Goal: Transaction & Acquisition: Purchase product/service

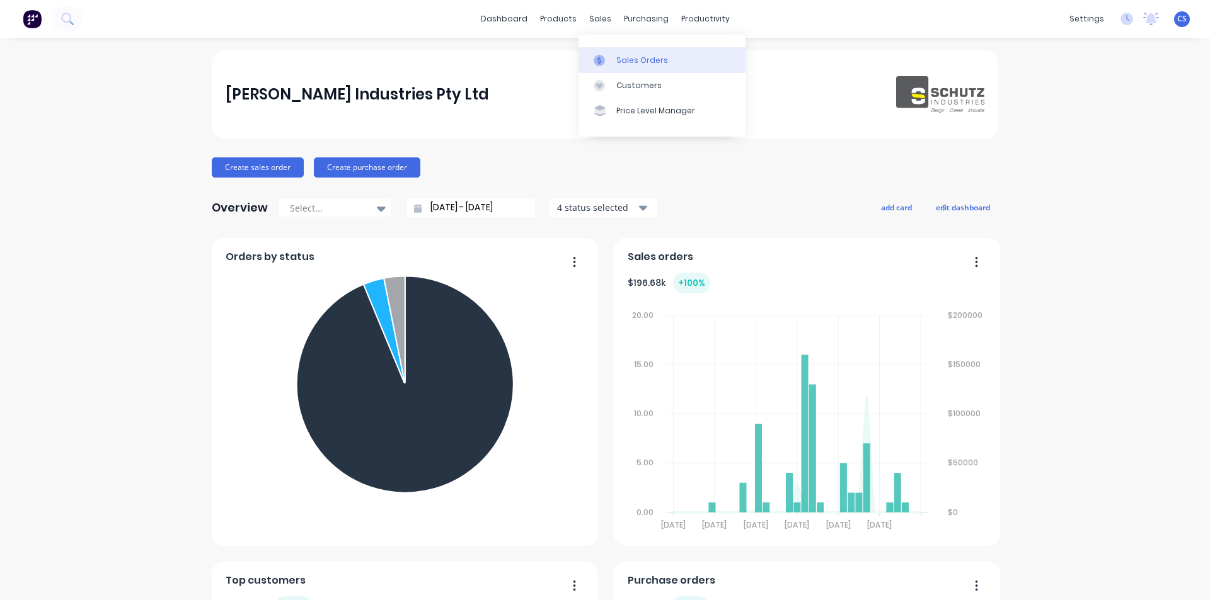
click at [623, 66] on link "Sales Orders" at bounding box center [661, 59] width 167 height 25
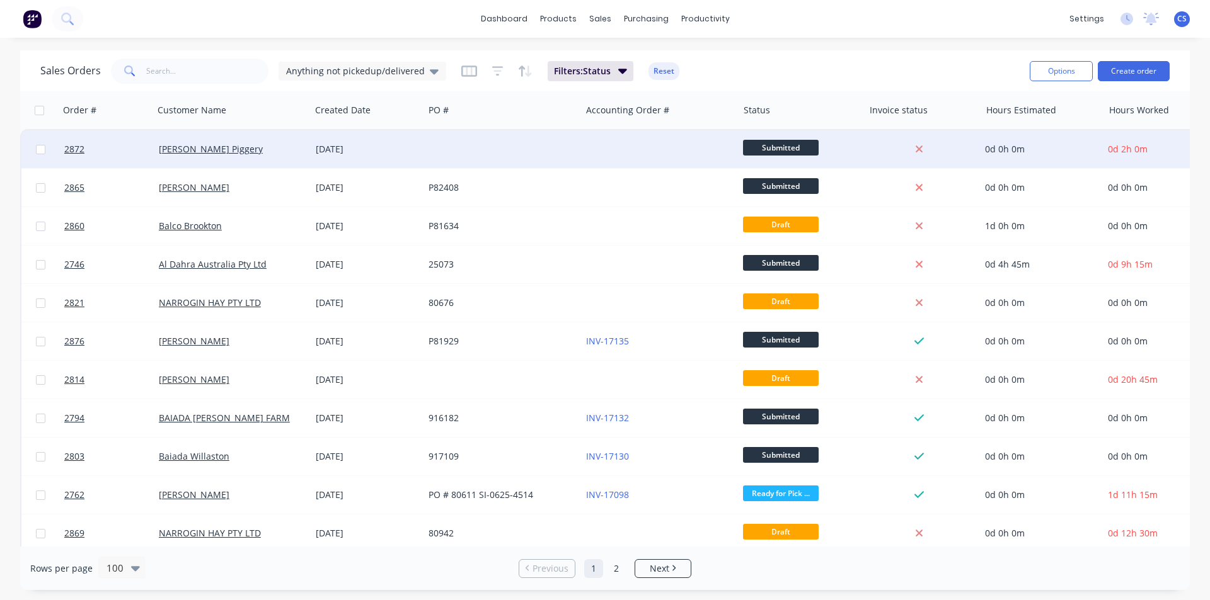
click at [783, 140] on span "Submitted" at bounding box center [781, 148] width 76 height 16
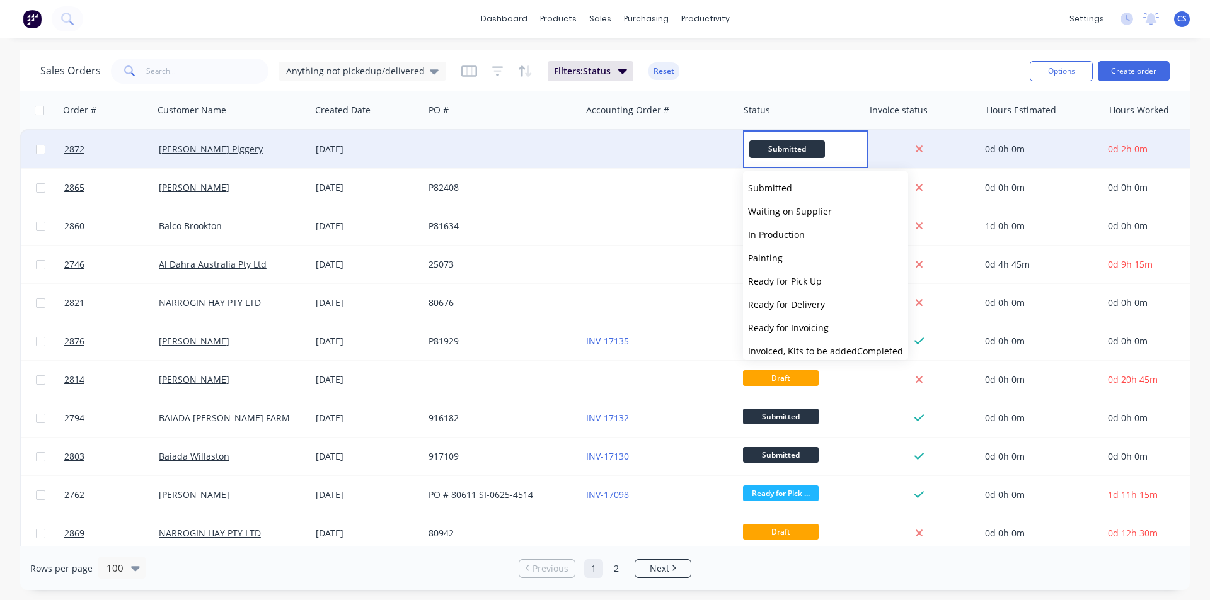
click at [779, 139] on div "Submitted" at bounding box center [805, 149] width 125 height 38
click at [593, 161] on div at bounding box center [659, 149] width 157 height 38
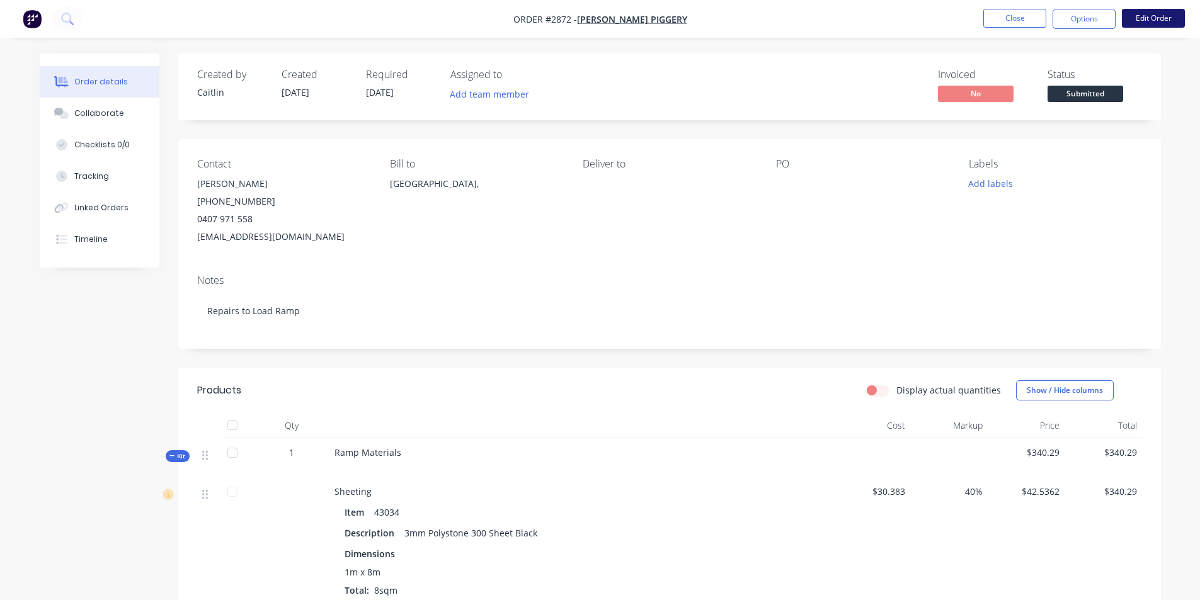
click at [1150, 12] on button "Edit Order" at bounding box center [1153, 18] width 63 height 19
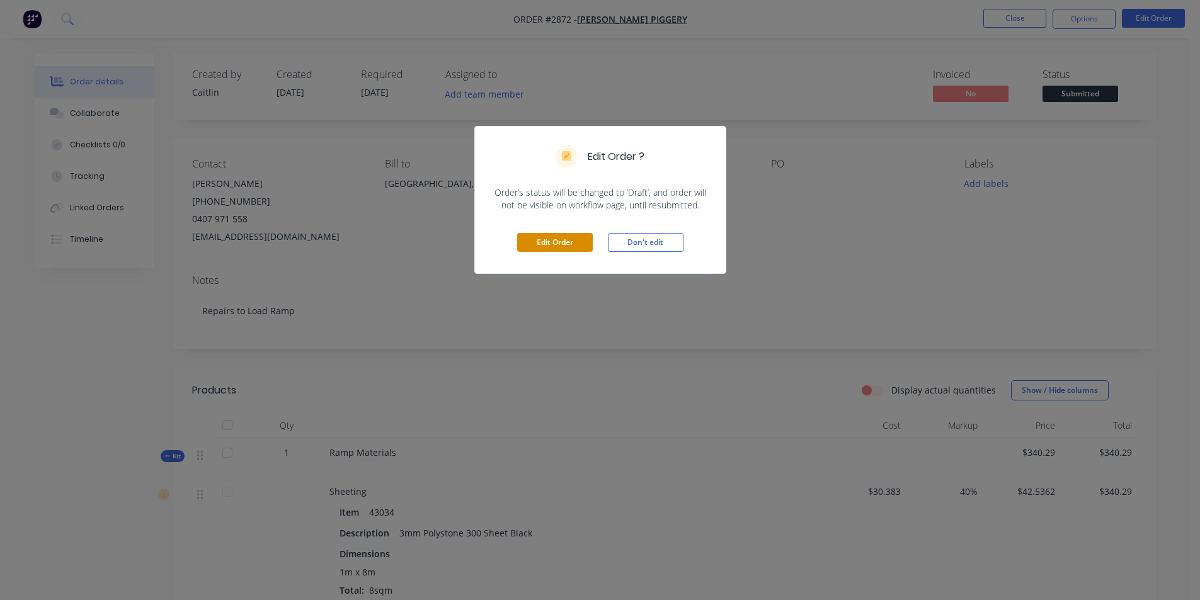
click at [535, 245] on button "Edit Order" at bounding box center [555, 242] width 76 height 19
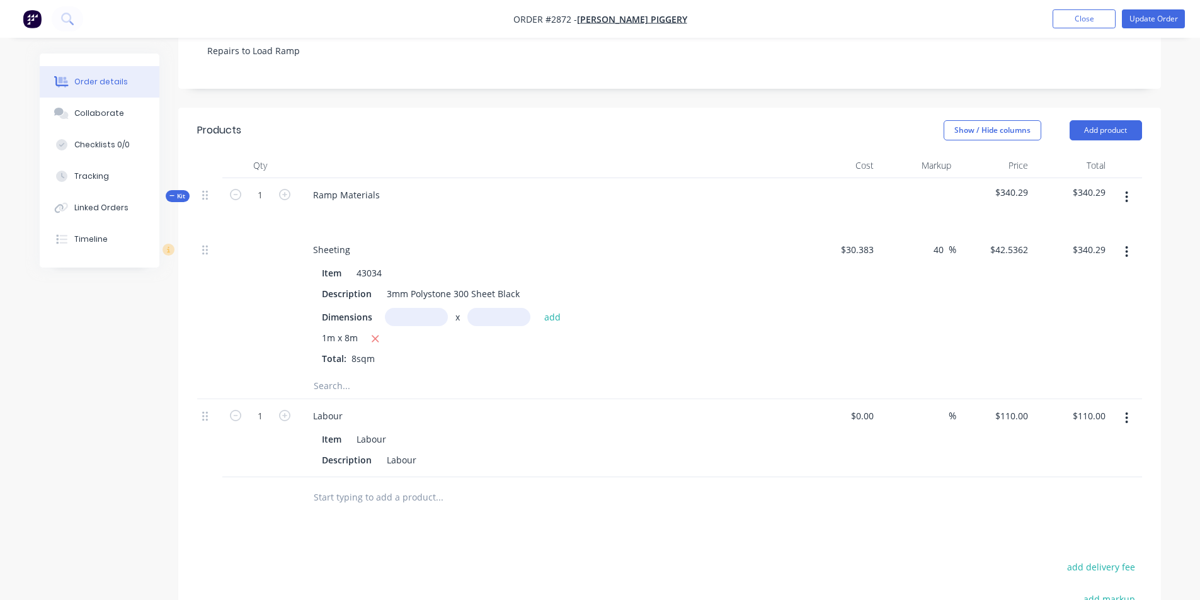
scroll to position [315, 0]
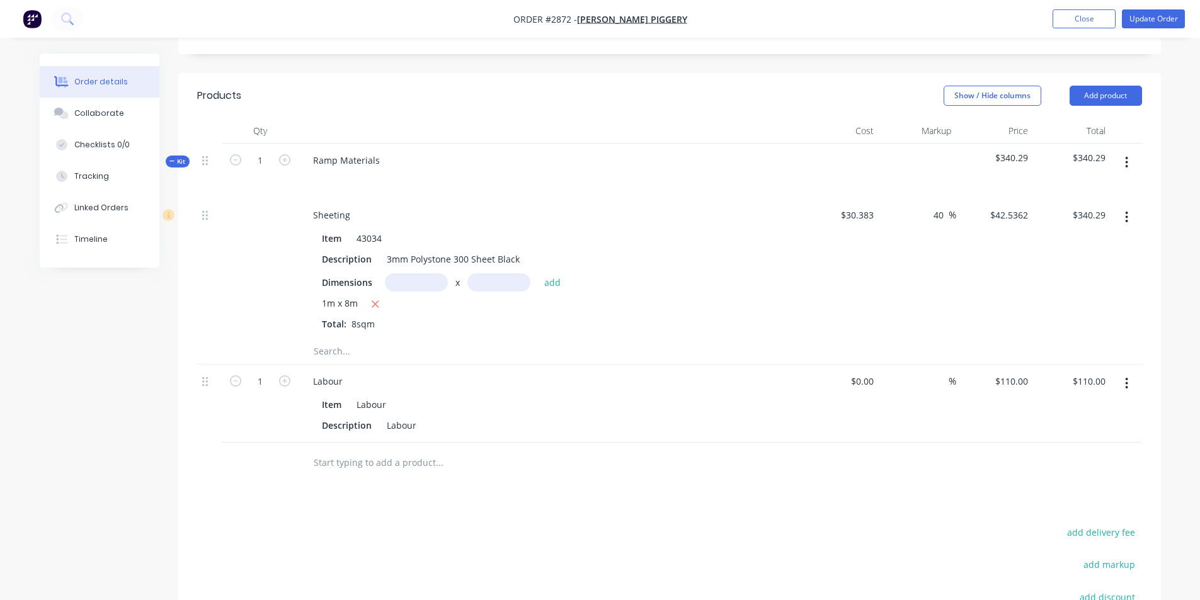
click at [1124, 372] on button "button" at bounding box center [1127, 383] width 30 height 23
click at [1057, 483] on div "Delete" at bounding box center [1082, 492] width 97 height 18
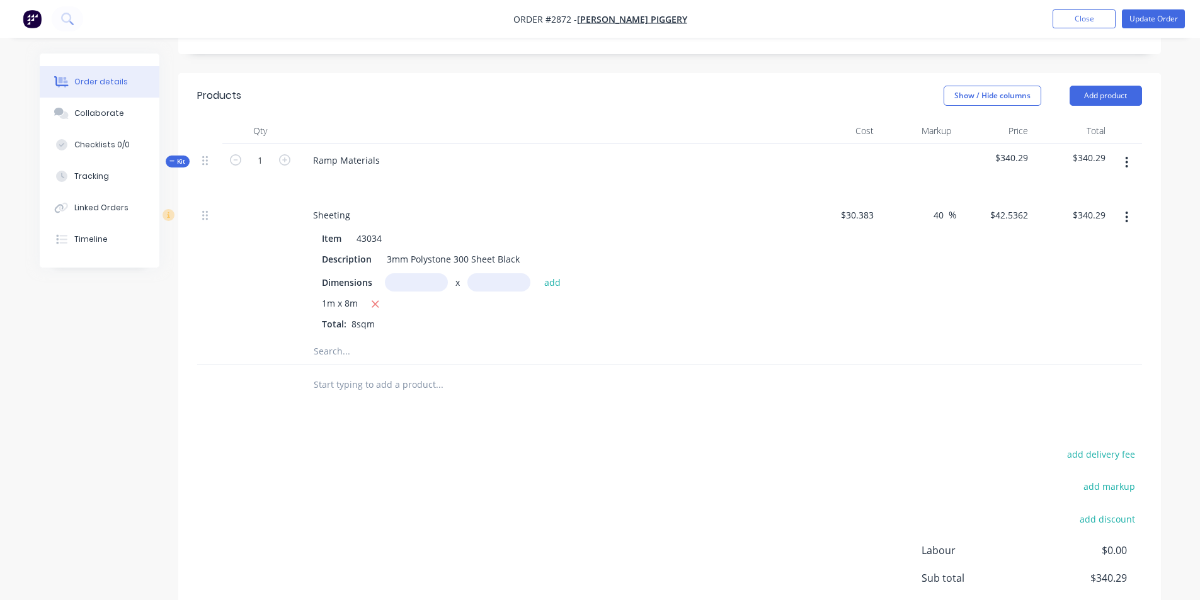
click at [363, 396] on div "Products Show / Hide columns Add product Qty Cost Markup Price Total Kit 1 Ramp…" at bounding box center [669, 390] width 983 height 635
click at [342, 372] on input "text" at bounding box center [439, 384] width 252 height 25
type input "c"
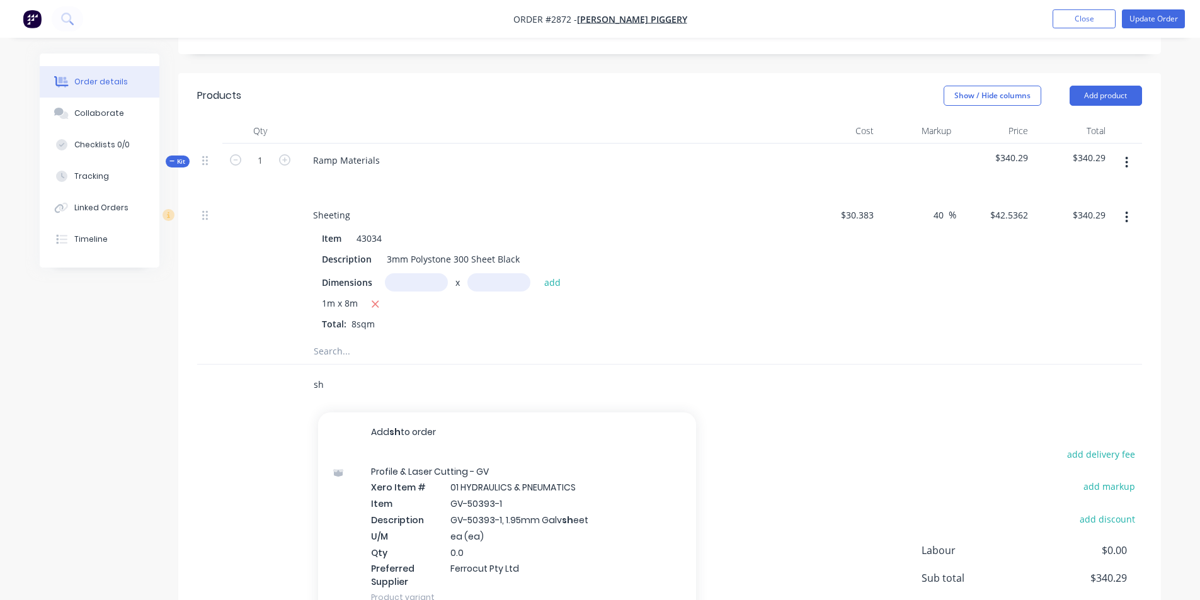
type input "s"
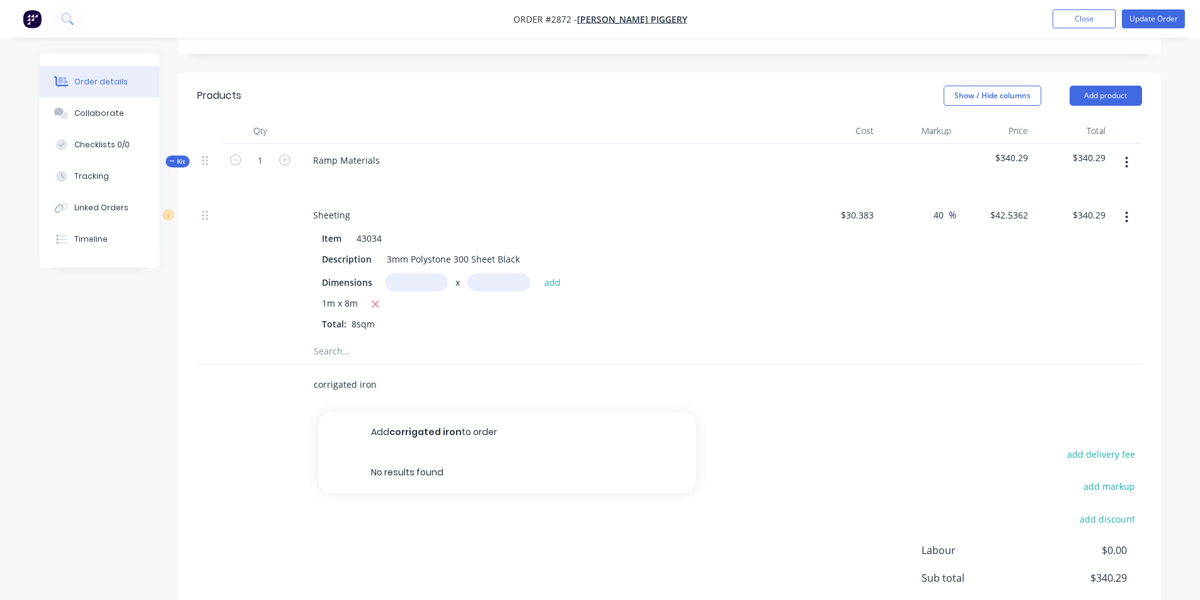
click at [326, 372] on input "corrigated iron" at bounding box center [439, 384] width 252 height 25
click at [377, 372] on input "corrugated iron" at bounding box center [439, 384] width 252 height 25
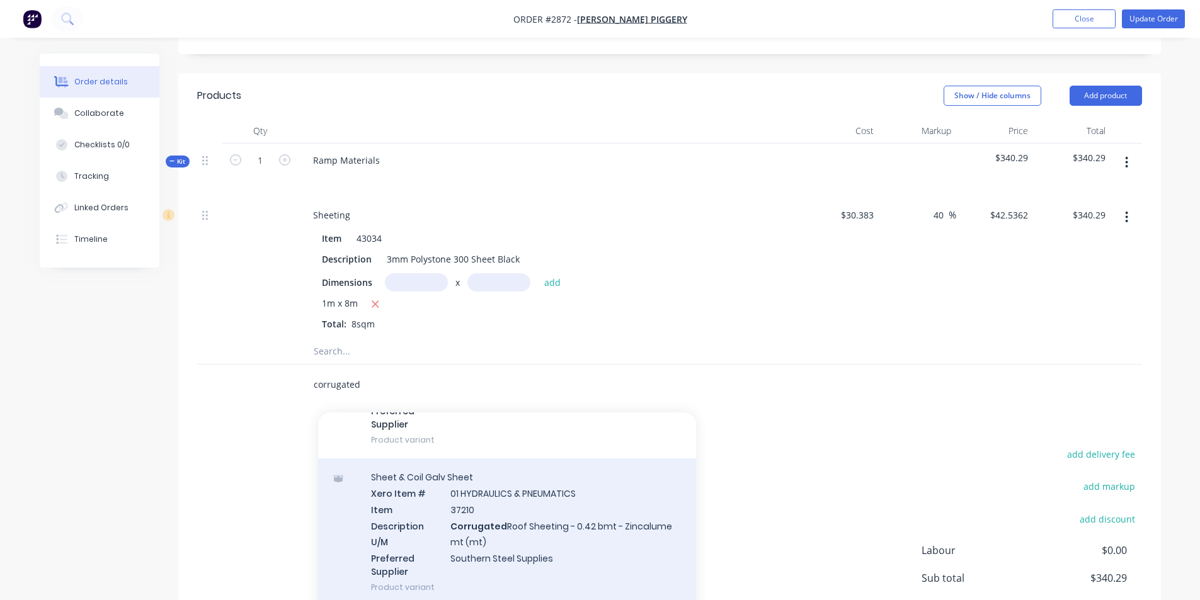
type input "corrugated"
click at [512, 506] on div "Sheet & Coil Galv Sheet Xero Item # 01 HYDRAULICS & PNEUMATICS Item 37210 Descr…" at bounding box center [507, 532] width 378 height 147
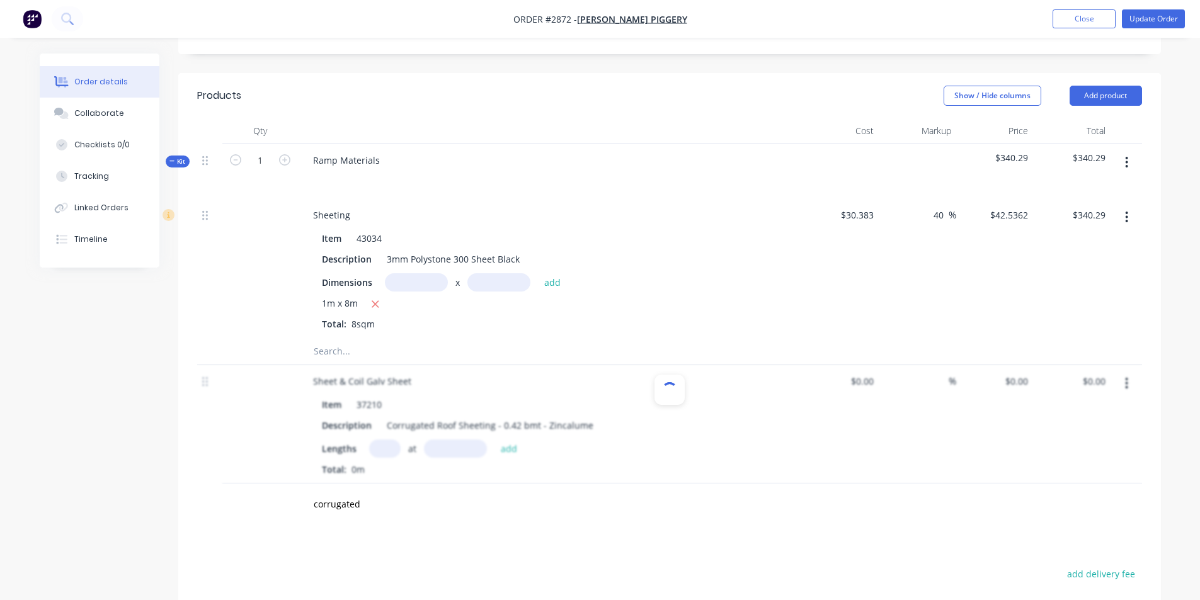
type input "$11.30"
type input "35"
type input "$15.255"
click at [379, 440] on input "text" at bounding box center [384, 449] width 31 height 18
type input "1"
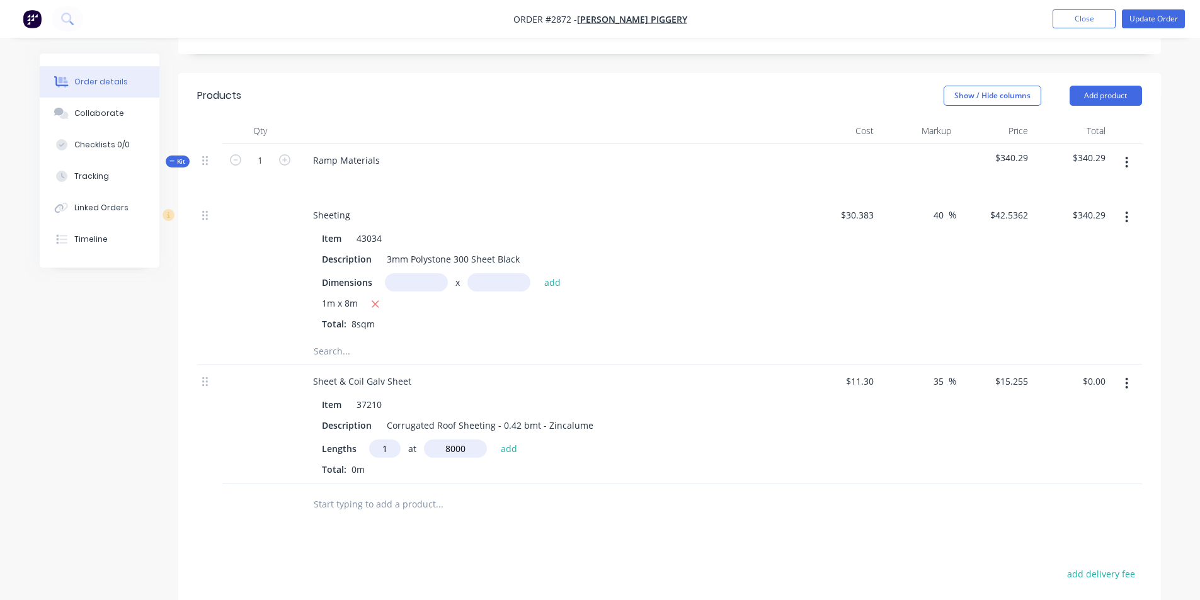
type input "8000"
click at [495, 440] on button "add" at bounding box center [510, 448] width 30 height 17
type input "$122.04"
click at [337, 513] on input "text" at bounding box center [439, 525] width 252 height 25
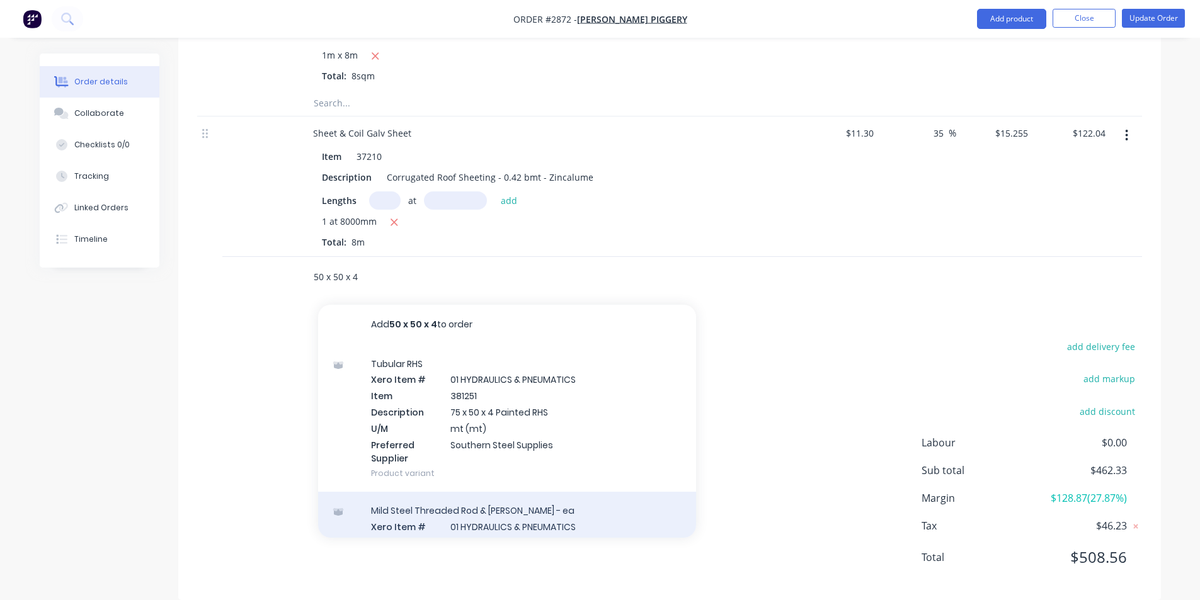
scroll to position [564, 0]
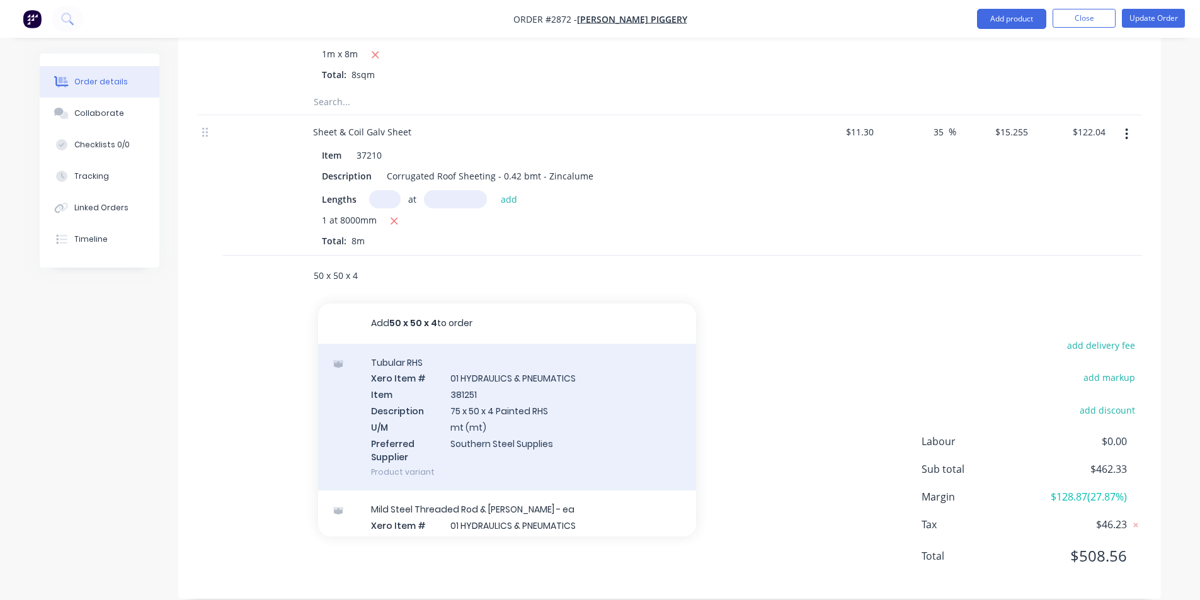
type input "50 x 50 x 4"
click at [495, 403] on div "Add 50 x 50 x 4 to order Tubular RHS Xero Item # 01 HYDRAULICS & PNEUMATICS Ite…" at bounding box center [507, 420] width 378 height 233
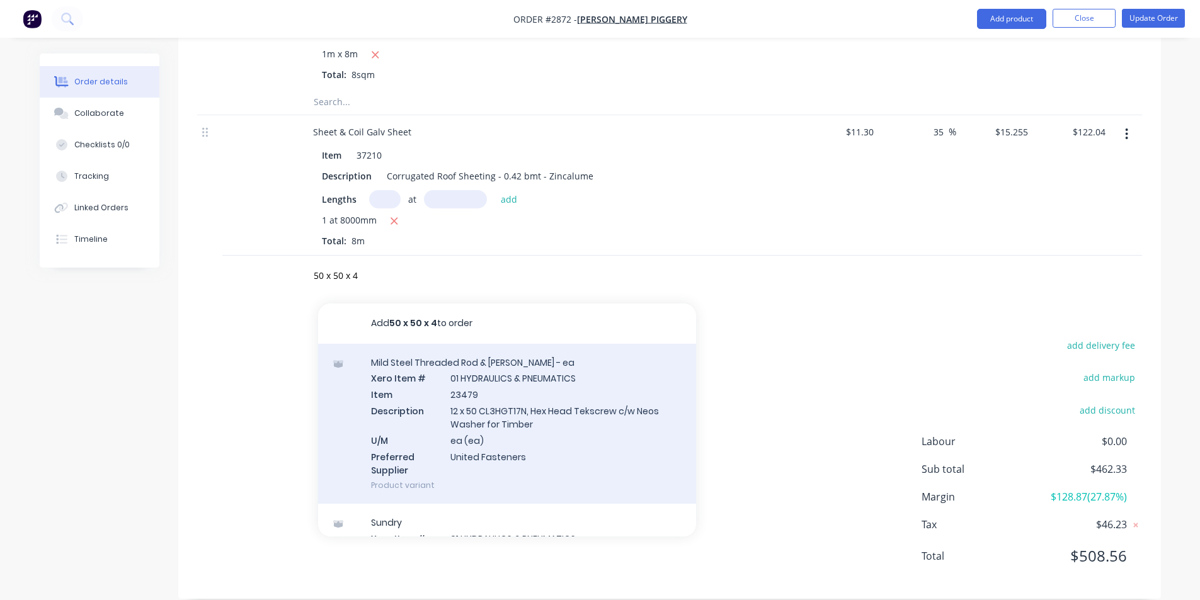
click at [571, 435] on div "Mild Steel Threaded Rod & Sundry - ea Xero Item # 01 HYDRAULICS & PNEUMATICS It…" at bounding box center [507, 424] width 378 height 161
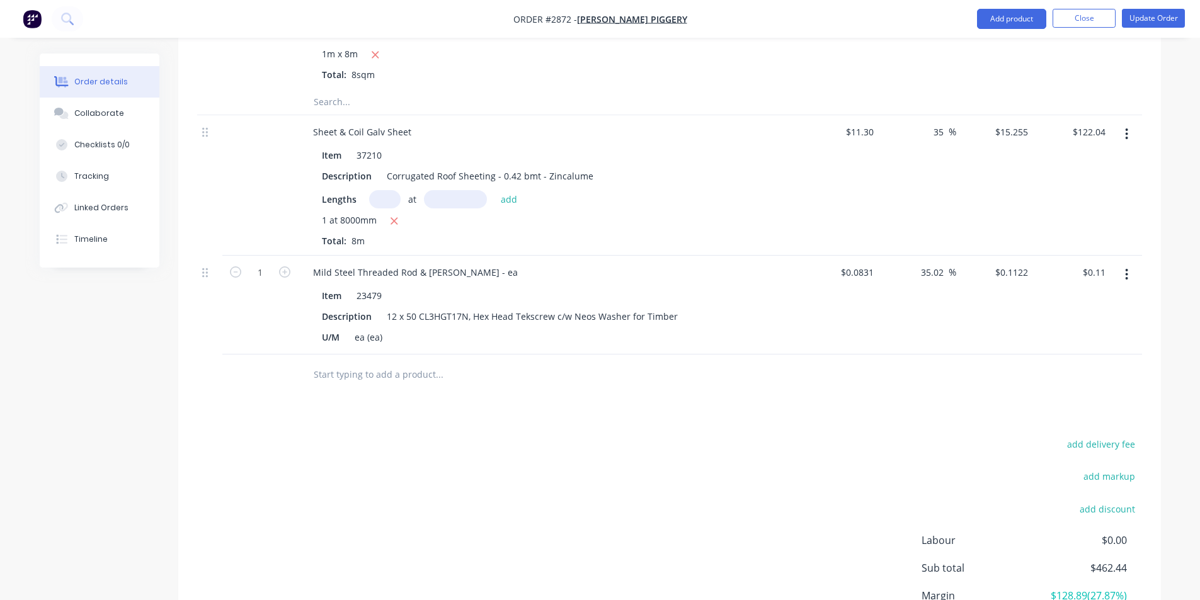
click at [1128, 268] on icon "button" at bounding box center [1126, 275] width 3 height 14
click at [1077, 370] on button "Delete" at bounding box center [1082, 382] width 120 height 25
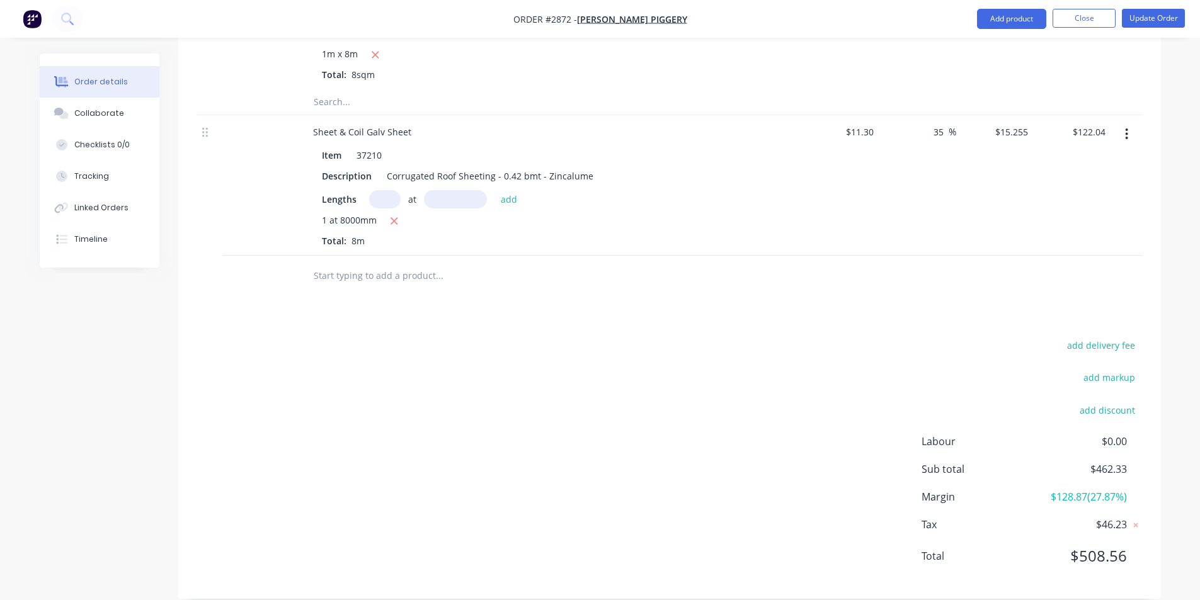
click at [376, 271] on div at bounding box center [525, 276] width 454 height 41
click at [363, 263] on input "text" at bounding box center [439, 275] width 252 height 25
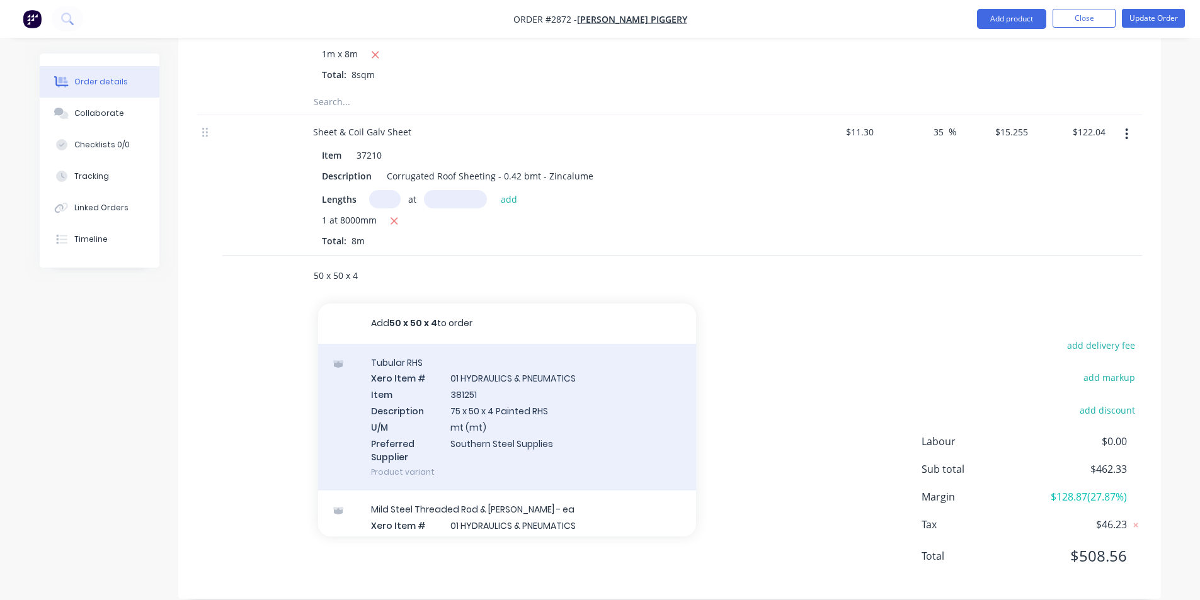
type input "50 x 50 x 4"
click at [516, 426] on div "Tubular RHS Xero Item # 01 HYDRAULICS & PNEUMATICS Item 381251 Description 75 x…" at bounding box center [507, 417] width 378 height 147
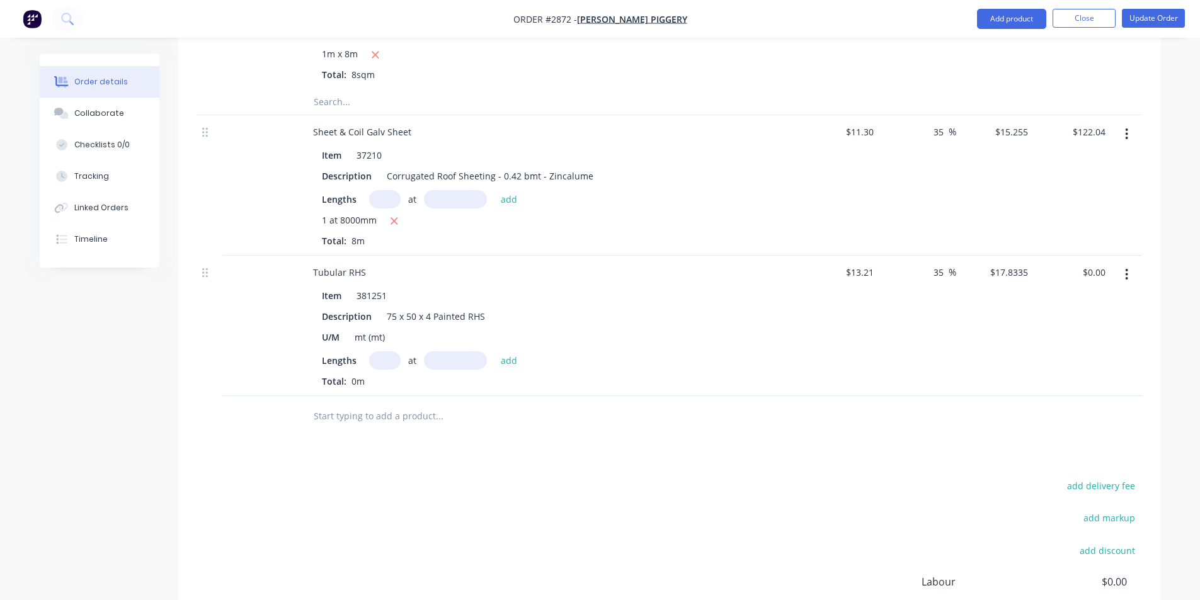
click at [372, 352] on input "text" at bounding box center [384, 361] width 31 height 18
type input "1"
click at [433, 352] on input "text" at bounding box center [455, 361] width 63 height 18
type input "700"
click at [495, 352] on button "add" at bounding box center [510, 360] width 30 height 17
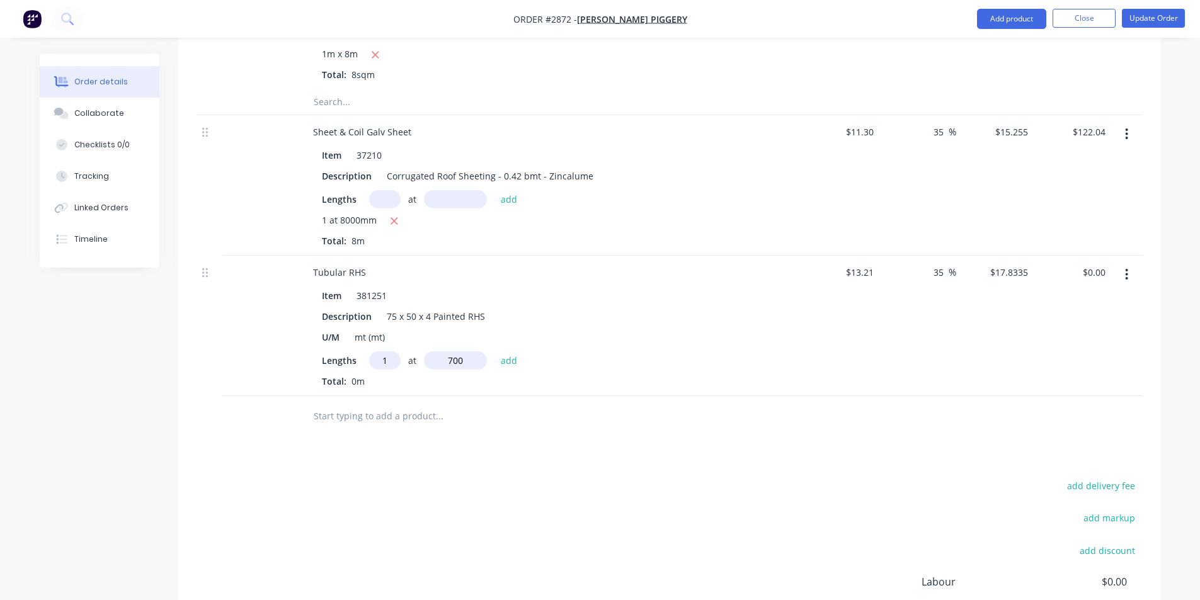
type input "$12.48"
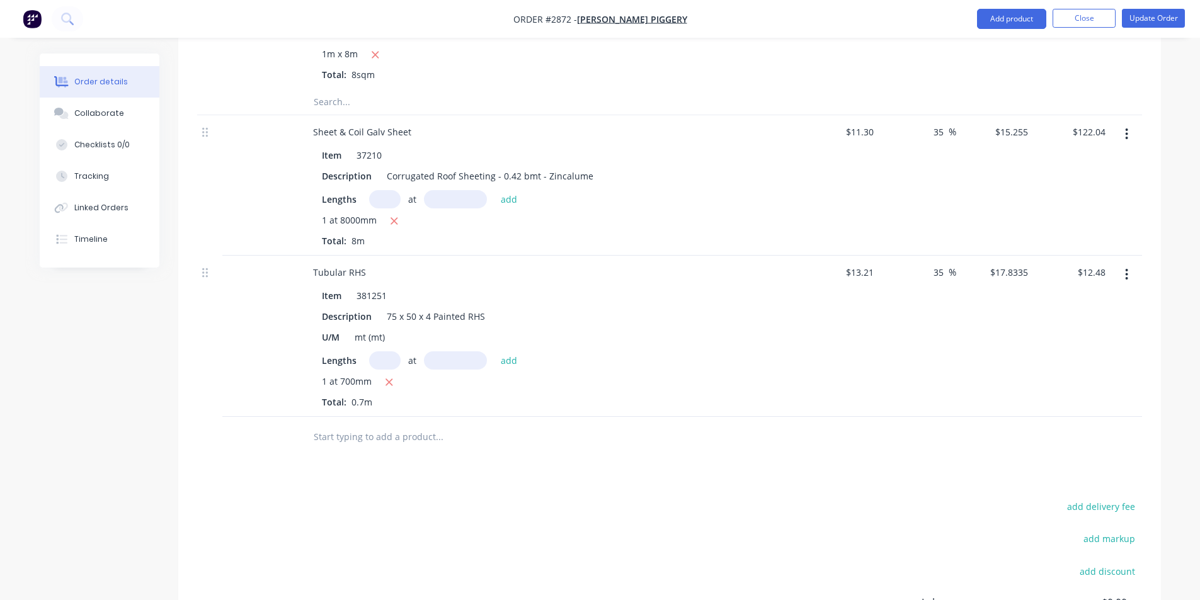
click at [375, 425] on input "text" at bounding box center [439, 437] width 252 height 25
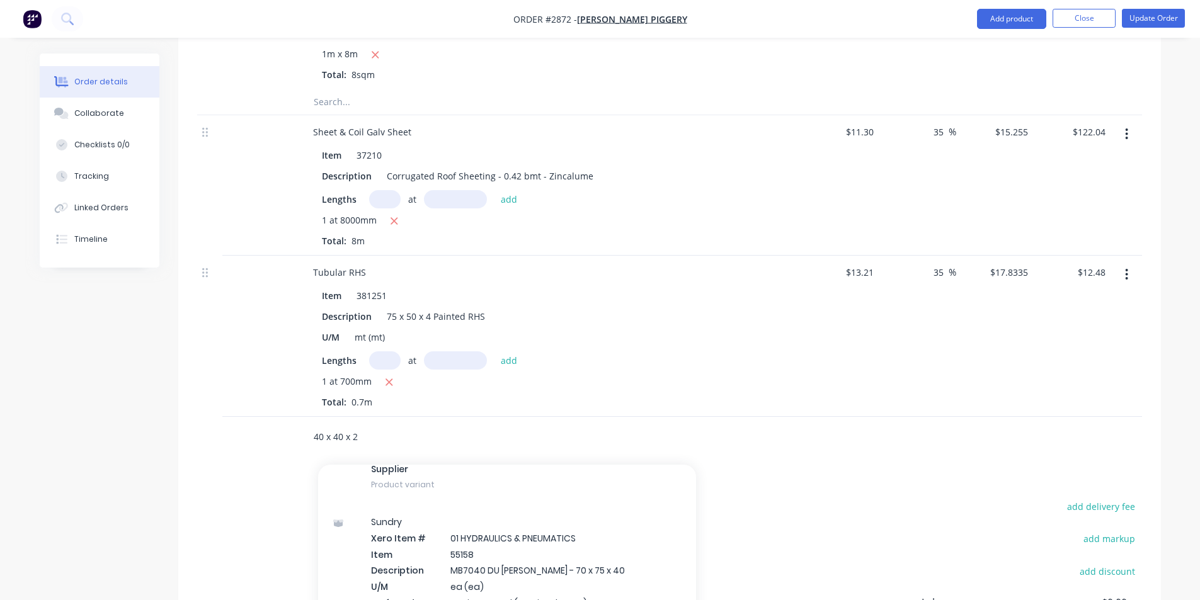
scroll to position [504, 0]
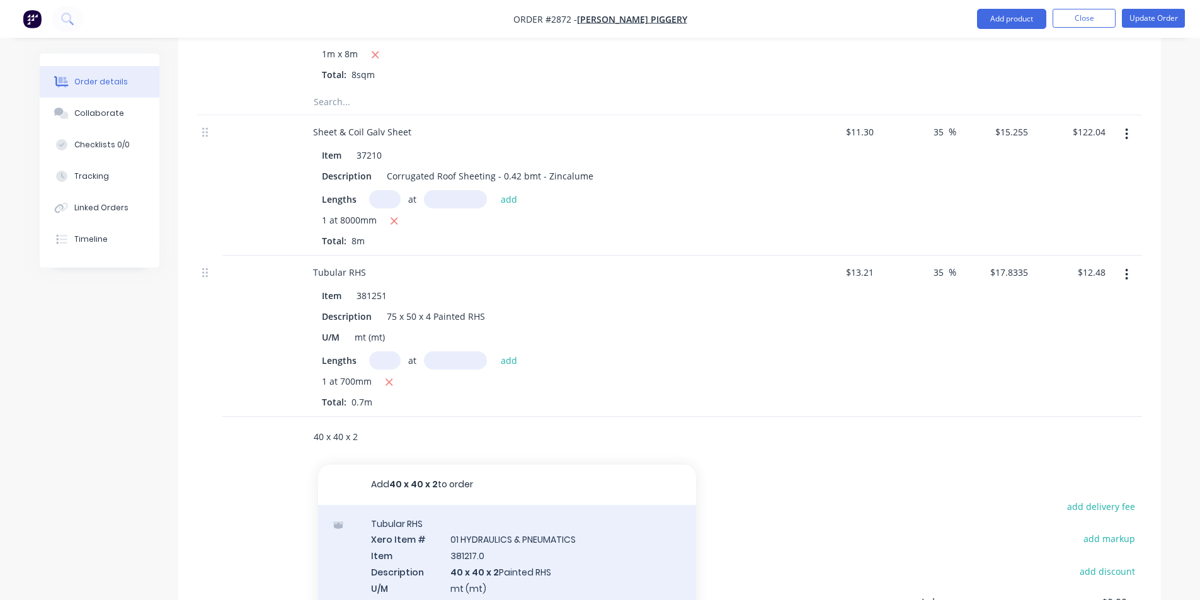
type input "40 x 40 x 2"
click at [501, 557] on div "Tubular RHS Xero Item # 01 HYDRAULICS & PNEUMATICS Item 381217.0 Description 40…" at bounding box center [507, 578] width 378 height 147
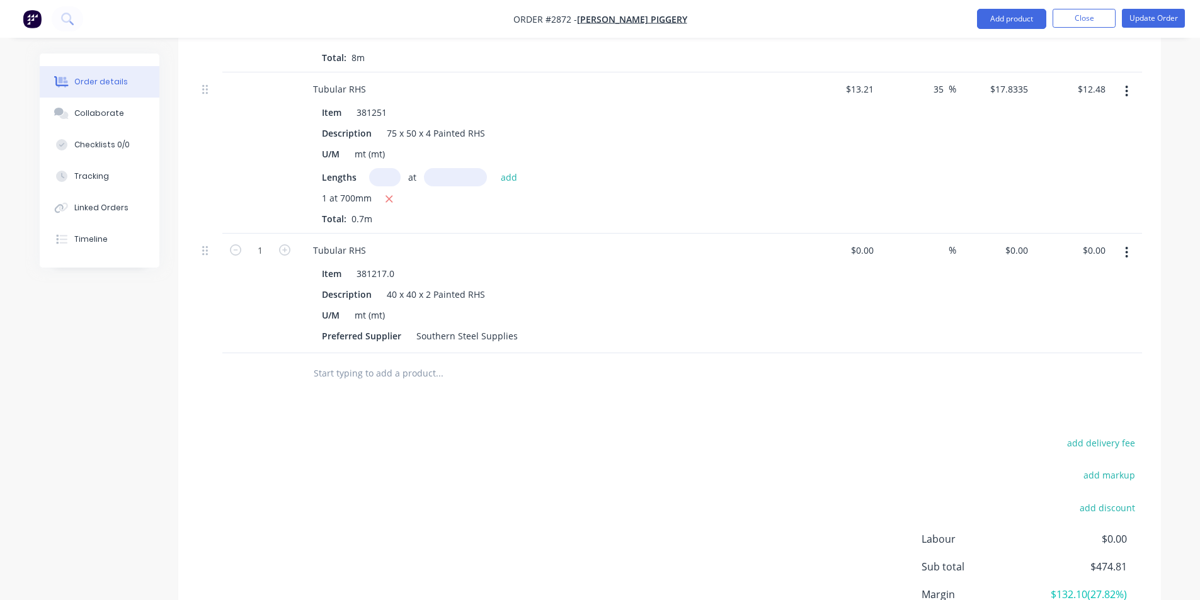
scroll to position [753, 0]
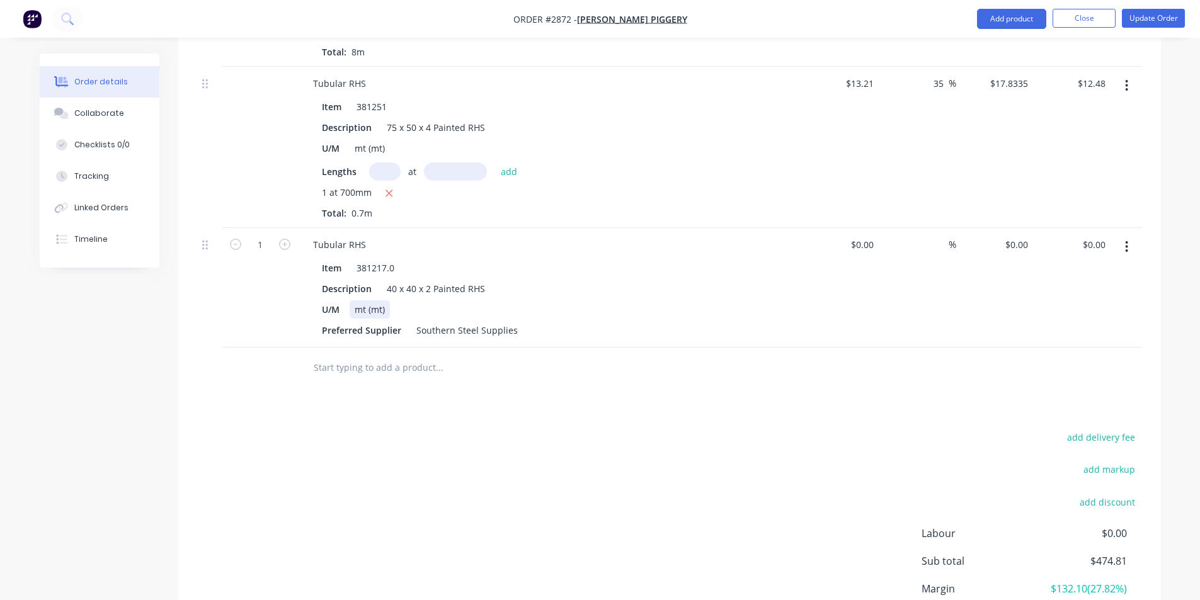
click at [383, 300] on div "mt (mt)" at bounding box center [370, 309] width 40 height 18
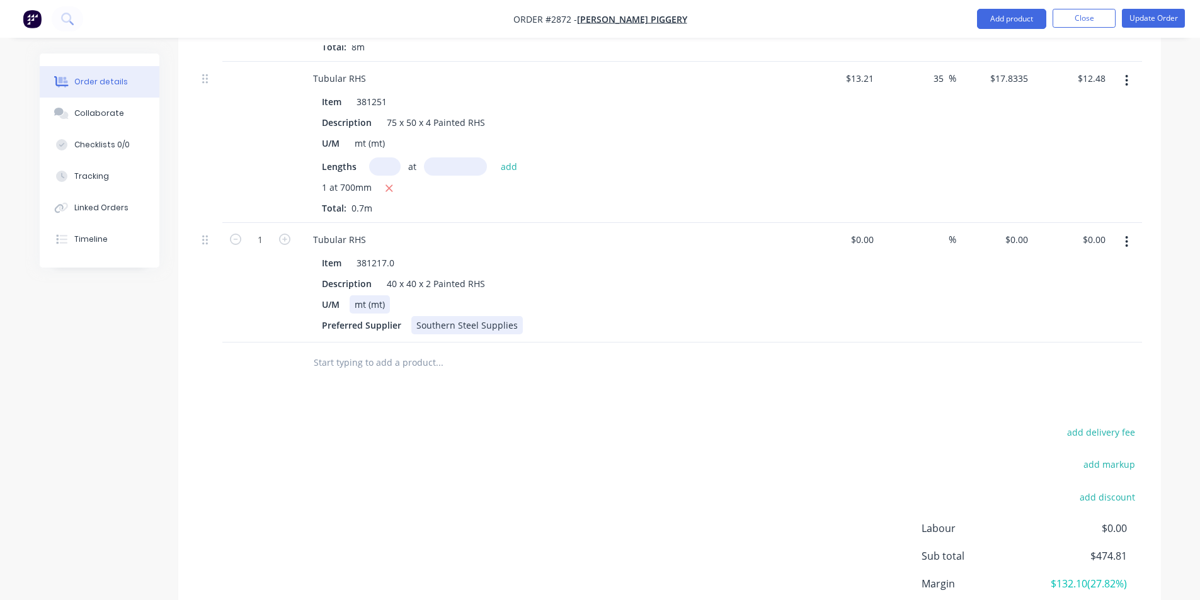
scroll to position [719, 0]
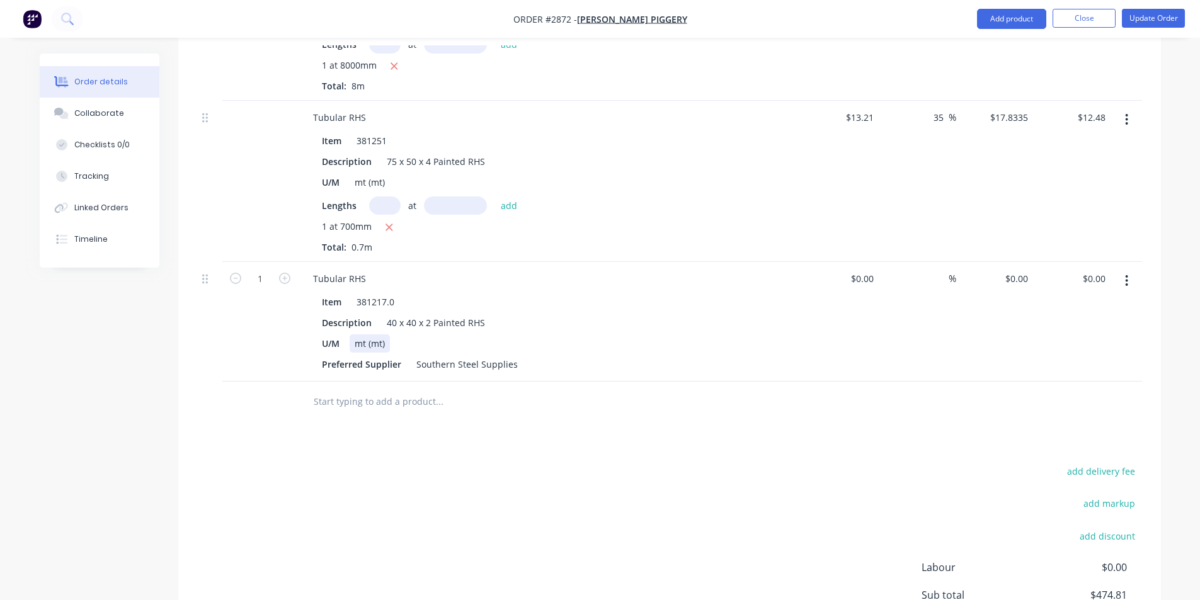
click at [465, 335] on div "U/M mt (mt)" at bounding box center [547, 344] width 461 height 18
click at [286, 273] on icon "button" at bounding box center [284, 278] width 11 height 11
click at [234, 273] on icon "button" at bounding box center [235, 278] width 11 height 11
type input "1"
click at [863, 270] on div at bounding box center [869, 279] width 20 height 18
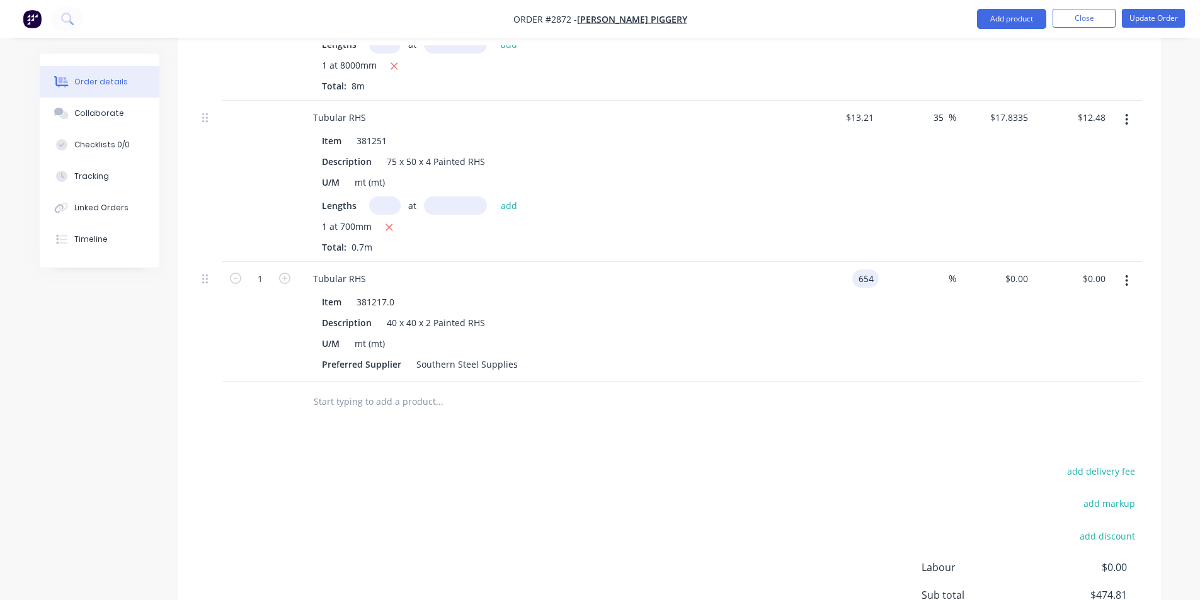
type input "$654.00"
click at [389, 395] on input "text" at bounding box center [439, 401] width 252 height 25
click at [285, 273] on icon "button" at bounding box center [284, 278] width 11 height 11
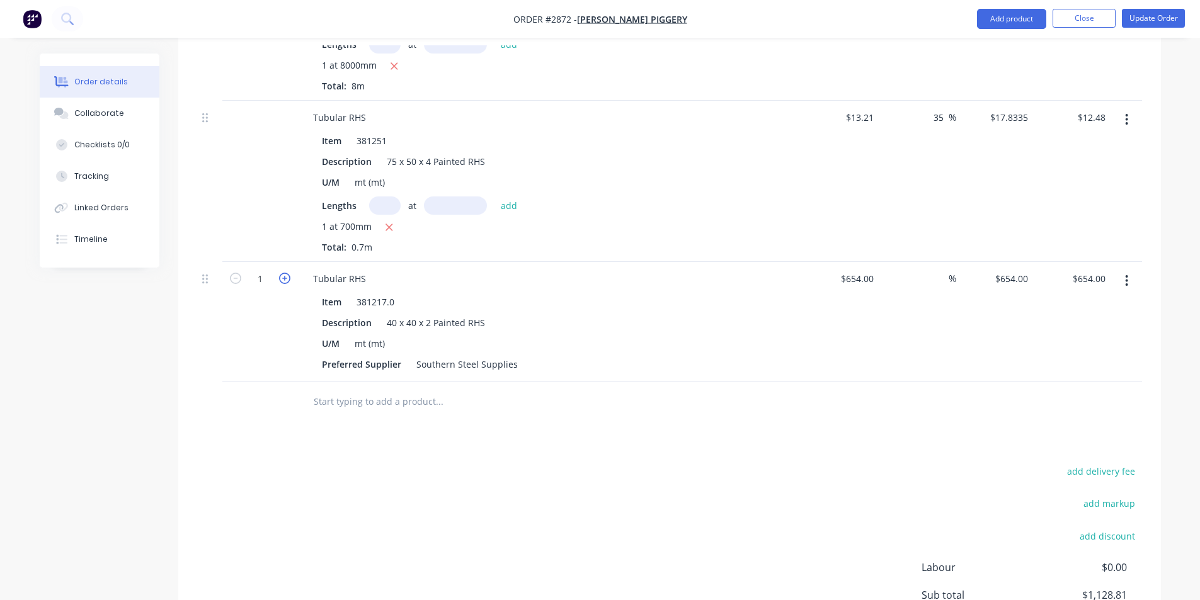
type input "2"
type input "$1,308.00"
click at [232, 273] on icon "button" at bounding box center [235, 278] width 11 height 11
type input "1"
type input "$654.00"
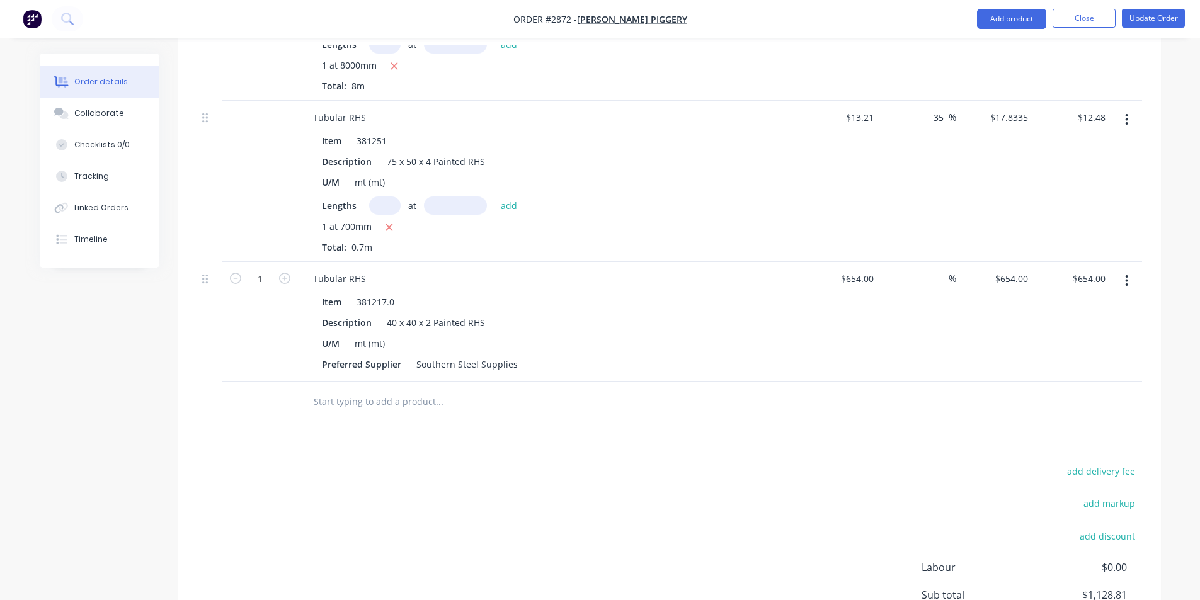
click at [1121, 270] on button "button" at bounding box center [1127, 281] width 30 height 23
click at [1048, 380] on div "Delete" at bounding box center [1082, 389] width 97 height 18
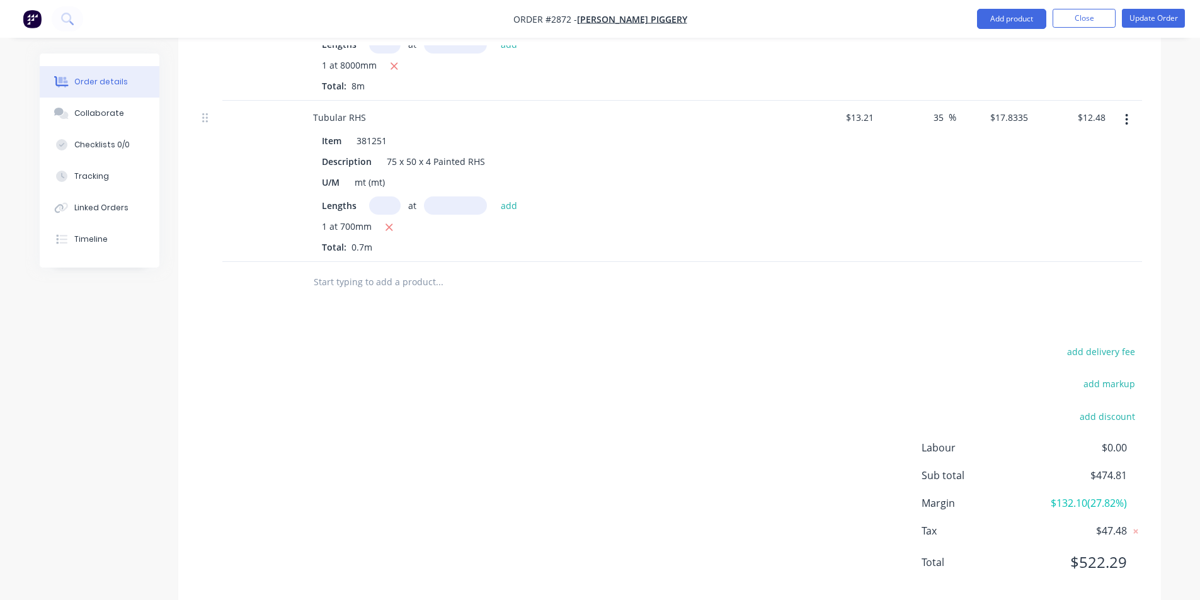
click at [369, 270] on input "text" at bounding box center [439, 282] width 252 height 25
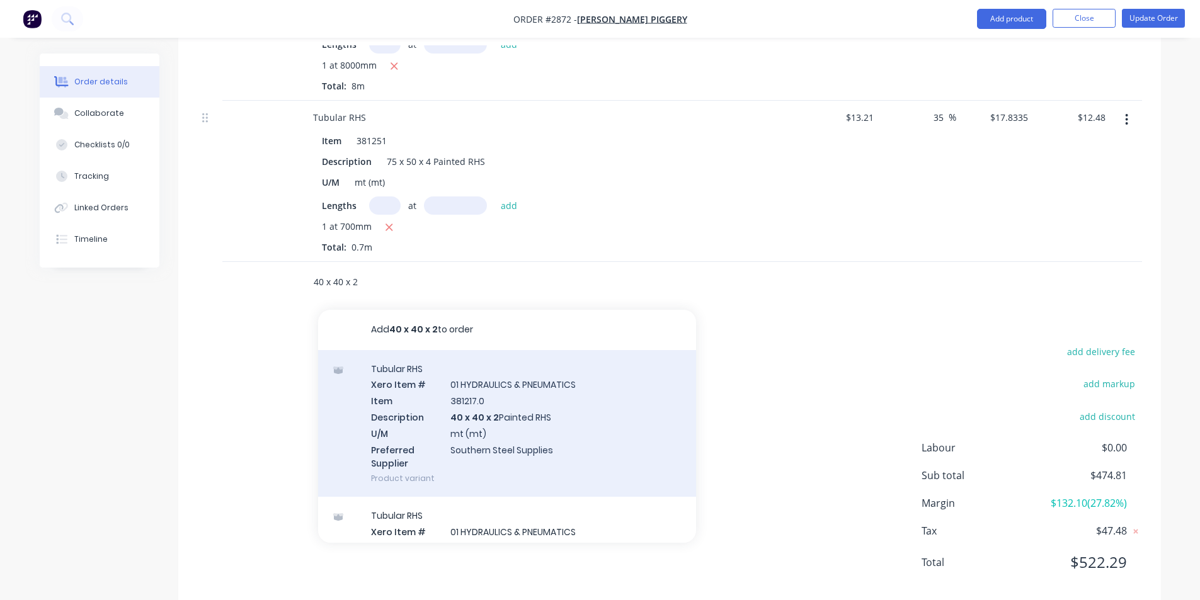
type input "40 x 40 x 2"
click at [506, 411] on div "Tubular RHS Xero Item # 01 HYDRAULICS & PNEUMATICS Item 381217.0 Description 40…" at bounding box center [507, 423] width 378 height 147
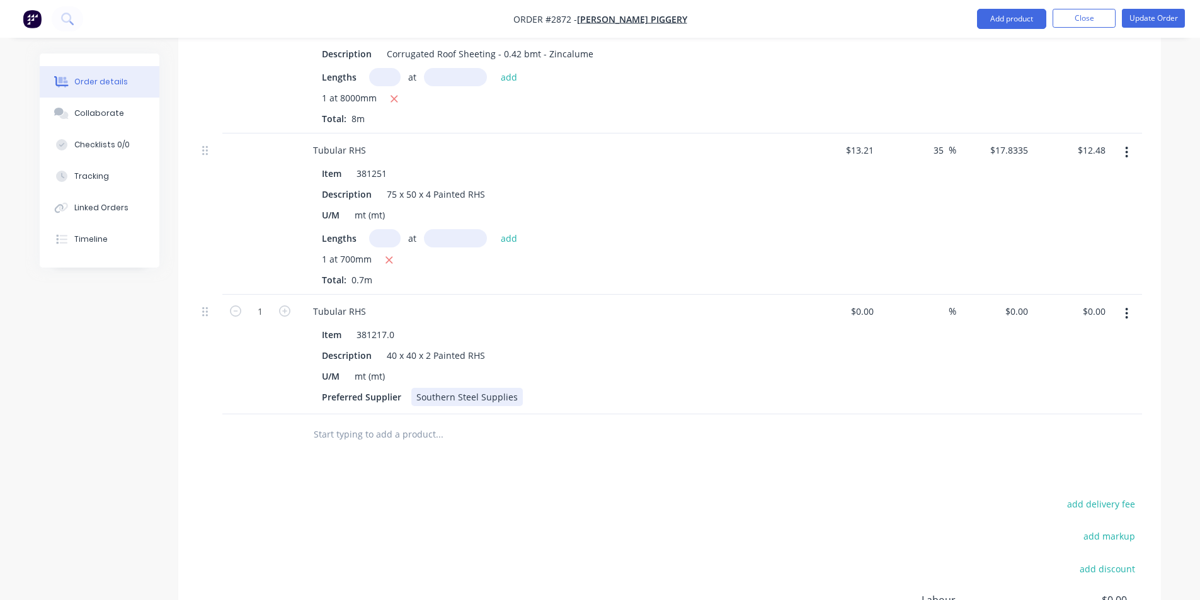
scroll to position [656, 0]
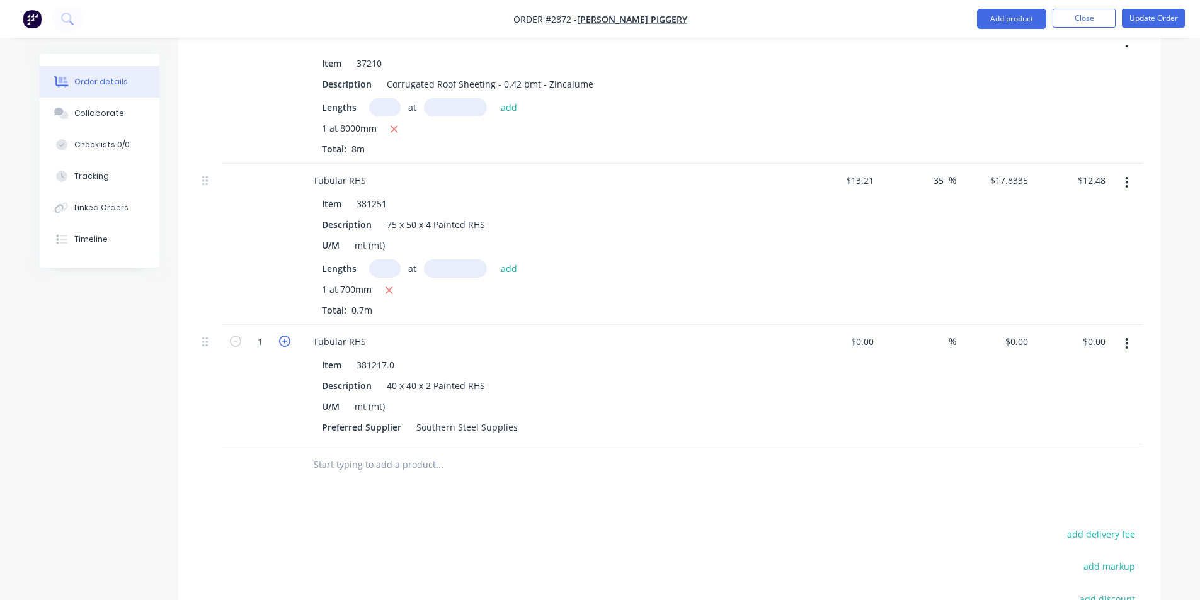
click at [280, 336] on icon "button" at bounding box center [284, 341] width 11 height 11
click at [237, 336] on icon "button" at bounding box center [235, 341] width 11 height 11
type input "1"
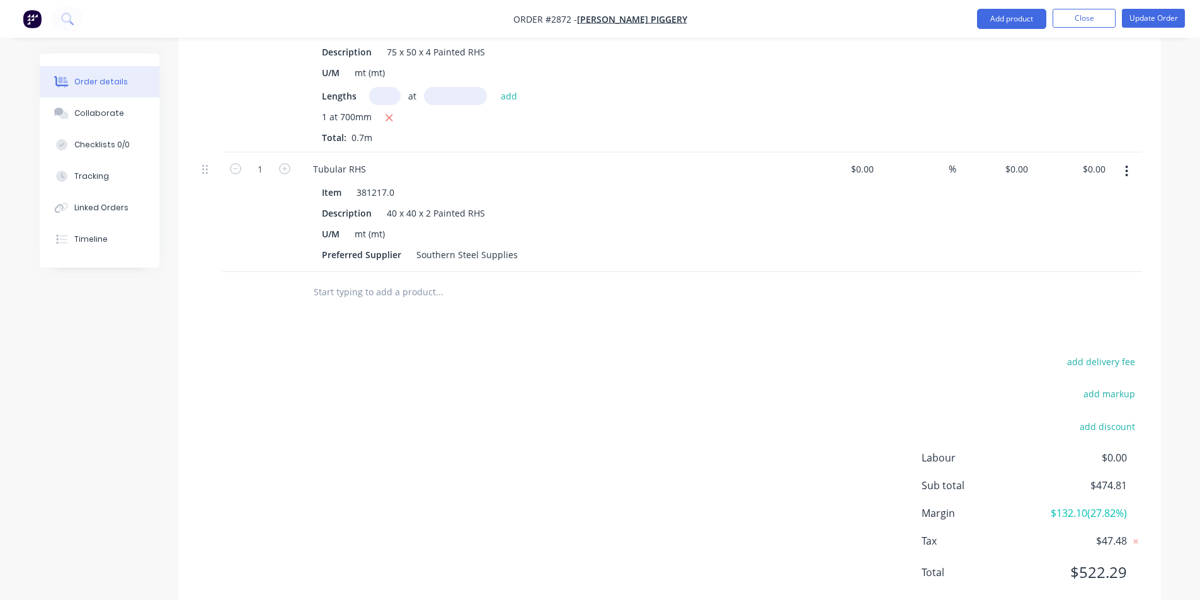
scroll to position [845, 0]
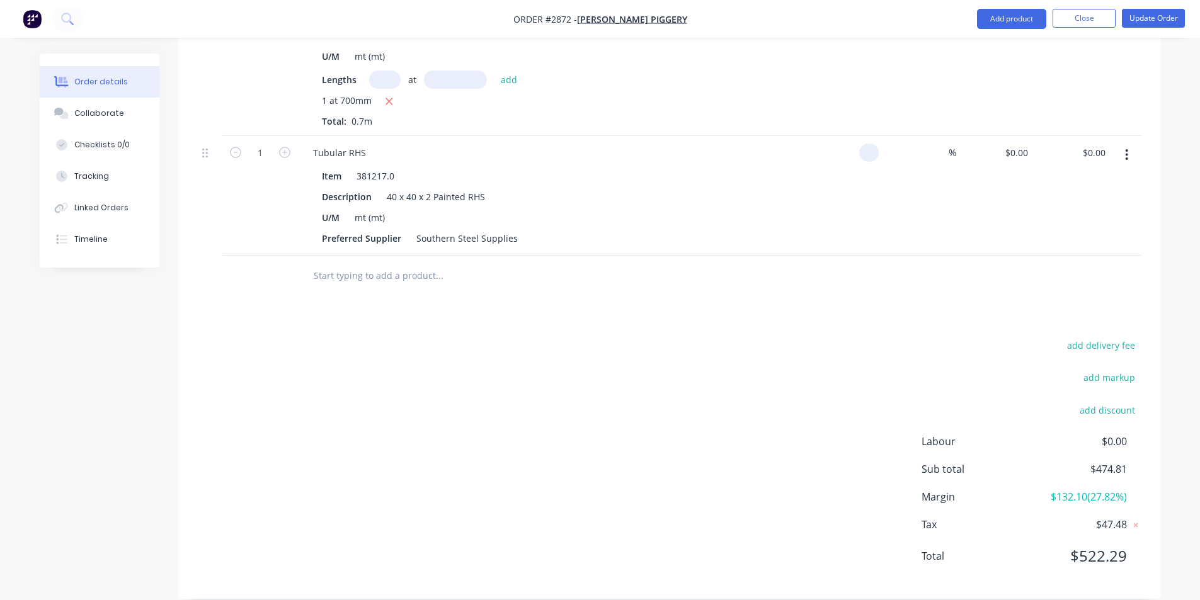
click at [874, 144] on input at bounding box center [871, 153] width 14 height 18
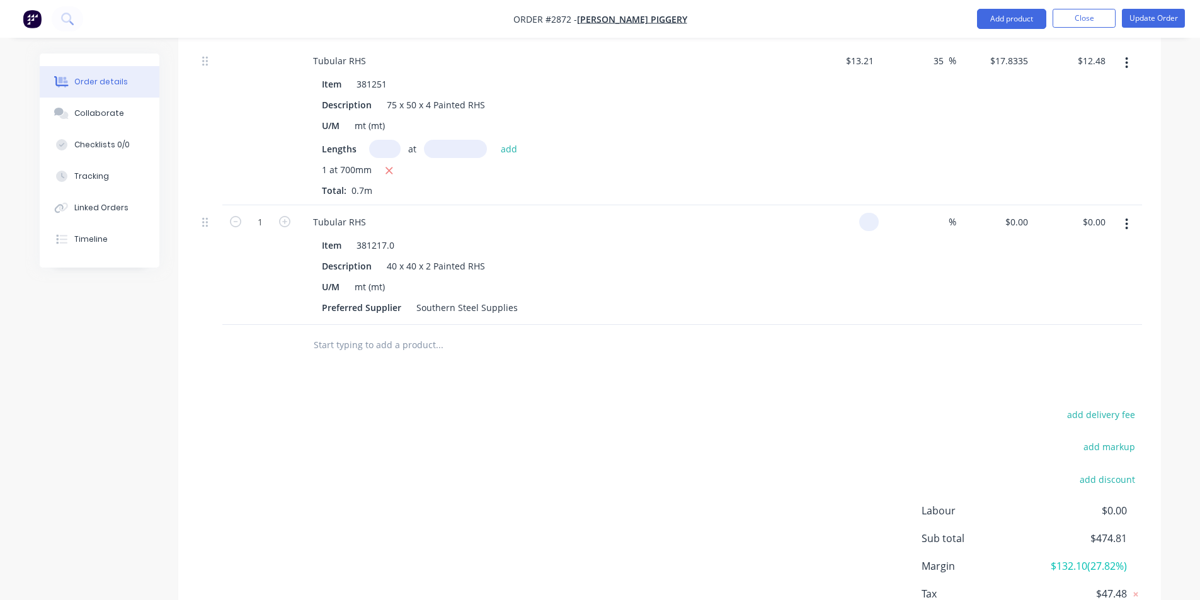
scroll to position [782, 0]
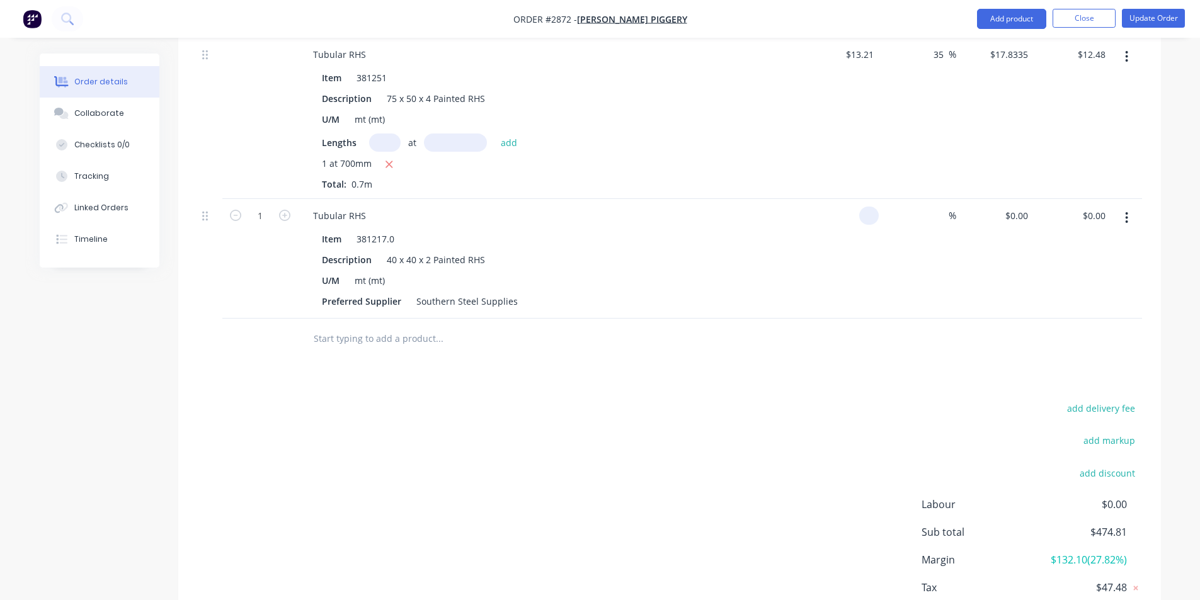
type input "$0.00"
click at [353, 326] on input "text" at bounding box center [439, 338] width 252 height 25
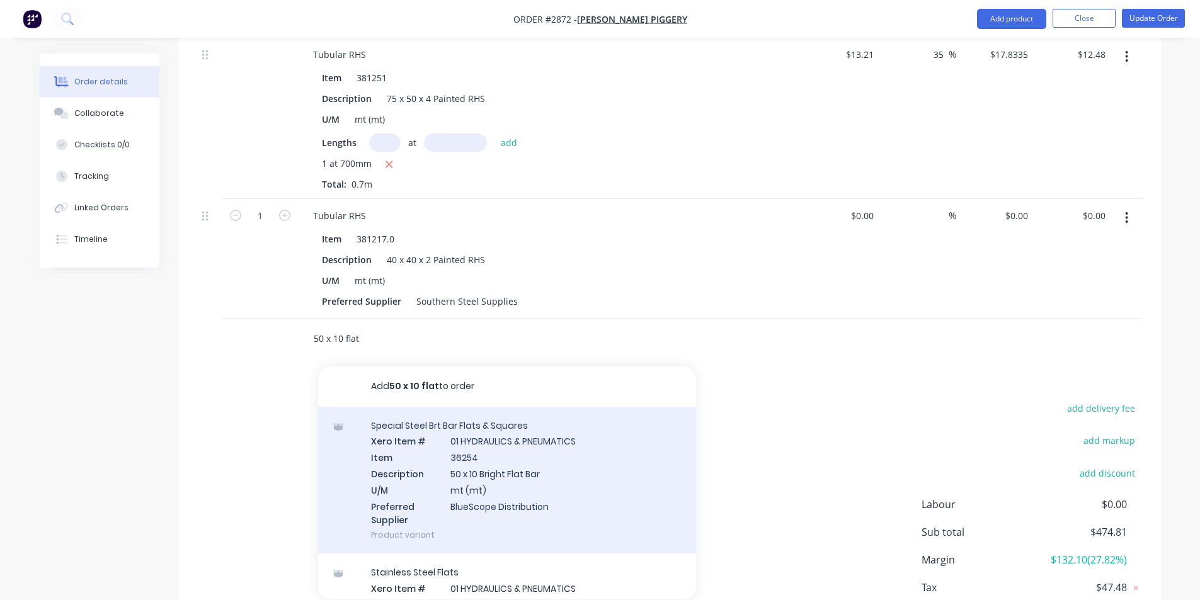
type input "50 x 10 flat"
click at [481, 457] on div "Special Steel Brt Bar Flats & Squares Xero Item # 01 HYDRAULICS & PNEUMATICS It…" at bounding box center [507, 480] width 378 height 147
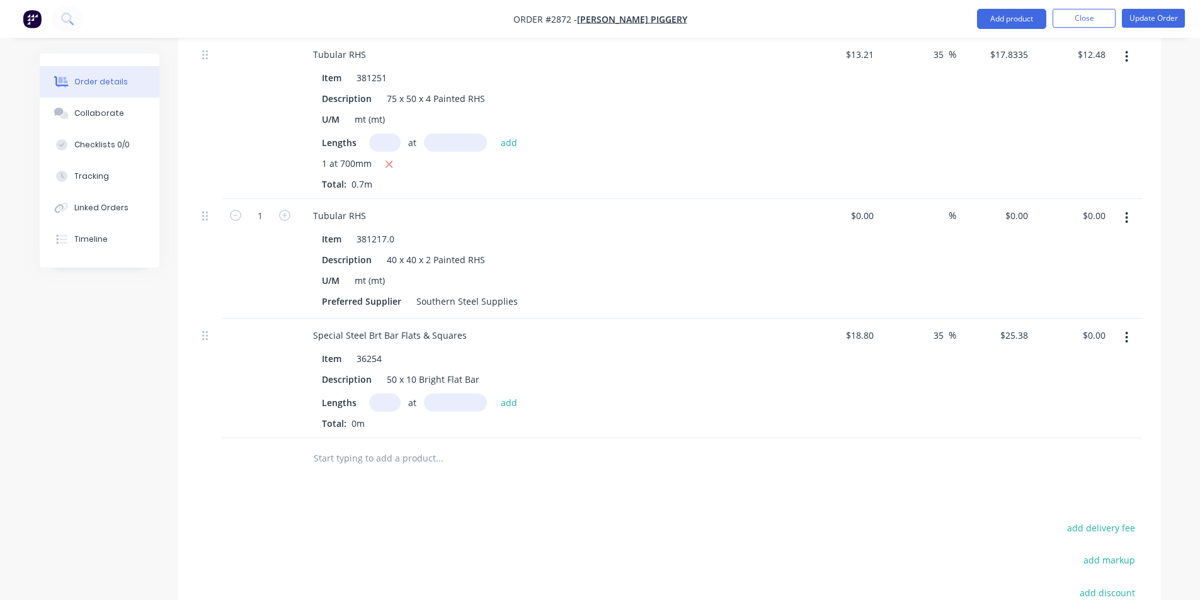
click at [389, 394] on input "text" at bounding box center [384, 403] width 31 height 18
type input "1"
type input "200"
click at [495, 394] on button "add" at bounding box center [510, 402] width 30 height 17
type input "$5.08"
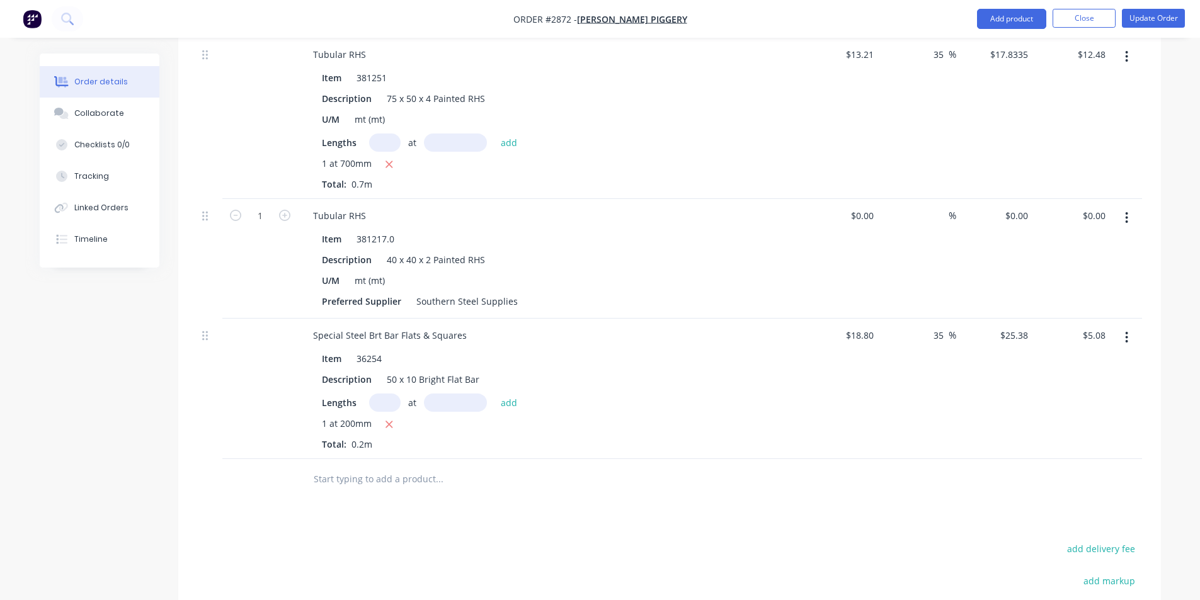
click at [351, 474] on div at bounding box center [525, 479] width 454 height 41
click at [347, 467] on input "text" at bounding box center [439, 479] width 252 height 25
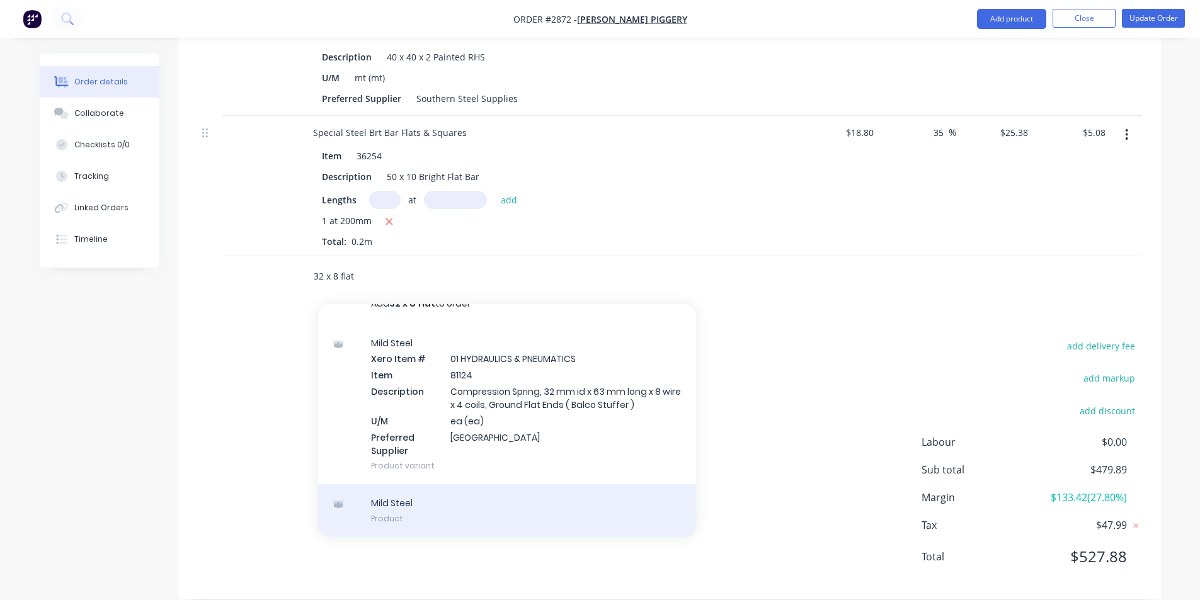
scroll to position [986, 0]
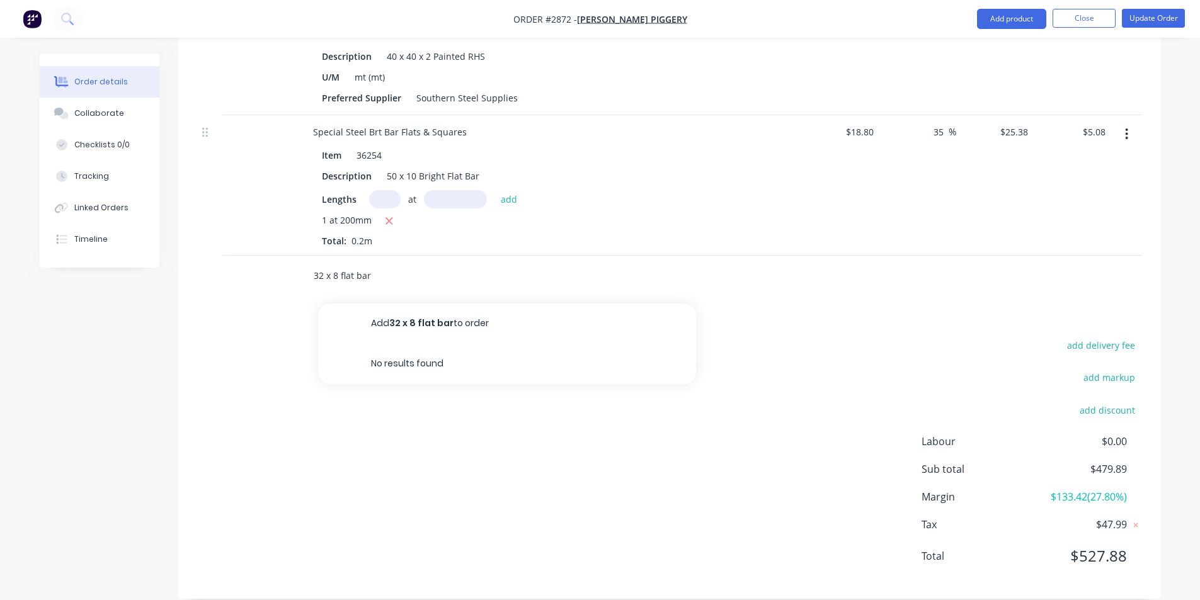
type input "32 x 8 flat bar"
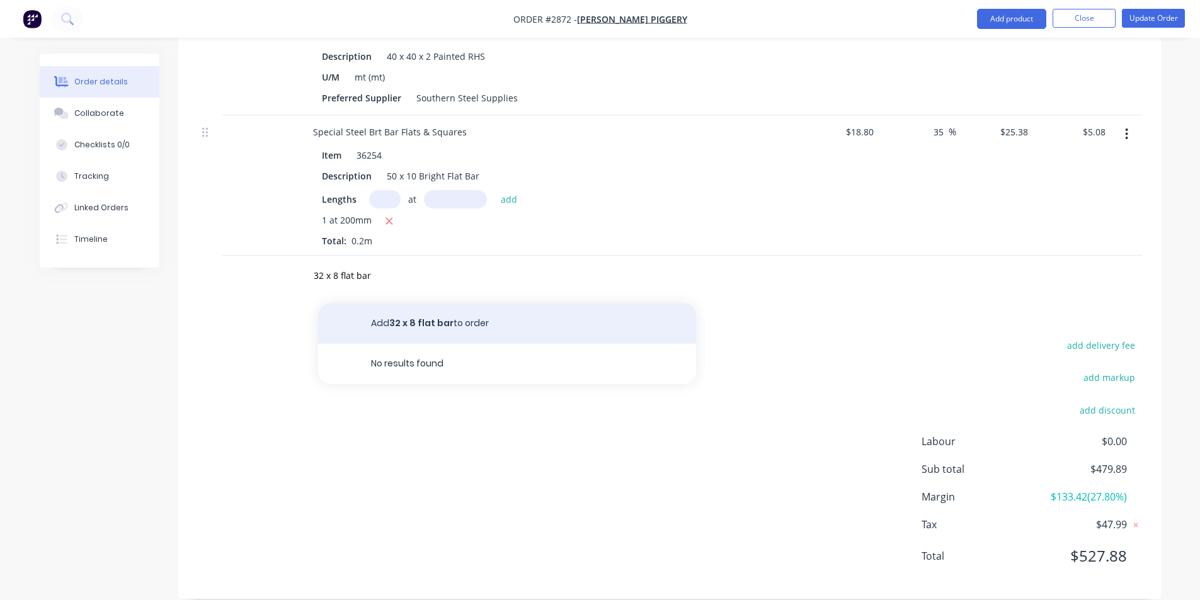
click at [498, 304] on button "Add 32 x 8 flat bar to order" at bounding box center [507, 324] width 378 height 40
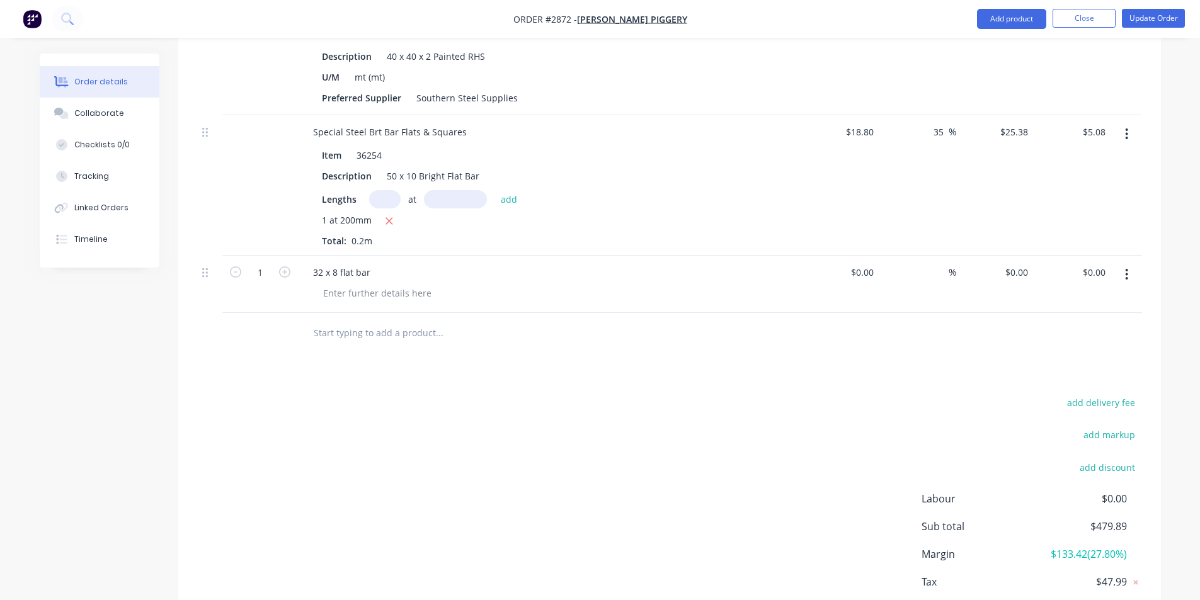
click at [1130, 263] on button "button" at bounding box center [1127, 274] width 30 height 23
click at [1061, 374] on div "Delete" at bounding box center [1082, 383] width 97 height 18
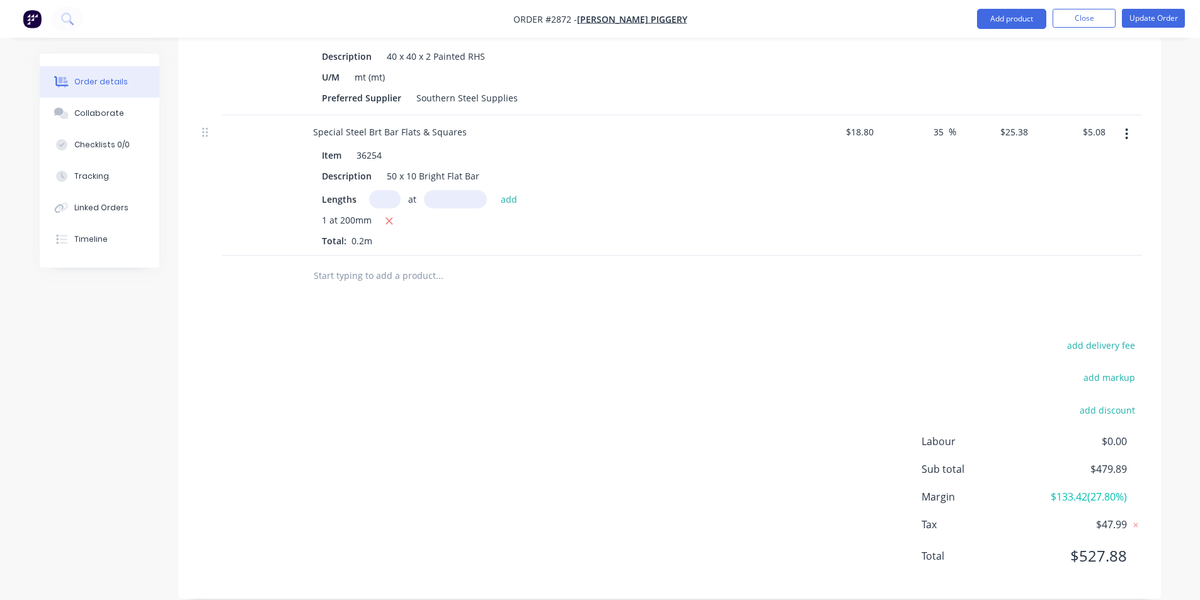
click at [335, 263] on input "text" at bounding box center [439, 275] width 252 height 25
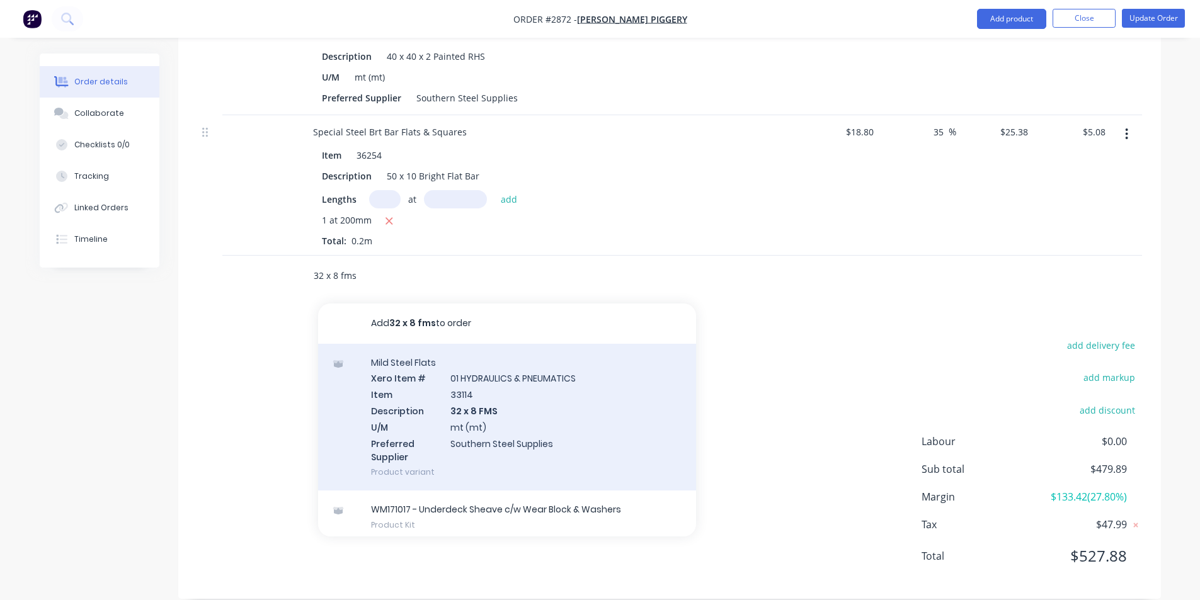
type input "32 x 8 fms"
click at [469, 393] on div "Mild Steel Flats Xero Item # 01 HYDRAULICS & PNEUMATICS Item 33114 Description …" at bounding box center [507, 417] width 378 height 147
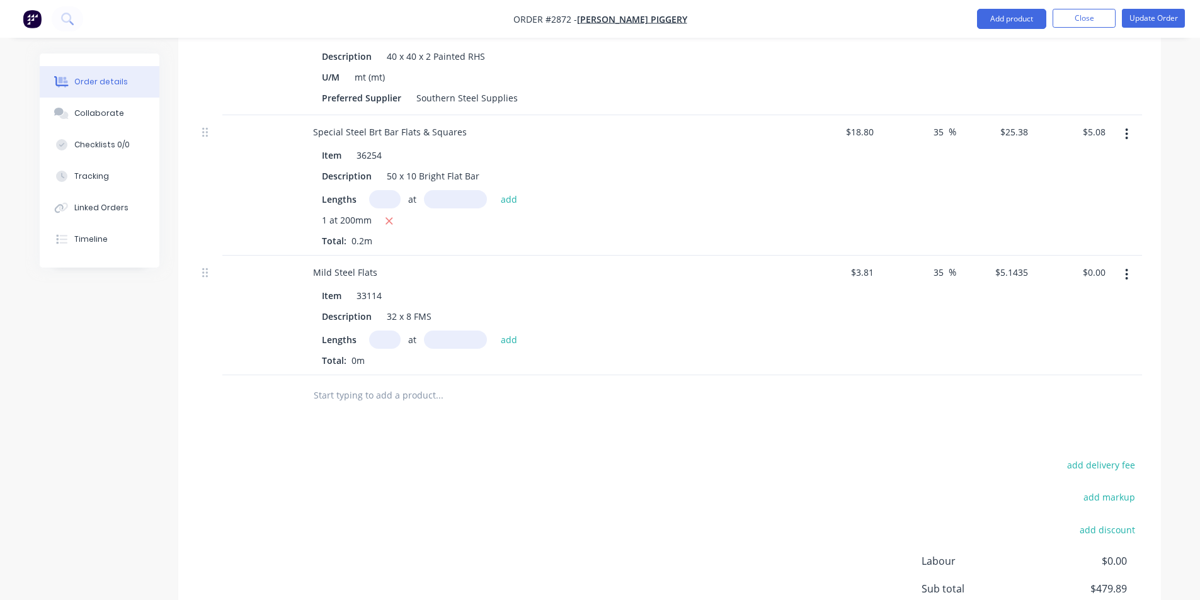
click at [374, 331] on input "text" at bounding box center [384, 340] width 31 height 18
click at [1128, 268] on icon "button" at bounding box center [1126, 275] width 3 height 14
click at [1043, 374] on div "Delete" at bounding box center [1082, 383] width 97 height 18
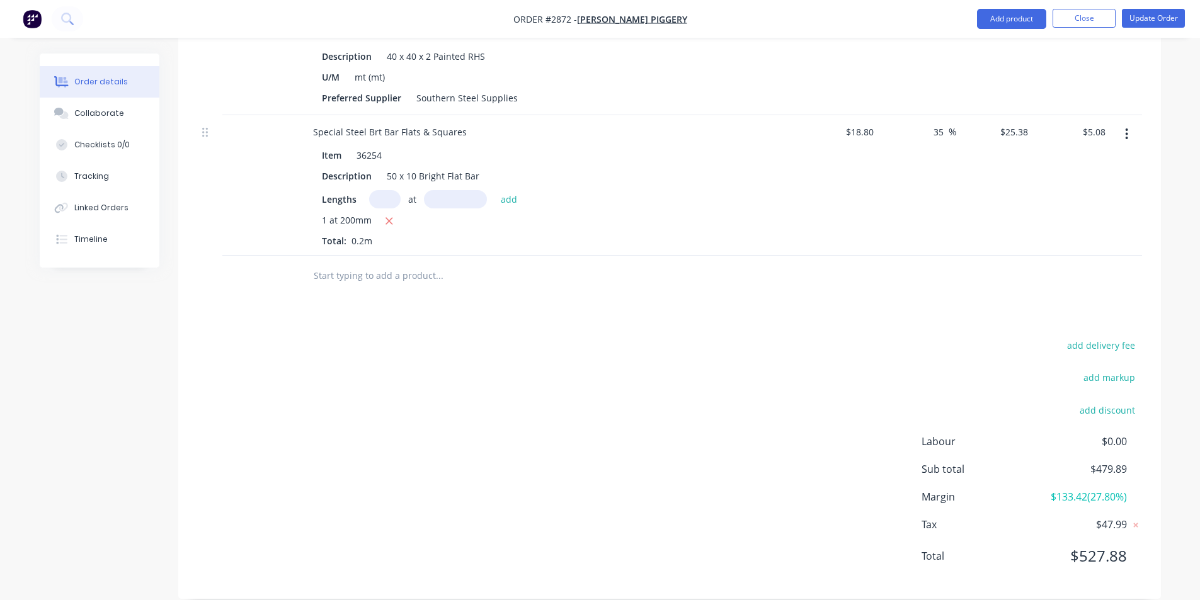
click at [350, 263] on input "text" at bounding box center [439, 275] width 252 height 25
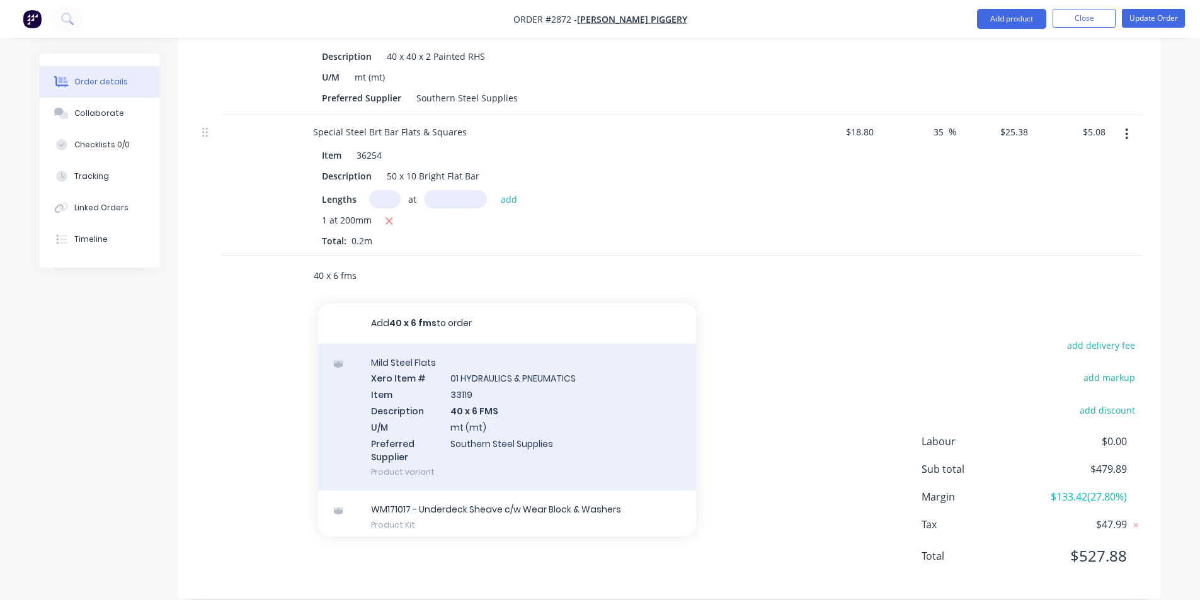
type input "40 x 6 fms"
click at [506, 398] on div "Mild Steel Flats Xero Item # 01 HYDRAULICS & PNEUMATICS Item 33119 Description …" at bounding box center [507, 417] width 378 height 147
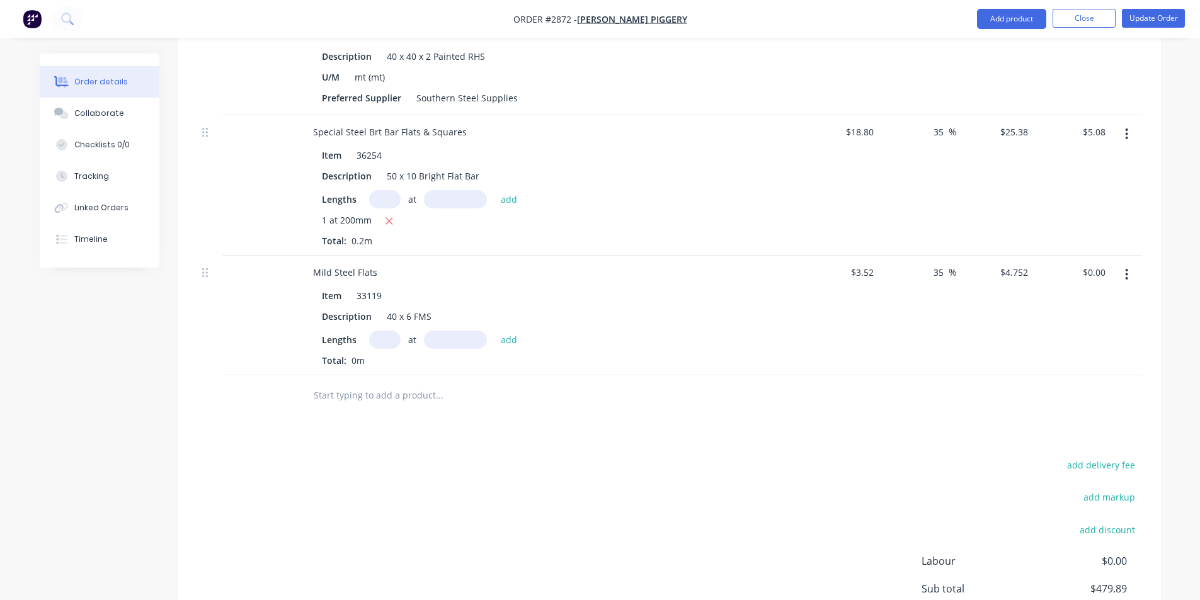
click at [380, 331] on input "text" at bounding box center [384, 340] width 31 height 18
type input "1"
type input "280"
click at [495, 331] on button "add" at bounding box center [510, 339] width 30 height 17
type input "$1.33"
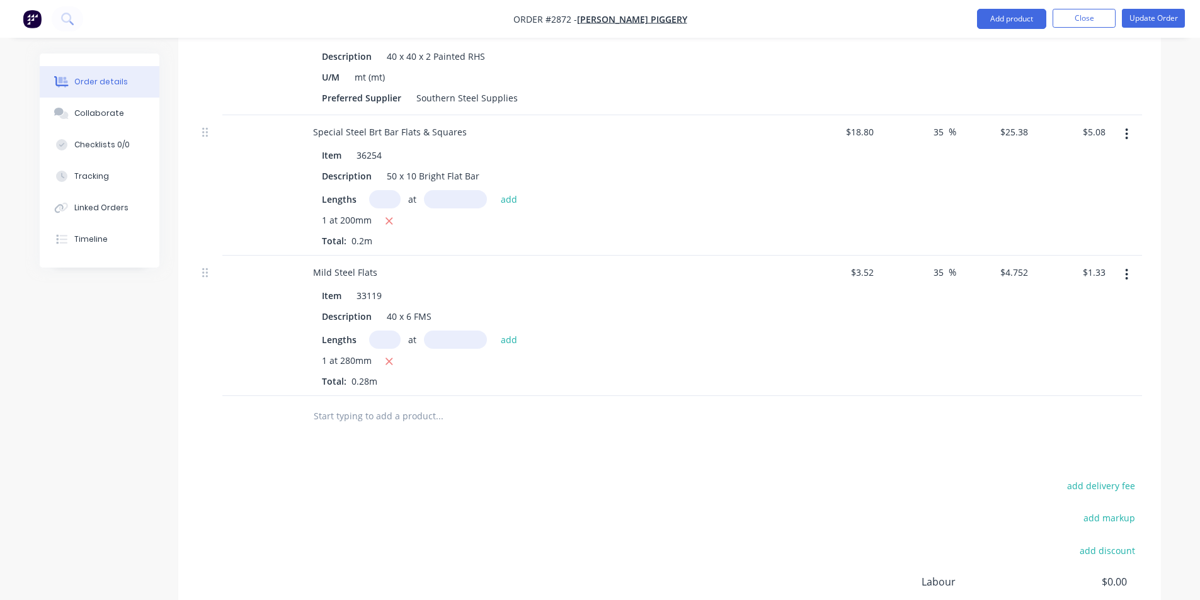
click at [335, 412] on div at bounding box center [525, 416] width 454 height 41
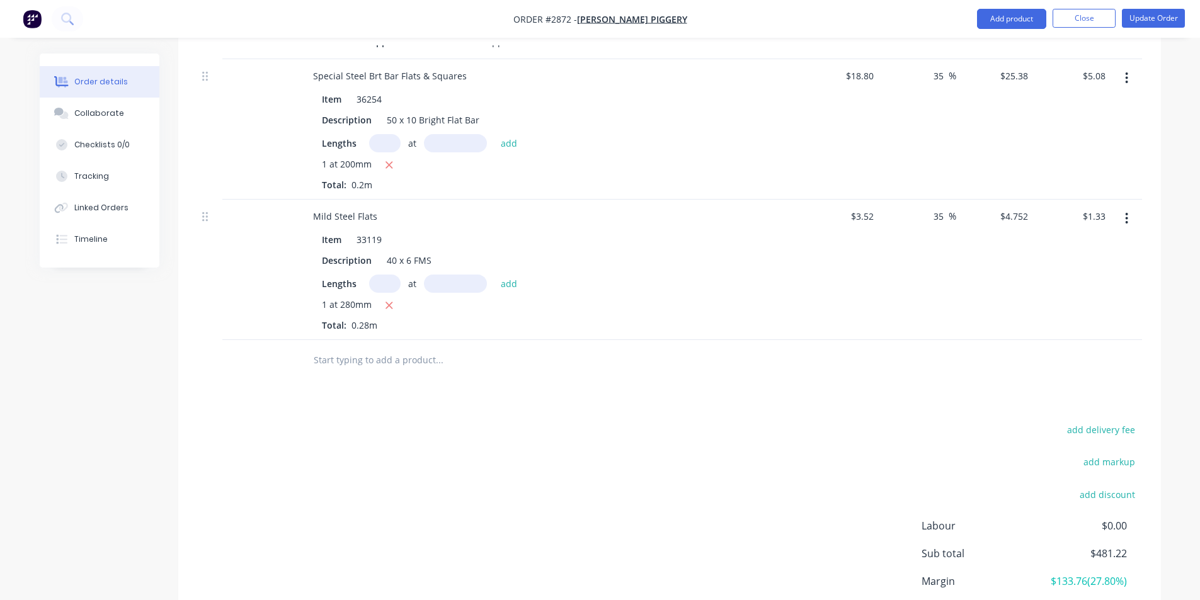
scroll to position [1126, 0]
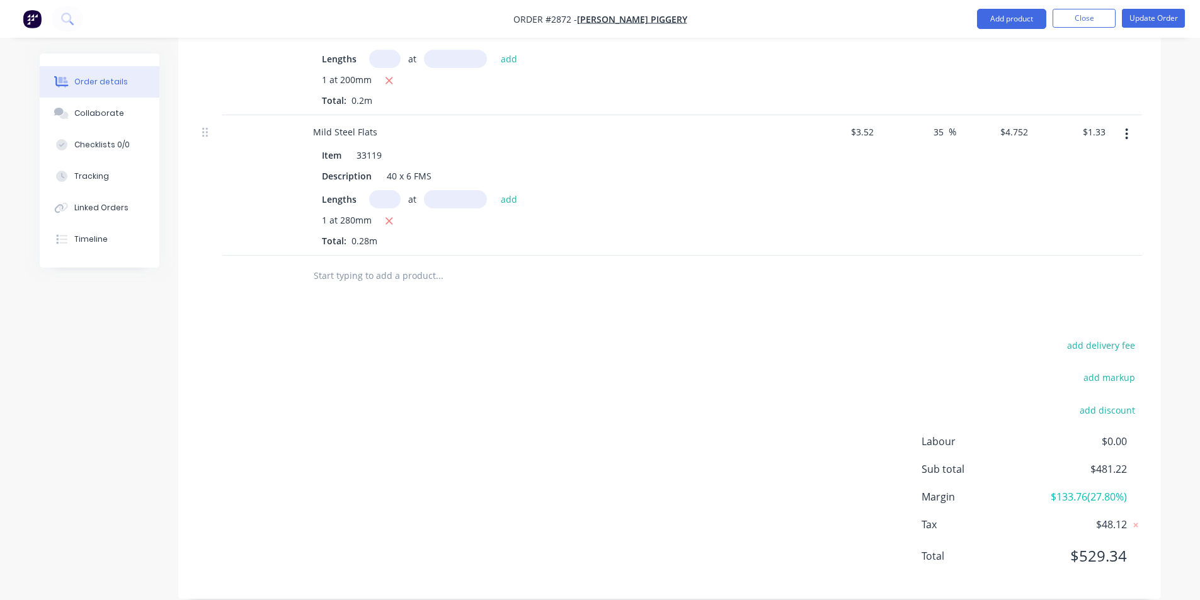
click at [331, 263] on input "text" at bounding box center [439, 275] width 252 height 25
type input "32 x"
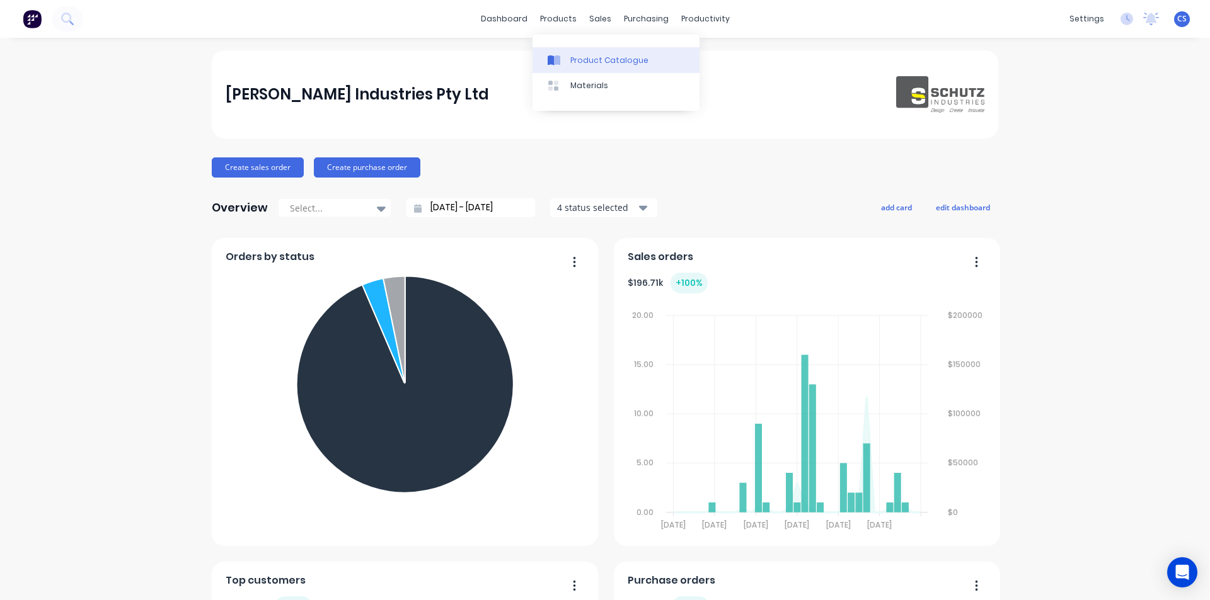
click at [575, 57] on div "Product Catalogue" at bounding box center [609, 60] width 78 height 11
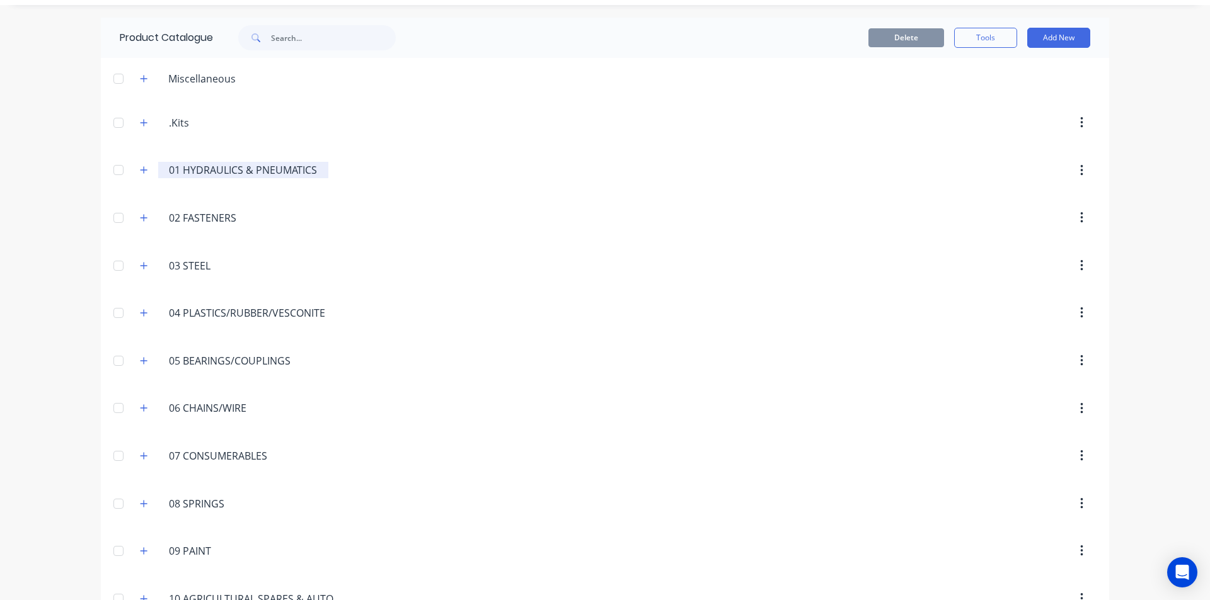
scroll to position [63, 0]
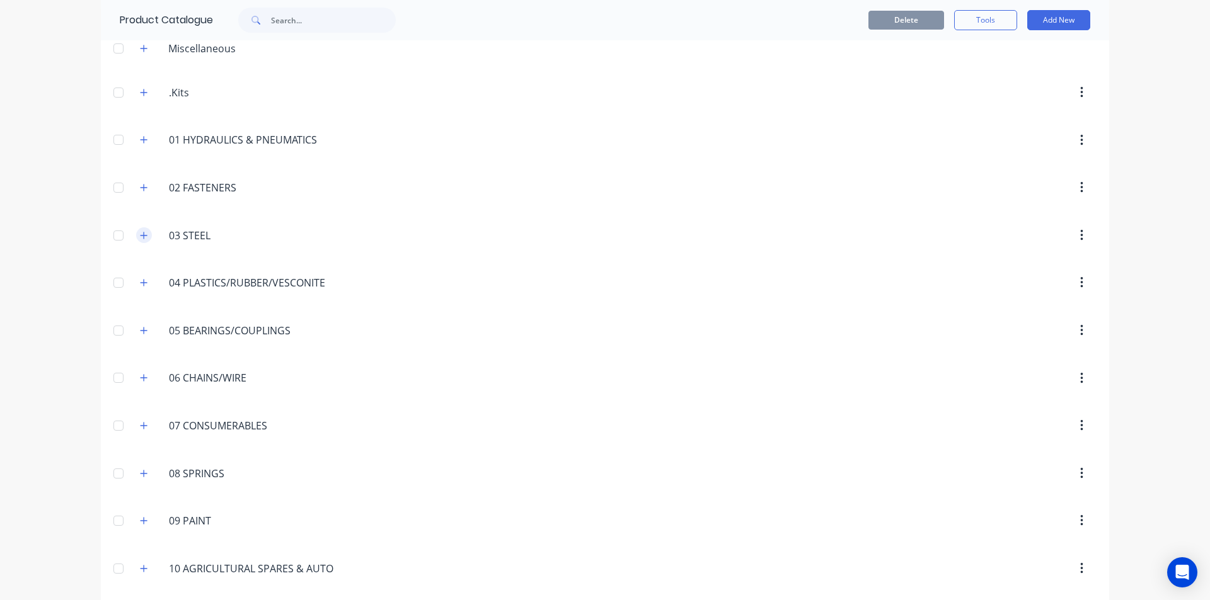
click at [140, 231] on icon "button" at bounding box center [144, 235] width 8 height 9
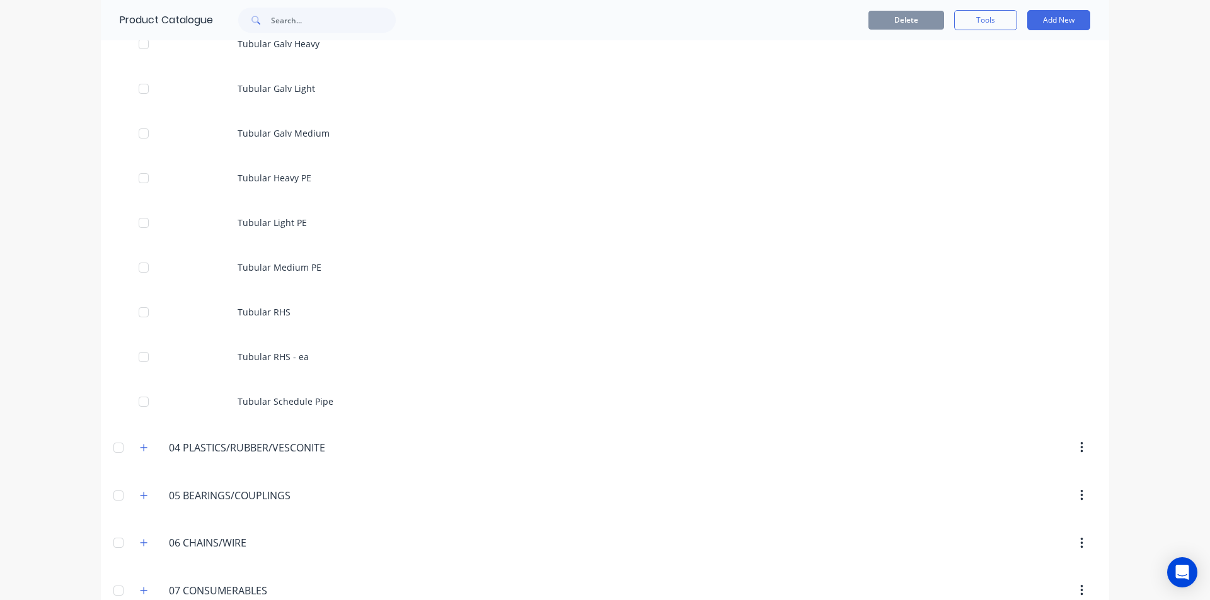
scroll to position [4221, 0]
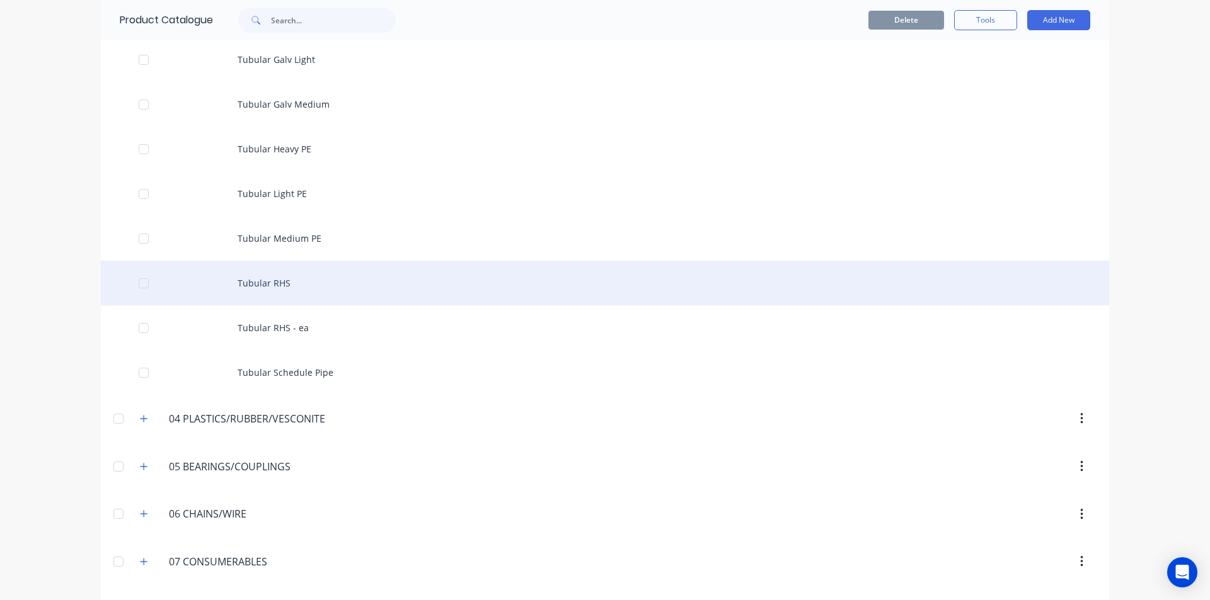
click at [283, 282] on div "Tubular RHS" at bounding box center [605, 283] width 1008 height 45
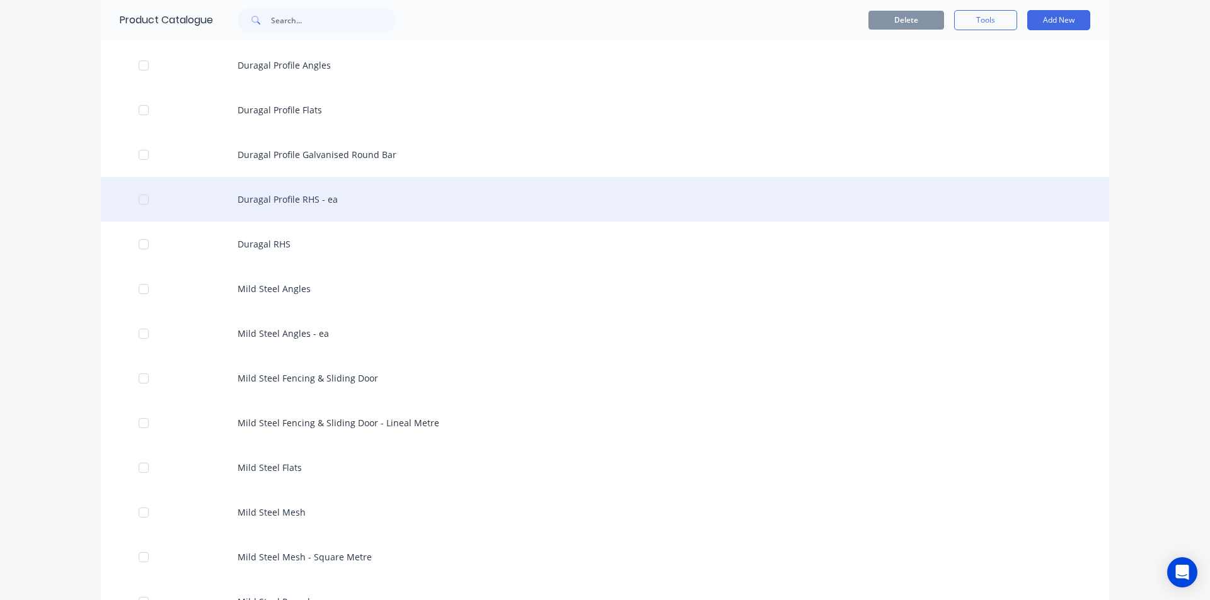
scroll to position [1134, 0]
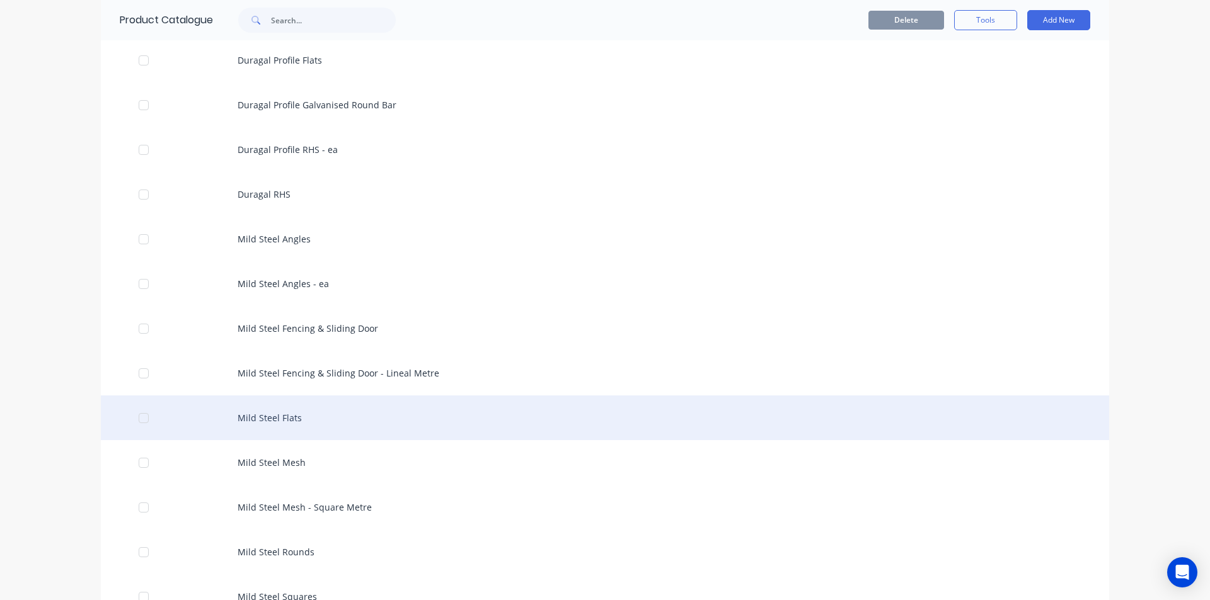
click at [311, 411] on div "Mild Steel Flats" at bounding box center [605, 418] width 1008 height 45
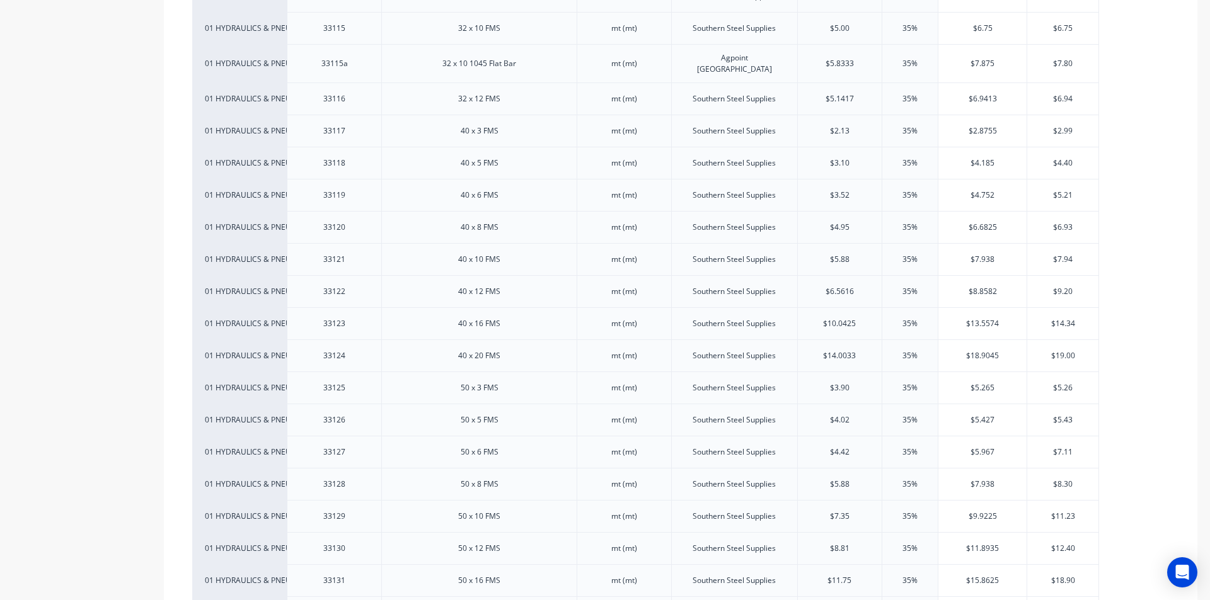
scroll to position [945, 0]
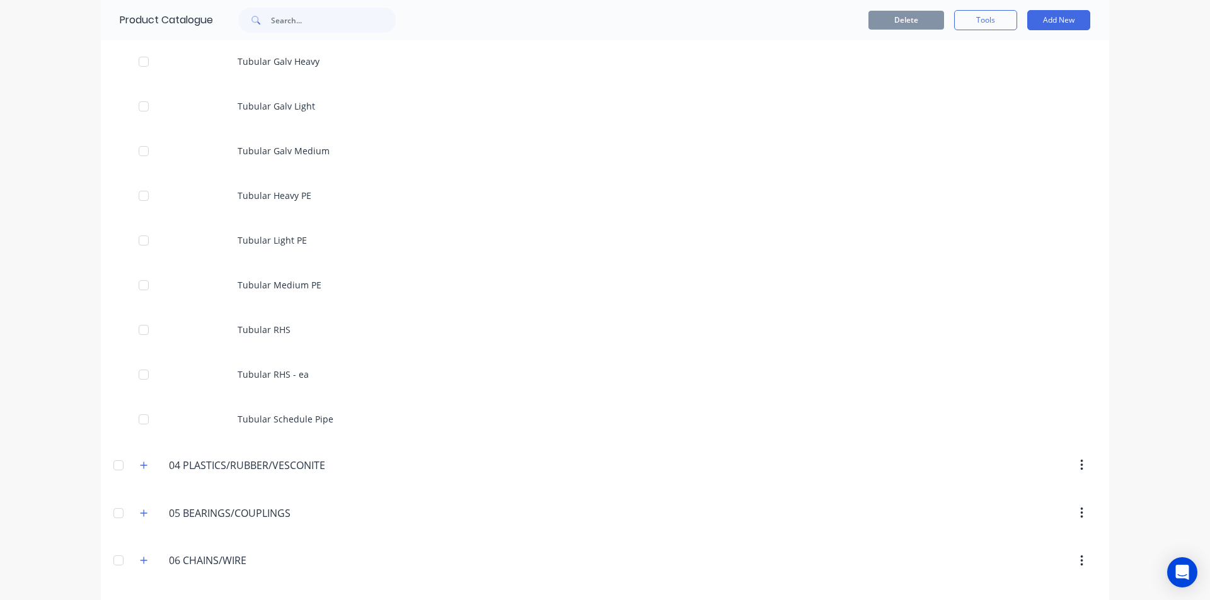
scroll to position [4221, 0]
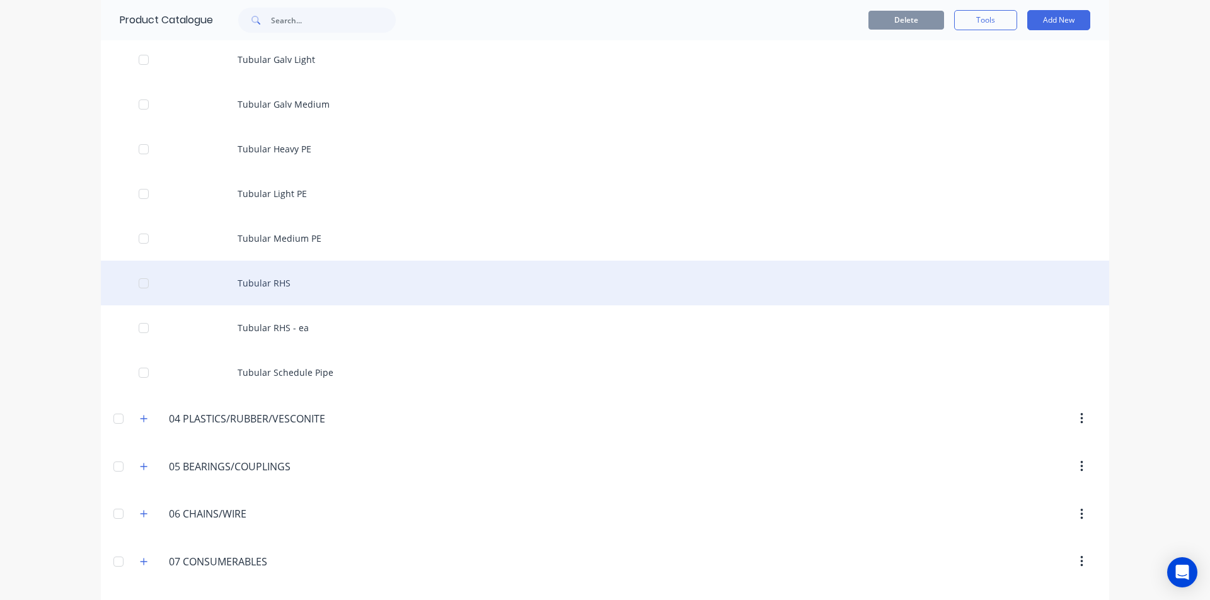
click at [343, 285] on div "Tubular RHS" at bounding box center [605, 283] width 1008 height 45
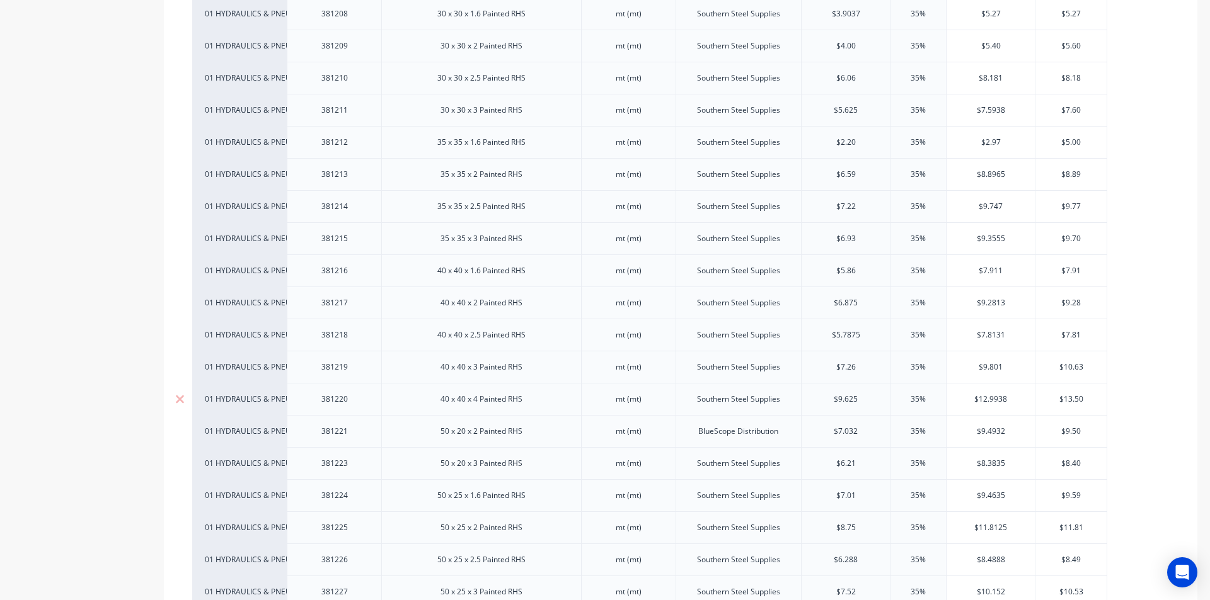
scroll to position [567, 0]
type textarea "x"
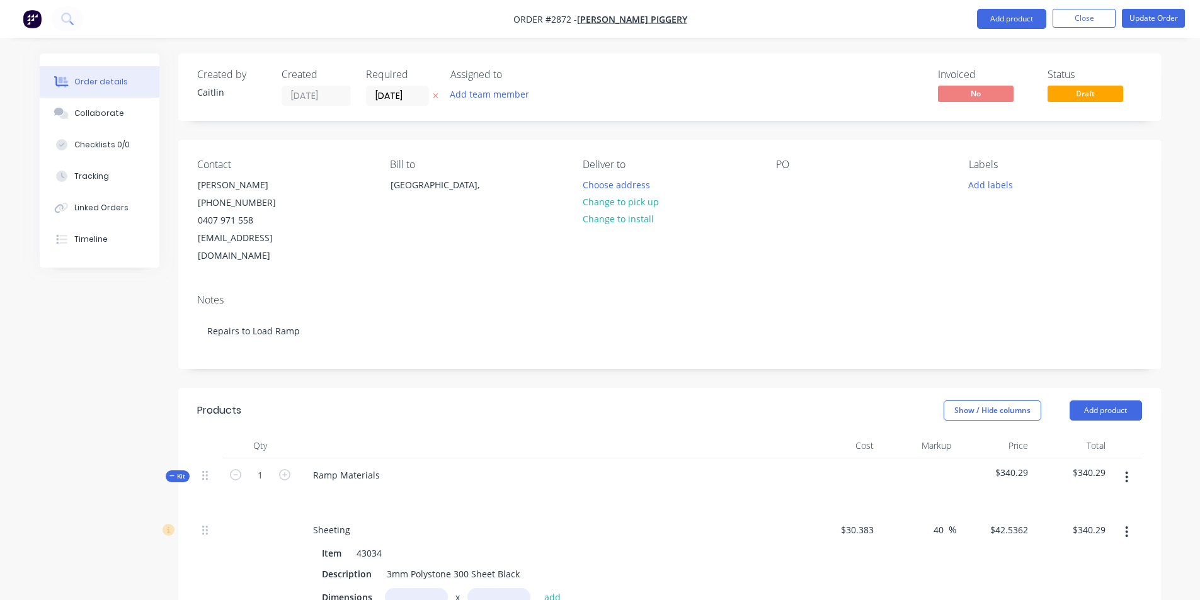
scroll to position [1126, 0]
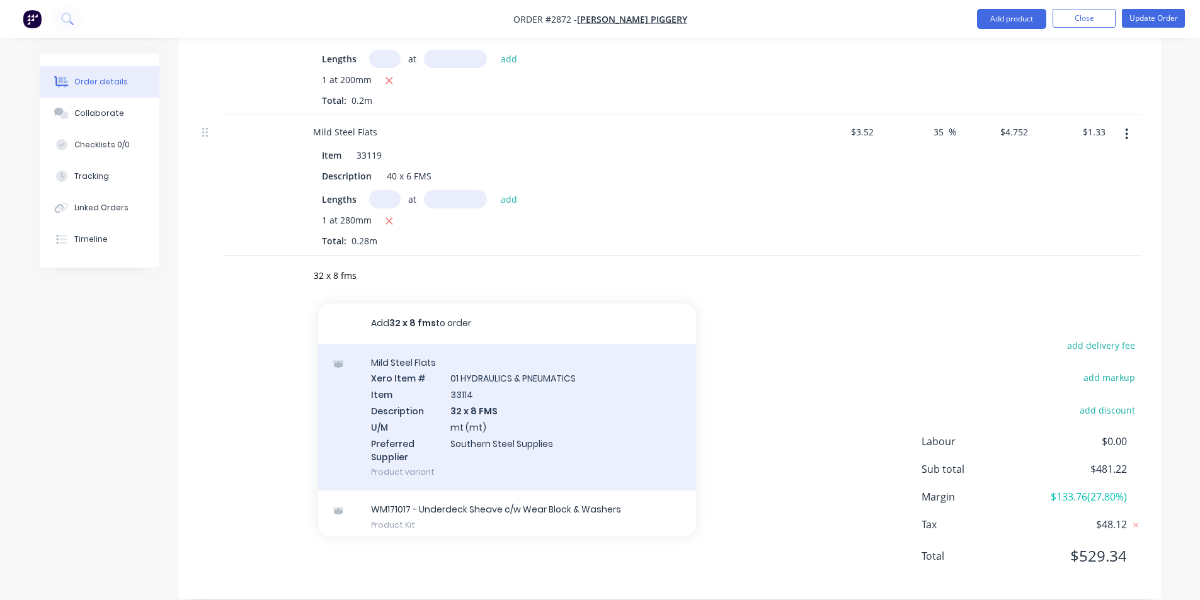
type input "32 x 8 fms"
click at [478, 412] on div "Mild Steel Flats Xero Item # 01 HYDRAULICS & PNEUMATICS Item 33114 Description …" at bounding box center [507, 417] width 378 height 147
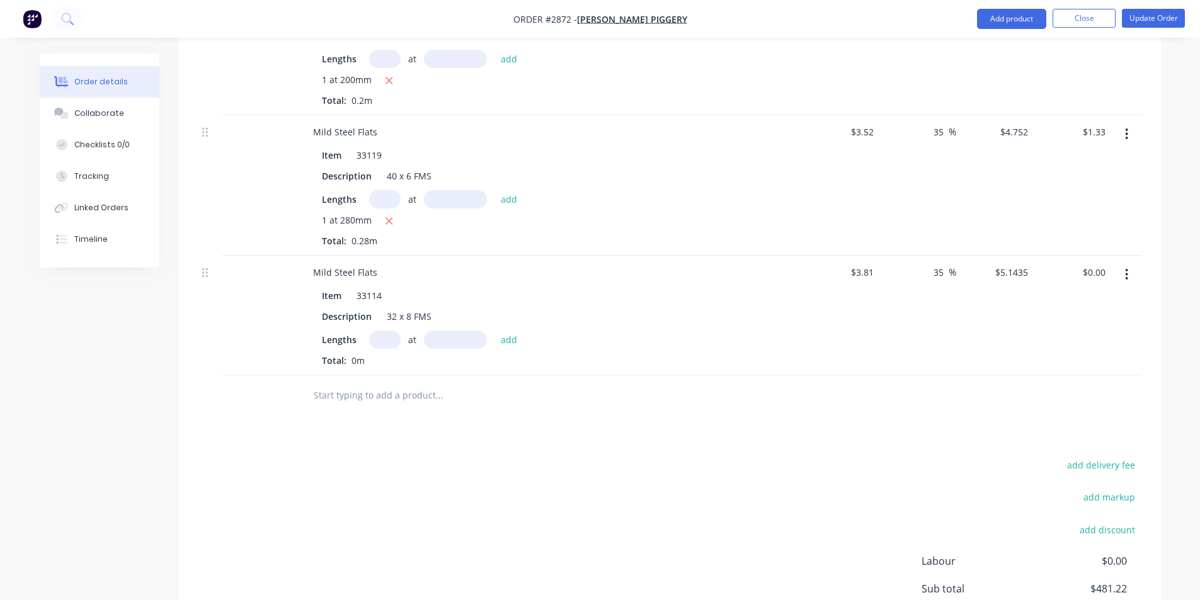
click at [379, 331] on input "text" at bounding box center [384, 340] width 31 height 18
type input "1"
type input "140"
click at [495, 331] on button "add" at bounding box center [510, 339] width 30 height 17
type input "$0.72"
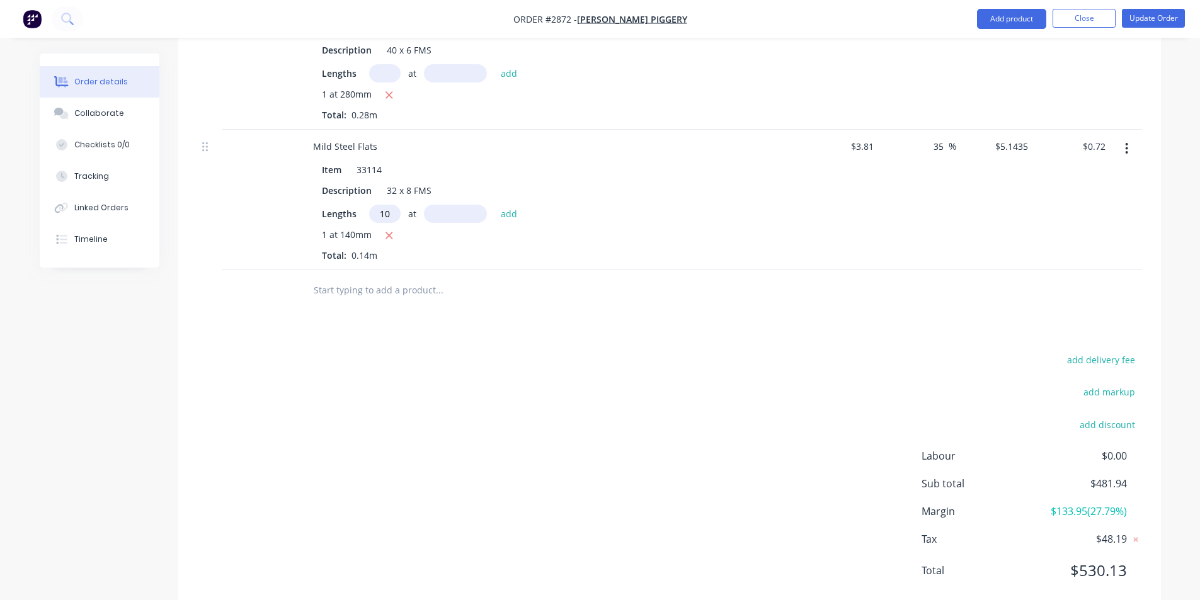
scroll to position [0, 0]
type input "1"
click at [355, 286] on div at bounding box center [525, 290] width 454 height 41
click at [359, 278] on input "text" at bounding box center [439, 290] width 252 height 25
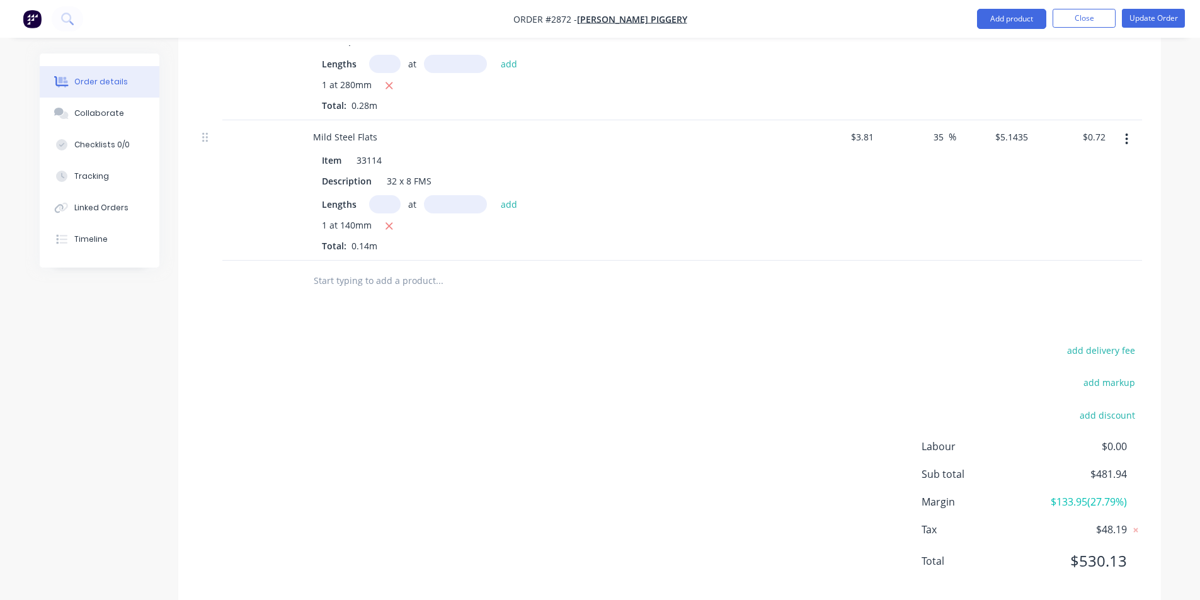
scroll to position [1267, 0]
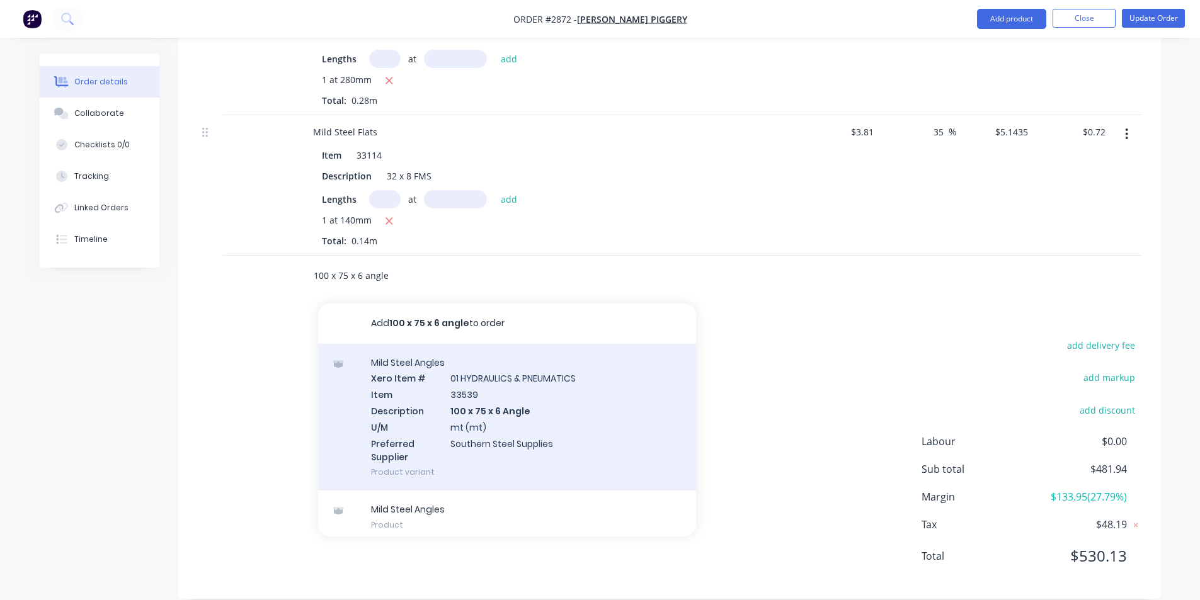
type input "100 x 75 x 6 angle"
click at [479, 401] on div "Mild Steel Angles Xero Item # 01 HYDRAULICS & PNEUMATICS Item 33539 Description…" at bounding box center [507, 417] width 378 height 147
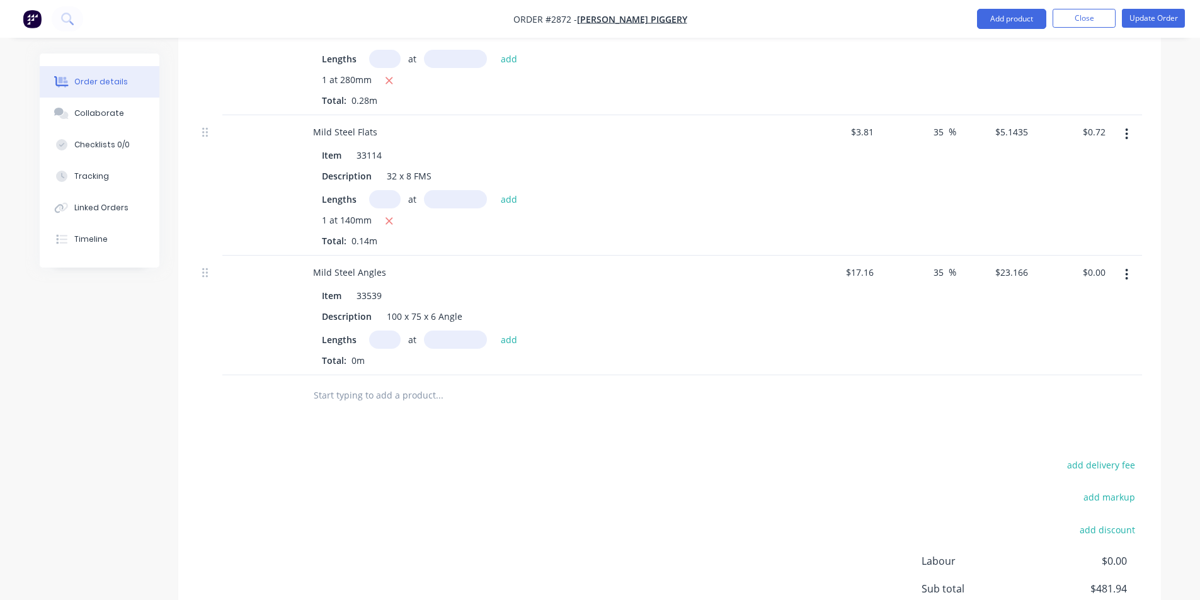
click at [377, 331] on input "text" at bounding box center [384, 340] width 31 height 18
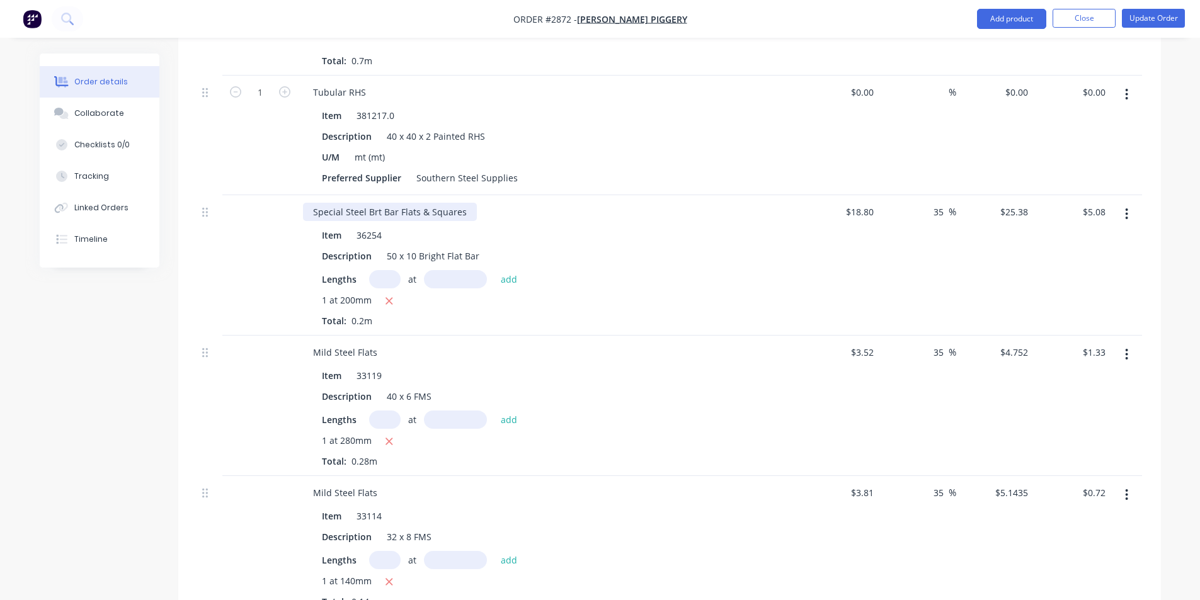
scroll to position [763, 0]
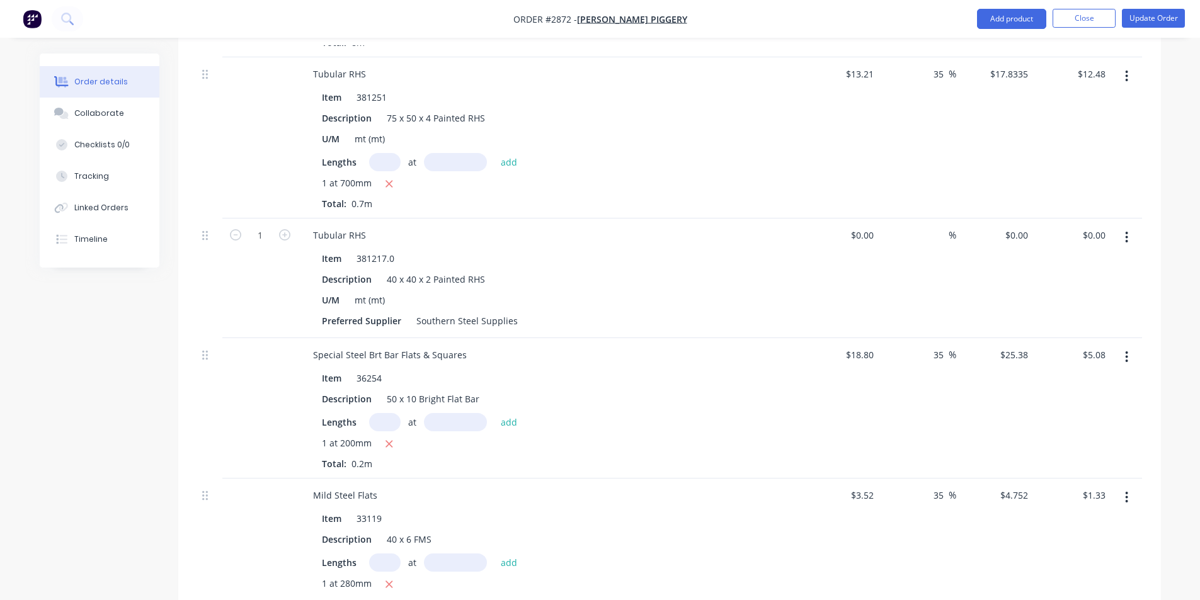
drag, startPoint x: 554, startPoint y: 251, endPoint x: 522, endPoint y: 265, distance: 34.7
click at [522, 270] on div "Description 40 x 40 x 2 Painted RHS" at bounding box center [547, 279] width 461 height 18
click at [488, 291] on div "U/M mt (mt)" at bounding box center [547, 300] width 461 height 18
click at [471, 291] on div "U/M mt (mt)" at bounding box center [547, 300] width 461 height 18
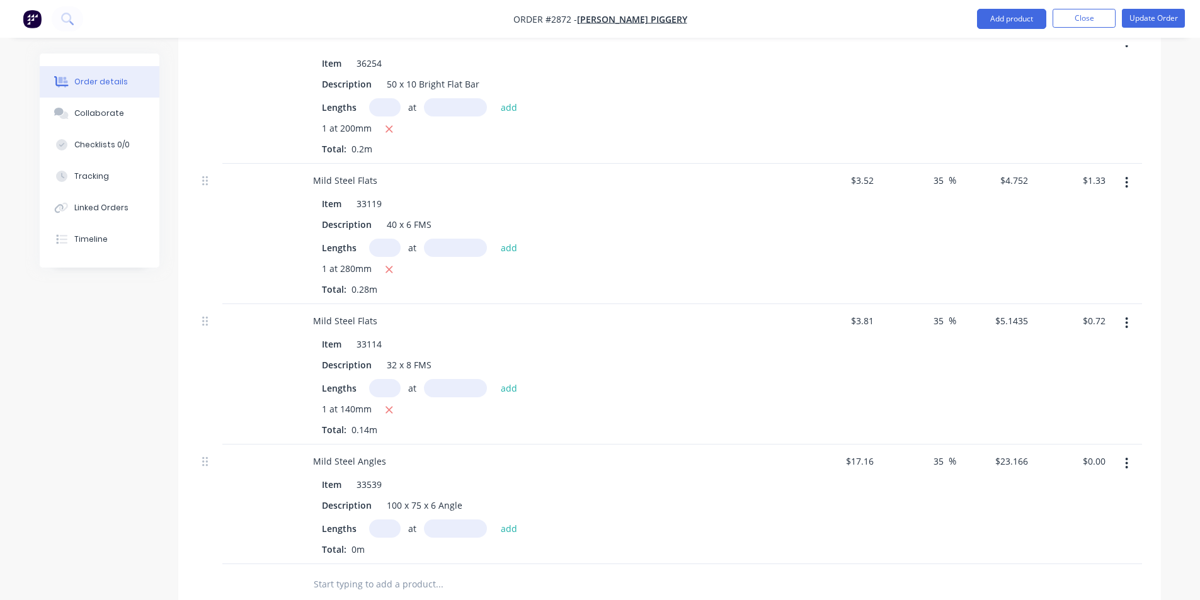
scroll to position [1387, 0]
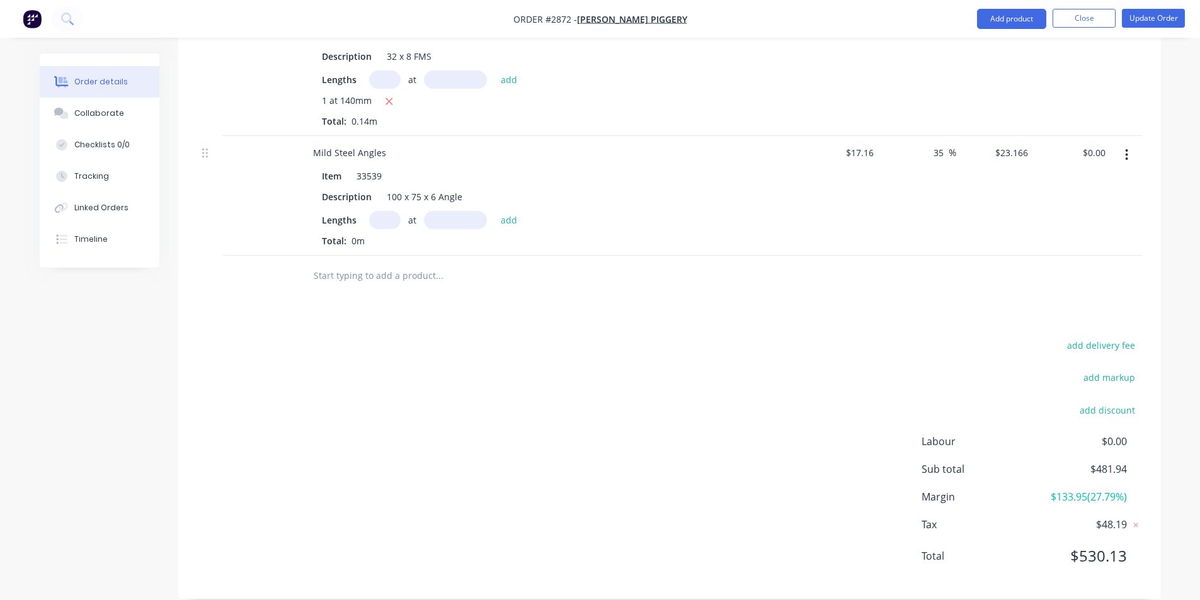
click at [384, 211] on input "text" at bounding box center [384, 220] width 31 height 18
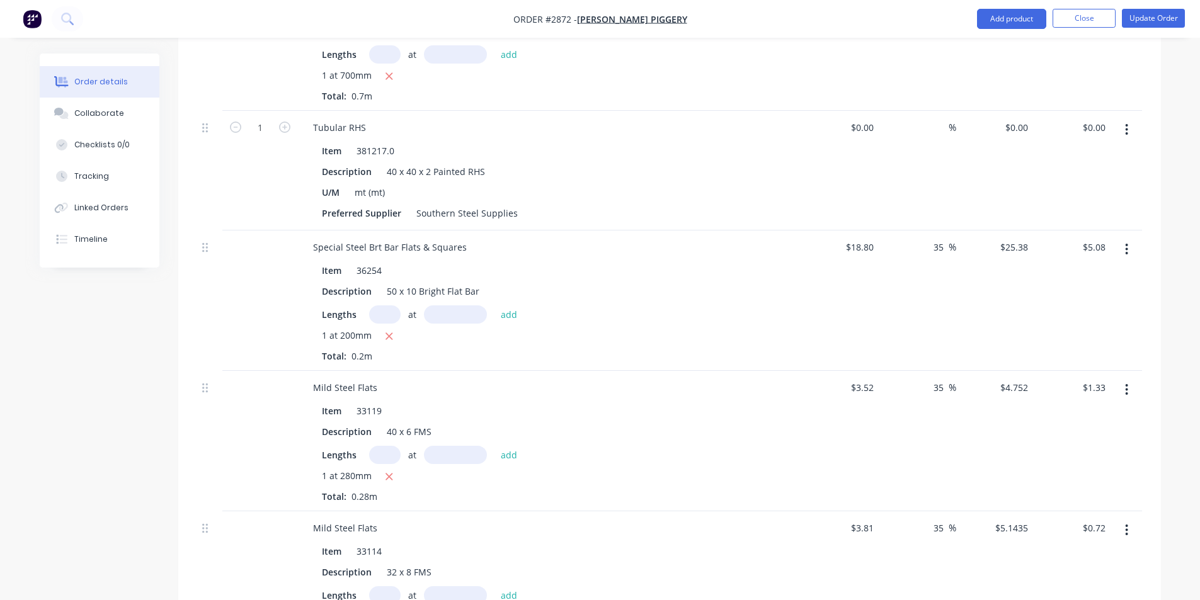
scroll to position [757, 0]
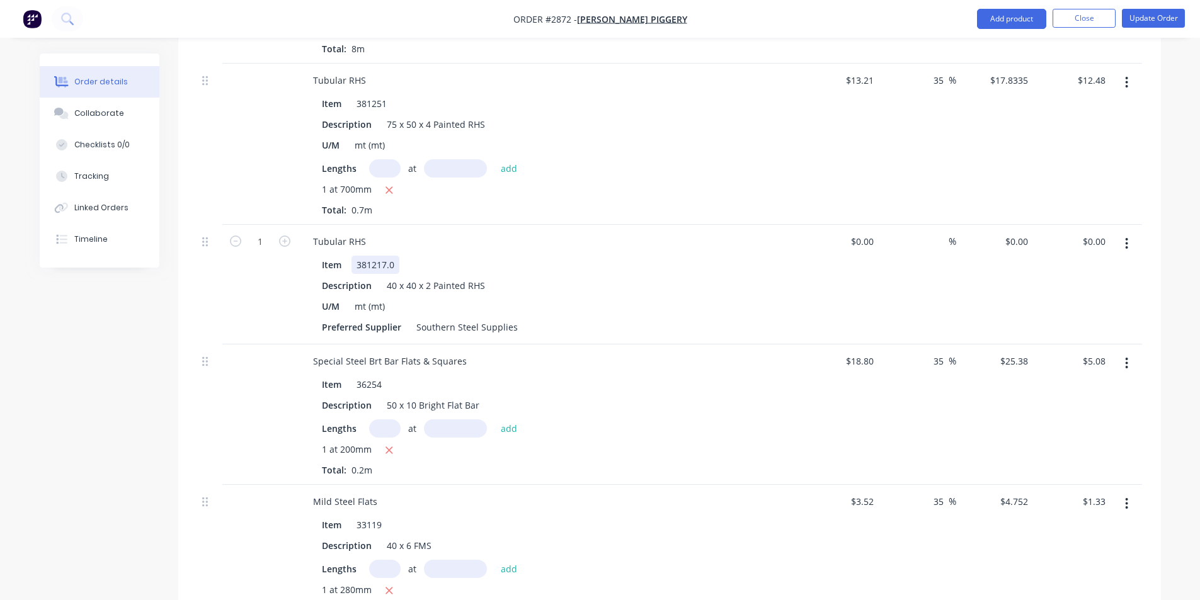
click at [399, 256] on div "381217.0" at bounding box center [376, 265] width 48 height 18
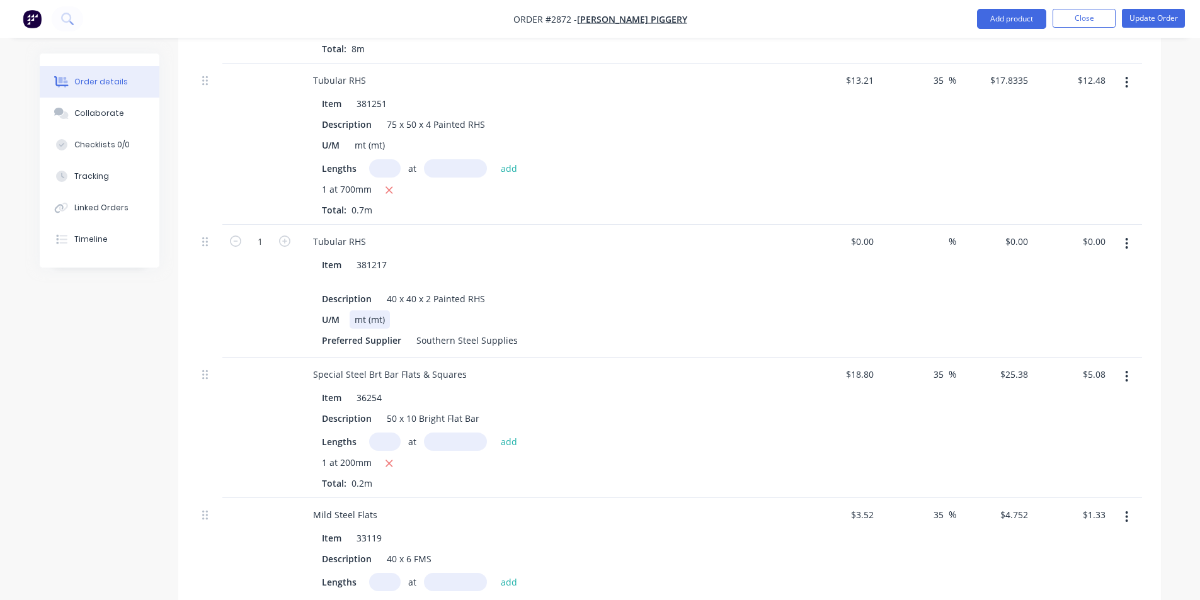
click at [416, 291] on div "Item 381217 Description 40 x 40 x 2 Painted RHS U/M mt (mt) Preferred Supplier …" at bounding box center [550, 301] width 494 height 96
click at [372, 268] on div "381217" at bounding box center [372, 271] width 40 height 31
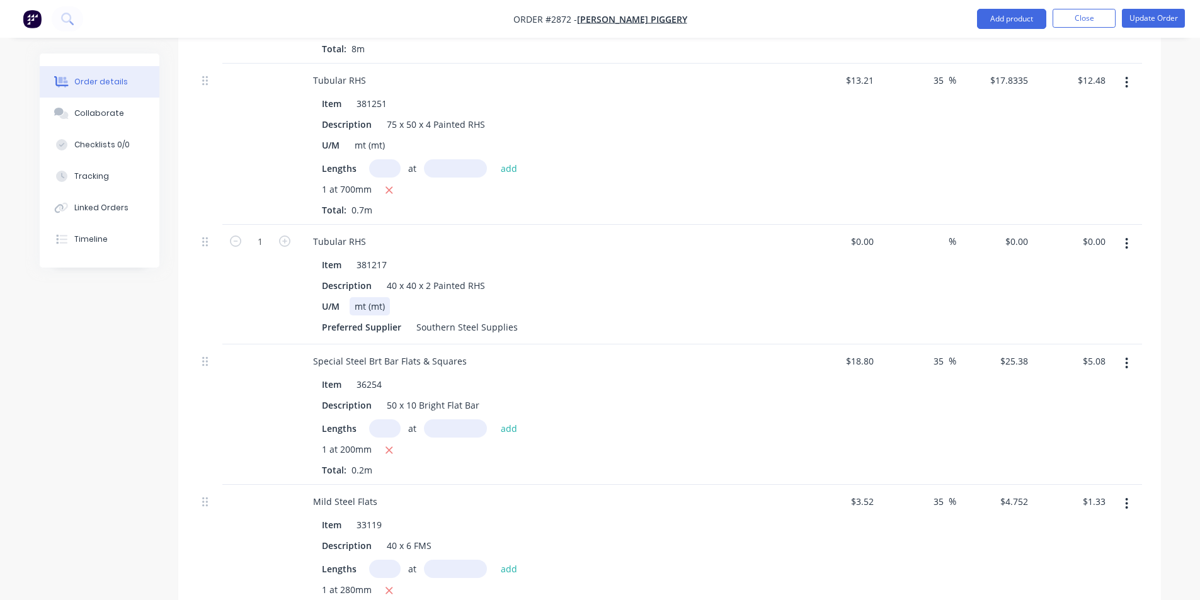
click at [531, 297] on div "U/M mt (mt)" at bounding box center [547, 306] width 461 height 18
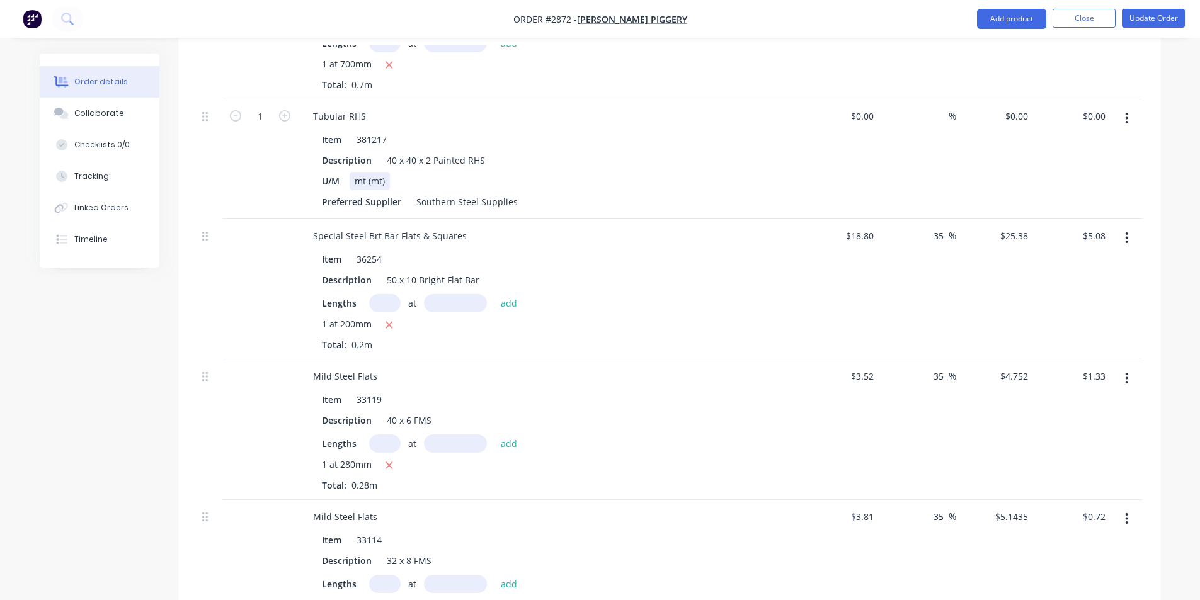
scroll to position [883, 0]
click at [496, 151] on div "Description 40 x 40 x 2 Painted RHS" at bounding box center [547, 160] width 461 height 18
click at [318, 171] on div "U/M" at bounding box center [331, 180] width 28 height 18
drag, startPoint x: 319, startPoint y: 287, endPoint x: 481, endPoint y: 307, distance: 163.2
click at [481, 307] on div "Item 36254 Description 50 x 10 Bright Flat Bar Lengths at add 1 at 200mm Total:…" at bounding box center [550, 299] width 494 height 104
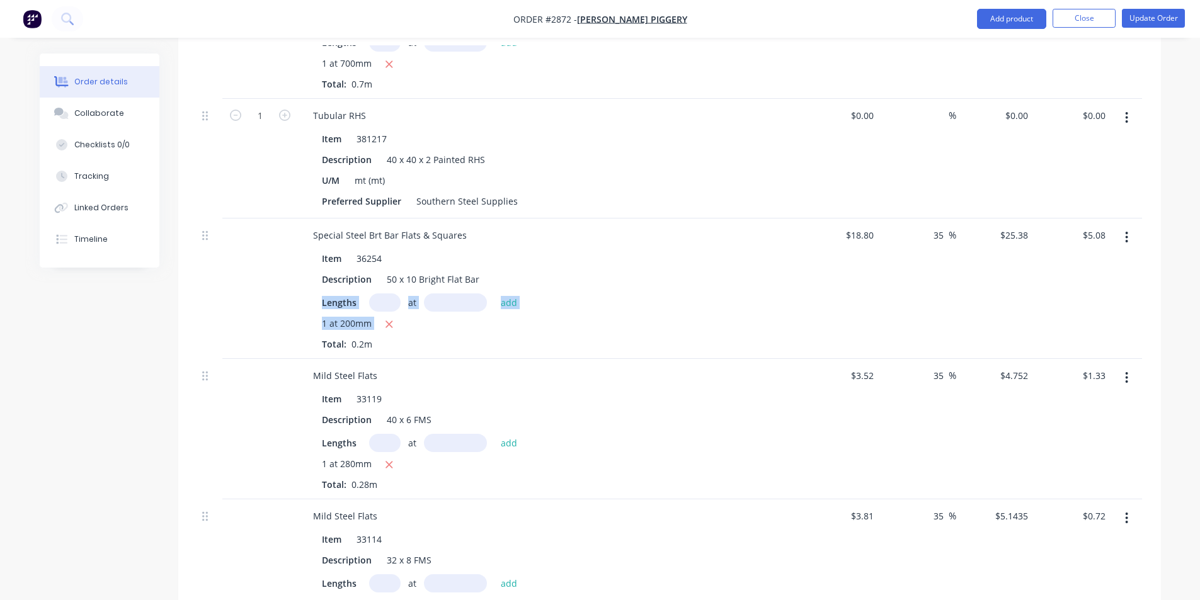
copy div "Lengths at add 1 at 200mm"
click at [317, 171] on div "U/M" at bounding box center [331, 180] width 28 height 18
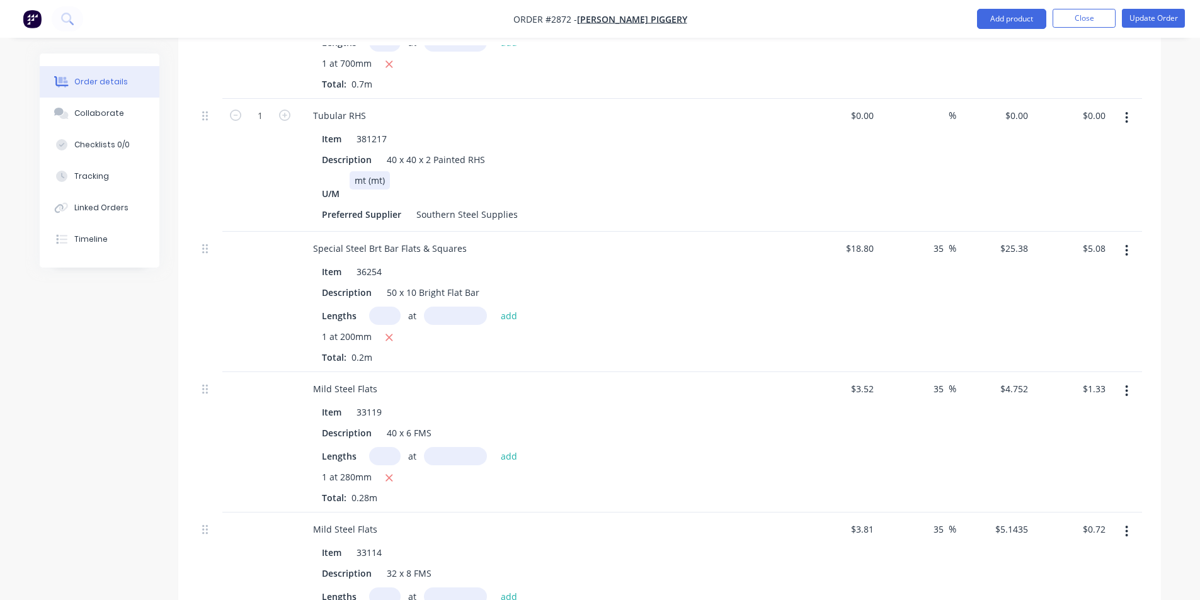
click at [351, 171] on div "mt (mt)" at bounding box center [370, 180] width 40 height 18
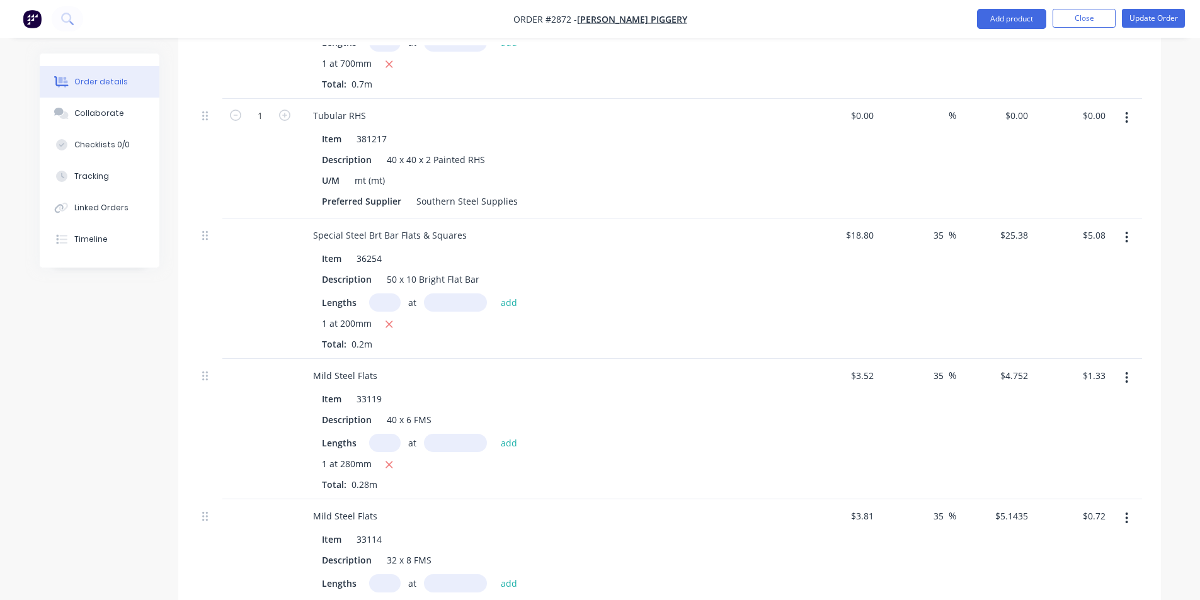
click at [508, 226] on div "Special Steel Brt Bar Flats & Squares" at bounding box center [550, 235] width 494 height 18
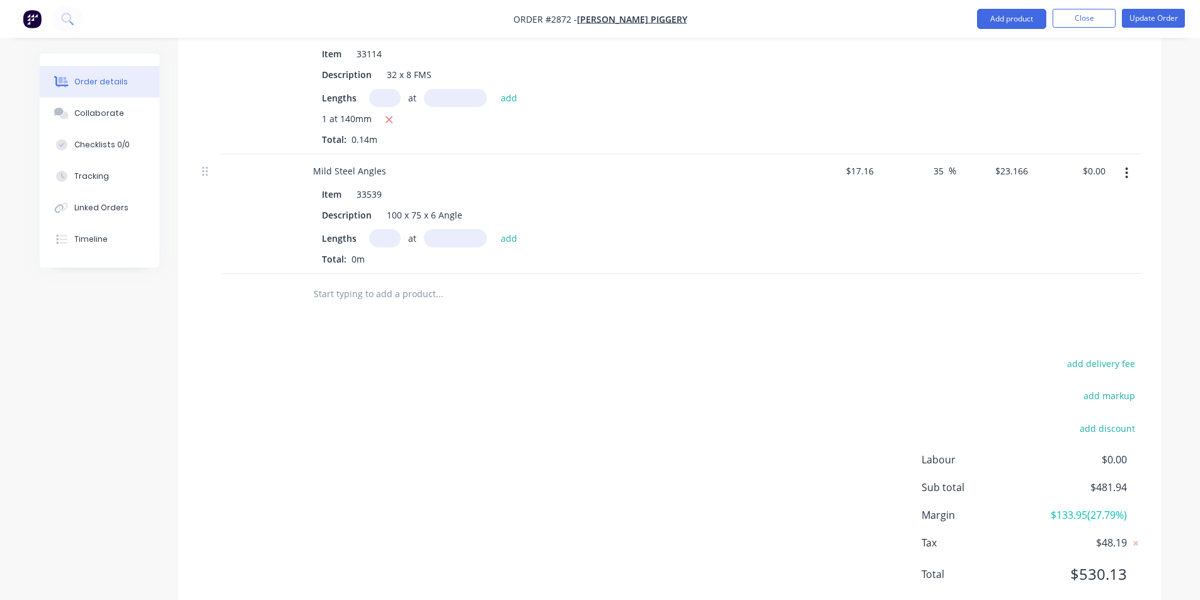
scroll to position [1387, 0]
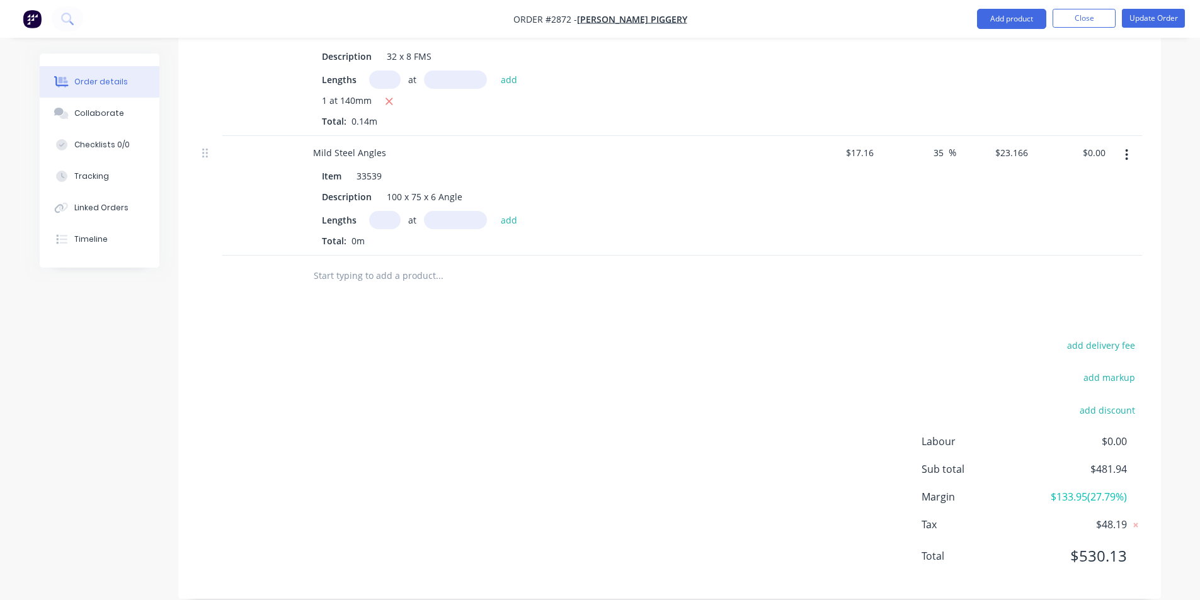
click at [387, 211] on input "text" at bounding box center [384, 220] width 31 height 18
type input "1"
type input "165"
click at [495, 211] on button "add" at bounding box center [510, 219] width 30 height 17
type input "$3.82"
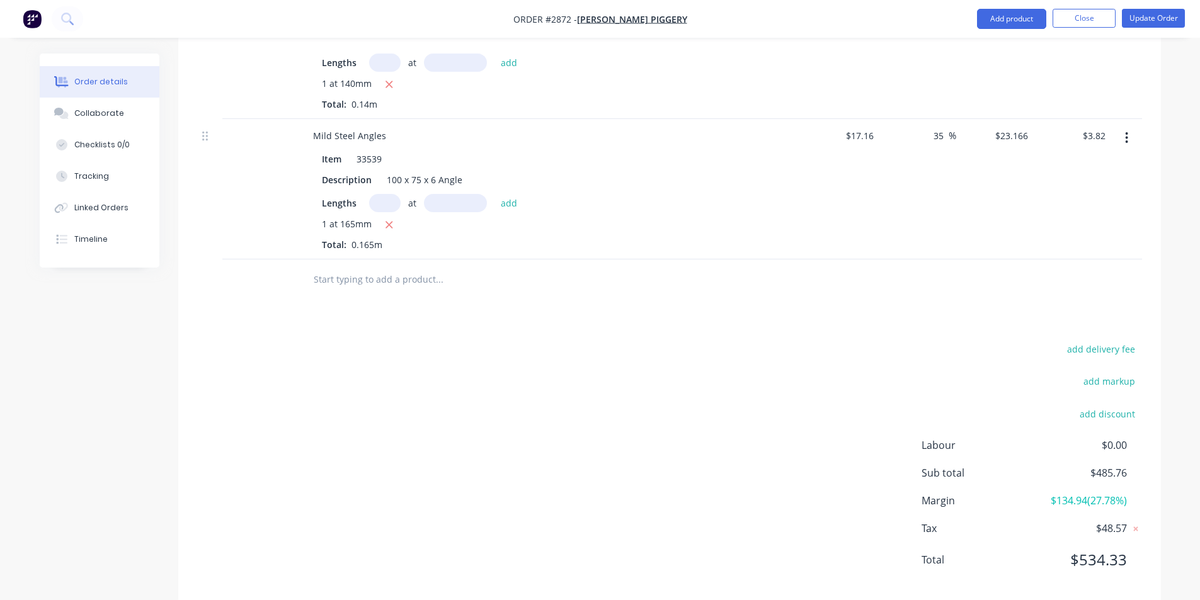
scroll to position [1407, 0]
click at [332, 263] on input "text" at bounding box center [439, 275] width 252 height 25
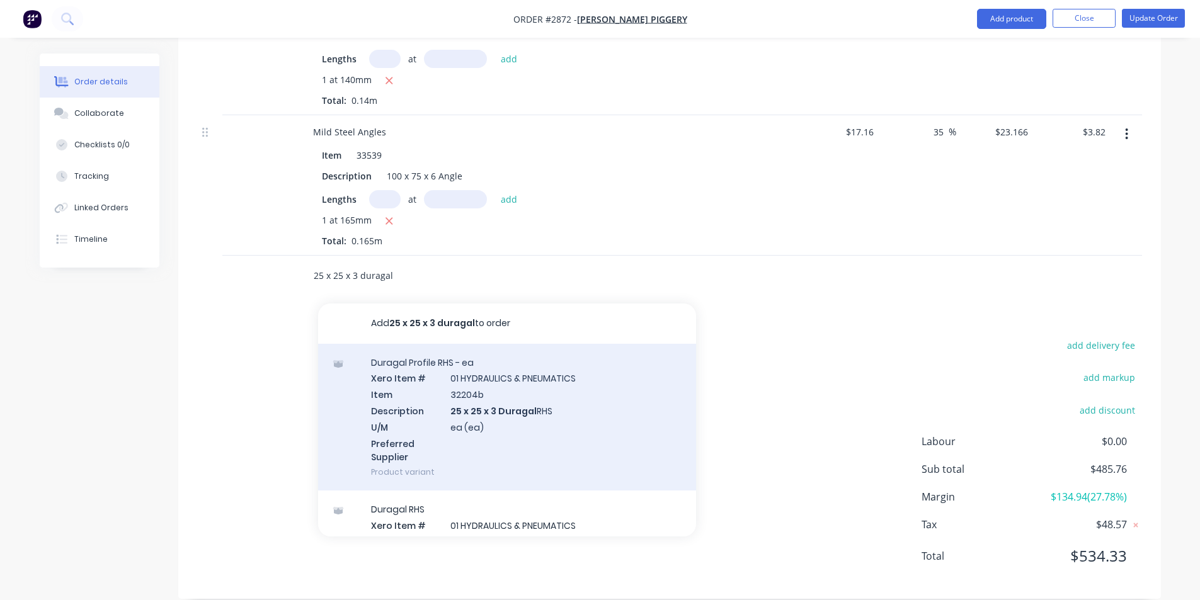
type input "25 x 25 x 3 duragal"
click at [484, 391] on div "Duragal Profile RHS - ea Xero Item # 01 HYDRAULICS & PNEUMATICS Item 32204b Des…" at bounding box center [507, 417] width 378 height 147
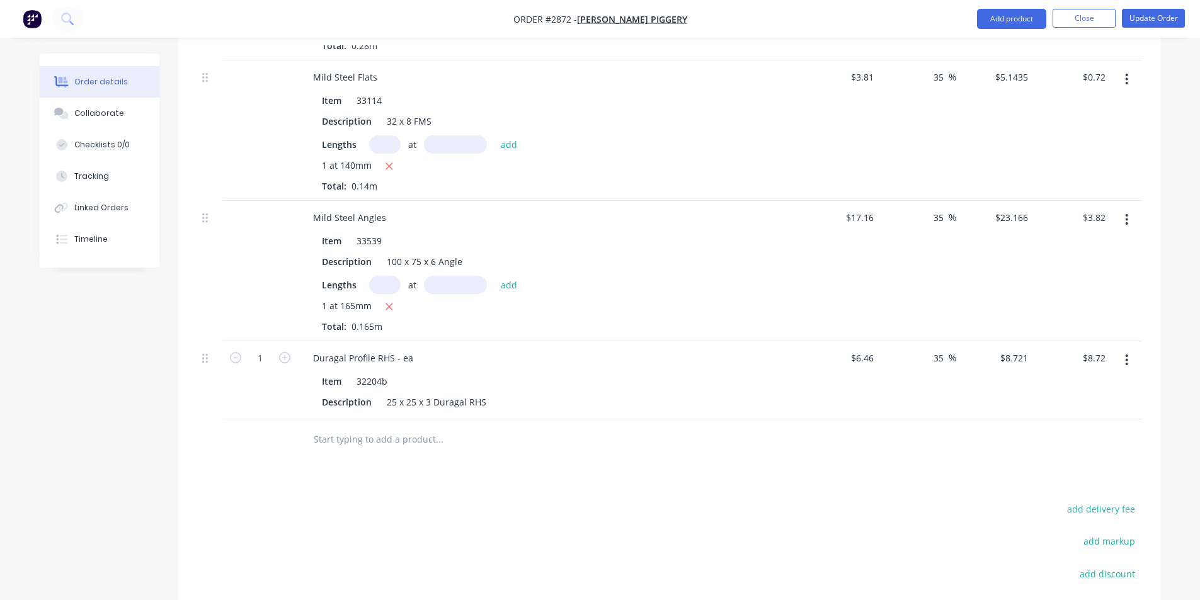
scroll to position [1344, 0]
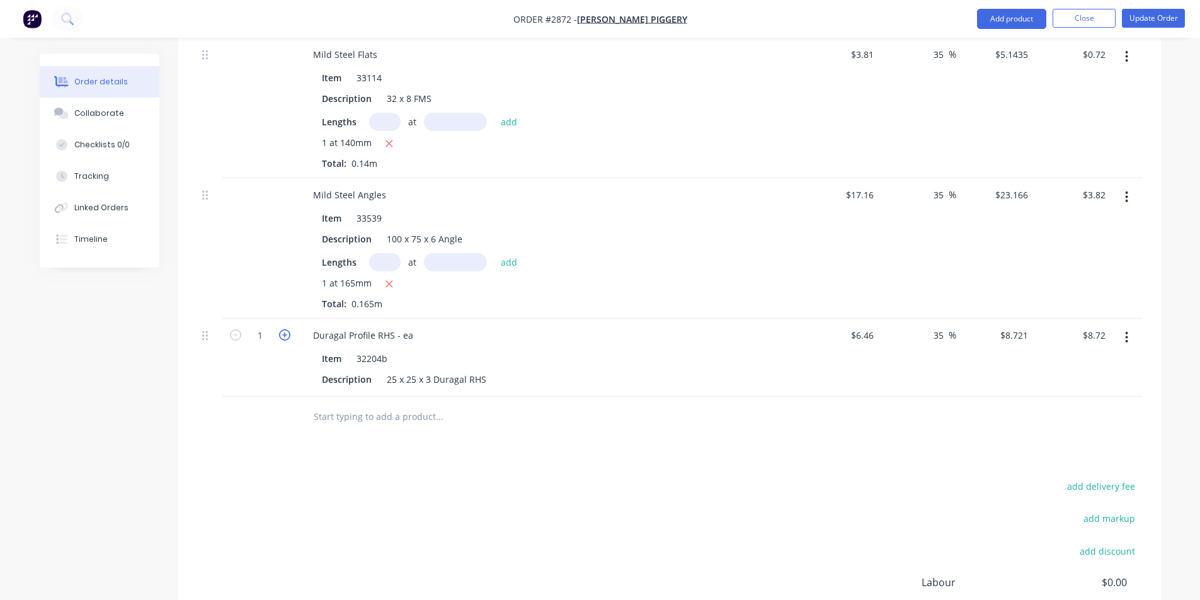
click at [287, 329] on icon "button" at bounding box center [284, 334] width 11 height 11
type input "2"
type input "$17.44"
click at [287, 329] on icon "button" at bounding box center [284, 334] width 11 height 11
type input "3"
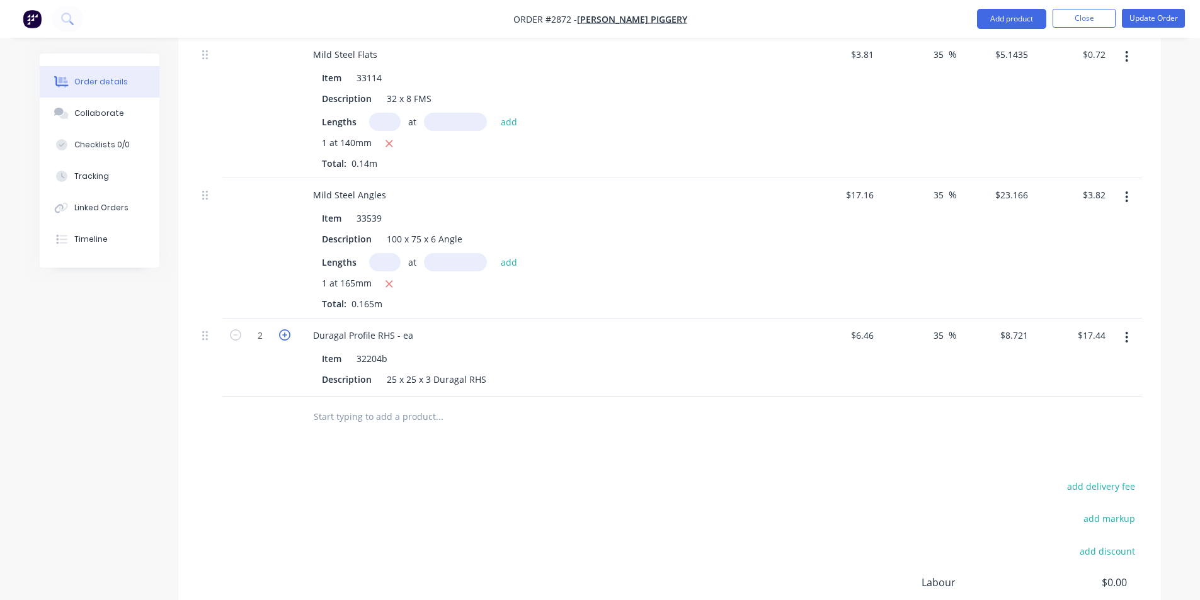
type input "$26.16"
click at [233, 329] on icon "button" at bounding box center [235, 334] width 11 height 11
type input "2"
type input "$17.44"
click at [233, 329] on icon "button" at bounding box center [235, 334] width 11 height 11
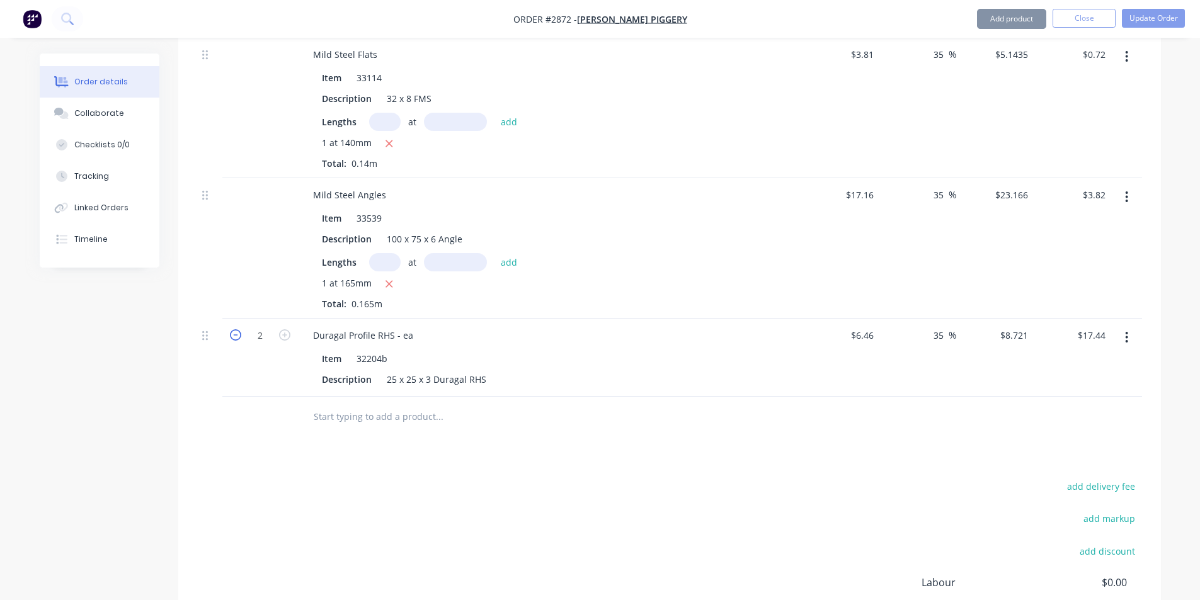
type input "1"
type input "$8.72"
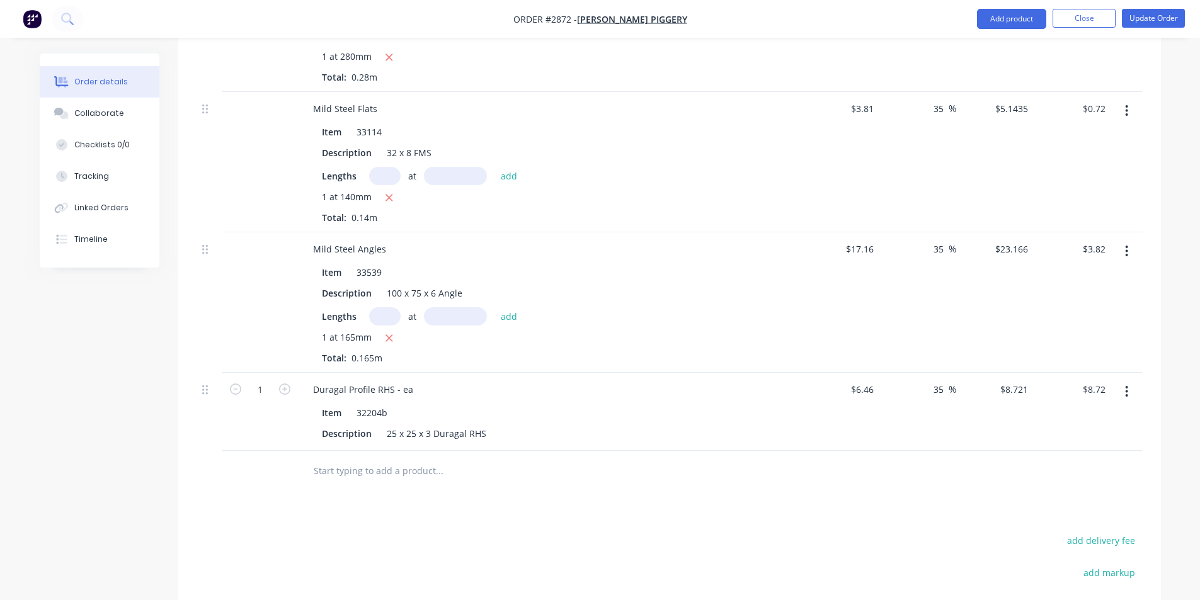
scroll to position [1281, 0]
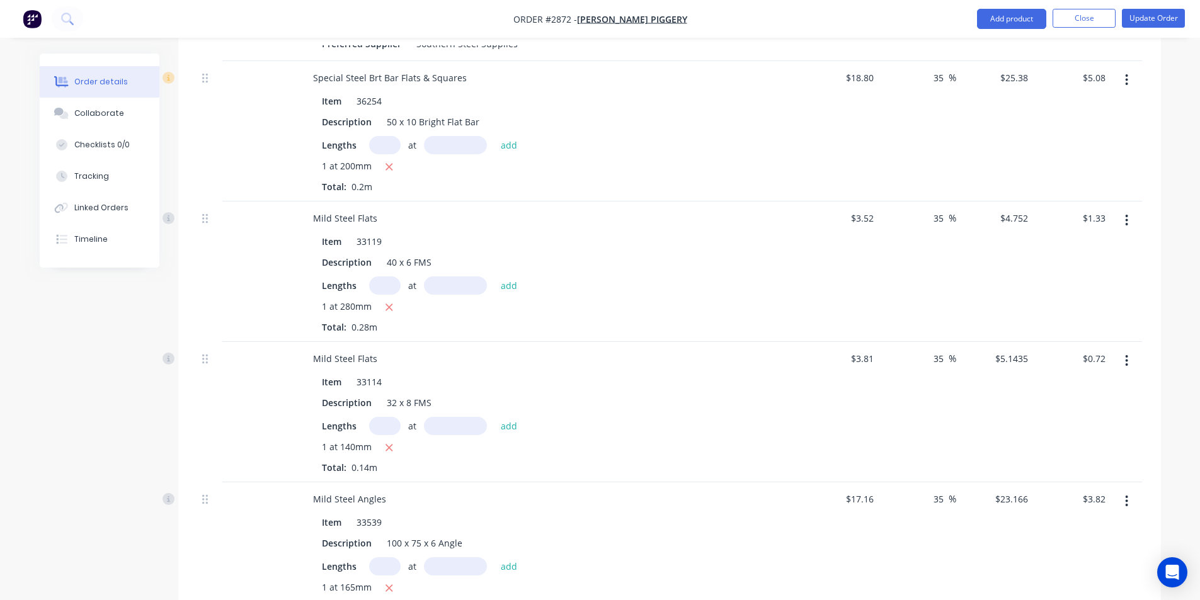
scroll to position [1323, 0]
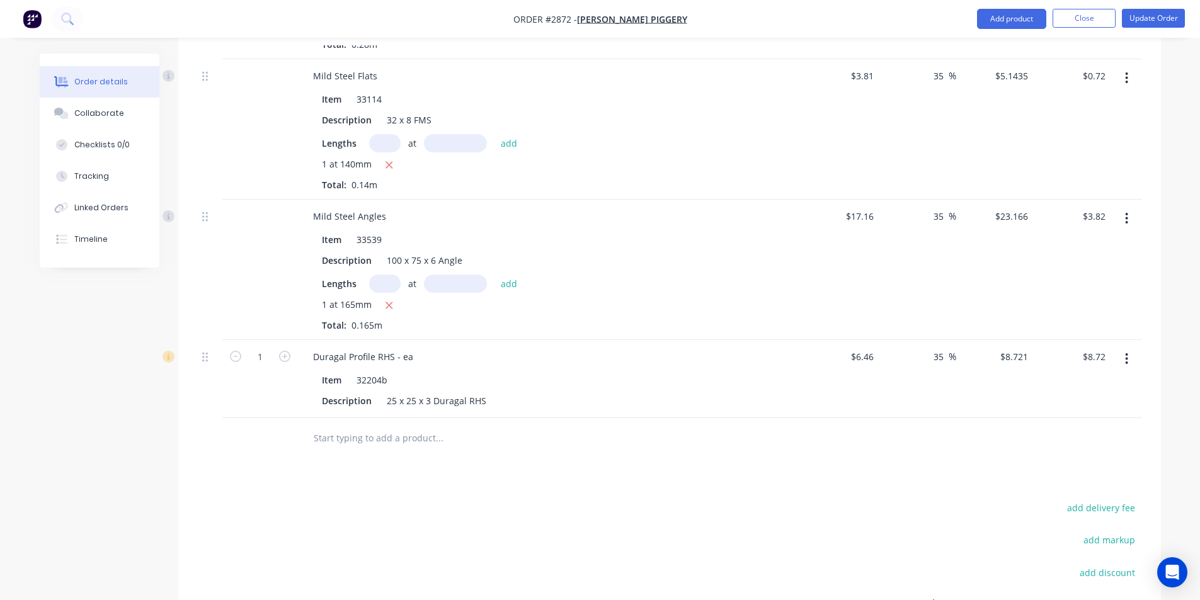
click at [364, 426] on input "text" at bounding box center [439, 438] width 252 height 25
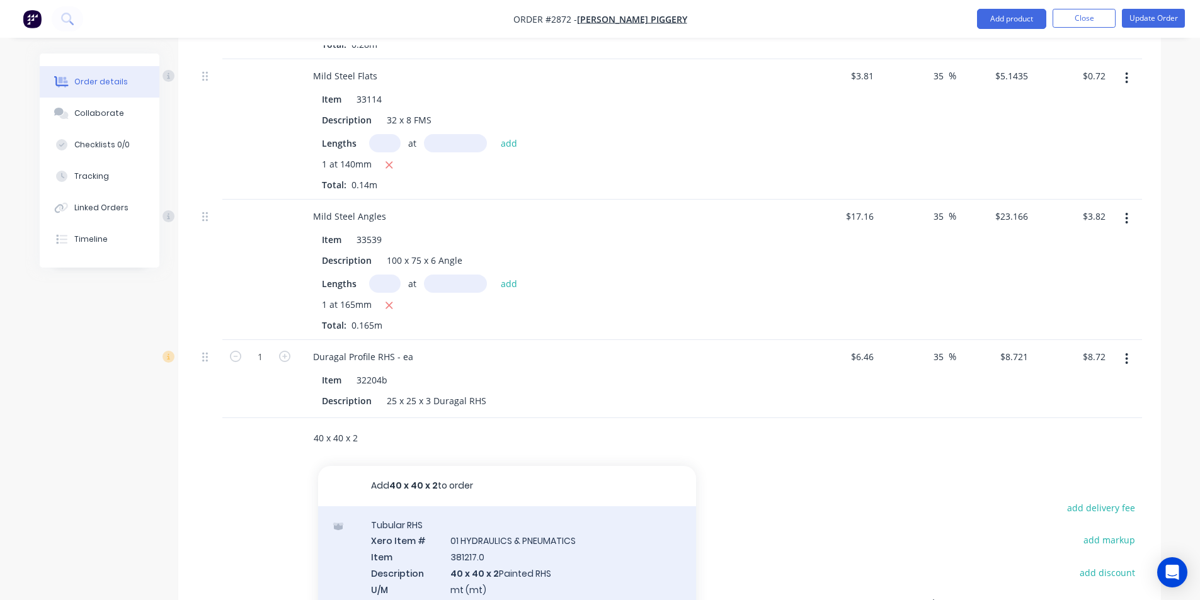
type input "40 x 40 x 2"
click at [508, 552] on div "Tubular RHS Xero Item # 01 HYDRAULICS & PNEUMATICS Item 381217.0 Description 40…" at bounding box center [507, 579] width 378 height 147
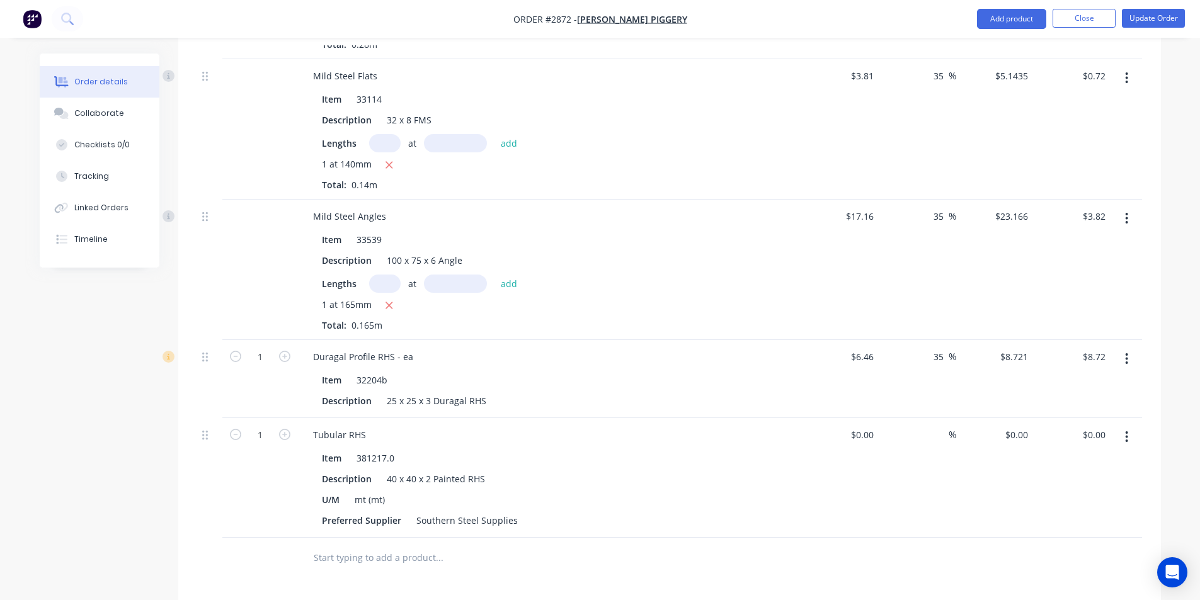
click at [1130, 426] on button "button" at bounding box center [1127, 437] width 30 height 23
drag, startPoint x: 1053, startPoint y: 528, endPoint x: 1057, endPoint y: 454, distance: 74.4
click at [1057, 454] on div "Edit Duplicate Exclude from tax Delete" at bounding box center [1082, 507] width 120 height 107
click at [1057, 461] on div "Edit" at bounding box center [1082, 470] width 97 height 18
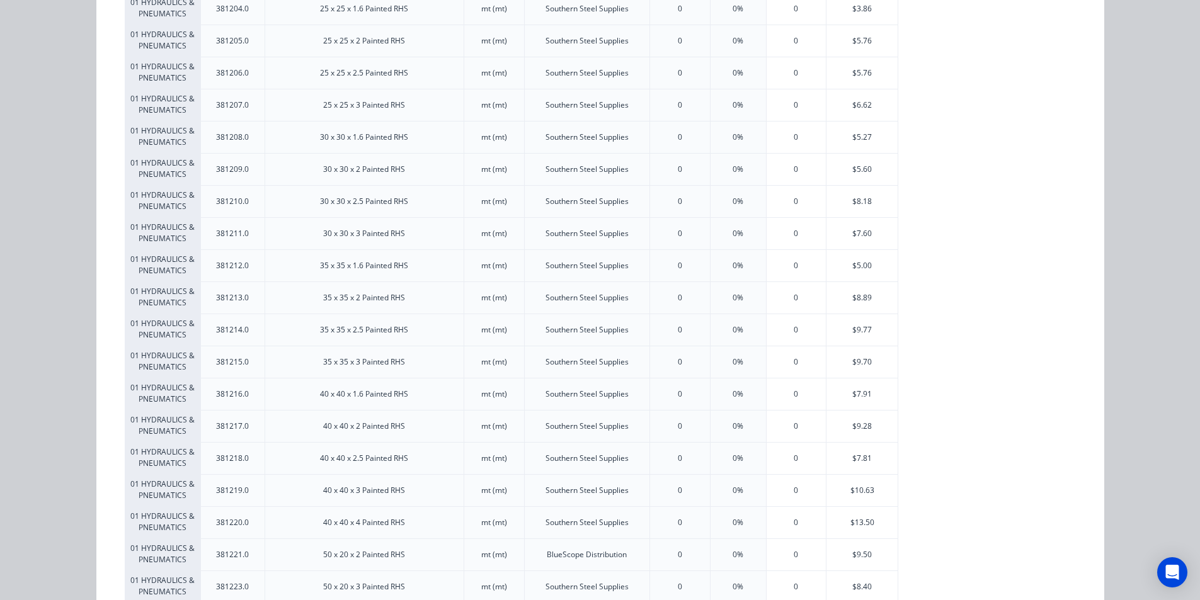
scroll to position [315, 0]
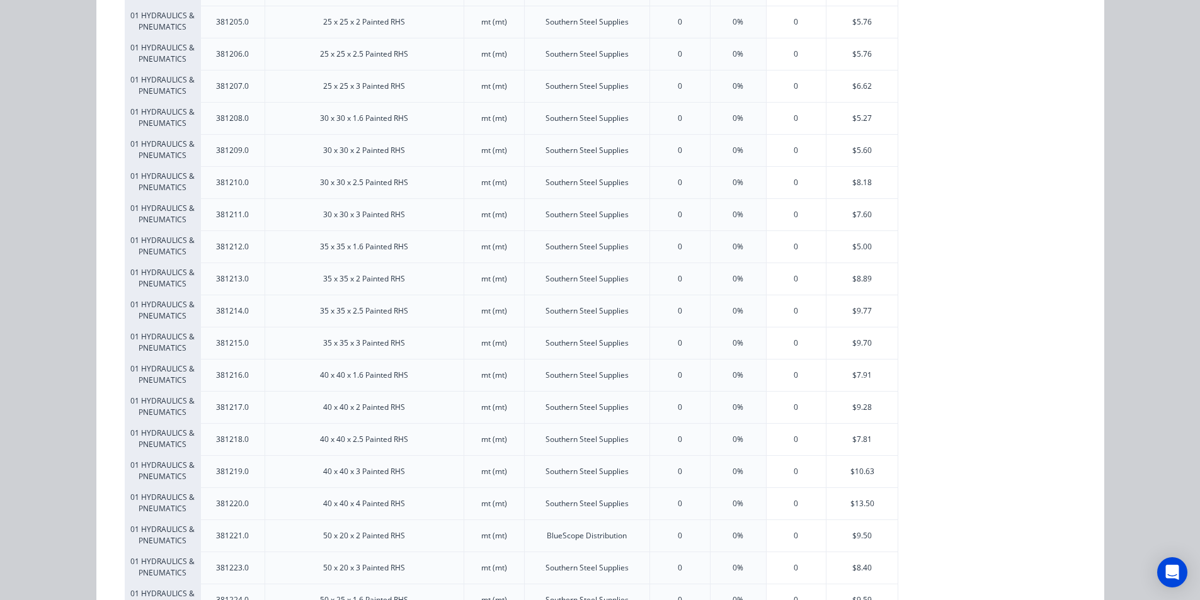
click at [362, 405] on div "40 x 40 x 2 Painted RHS" at bounding box center [364, 407] width 82 height 11
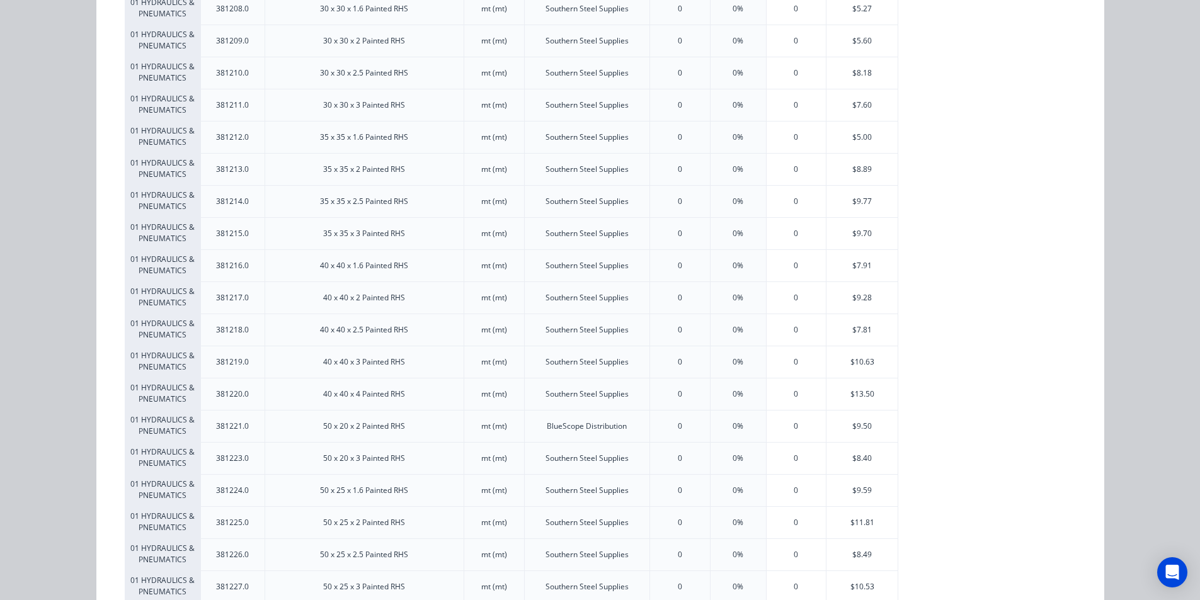
scroll to position [423, 0]
click at [685, 298] on div "0" at bounding box center [679, 299] width 60 height 32
click at [680, 295] on div "0" at bounding box center [679, 299] width 60 height 32
click at [678, 297] on div "0" at bounding box center [679, 299] width 60 height 32
drag, startPoint x: 675, startPoint y: 301, endPoint x: 656, endPoint y: 304, distance: 18.4
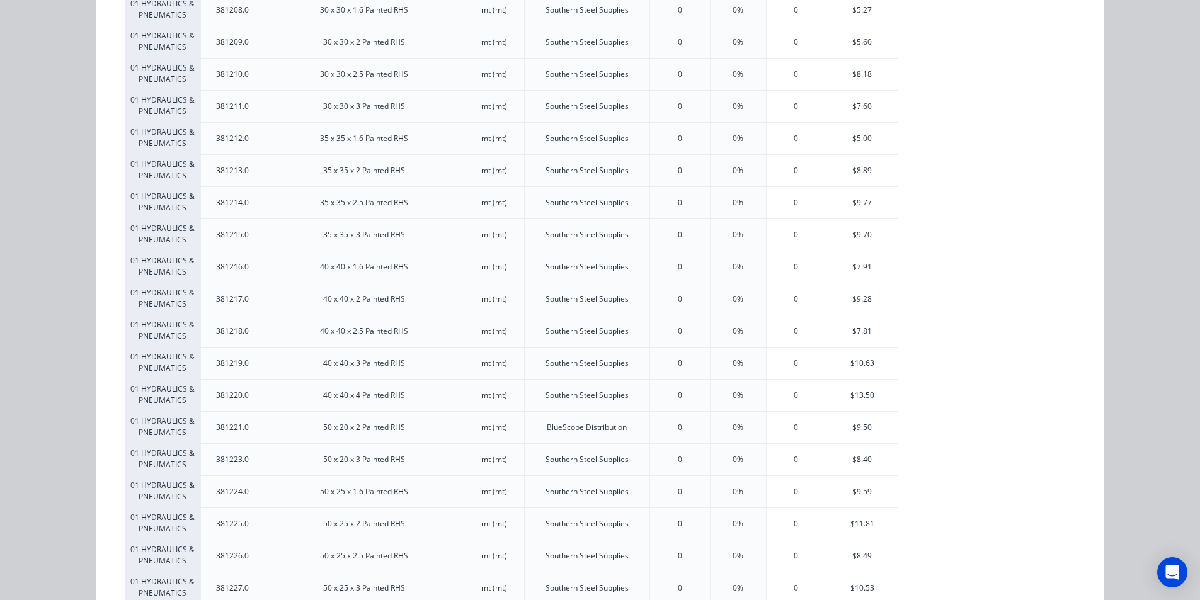
click at [656, 304] on div "0" at bounding box center [679, 299] width 60 height 32
click at [678, 303] on div "0" at bounding box center [680, 299] width 4 height 11
click at [678, 294] on div "0" at bounding box center [680, 299] width 4 height 11
click at [680, 308] on div "0" at bounding box center [679, 299] width 60 height 32
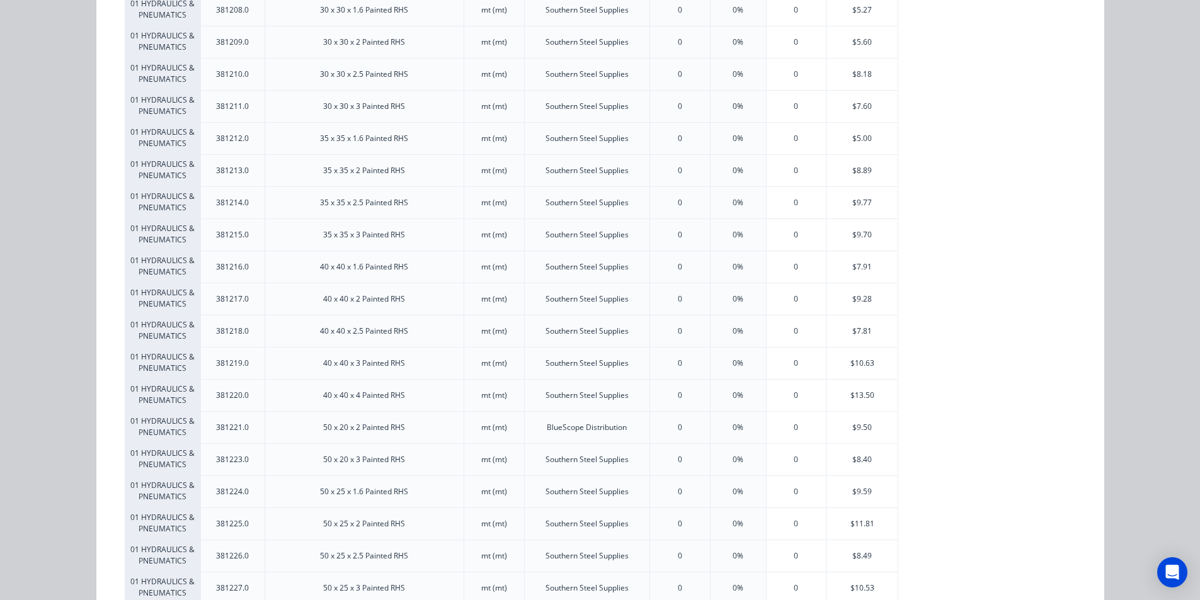
click at [678, 306] on div "0" at bounding box center [679, 299] width 60 height 32
click at [678, 301] on div "0" at bounding box center [679, 299] width 60 height 32
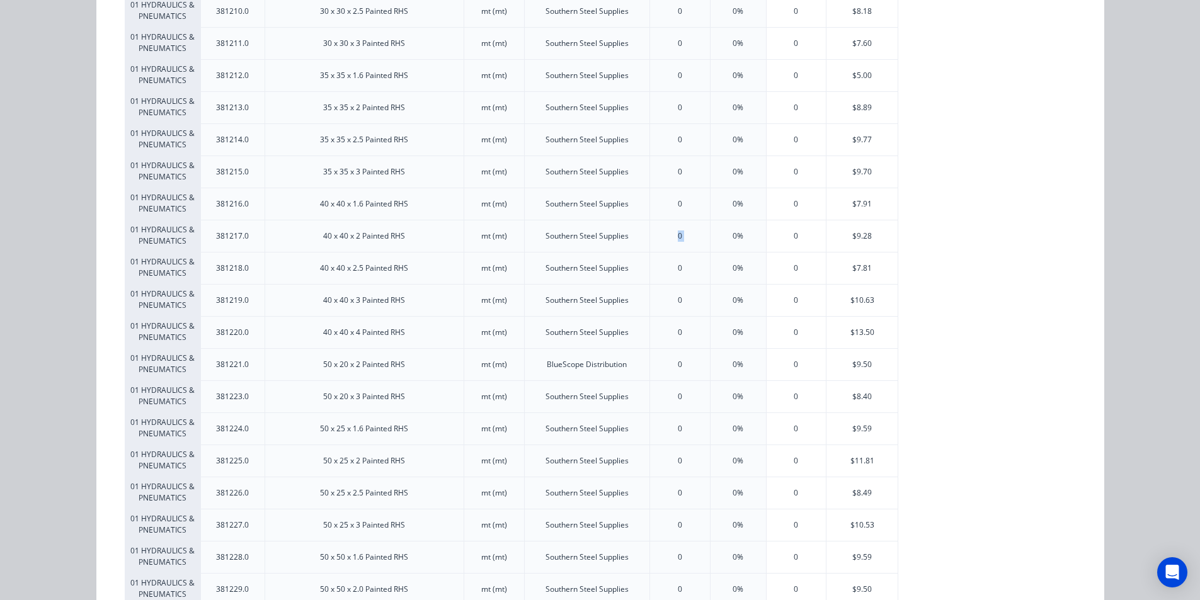
click at [681, 232] on div "0" at bounding box center [679, 236] width 60 height 32
click at [678, 234] on div "0" at bounding box center [679, 236] width 60 height 32
drag, startPoint x: 675, startPoint y: 238, endPoint x: 655, endPoint y: 234, distance: 20.6
click at [655, 234] on div "0" at bounding box center [679, 236] width 60 height 32
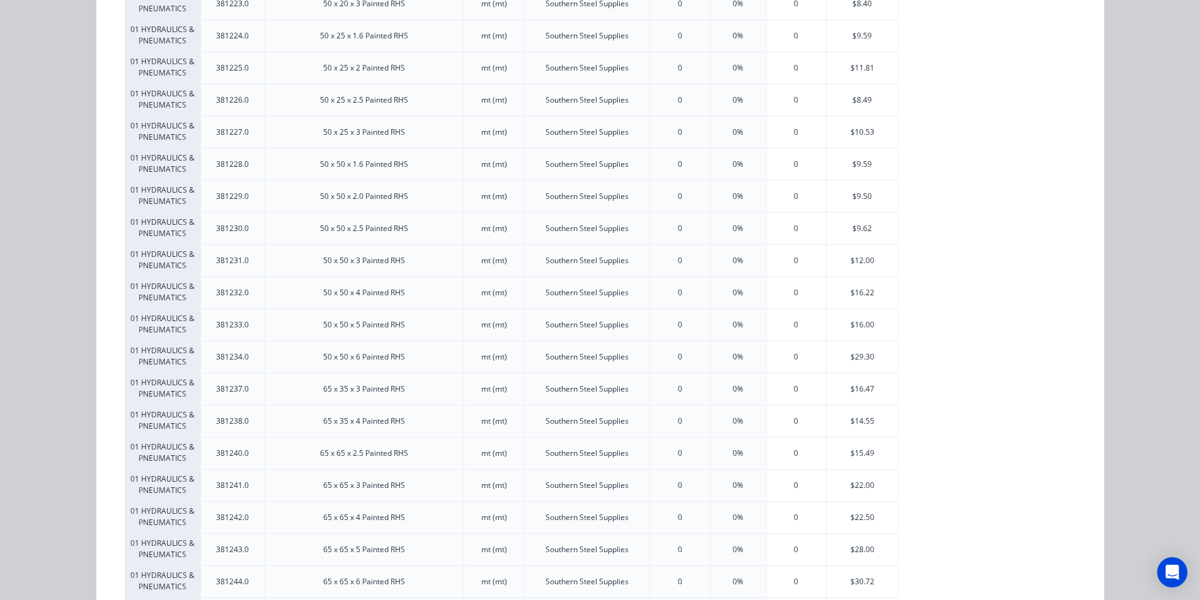
scroll to position [882, 0]
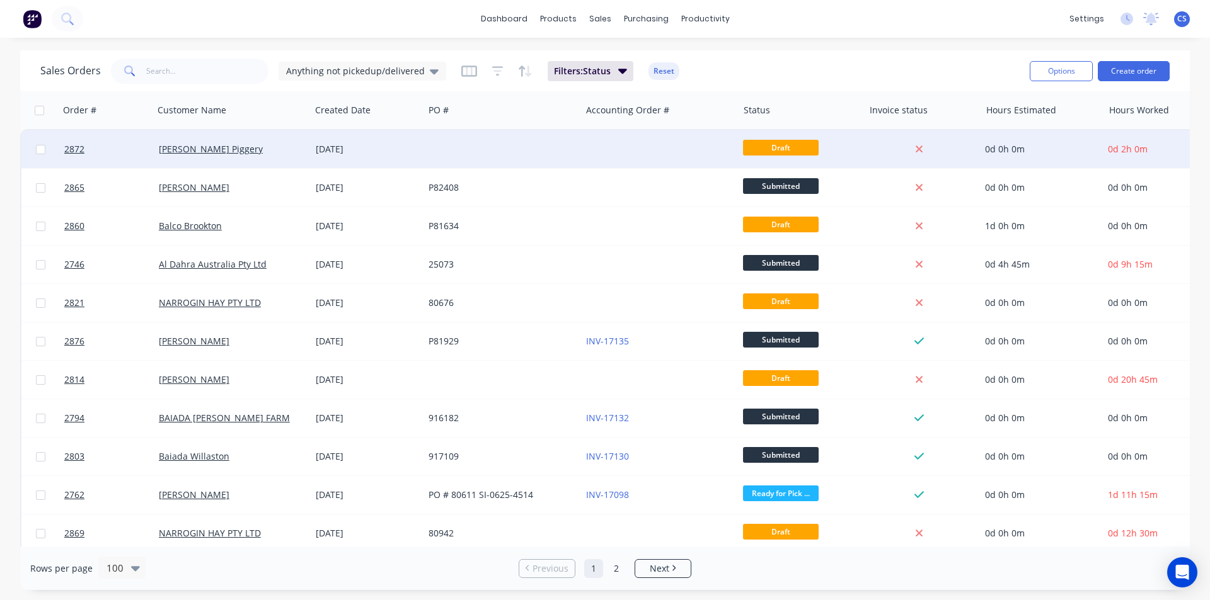
click at [655, 150] on div at bounding box center [659, 149] width 157 height 38
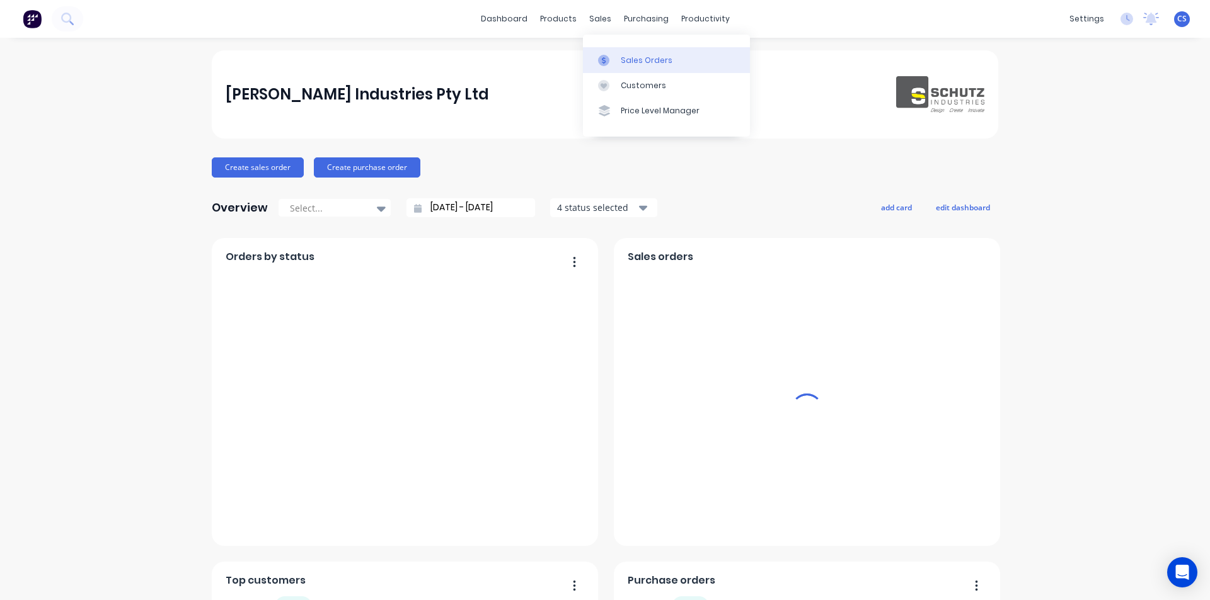
click at [624, 62] on div "Sales Orders" at bounding box center [647, 60] width 52 height 11
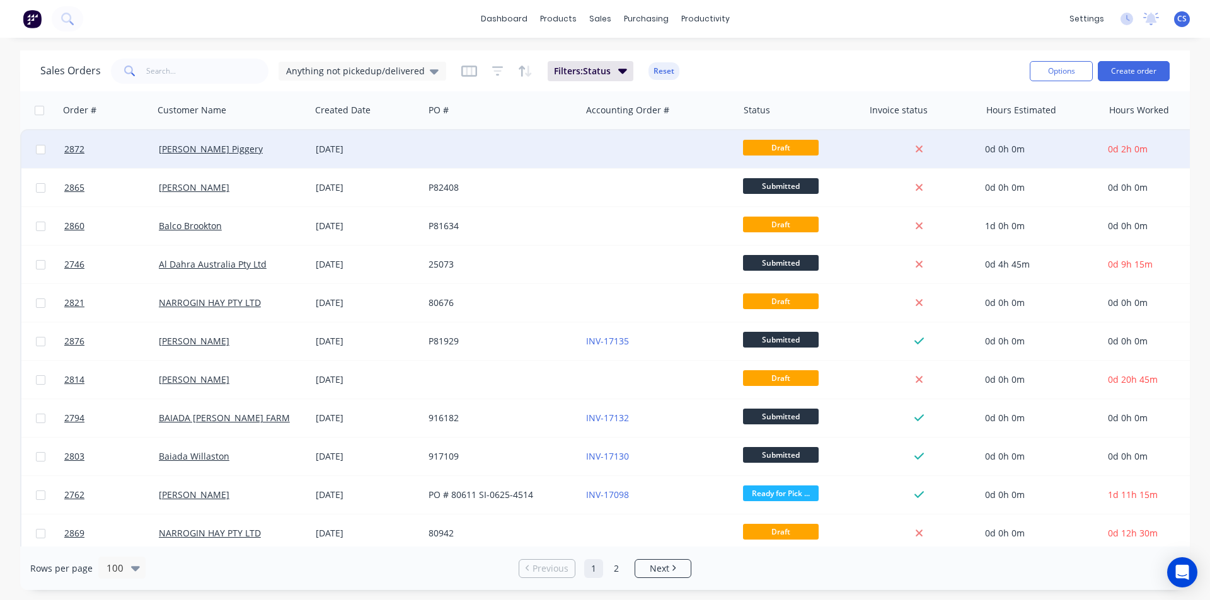
click at [702, 157] on div at bounding box center [659, 149] width 157 height 38
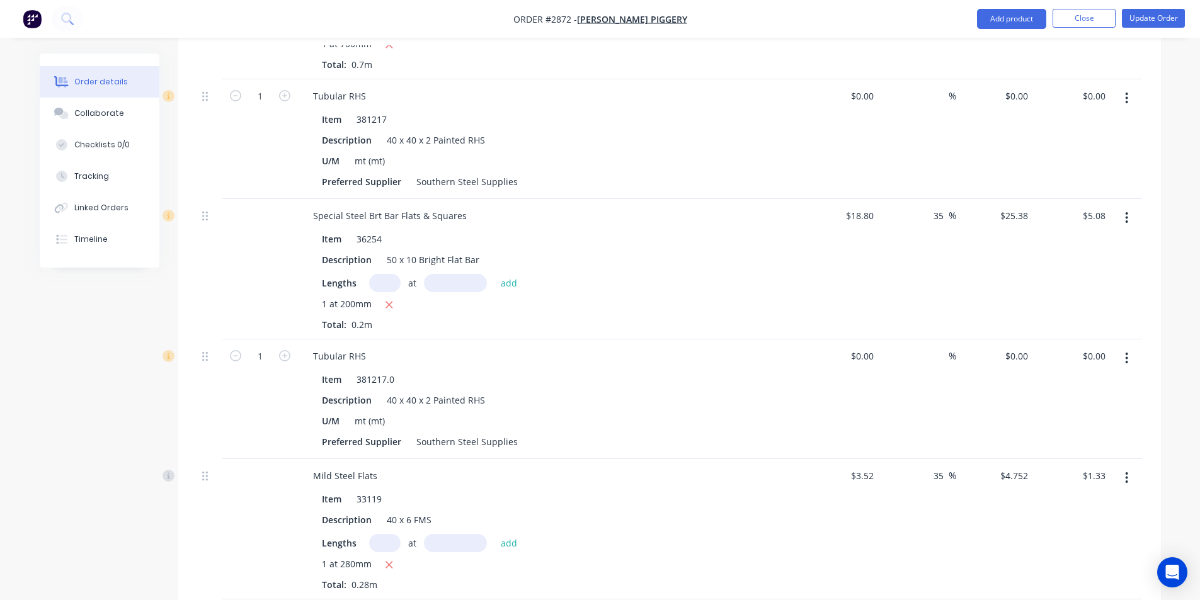
scroll to position [819, 0]
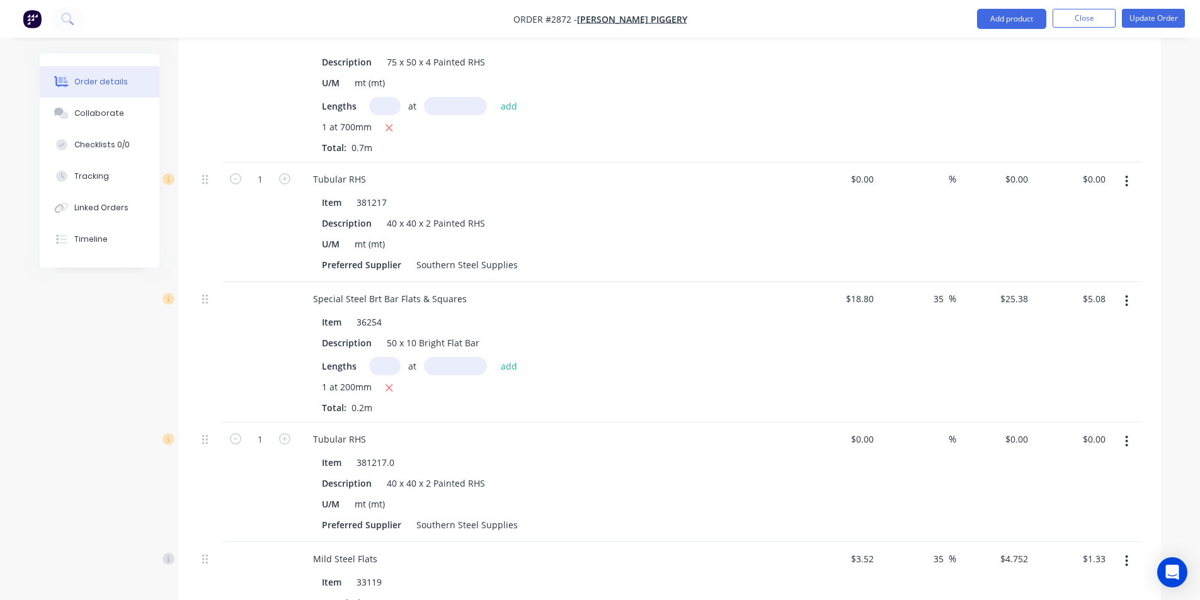
click at [1123, 430] on button "button" at bounding box center [1127, 441] width 30 height 23
click at [1052, 541] on div "Delete" at bounding box center [1082, 550] width 97 height 18
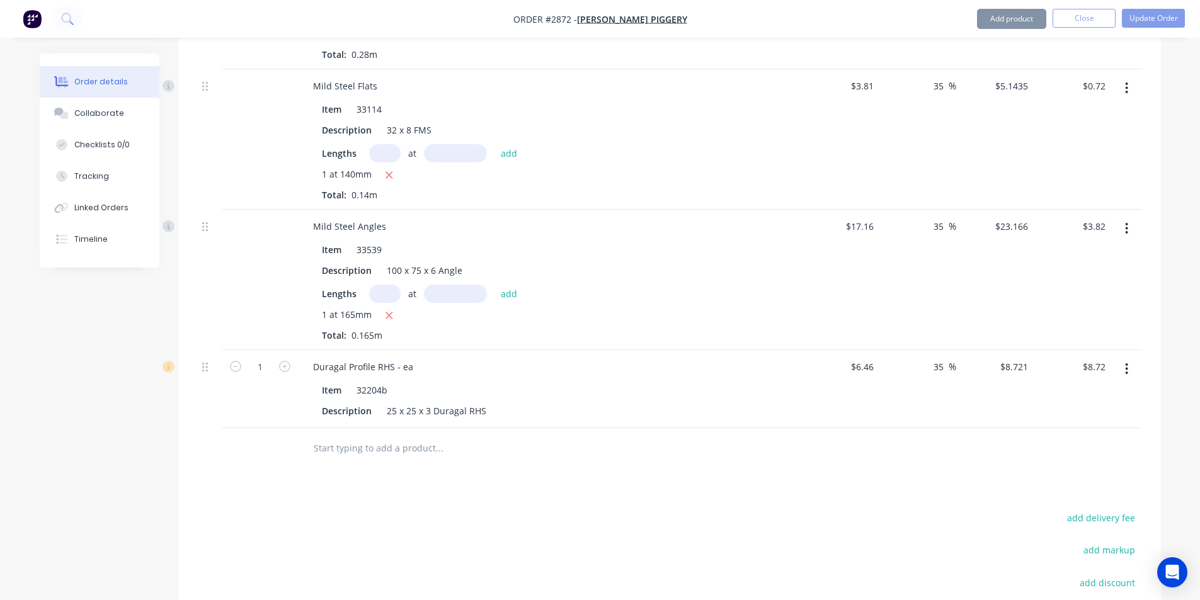
scroll to position [1386, 0]
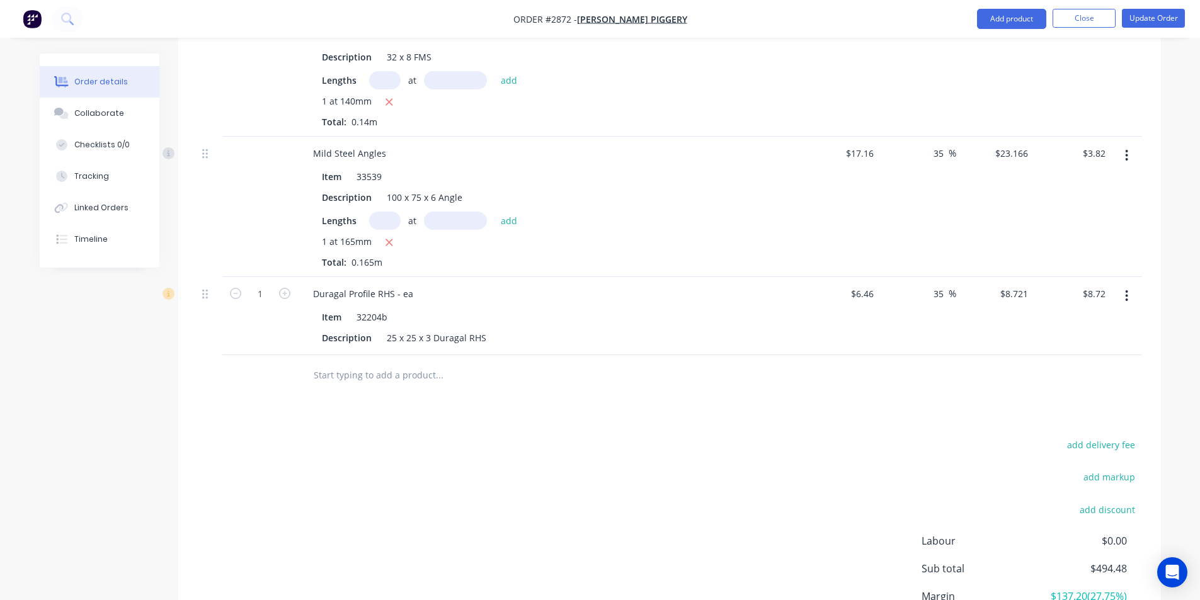
click at [380, 363] on input "text" at bounding box center [439, 375] width 252 height 25
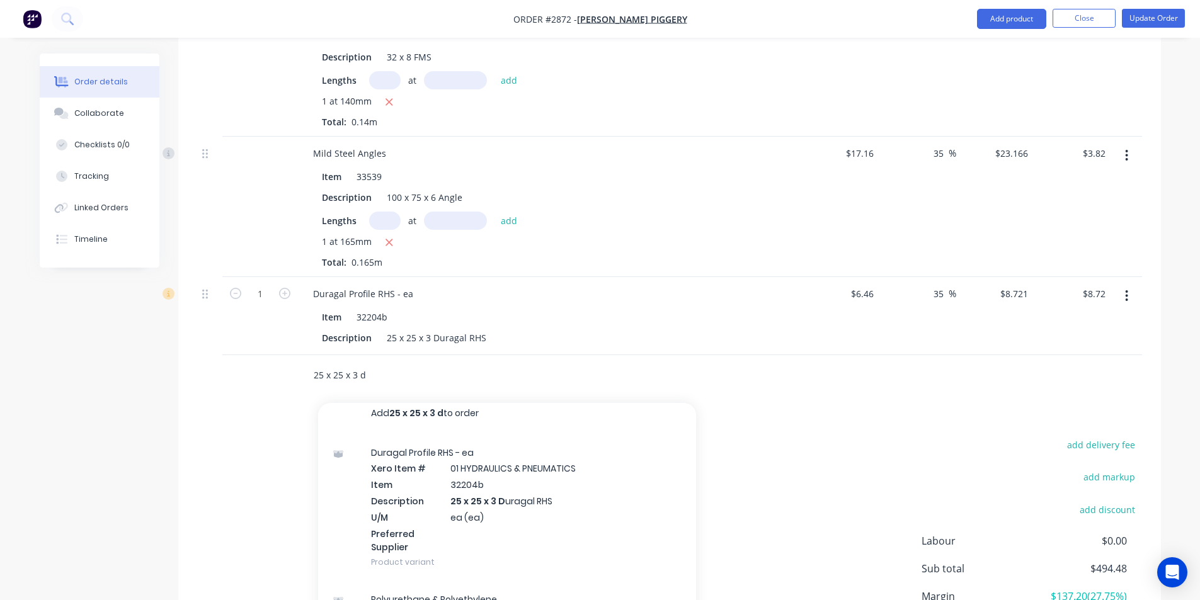
scroll to position [0, 0]
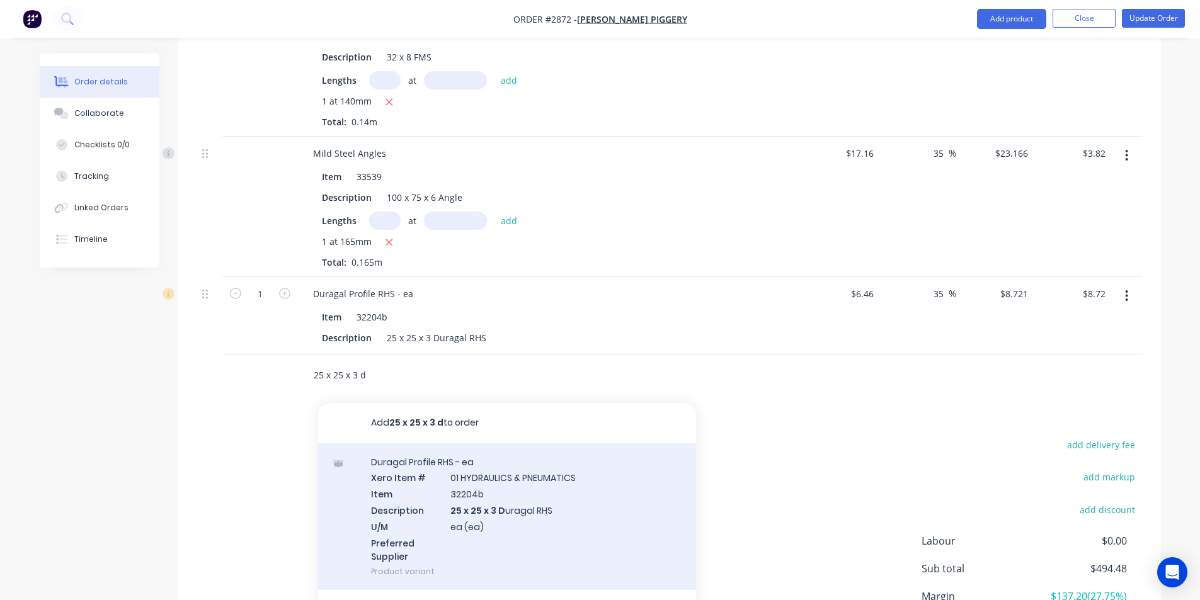
type input "25 x 25 x 3 d"
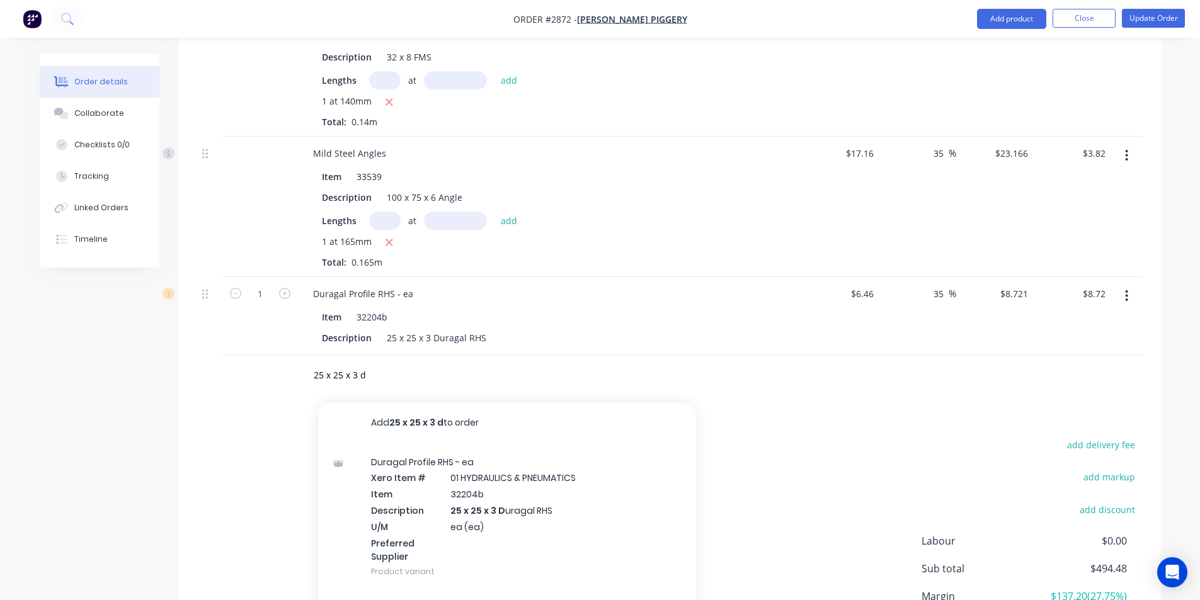
drag, startPoint x: 475, startPoint y: 508, endPoint x: 753, endPoint y: 425, distance: 290.6
click at [753, 437] on div "add delivery fee add markup add discount Labour $0.00 Sub total $494.48 Margin …" at bounding box center [669, 558] width 945 height 243
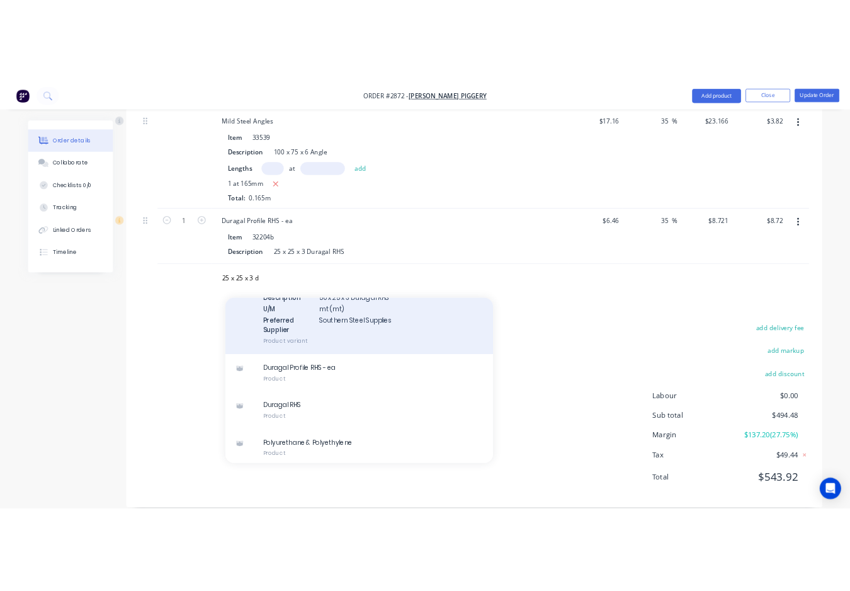
scroll to position [420, 0]
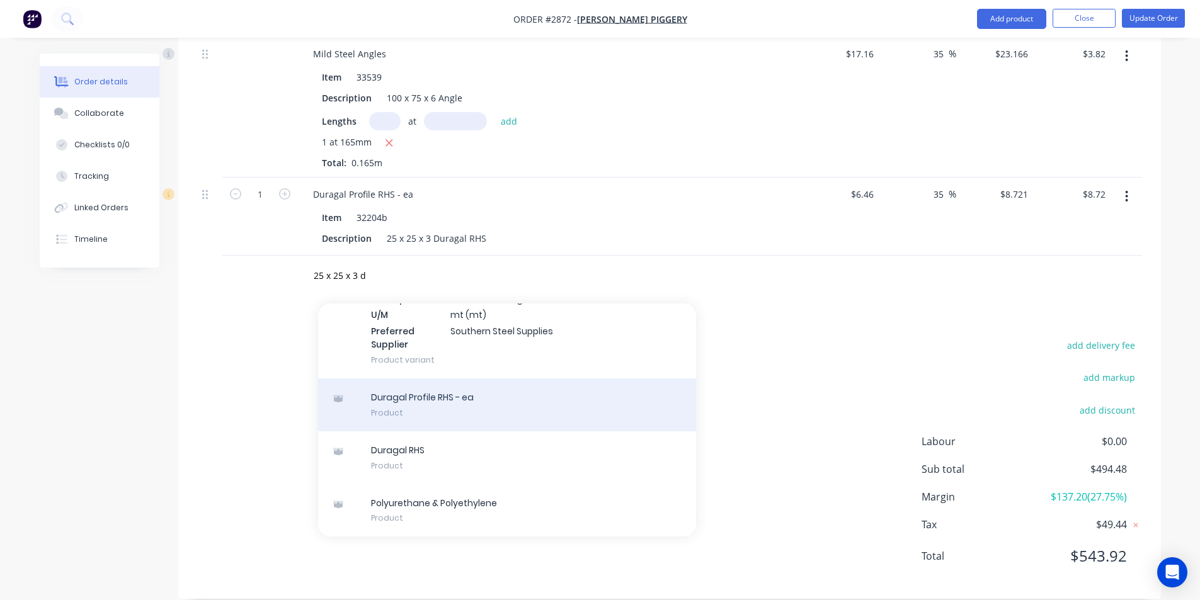
click at [461, 389] on div "Duragal Profile RHS - ea Product" at bounding box center [507, 405] width 378 height 53
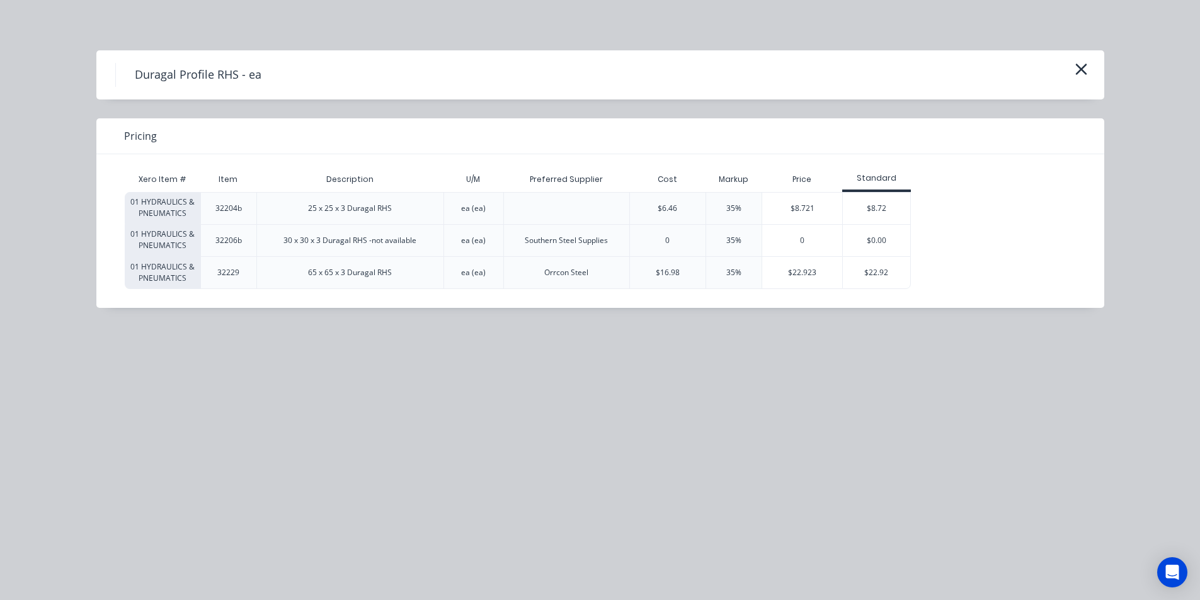
click at [474, 212] on div "ea (ea)" at bounding box center [473, 208] width 25 height 11
click at [469, 207] on div "ea (ea)" at bounding box center [473, 208] width 25 height 11
drag, startPoint x: 469, startPoint y: 208, endPoint x: 460, endPoint y: 210, distance: 9.8
click at [460, 210] on div "ea (ea)" at bounding box center [473, 208] width 45 height 31
click at [483, 210] on div "ea (ea)" at bounding box center [473, 208] width 25 height 11
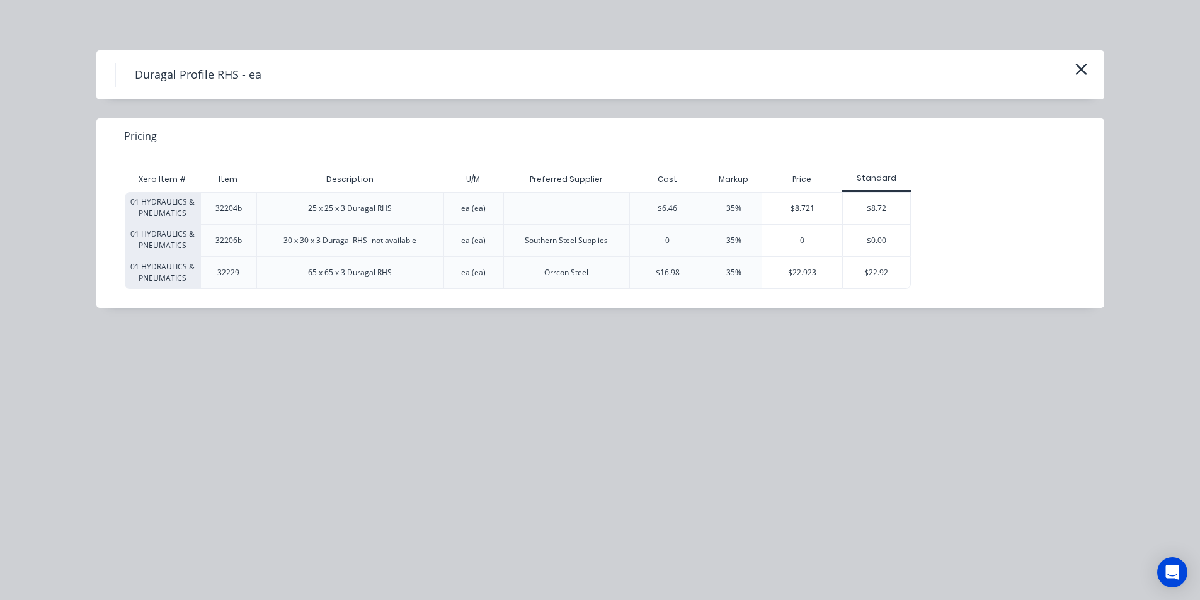
click at [481, 211] on div "ea (ea)" at bounding box center [473, 208] width 25 height 11
click at [482, 208] on div "ea (ea)" at bounding box center [473, 208] width 25 height 11
drag, startPoint x: 486, startPoint y: 208, endPoint x: 456, endPoint y: 217, distance: 31.5
click at [457, 216] on div "ea (ea)" at bounding box center [473, 208] width 45 height 31
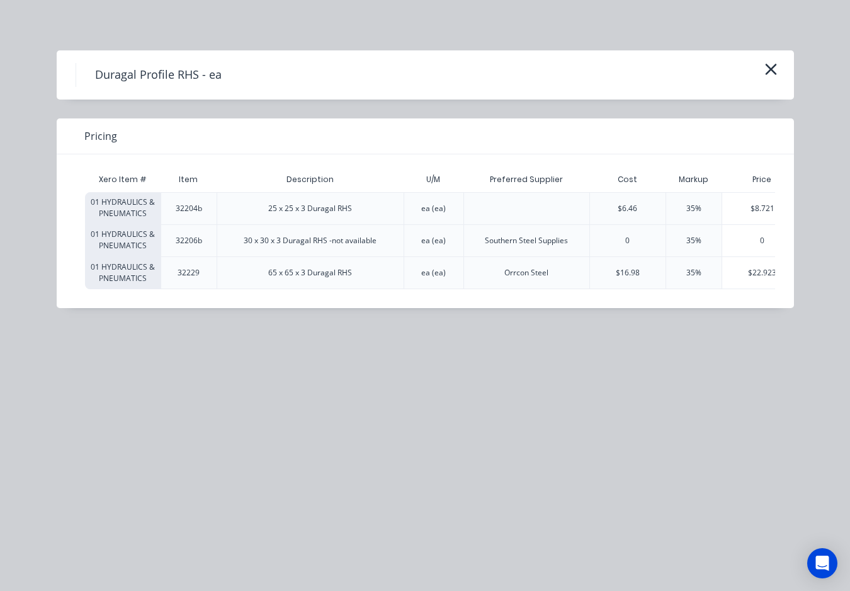
drag, startPoint x: 655, startPoint y: 376, endPoint x: 627, endPoint y: 295, distance: 86.1
click at [655, 376] on div "Duragal Profile RHS - ea Pricing Xero Item # Item Description U/M Preferred Sup…" at bounding box center [425, 295] width 850 height 591
click at [769, 62] on icon "button" at bounding box center [771, 69] width 13 height 18
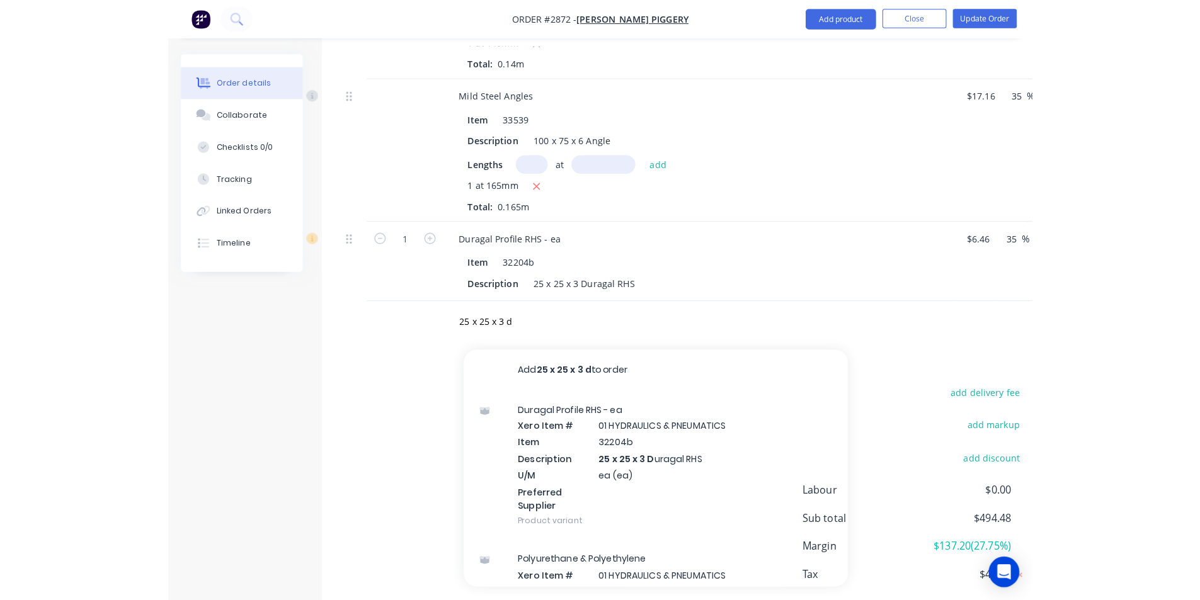
scroll to position [1422, 0]
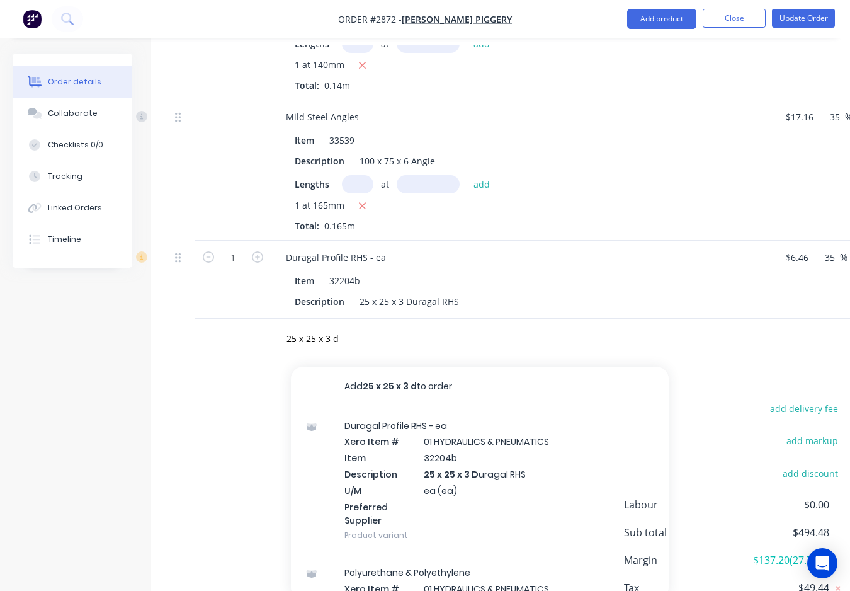
click at [816, 132] on div "$17.16 $17.16" at bounding box center [797, 170] width 44 height 140
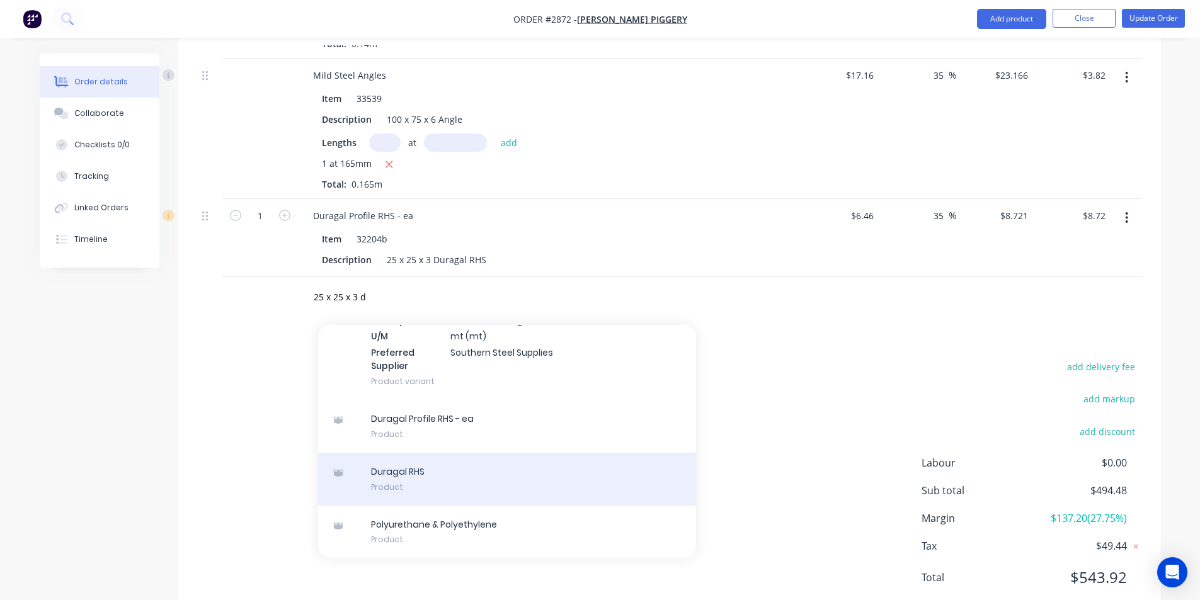
scroll to position [1485, 0]
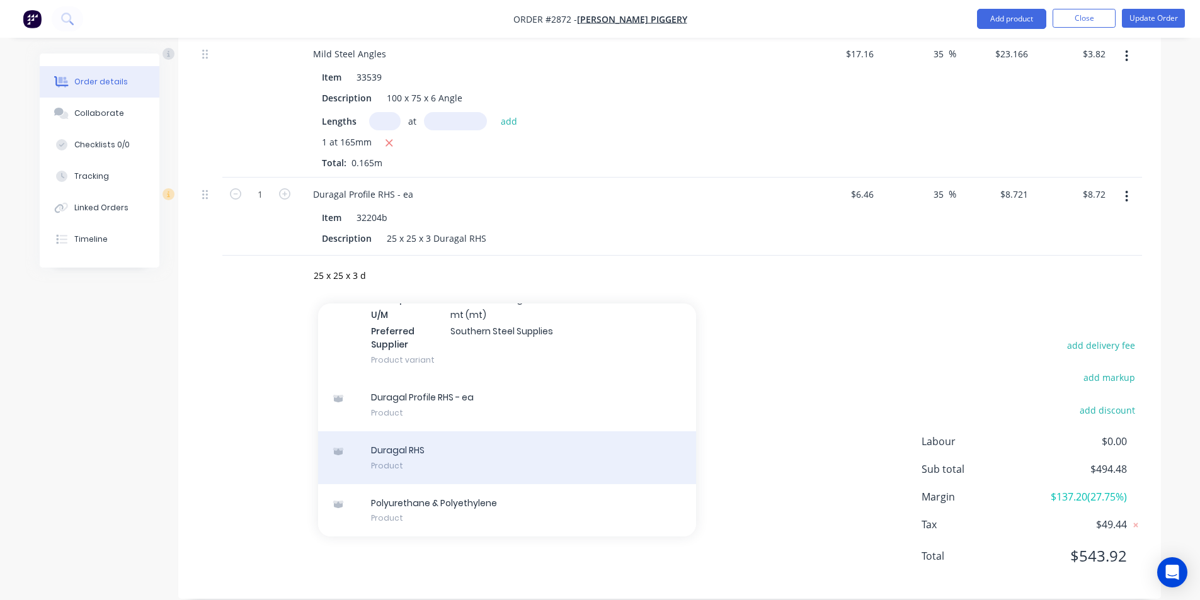
click at [401, 436] on div "Duragal RHS Product" at bounding box center [507, 458] width 378 height 53
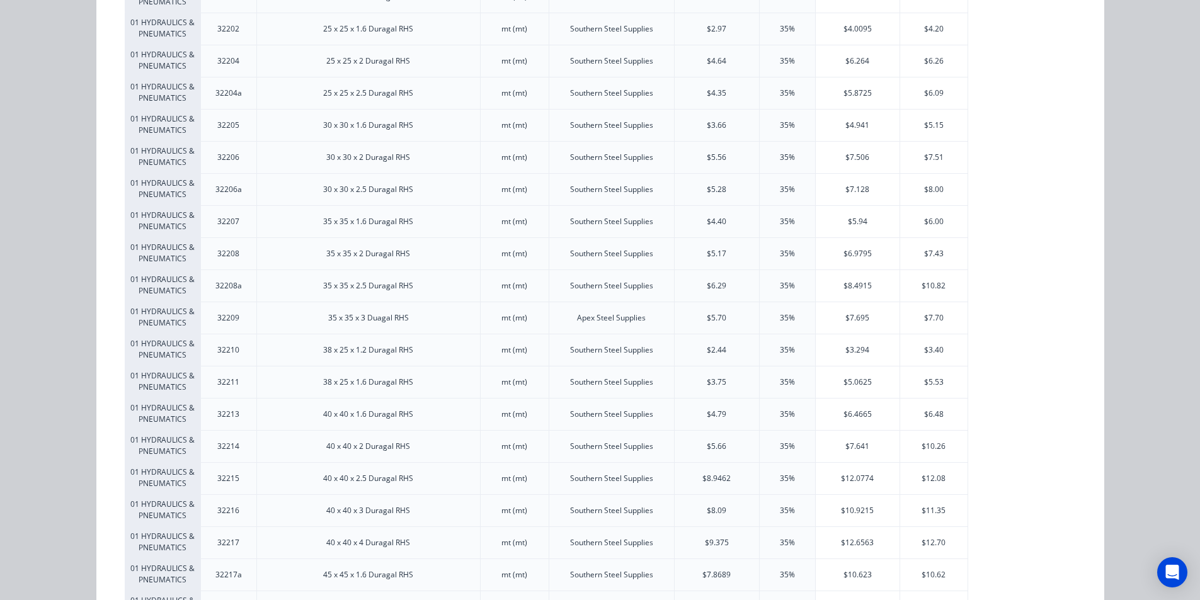
scroll to position [189, 0]
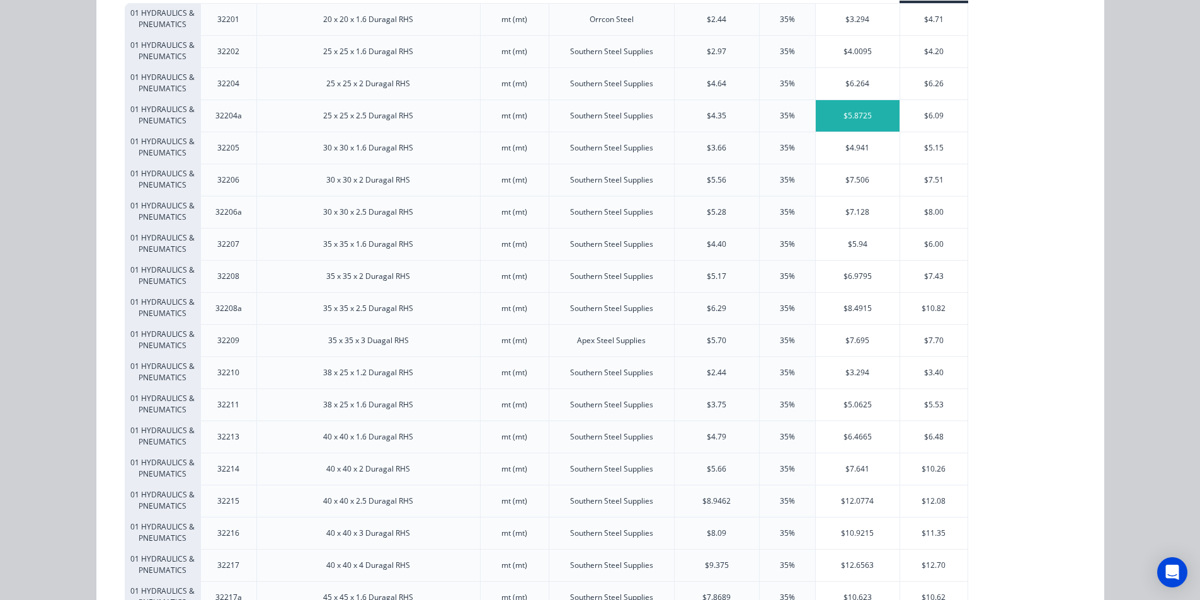
click at [833, 110] on div "$5.8725" at bounding box center [858, 115] width 84 height 31
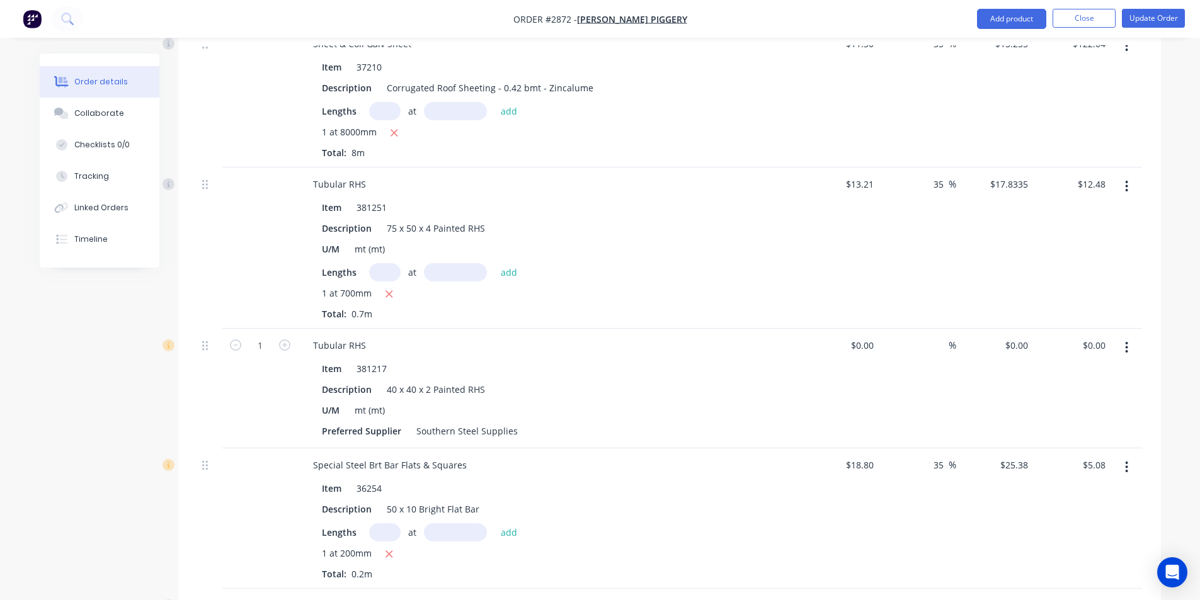
scroll to position [667, 0]
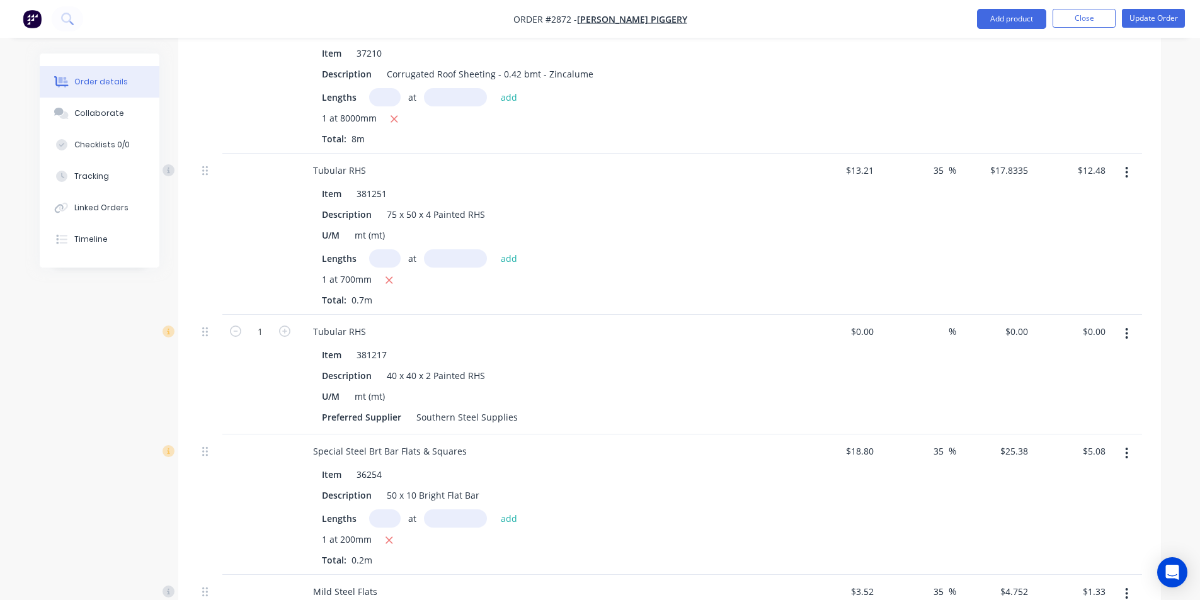
click at [1123, 323] on button "button" at bounding box center [1127, 334] width 30 height 23
click at [1052, 433] on div "Delete" at bounding box center [1082, 442] width 97 height 18
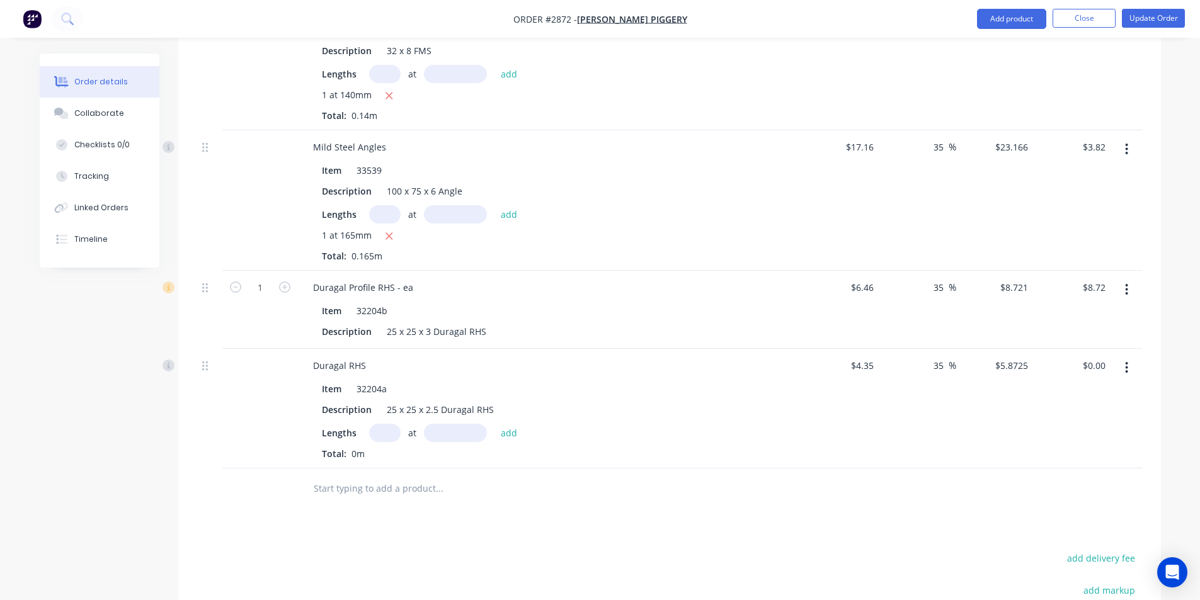
scroll to position [1485, 0]
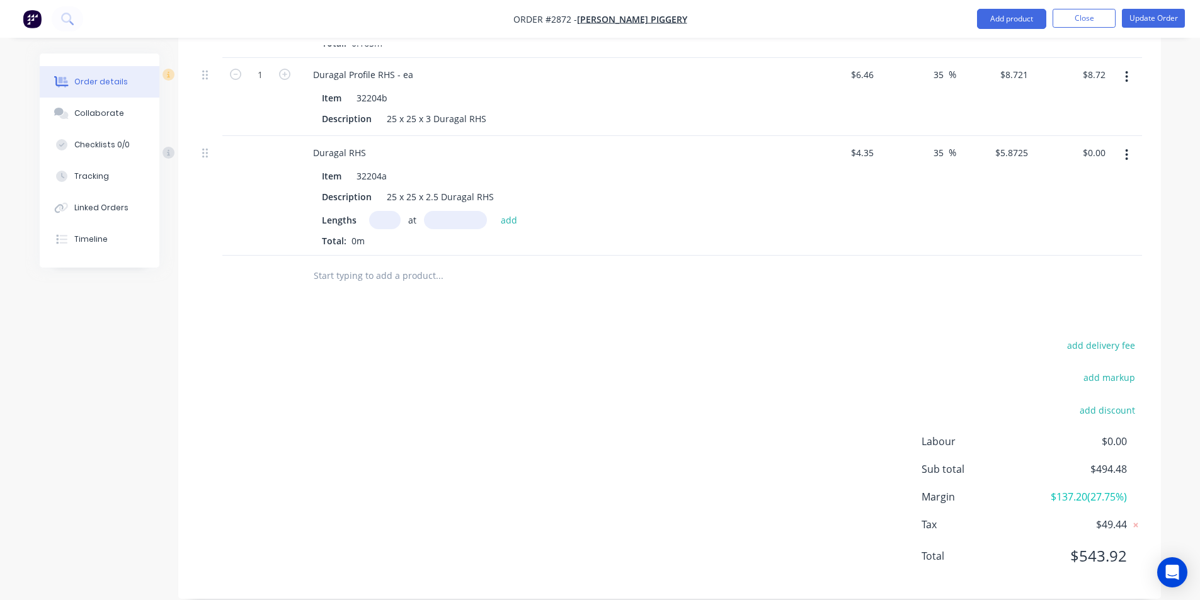
click at [343, 263] on input "text" at bounding box center [439, 275] width 252 height 25
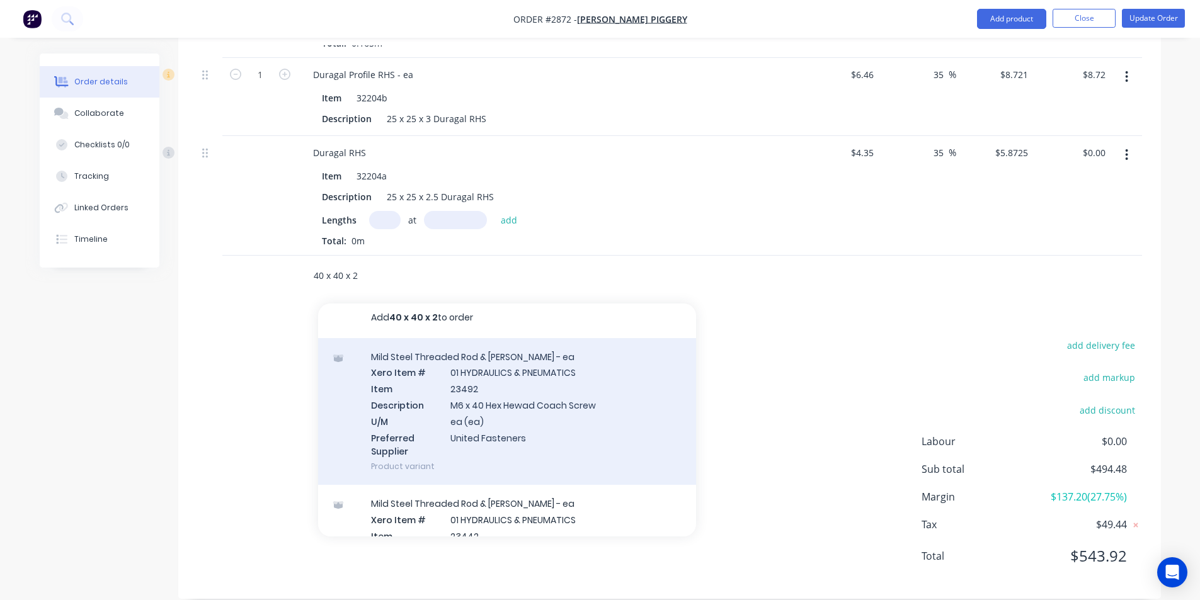
scroll to position [0, 0]
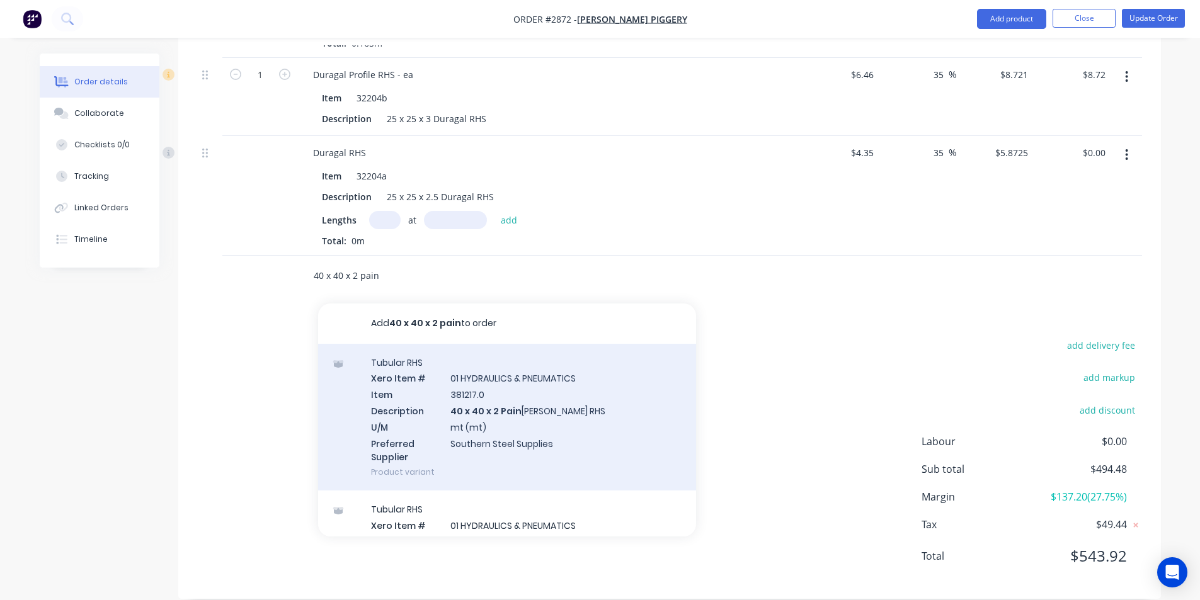
type input "40 x 40 x 2 pain"
click at [501, 389] on div "Tubular RHS Xero Item # 01 HYDRAULICS & PNEUMATICS Item 381217.0 Description 40…" at bounding box center [507, 417] width 378 height 147
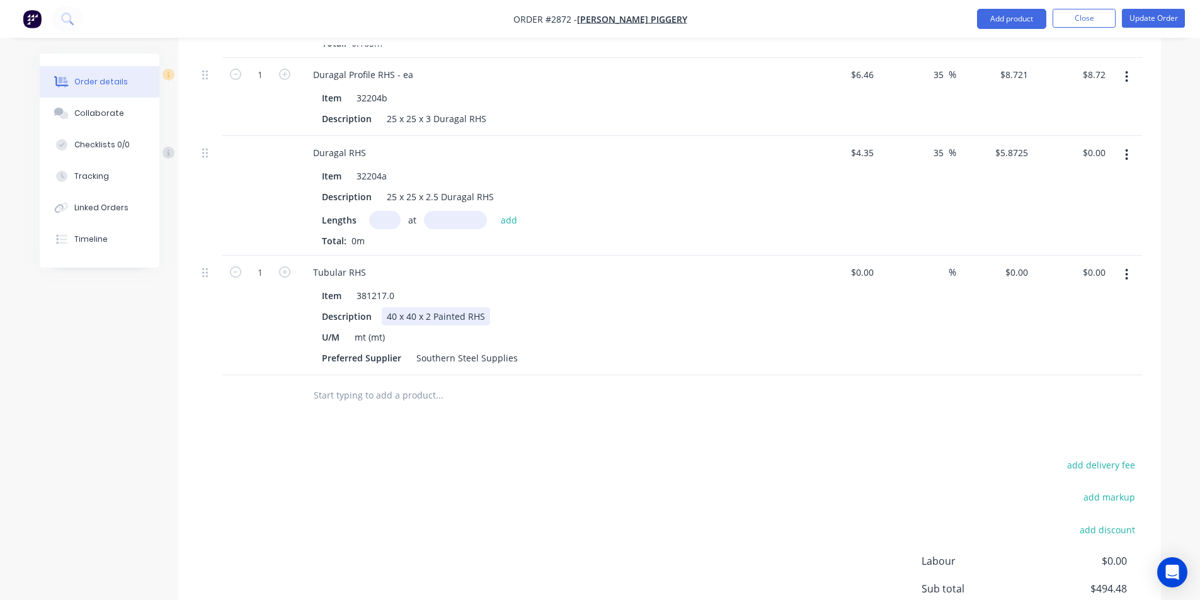
click at [429, 307] on div "40 x 40 x 2 Painted RHS" at bounding box center [436, 316] width 108 height 18
click at [343, 383] on input "text" at bounding box center [439, 395] width 252 height 25
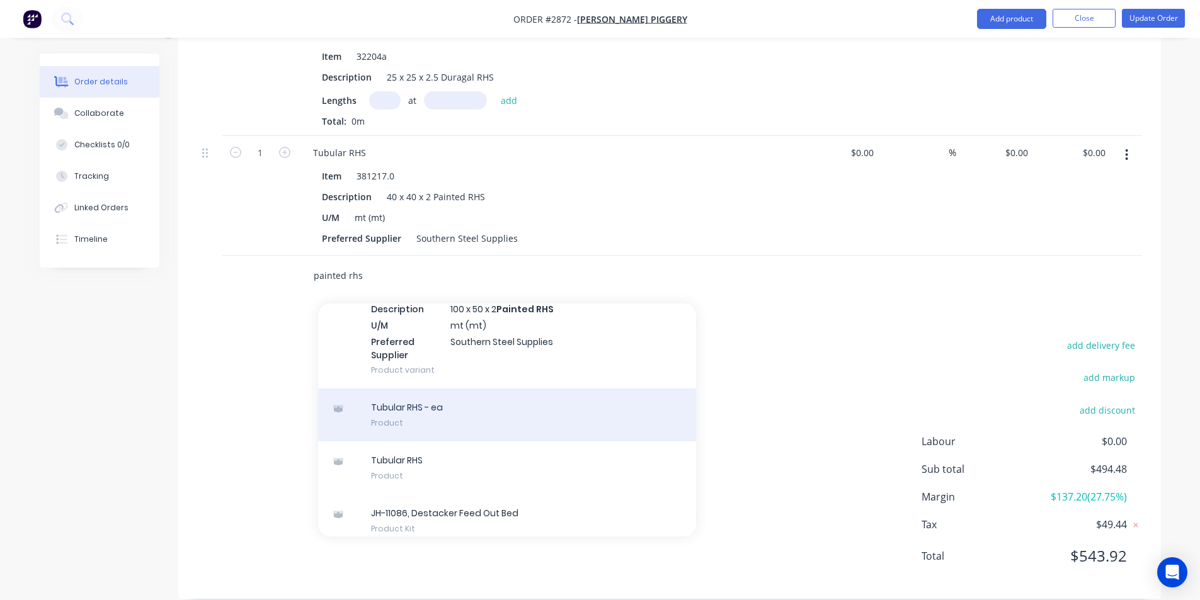
scroll to position [45905, 0]
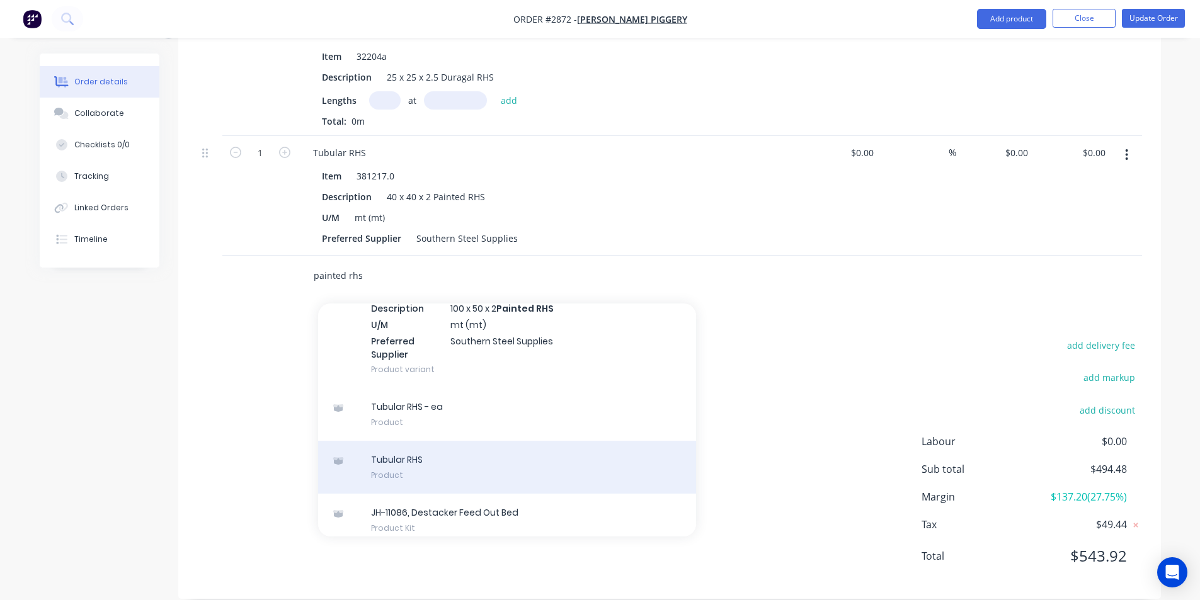
type input "painted rhs"
click at [404, 441] on div "Tubular RHS Product" at bounding box center [507, 467] width 378 height 53
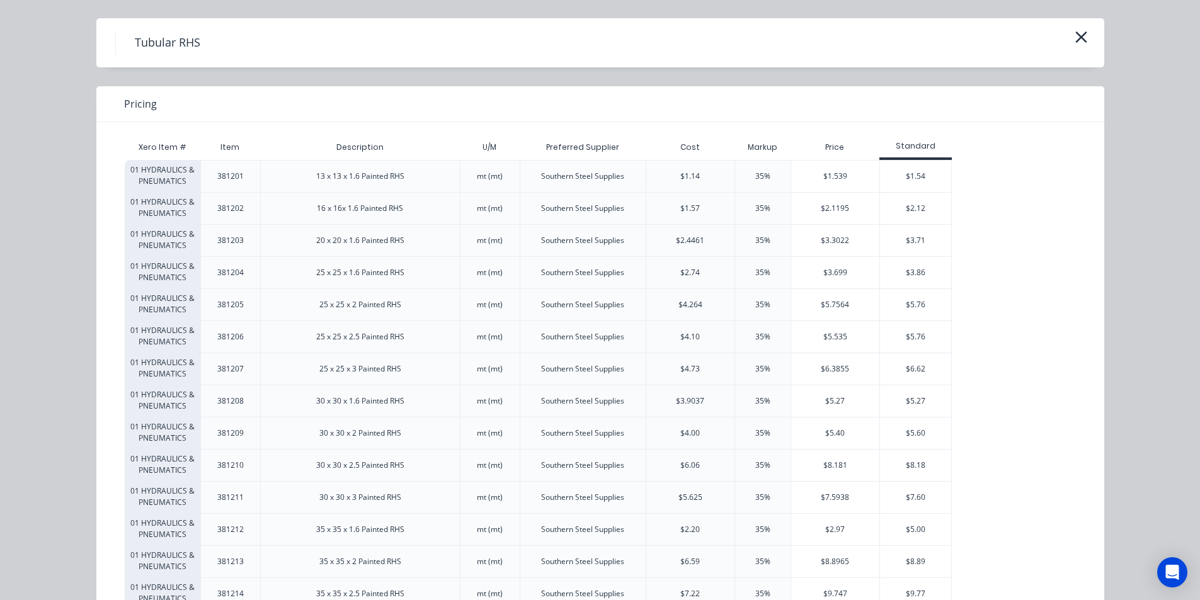
scroll to position [378, 0]
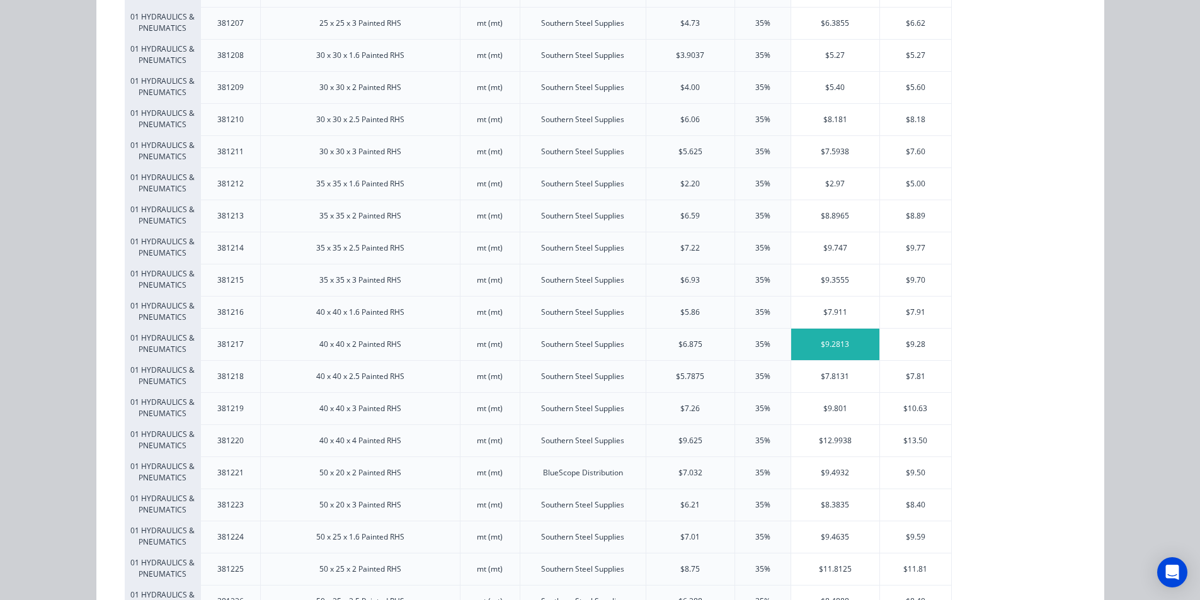
click at [839, 340] on div "$9.2813" at bounding box center [835, 344] width 88 height 31
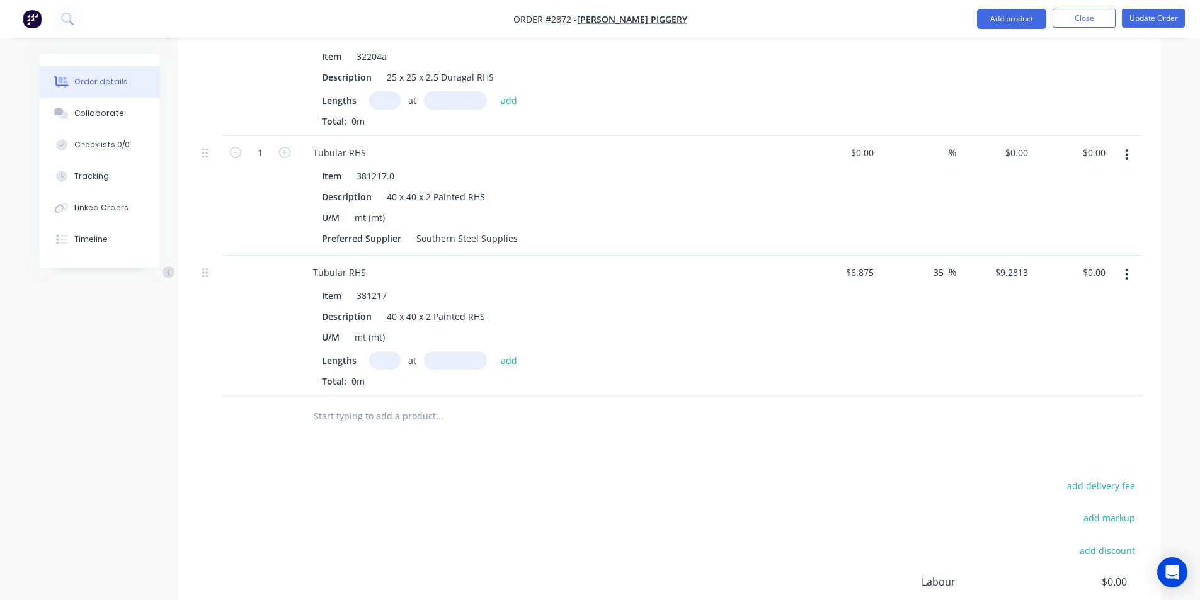
click at [1128, 148] on icon "button" at bounding box center [1126, 155] width 3 height 14
click at [1072, 255] on div "Delete" at bounding box center [1082, 264] width 97 height 18
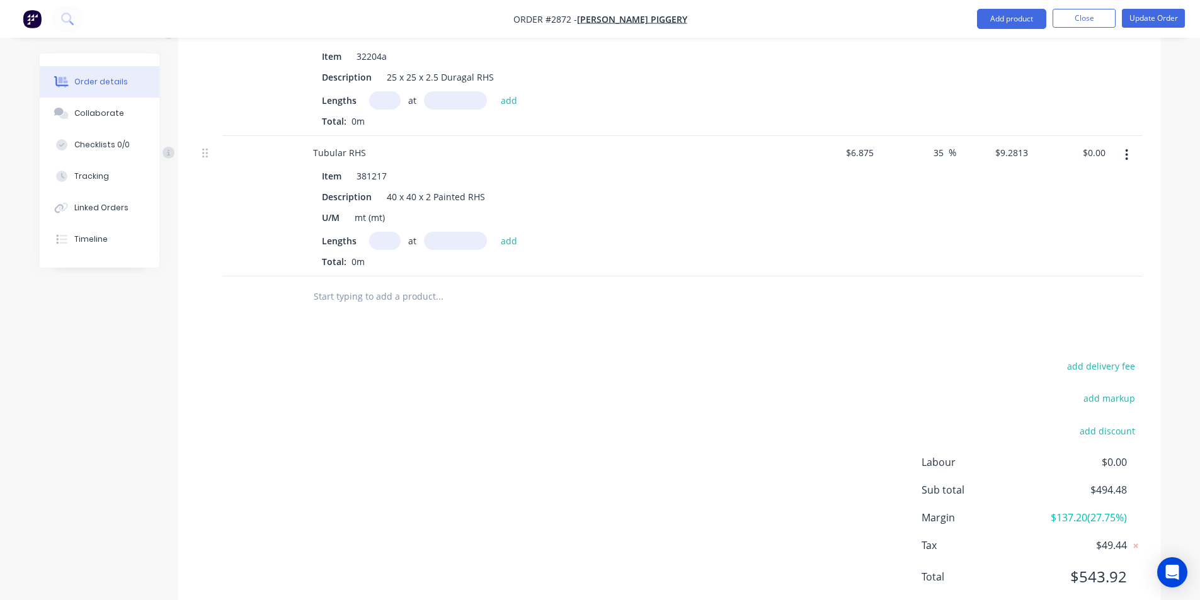
click at [389, 232] on input "text" at bounding box center [384, 241] width 31 height 18
type input "300"
click at [495, 232] on button "add" at bounding box center [510, 240] width 30 height 17
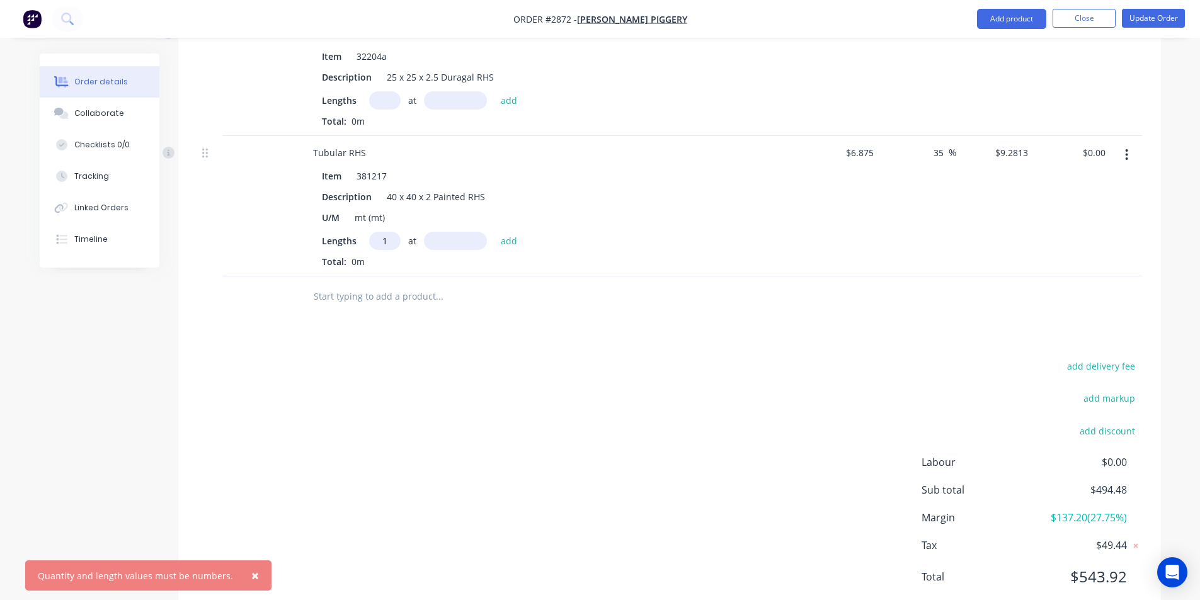
type input "1"
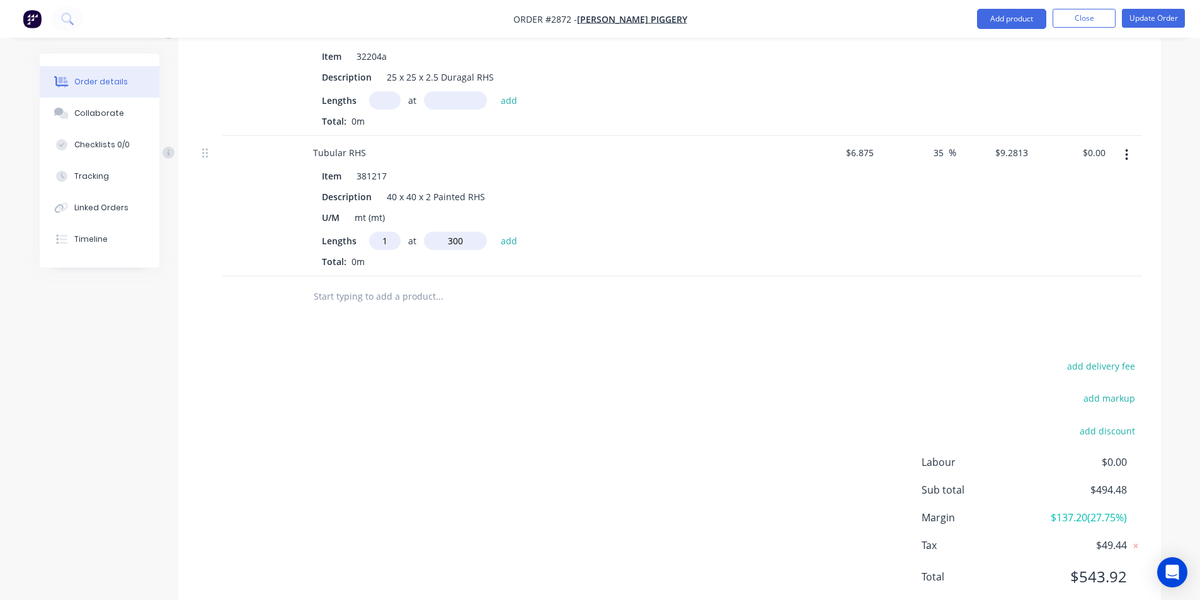
type input "300"
click at [495, 232] on button "add" at bounding box center [510, 240] width 30 height 17
type input "$2.78"
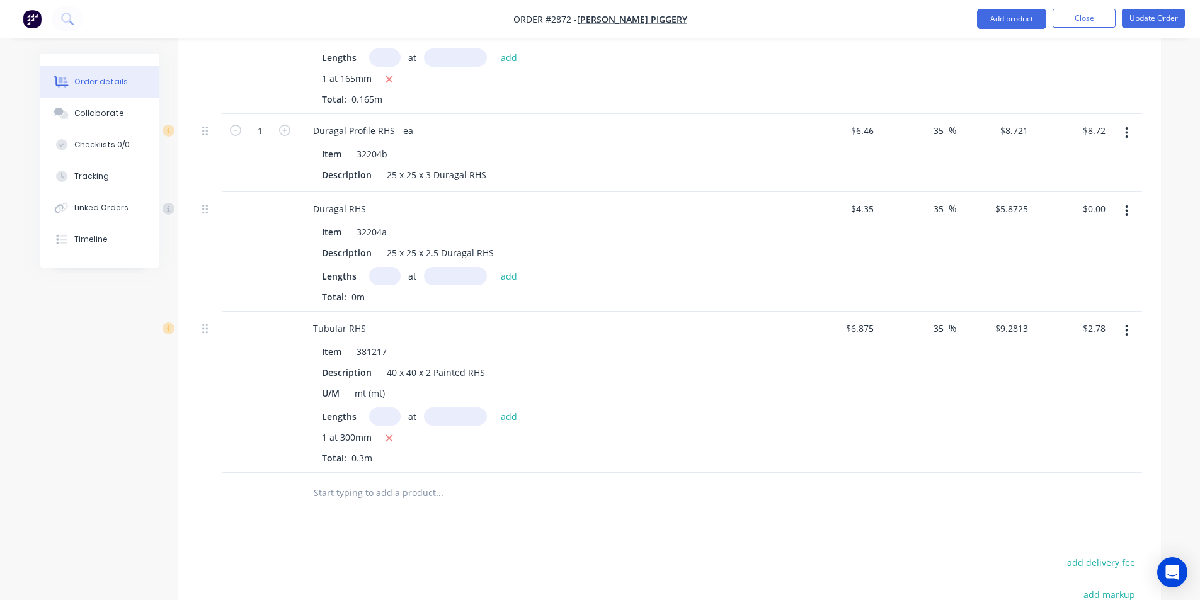
scroll to position [1416, 0]
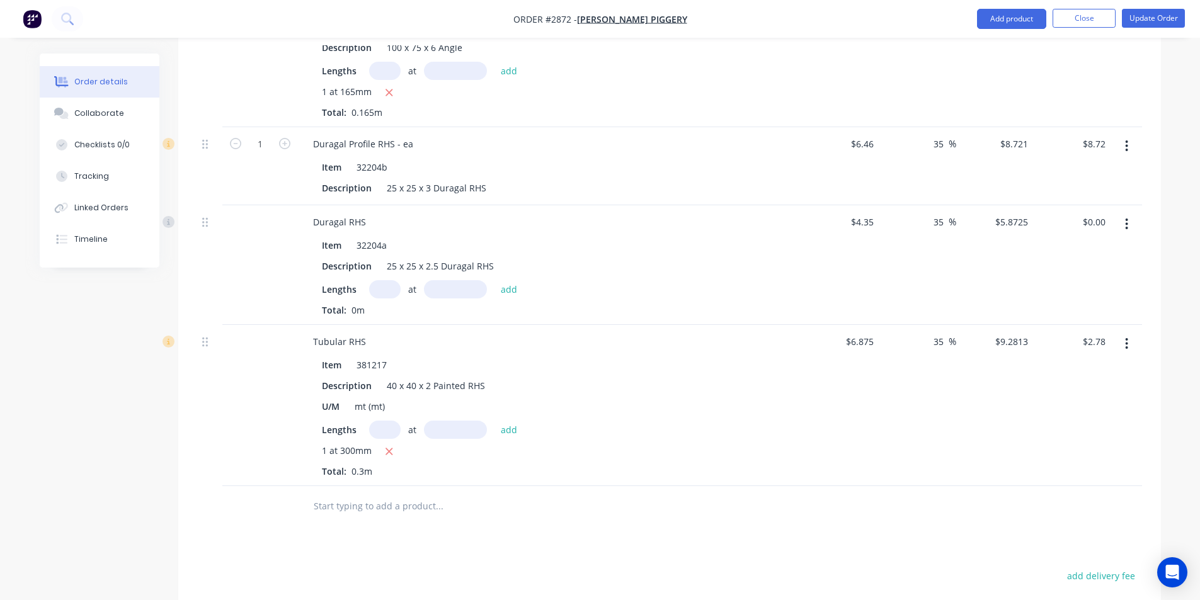
click at [379, 280] on input "text" at bounding box center [384, 289] width 31 height 18
type input "1"
type input "1050"
click at [495, 280] on button "add" at bounding box center [510, 288] width 30 height 17
type input "$6.17"
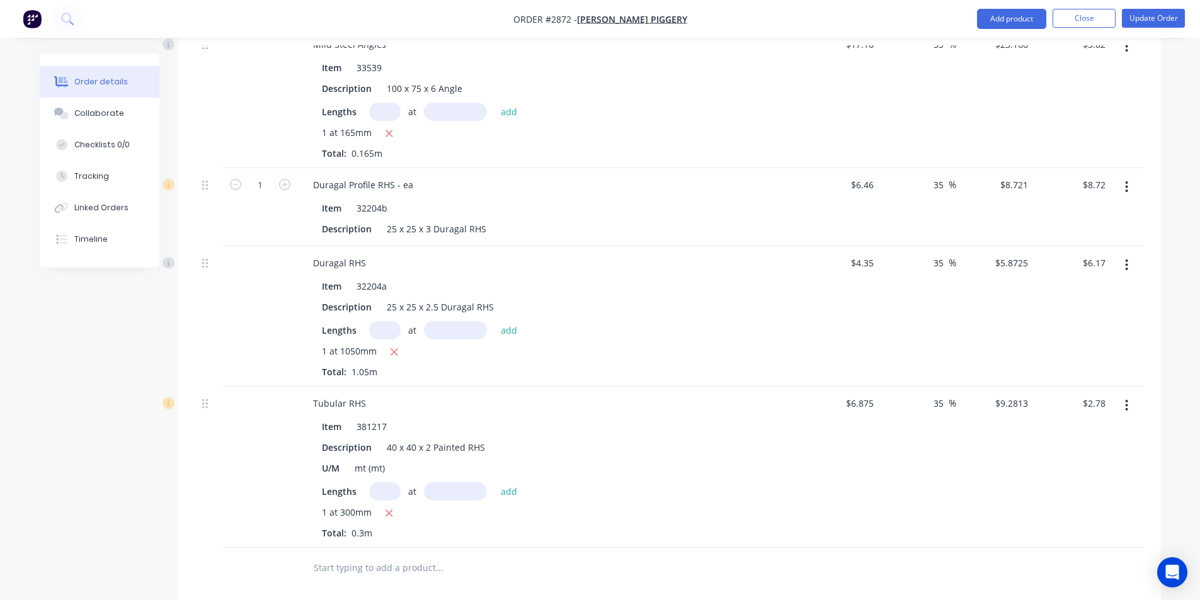
scroll to position [1353, 0]
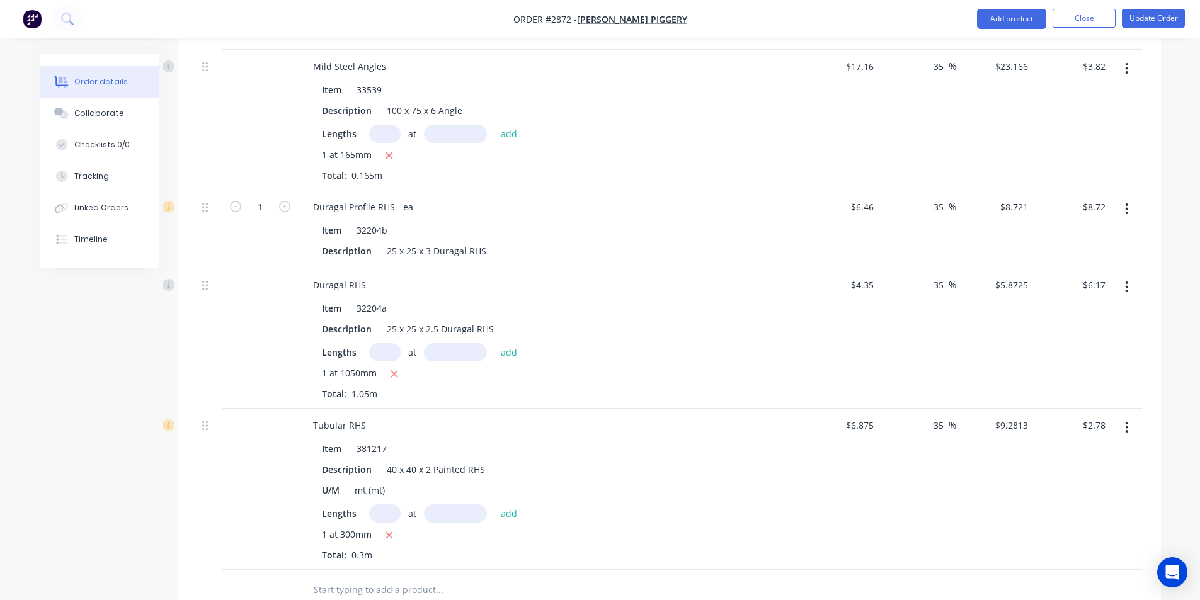
drag, startPoint x: 1124, startPoint y: 186, endPoint x: 820, endPoint y: 214, distance: 305.6
click at [820, 214] on div "$6.46 $6.46" at bounding box center [840, 229] width 77 height 78
click at [1131, 198] on button "button" at bounding box center [1127, 209] width 30 height 23
drag, startPoint x: 1068, startPoint y: 252, endPoint x: 1046, endPoint y: 305, distance: 57.6
click at [1046, 306] on div "Edit Duplicate Exclude from tax Delete" at bounding box center [1082, 279] width 120 height 107
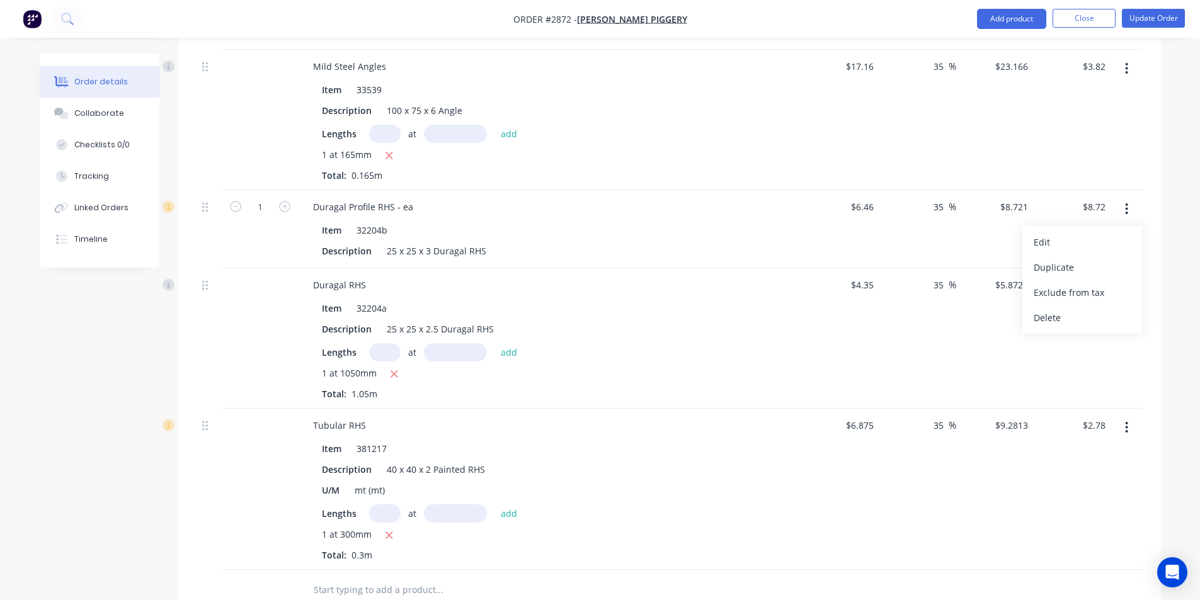
click at [1046, 309] on div "Delete" at bounding box center [1082, 318] width 97 height 18
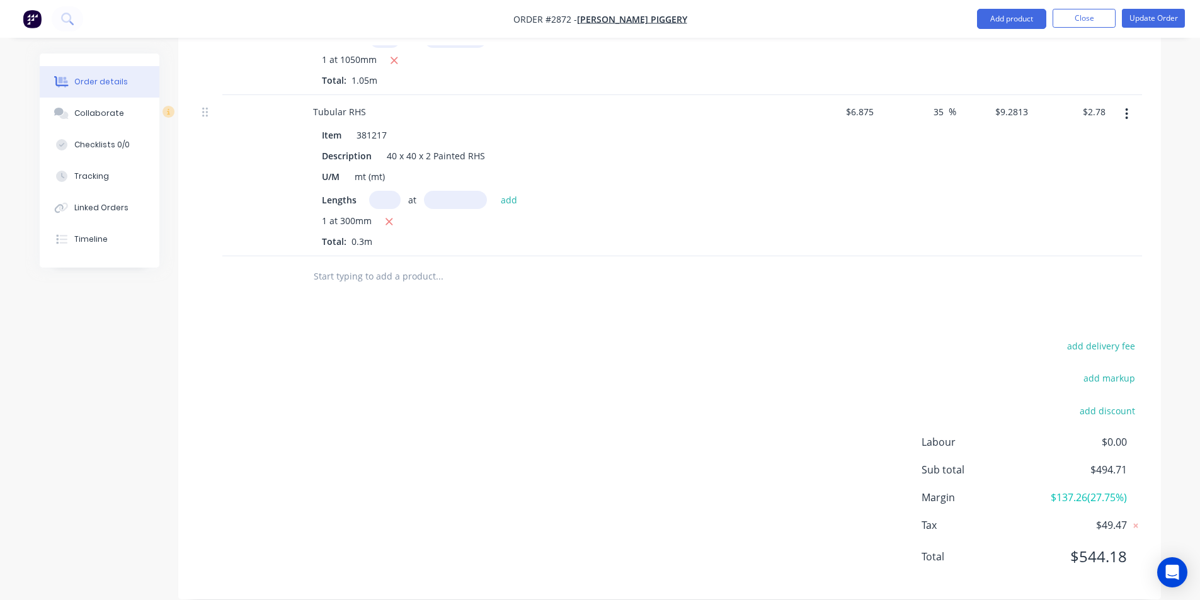
scroll to position [1589, 0]
click at [369, 263] on input "text" at bounding box center [439, 275] width 252 height 25
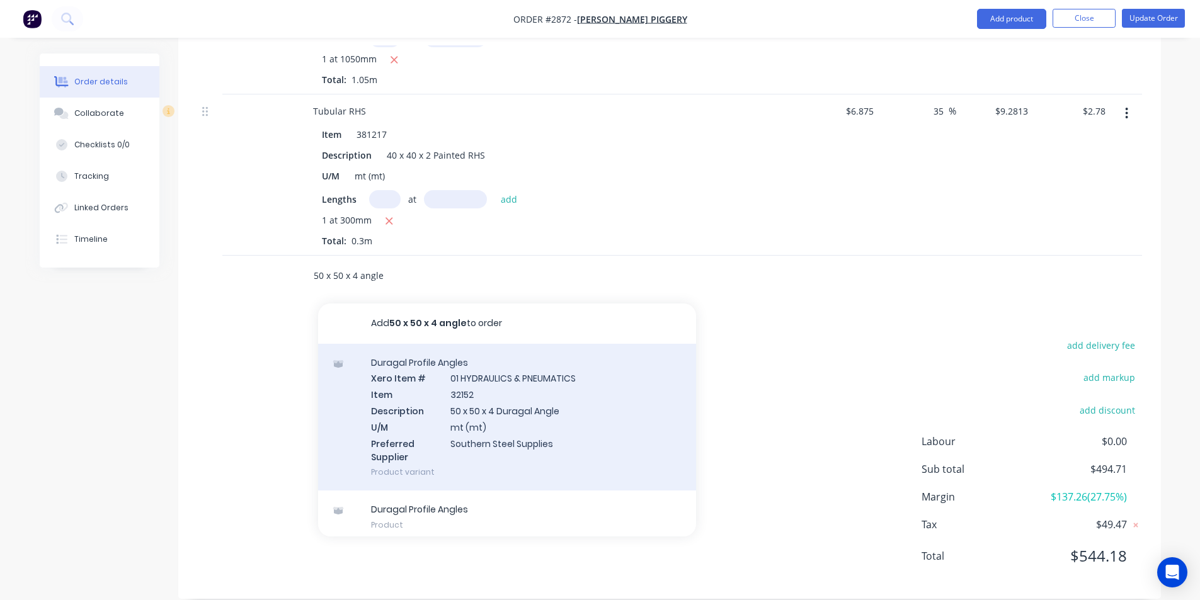
type input "50 x 50 x 4 angle"
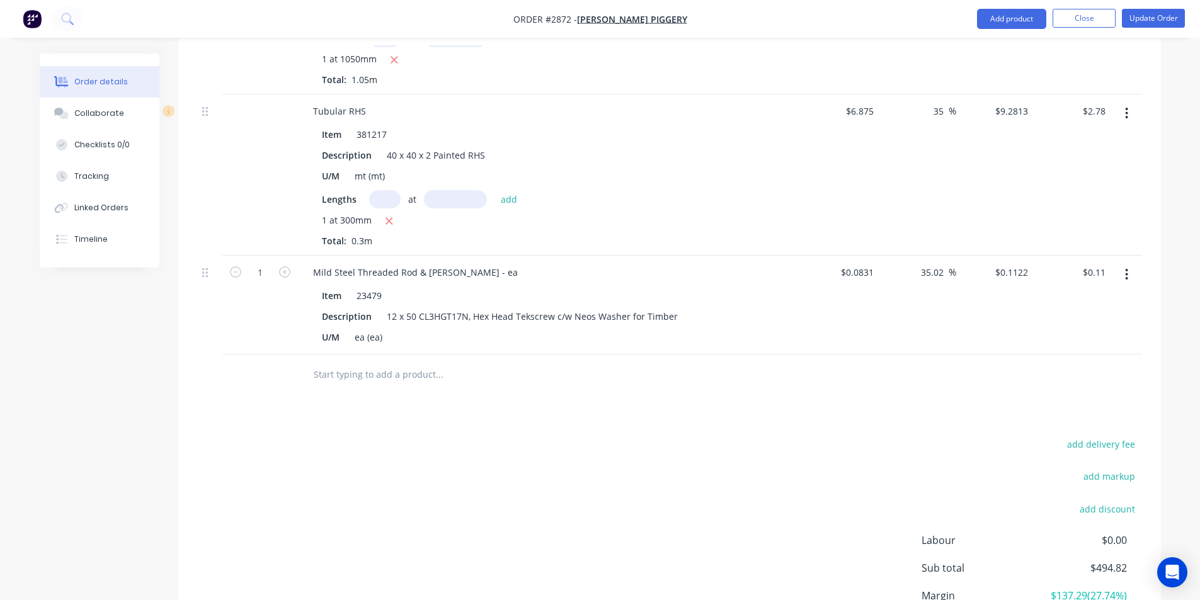
click at [1126, 269] on icon "button" at bounding box center [1127, 274] width 3 height 11
click at [1038, 374] on div "Delete" at bounding box center [1082, 383] width 97 height 18
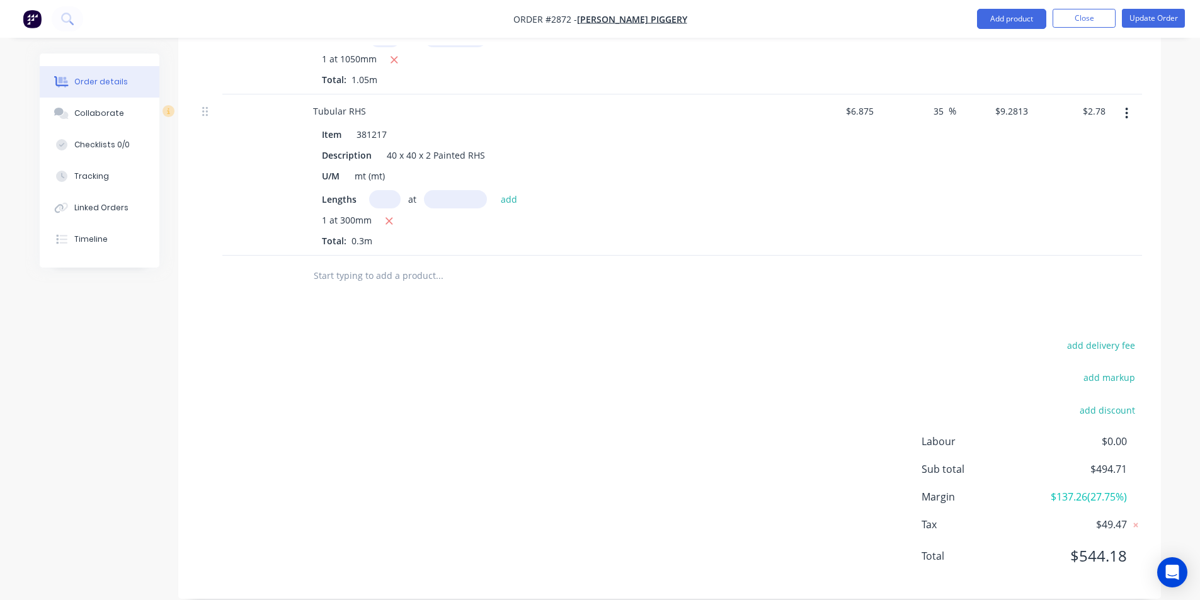
click at [380, 263] on input "text" at bounding box center [439, 275] width 252 height 25
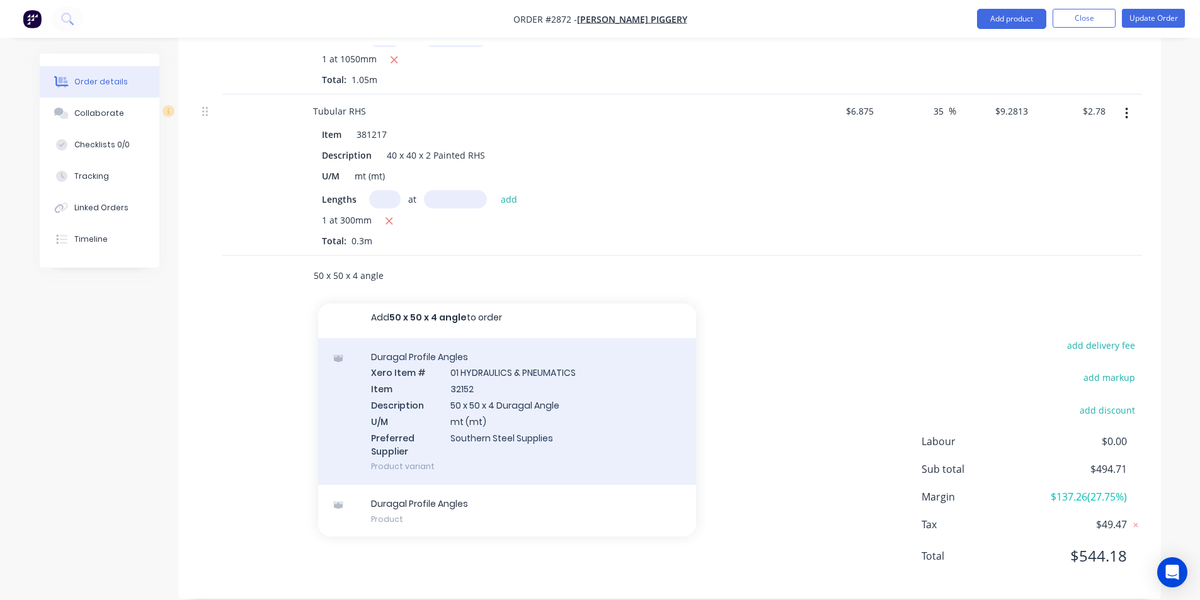
scroll to position [7, 0]
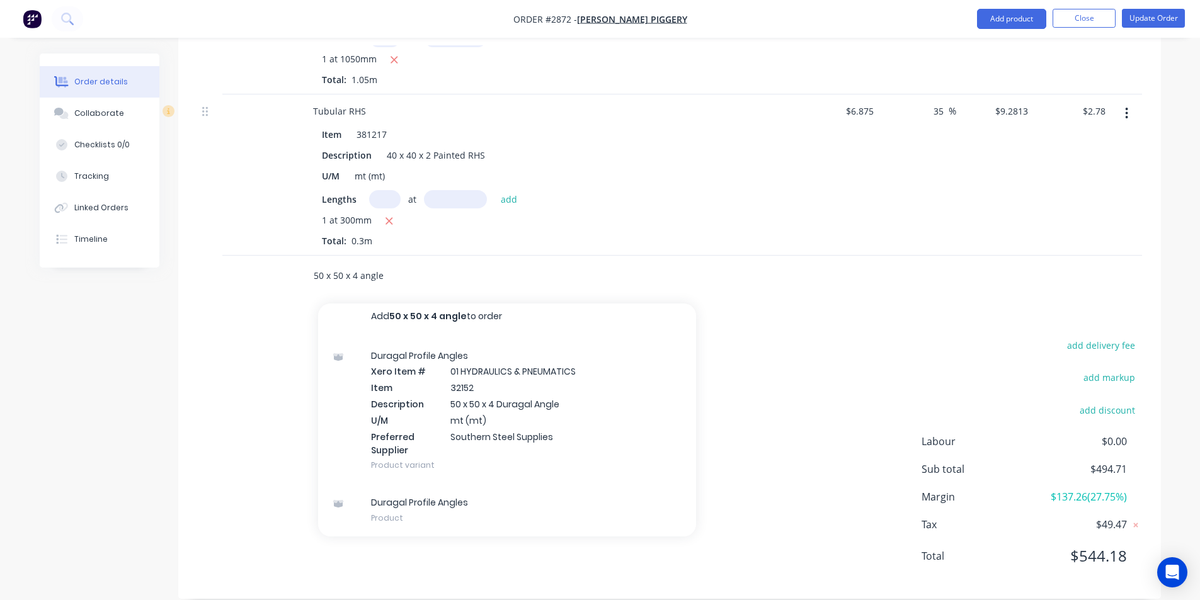
click at [358, 263] on input "50 x 50 x 4 angle" at bounding box center [439, 275] width 252 height 25
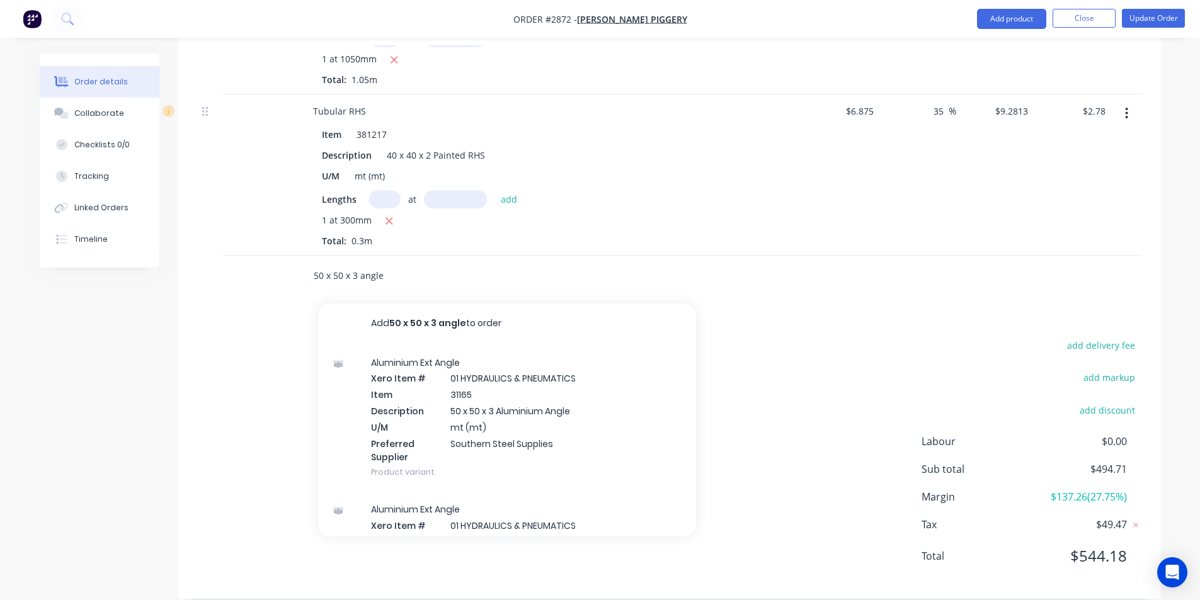
click at [408, 263] on input "50 x 50 x 3 angle" at bounding box center [439, 275] width 252 height 25
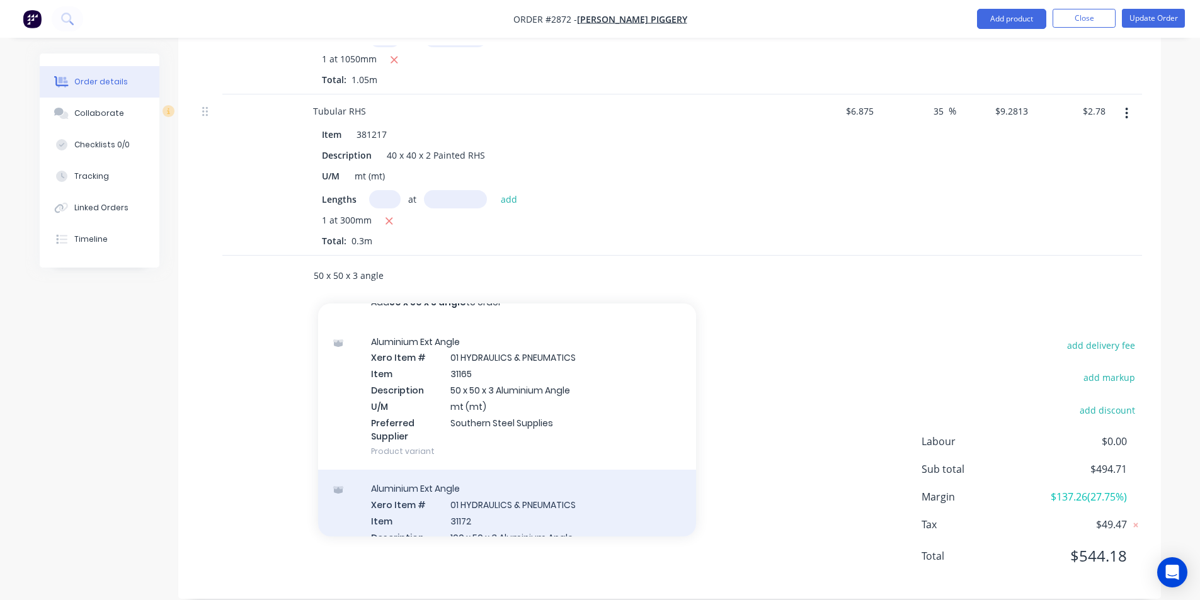
scroll to position [0, 0]
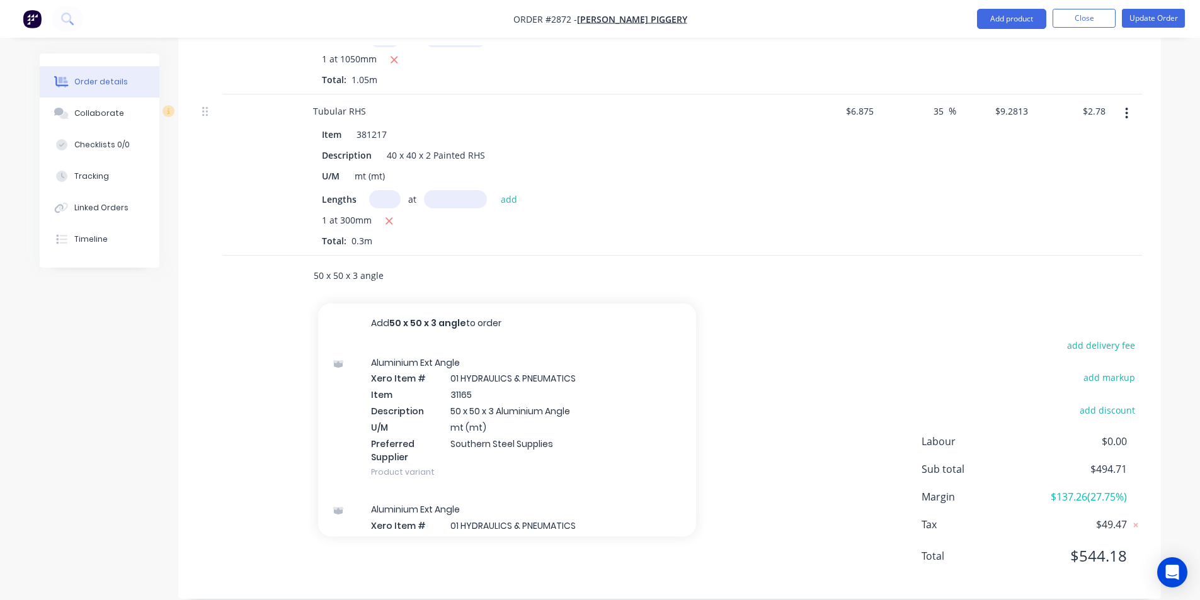
drag, startPoint x: 358, startPoint y: 258, endPoint x: 404, endPoint y: 264, distance: 46.3
click at [404, 264] on input "50 x 50 x 3 angle" at bounding box center [439, 275] width 252 height 25
drag, startPoint x: 380, startPoint y: 256, endPoint x: 299, endPoint y: 271, distance: 82.0
click at [299, 271] on div "50 x 50 x 3 angle Add 50 x 50 x 3 angle to order Aluminium Ext Angle Xero Item …" at bounding box center [525, 276] width 454 height 41
type input "angle"
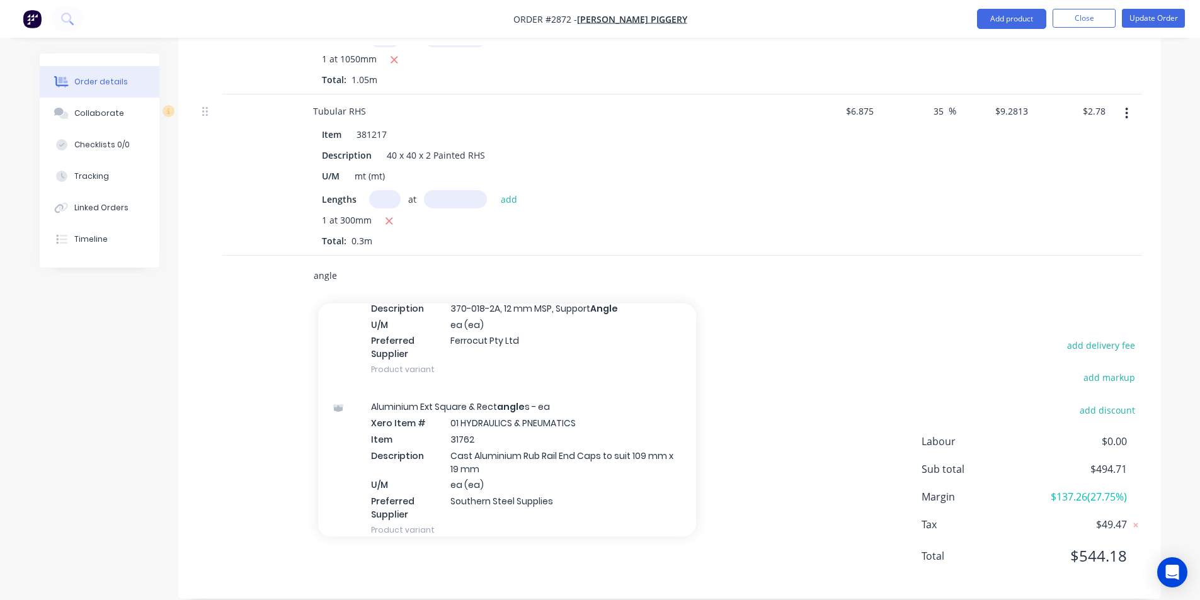
scroll to position [252, 0]
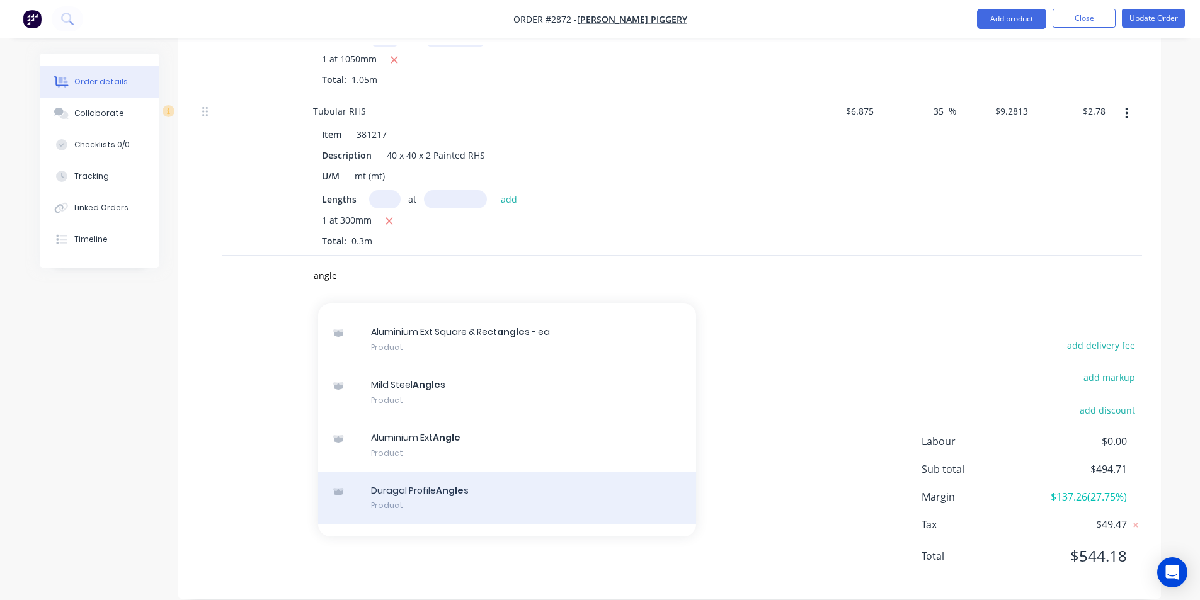
scroll to position [23846, 0]
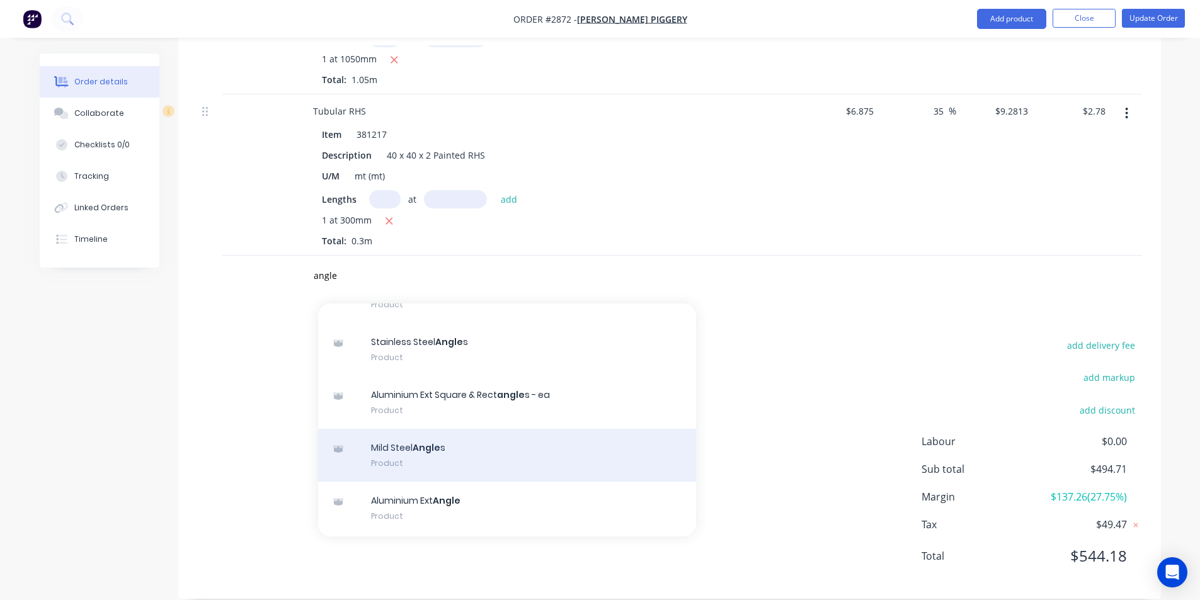
type input "angle"
click at [415, 429] on div "Mild Steel Angle s Product" at bounding box center [507, 455] width 378 height 53
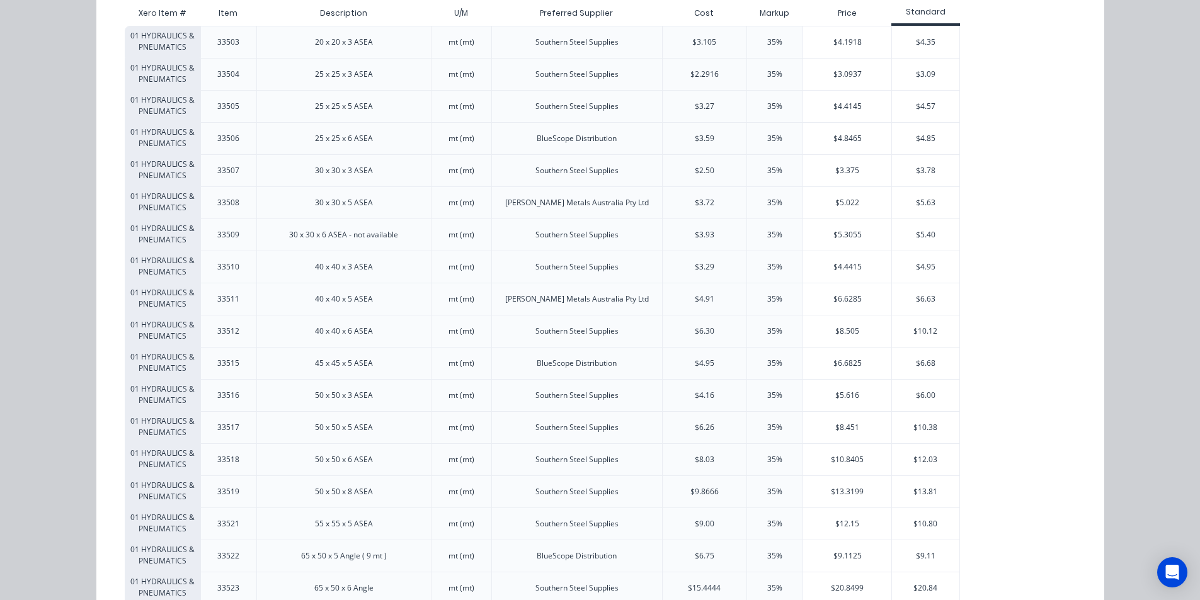
scroll to position [189, 0]
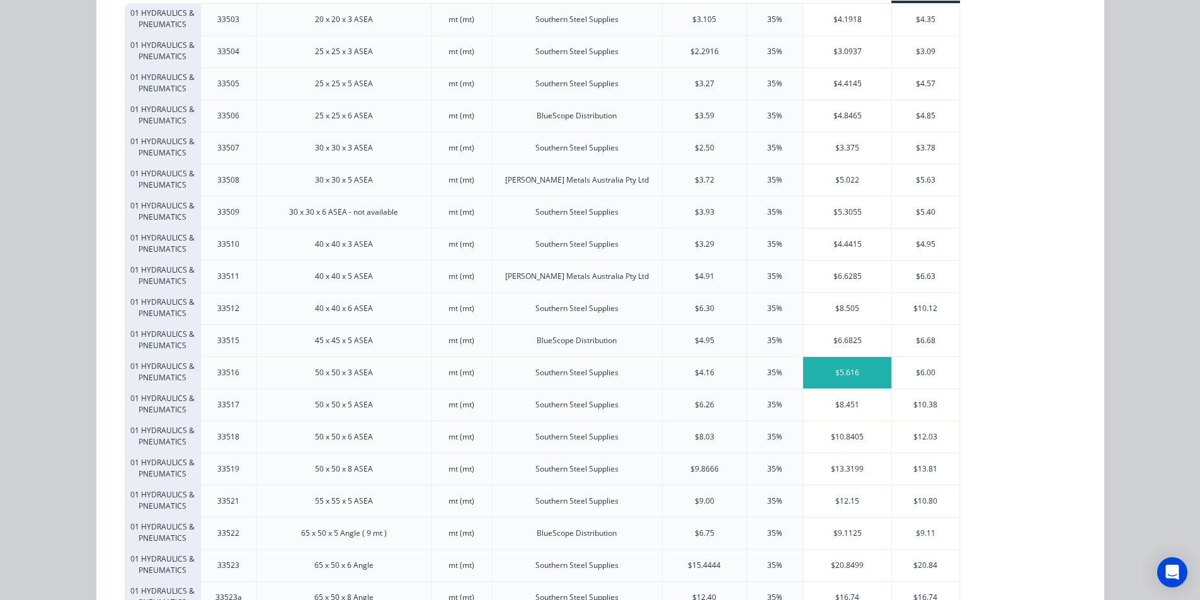
click at [828, 363] on div "$5.616" at bounding box center [847, 372] width 88 height 31
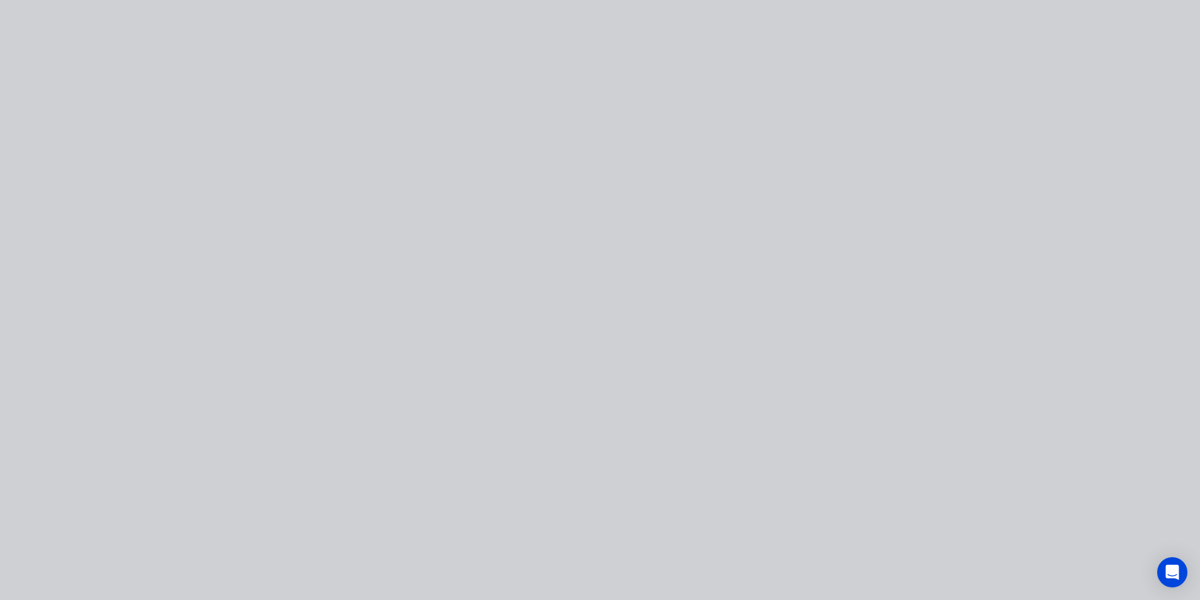
type input "$4.16"
type input "35"
type input "$5.616"
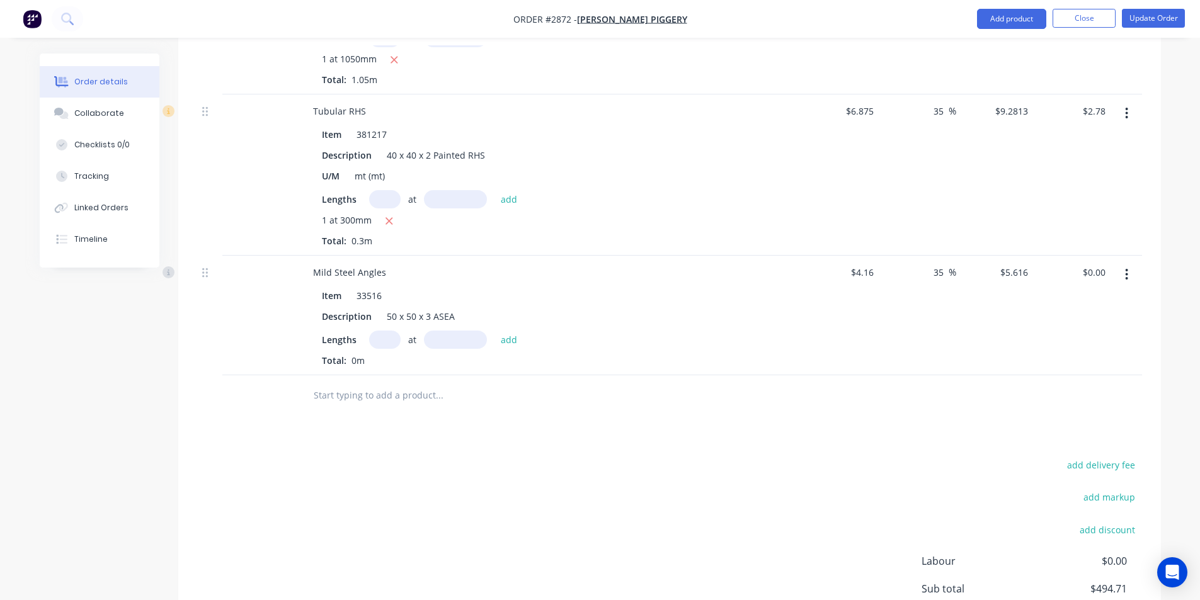
click at [383, 331] on input "text" at bounding box center [384, 340] width 31 height 18
type input "1"
click at [440, 331] on input "text" at bounding box center [455, 340] width 63 height 18
type input "4"
type input "1460"
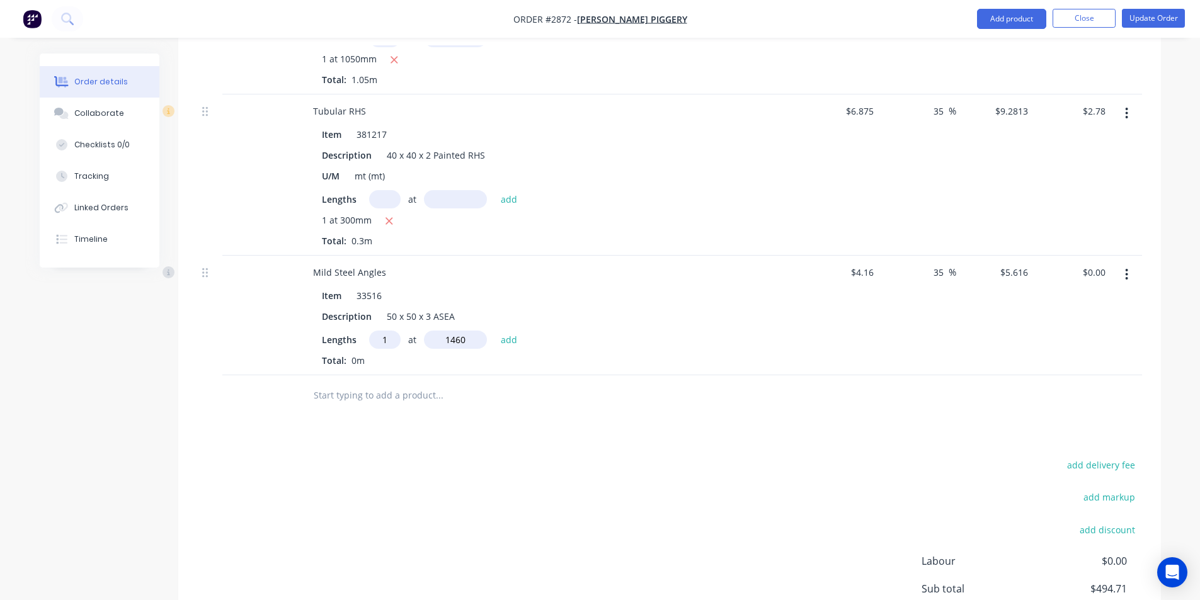
click at [495, 331] on button "add" at bounding box center [510, 339] width 30 height 17
type input "$8.20"
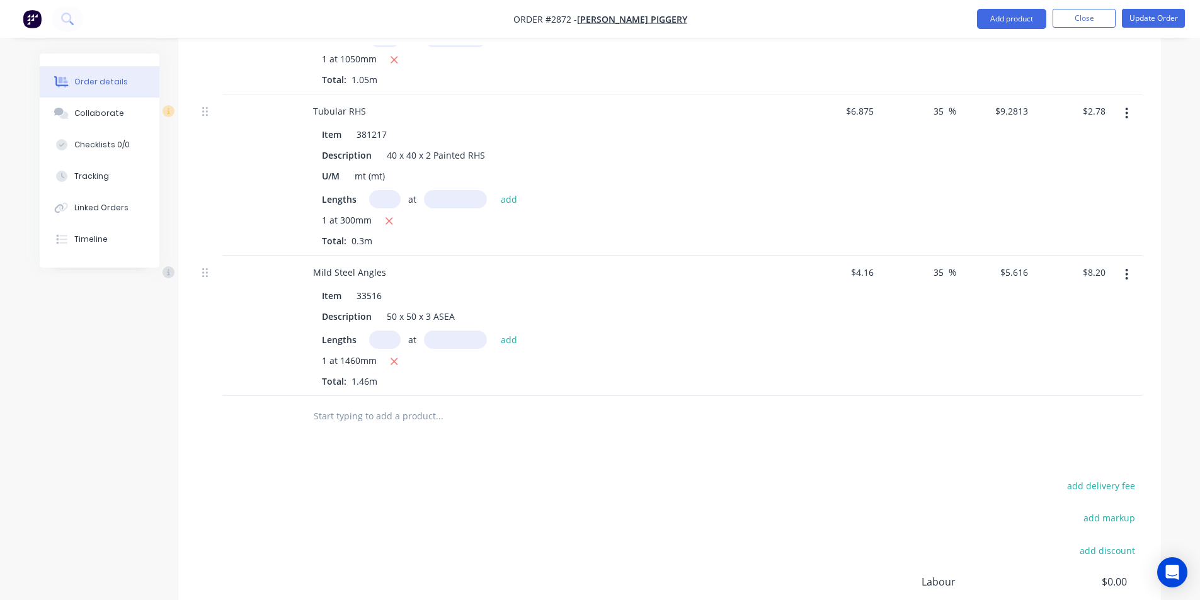
click at [352, 404] on input "text" at bounding box center [439, 416] width 252 height 25
type input "1"
type input "r"
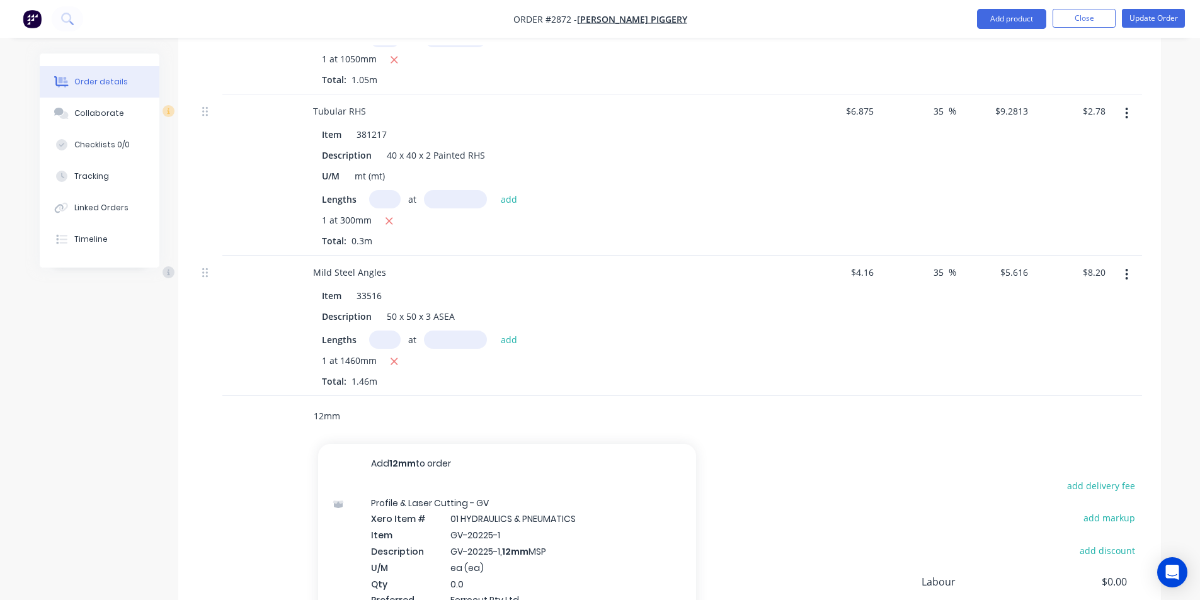
drag, startPoint x: 341, startPoint y: 396, endPoint x: 210, endPoint y: 398, distance: 131.7
click at [210, 398] on div "12mm Add 12mm to order Profile & Laser Cutting - GV Xero Item # 01 HYDRAULICS &…" at bounding box center [669, 416] width 945 height 41
paste input "Special Steel Brt Bar Rounds (1045)"
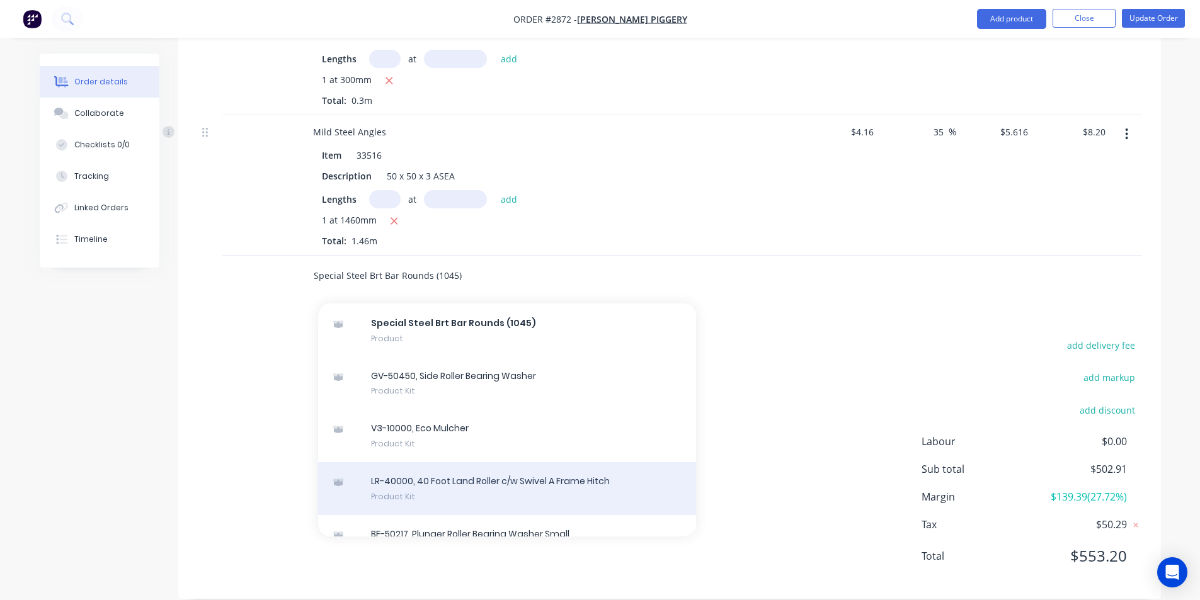
scroll to position [9286, 0]
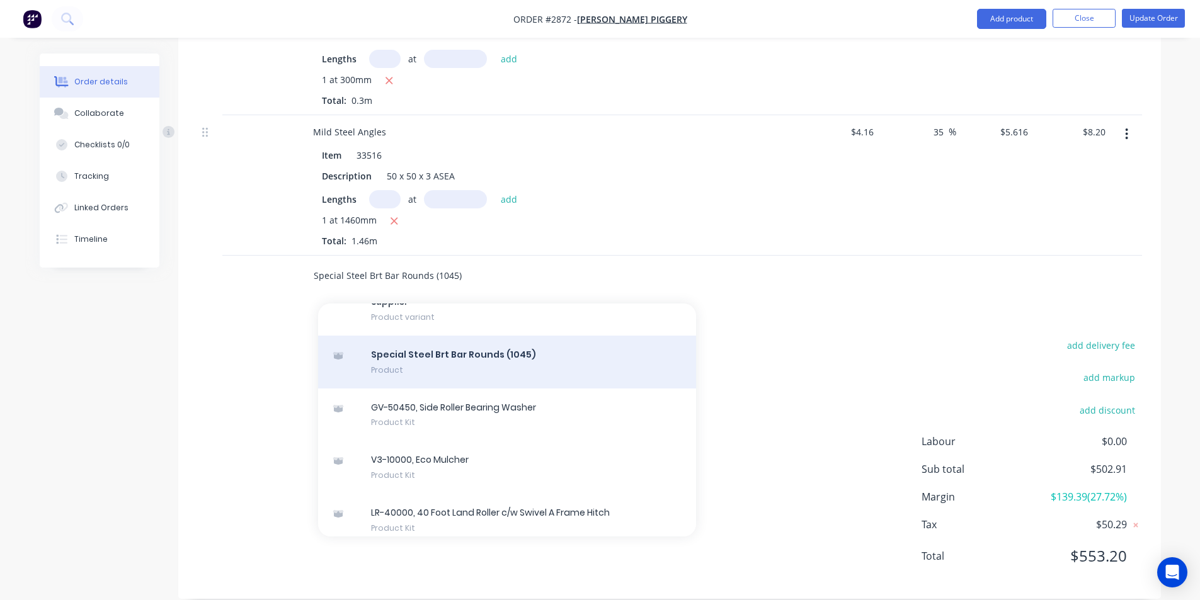
type input "Special Steel Brt Bar Rounds (1045)"
click at [431, 336] on div "Special Steel Brt Bar Rounds (1045) Product" at bounding box center [507, 362] width 378 height 53
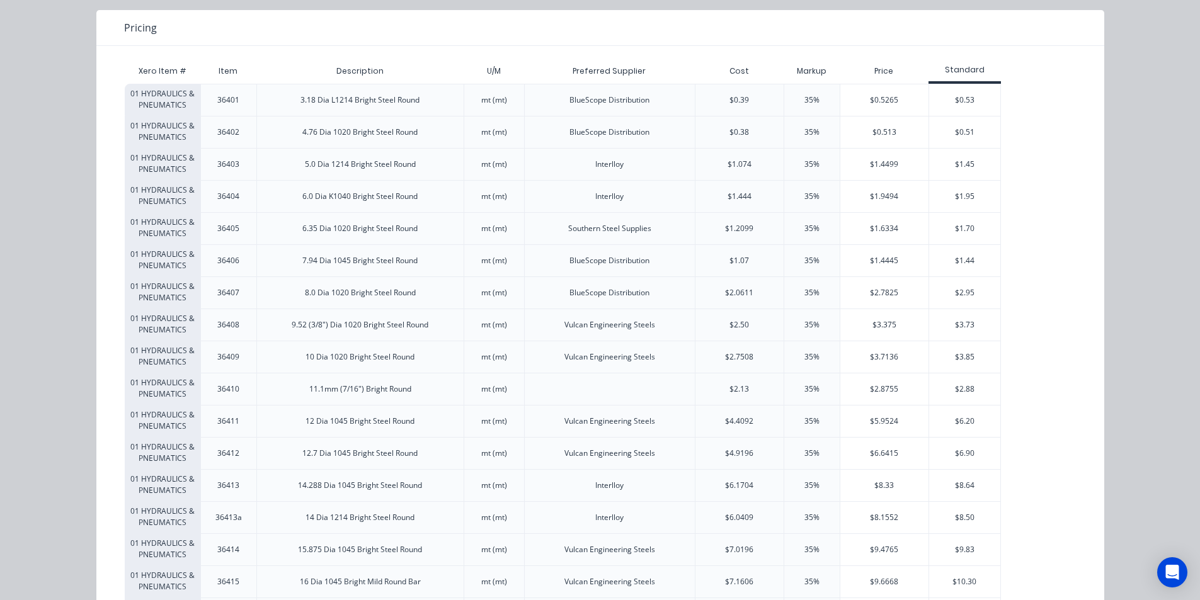
scroll to position [189, 0]
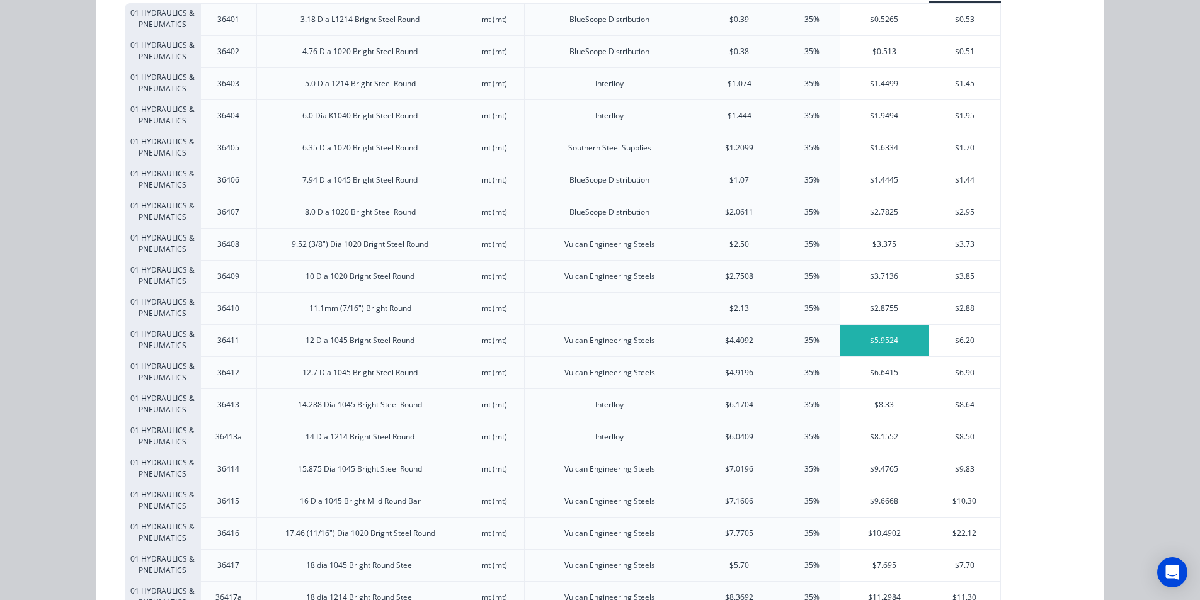
click at [881, 336] on div "$5.9524" at bounding box center [884, 340] width 88 height 31
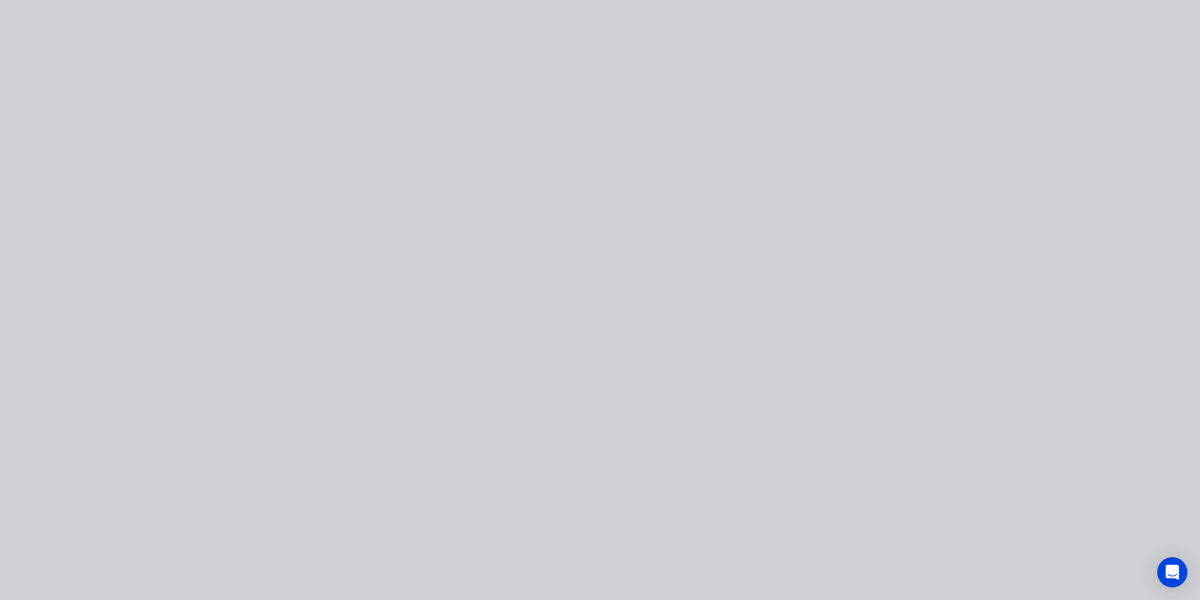
scroll to position [0, 0]
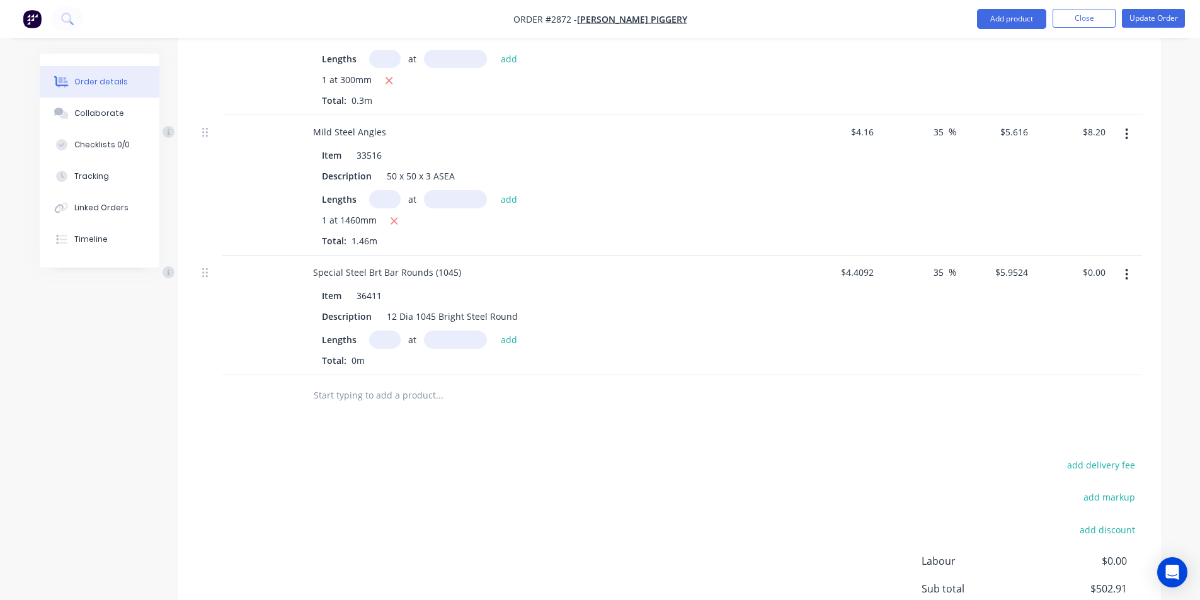
click at [384, 331] on input "text" at bounding box center [384, 340] width 31 height 18
type input "1"
type input "110"
click at [495, 331] on button "add" at bounding box center [510, 339] width 30 height 17
type input "$0.65"
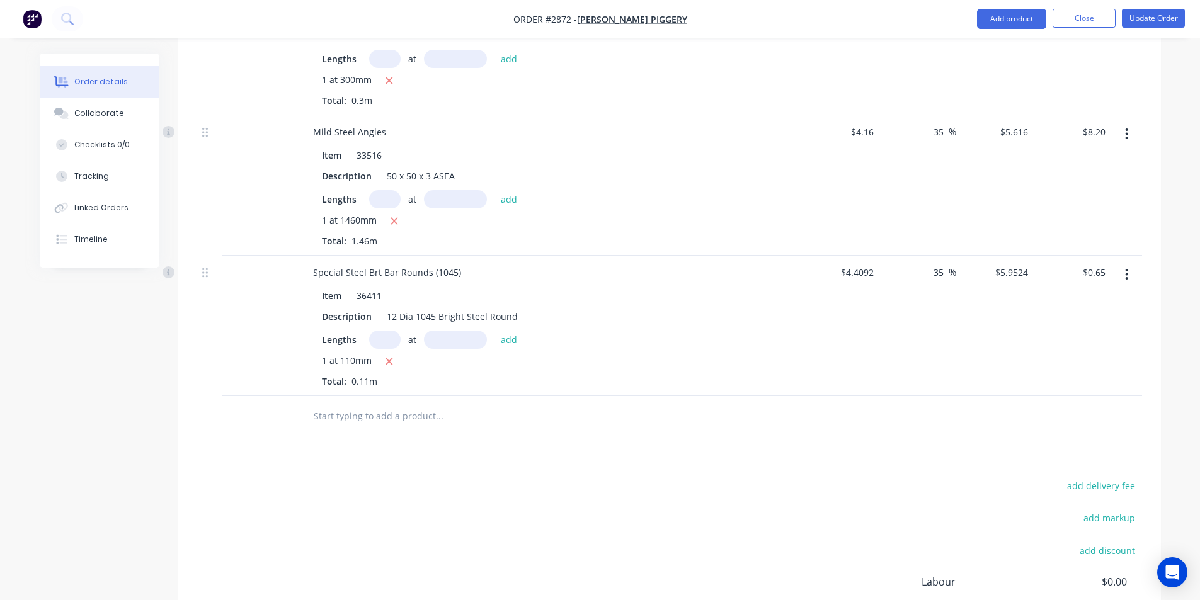
drag, startPoint x: 413, startPoint y: 396, endPoint x: 406, endPoint y: 399, distance: 7.6
click at [413, 404] on input "text" at bounding box center [439, 416] width 252 height 25
paste input "Special Steel Brt Bar Rounds (1045)"
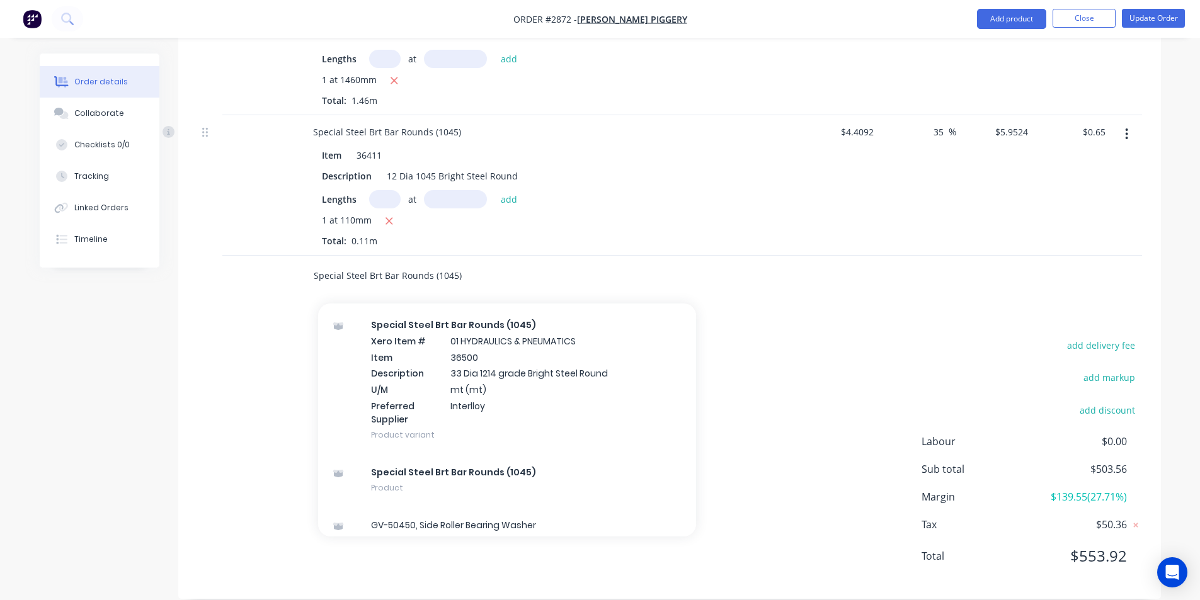
scroll to position [9160, 0]
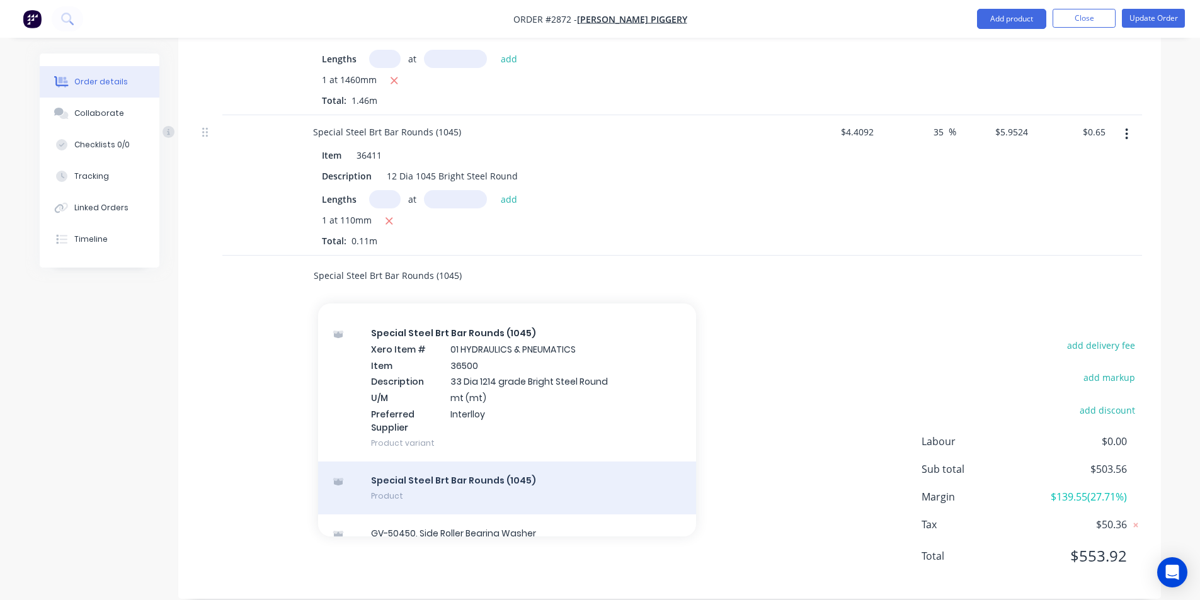
type input "Special Steel Brt Bar Rounds (1045)"
click at [415, 463] on div "Special Steel Brt Bar Rounds (1045) Product" at bounding box center [507, 488] width 378 height 53
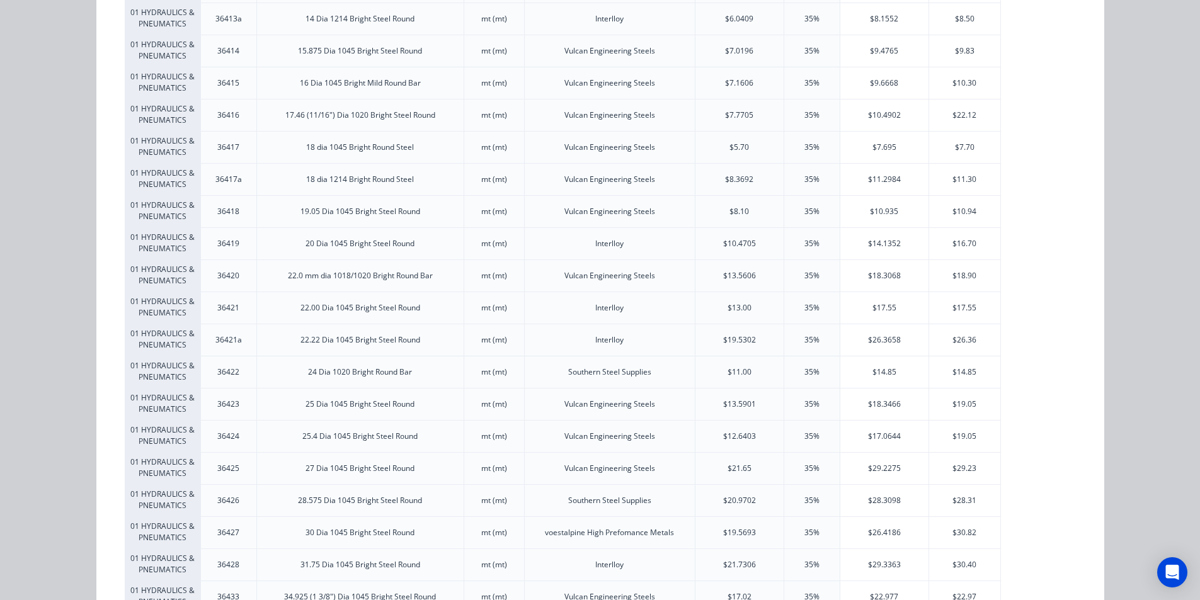
scroll to position [630, 0]
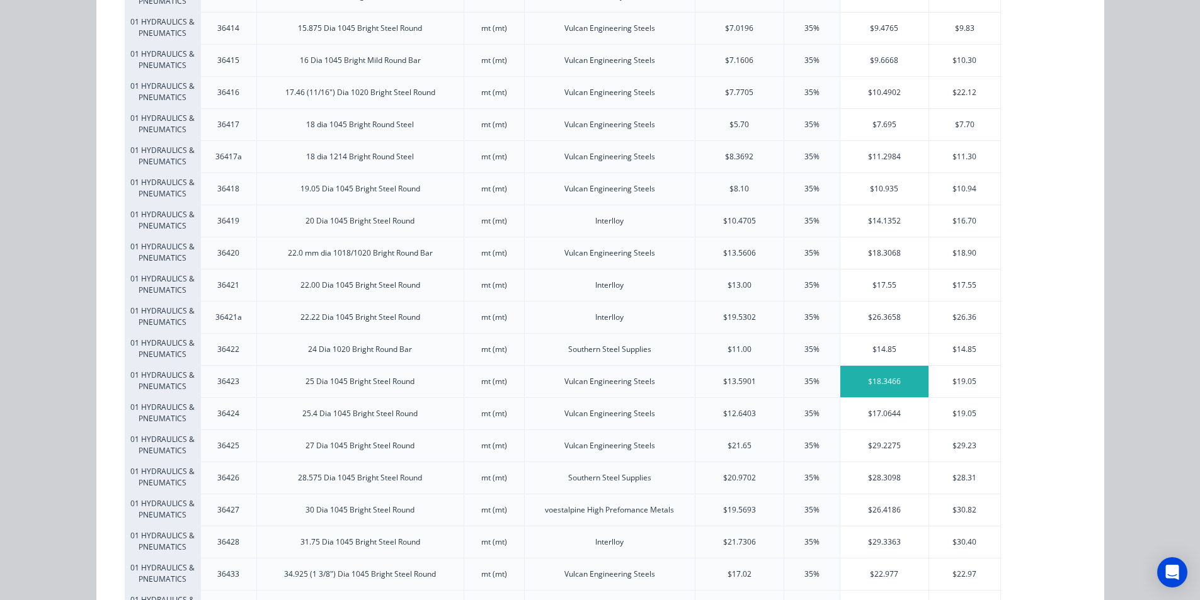
click at [867, 378] on div "$18.3466" at bounding box center [884, 381] width 88 height 31
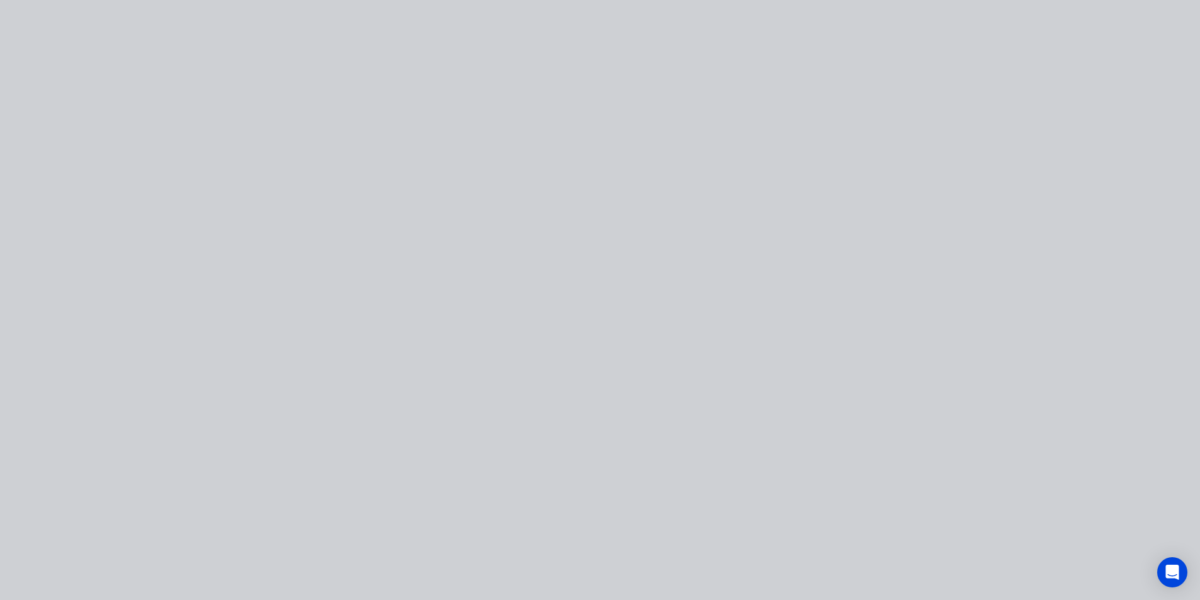
scroll to position [0, 0]
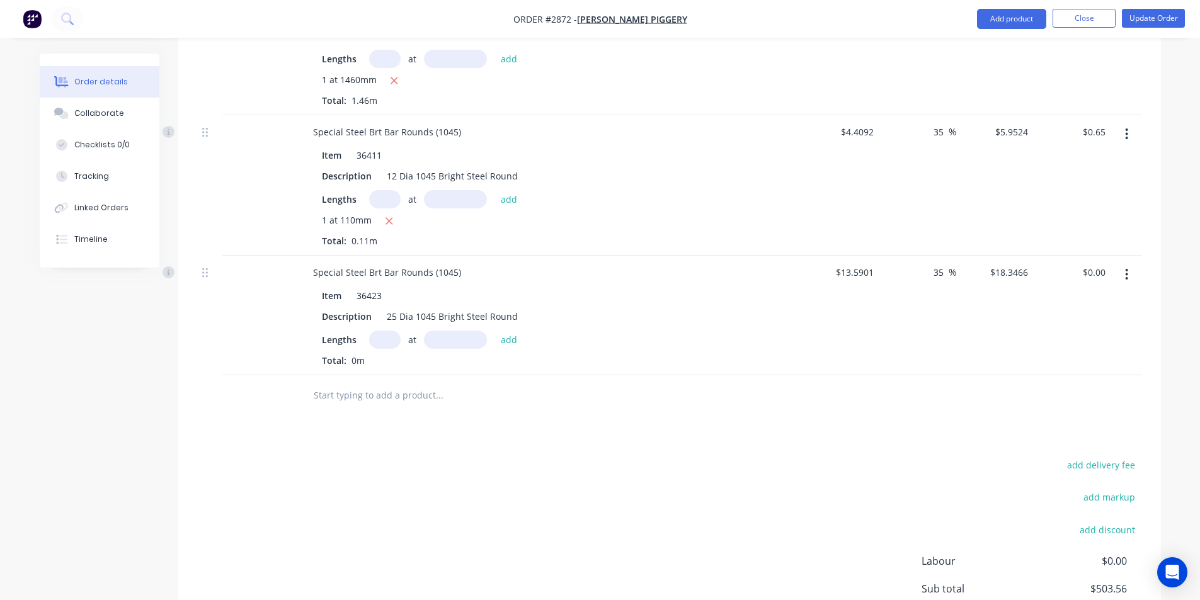
click at [380, 331] on input "text" at bounding box center [384, 340] width 31 height 18
type input "1"
type input "250"
click at [495, 331] on button "add" at bounding box center [510, 339] width 30 height 17
type input "$4.59"
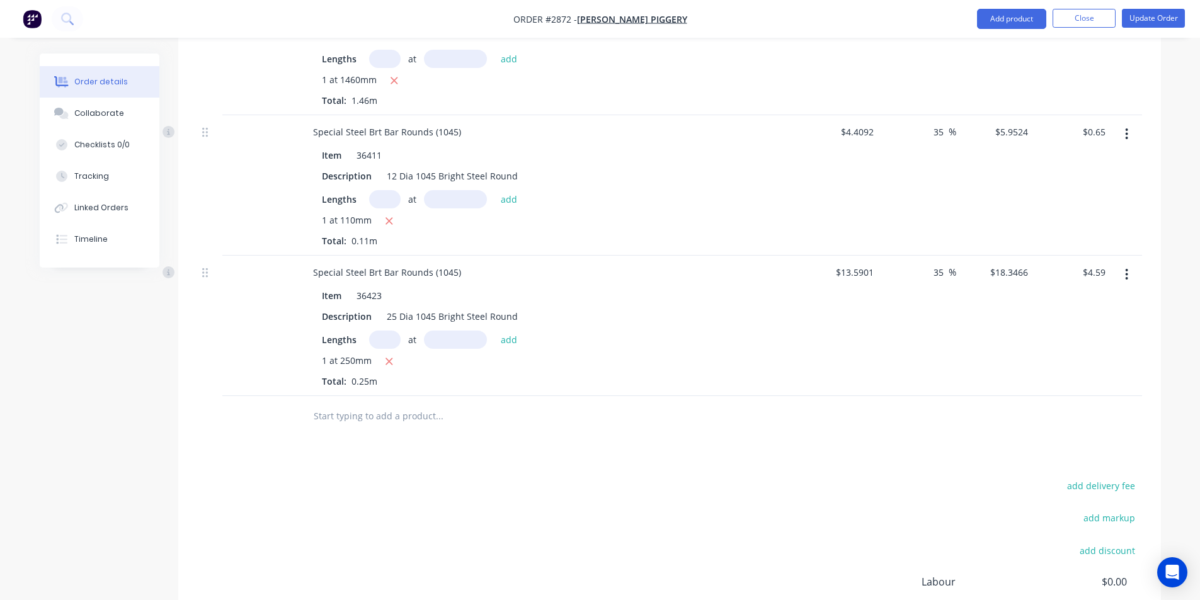
click at [329, 404] on input "text" at bounding box center [439, 416] width 252 height 25
paste input "Special Steel Brt Bar Rounds (1045)"
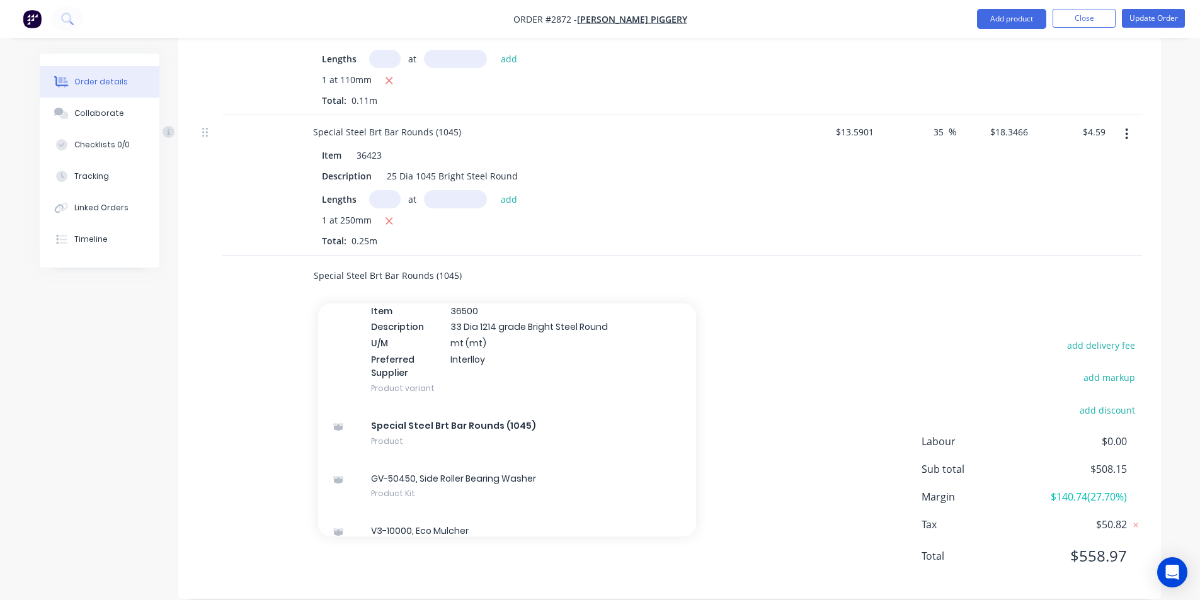
scroll to position [9249, 0]
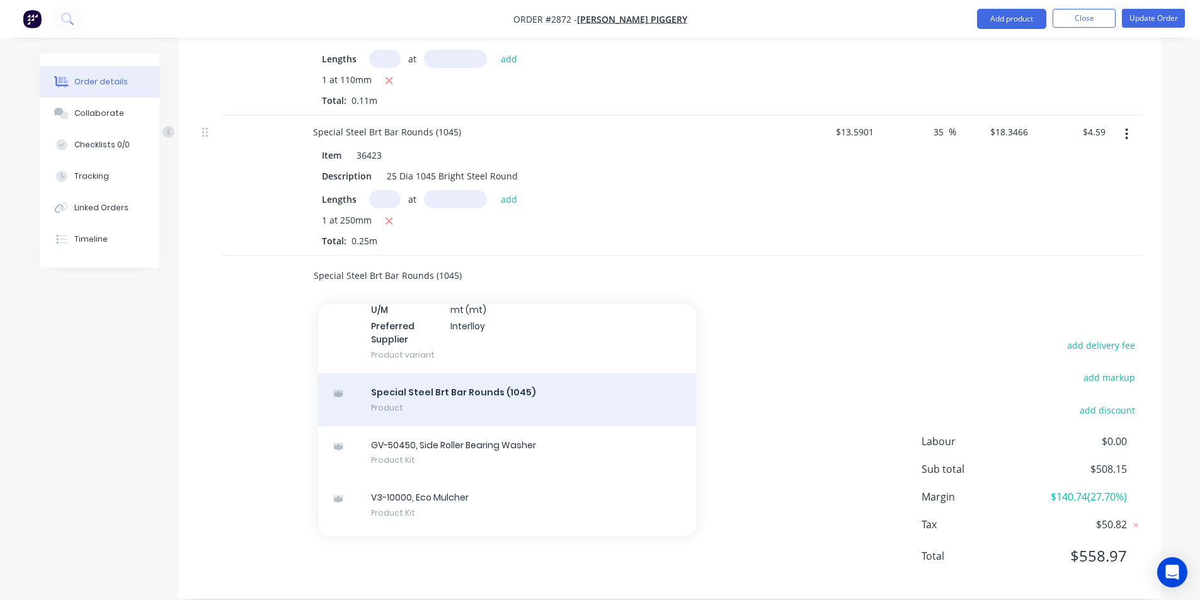
type input "Special Steel Brt Bar Rounds (1045)"
click at [451, 380] on div "Special Steel Brt Bar Rounds (1045) Product" at bounding box center [507, 400] width 378 height 53
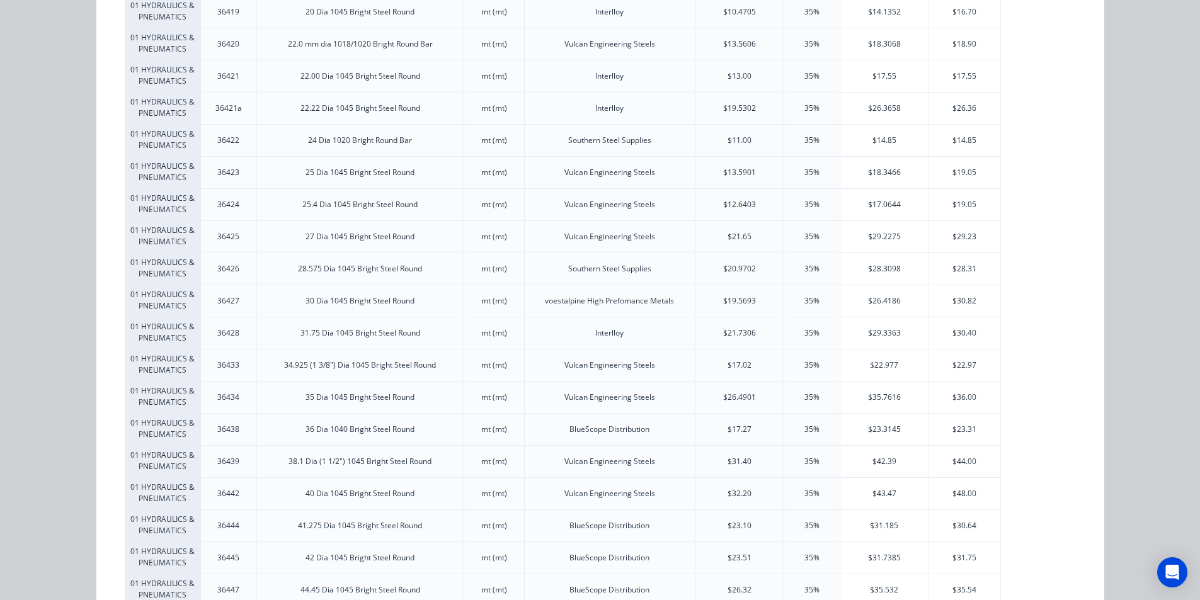
scroll to position [945, 0]
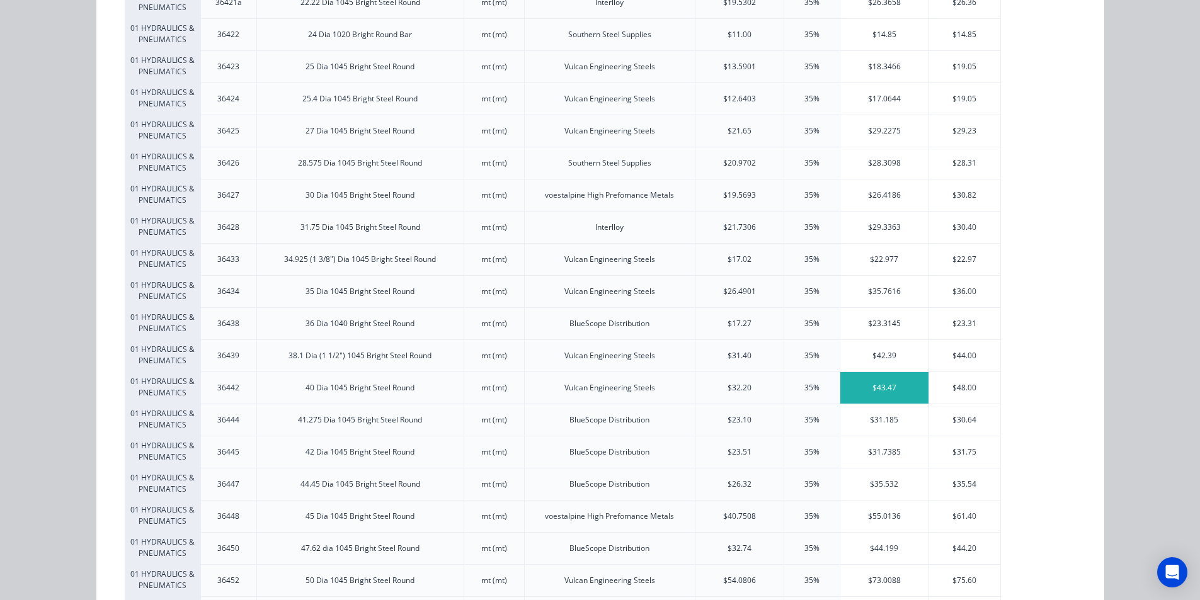
click at [871, 384] on div "$43.47" at bounding box center [884, 387] width 88 height 31
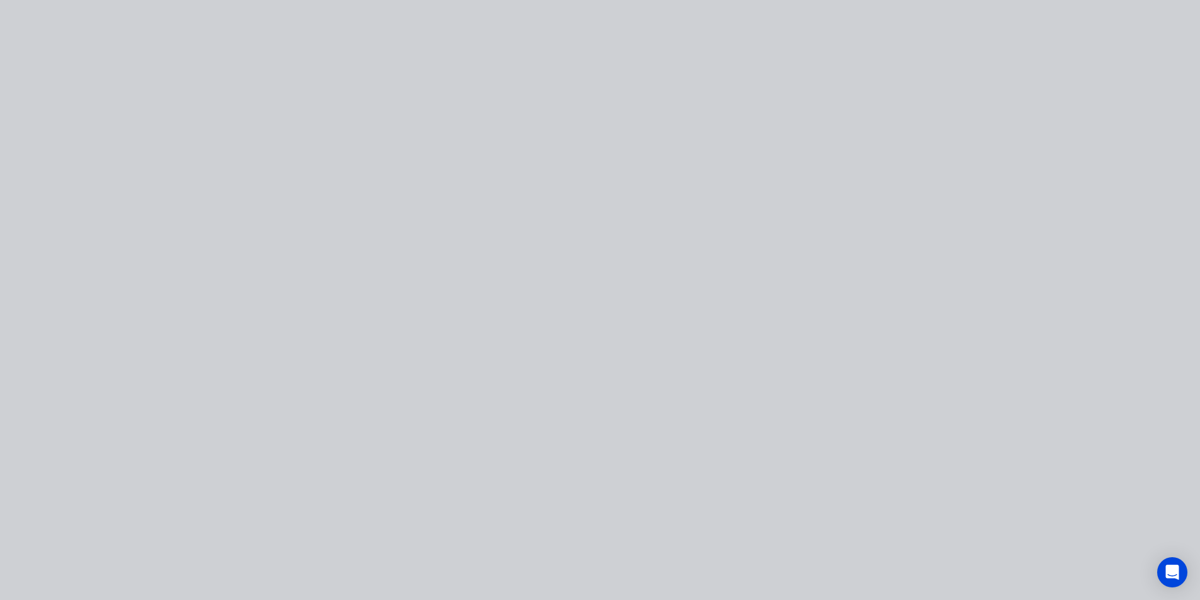
scroll to position [0, 0]
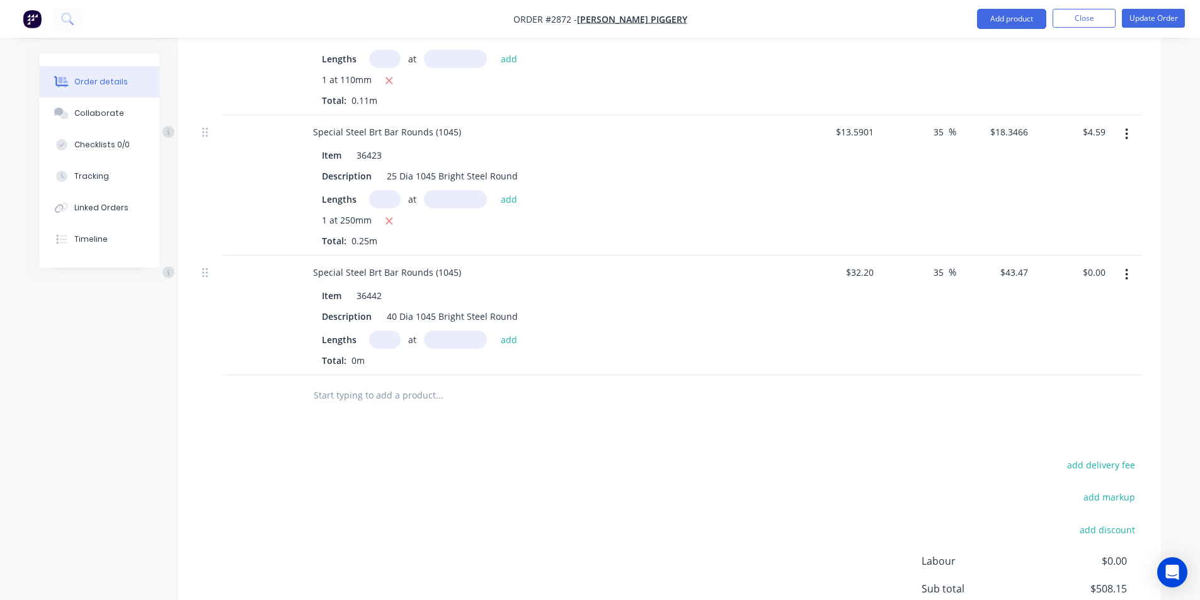
click at [387, 331] on input "text" at bounding box center [384, 340] width 31 height 18
type input "1"
type input "400"
click at [495, 331] on button "add" at bounding box center [510, 339] width 30 height 17
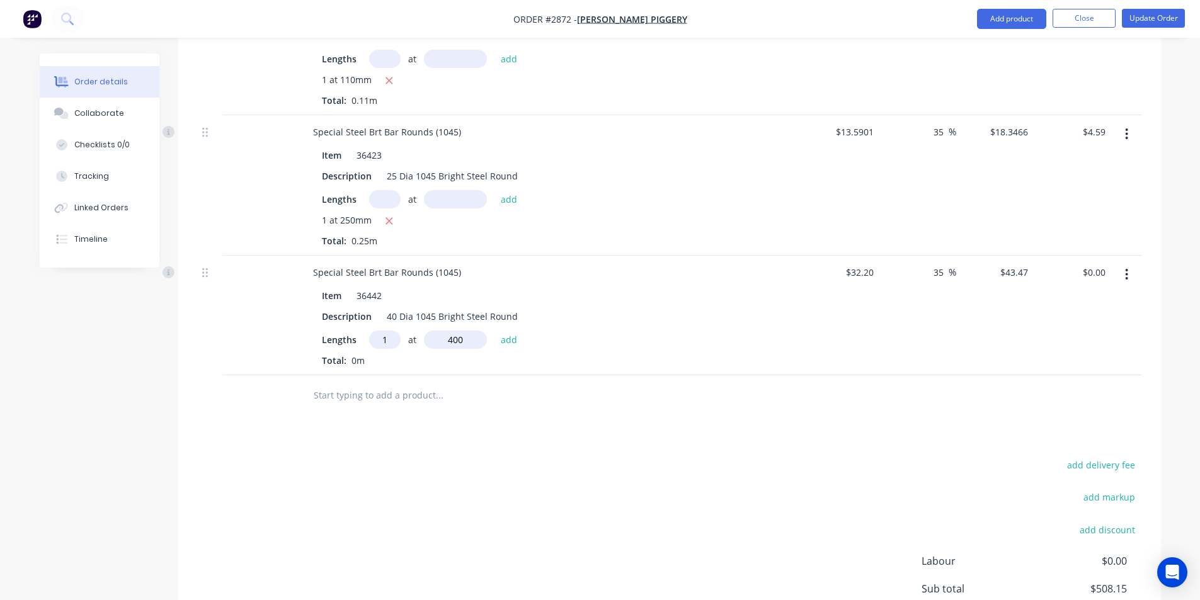
type input "$17.39"
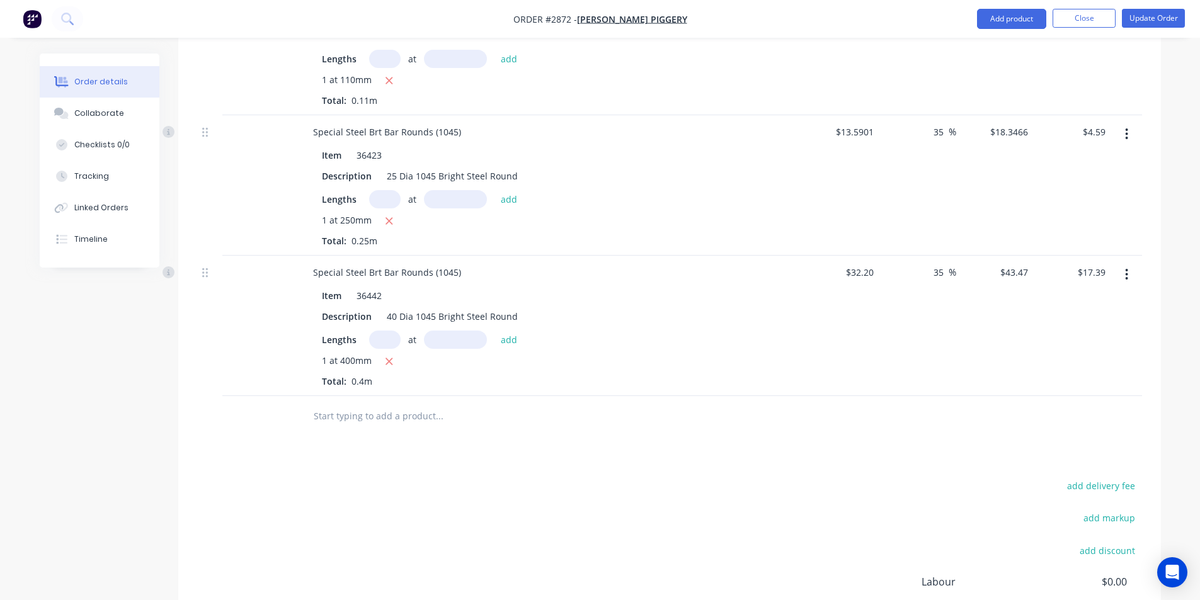
click at [343, 404] on input "text" at bounding box center [439, 416] width 252 height 25
paste input "Special Steel Brt Bar Rounds (1045)"
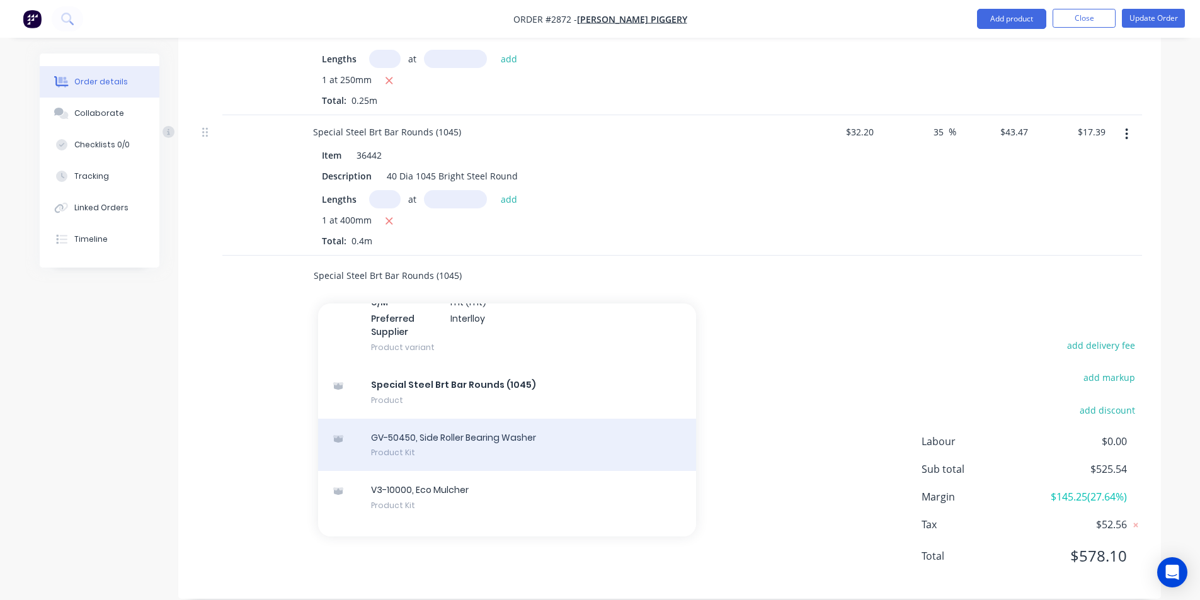
scroll to position [9223, 0]
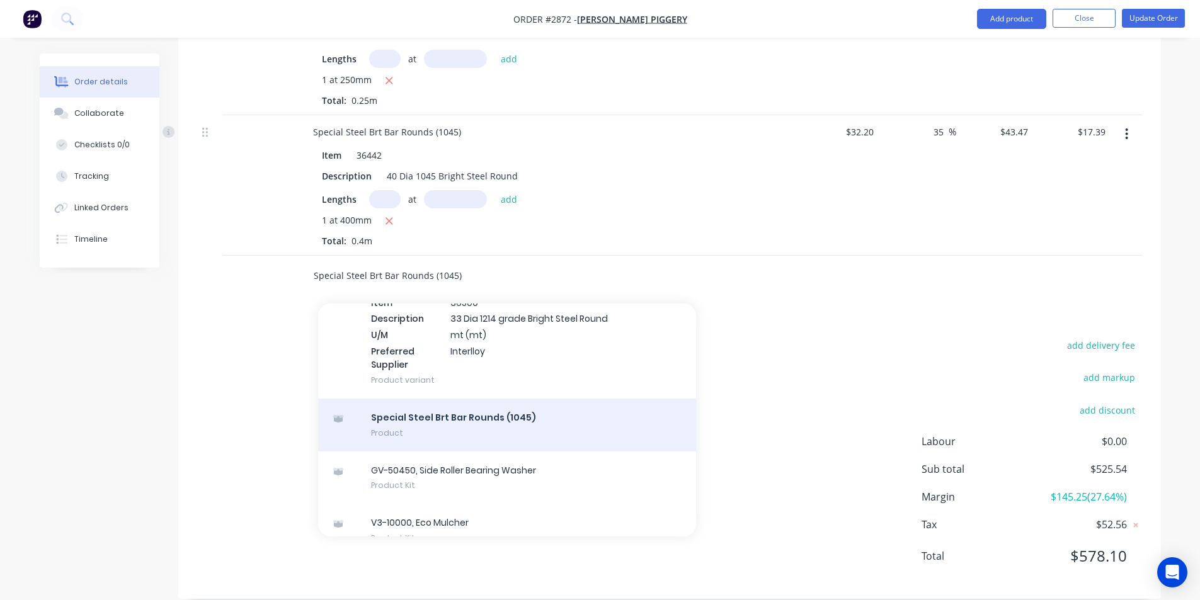
type input "Special Steel Brt Bar Rounds (1045)"
click at [410, 402] on div "Special Steel Brt Bar Rounds (1045) Product" at bounding box center [507, 425] width 378 height 53
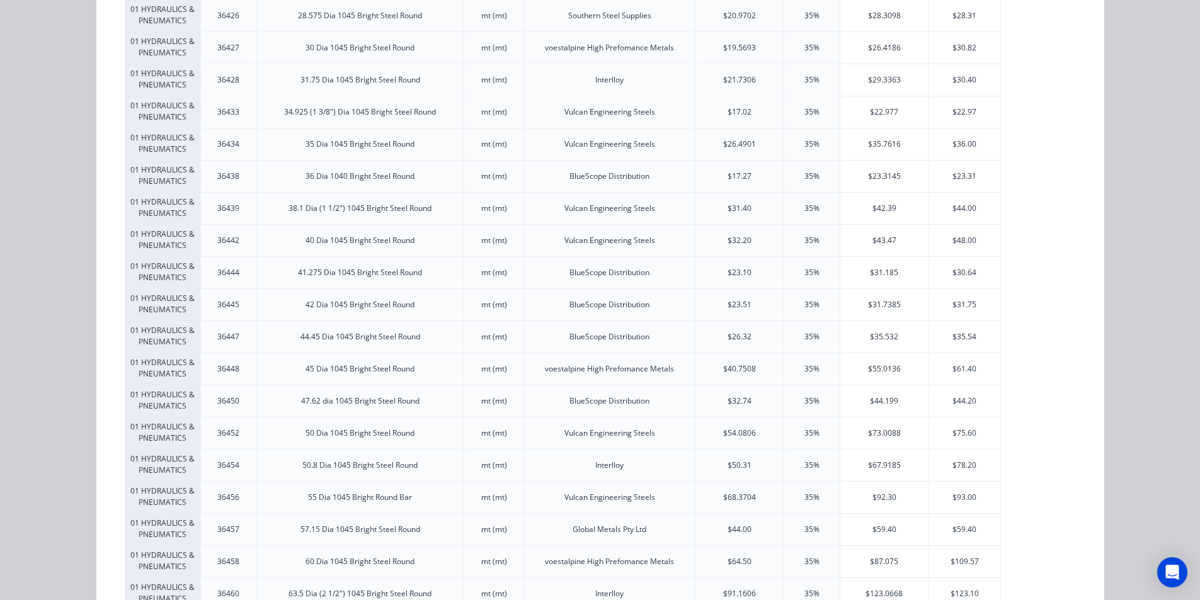
scroll to position [1134, 0]
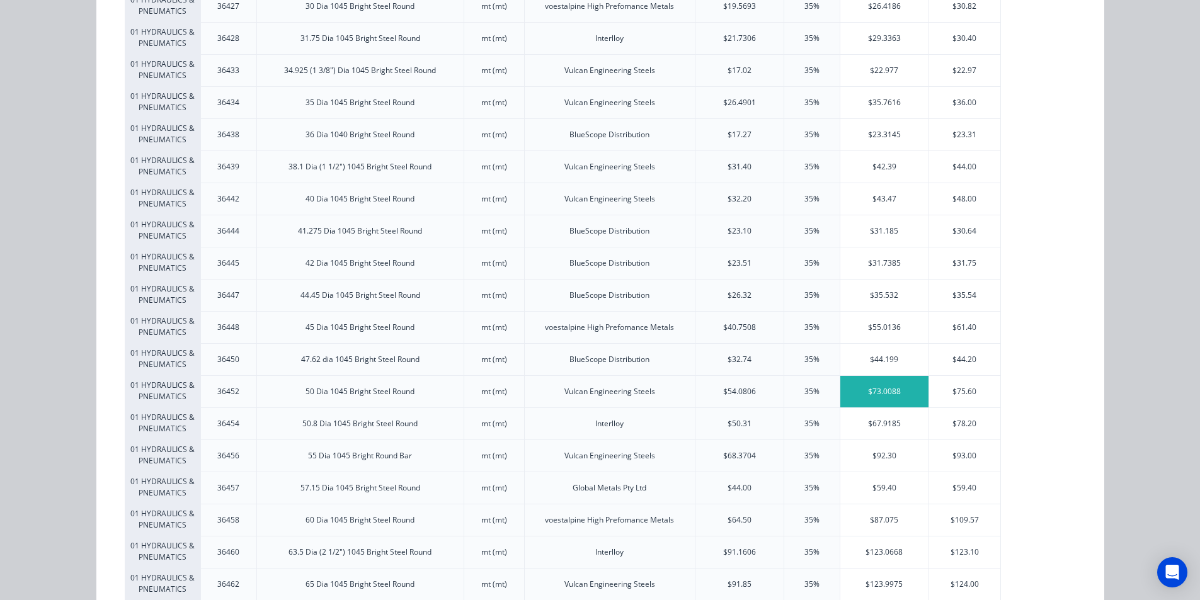
click at [872, 385] on div "$73.0088" at bounding box center [884, 391] width 88 height 31
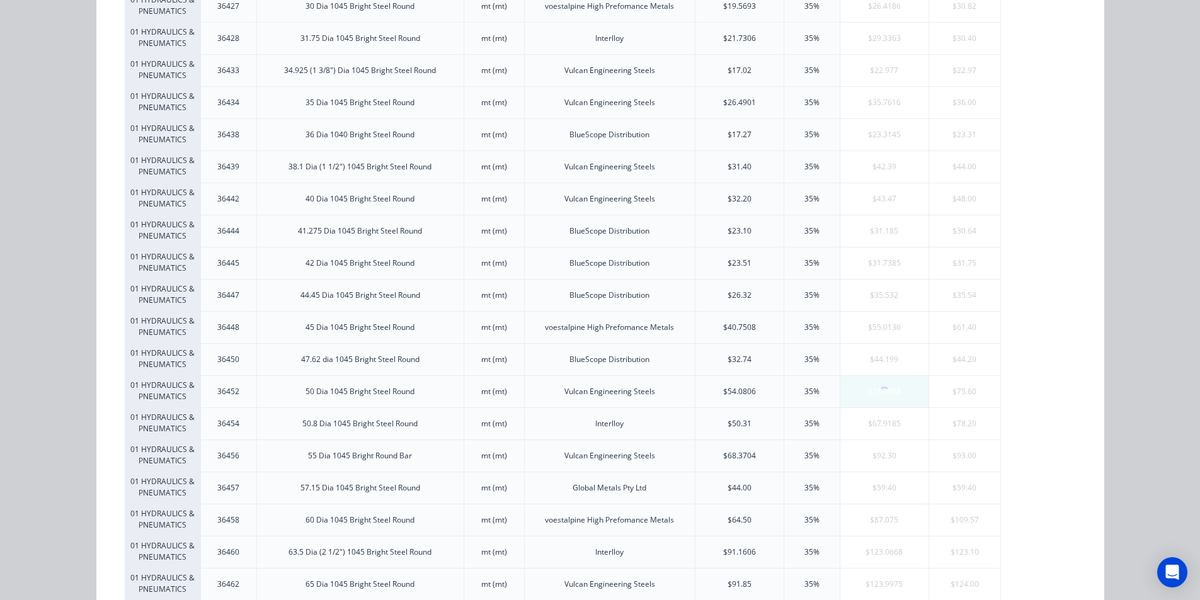
scroll to position [0, 0]
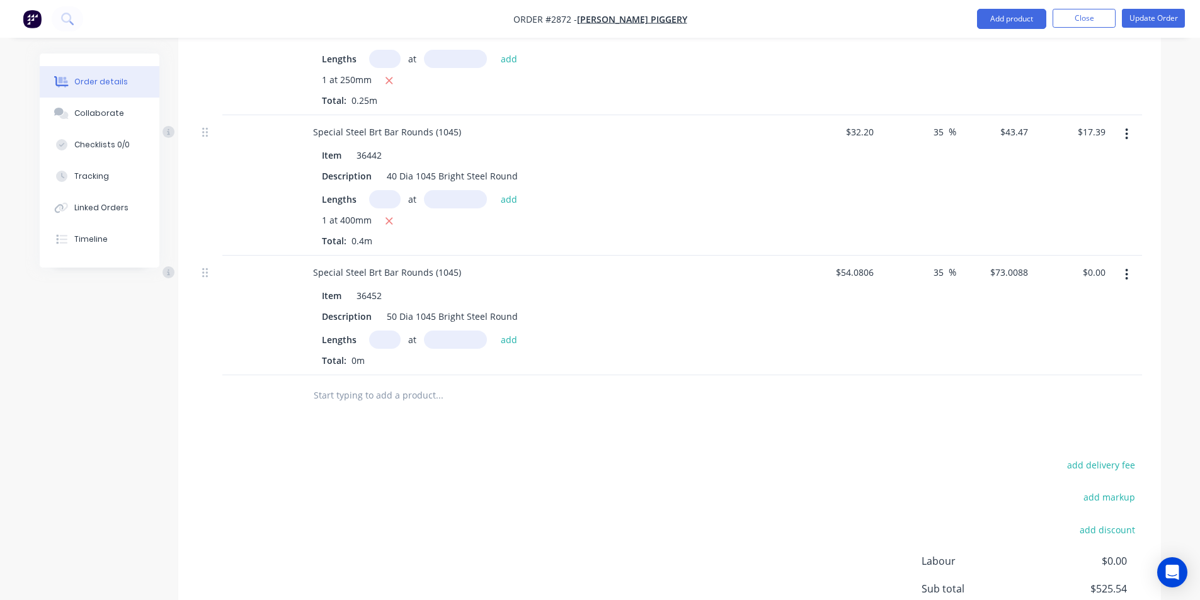
click at [396, 331] on input "text" at bounding box center [384, 340] width 31 height 18
click at [381, 331] on input "text" at bounding box center [384, 340] width 31 height 18
type input "1"
type input "50"
click at [495, 331] on button "add" at bounding box center [510, 339] width 30 height 17
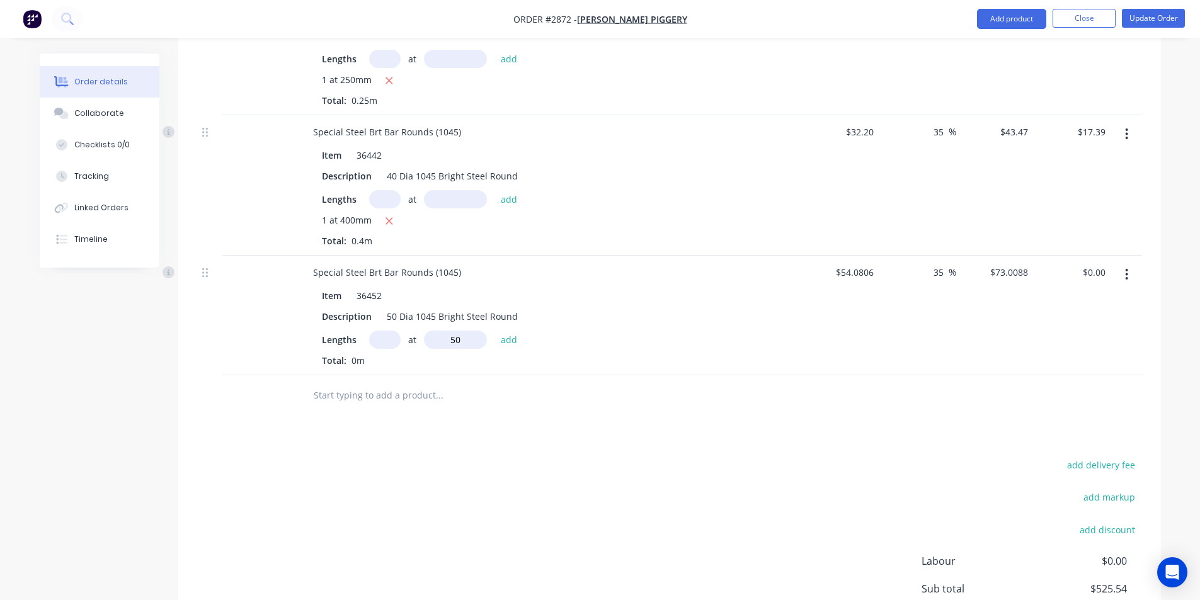
type input "$3.65"
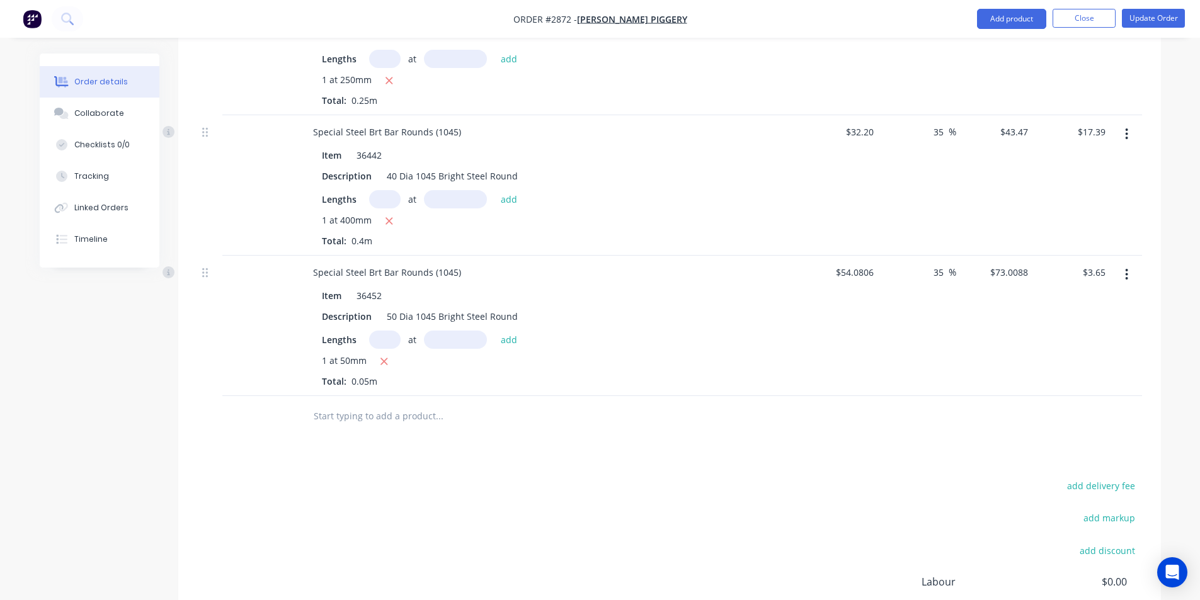
click at [316, 404] on input "text" at bounding box center [439, 416] width 252 height 25
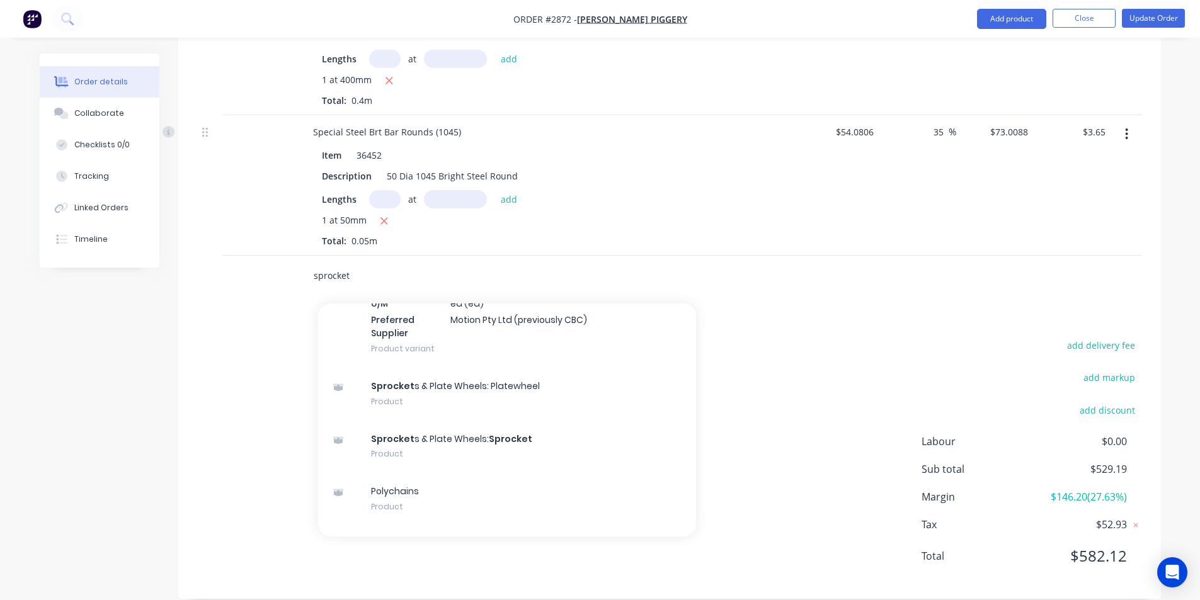
scroll to position [68842, 0]
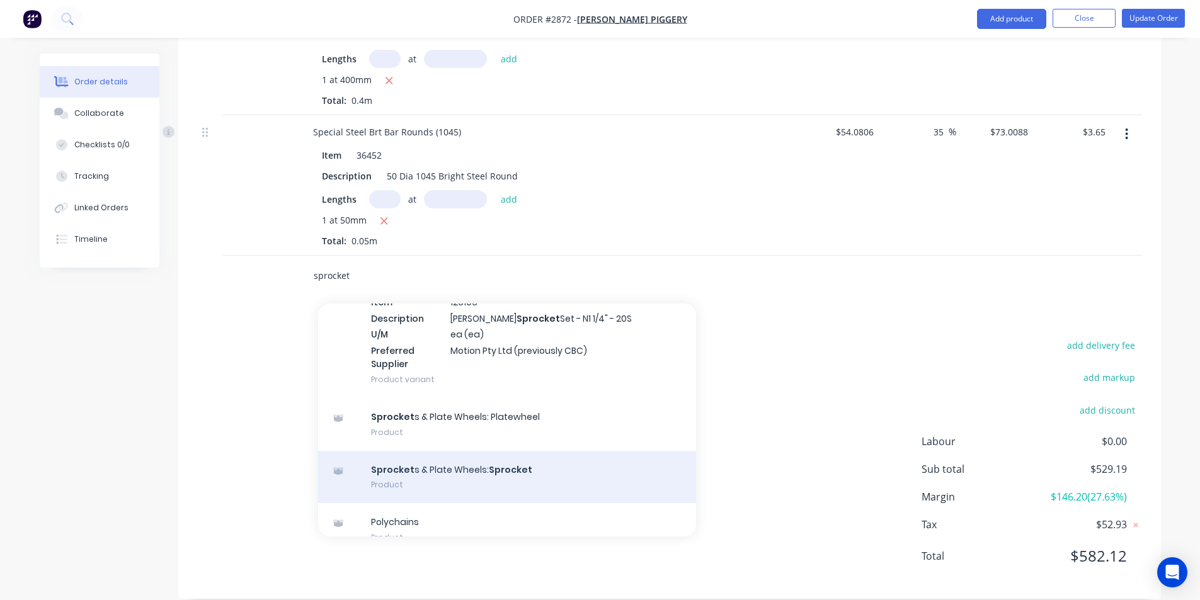
type input "sprocket"
click at [413, 489] on div "Sprocket s & Plate Wheels: Sprocket Product" at bounding box center [507, 477] width 378 height 53
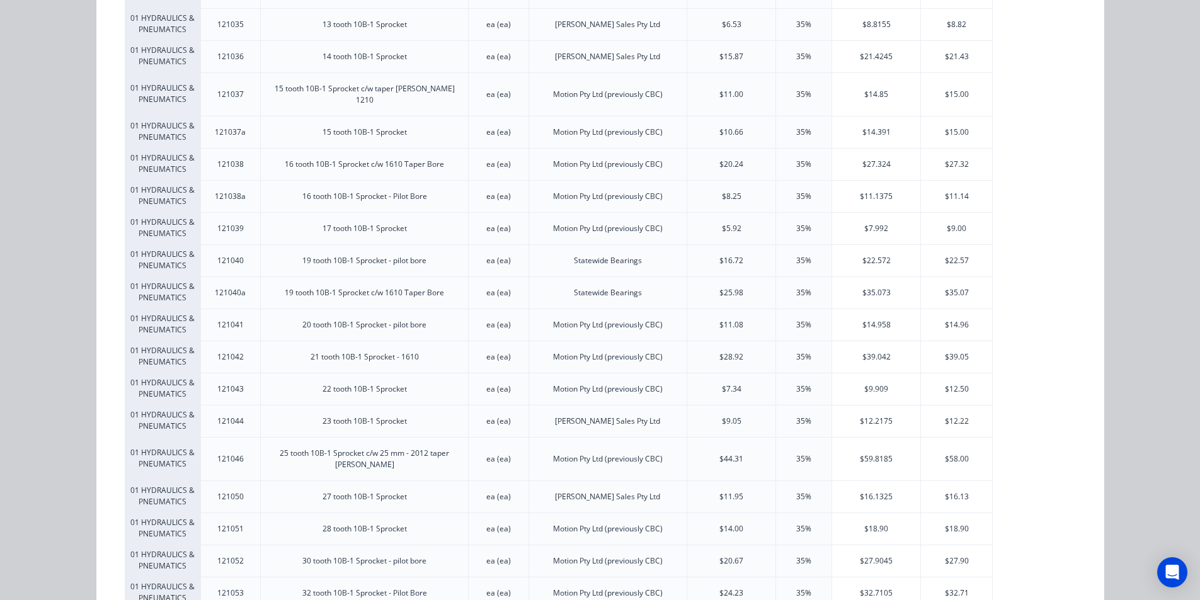
scroll to position [567, 0]
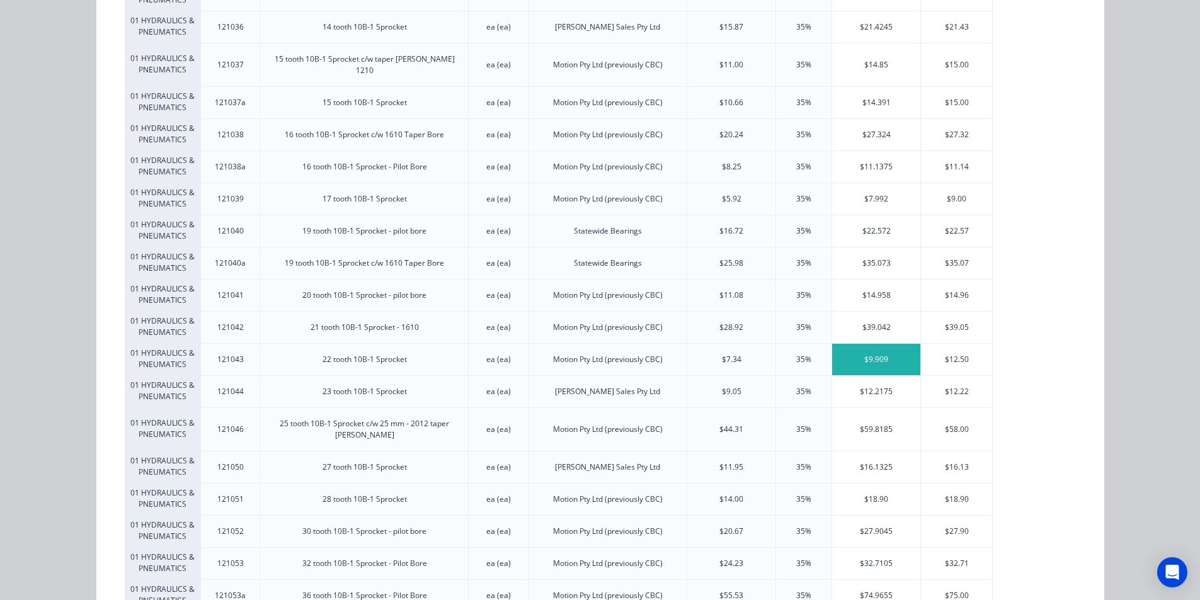
click at [879, 348] on div "$9.909" at bounding box center [876, 359] width 88 height 31
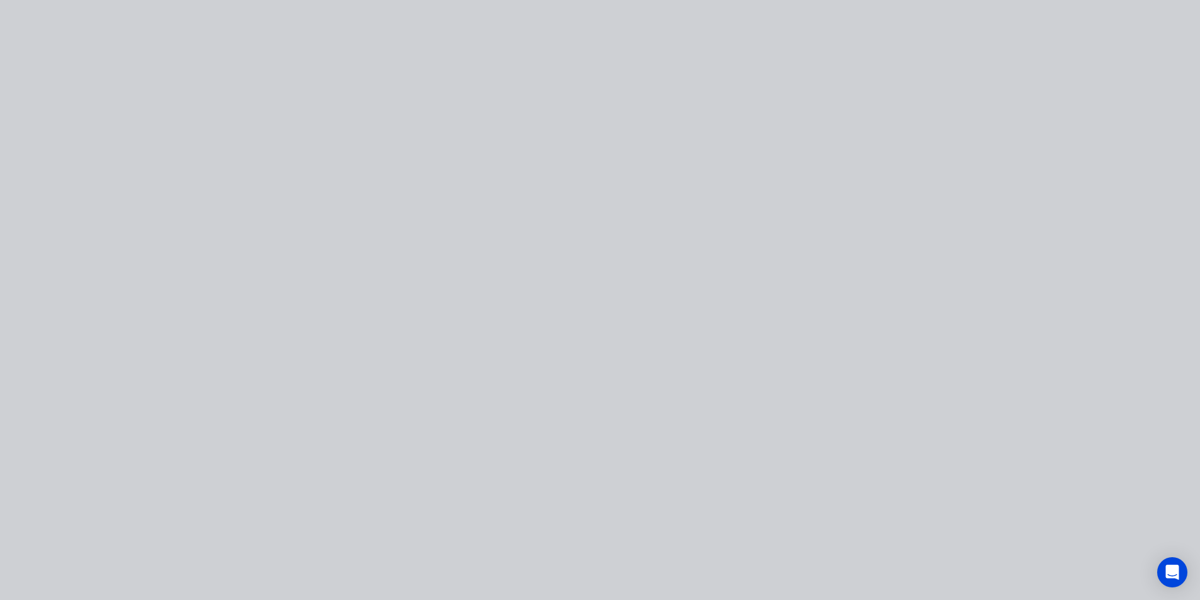
scroll to position [0, 0]
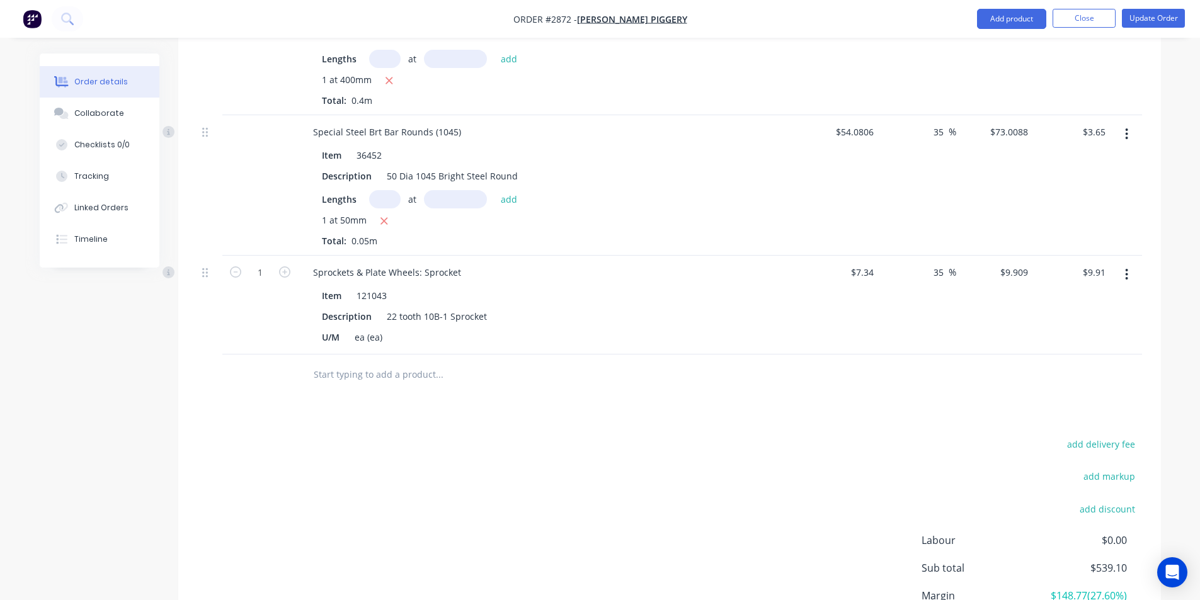
click at [283, 262] on form "1" at bounding box center [260, 271] width 66 height 19
click at [284, 266] on icon "button" at bounding box center [284, 271] width 11 height 11
type input "2"
type input "$19.82"
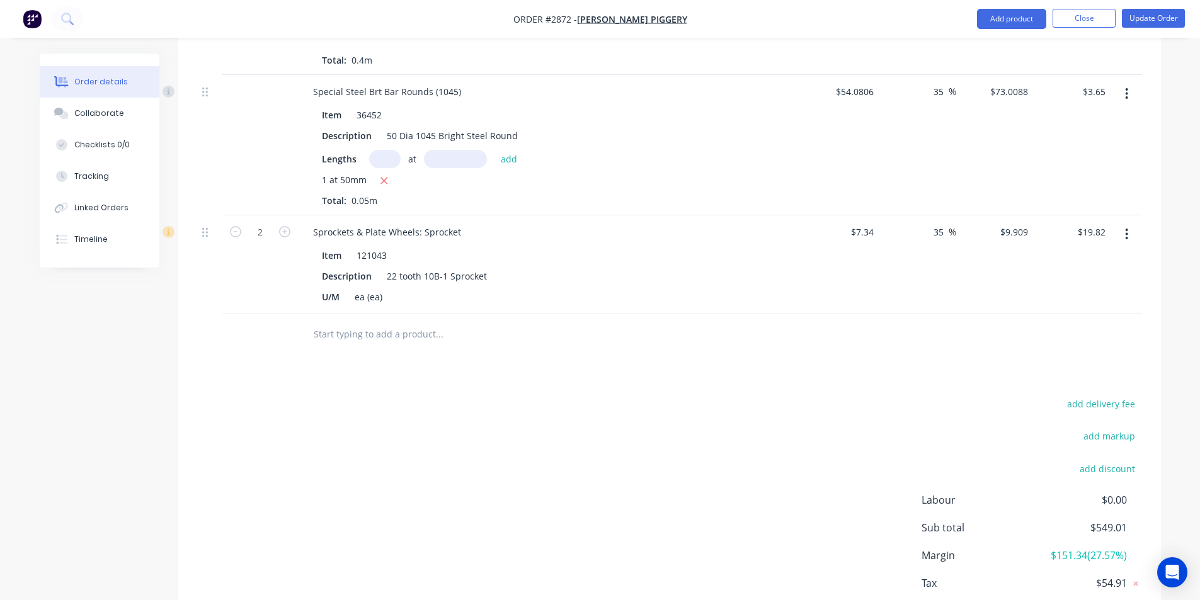
scroll to position [2355, 0]
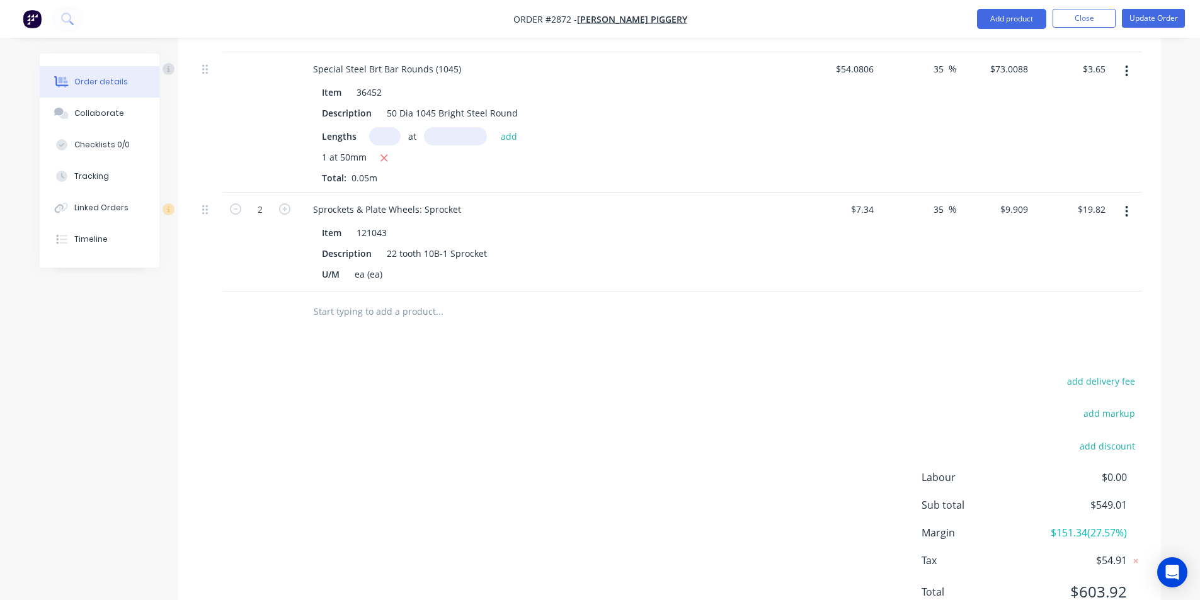
click at [338, 299] on input "text" at bounding box center [439, 311] width 252 height 25
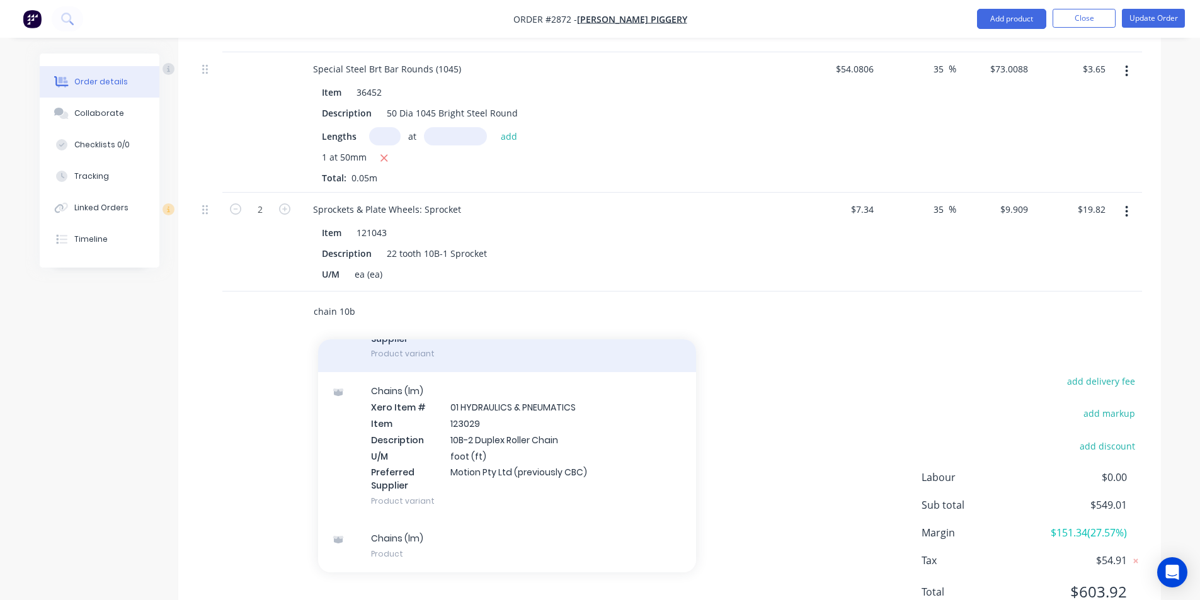
scroll to position [2391, 0]
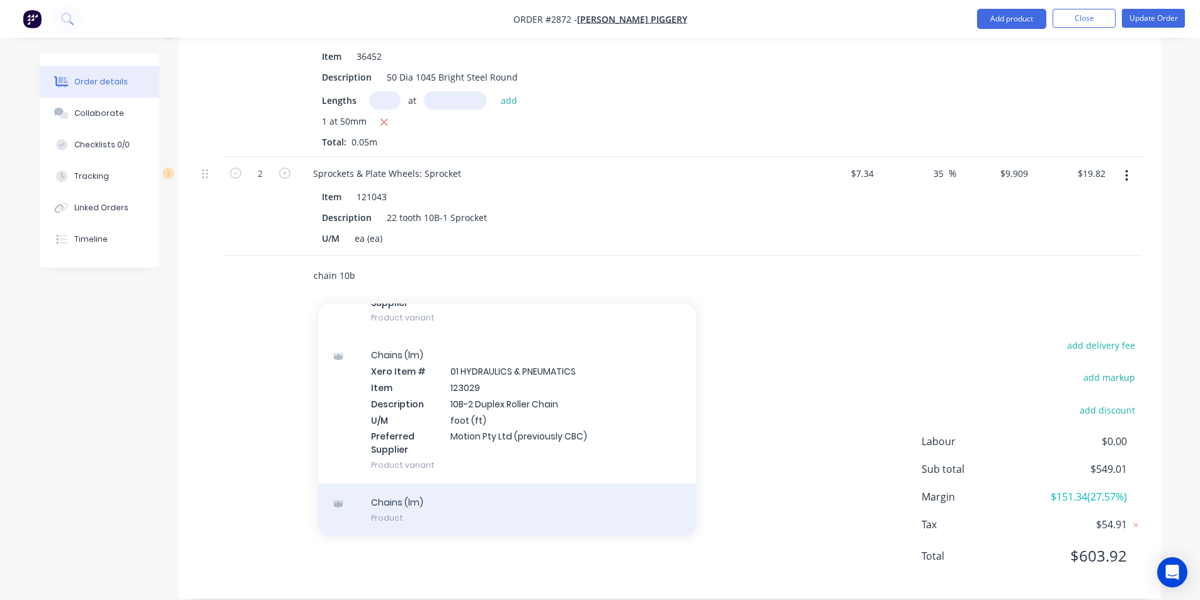
type input "chain 10b"
click at [404, 485] on div "Chains (lm) Product" at bounding box center [507, 510] width 378 height 53
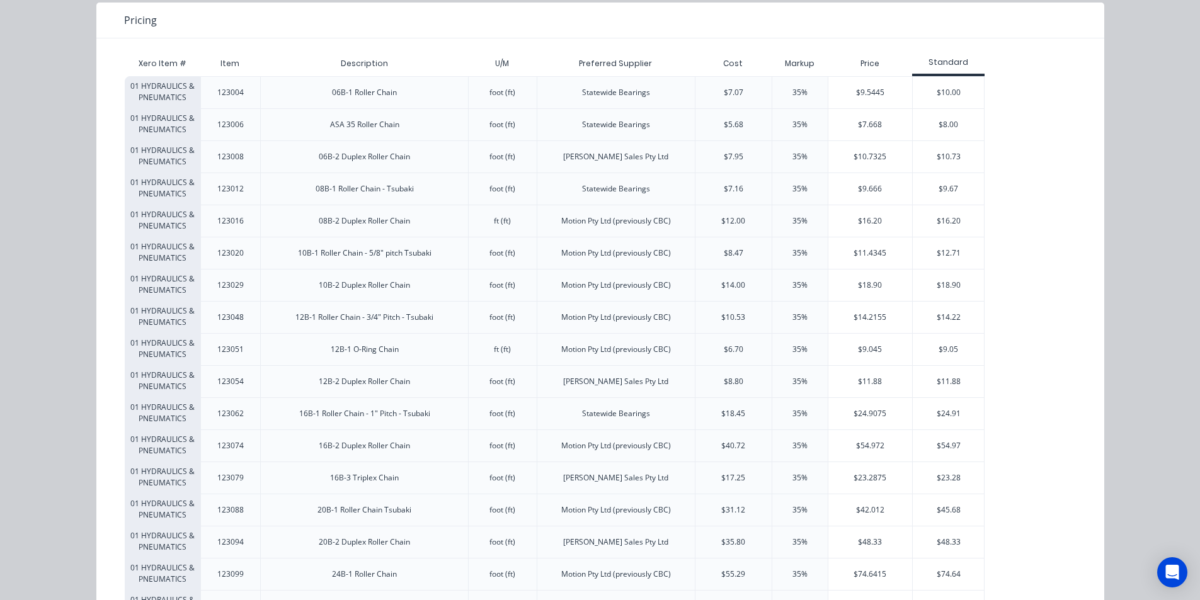
scroll to position [189, 0]
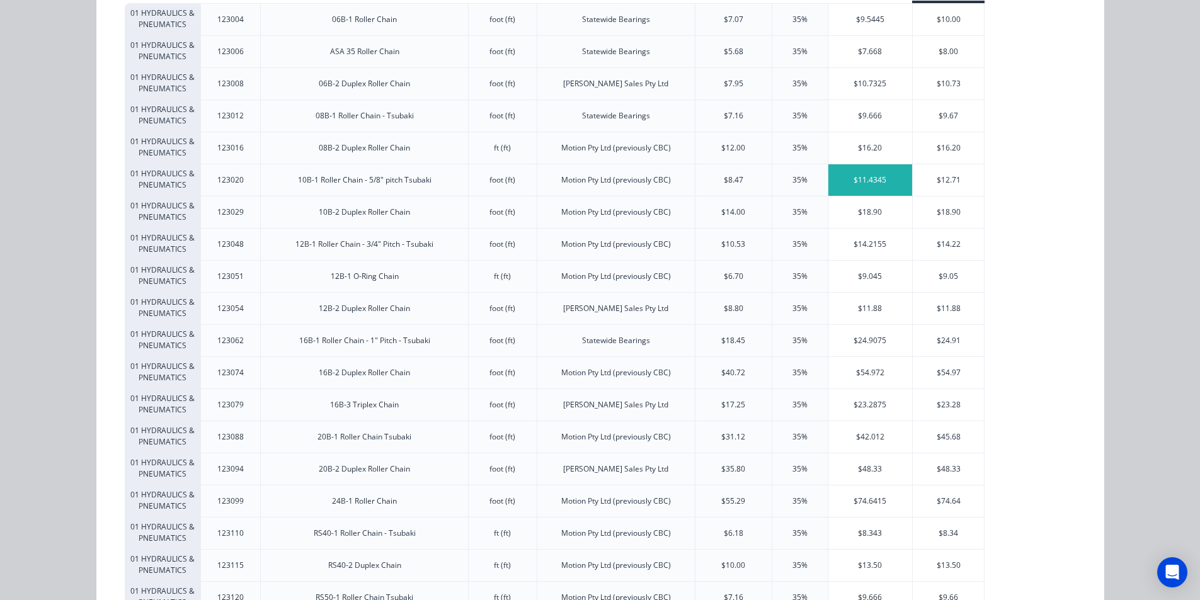
click at [872, 177] on div "$11.4345" at bounding box center [870, 179] width 84 height 31
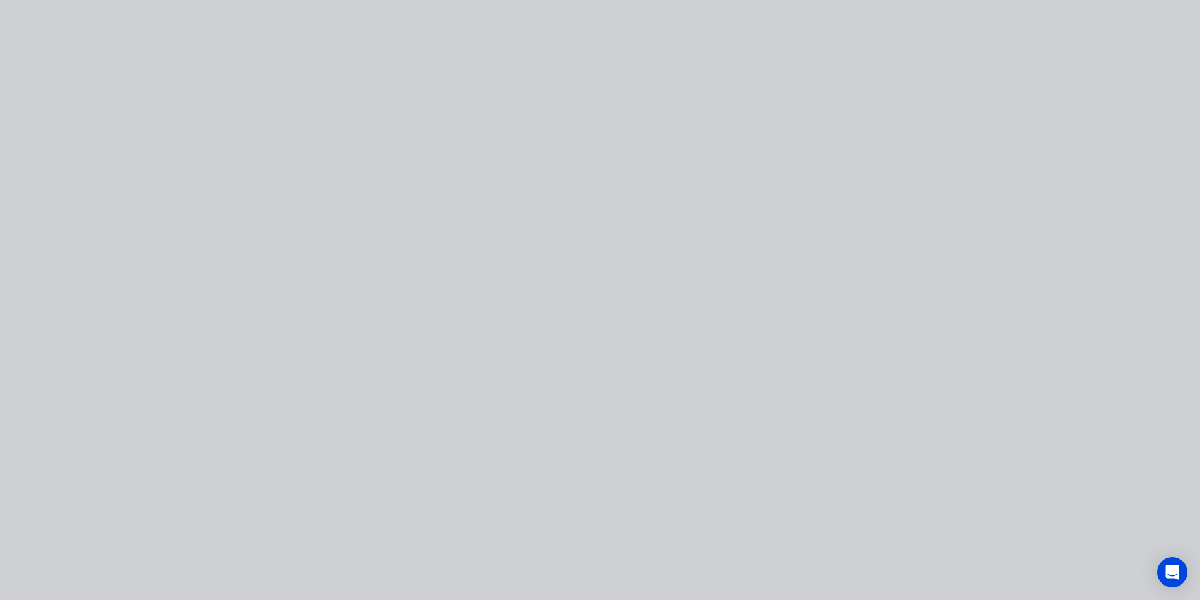
scroll to position [0, 0]
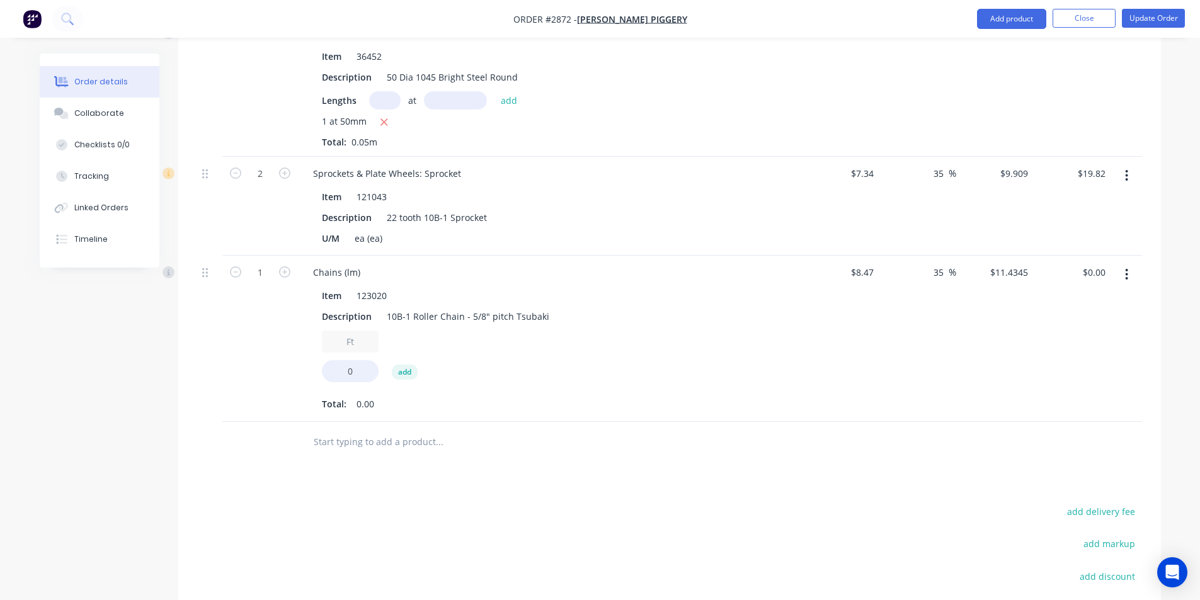
drag, startPoint x: 356, startPoint y: 323, endPoint x: 296, endPoint y: 318, distance: 60.0
click at [296, 318] on div "1 Chains (lm) Item 123020 Description 10B-1 Roller Chain - 5/8" pitch Tsubaki F…" at bounding box center [669, 339] width 945 height 166
click at [439, 333] on div "5.24 0 add" at bounding box center [550, 359] width 456 height 57
click at [346, 360] on input "0" at bounding box center [350, 371] width 57 height 22
type input "5.234"
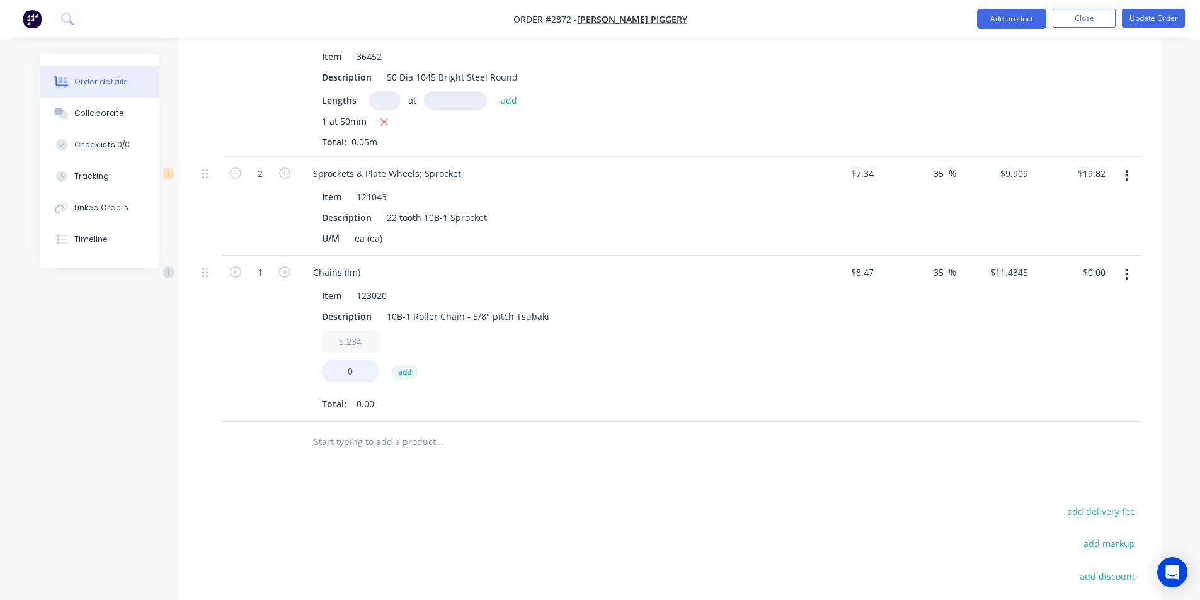
click at [431, 331] on div "5.234 0 add" at bounding box center [550, 359] width 456 height 57
click at [339, 440] on div at bounding box center [525, 442] width 454 height 41
click at [335, 430] on input "text" at bounding box center [439, 442] width 252 height 25
click at [357, 360] on input "0" at bounding box center [350, 371] width 57 height 22
drag, startPoint x: 357, startPoint y: 355, endPoint x: 329, endPoint y: 362, distance: 29.0
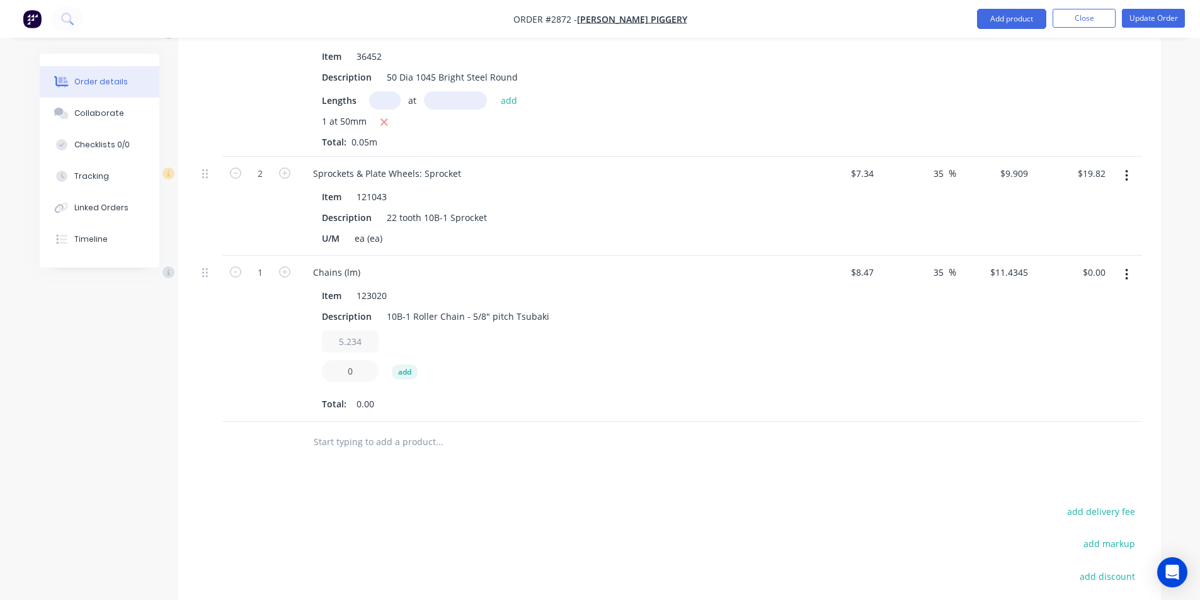
click at [329, 362] on input "0" at bounding box center [350, 371] width 57 height 22
type input "1"
type input "$11.43"
click at [518, 366] on div "5.234 1 add" at bounding box center [550, 359] width 456 height 57
drag, startPoint x: 366, startPoint y: 324, endPoint x: 304, endPoint y: 326, distance: 62.4
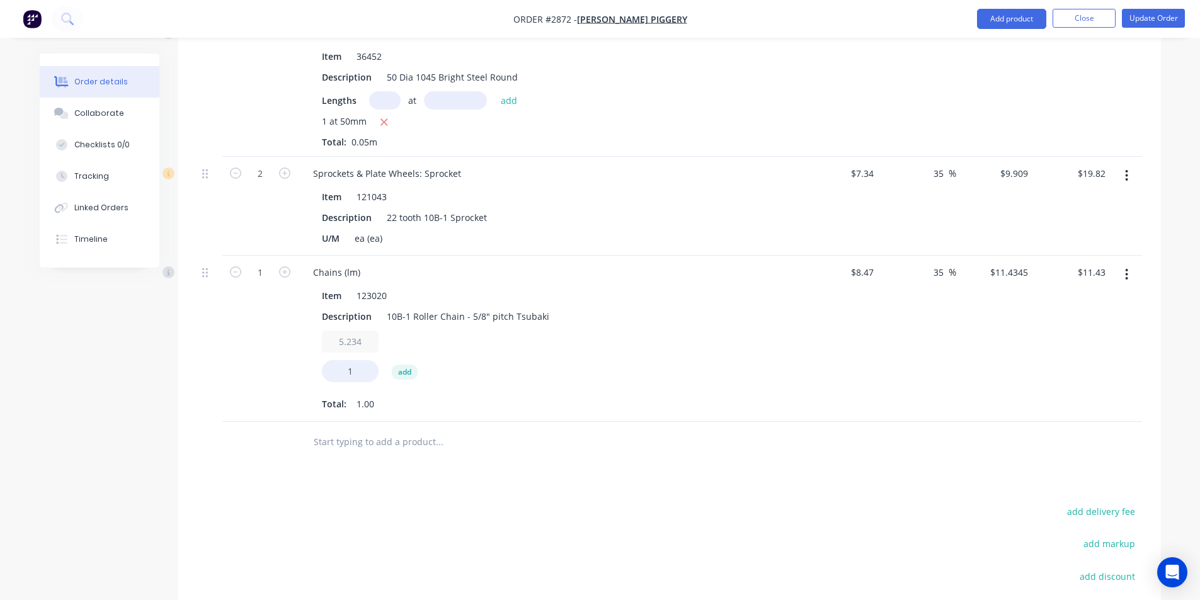
click at [304, 326] on div "Item 123020 Description 10B-1 Roller Chain - 5/8" pitch Tsubaki 5.234 1 add Tot…" at bounding box center [550, 349] width 494 height 130
type input "0"
drag, startPoint x: 515, startPoint y: 360, endPoint x: 505, endPoint y: 377, distance: 20.6
click at [515, 362] on div "0 1 add" at bounding box center [550, 359] width 456 height 57
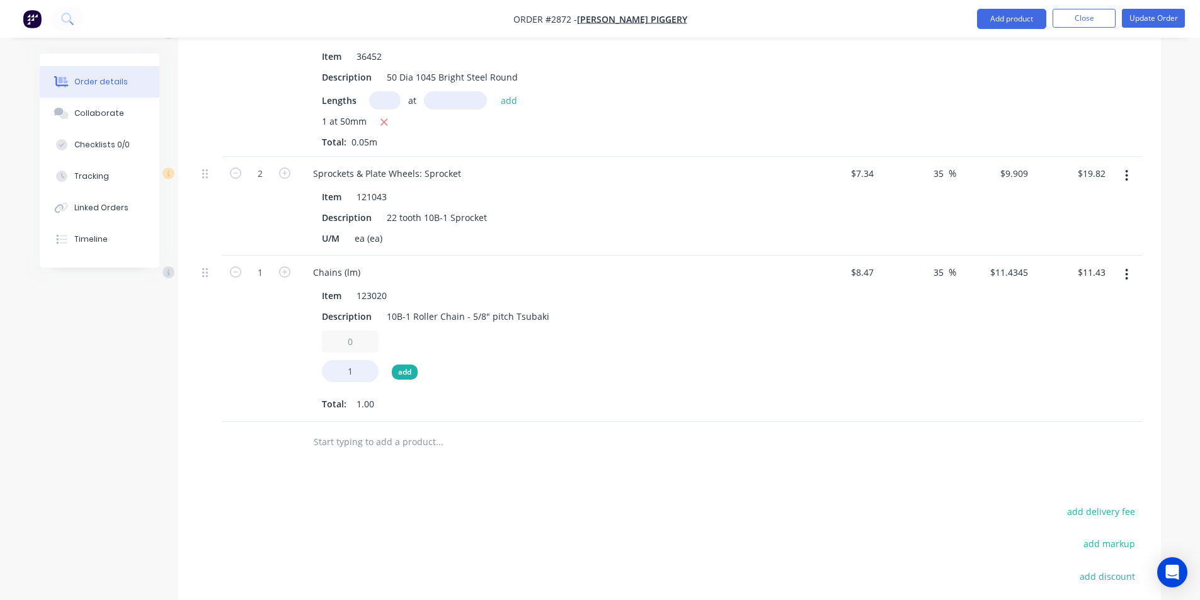
click at [404, 365] on button "add" at bounding box center [405, 372] width 26 height 15
click at [448, 328] on icon "button" at bounding box center [452, 333] width 10 height 10
type input "$11.43"
drag, startPoint x: 358, startPoint y: 326, endPoint x: 325, endPoint y: 323, distance: 33.5
click at [325, 331] on input "0" at bounding box center [350, 342] width 57 height 22
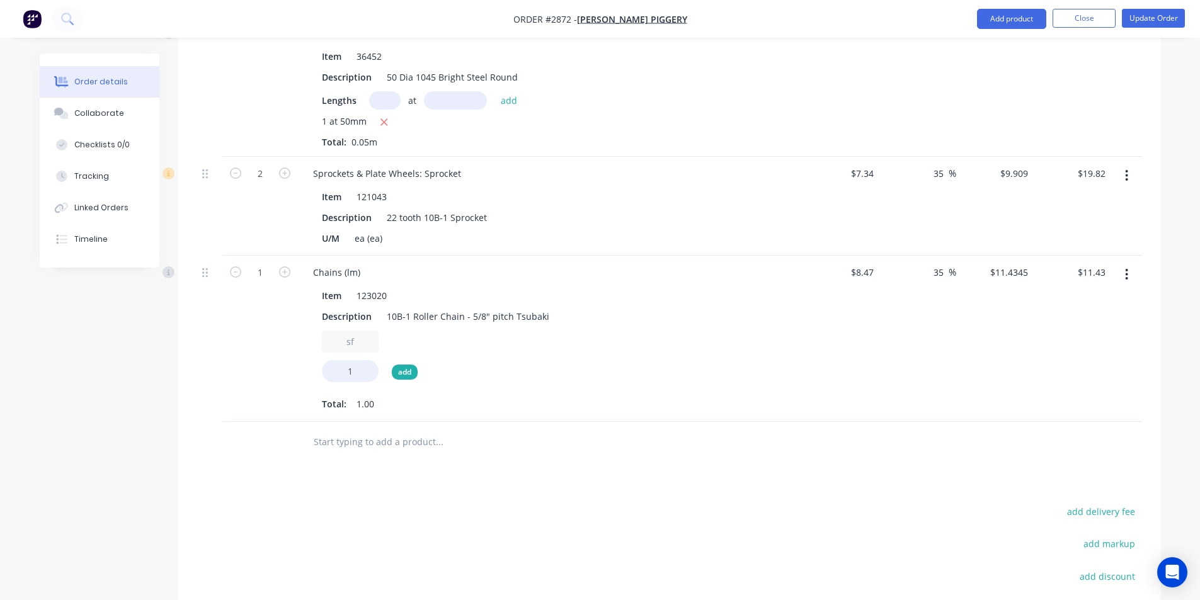
type input "s"
type input "5"
click at [1124, 263] on button "button" at bounding box center [1127, 274] width 30 height 23
click at [1042, 374] on div "Delete" at bounding box center [1082, 383] width 97 height 18
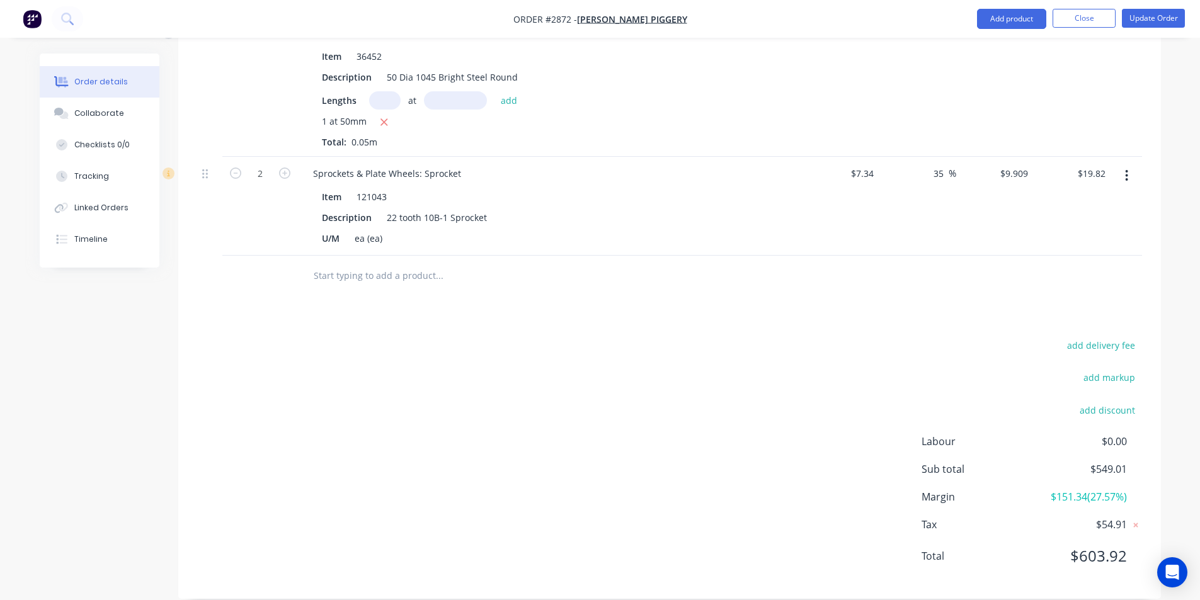
click at [386, 263] on input "text" at bounding box center [439, 275] width 252 height 25
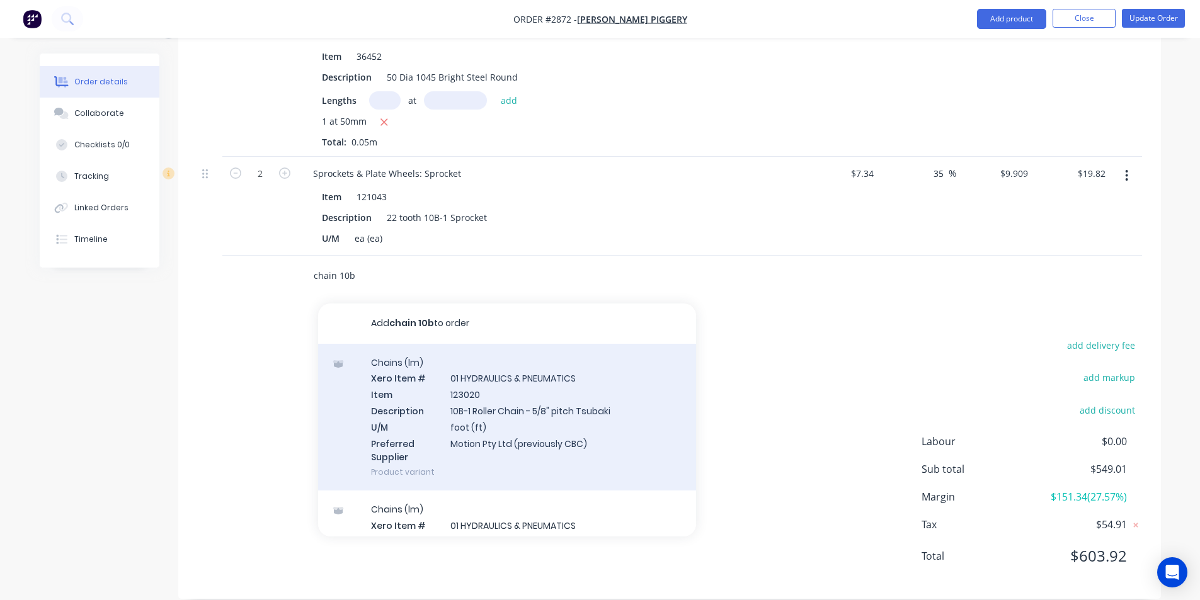
type input "chain 10b"
click at [485, 384] on div "Chains (lm) Xero Item # 01 HYDRAULICS & PNEUMATICS Item 123020 Description 10B-…" at bounding box center [507, 417] width 378 height 147
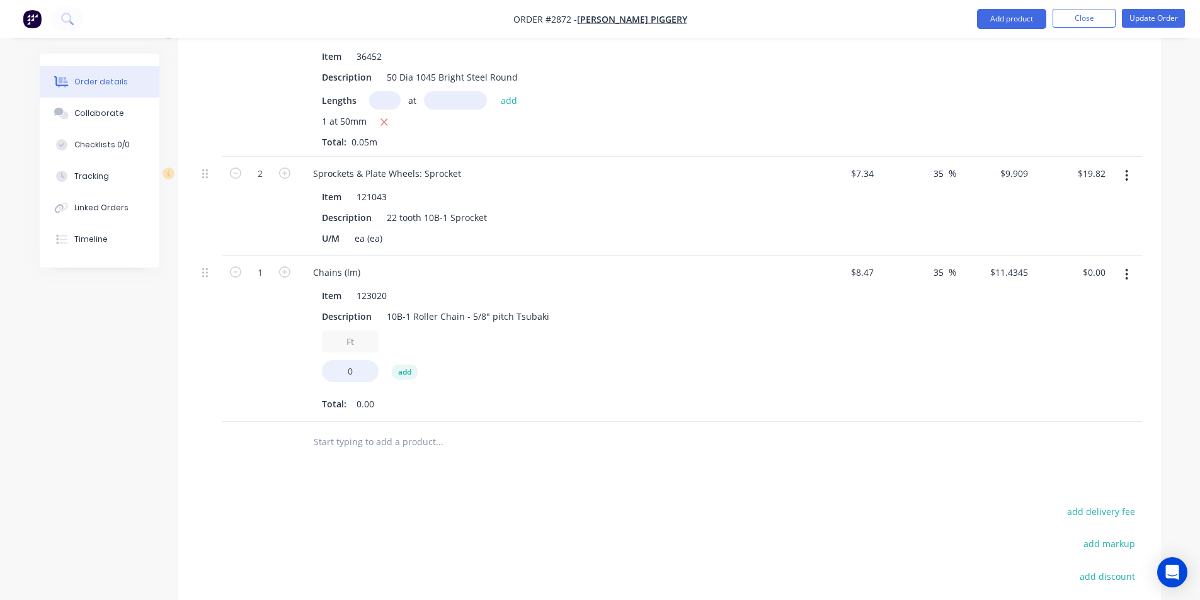
click at [355, 331] on input "Ft" at bounding box center [350, 342] width 57 height 22
type input "F"
type input "5.24"
type input "1"
type input "$11.43"
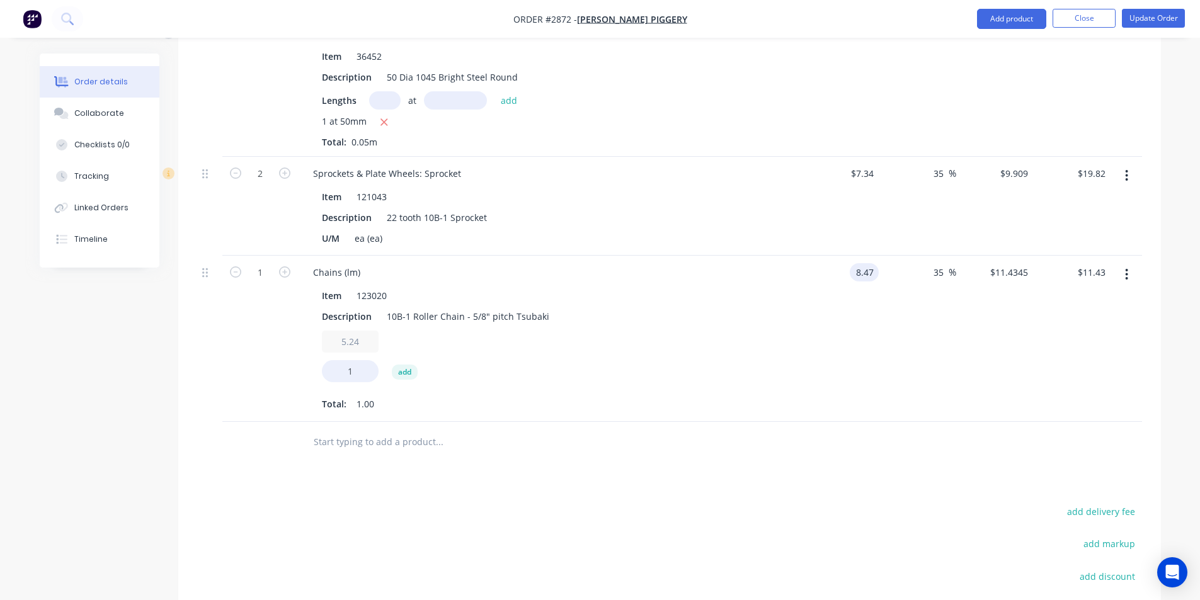
click at [544, 355] on div "5.24 1 add" at bounding box center [550, 359] width 456 height 57
type input "$8.47"
click at [358, 331] on input "5.24" at bounding box center [350, 342] width 57 height 22
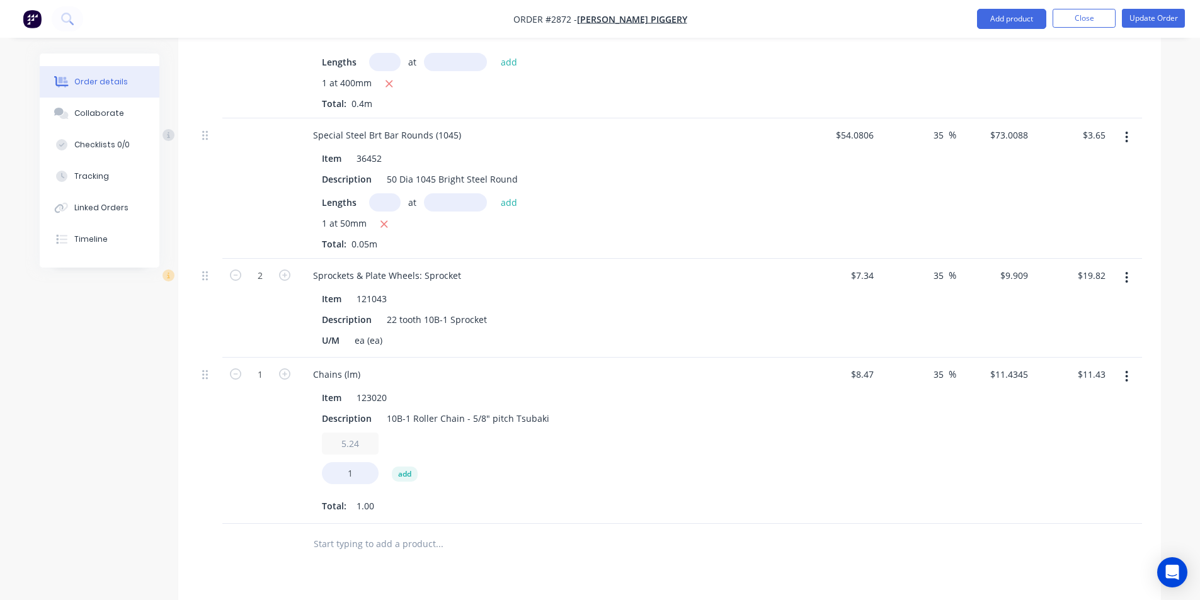
scroll to position [2328, 0]
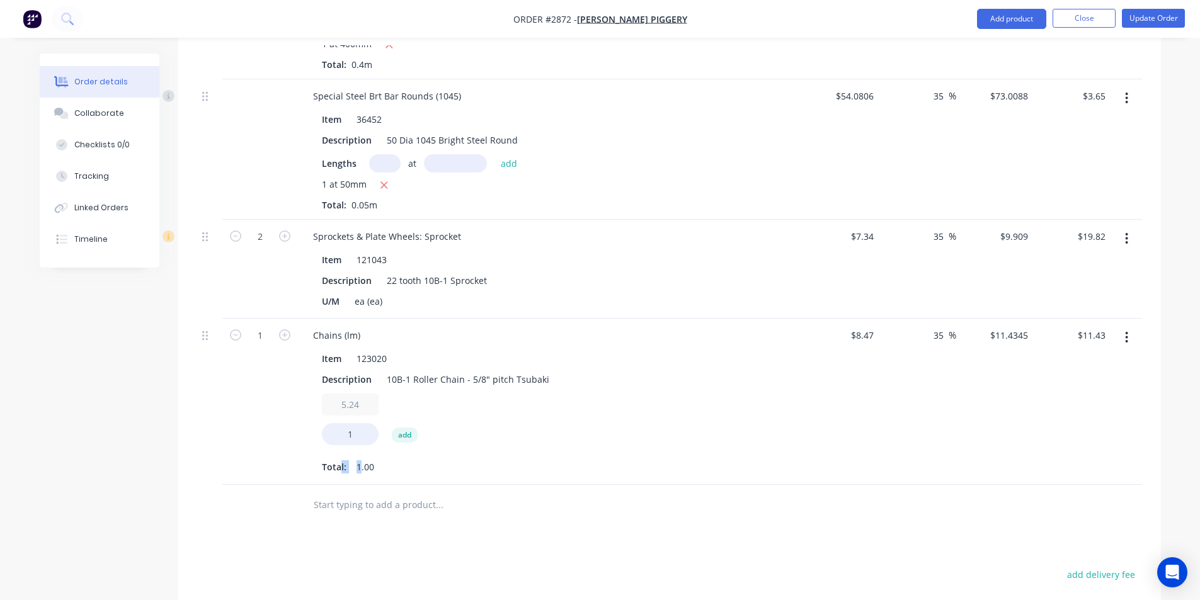
drag, startPoint x: 358, startPoint y: 446, endPoint x: 341, endPoint y: 454, distance: 18.3
click at [341, 458] on div "Total: 1.00" at bounding box center [550, 467] width 456 height 19
drag, startPoint x: 365, startPoint y: 452, endPoint x: 375, endPoint y: 461, distance: 13.8
click at [365, 461] on span "1.00" at bounding box center [366, 467] width 18 height 13
click at [374, 458] on div "Total: 1.00" at bounding box center [550, 467] width 456 height 19
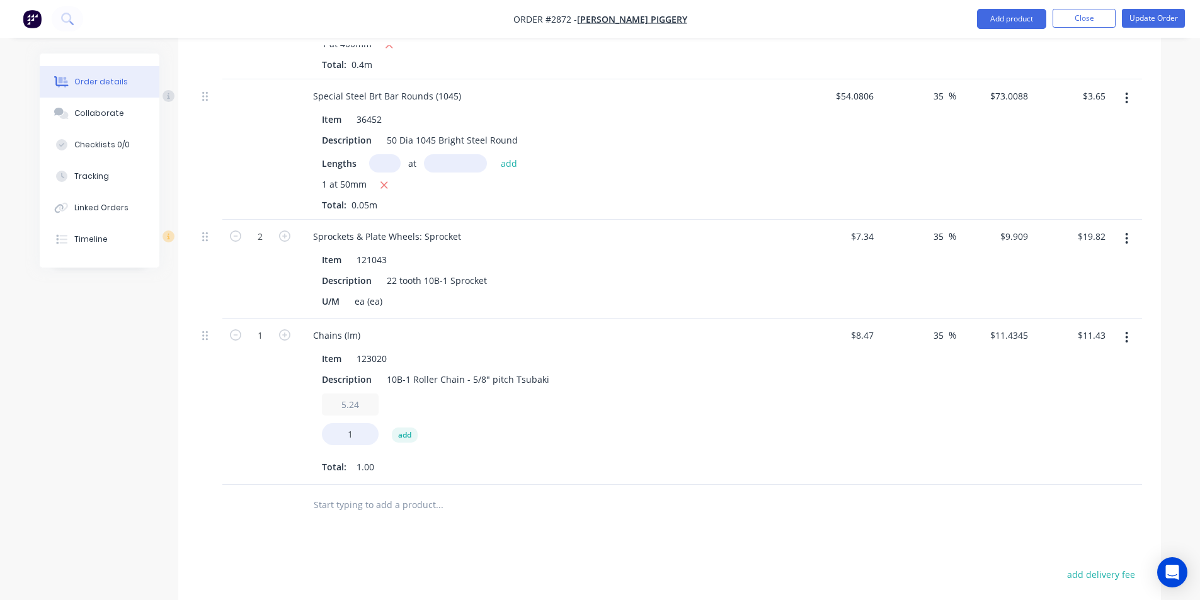
click at [369, 461] on span "1.00" at bounding box center [366, 467] width 18 height 13
drag, startPoint x: 371, startPoint y: 447, endPoint x: 343, endPoint y: 451, distance: 28.7
click at [343, 458] on div "Total: 1.00" at bounding box center [550, 467] width 456 height 19
click at [363, 461] on span "1.00" at bounding box center [366, 467] width 18 height 13
click at [362, 461] on span "1.00" at bounding box center [366, 467] width 18 height 13
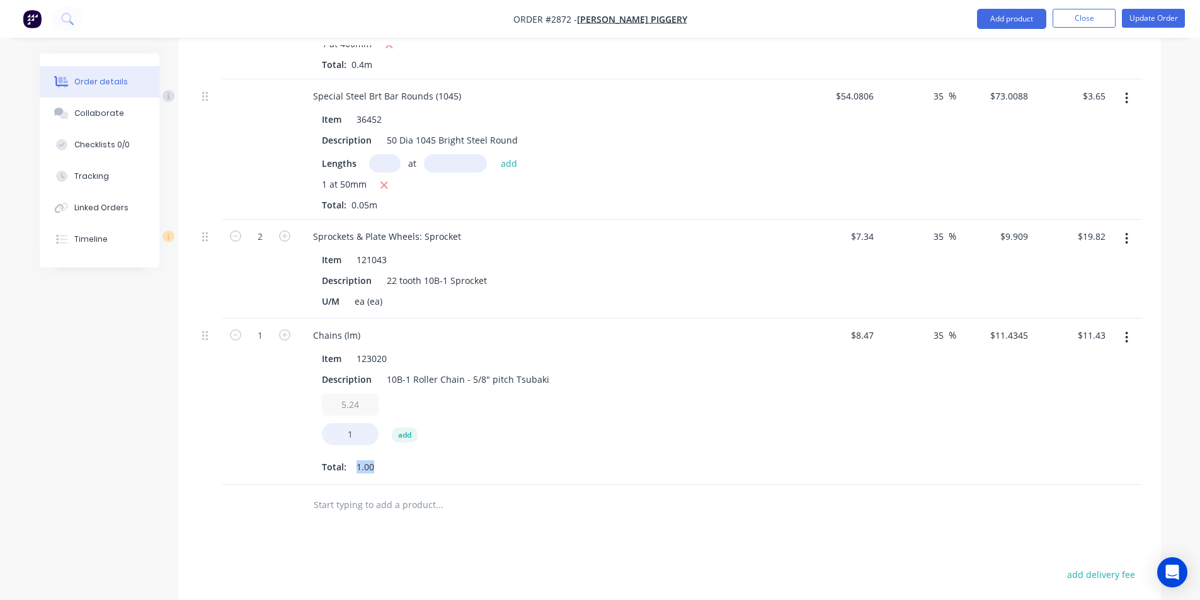
drag, startPoint x: 356, startPoint y: 447, endPoint x: 397, endPoint y: 449, distance: 41.0
click at [397, 458] on div "Total: 1.00" at bounding box center [550, 467] width 456 height 19
drag, startPoint x: 350, startPoint y: 411, endPoint x: 372, endPoint y: 420, distance: 23.7
click at [354, 423] on input "1" at bounding box center [350, 434] width 57 height 22
type input "15"
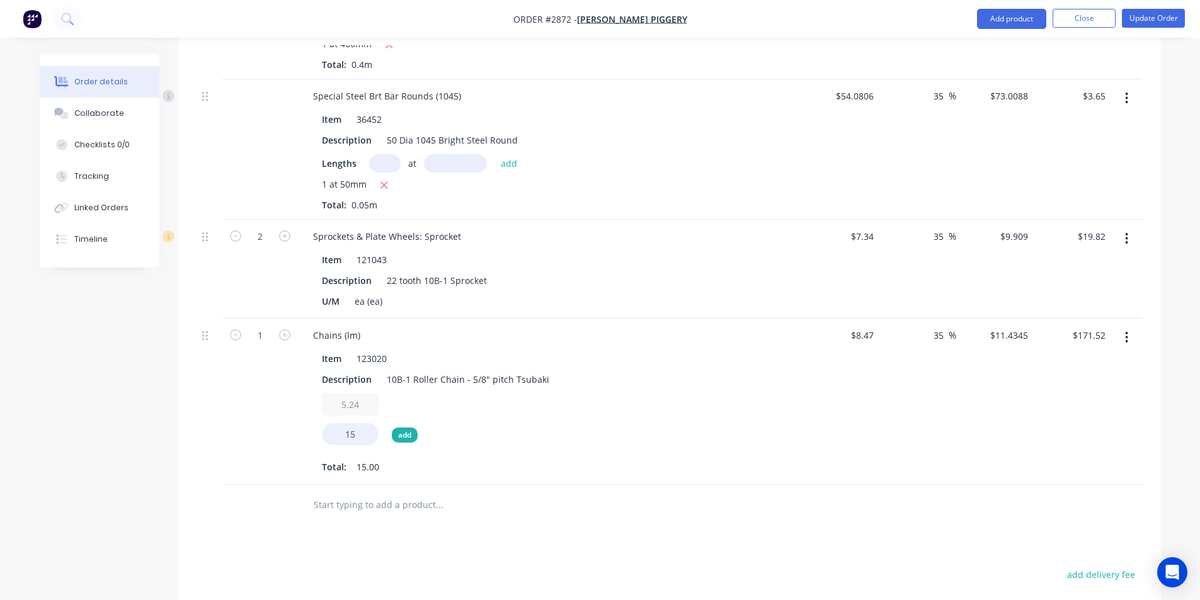
click at [404, 428] on button "add" at bounding box center [405, 435] width 26 height 15
click at [473, 428] on button "add" at bounding box center [481, 435] width 26 height 15
click at [524, 391] on icon "button" at bounding box center [529, 396] width 10 height 10
click at [450, 391] on icon "button" at bounding box center [452, 396] width 10 height 10
type input "$171.52"
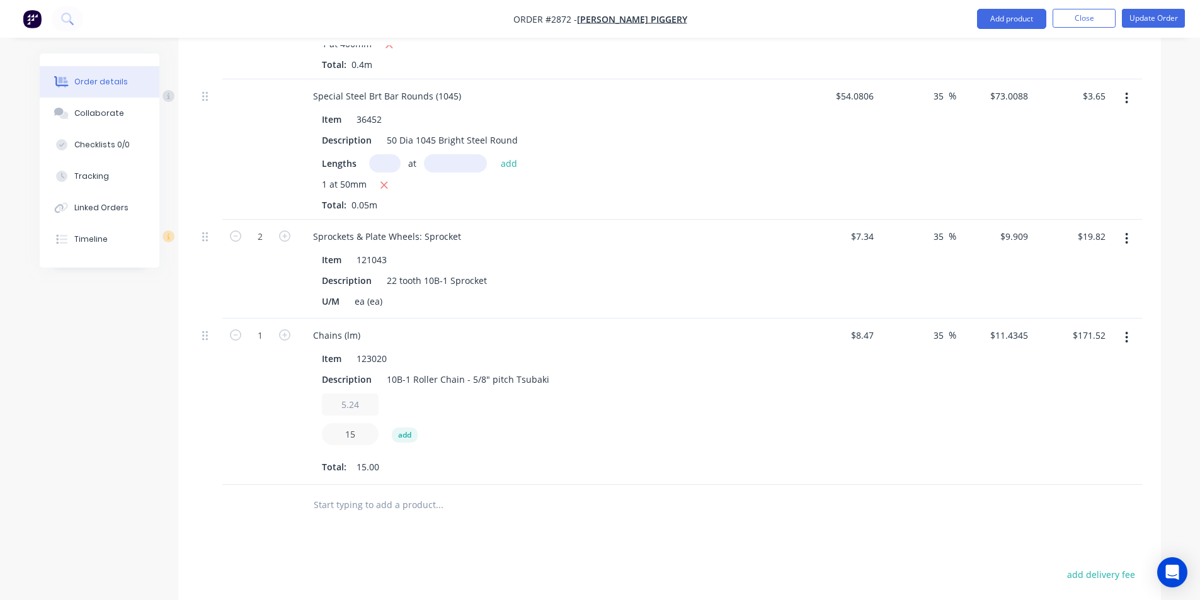
drag, startPoint x: 358, startPoint y: 421, endPoint x: 263, endPoint y: 428, distance: 95.4
click at [299, 415] on div "Chains (lm) Item 123020 Description 10B-1 Roller Chain - 5/8" pitch Tsubaki 5.2…" at bounding box center [550, 402] width 504 height 166
drag, startPoint x: 364, startPoint y: 418, endPoint x: 298, endPoint y: 421, distance: 66.2
click at [304, 421] on div "Item 123020 Description 10B-1 Roller Chain - 5/8" pitch Tsubaki 5.24 add Total:…" at bounding box center [550, 412] width 494 height 130
type input "8.47"
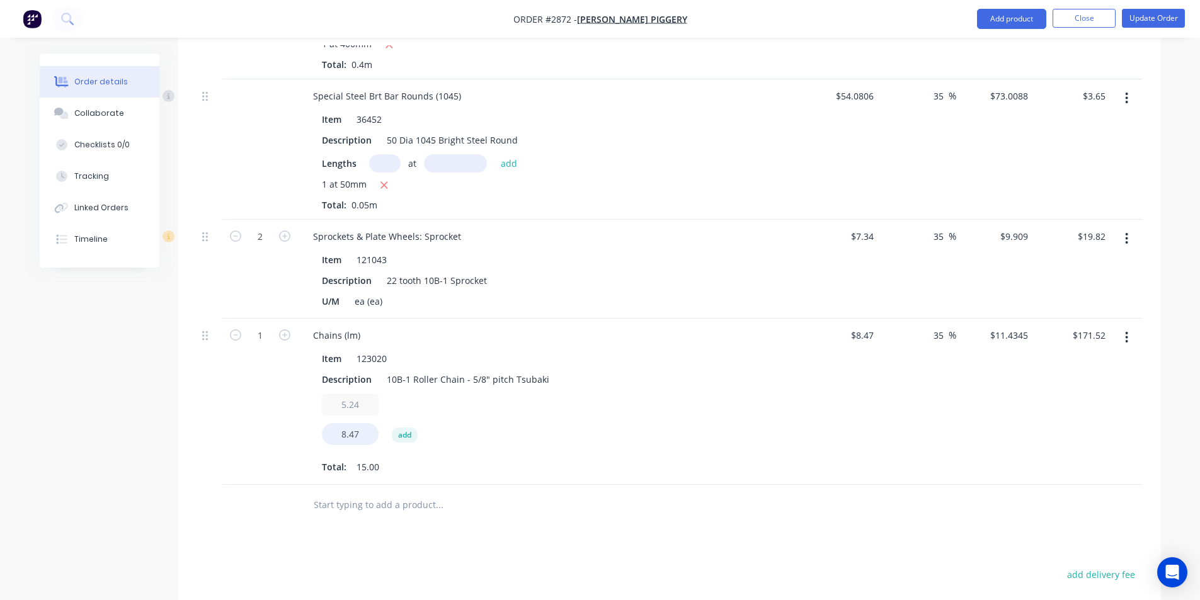
type input "$96.85"
drag, startPoint x: 362, startPoint y: 384, endPoint x: 316, endPoint y: 393, distance: 46.8
click at [317, 393] on div "Item 123020 Description 10B-1 Roller Chain - 5/8" pitch Tsubaki 5.24 8.47 add T…" at bounding box center [550, 412] width 494 height 130
type input "1"
type input "$8.47"
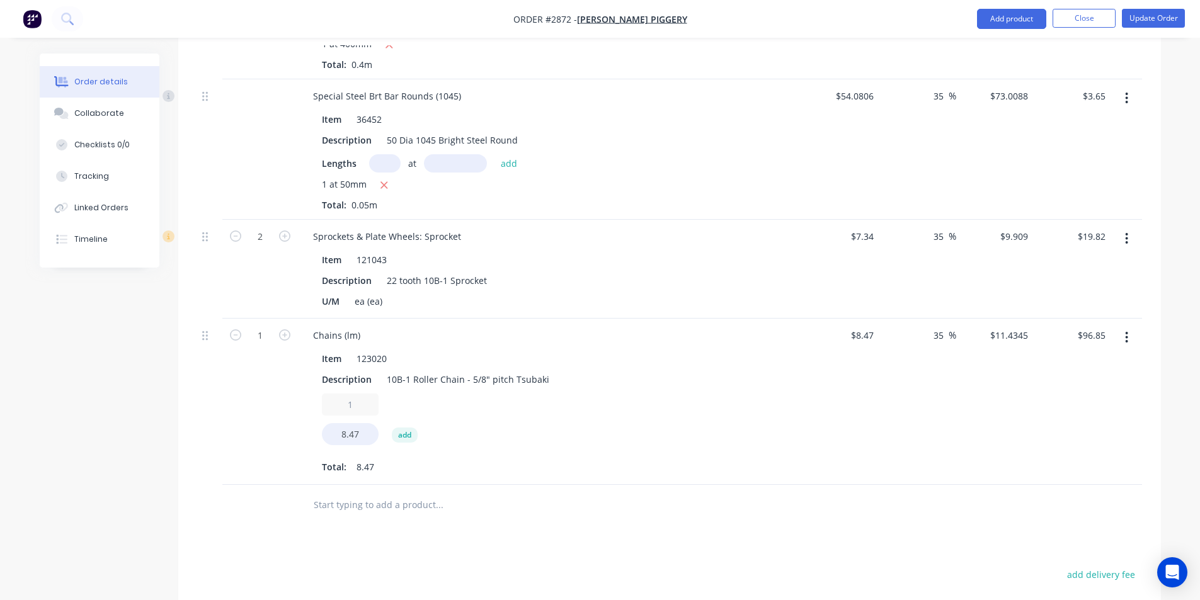
click at [1125, 331] on icon "button" at bounding box center [1126, 338] width 3 height 14
click at [1044, 437] on div "Delete" at bounding box center [1082, 446] width 97 height 18
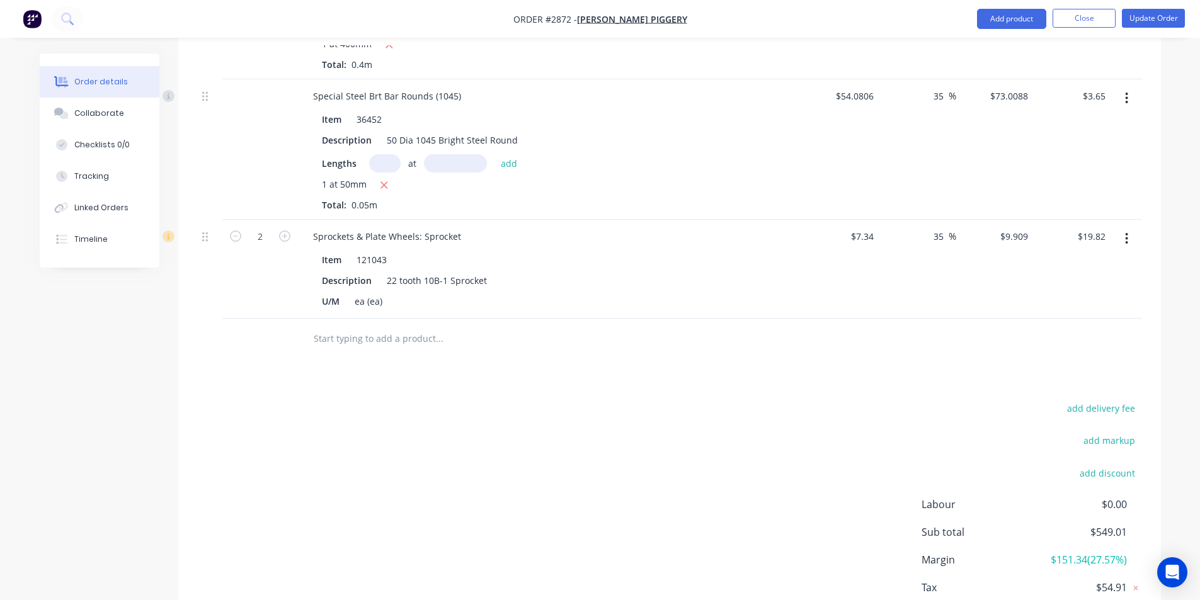
click at [368, 326] on input "text" at bounding box center [439, 338] width 252 height 25
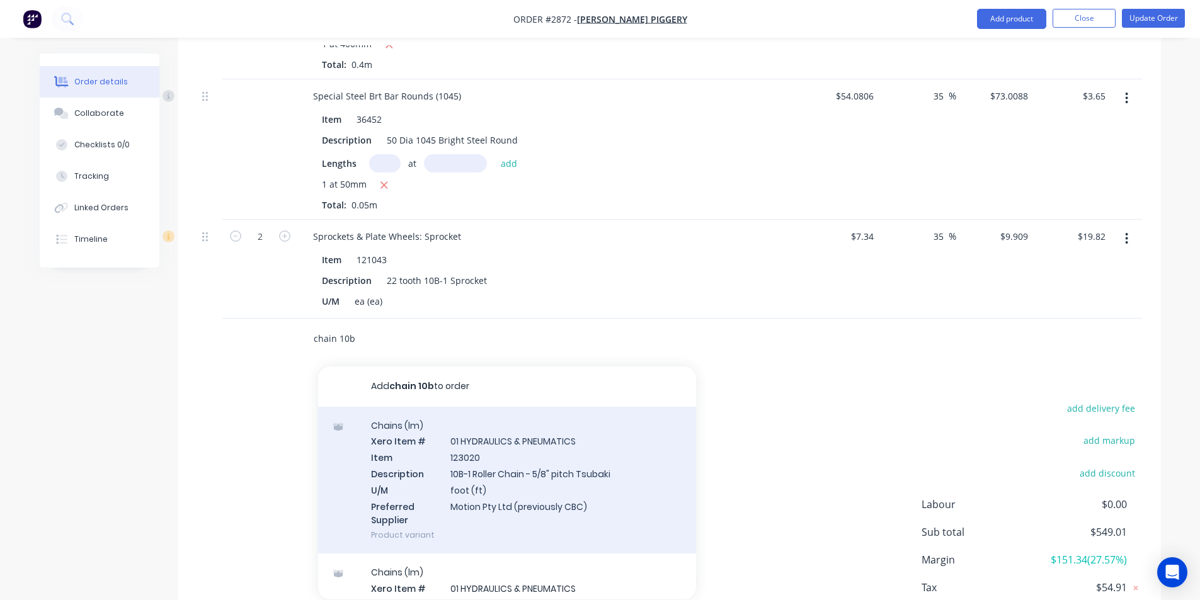
type input "chain 10b"
click at [459, 453] on div "Chains (lm) Xero Item # 01 HYDRAULICS & PNEUMATICS Item 123020 Description 10B-…" at bounding box center [507, 480] width 378 height 147
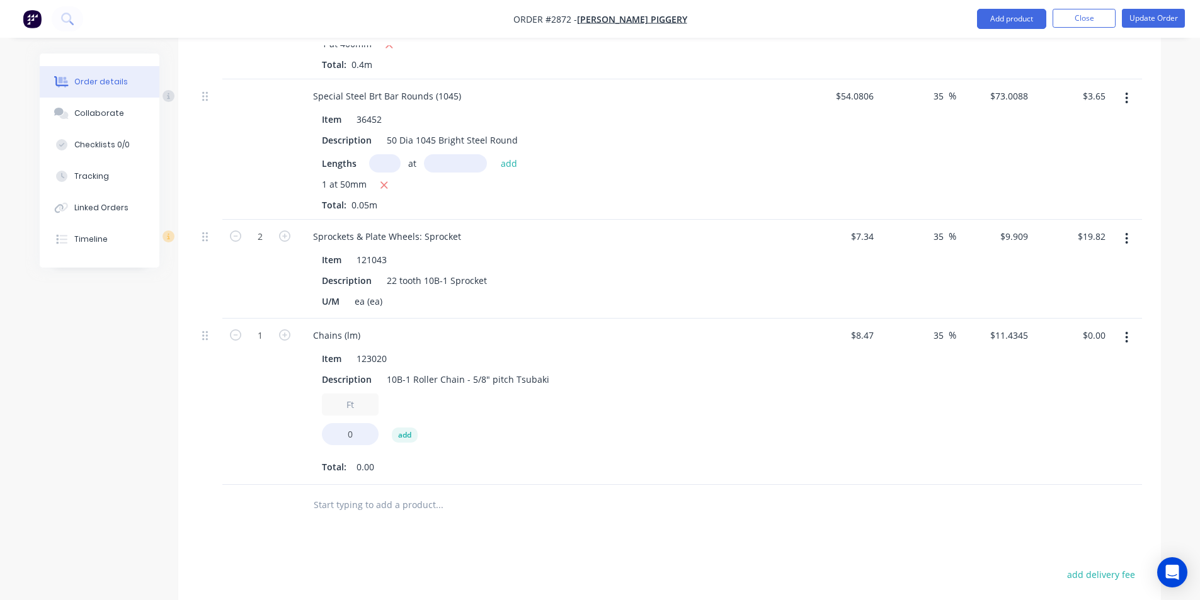
click at [345, 394] on input "Ft" at bounding box center [350, 405] width 57 height 22
type input "1Ft"
type input "5.24"
type input "$59.92"
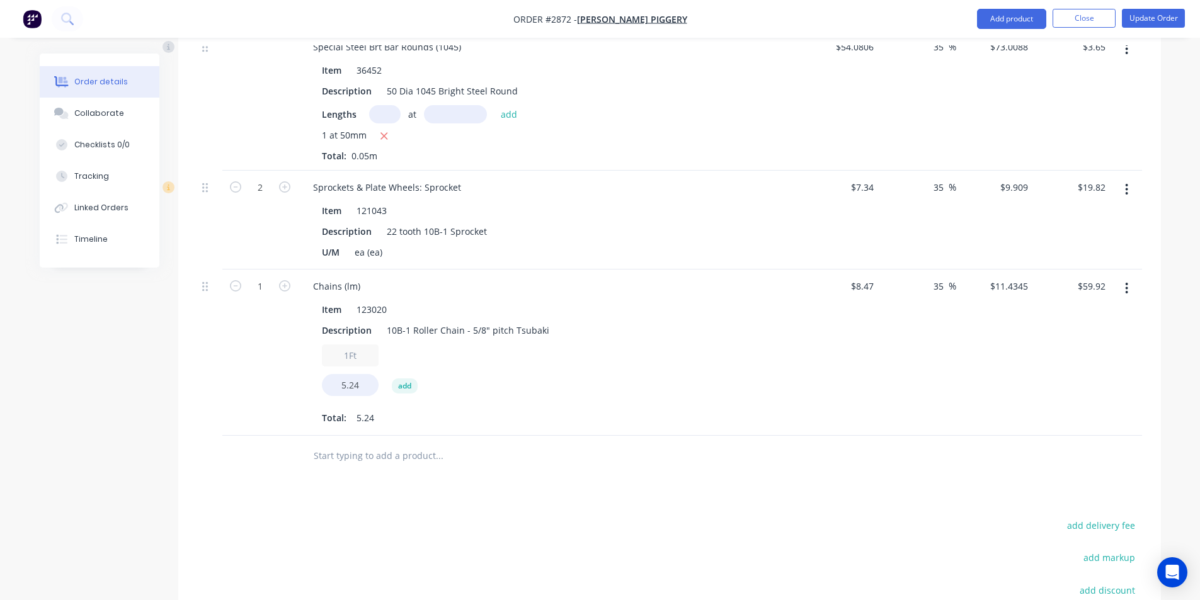
scroll to position [2378, 0]
click at [369, 442] on input "text" at bounding box center [439, 454] width 252 height 25
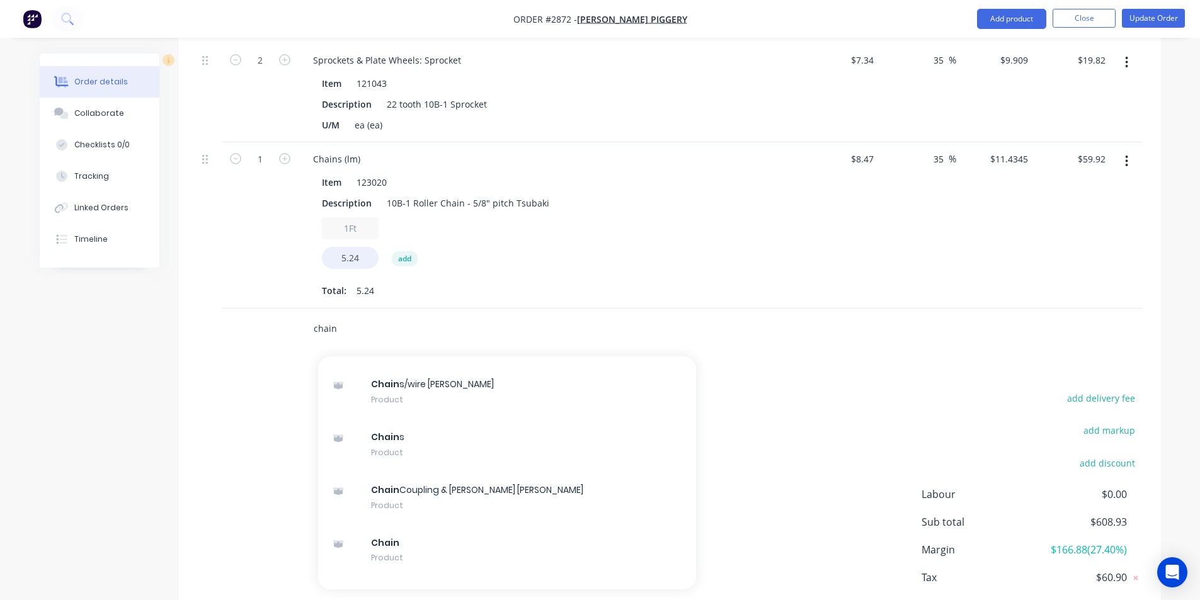
scroll to position [43851, 0]
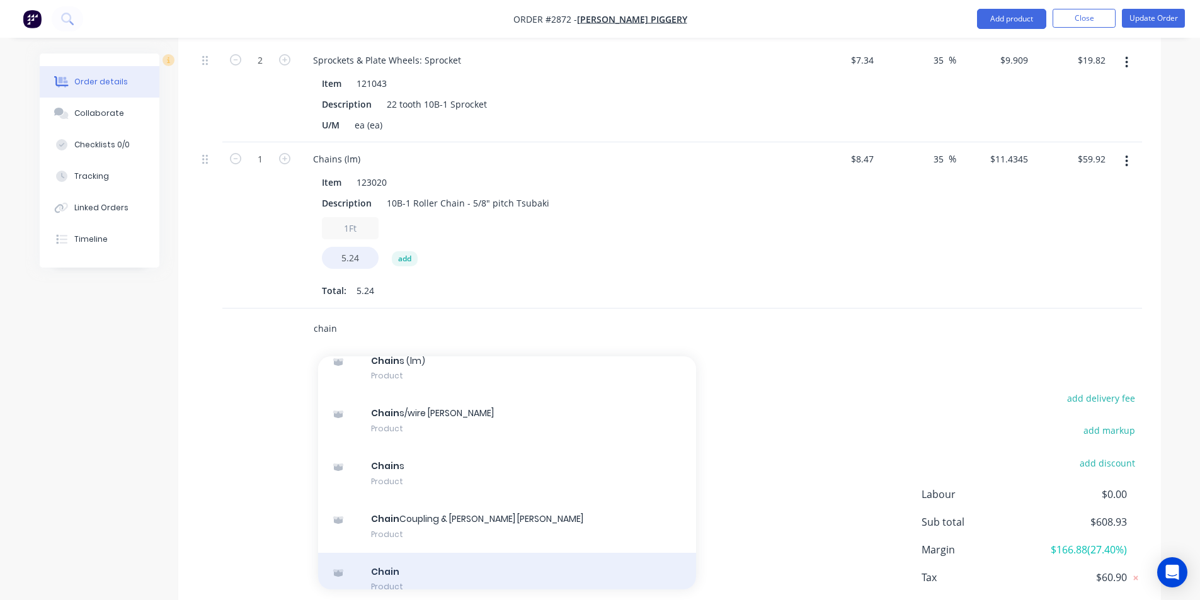
type input "chain"
click at [401, 553] on div "Chain Product" at bounding box center [507, 579] width 378 height 53
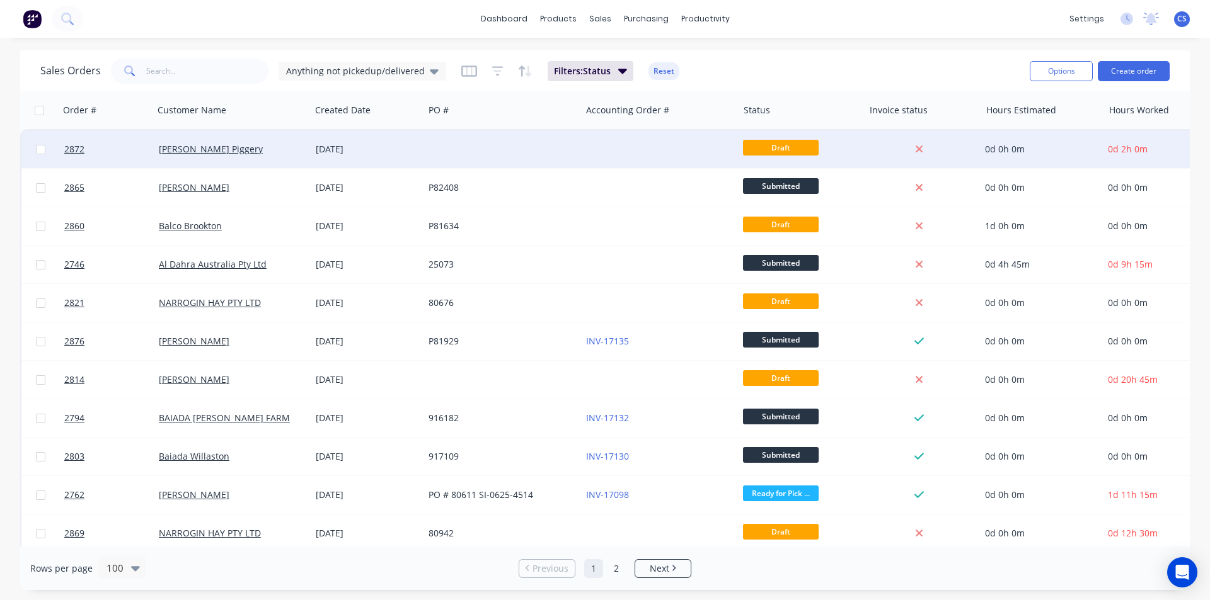
click at [779, 147] on span "Draft" at bounding box center [781, 148] width 76 height 16
click at [551, 151] on div at bounding box center [501, 149] width 157 height 38
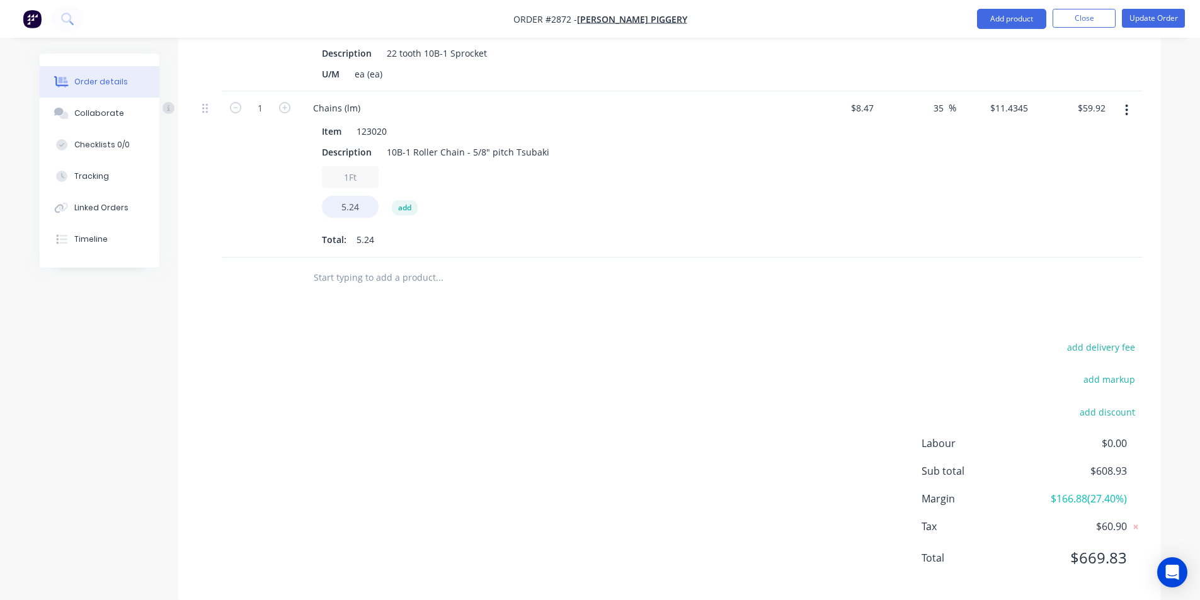
scroll to position [2557, 0]
click at [367, 263] on input "text" at bounding box center [439, 275] width 252 height 25
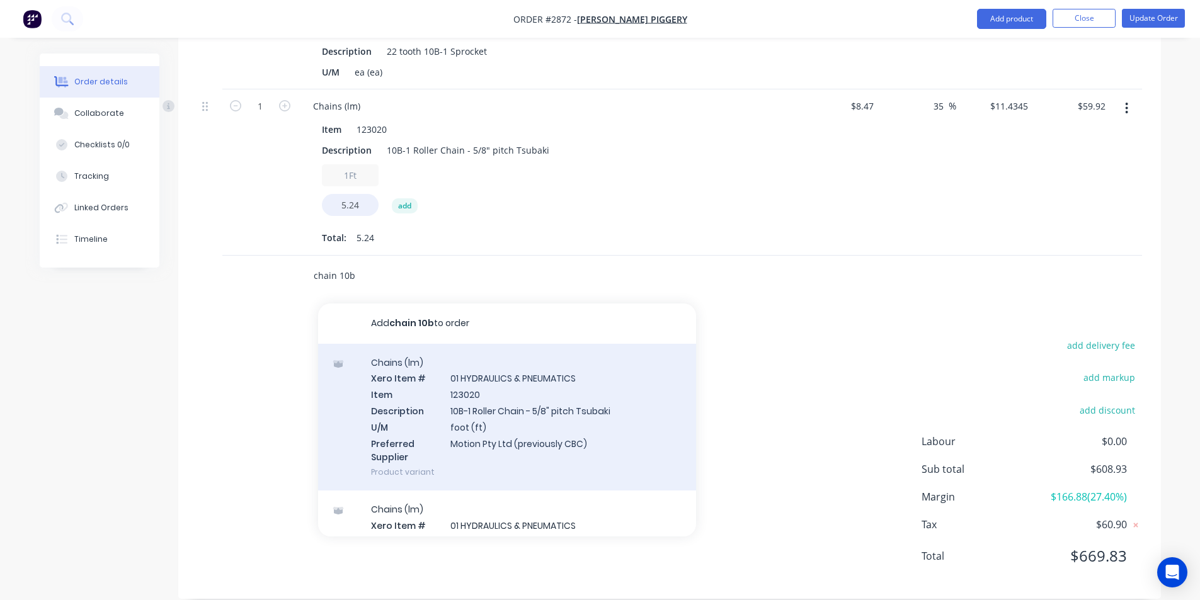
scroll to position [154, 0]
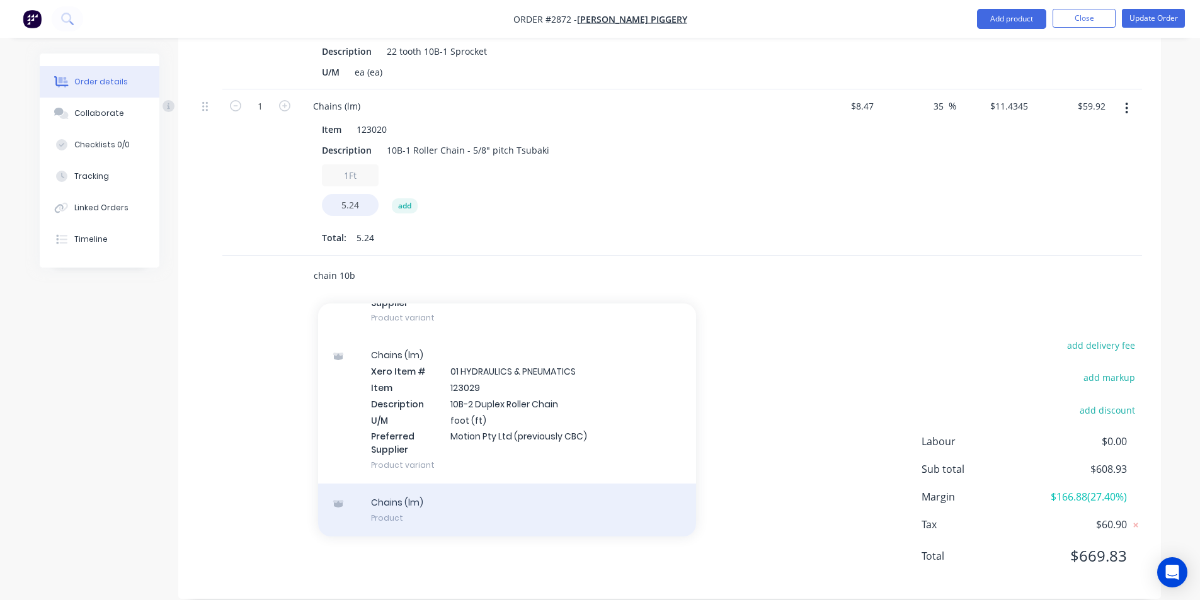
type input "chain 10b"
click at [432, 494] on div "Chains (lm) Product" at bounding box center [507, 510] width 378 height 53
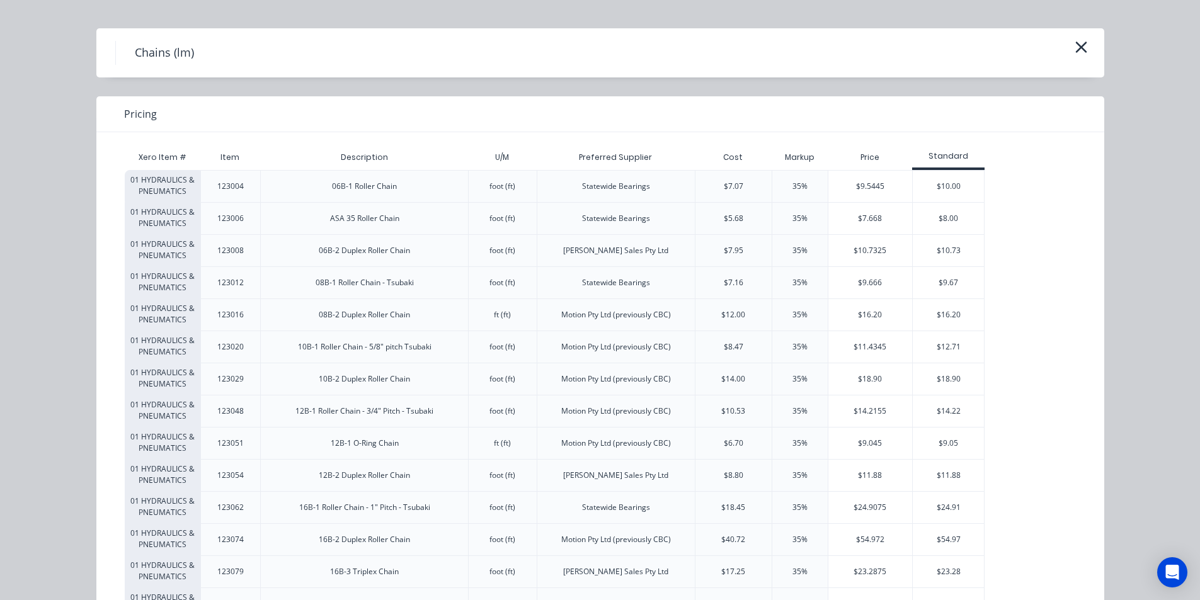
scroll to position [0, 0]
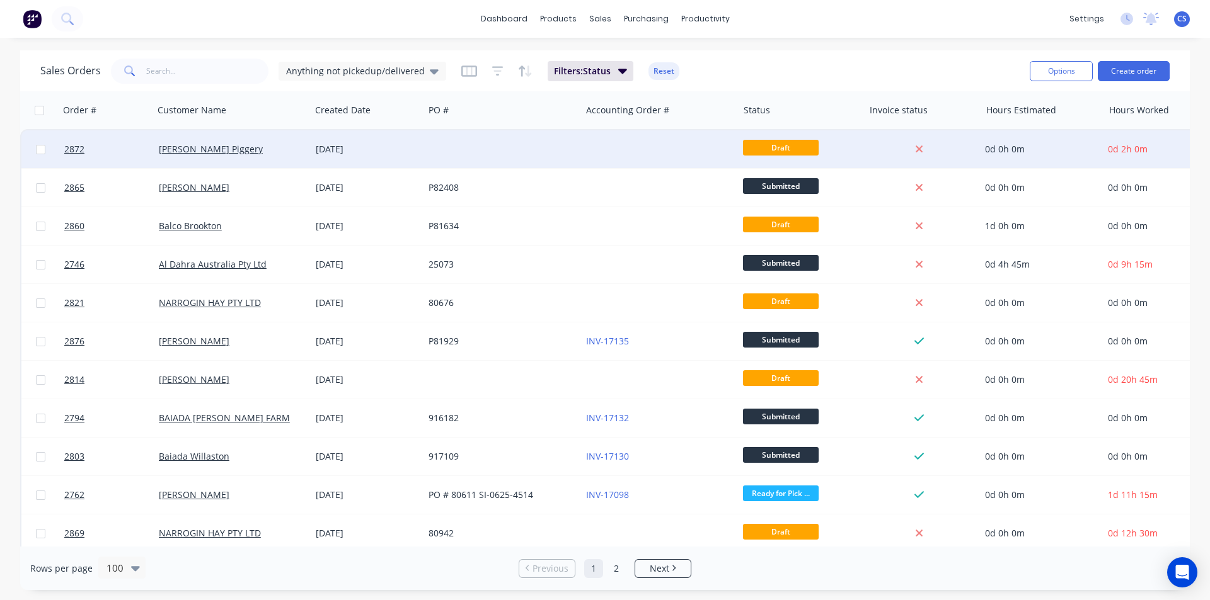
click at [514, 158] on div at bounding box center [501, 149] width 157 height 38
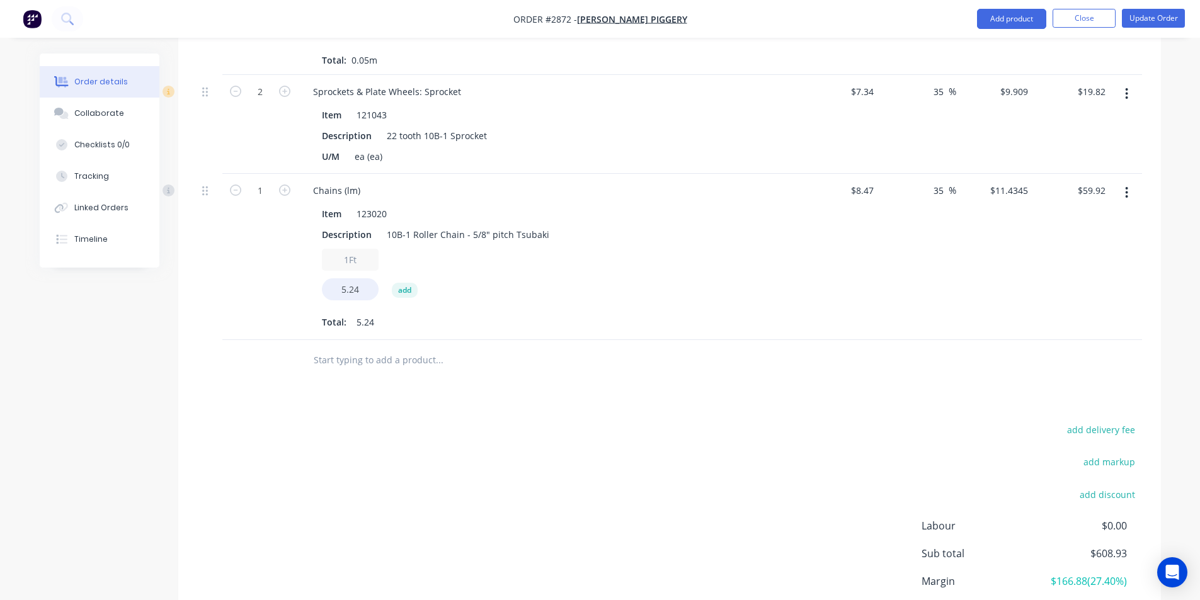
scroll to position [2557, 0]
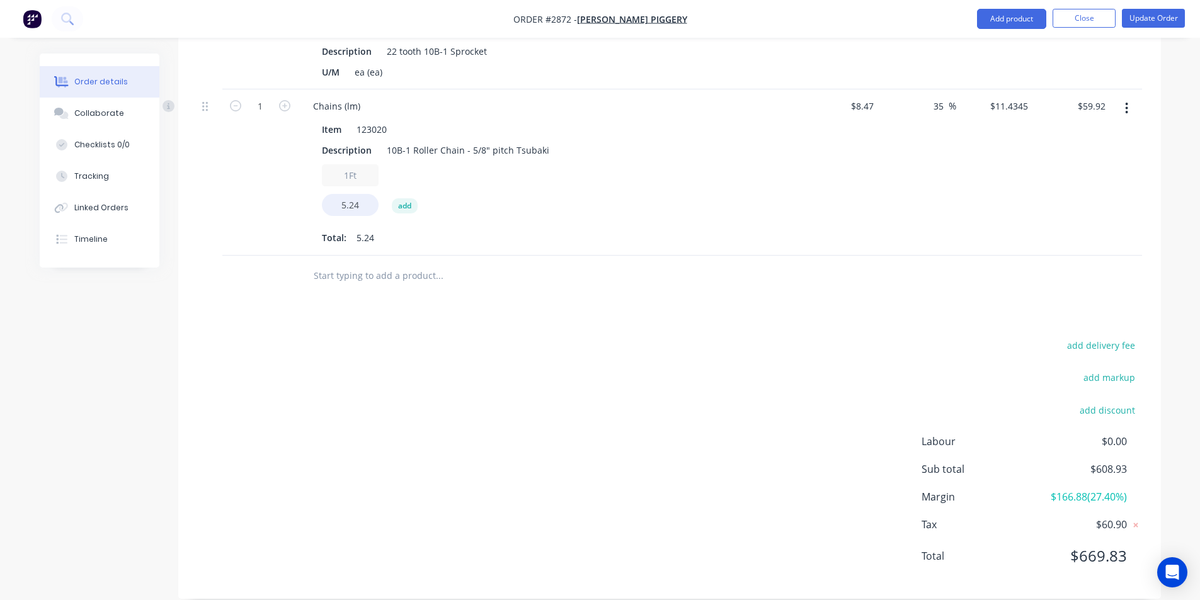
click at [333, 263] on input "text" at bounding box center [439, 275] width 252 height 25
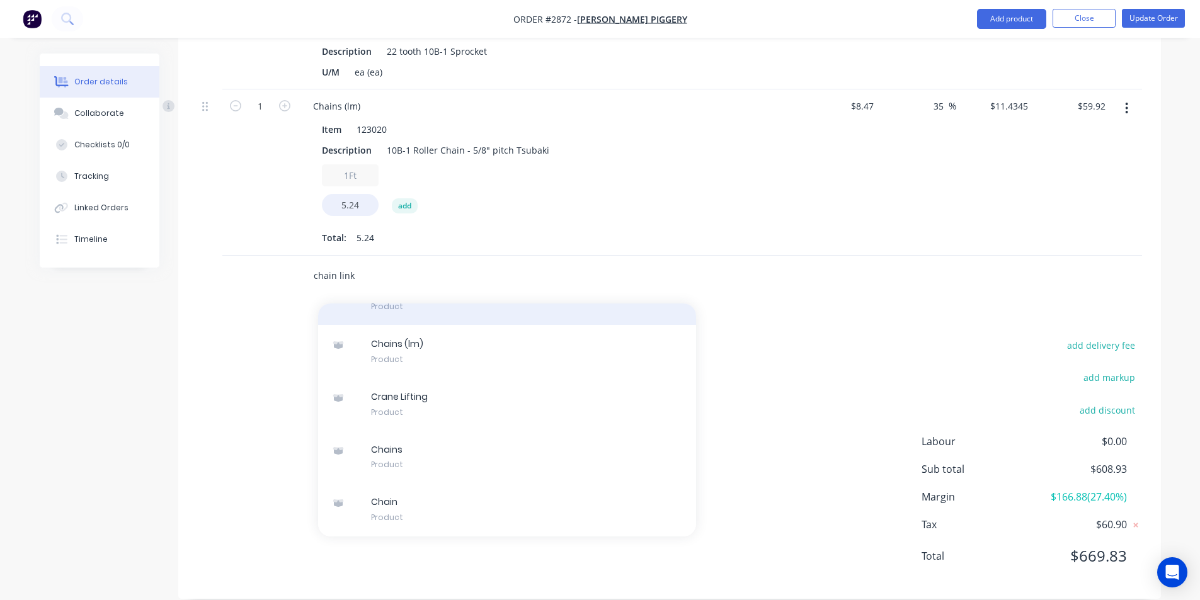
scroll to position [4593, 0]
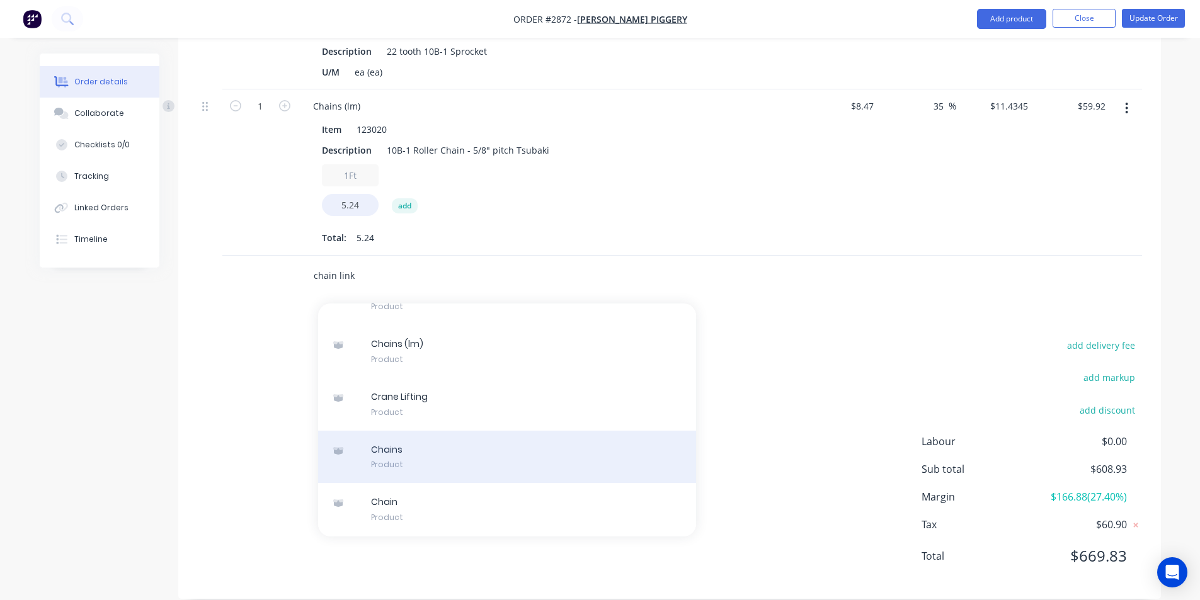
type input "chain link"
click at [392, 440] on div "Chains Product" at bounding box center [507, 457] width 378 height 53
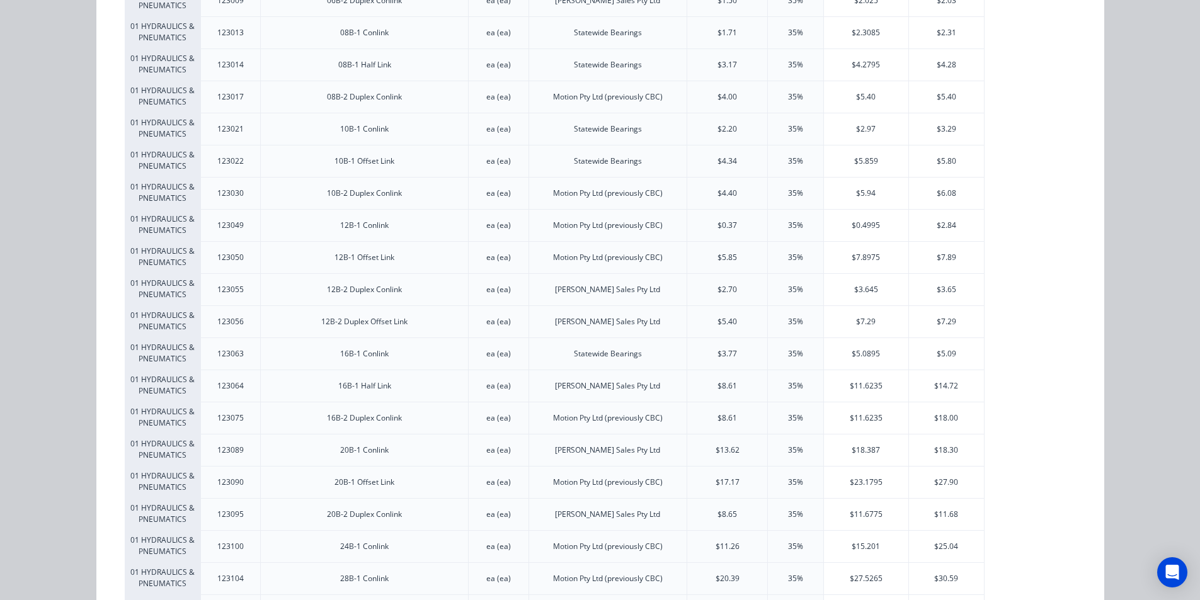
scroll to position [0, 0]
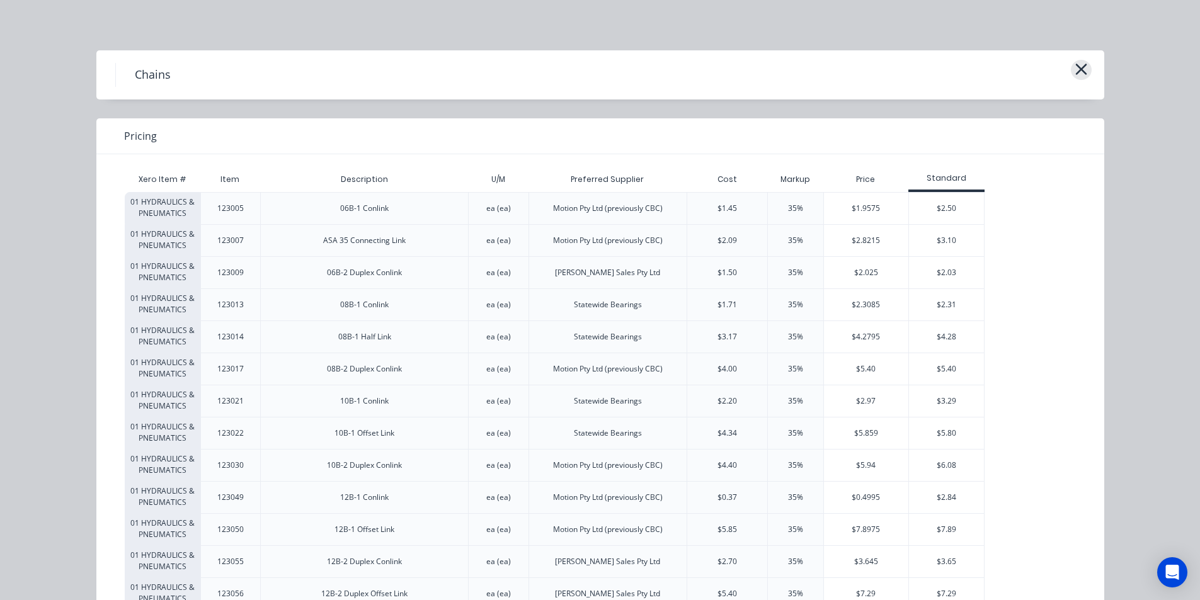
click at [1080, 69] on icon "button" at bounding box center [1081, 69] width 13 height 18
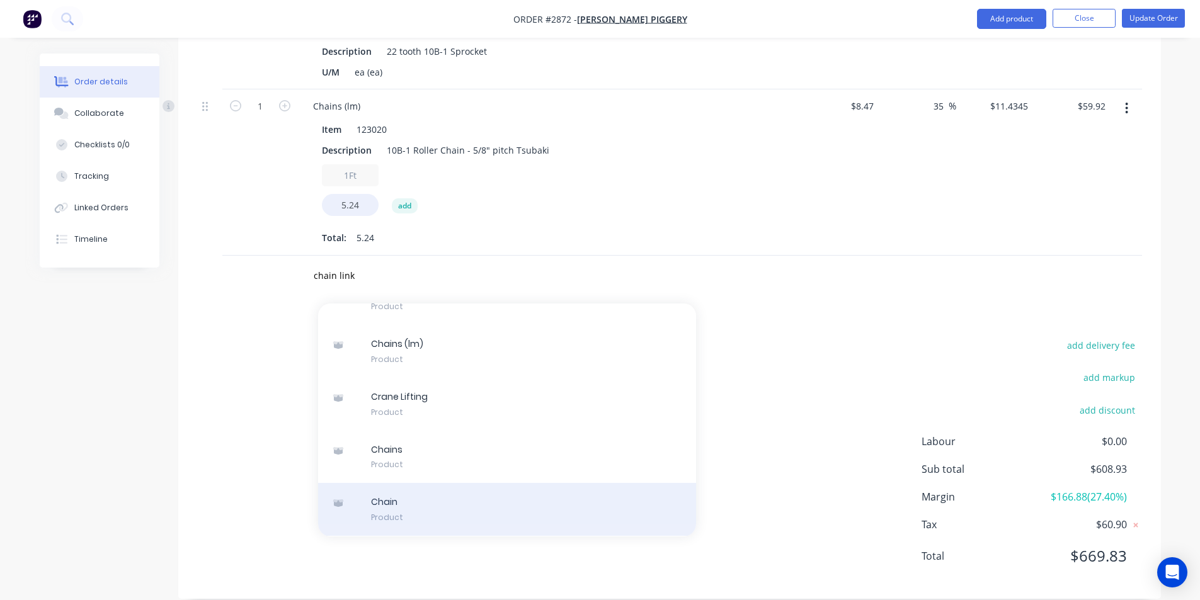
click at [427, 488] on div "Chain Product" at bounding box center [507, 509] width 378 height 53
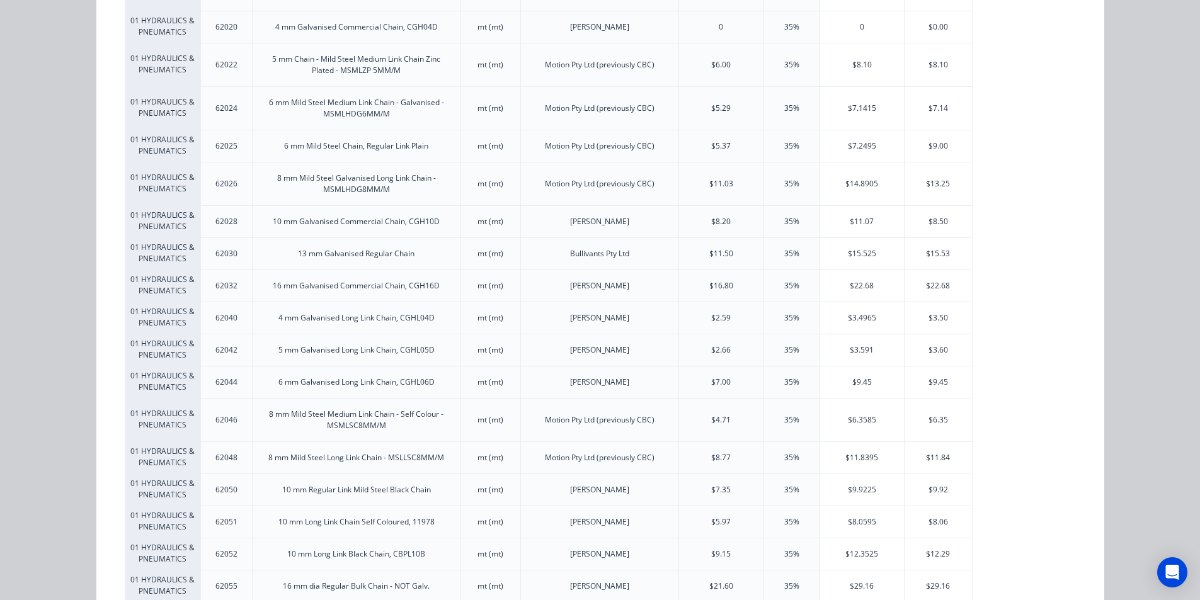
scroll to position [261, 0]
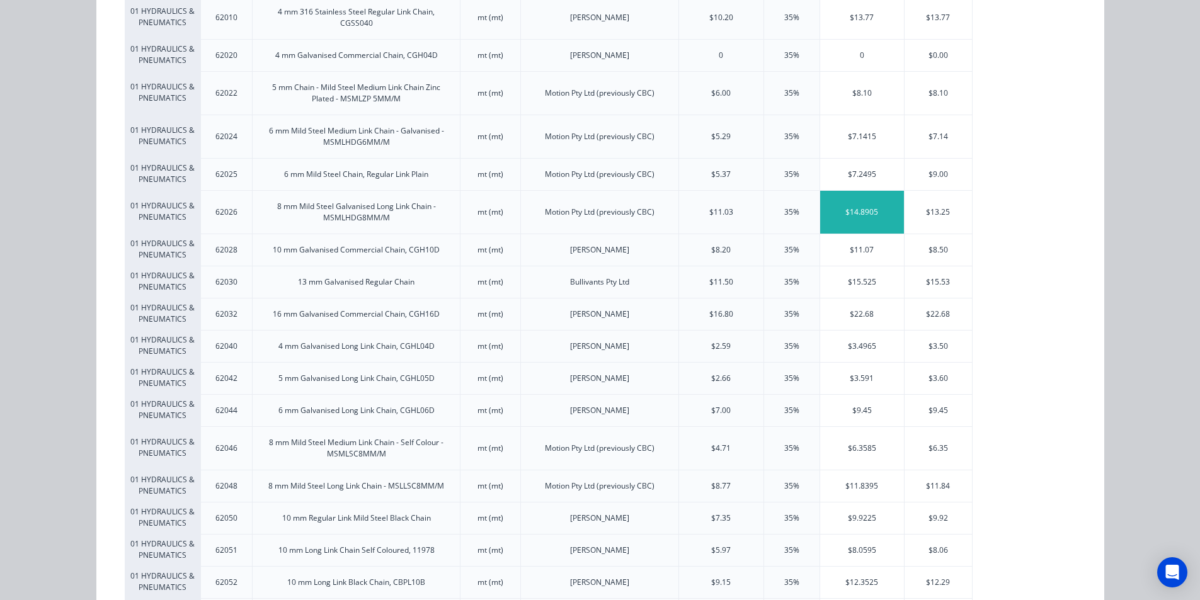
click at [862, 220] on div "$14.8905" at bounding box center [862, 212] width 84 height 43
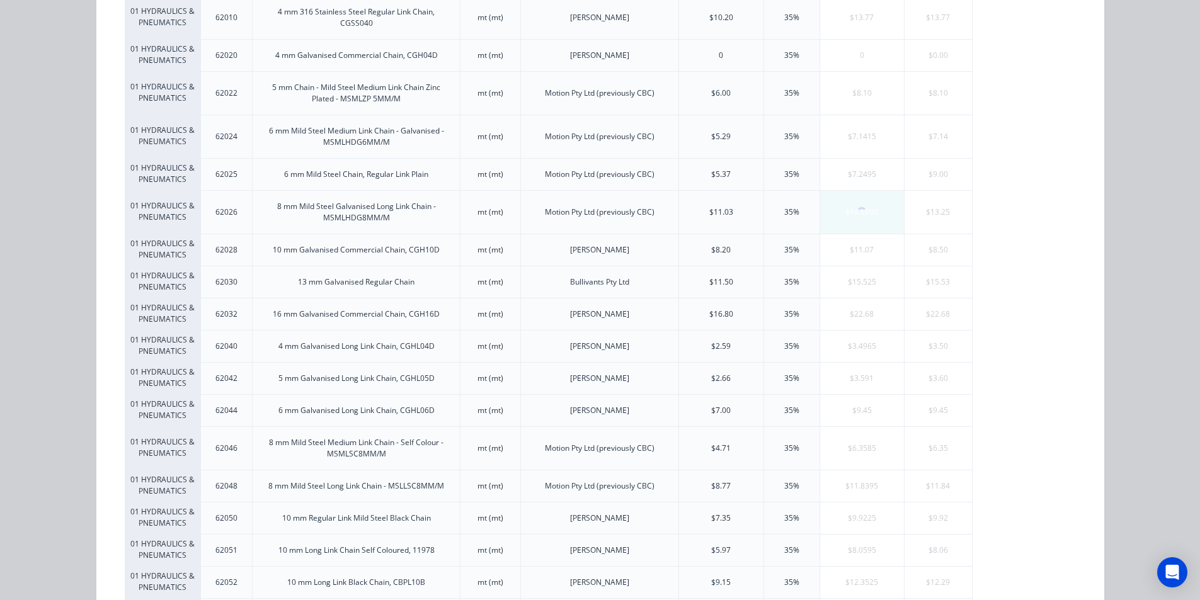
scroll to position [0, 0]
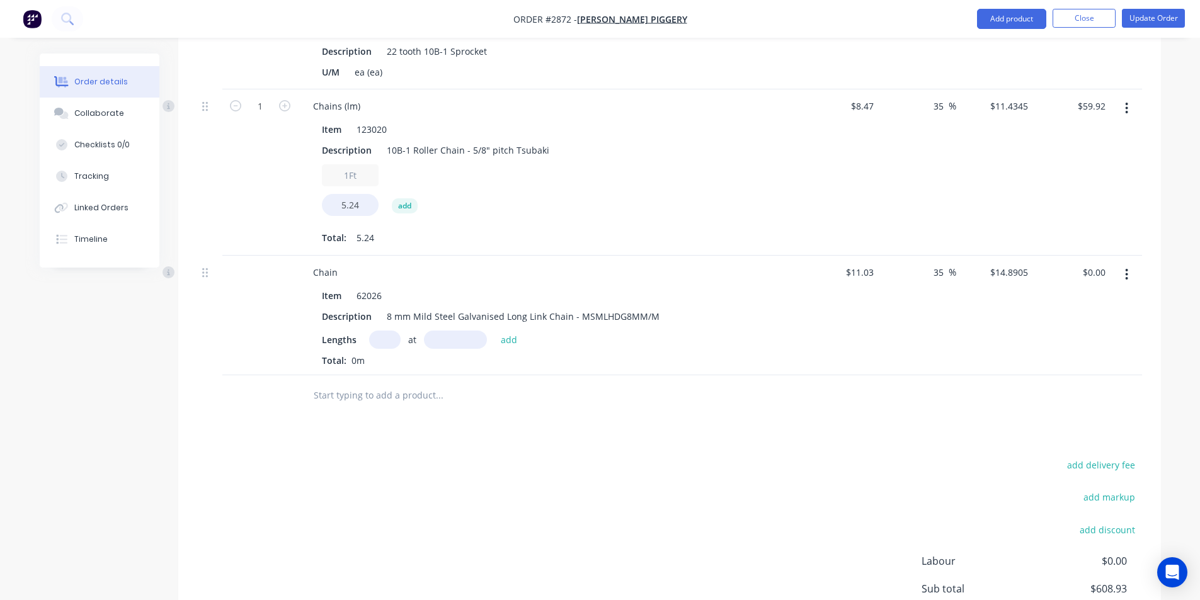
click at [377, 331] on input "text" at bounding box center [384, 340] width 31 height 18
click at [375, 331] on input "text" at bounding box center [384, 340] width 31 height 18
type input "1"
click at [442, 331] on input "text" at bounding box center [455, 340] width 63 height 18
type input "700"
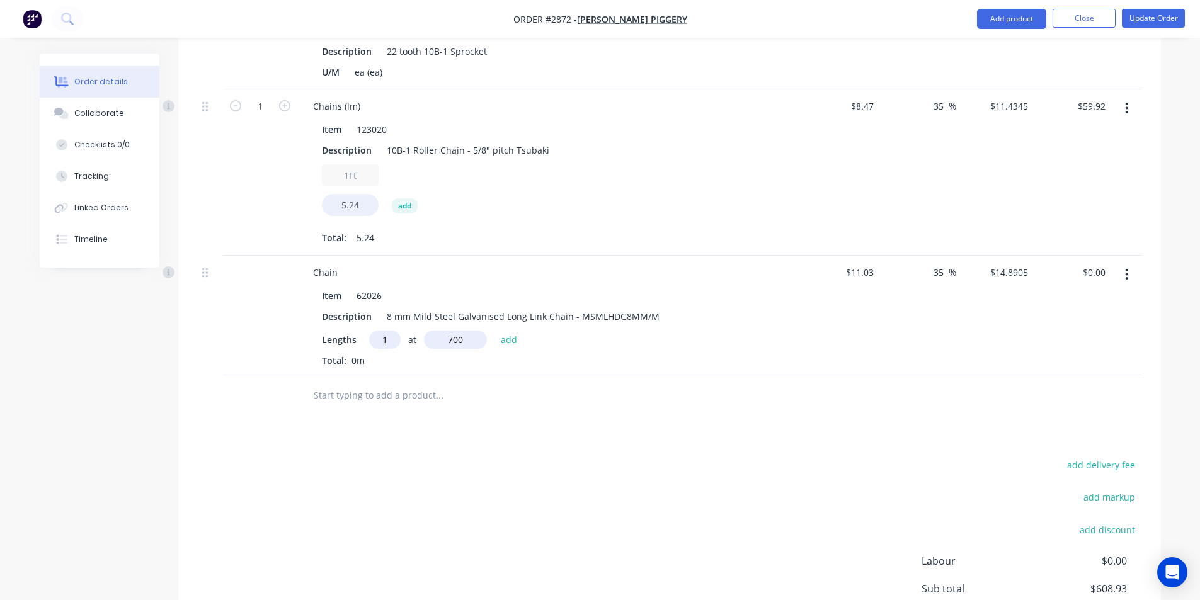
click at [495, 331] on button "add" at bounding box center [510, 339] width 30 height 17
type input "$10.42"
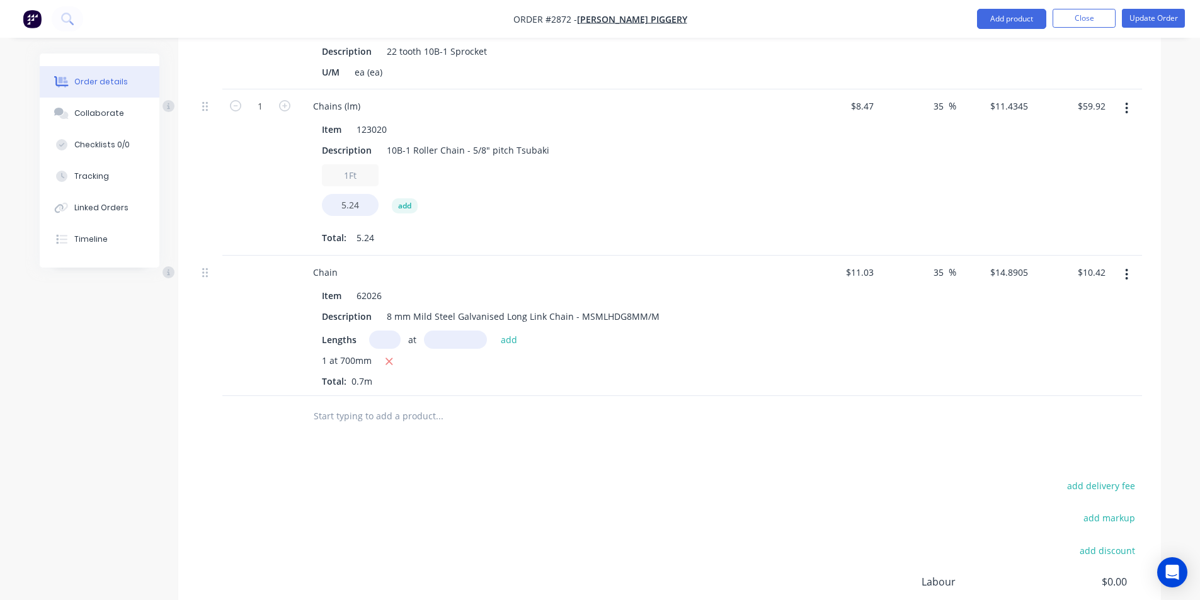
click at [338, 404] on input "text" at bounding box center [439, 416] width 252 height 25
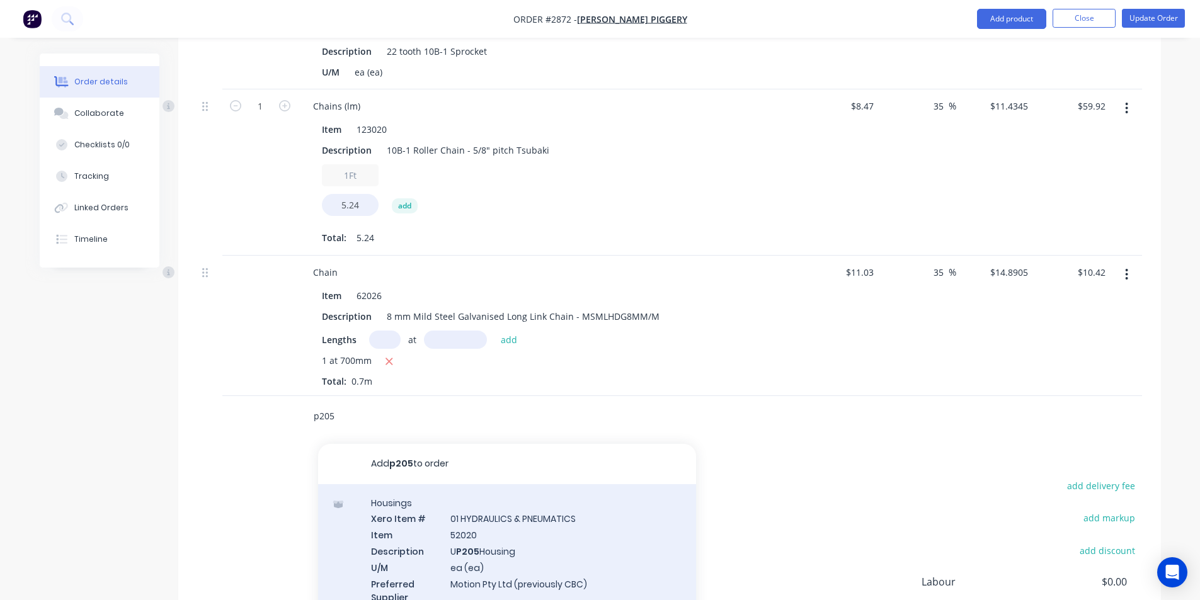
type input "p205"
click at [489, 529] on div "Housings Xero Item # 01 HYDRAULICS & PNEUMATICS Item 52020 Description U P205 H…" at bounding box center [507, 557] width 378 height 147
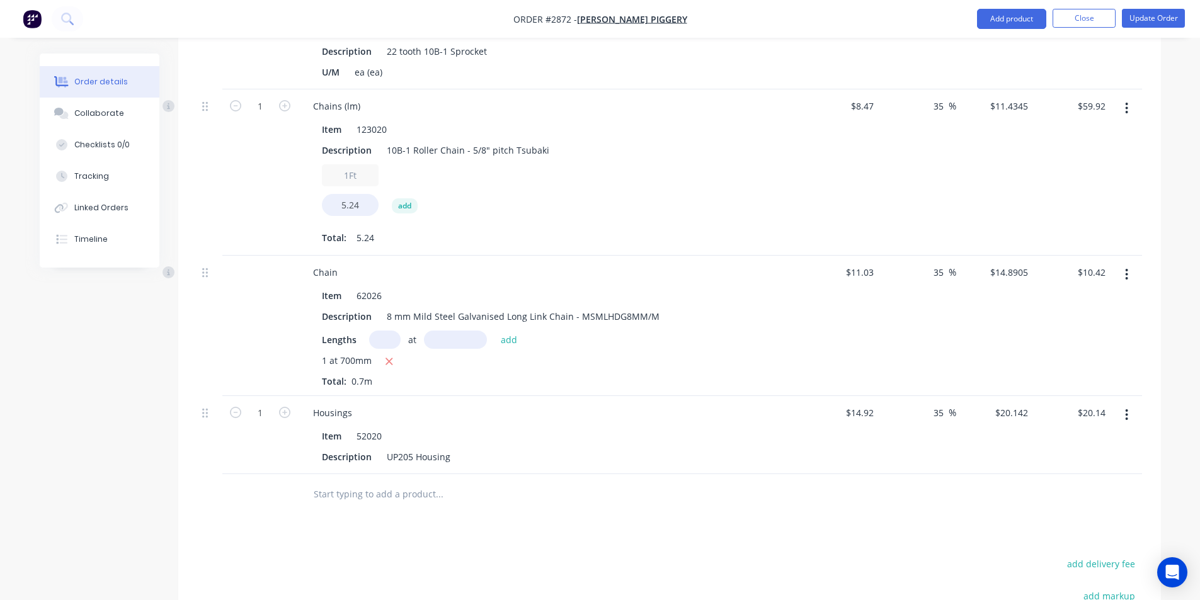
click at [1131, 404] on button "button" at bounding box center [1127, 415] width 30 height 23
click at [1048, 515] on div "Delete" at bounding box center [1082, 524] width 97 height 18
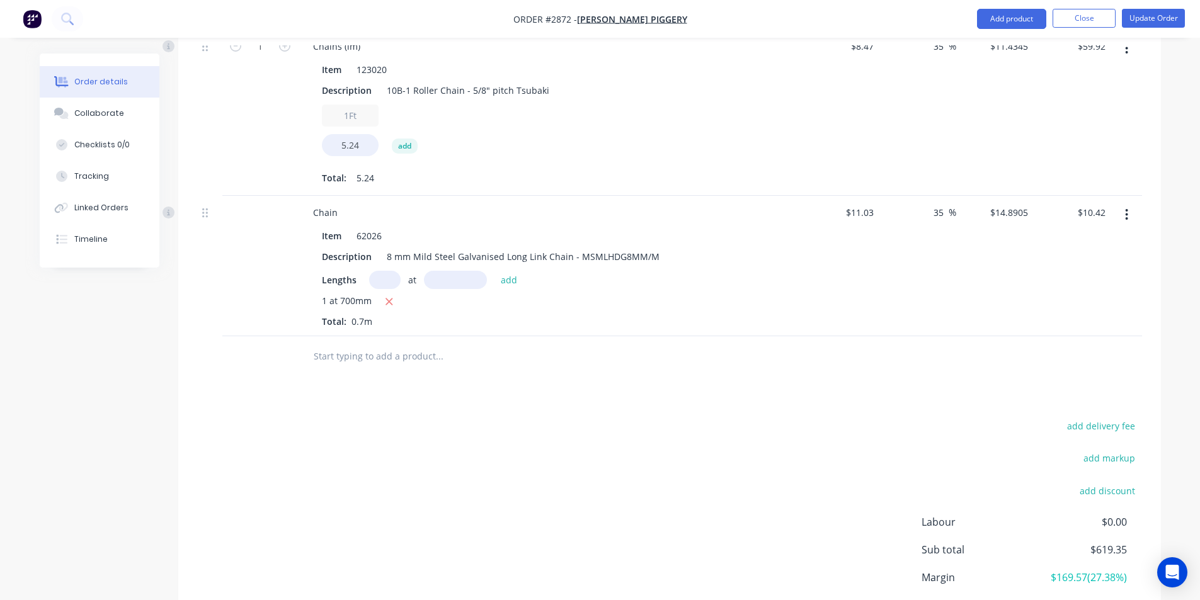
scroll to position [2698, 0]
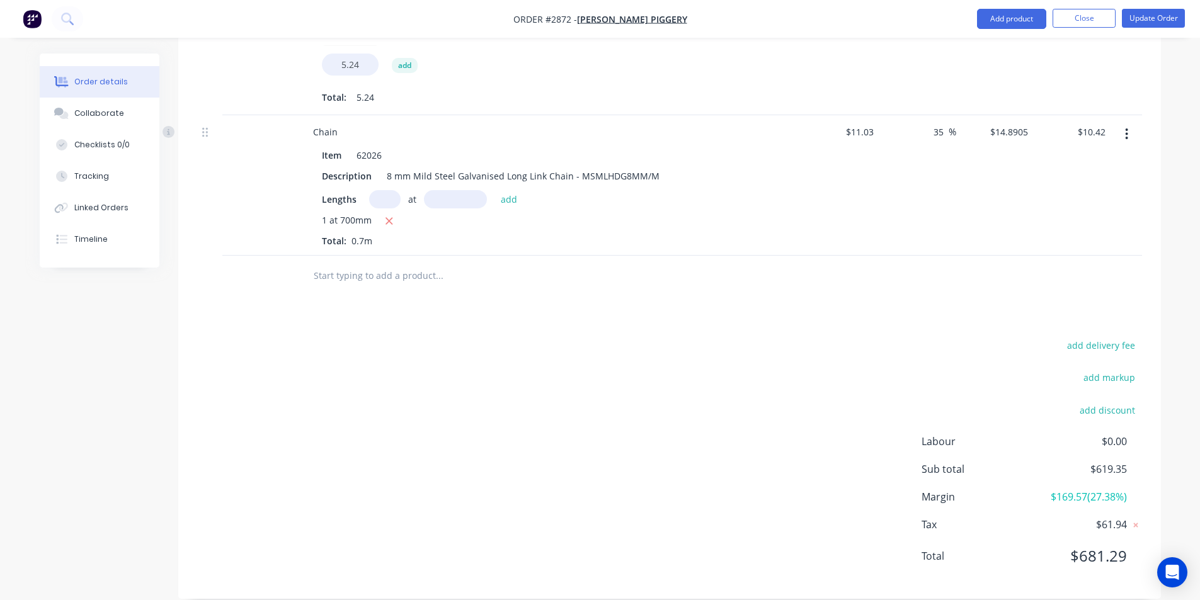
click at [374, 263] on input "text" at bounding box center [439, 275] width 252 height 25
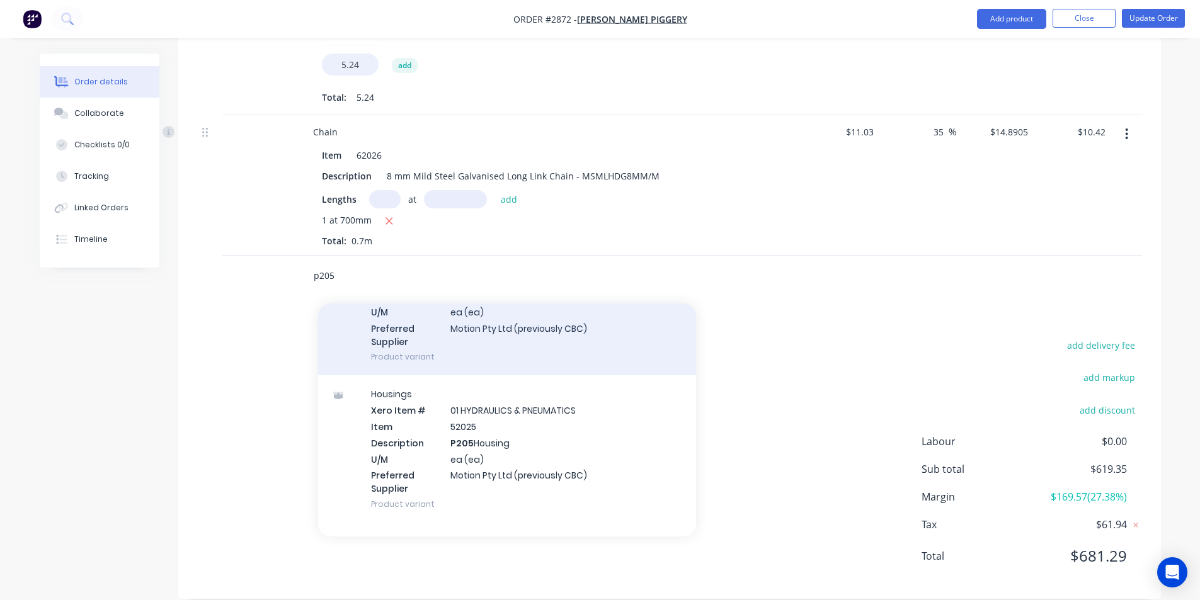
scroll to position [126, 0]
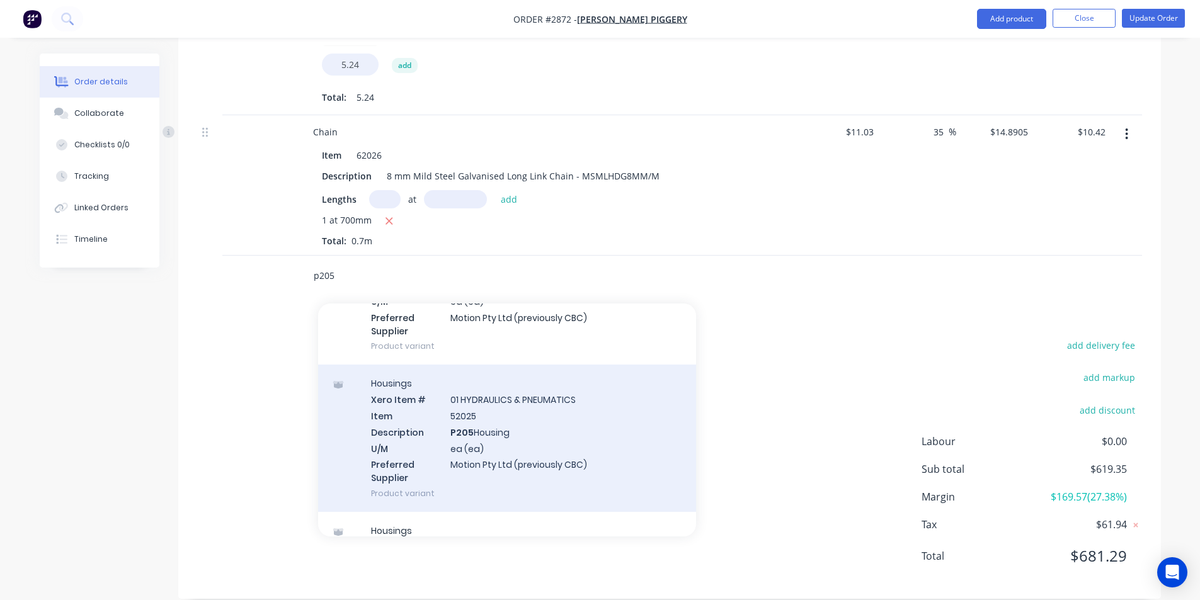
type input "p205"
click at [486, 413] on div "Housings Xero Item # 01 HYDRAULICS & PNEUMATICS Item 52025 Description P205 Hou…" at bounding box center [507, 438] width 378 height 147
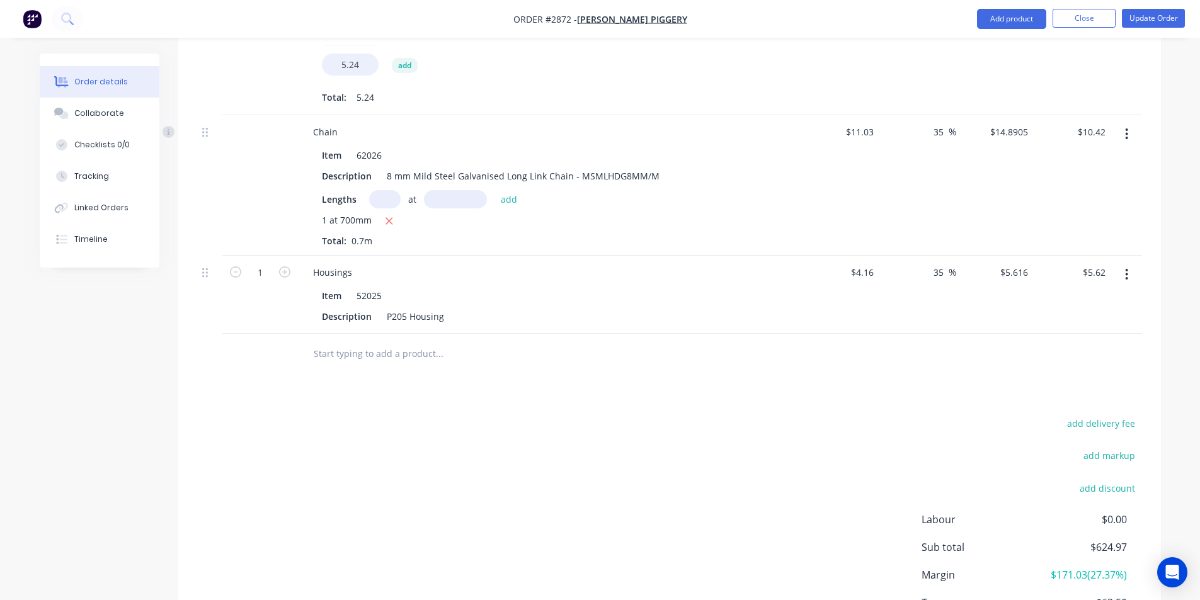
click at [352, 341] on input "text" at bounding box center [439, 353] width 252 height 25
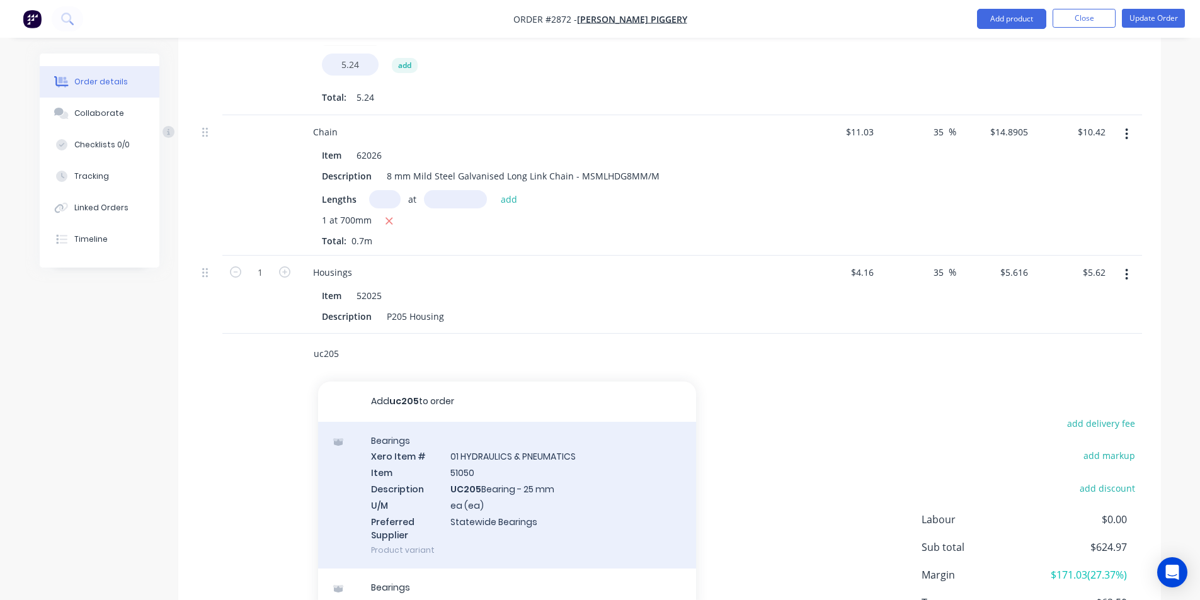
type input "uc205"
click at [500, 469] on div "Bearings Xero Item # 01 HYDRAULICS & PNEUMATICS Item 51050 Description UC205 Be…" at bounding box center [507, 495] width 378 height 147
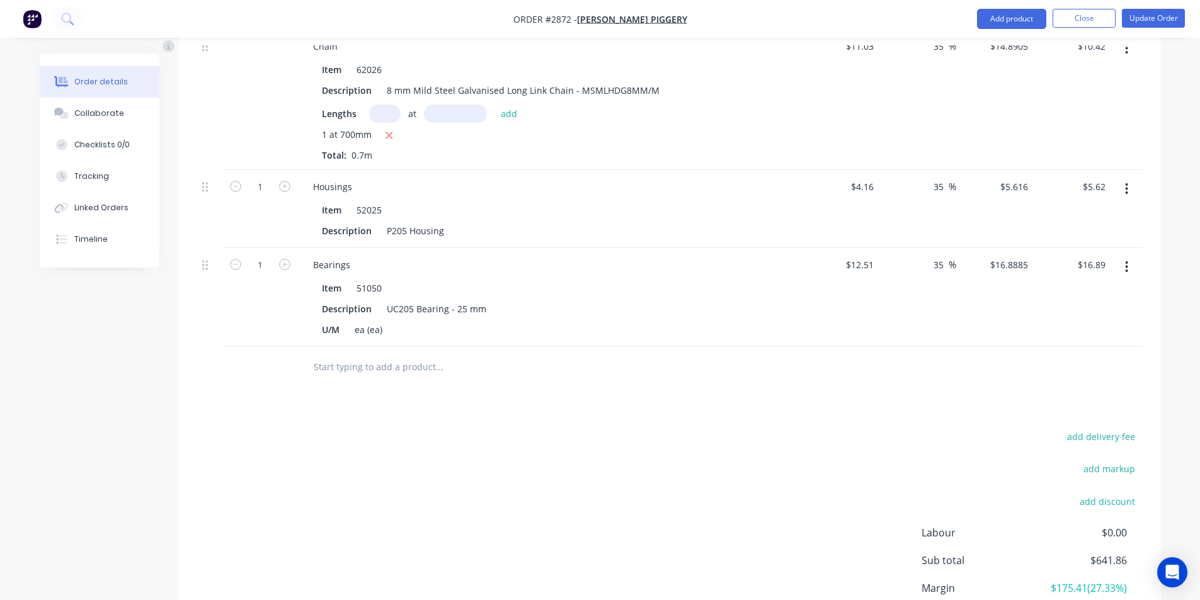
scroll to position [2824, 0]
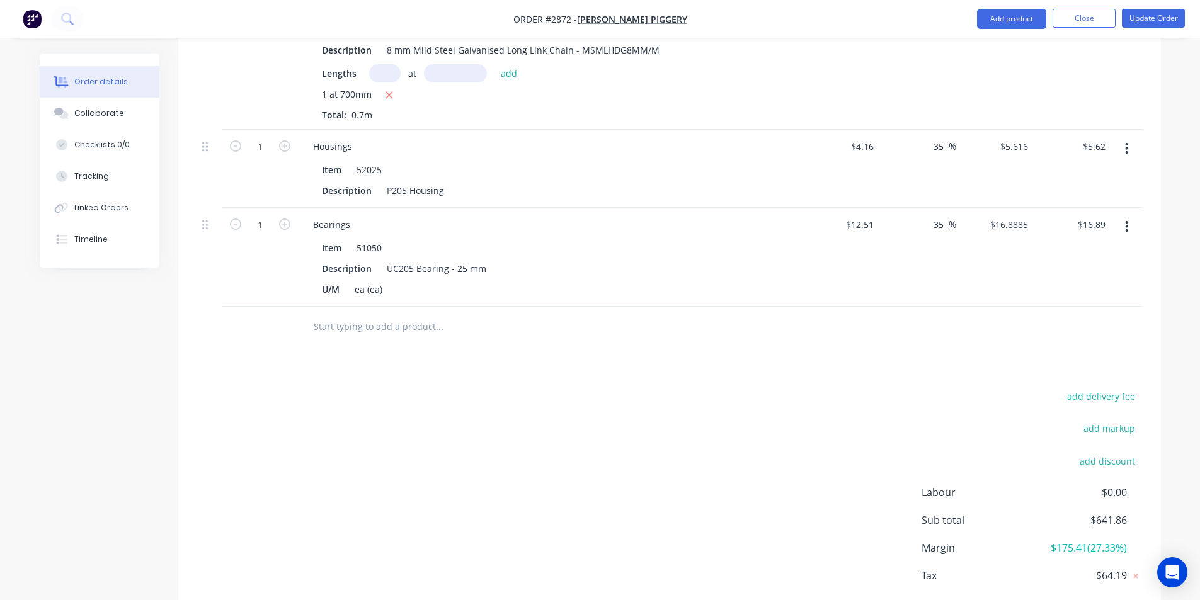
click at [335, 314] on input "text" at bounding box center [439, 326] width 252 height 25
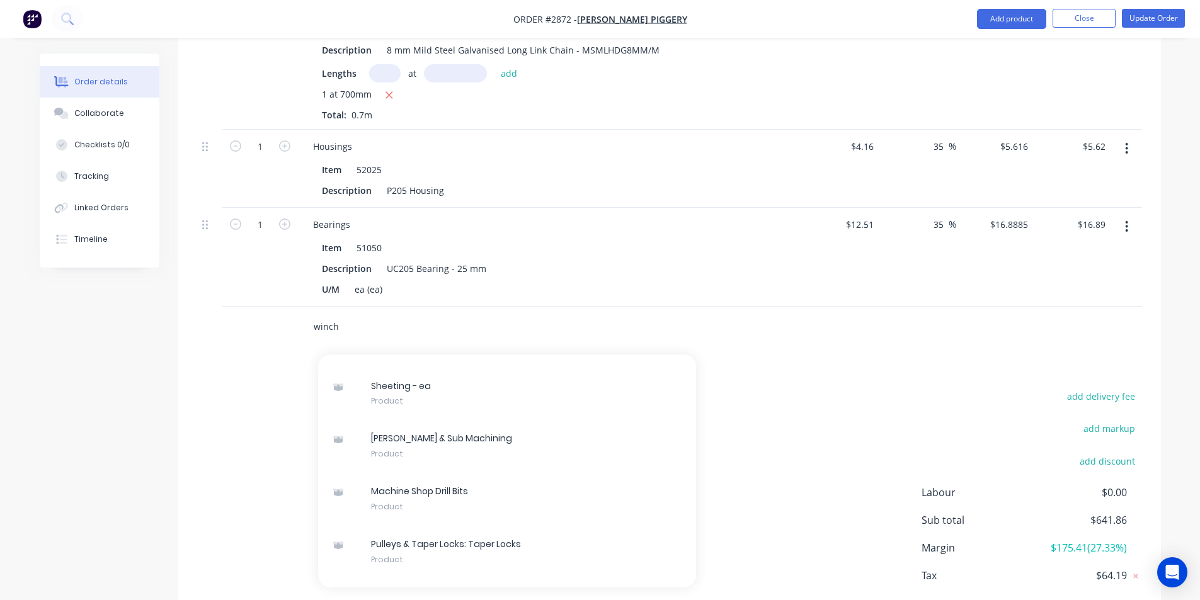
scroll to position [18866, 0]
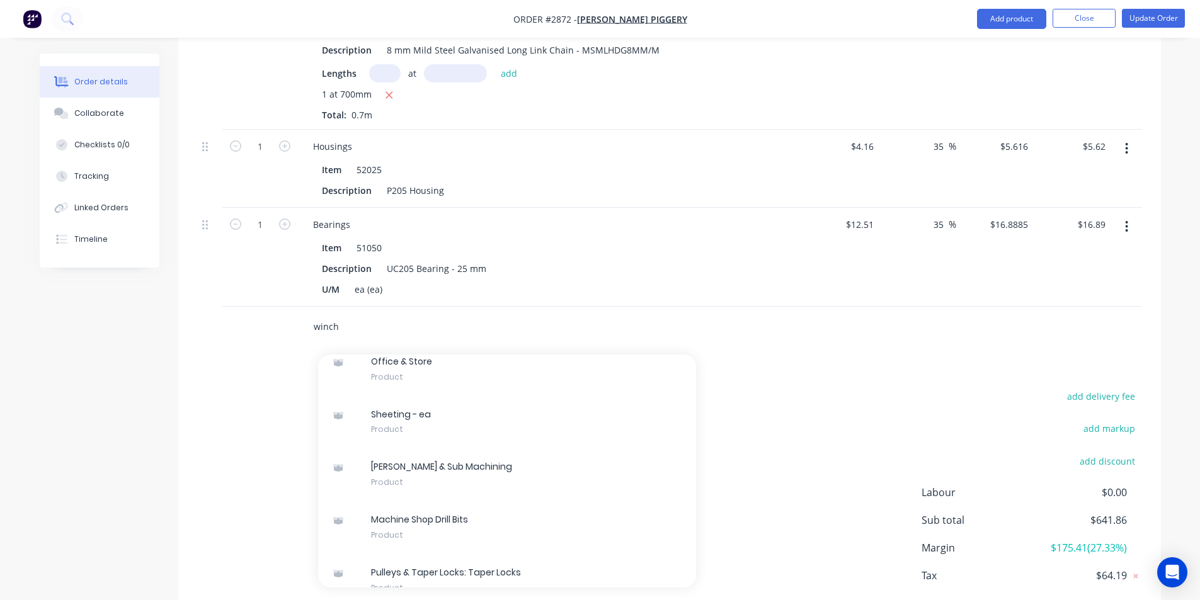
click at [387, 314] on input "winch" at bounding box center [439, 326] width 252 height 25
drag, startPoint x: 336, startPoint y: 302, endPoint x: 261, endPoint y: 319, distance: 76.3
click at [262, 319] on div "winch Add winch to order Sundry Xero Item # 01 HYDRAULICS & PNEUMATICS Item 103…" at bounding box center [669, 327] width 945 height 41
paste input "[PERSON_NAME], F18230WINCH"
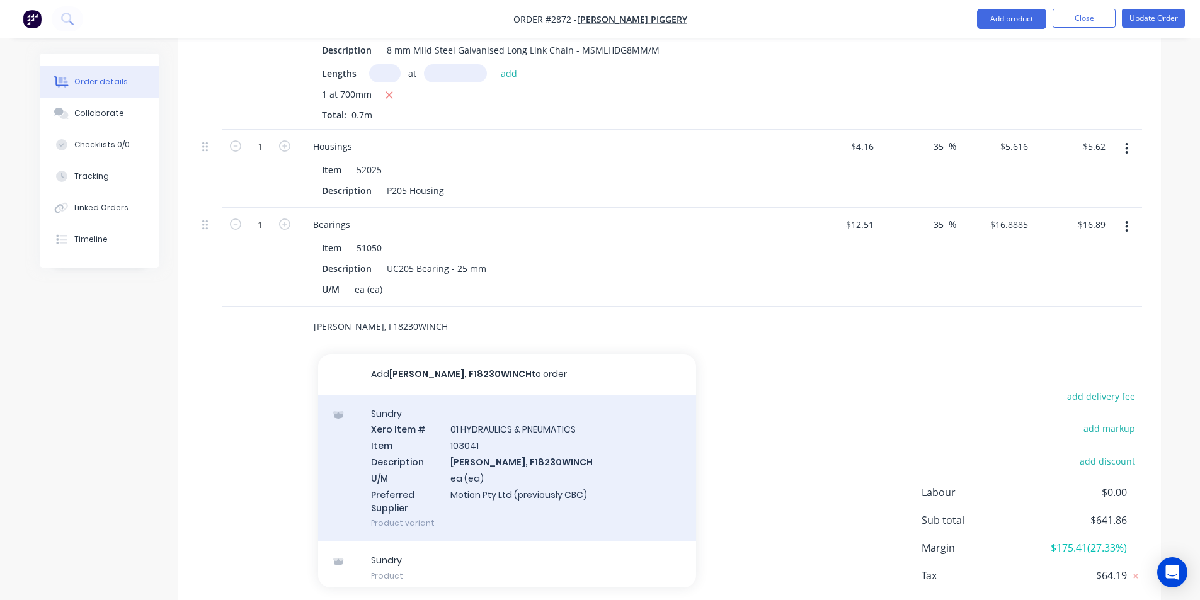
type input "[PERSON_NAME], F18230WINCH"
click at [503, 438] on div "Sundry Xero Item # 01 HYDRAULICS & PNEUMATICS Item 103041 Description Jarrett W…" at bounding box center [507, 468] width 378 height 147
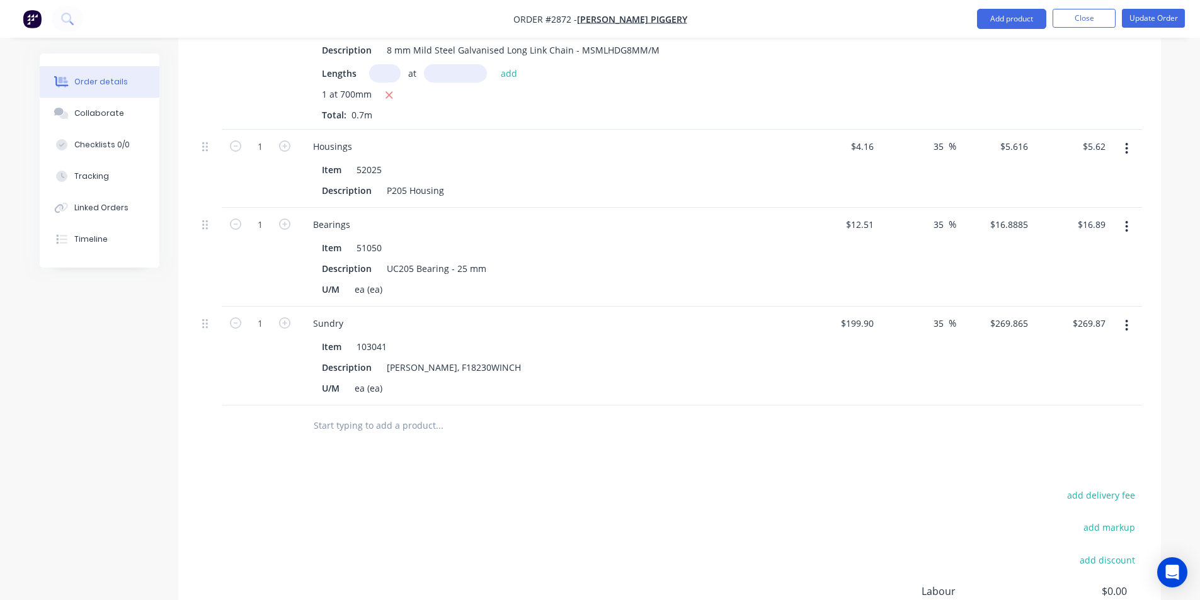
click at [318, 415] on input "text" at bounding box center [439, 425] width 252 height 25
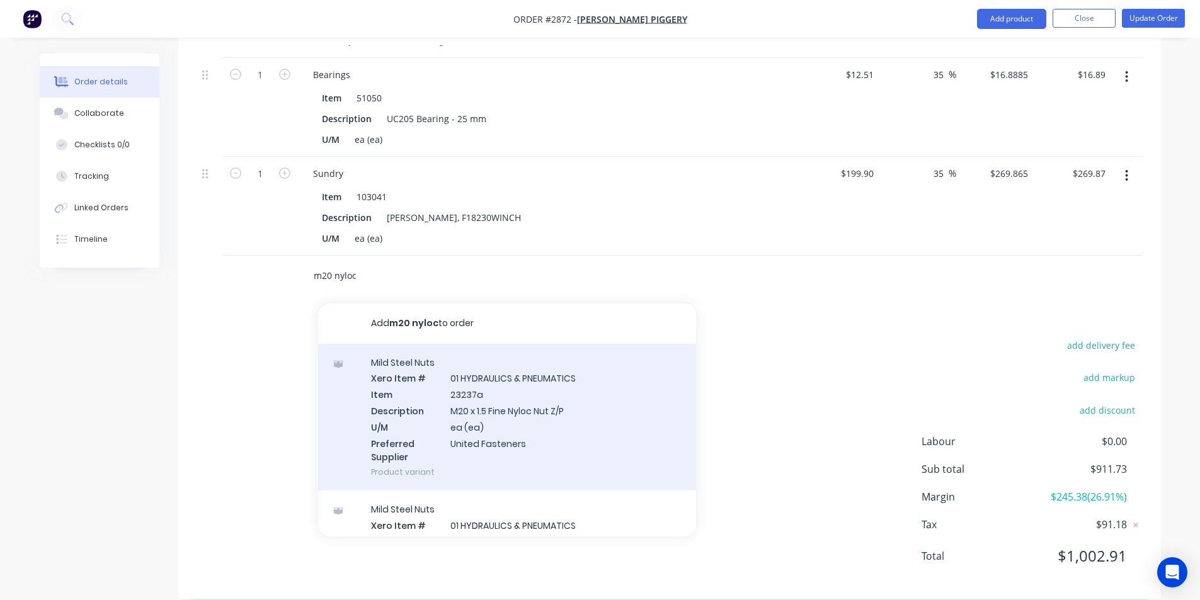
scroll to position [63, 0]
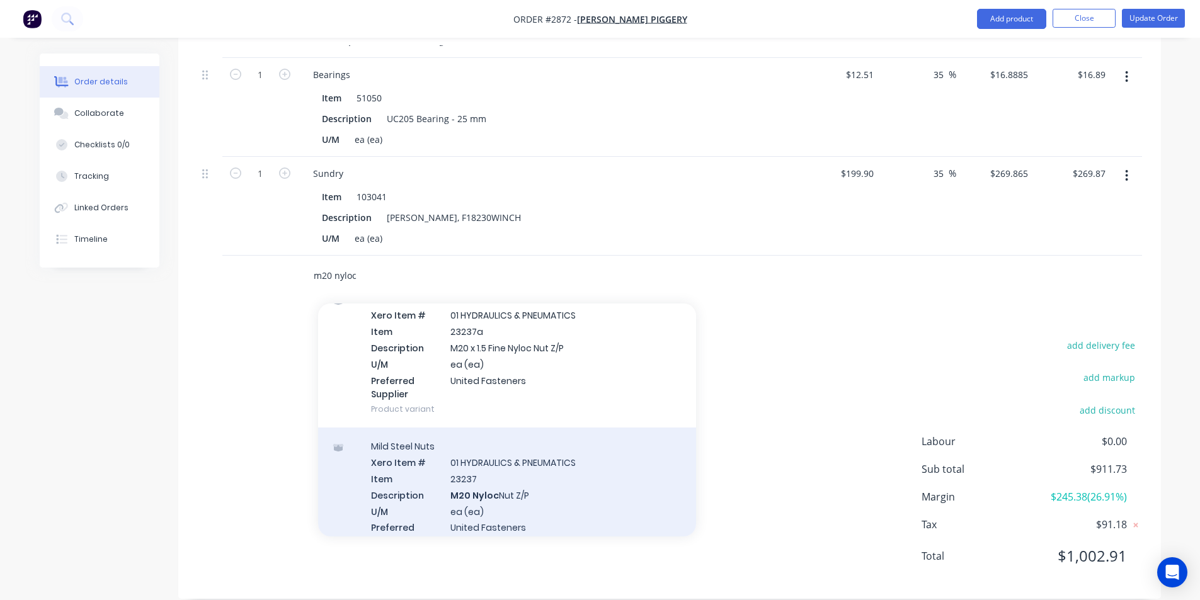
type input "m20 nyloc"
click at [506, 478] on div "Mild Steel Nuts Xero Item # 01 HYDRAULICS & PNEUMATICS Item 23237 Description M…" at bounding box center [507, 501] width 378 height 147
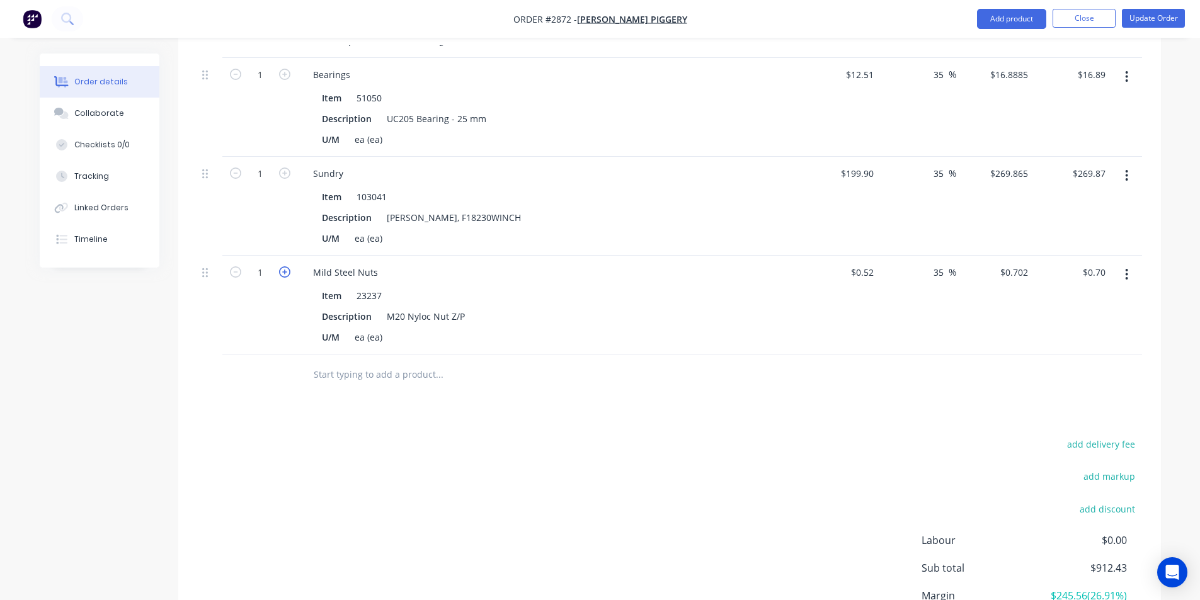
click at [284, 266] on icon "button" at bounding box center [284, 271] width 11 height 11
type input "2"
type input "$1.40"
click at [335, 362] on input "text" at bounding box center [439, 374] width 252 height 25
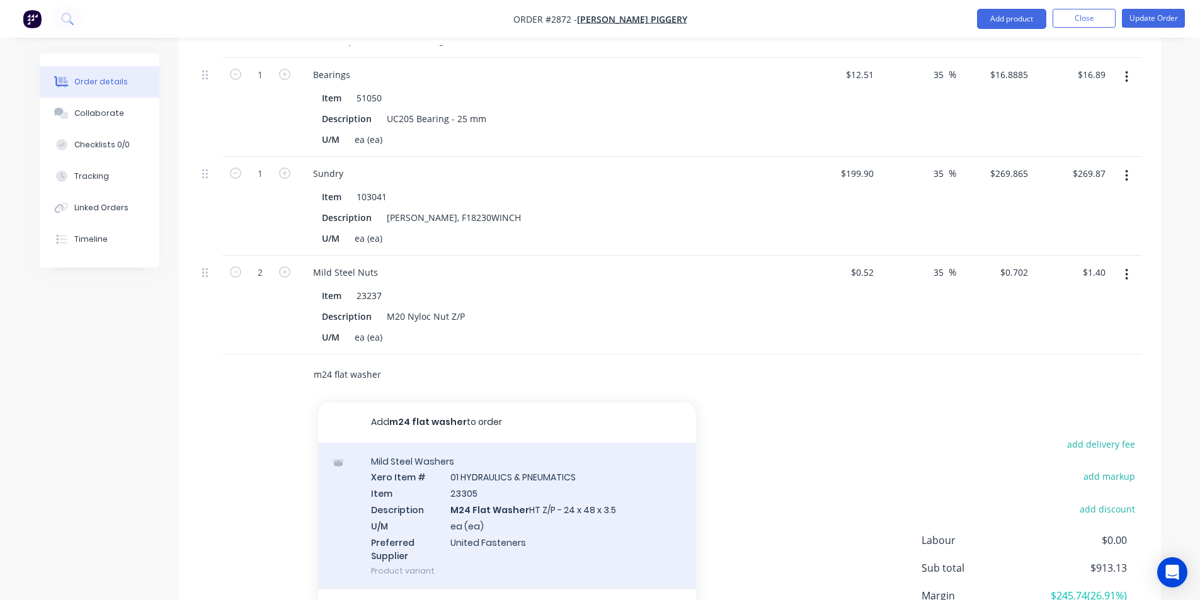
type input "m24 flat washer"
click at [498, 483] on div "Mild Steel Washers Xero Item # 01 HYDRAULICS & PNEUMATICS Item 23305 Descriptio…" at bounding box center [507, 516] width 378 height 147
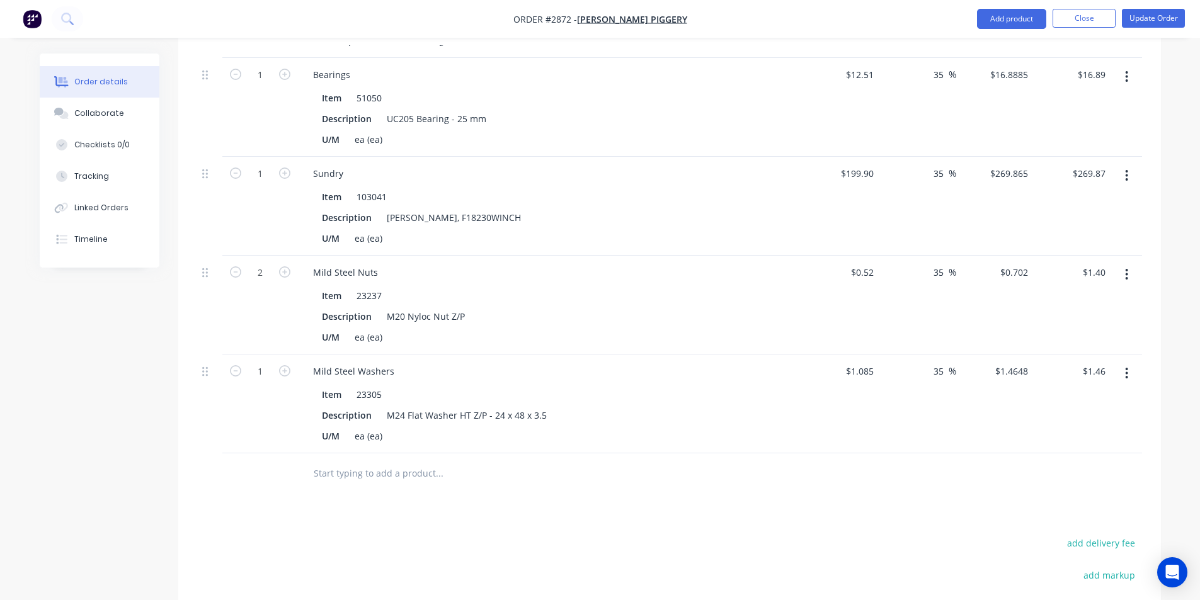
click at [283, 363] on button "button" at bounding box center [285, 369] width 16 height 13
type input "2"
type input "$2.93"
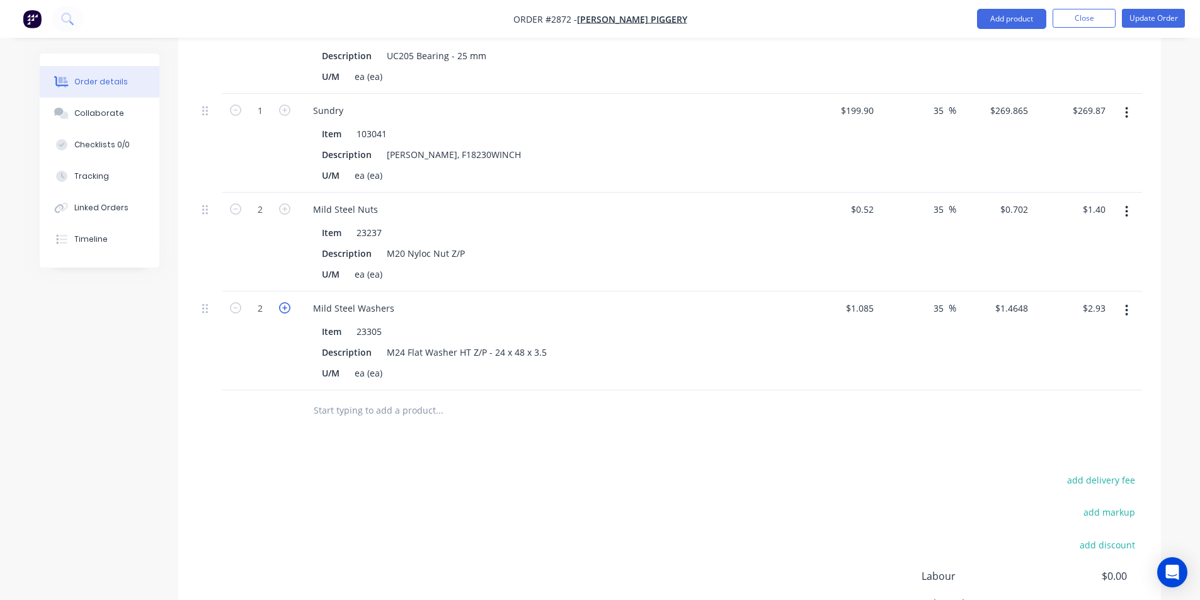
scroll to position [3099, 0]
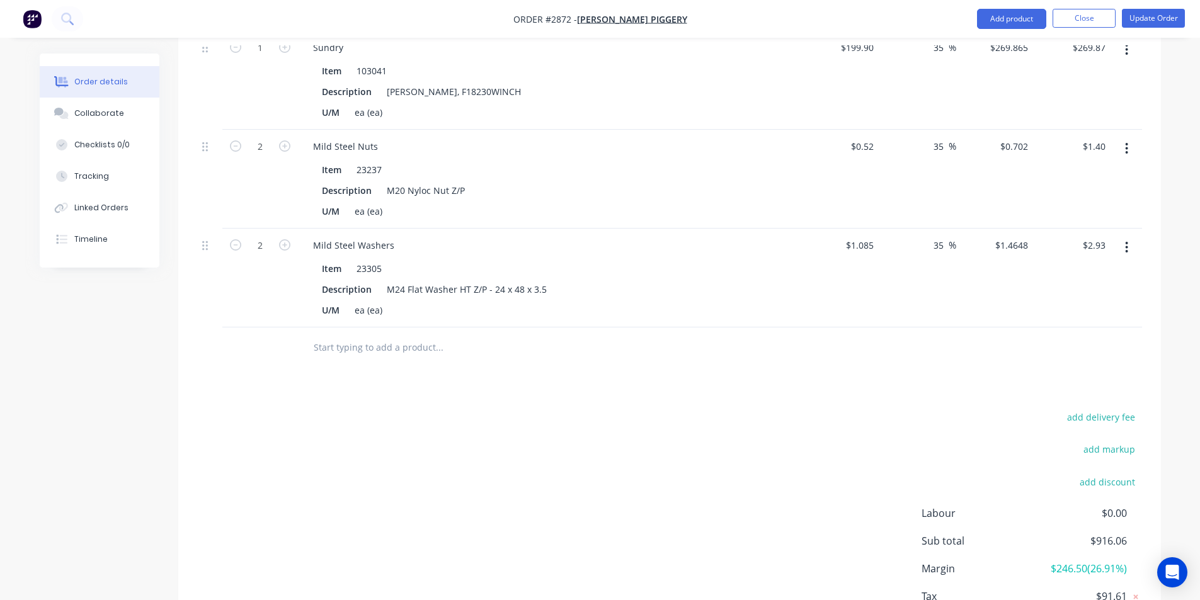
click at [346, 335] on input "text" at bounding box center [439, 347] width 252 height 25
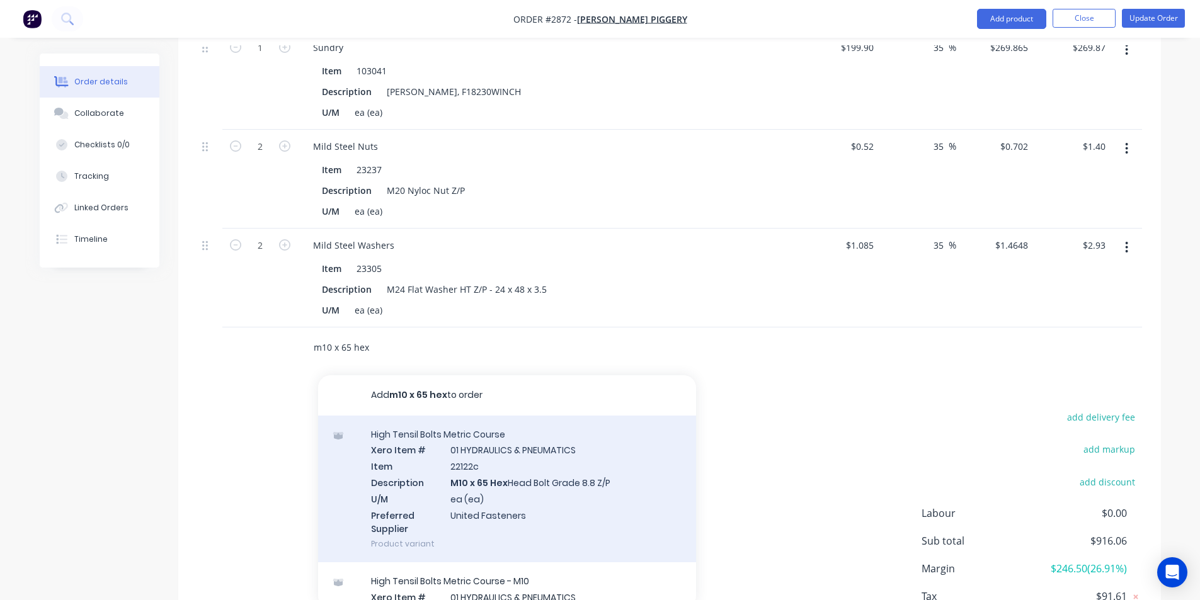
type input "m10 x 65 hex"
click at [466, 455] on div "High Tensil Bolts Metric Course Xero Item # 01 HYDRAULICS & PNEUMATICS Item 221…" at bounding box center [507, 489] width 378 height 147
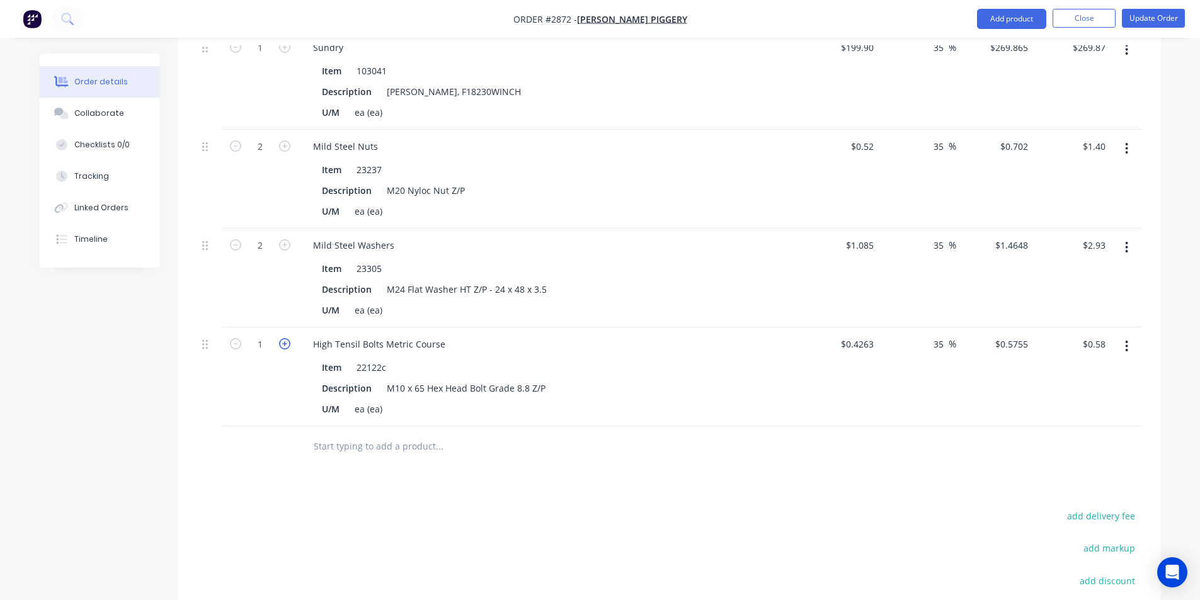
click at [282, 338] on icon "button" at bounding box center [284, 343] width 11 height 11
type input "2"
type input "$1.15"
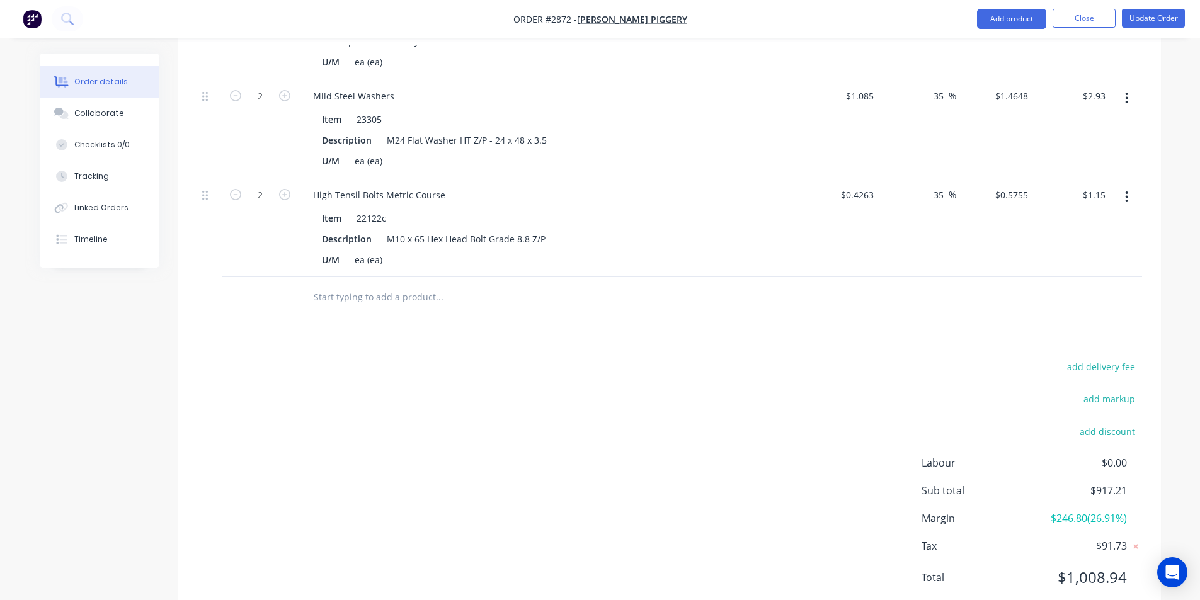
scroll to position [3270, 0]
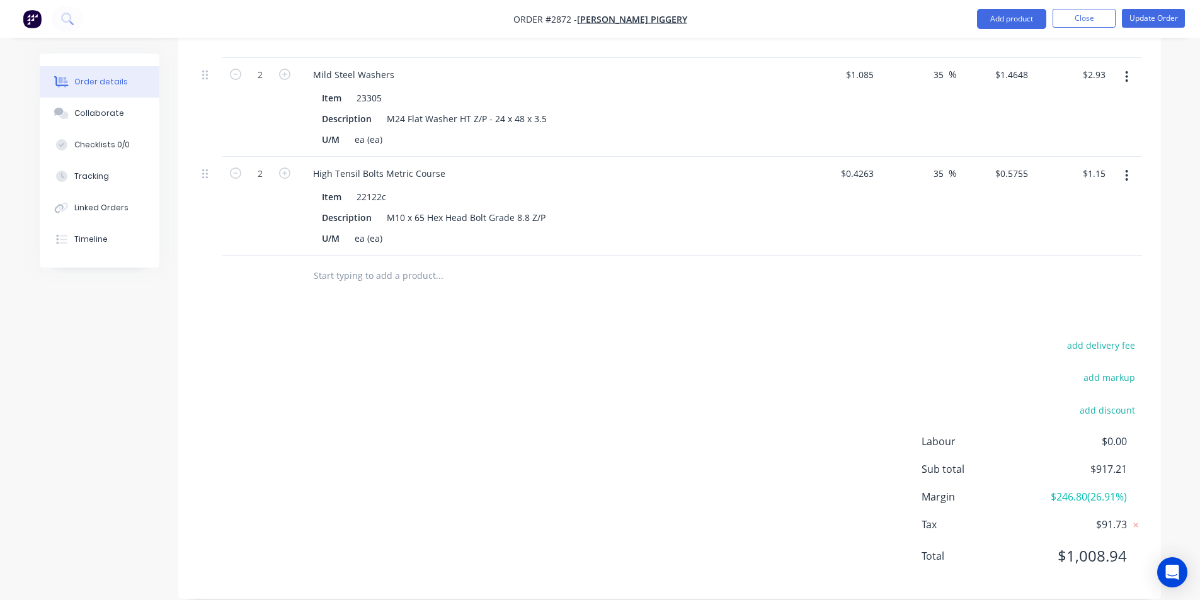
click at [335, 263] on input "text" at bounding box center [439, 275] width 252 height 25
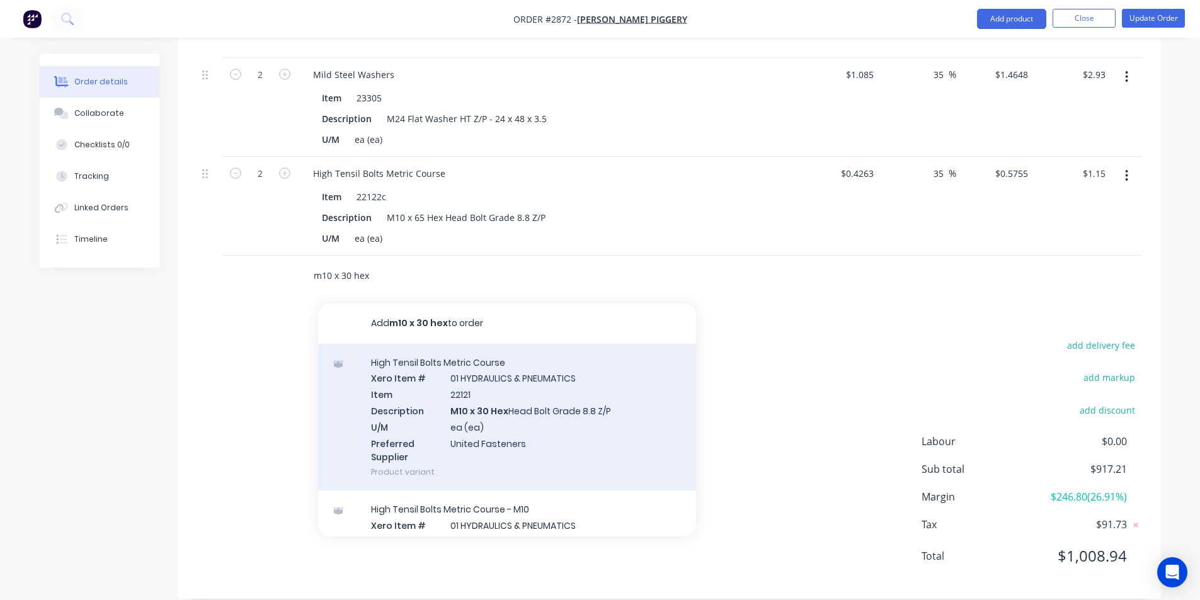
type input "m10 x 30 hex"
click at [557, 408] on div "High Tensil Bolts Metric Course Xero Item # 01 HYDRAULICS & PNEUMATICS Item 221…" at bounding box center [507, 417] width 378 height 147
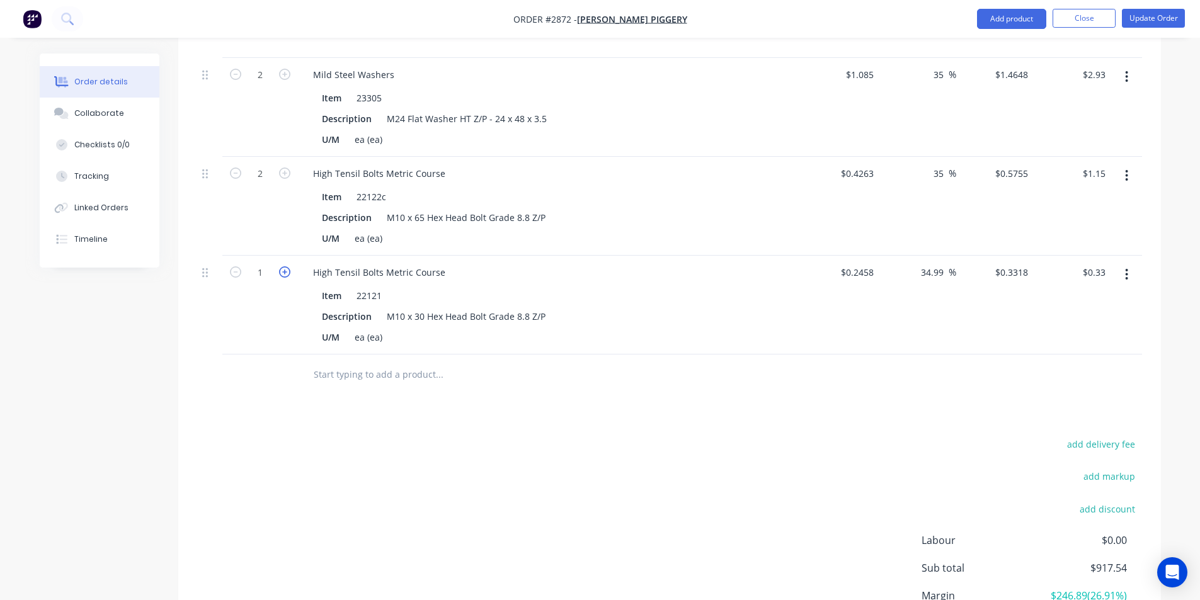
click at [287, 266] on icon "button" at bounding box center [284, 271] width 11 height 11
type input "2"
type input "$0.66"
click at [287, 266] on icon "button" at bounding box center [284, 271] width 11 height 11
type input "3"
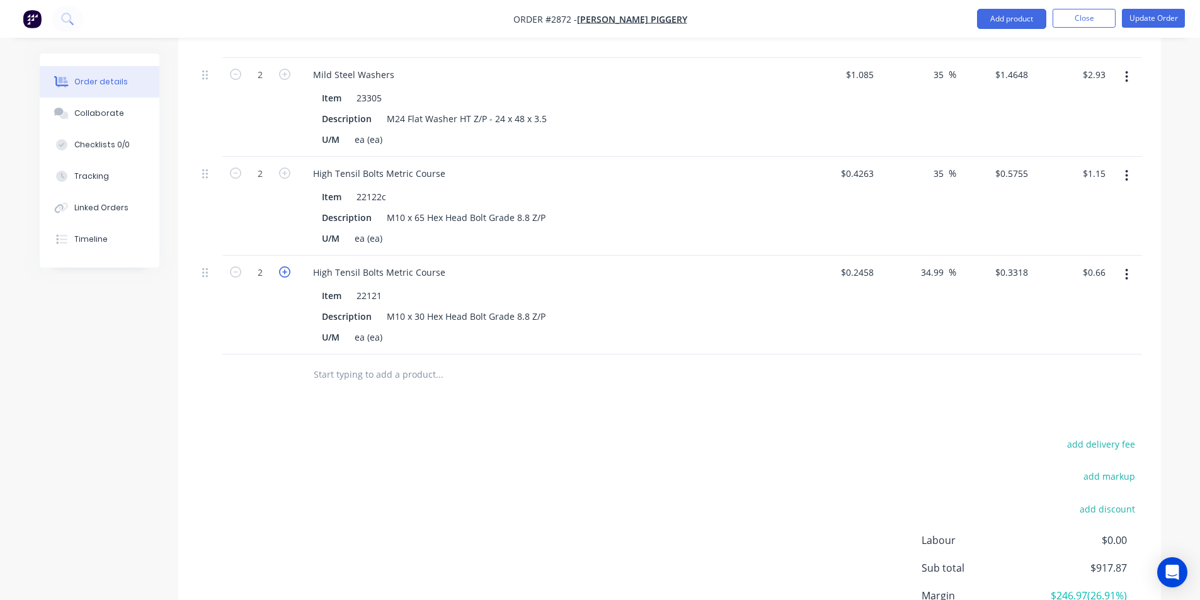
type input "$1.00"
click at [287, 266] on icon "button" at bounding box center [284, 271] width 11 height 11
type input "4"
type input "$1.33"
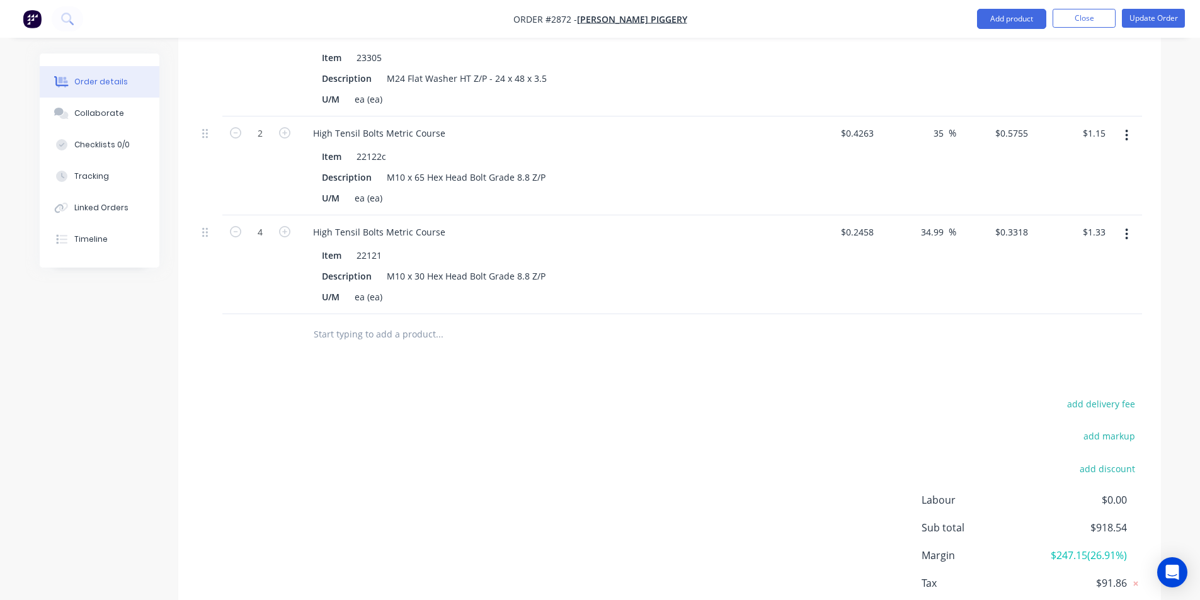
scroll to position [3333, 0]
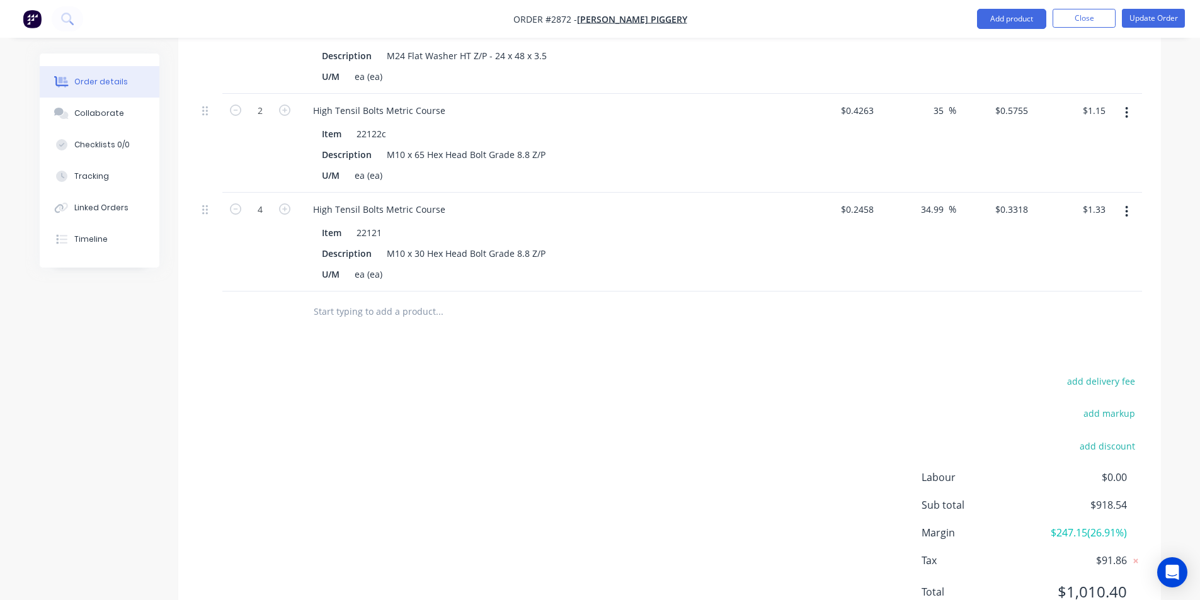
click at [366, 299] on input "text" at bounding box center [439, 311] width 252 height 25
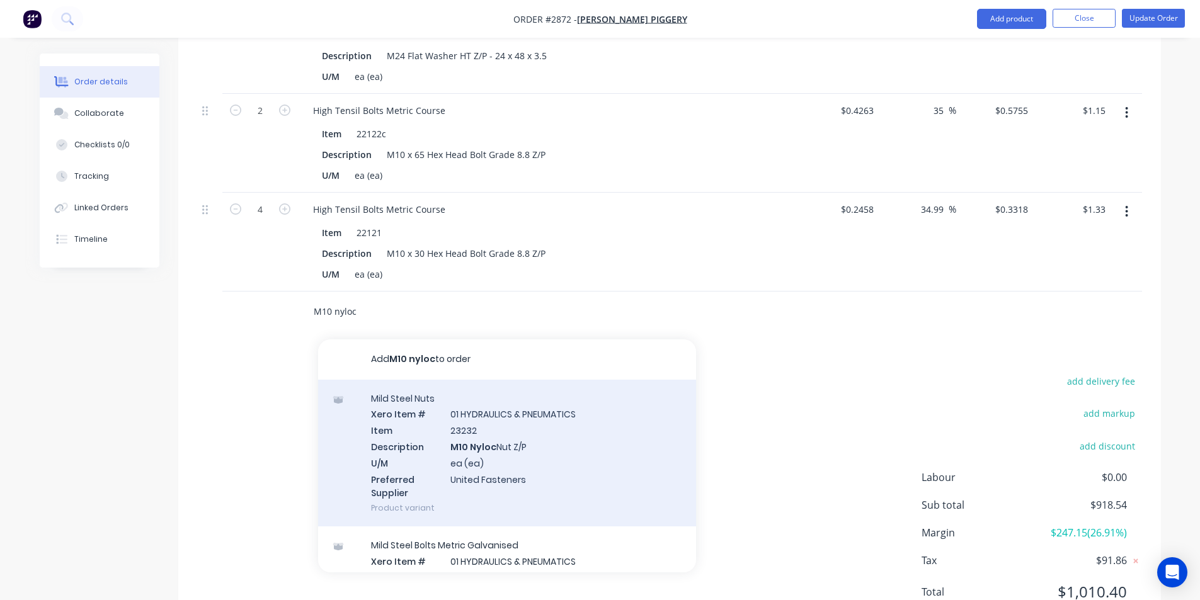
type input "M10 nyloc"
click at [482, 415] on div "Mild Steel Nuts Xero Item # 01 HYDRAULICS & PNEUMATICS Item 23232 Description M…" at bounding box center [507, 453] width 378 height 147
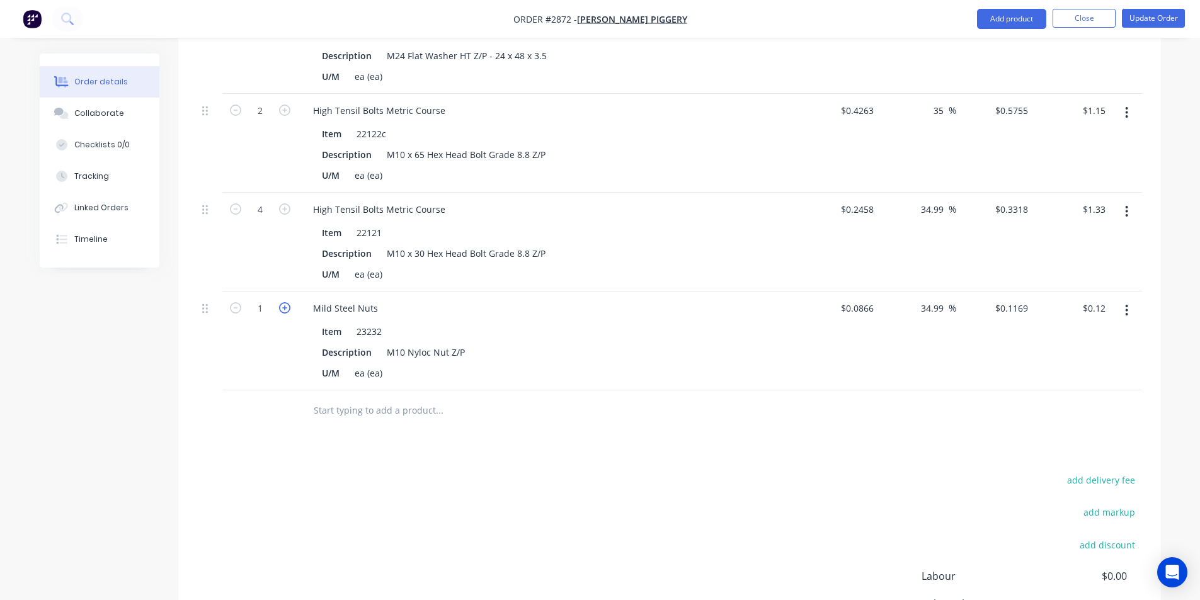
click at [285, 302] on icon "button" at bounding box center [284, 307] width 11 height 11
type input "2"
type input "$0.23"
click at [285, 302] on icon "button" at bounding box center [284, 307] width 11 height 11
type input "3"
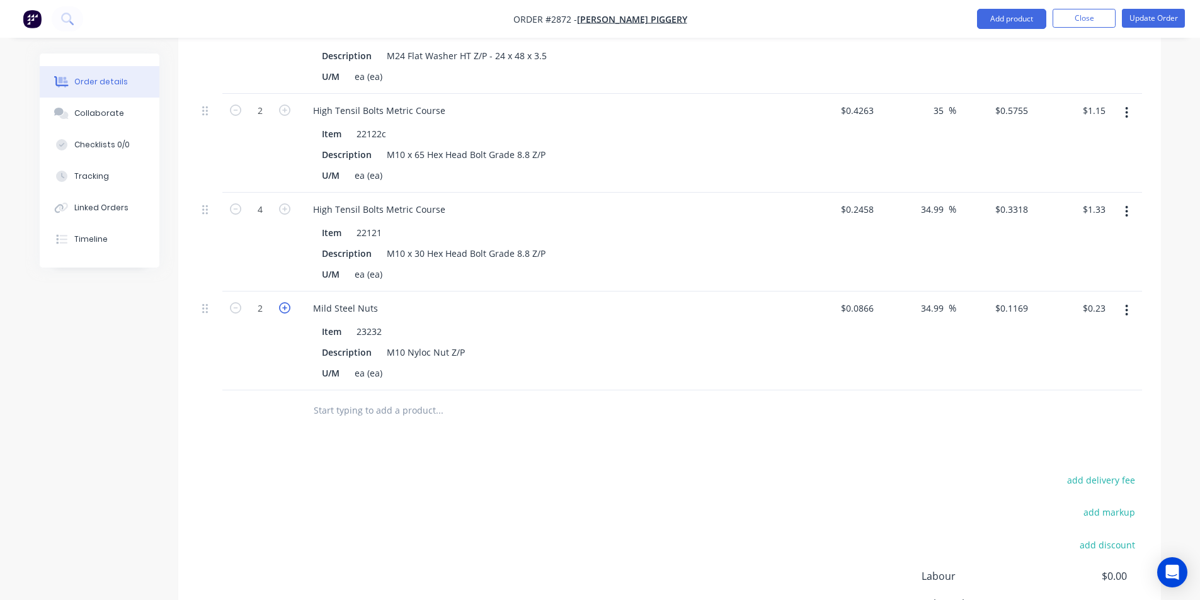
type input "$0.35"
click at [285, 302] on icon "button" at bounding box center [284, 307] width 11 height 11
type input "4"
type input "$0.47"
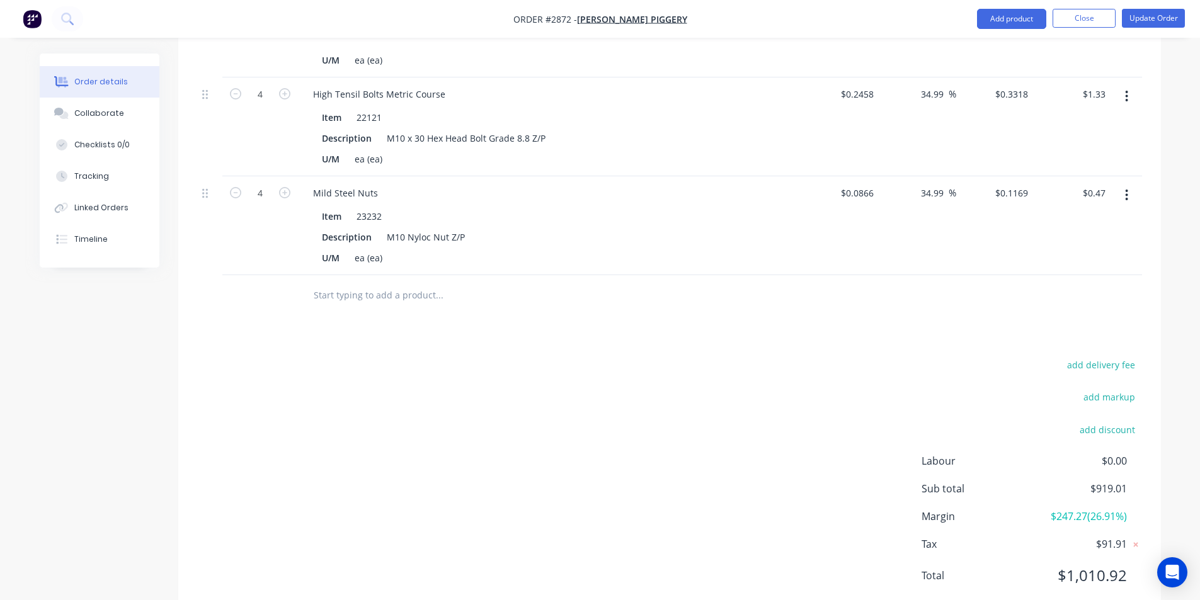
scroll to position [3459, 0]
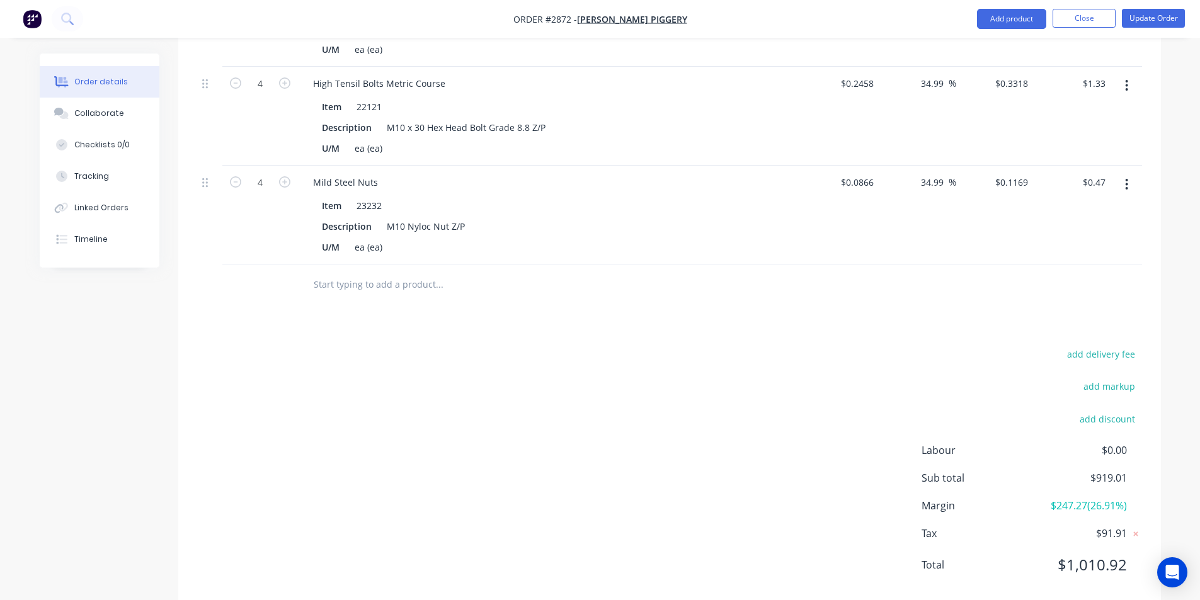
click at [336, 272] on input "text" at bounding box center [439, 284] width 252 height 25
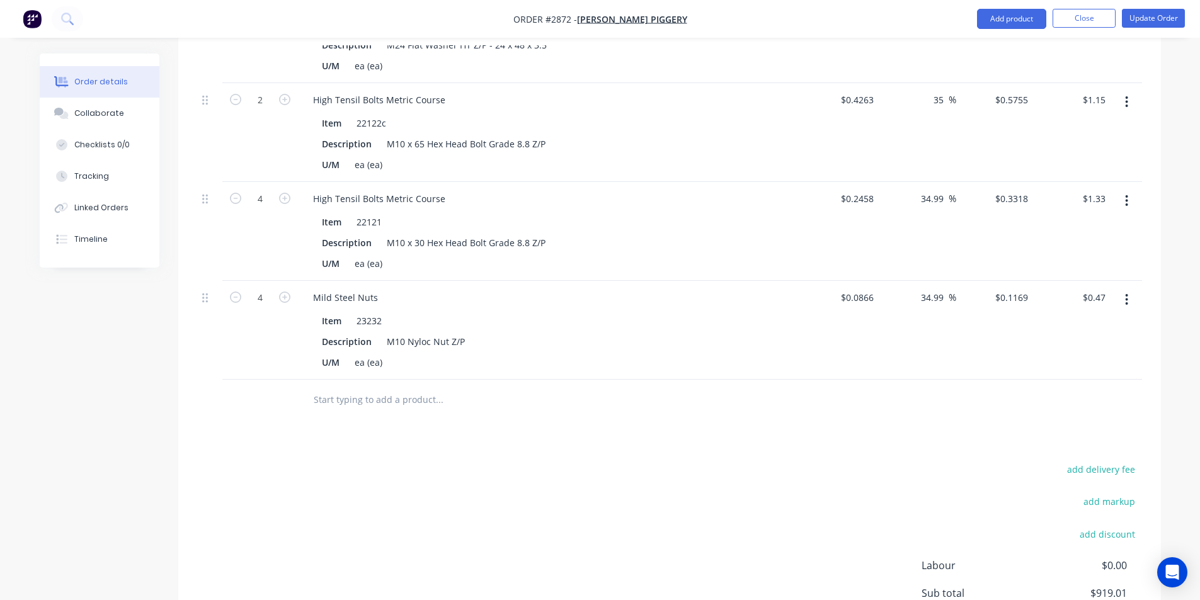
scroll to position [3342, 0]
click at [342, 396] on input "text" at bounding box center [439, 401] width 252 height 25
paste input "12-14x35 CL2 Zinc Hex SDS Tekscrew"
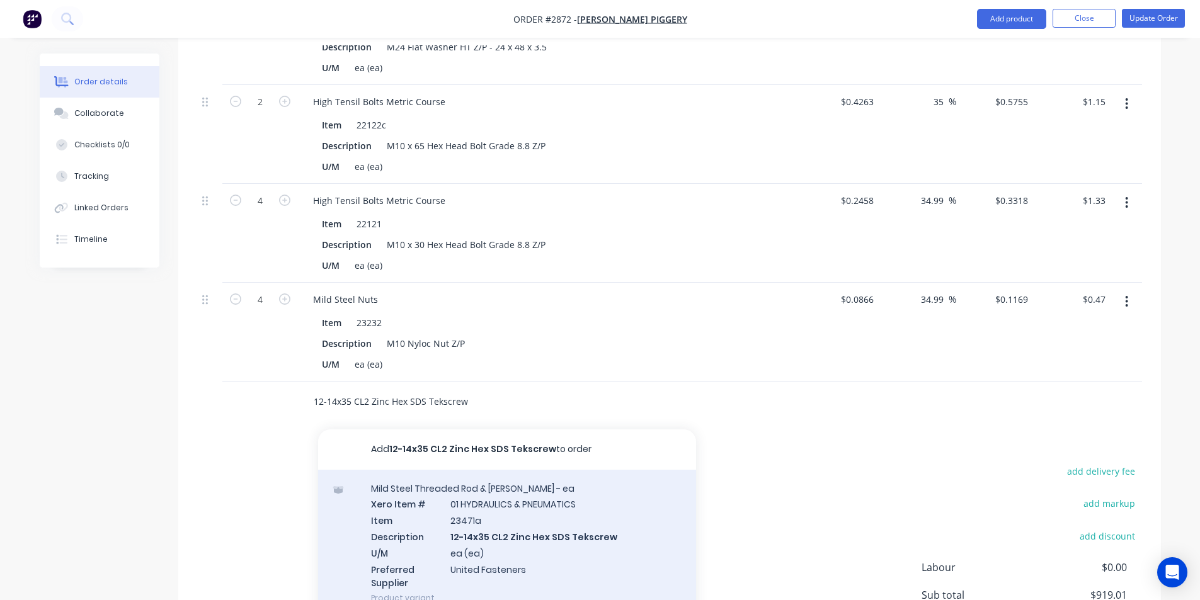
type input "12-14x35 CL2 Zinc Hex SDS Tekscrew"
click at [515, 520] on div "Mild Steel Threaded Rod & Sundry - ea Xero Item # 01 HYDRAULICS & PNEUMATICS It…" at bounding box center [507, 543] width 378 height 147
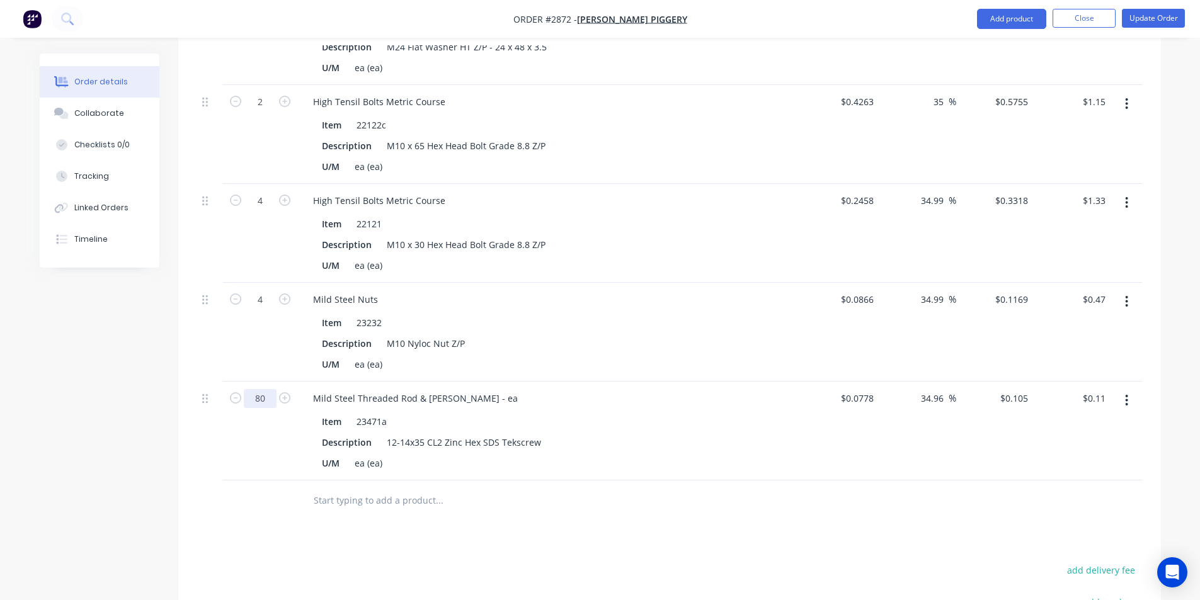
type input "80"
type input "$8.40"
click at [273, 421] on div "80" at bounding box center [260, 431] width 76 height 99
click at [415, 489] on input "text" at bounding box center [439, 500] width 252 height 25
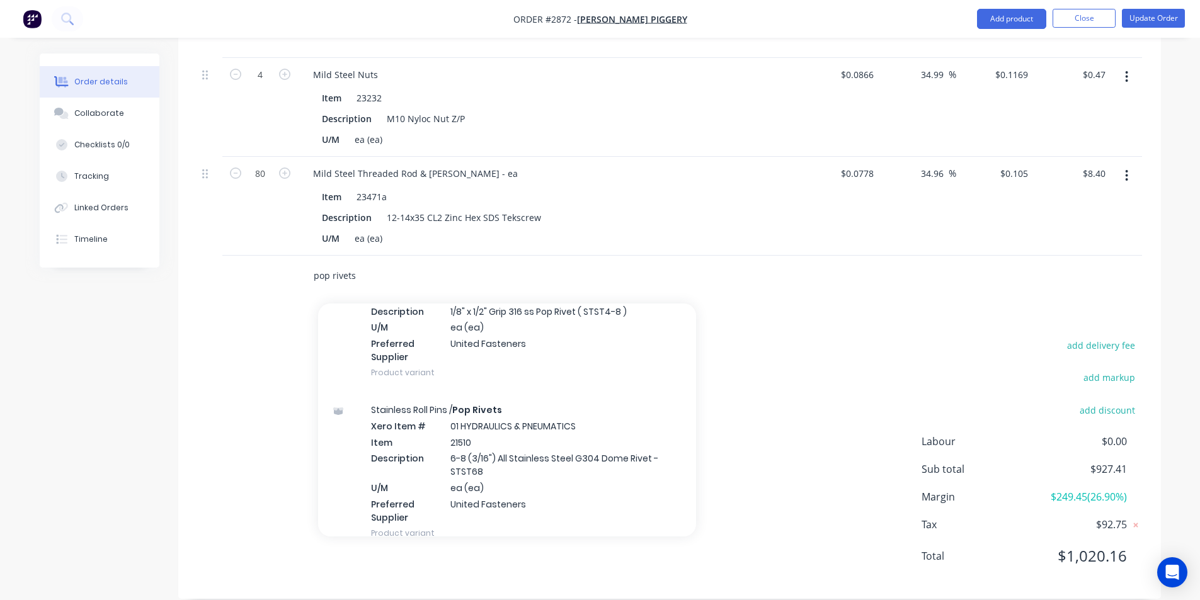
scroll to position [1117, 0]
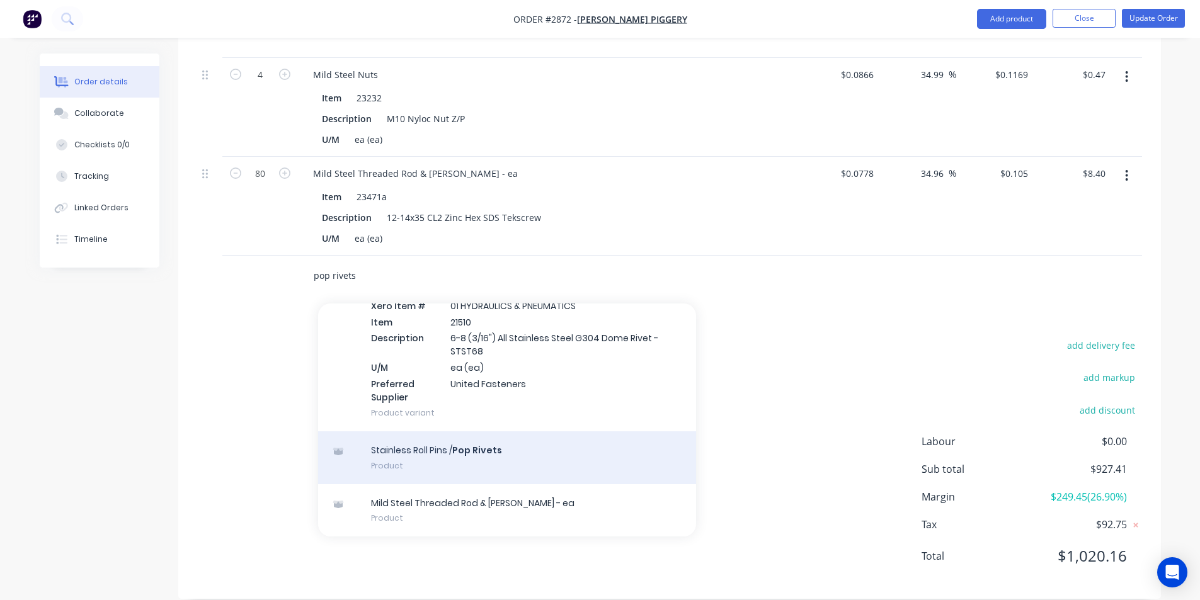
type input "pop rivets"
click at [483, 436] on div "Stainless Roll Pins / Pop Rivets Product" at bounding box center [507, 458] width 378 height 53
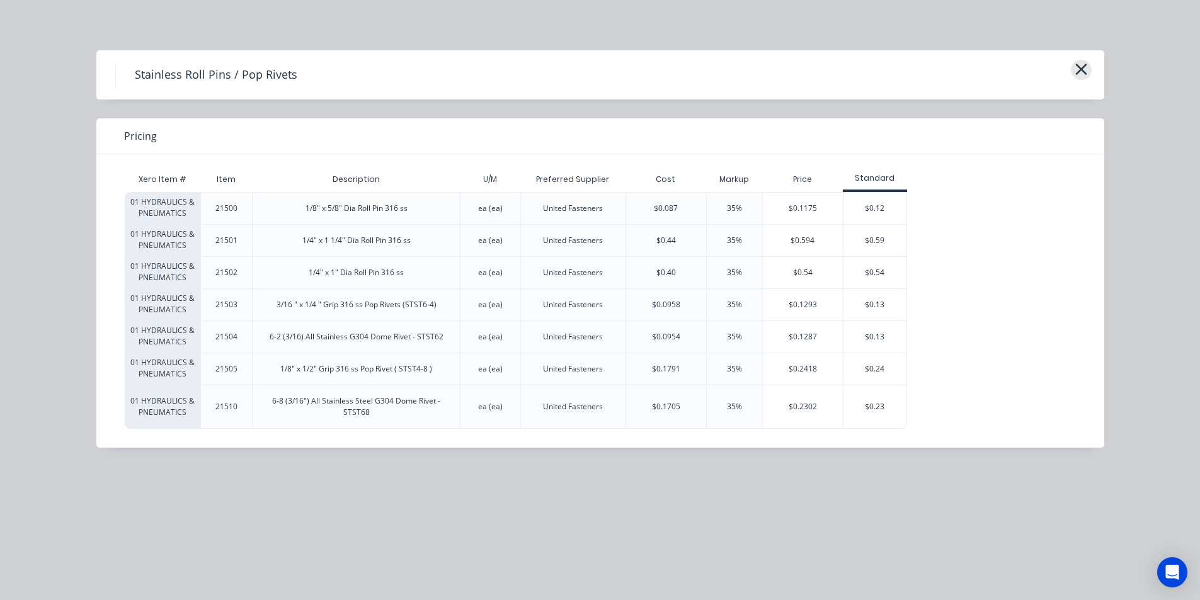
click at [1080, 72] on icon "button" at bounding box center [1081, 69] width 13 height 18
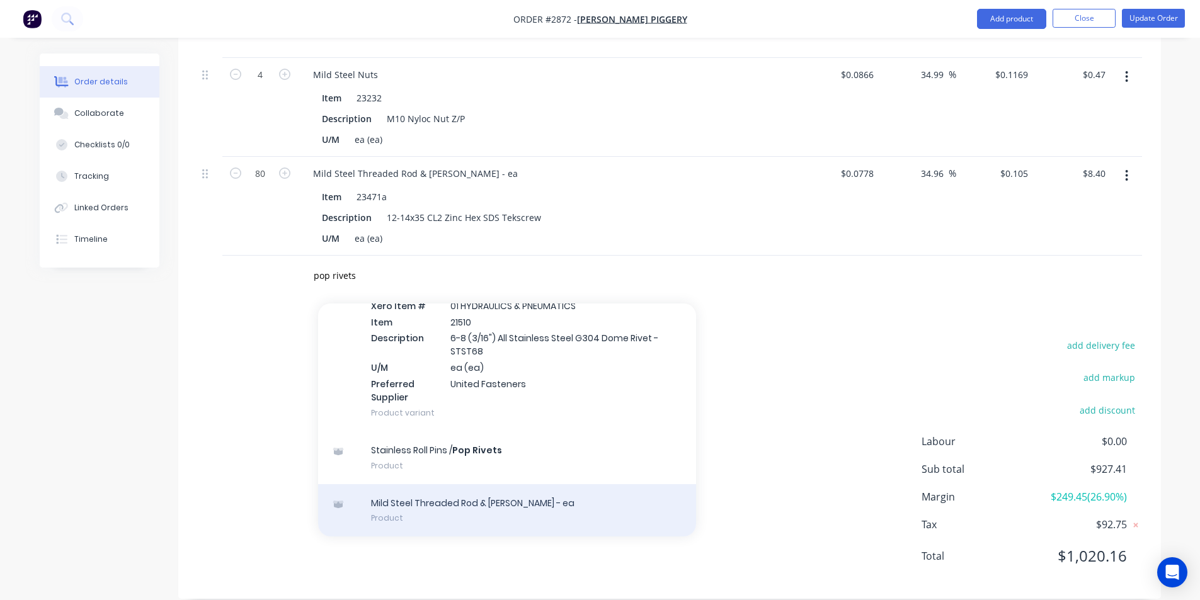
click at [497, 484] on div "Mild Steel Threaded Rod & Sundry - ea Product" at bounding box center [507, 510] width 378 height 53
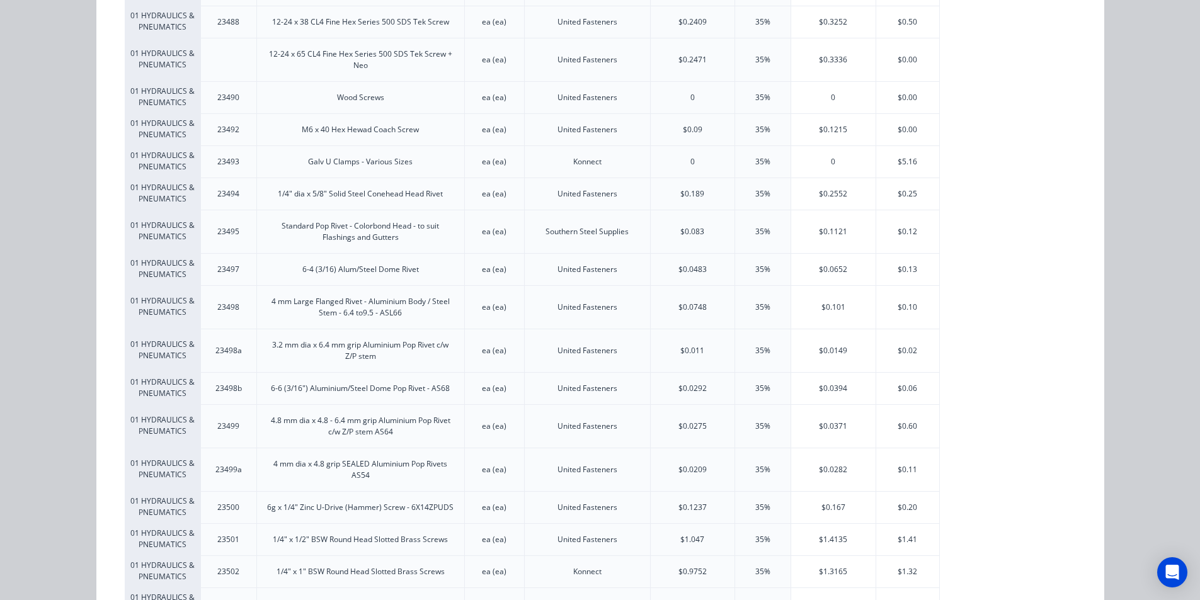
scroll to position [2066, 0]
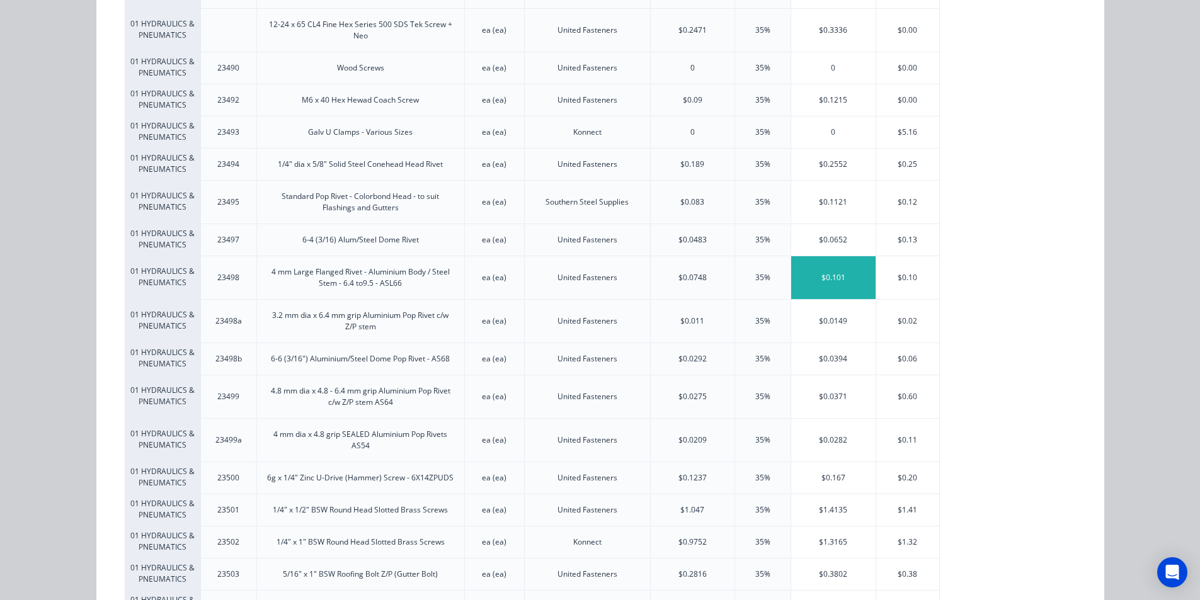
click at [835, 280] on div "$0.101" at bounding box center [833, 277] width 84 height 43
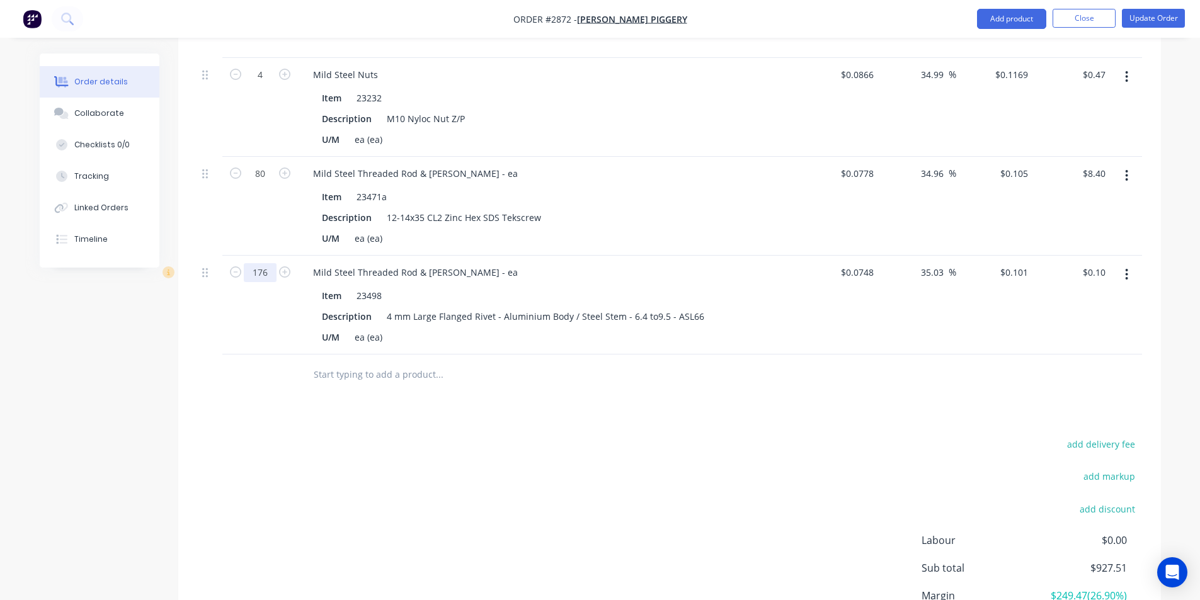
type input "176"
type input "$17.78"
click at [334, 508] on div "add delivery fee add markup add discount Labour $0.00 Sub total $945.19 Margin …" at bounding box center [669, 557] width 945 height 243
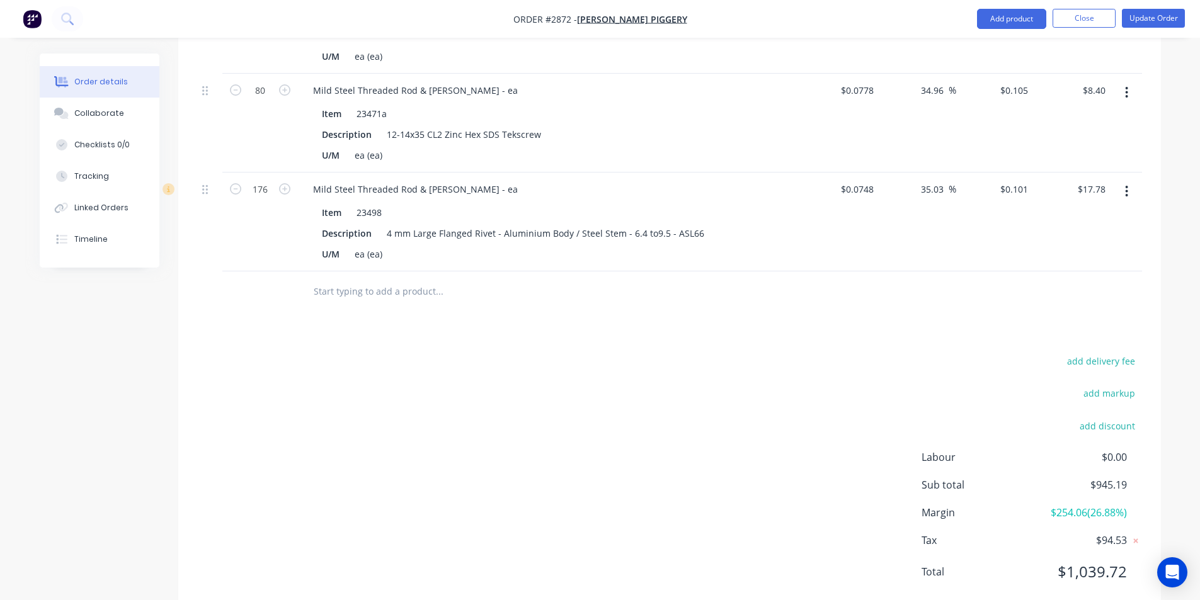
scroll to position [3666, 0]
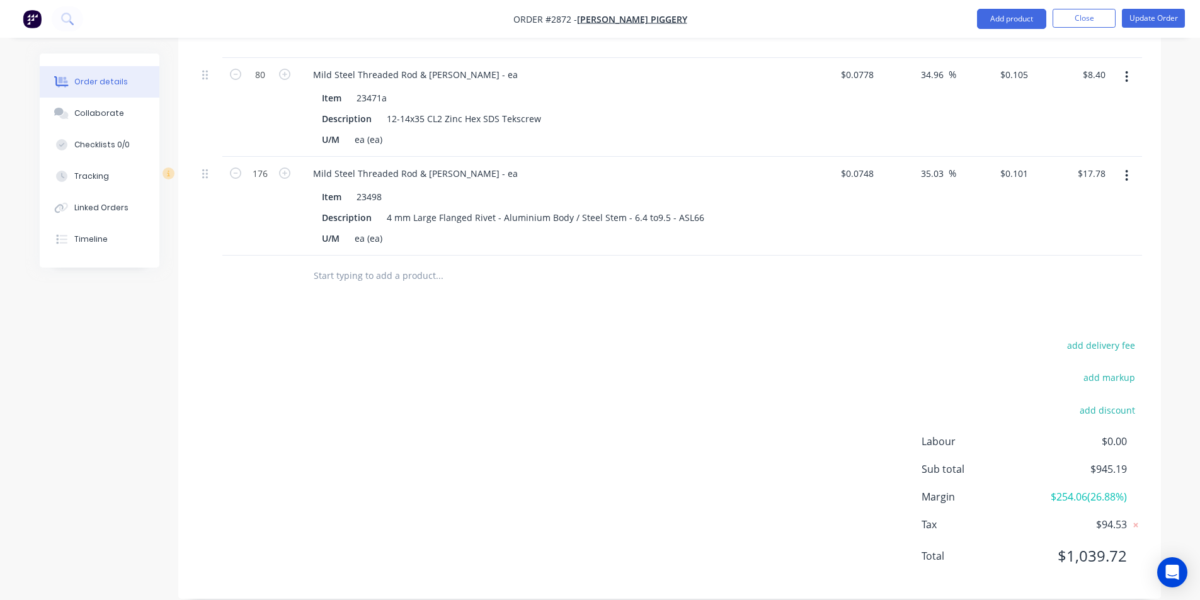
click at [334, 263] on input "text" at bounding box center [439, 275] width 252 height 25
click at [370, 263] on input "text" at bounding box center [439, 275] width 252 height 25
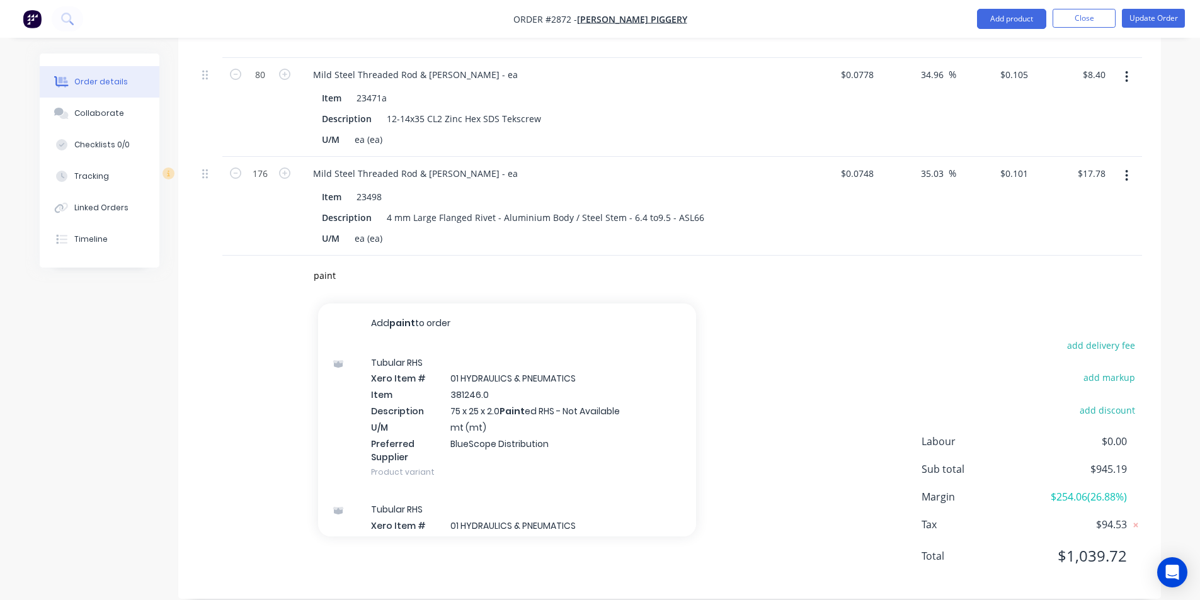
drag, startPoint x: 685, startPoint y: 300, endPoint x: 690, endPoint y: 495, distance: 195.4
click at [690, 495] on div "Add paint to order Tubular RHS Xero Item # 01 HYDRAULICS & PNEUMATICS Item 3812…" at bounding box center [507, 420] width 378 height 233
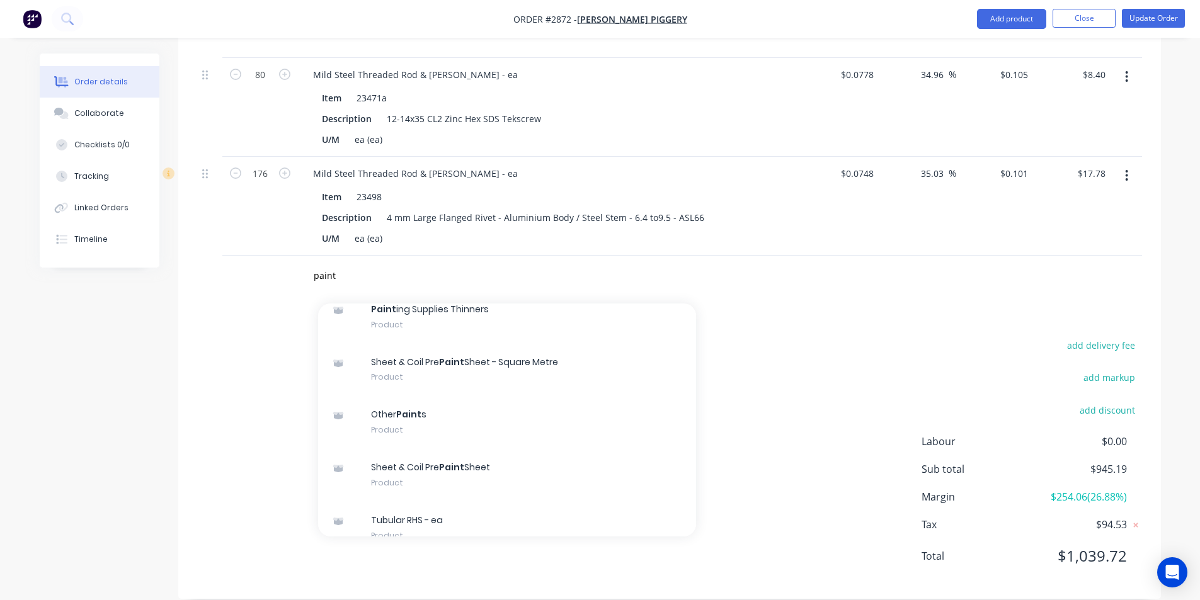
scroll to position [71761, 0]
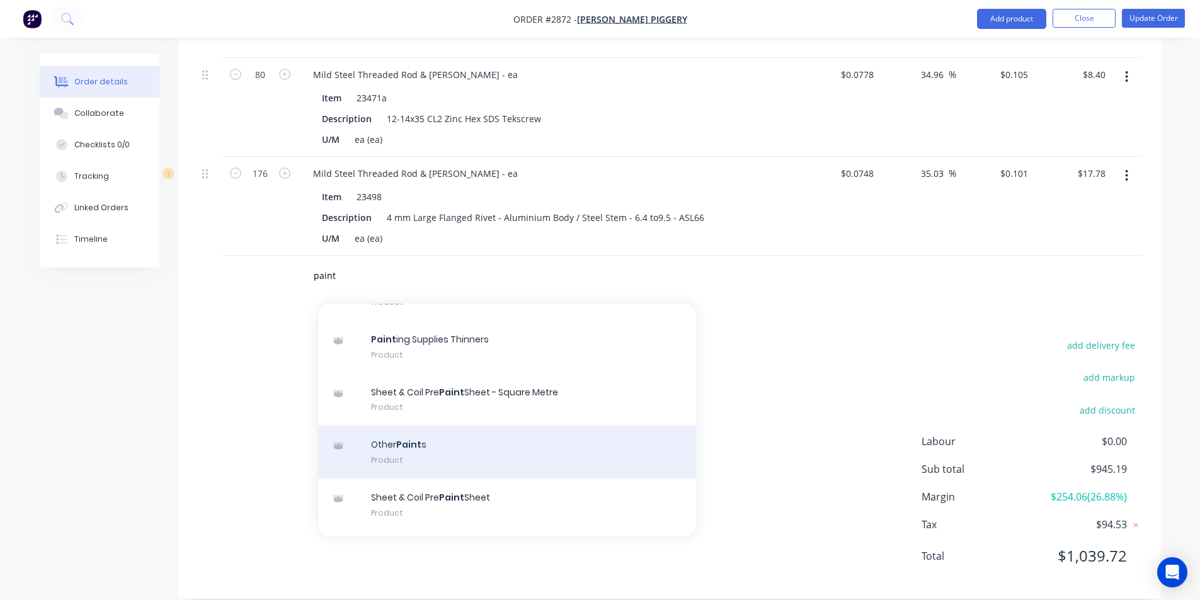
click at [425, 433] on div "Other Paint s Product" at bounding box center [507, 452] width 378 height 53
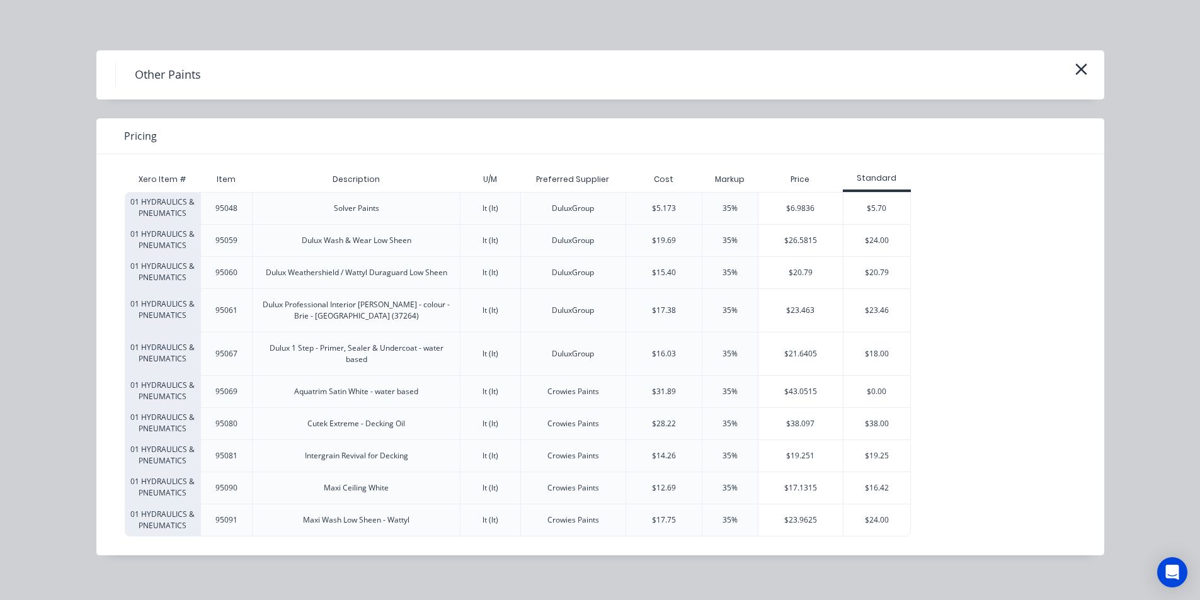
scroll to position [3683, 0]
drag, startPoint x: 1084, startPoint y: 69, endPoint x: 913, endPoint y: 151, distance: 189.6
click at [1084, 69] on icon "button" at bounding box center [1081, 69] width 13 height 18
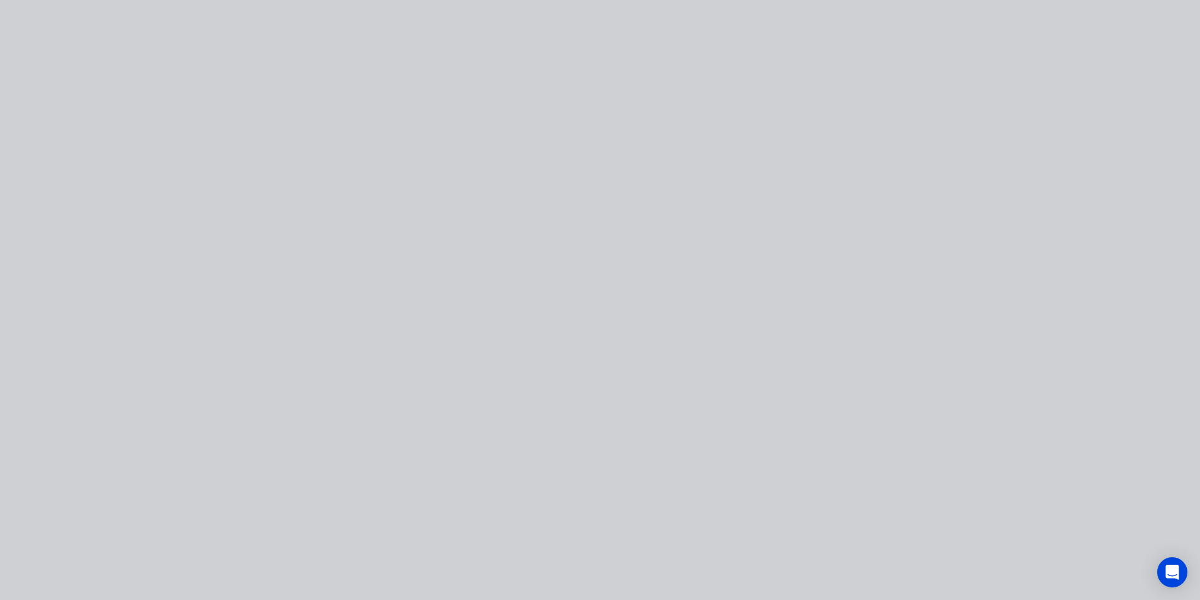
scroll to position [3666, 0]
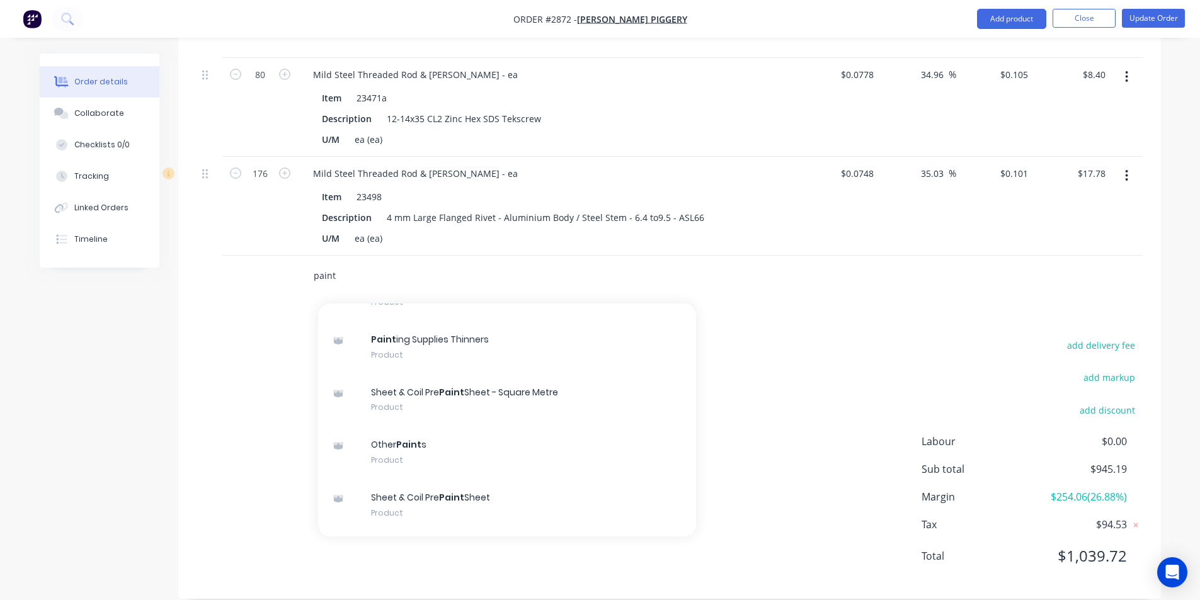
drag, startPoint x: 362, startPoint y: 261, endPoint x: 230, endPoint y: 260, distance: 132.3
click at [230, 260] on div "paint Add paint to order Tubular RHS Xero Item # 01 HYDRAULICS & PNEUMATICS Ite…" at bounding box center [669, 276] width 945 height 41
paste input "Weld Through Zinc Spray - Wurth - 400 ml"
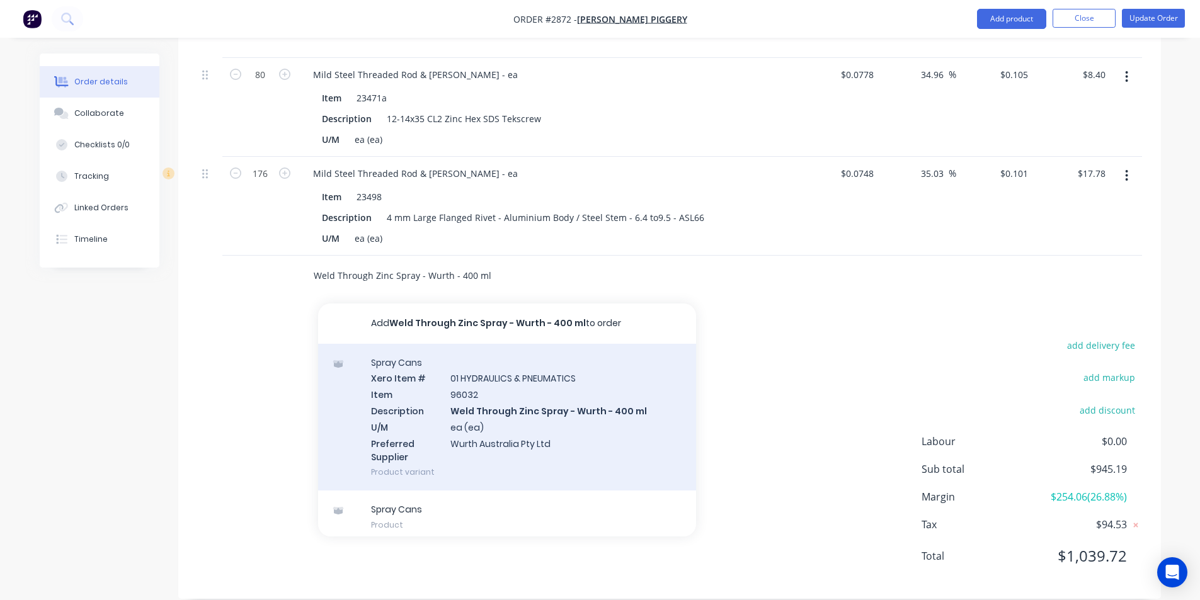
type input "Weld Through Zinc Spray - Wurth - 400 ml"
click at [491, 387] on div "Spray Cans Xero Item # 01 HYDRAULICS & PNEUMATICS Item 96032 Description Weld T…" at bounding box center [507, 417] width 378 height 147
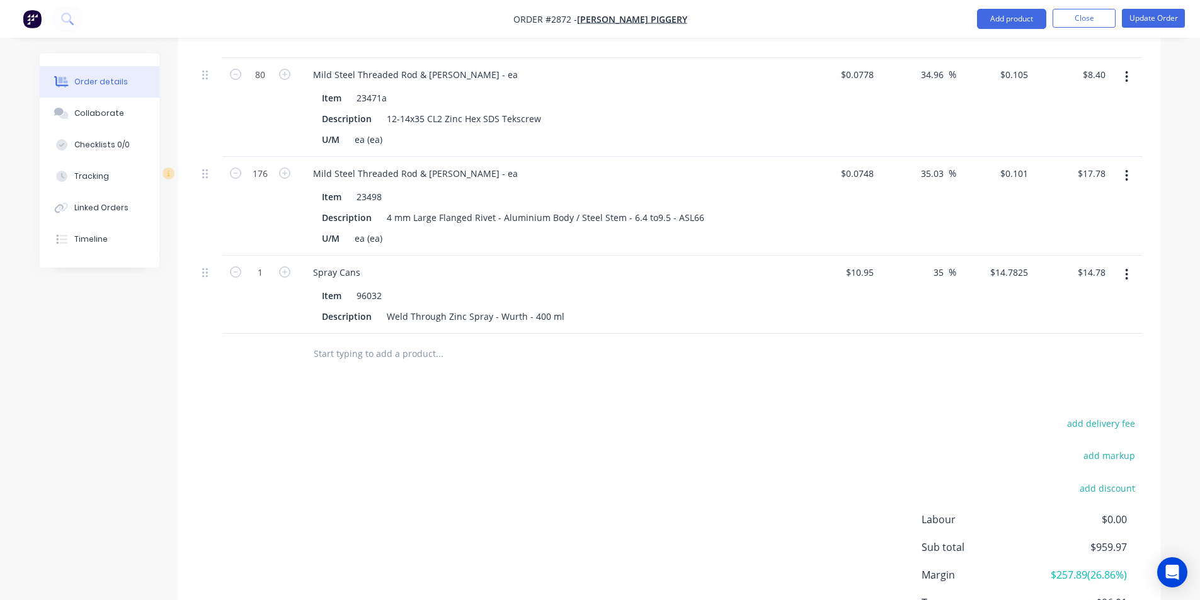
click at [346, 341] on input "text" at bounding box center [439, 353] width 252 height 25
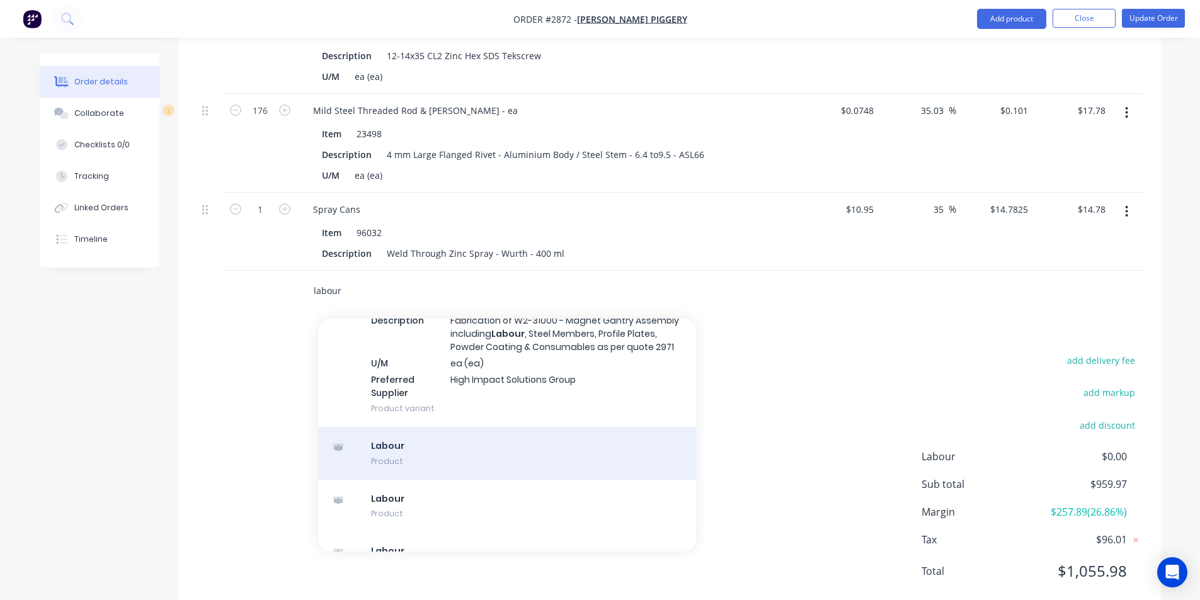
scroll to position [1226, 0]
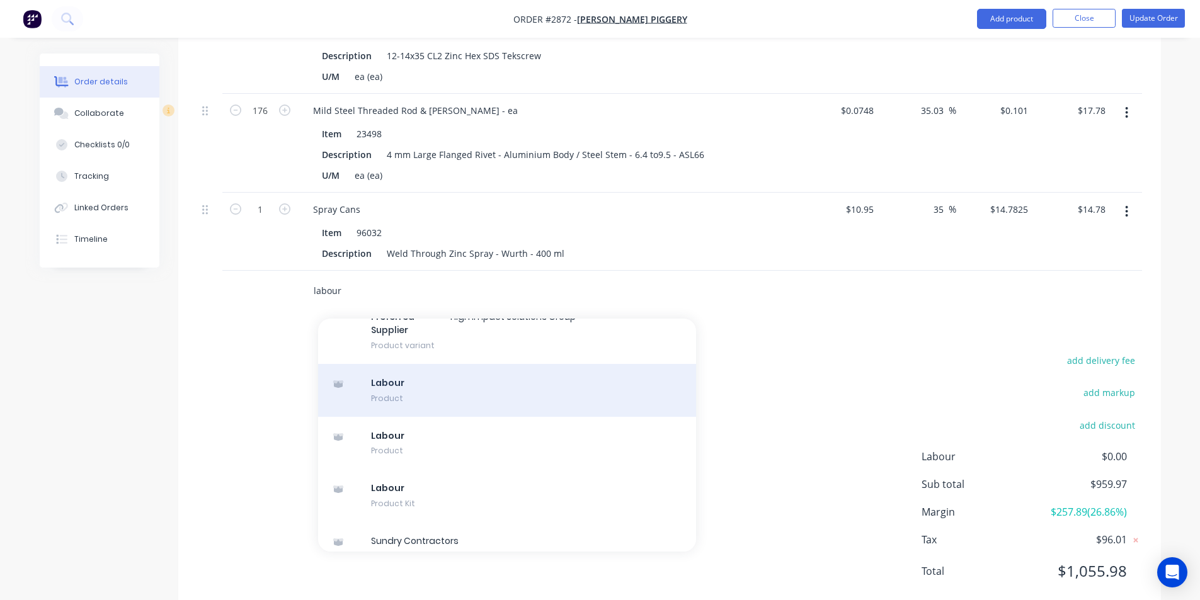
type input "labour"
click at [417, 364] on div "Labour Product" at bounding box center [507, 390] width 378 height 53
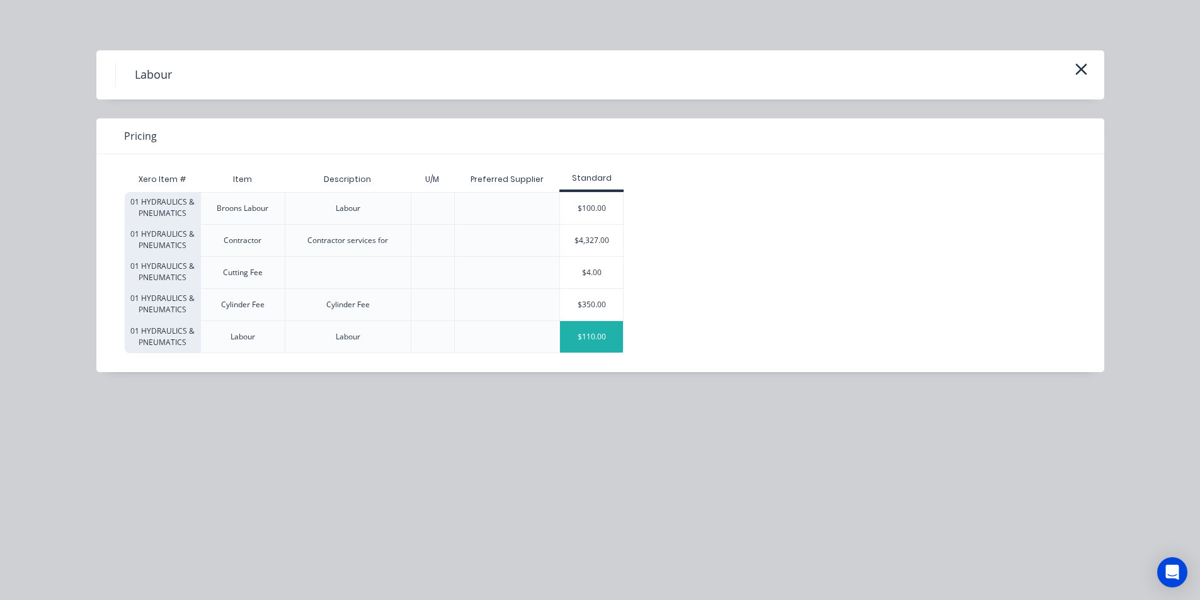
click at [586, 333] on div "$110.00" at bounding box center [591, 336] width 63 height 31
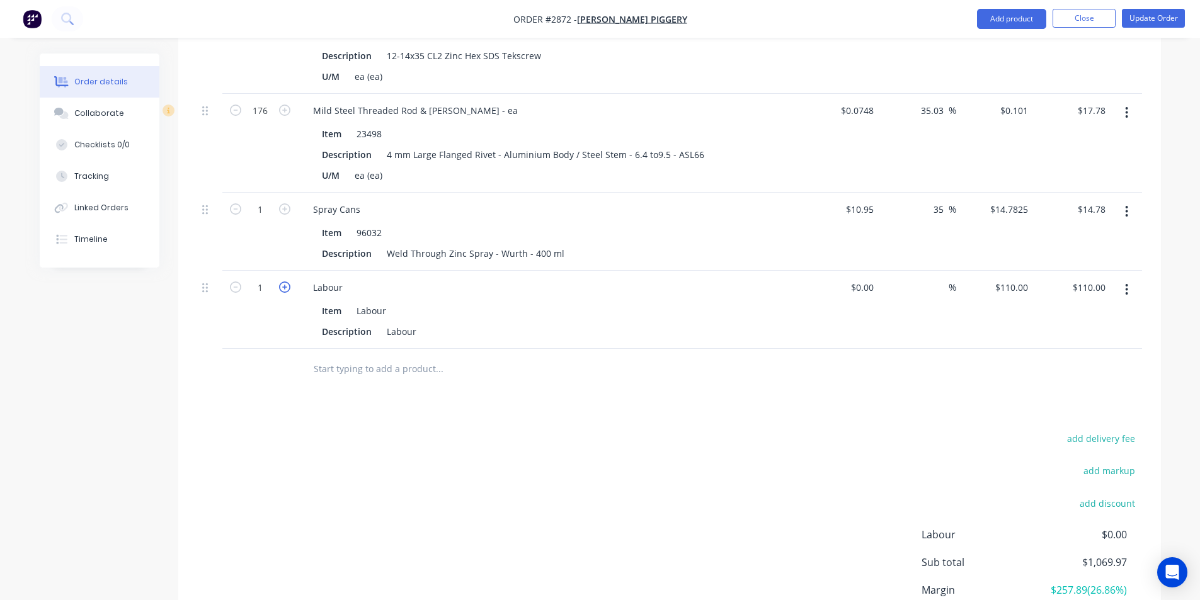
click at [287, 282] on icon "button" at bounding box center [284, 287] width 11 height 11
type input "2"
type input "$220.00"
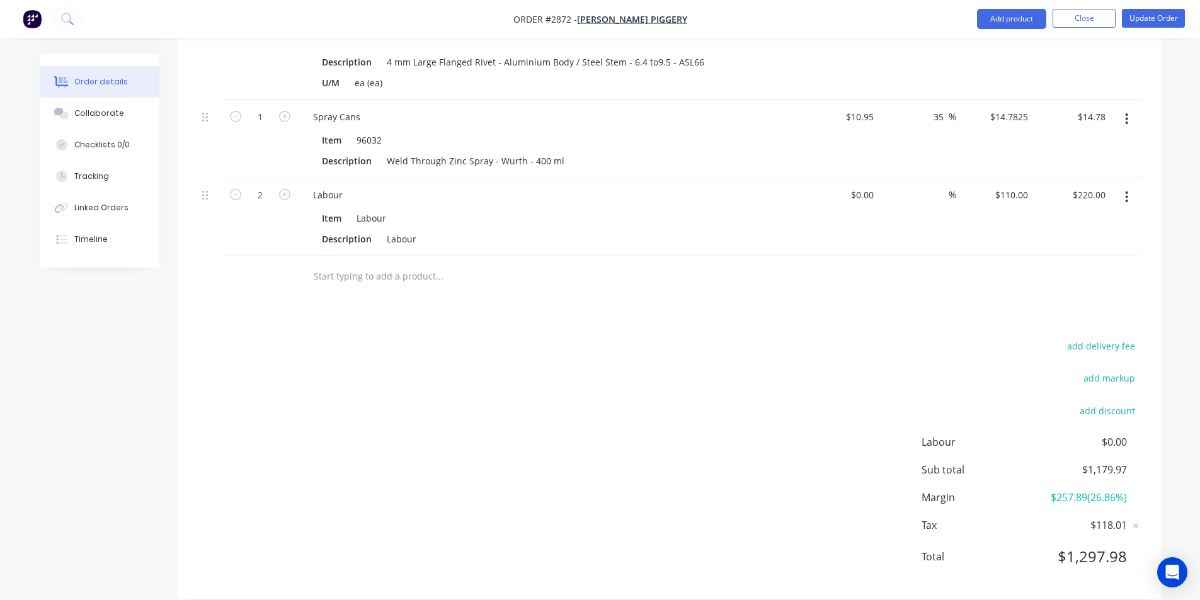
scroll to position [3822, 0]
type input "26.75"
type input "$2,942.50"
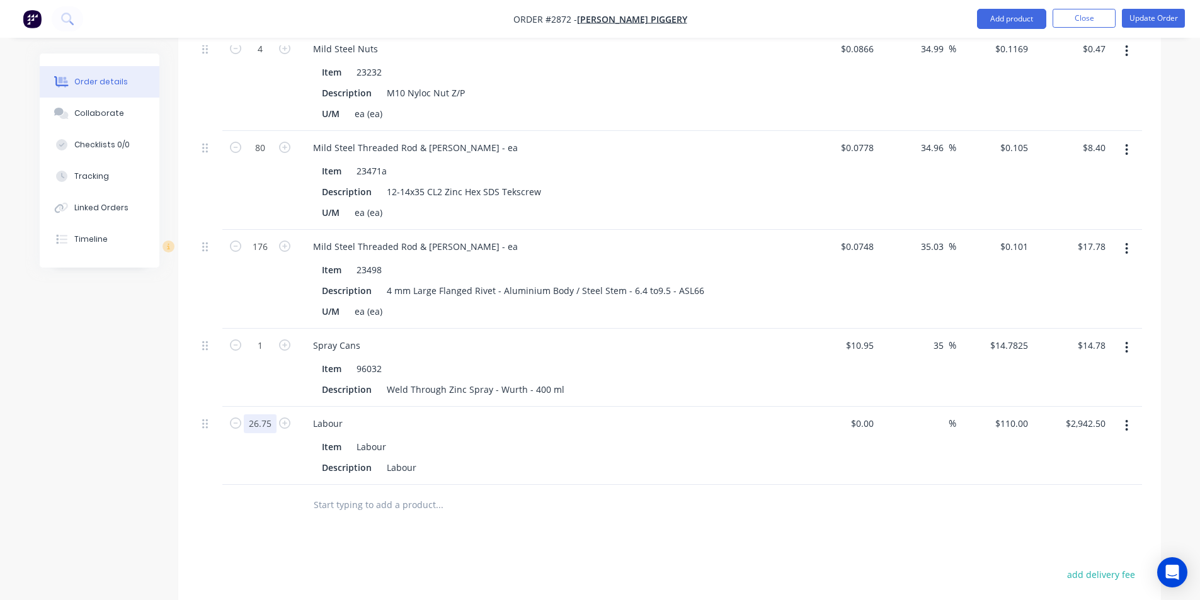
scroll to position [3570, 0]
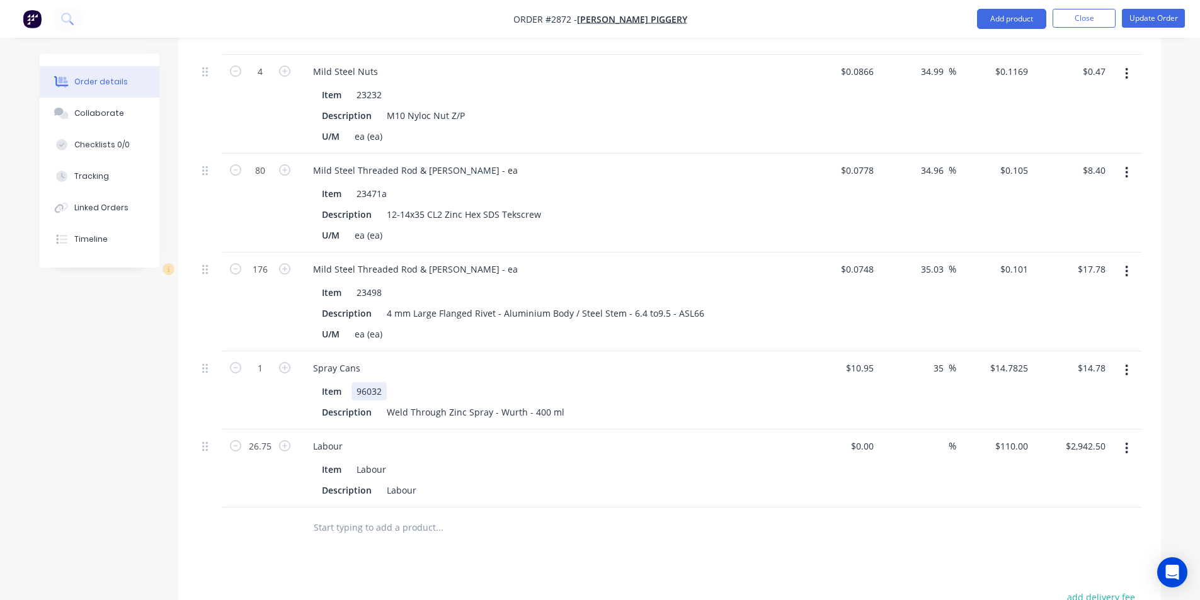
drag, startPoint x: 1128, startPoint y: 429, endPoint x: 391, endPoint y: 367, distance: 739.7
click at [391, 382] on div "Item 96032" at bounding box center [547, 391] width 461 height 18
drag, startPoint x: 557, startPoint y: 391, endPoint x: 536, endPoint y: 365, distance: 33.2
click at [536, 382] on div "Item 96032" at bounding box center [547, 391] width 461 height 18
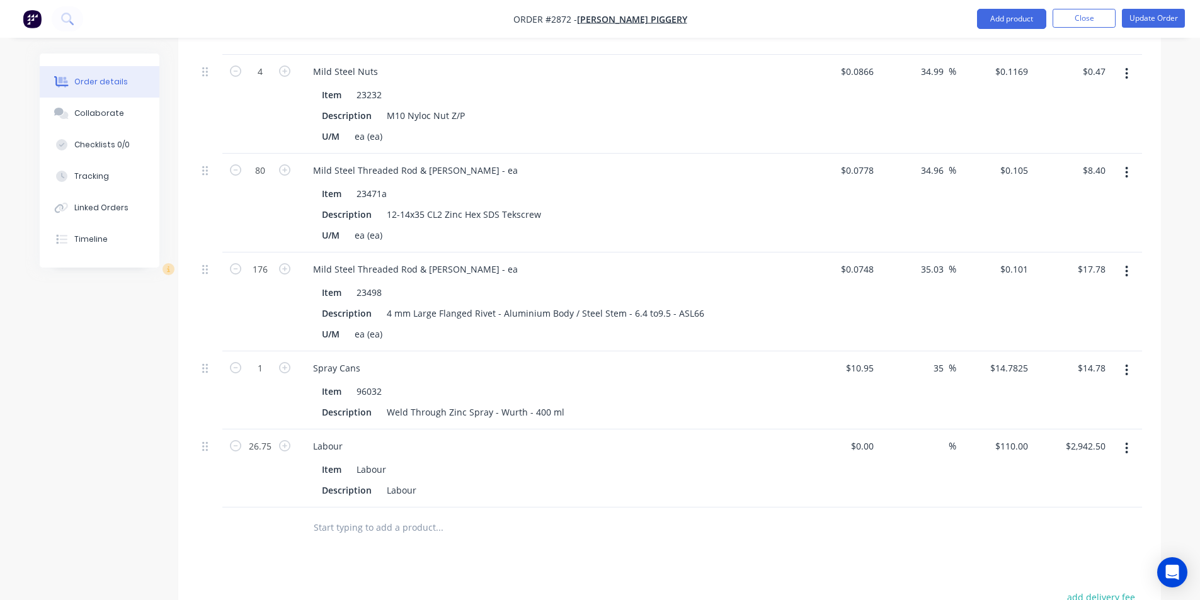
drag, startPoint x: 536, startPoint y: 365, endPoint x: 1126, endPoint y: 428, distance: 593.0
click at [1126, 442] on icon "button" at bounding box center [1126, 449] width 3 height 14
click at [1043, 548] on div "Delete" at bounding box center [1082, 557] width 97 height 18
click at [370, 439] on input "text" at bounding box center [439, 449] width 252 height 25
paste input "PF1632-M20 KNOBBY TREAD WHEEL Ø400mm"
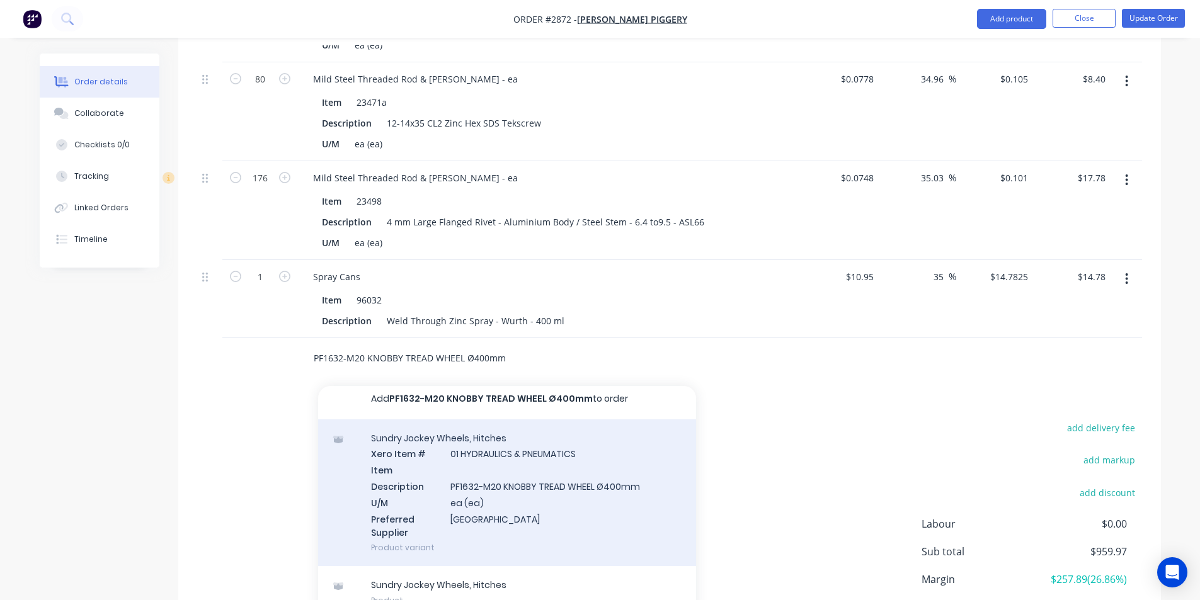
scroll to position [3696, 0]
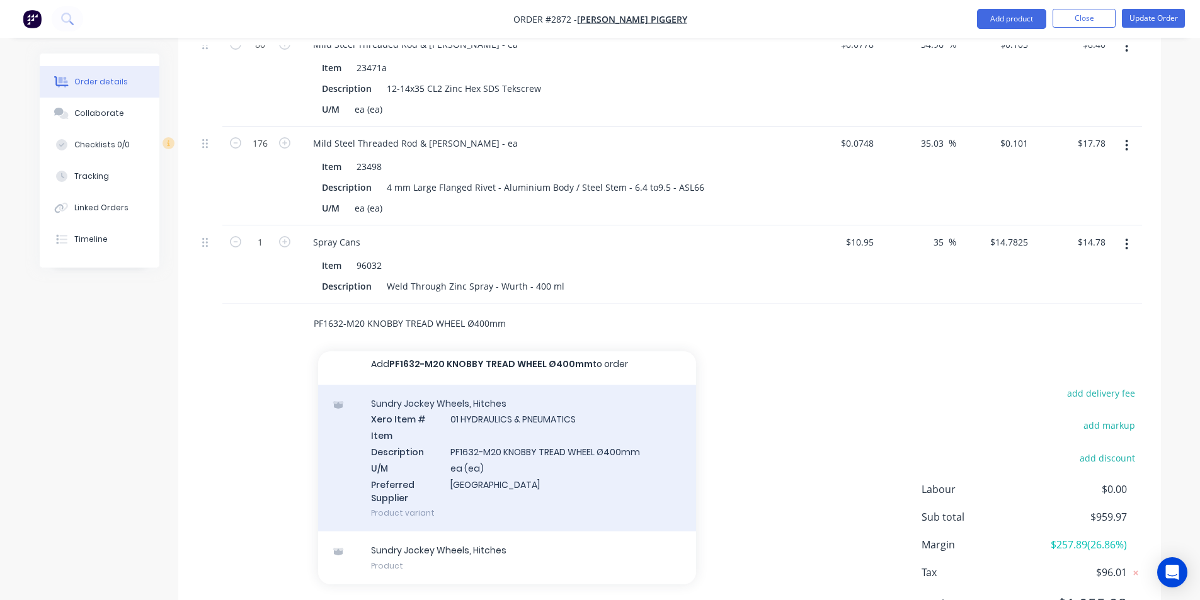
type input "PF1632-M20 KNOBBY TREAD WHEEL Ø400mm"
click at [518, 436] on div "Sundry Jockey Wheels, Hitches Xero Item # 01 HYDRAULICS & PNEUMATICS Item Descr…" at bounding box center [507, 458] width 378 height 147
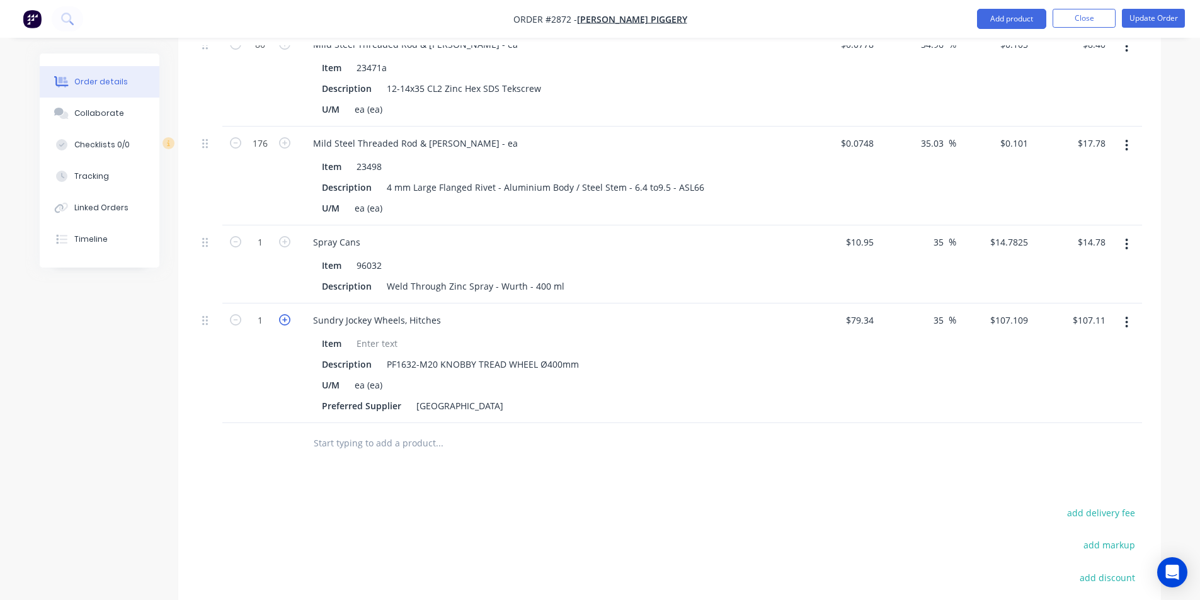
click at [282, 314] on icon "button" at bounding box center [284, 319] width 11 height 11
type input "2"
type input "$214.22"
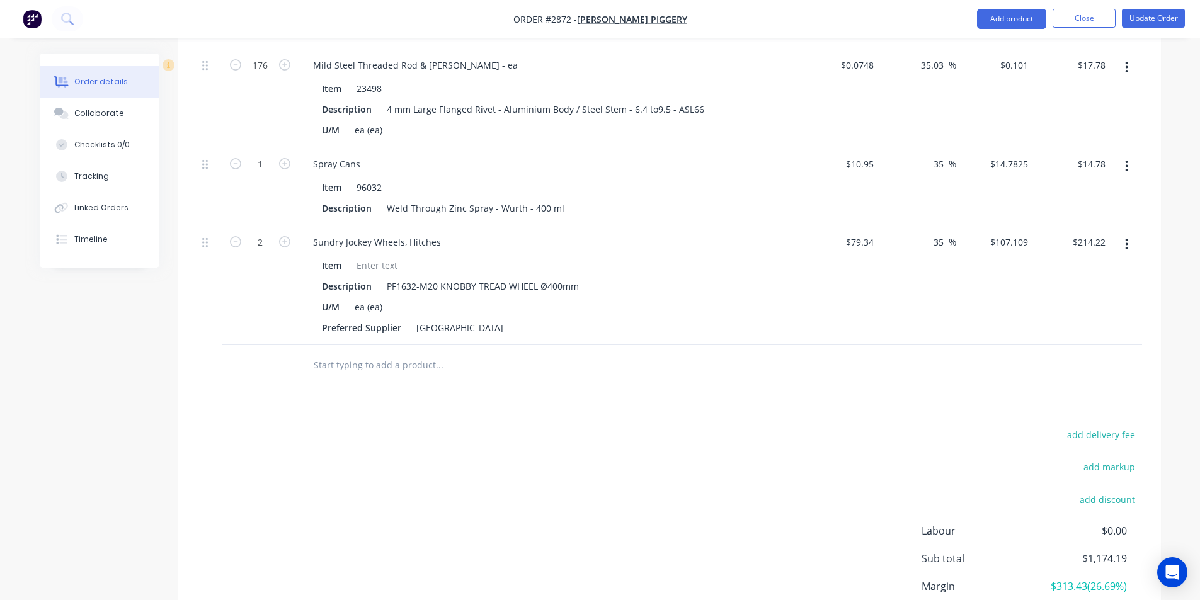
scroll to position [3738, 0]
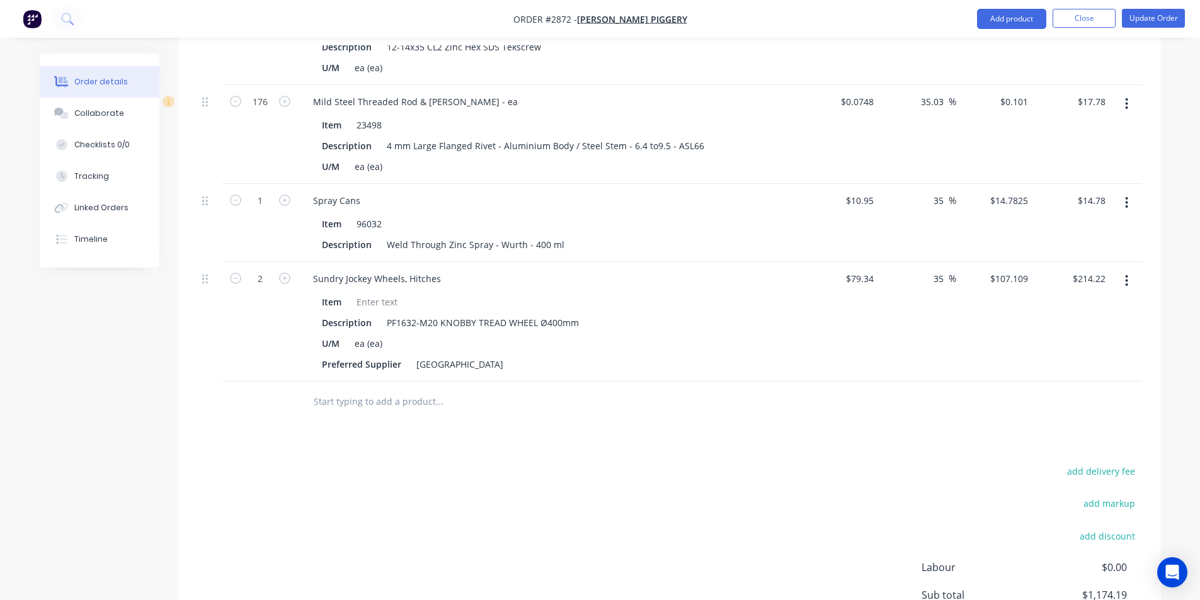
click at [347, 389] on input "text" at bounding box center [439, 401] width 252 height 25
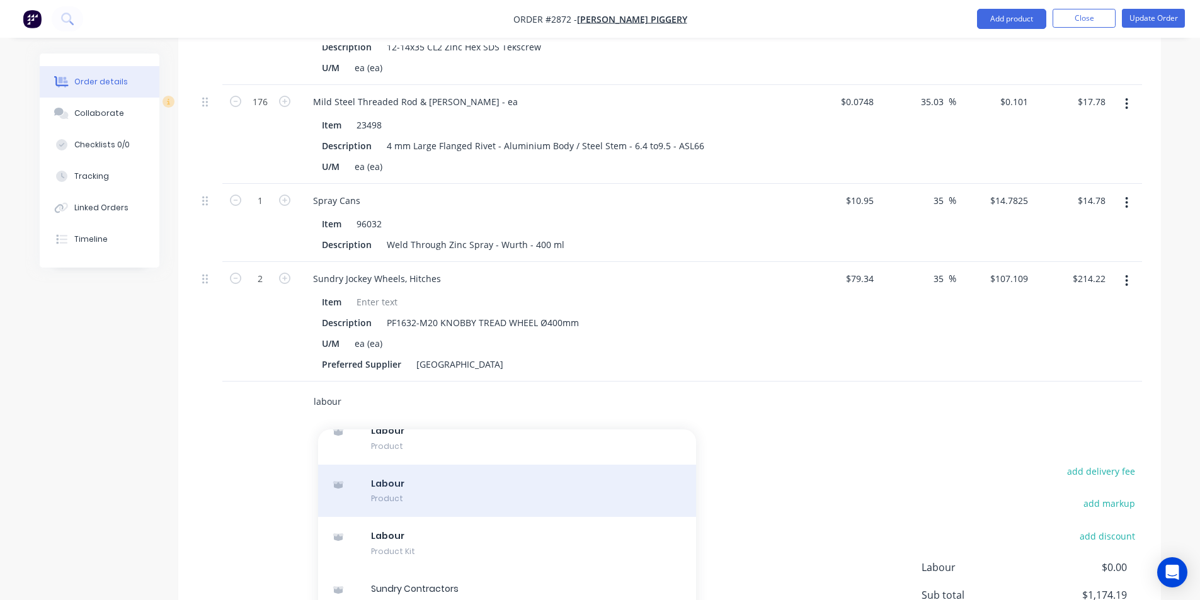
scroll to position [1226, 0]
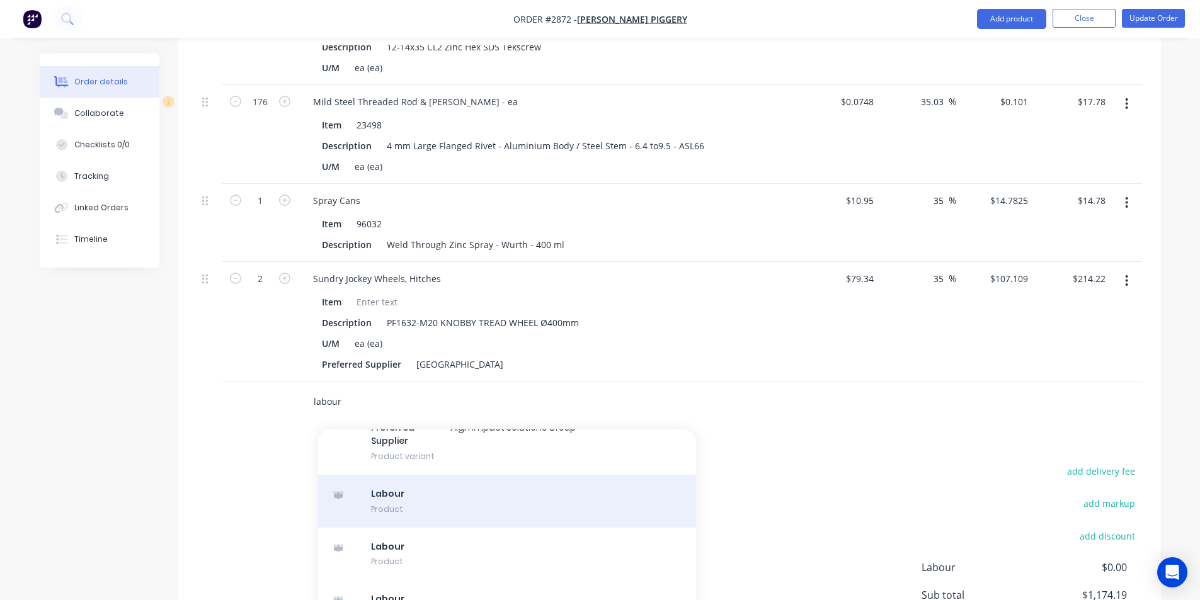
type input "labour"
click at [437, 475] on div "Labour Product" at bounding box center [507, 501] width 378 height 53
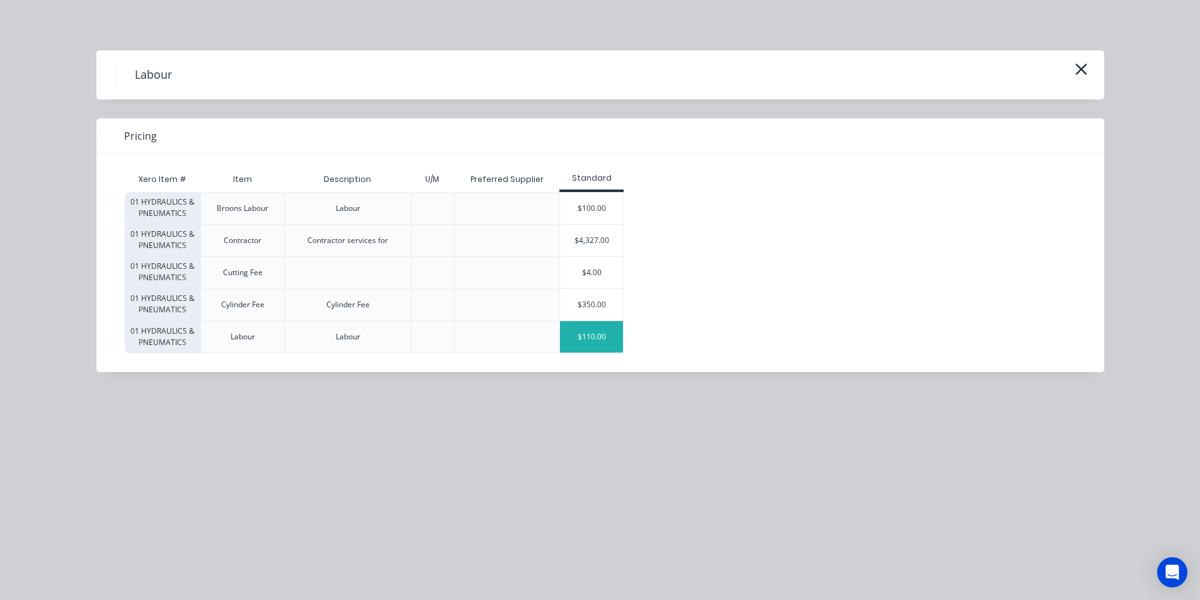
click at [607, 338] on div "$110.00" at bounding box center [591, 336] width 63 height 31
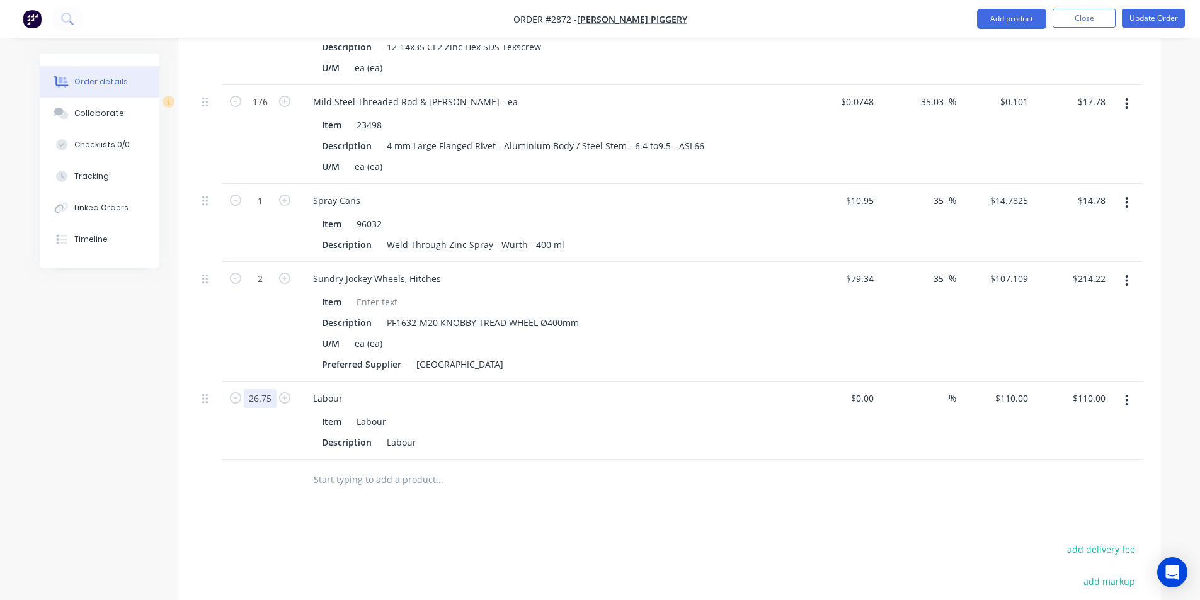
type input "26.75"
type input "$2,942.50"
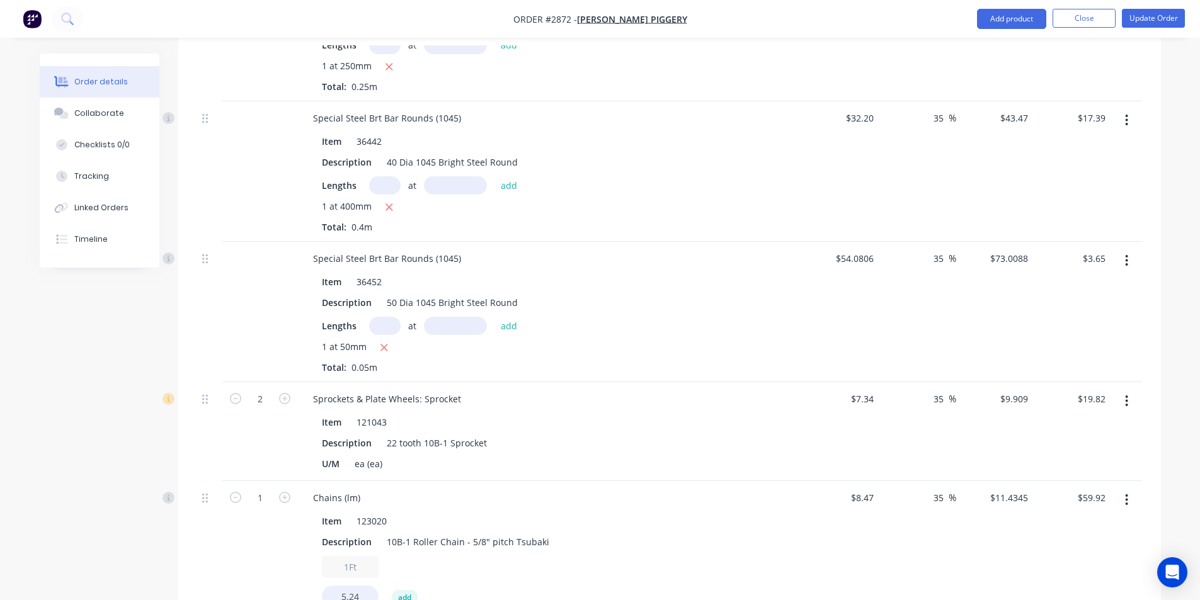
scroll to position [2115, 0]
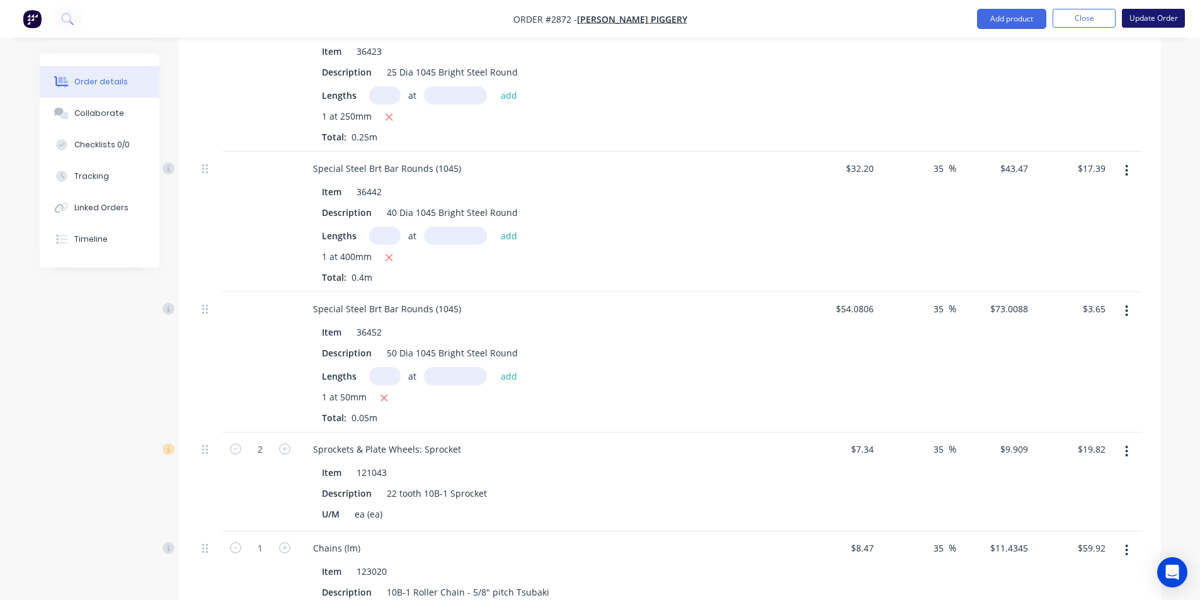
click at [1150, 9] on button "Update Order" at bounding box center [1153, 18] width 63 height 19
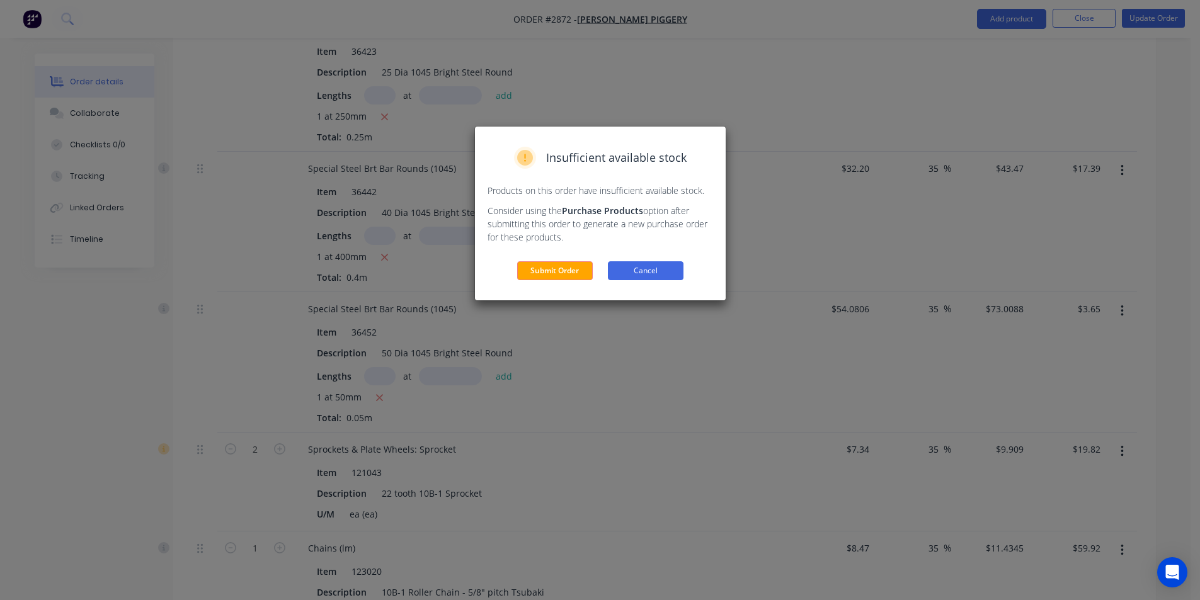
click at [644, 272] on button "Cancel" at bounding box center [646, 270] width 76 height 19
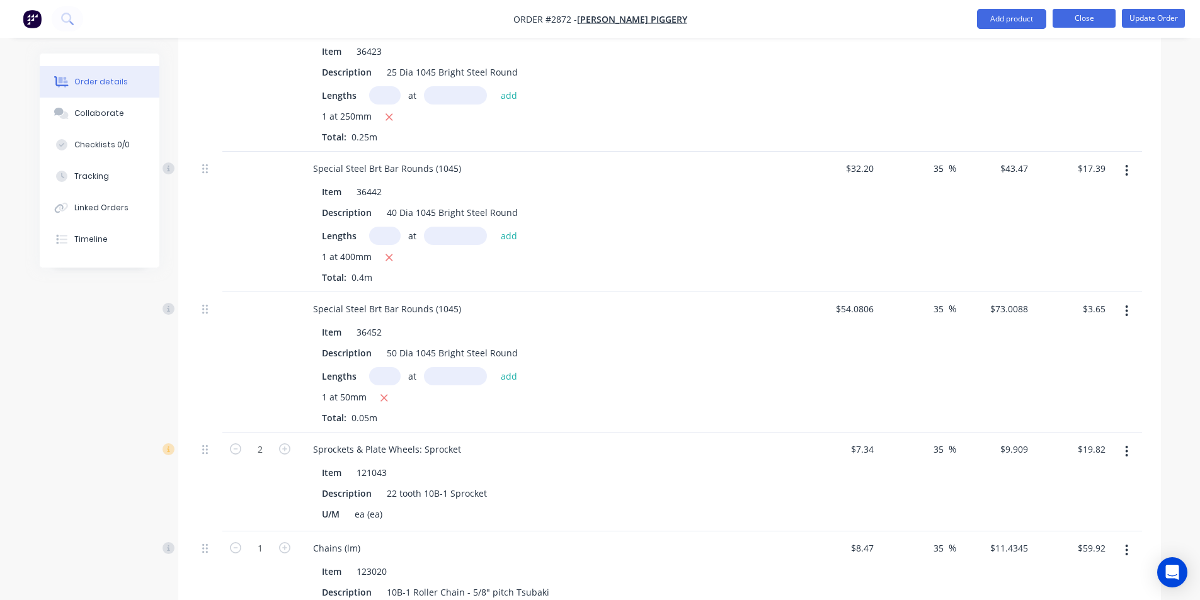
click at [1079, 16] on button "Close" at bounding box center [1084, 18] width 63 height 19
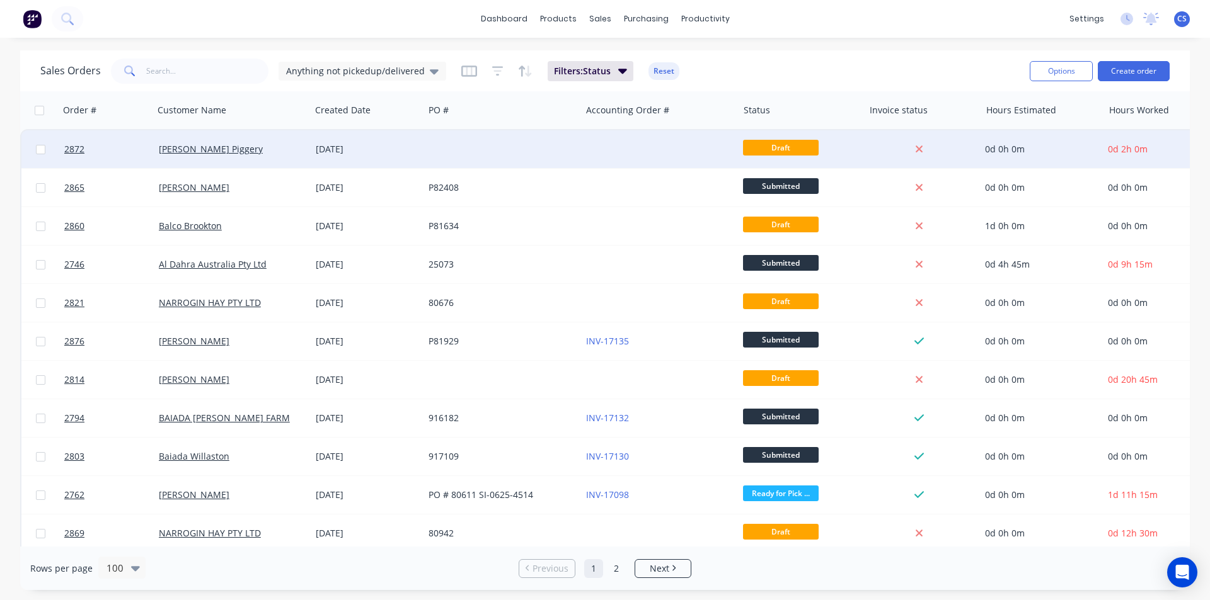
click at [789, 145] on span "Draft" at bounding box center [781, 148] width 76 height 16
click at [638, 149] on div at bounding box center [659, 149] width 157 height 38
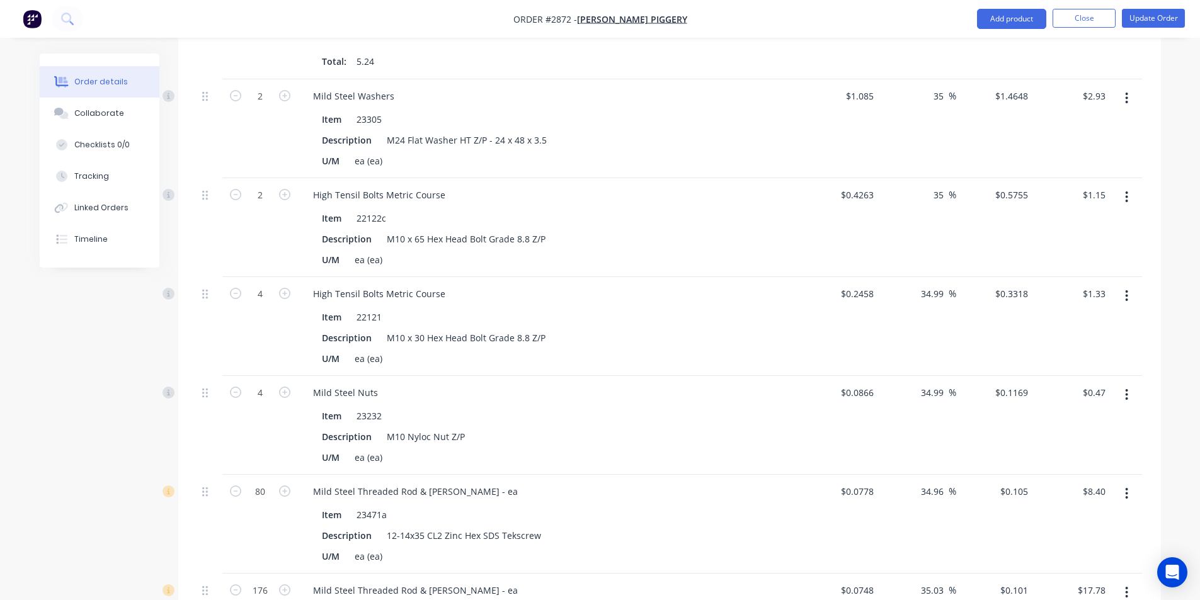
scroll to position [2808, 0]
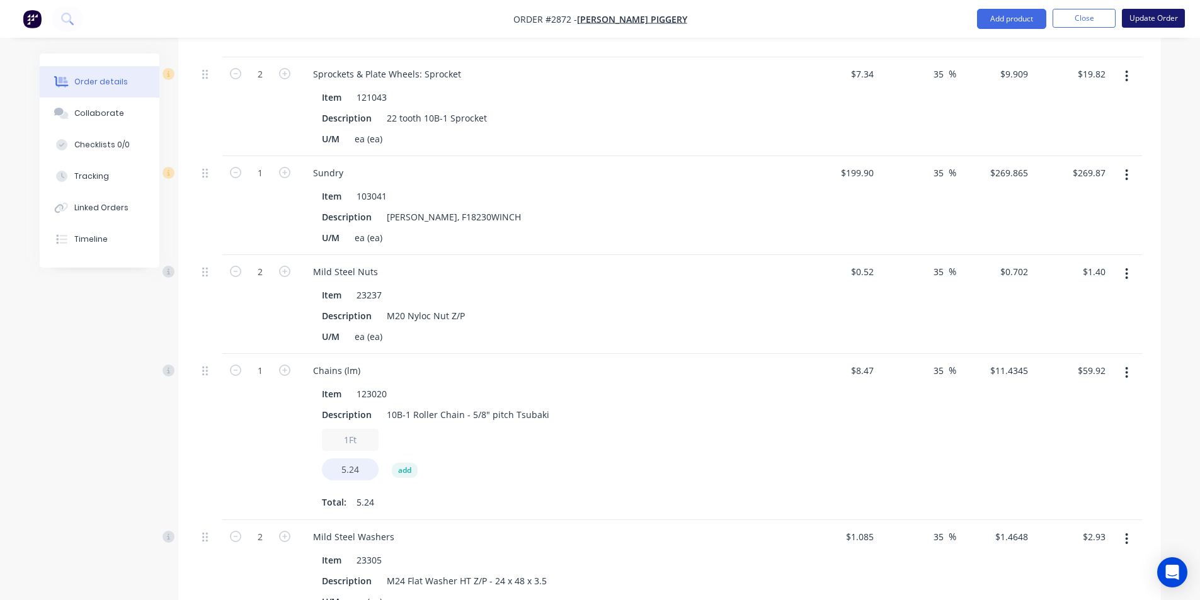
click at [1143, 18] on button "Update Order" at bounding box center [1153, 18] width 63 height 19
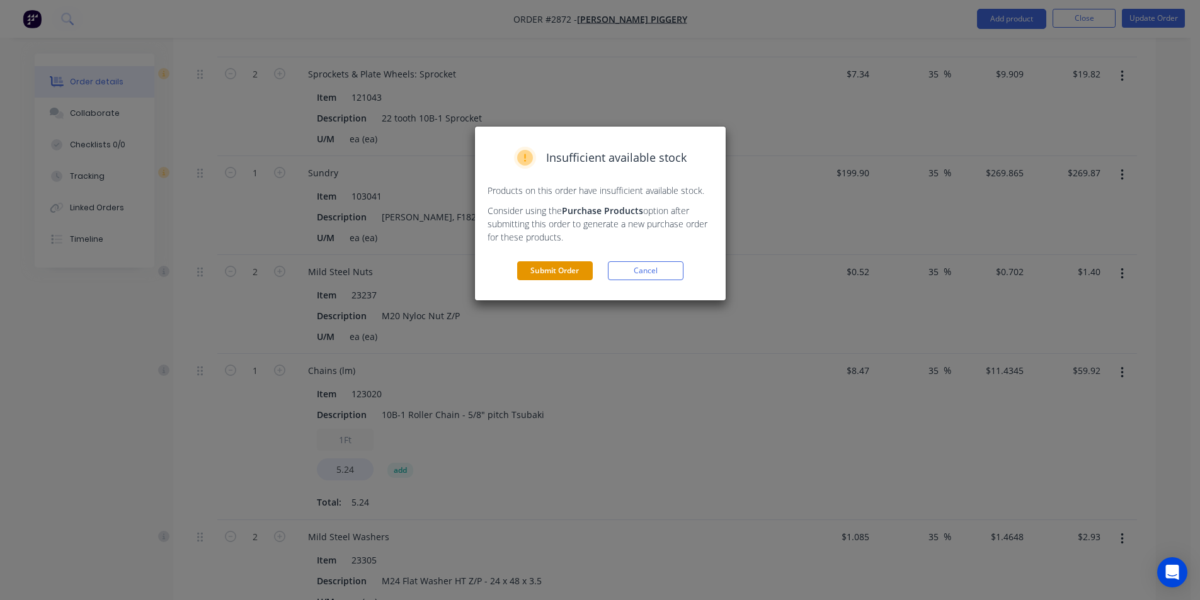
click at [549, 274] on button "Submit Order" at bounding box center [555, 270] width 76 height 19
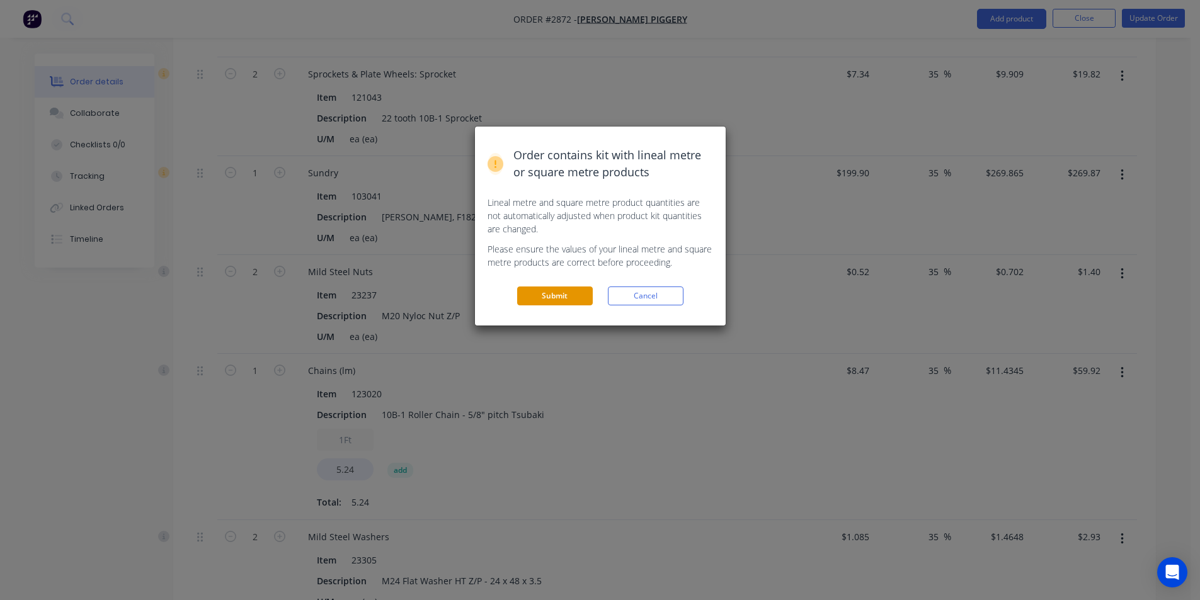
click at [558, 295] on button "Submit" at bounding box center [555, 296] width 76 height 19
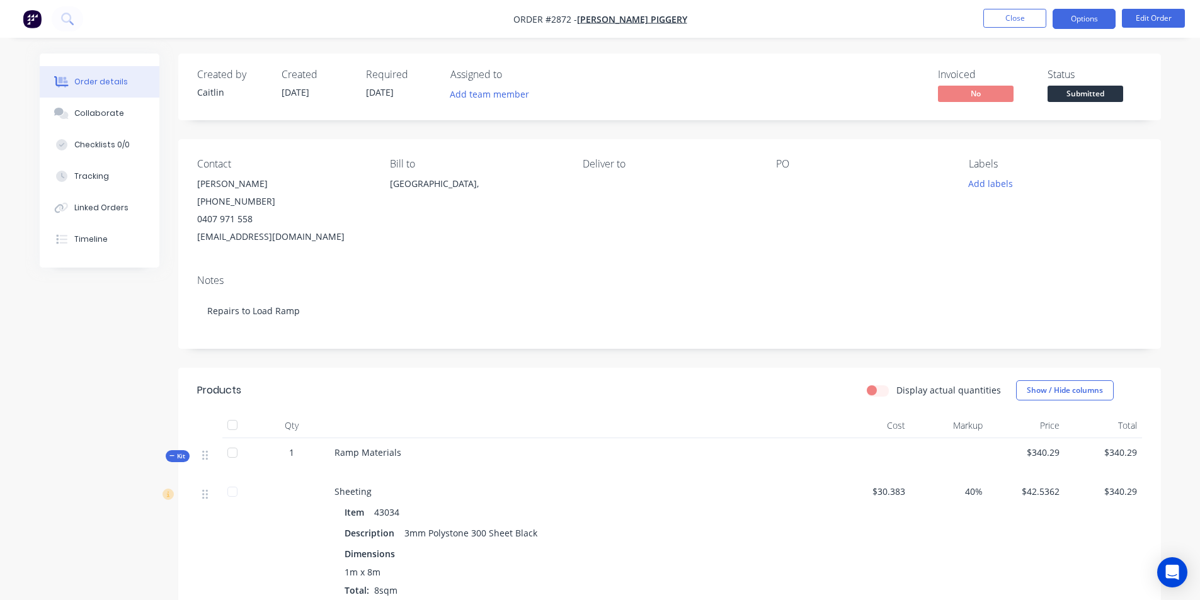
click at [1076, 24] on button "Options" at bounding box center [1084, 19] width 63 height 20
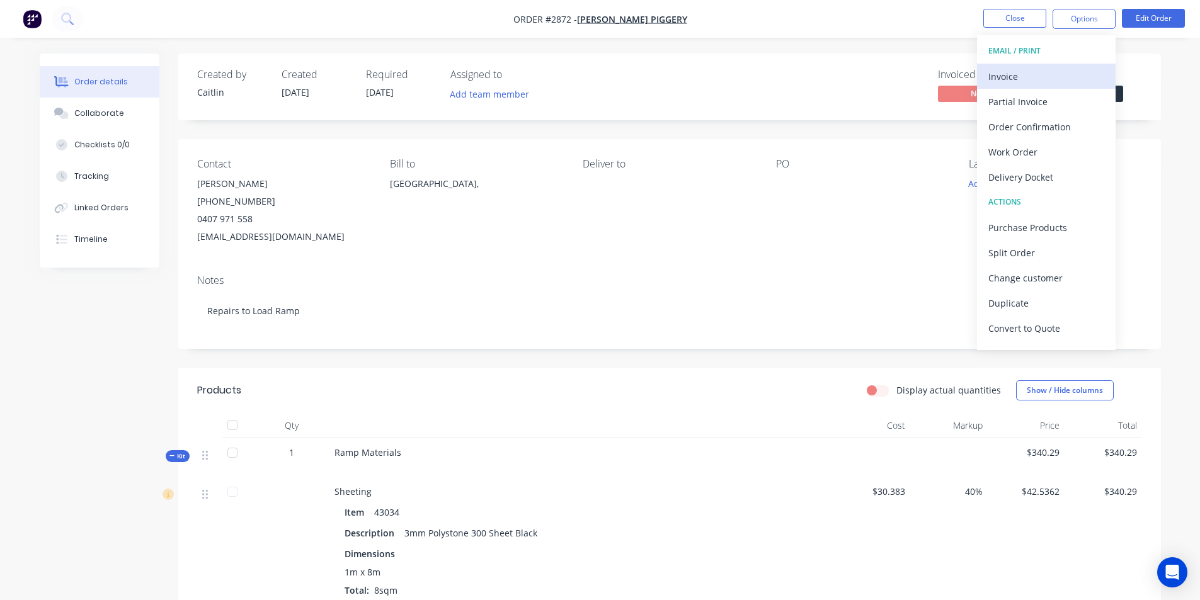
click at [998, 78] on div "Invoice" at bounding box center [1046, 76] width 116 height 18
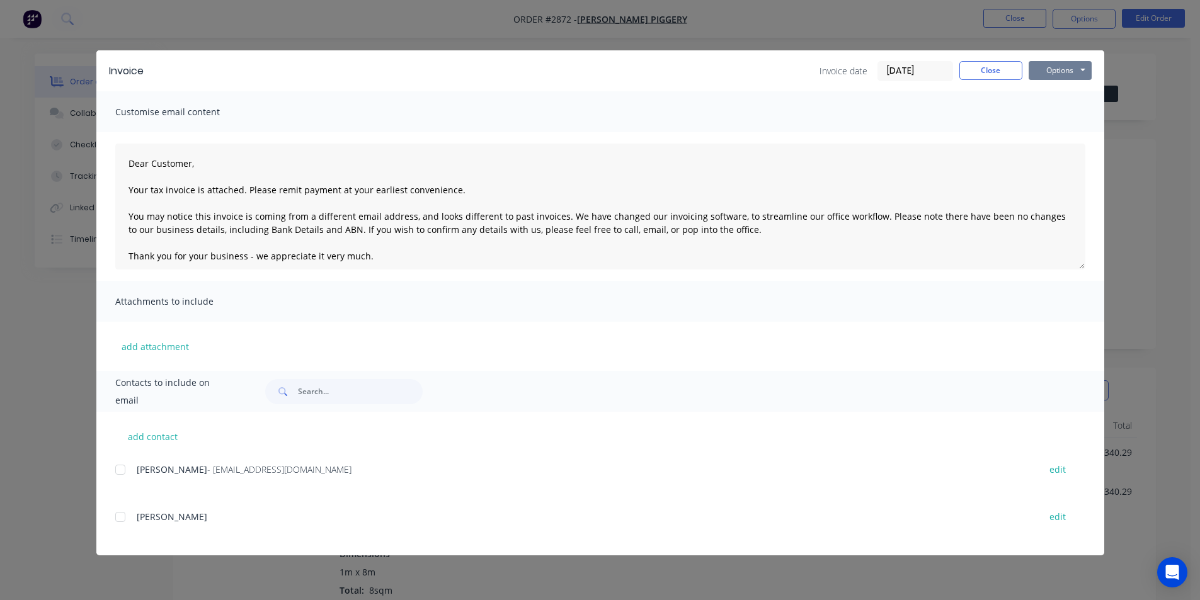
click at [1060, 66] on button "Options" at bounding box center [1060, 70] width 63 height 19
click at [1070, 94] on button "Preview" at bounding box center [1069, 93] width 81 height 21
click at [1072, 70] on button "Options" at bounding box center [1060, 70] width 63 height 19
click at [1058, 100] on button "Preview" at bounding box center [1069, 93] width 81 height 21
click at [1050, 71] on button "Options" at bounding box center [1060, 70] width 63 height 19
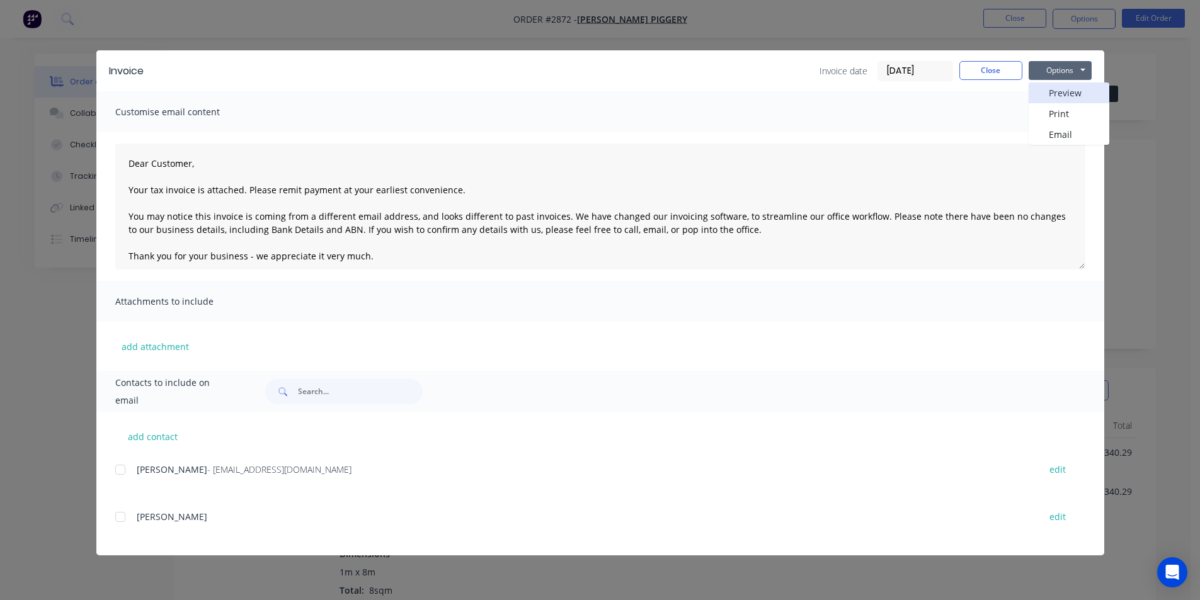
click at [1050, 87] on button "Preview" at bounding box center [1069, 93] width 81 height 21
click at [124, 464] on div at bounding box center [120, 469] width 25 height 25
click at [1061, 67] on button "Options" at bounding box center [1060, 70] width 63 height 19
click at [1055, 137] on button "Email" at bounding box center [1069, 134] width 81 height 21
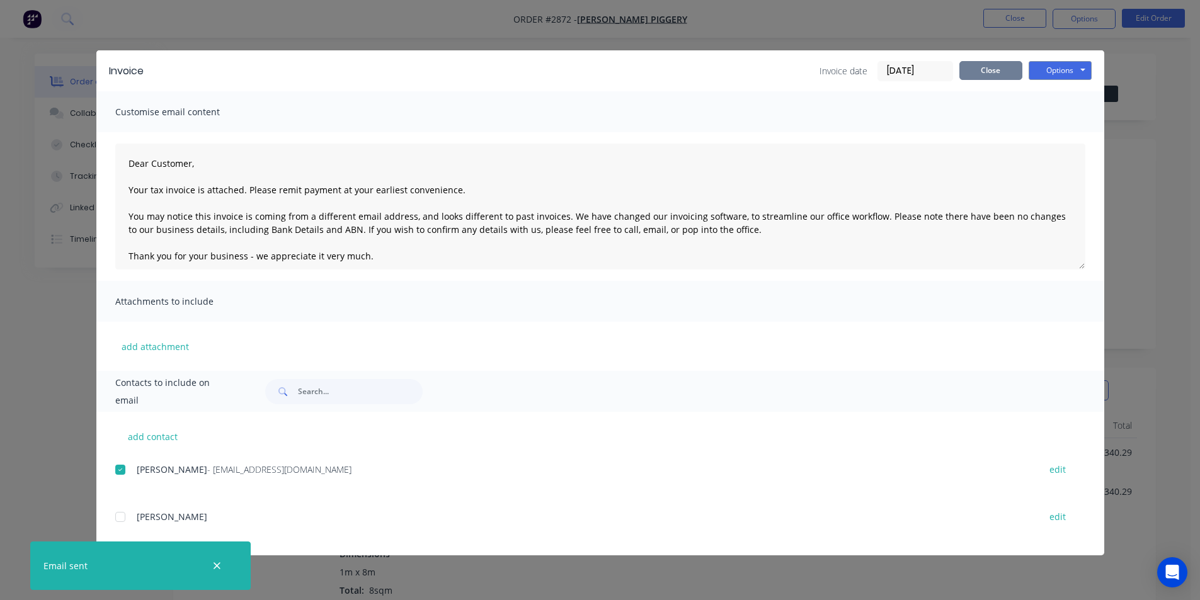
click at [988, 75] on button "Close" at bounding box center [990, 70] width 63 height 19
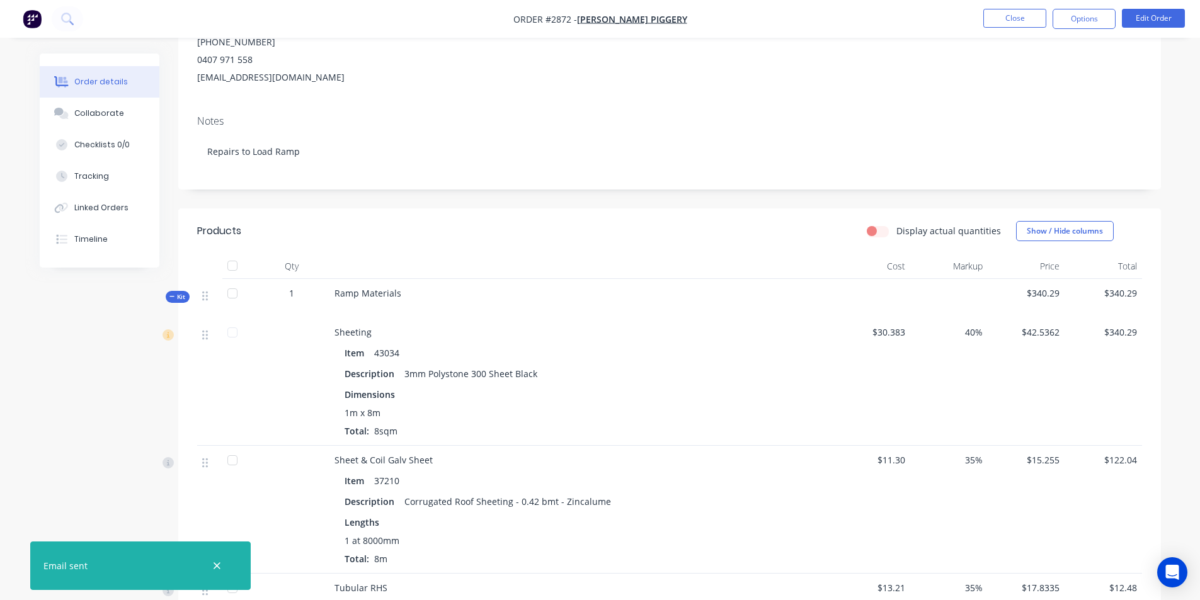
scroll to position [189, 0]
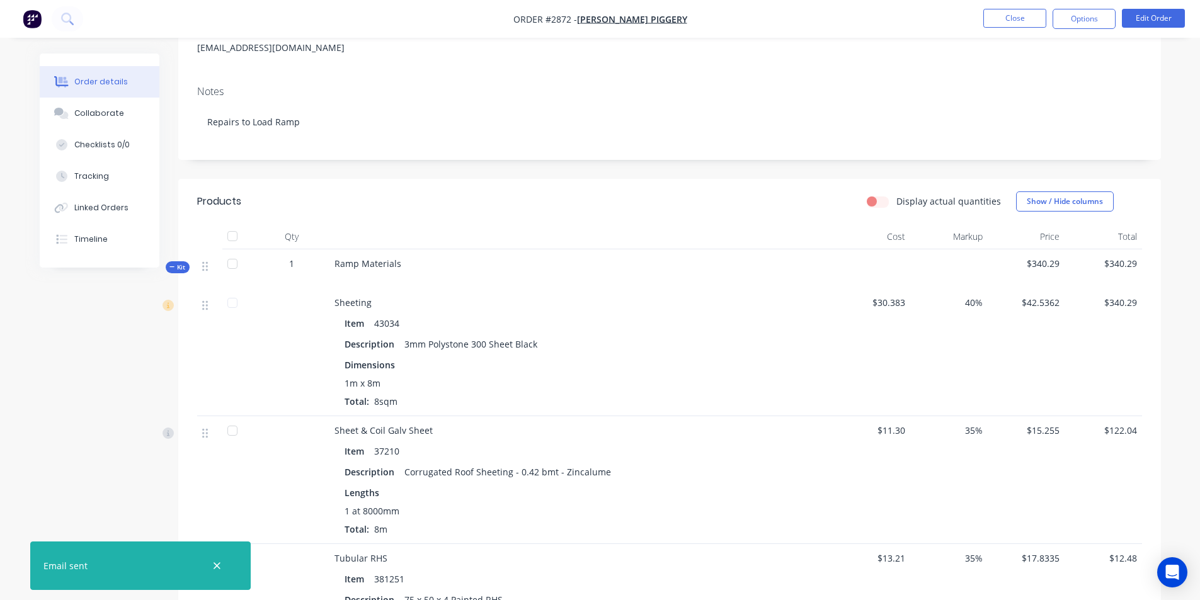
click at [173, 264] on icon at bounding box center [172, 267] width 6 height 6
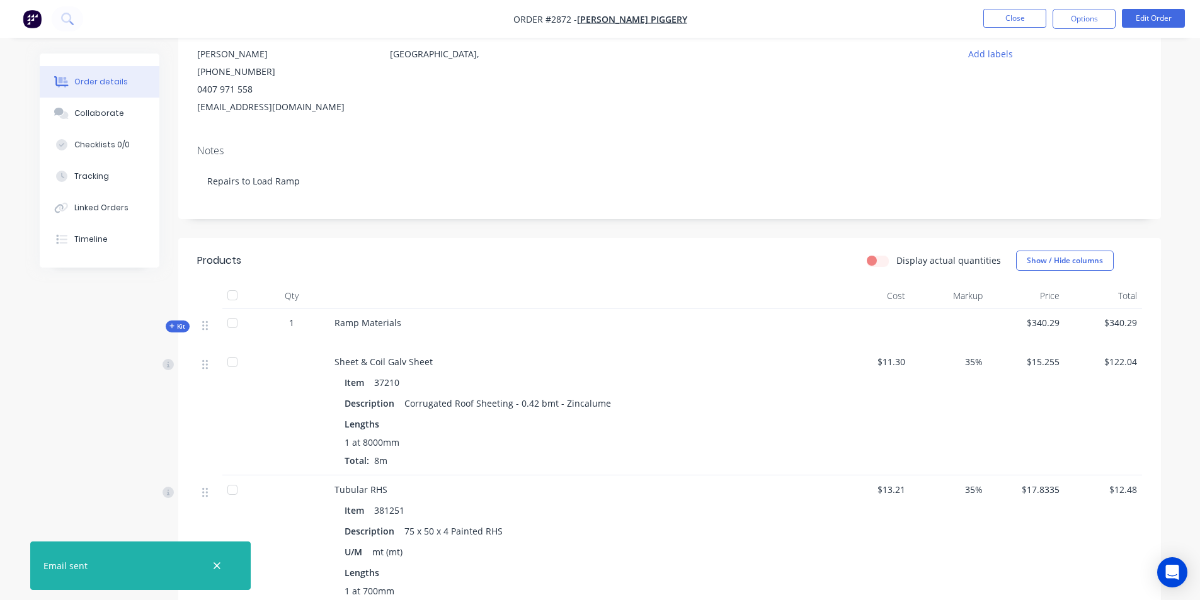
scroll to position [126, 0]
click at [175, 328] on span "Kit" at bounding box center [177, 330] width 16 height 9
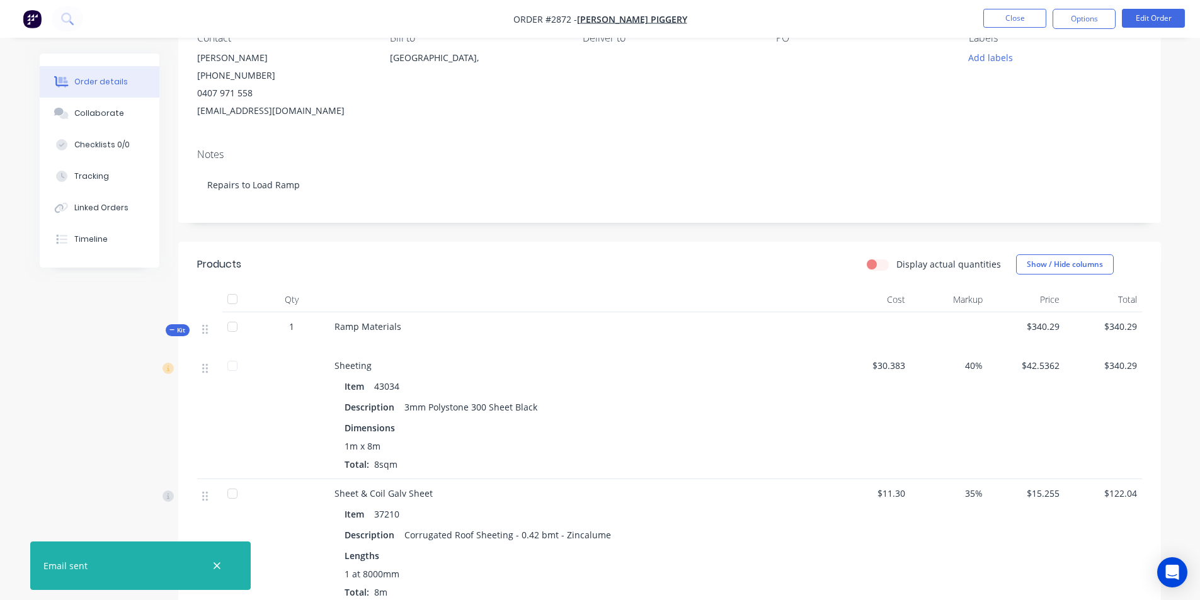
click at [175, 328] on span "Kit" at bounding box center [177, 330] width 16 height 9
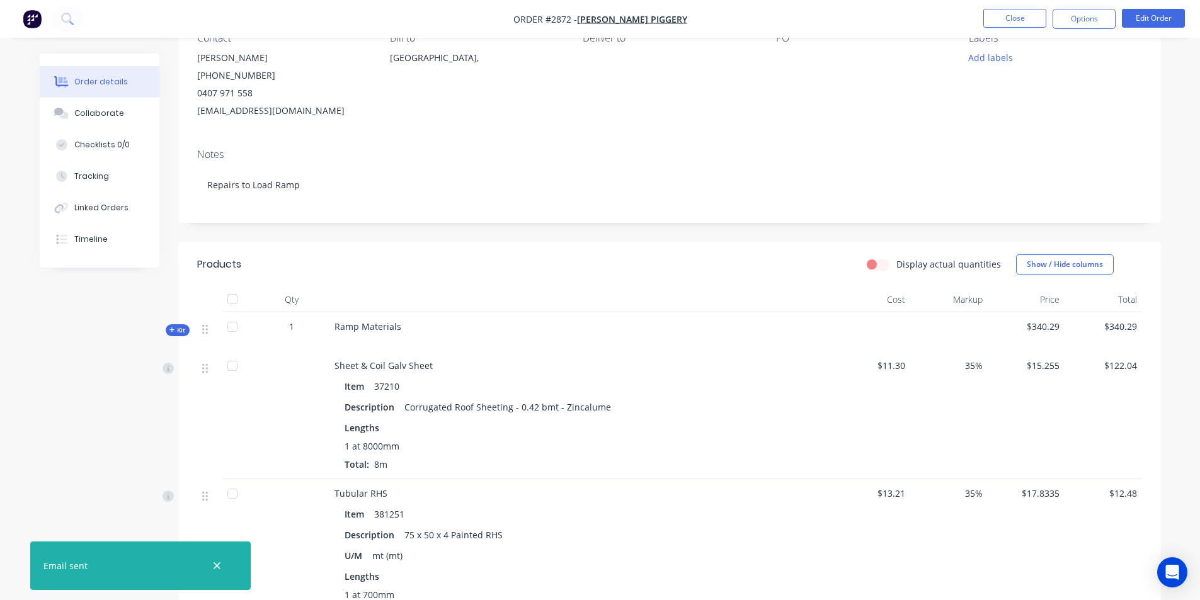
click at [175, 328] on span "Kit" at bounding box center [177, 330] width 16 height 9
click at [175, 335] on span "Kit" at bounding box center [177, 330] width 16 height 9
click at [177, 330] on span "Kit" at bounding box center [177, 330] width 16 height 9
click at [434, 279] on header "Products Display actual quantities Show / Hide columns" at bounding box center [669, 264] width 983 height 45
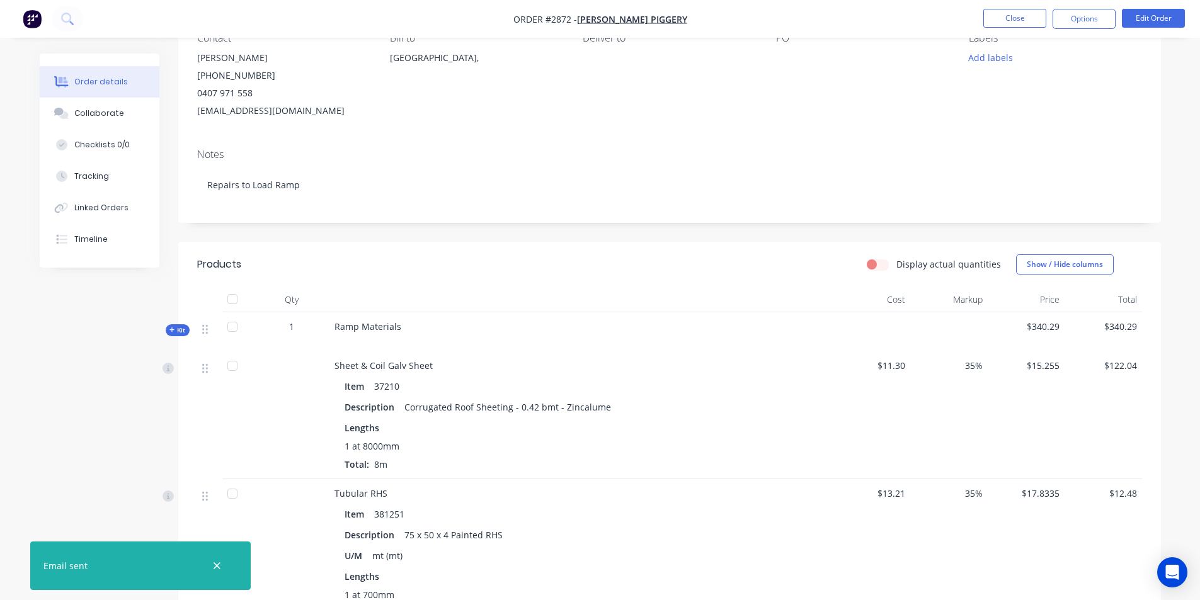
click at [184, 330] on span "Kit" at bounding box center [177, 330] width 16 height 9
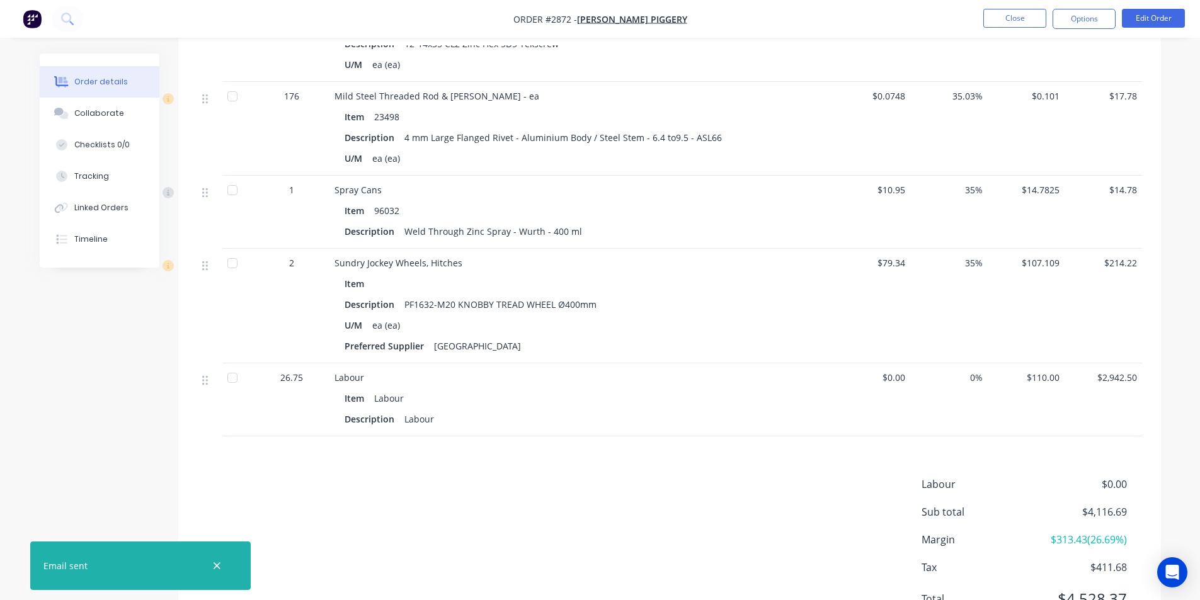
scroll to position [3427, 0]
click at [1032, 20] on button "Close" at bounding box center [1014, 18] width 63 height 19
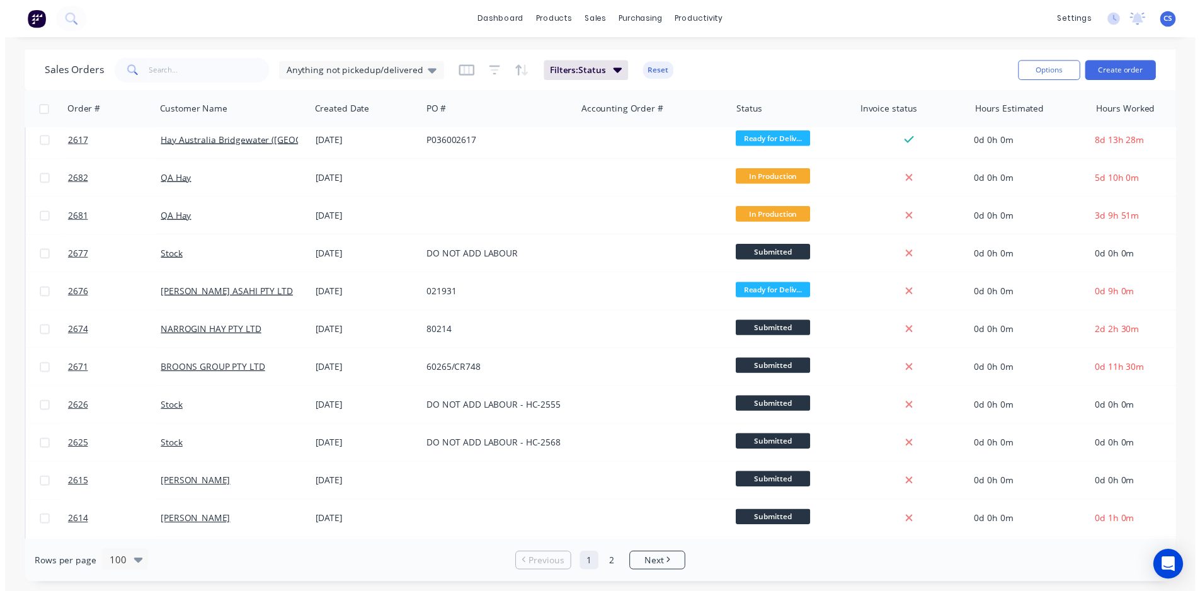
scroll to position [3053, 0]
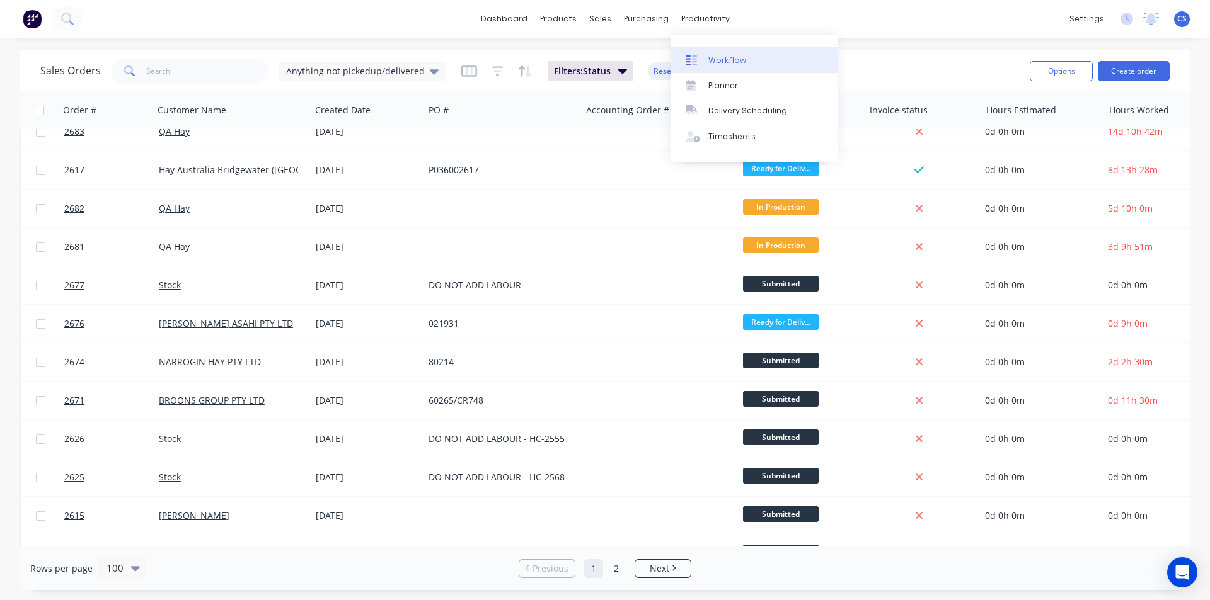
click at [727, 65] on div "Workflow" at bounding box center [727, 60] width 38 height 11
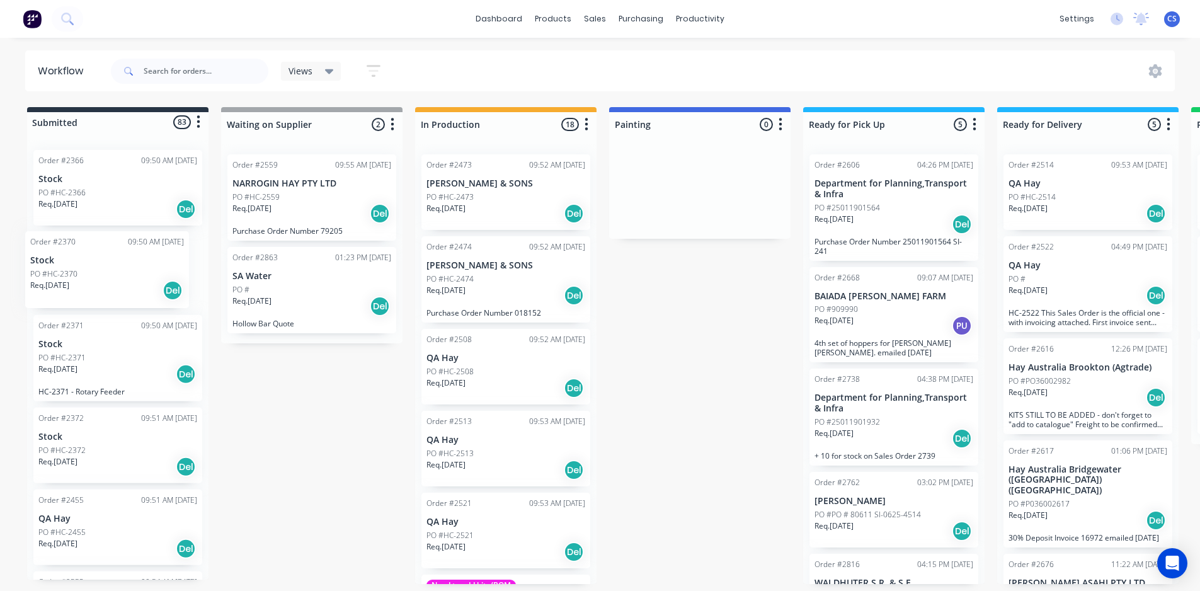
drag, startPoint x: 93, startPoint y: 273, endPoint x: 111, endPoint y: 275, distance: 17.7
click at [110, 275] on div "Order #2366 09:50 AM 22/05/25 Stock PO #HC-2366 Req. 15/04/25 Del Order #2370 0…" at bounding box center [117, 360] width 181 height 440
click at [128, 267] on div "Order #2370 09:50 AM 22/05/25 Stock PO #HC-2370 Req. 15/04/25 Del" at bounding box center [117, 270] width 169 height 77
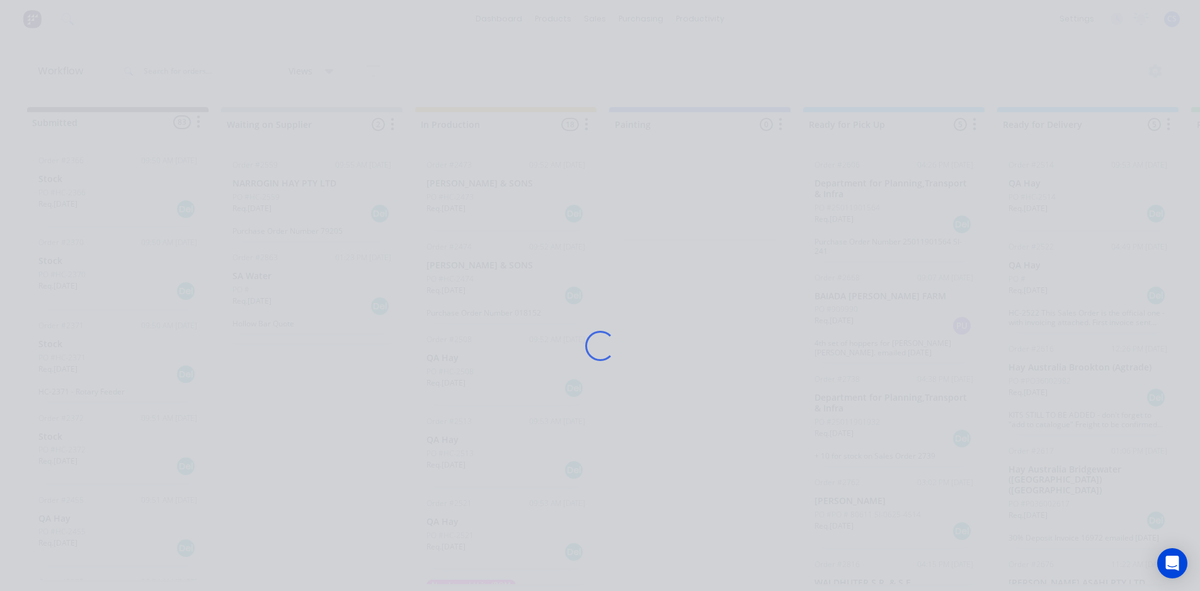
click at [128, 267] on div "Loading..." at bounding box center [600, 345] width 1008 height 591
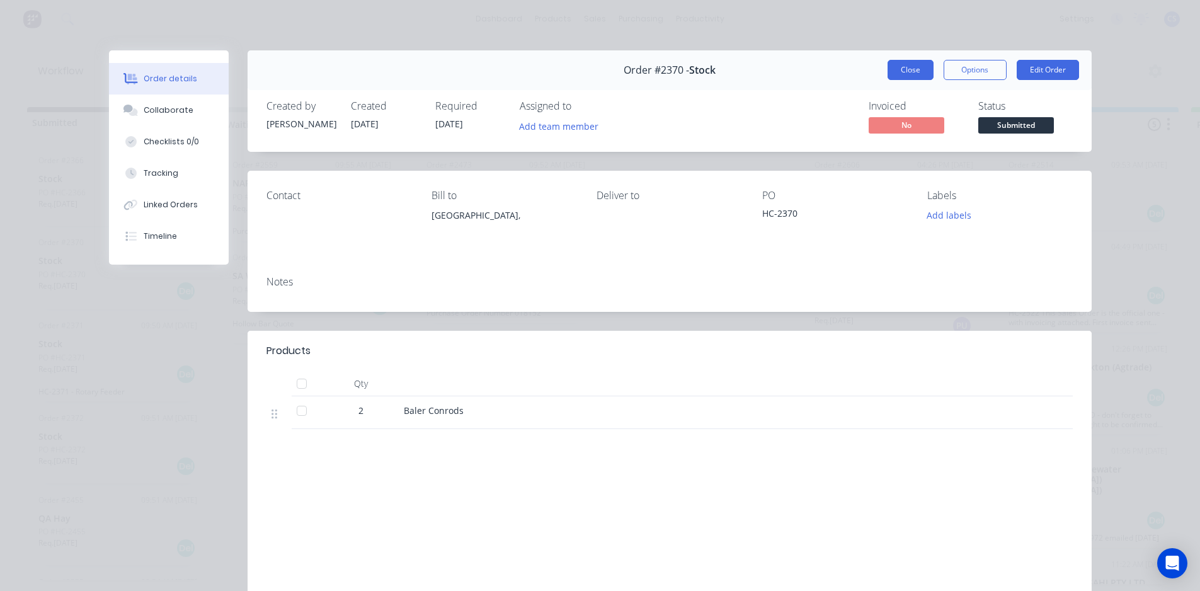
click at [906, 64] on button "Close" at bounding box center [911, 70] width 46 height 20
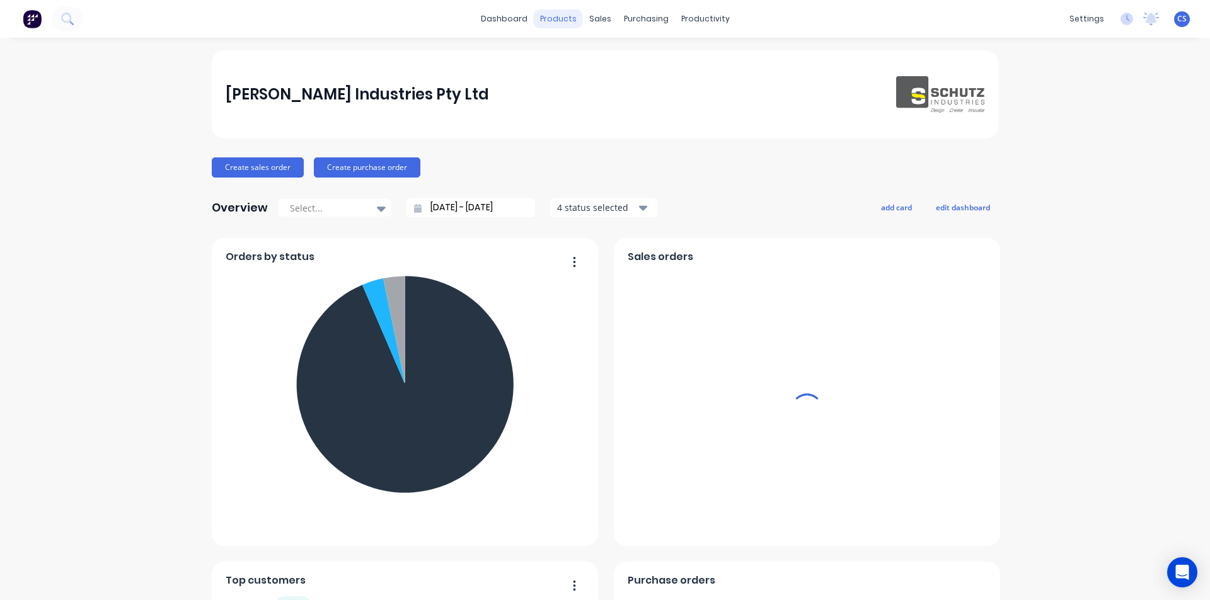
click at [554, 15] on div "products" at bounding box center [558, 18] width 49 height 19
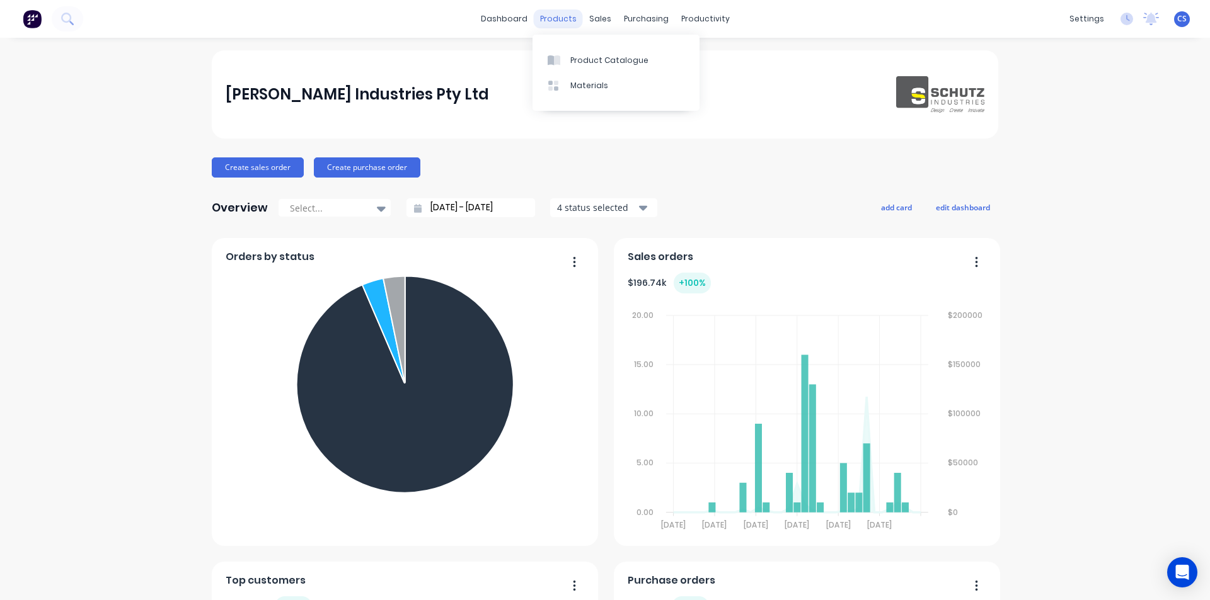
click at [551, 22] on div "products" at bounding box center [558, 18] width 49 height 19
click at [570, 62] on div "Product Catalogue" at bounding box center [609, 60] width 78 height 11
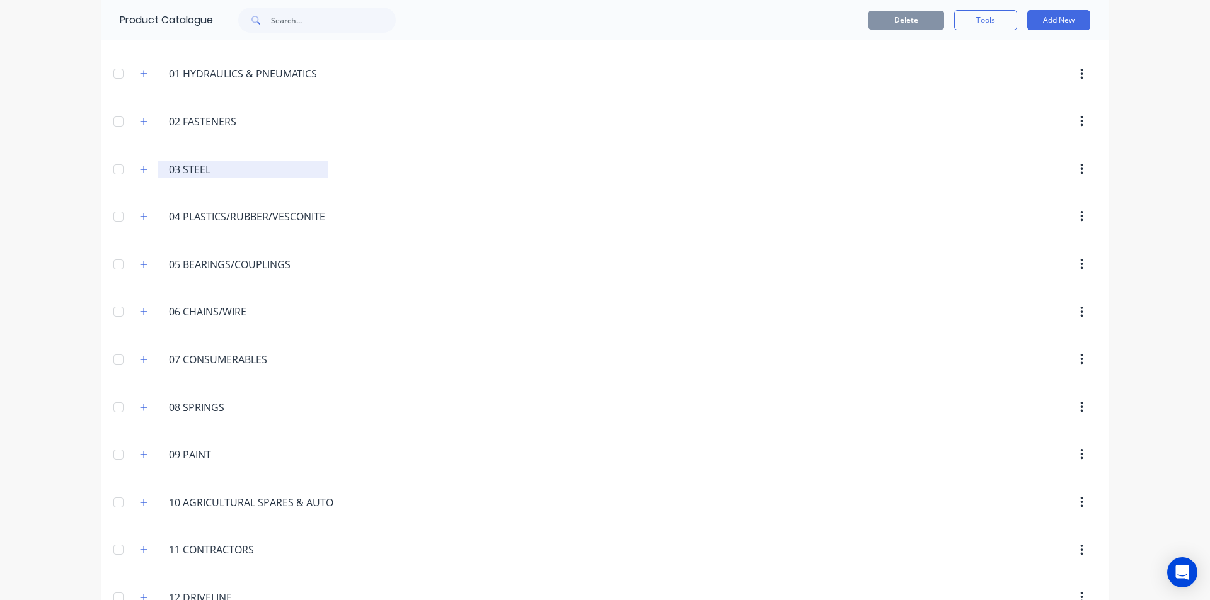
scroll to position [126, 0]
drag, startPoint x: 139, startPoint y: 170, endPoint x: 146, endPoint y: 175, distance: 8.1
click at [140, 172] on icon "button" at bounding box center [143, 172] width 7 height 7
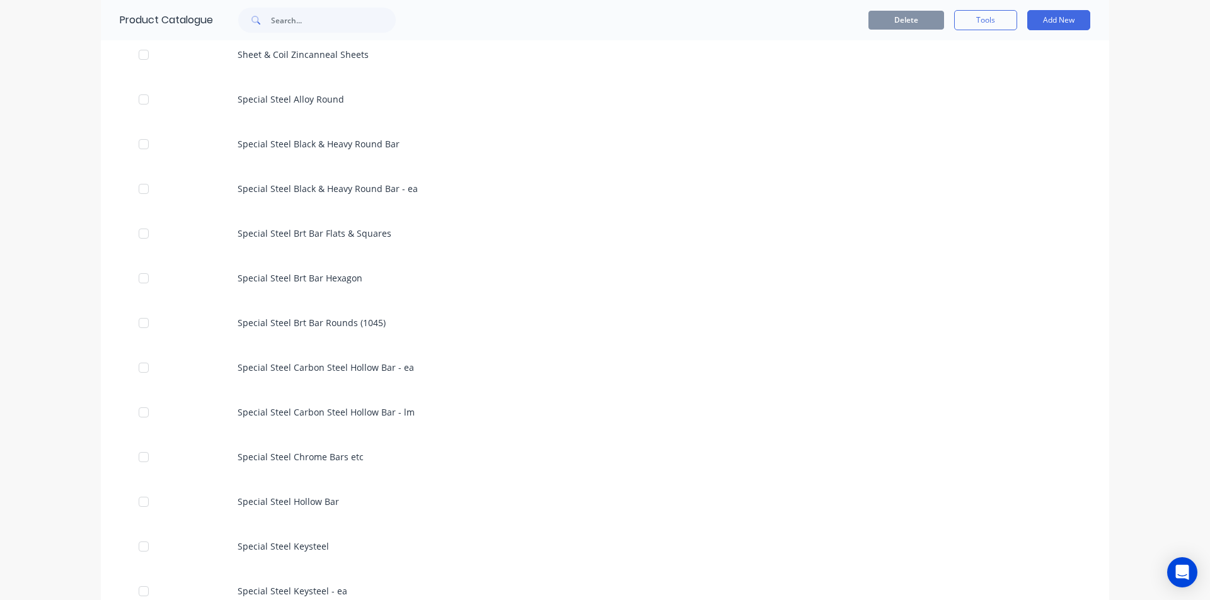
scroll to position [2394, 0]
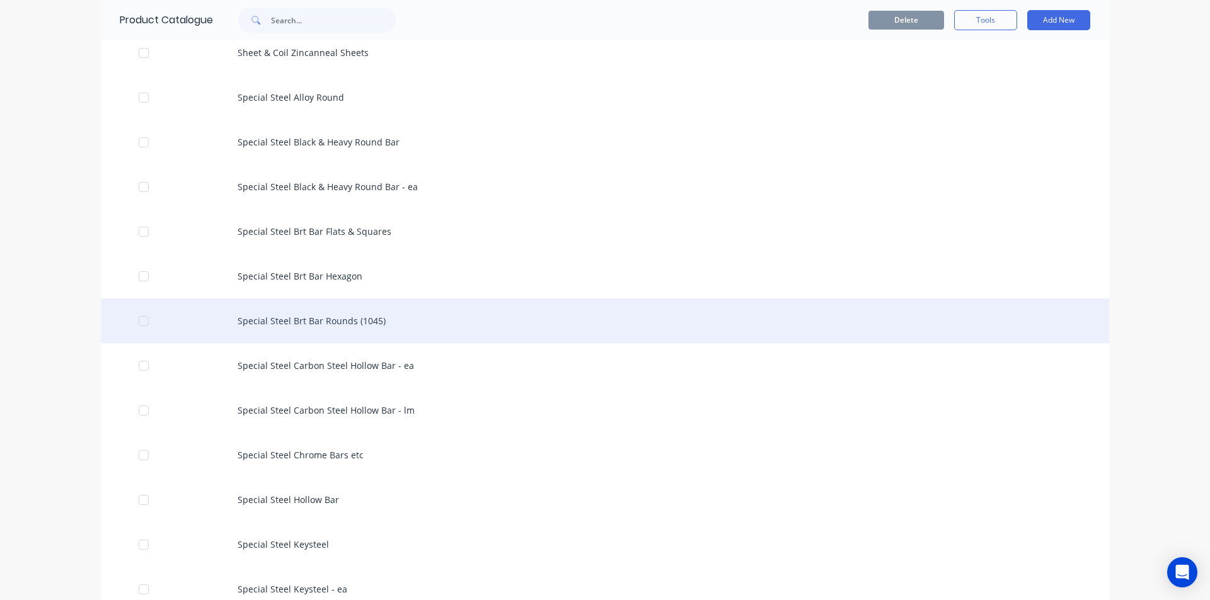
drag, startPoint x: 384, startPoint y: 320, endPoint x: 437, endPoint y: 300, distance: 55.8
click at [437, 300] on div "Special Steel Brt Bar Rounds (1045)" at bounding box center [605, 321] width 1008 height 45
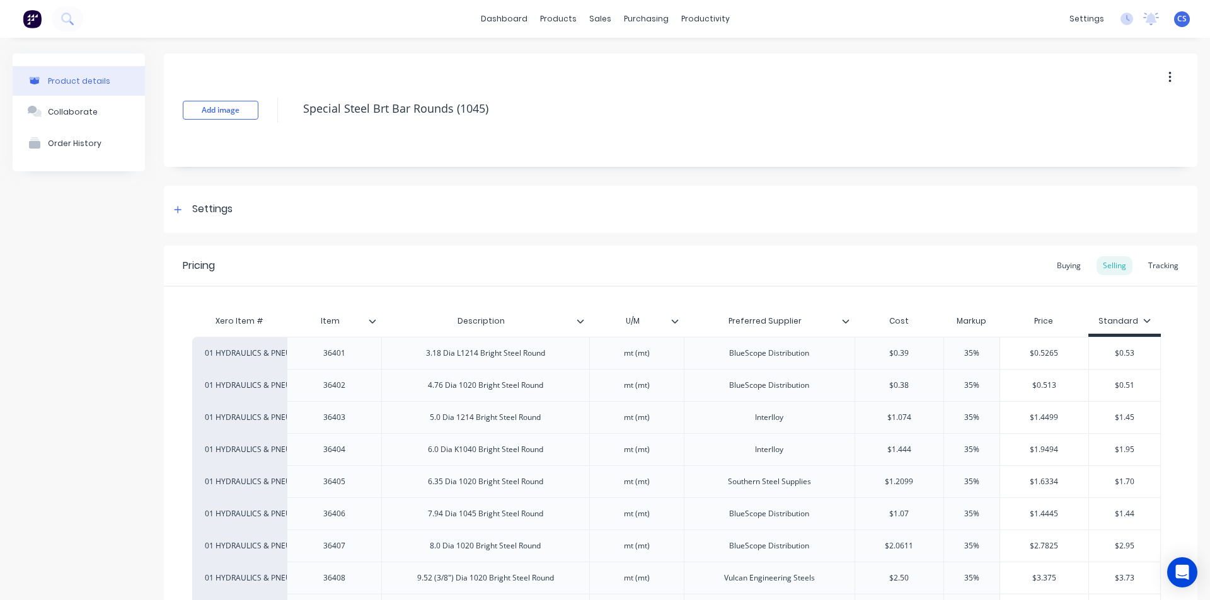
drag, startPoint x: 486, startPoint y: 109, endPoint x: 285, endPoint y: 124, distance: 201.5
click at [285, 124] on div "Add image Special Steel Brt Bar Rounds (1045)" at bounding box center [680, 110] width 1033 height 113
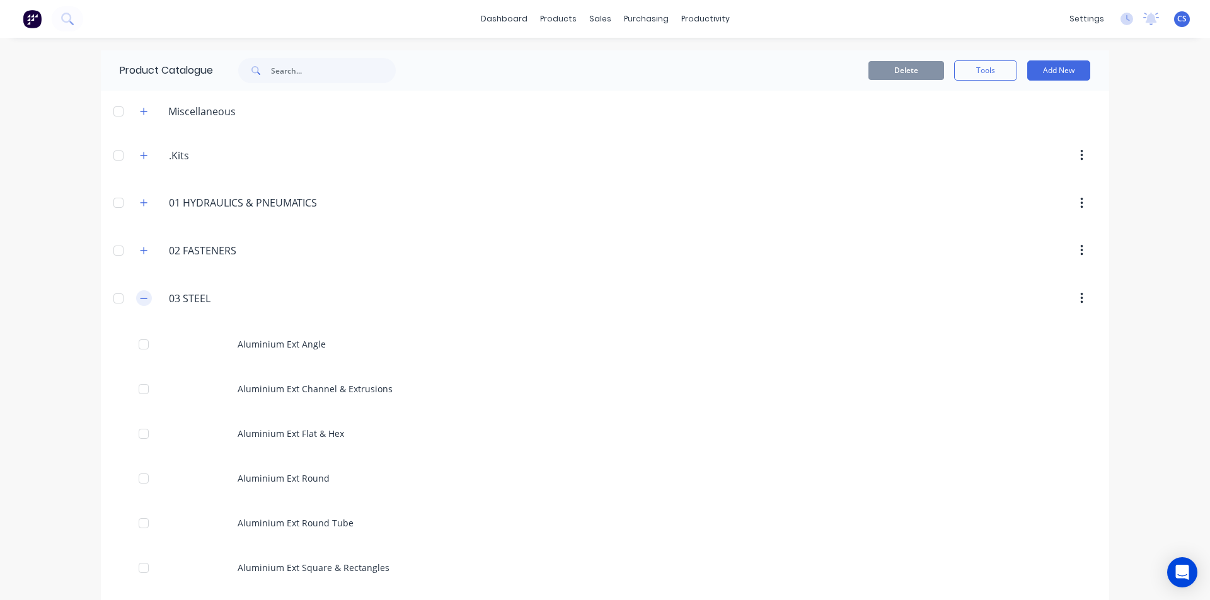
click at [141, 299] on icon "button" at bounding box center [144, 298] width 8 height 9
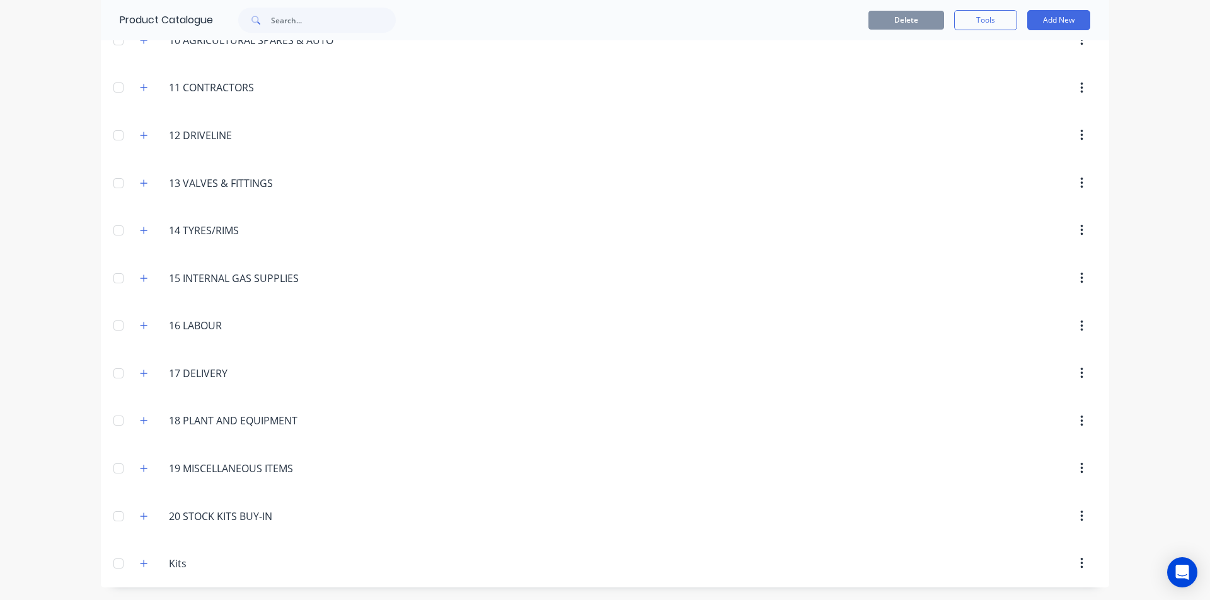
scroll to position [529, 0]
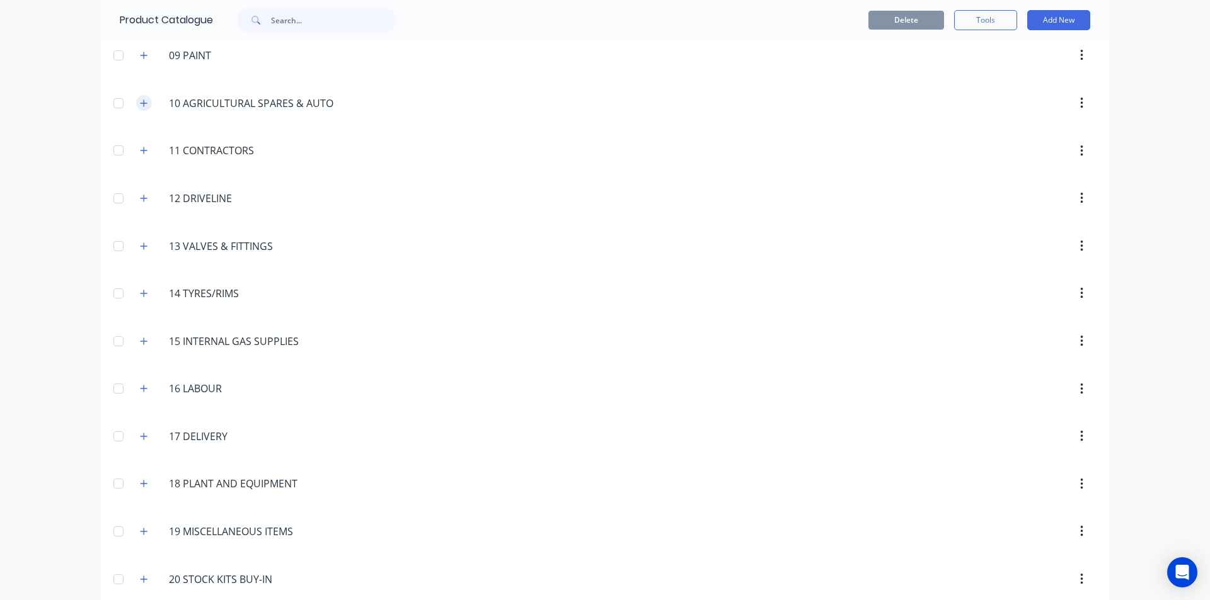
click at [137, 98] on button "button" at bounding box center [144, 103] width 16 height 16
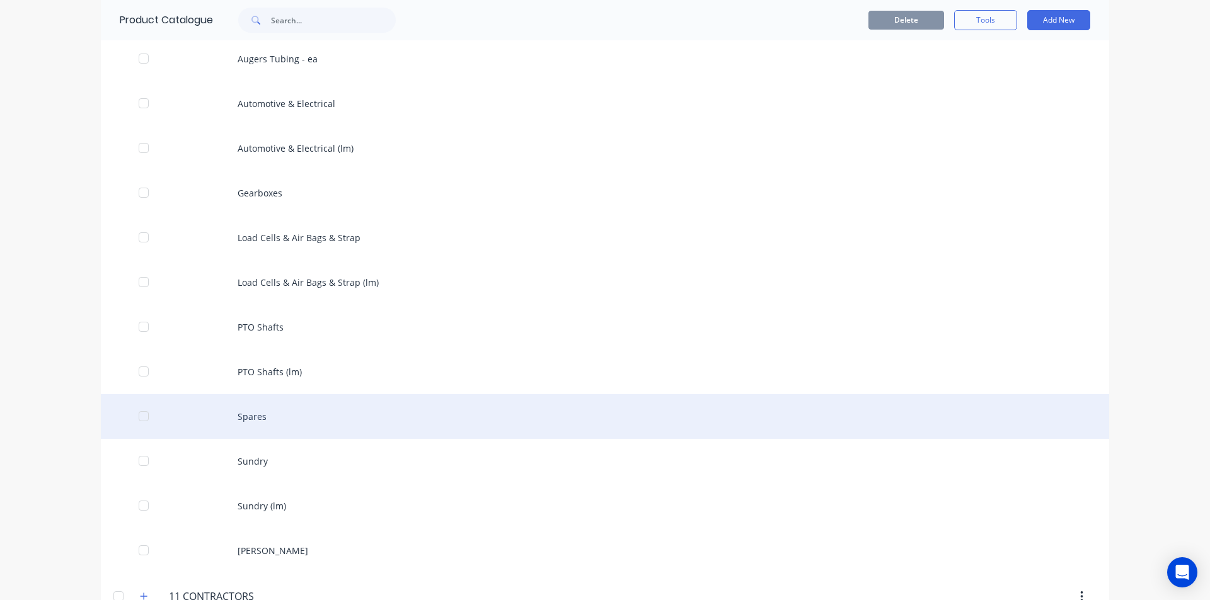
scroll to position [907, 0]
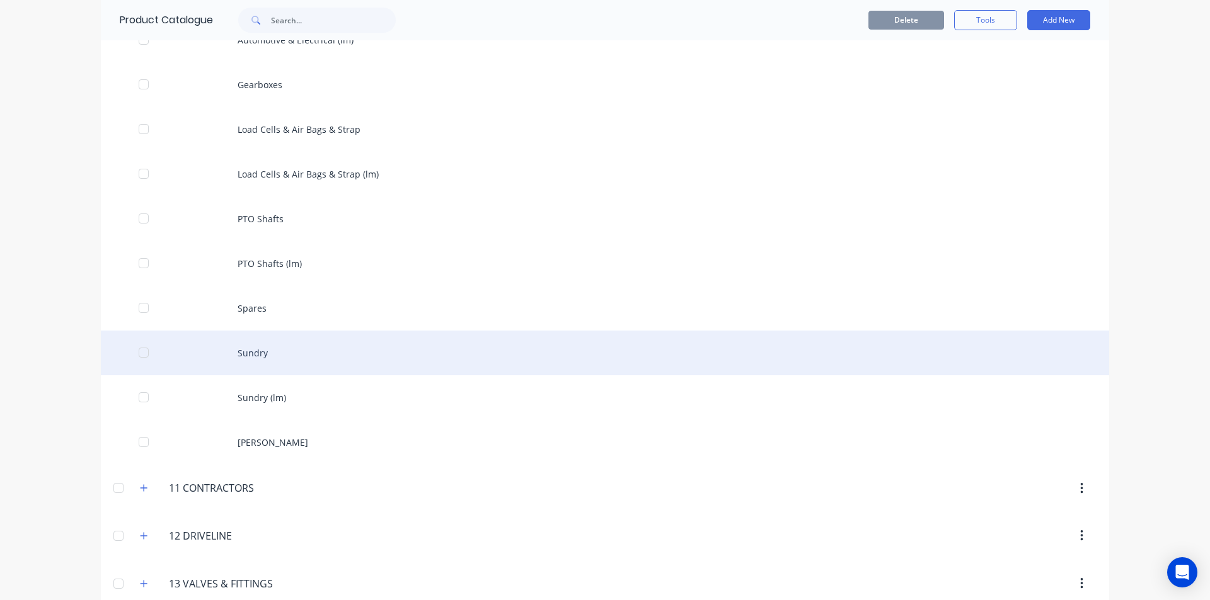
click at [255, 368] on div "Sundry" at bounding box center [605, 353] width 1008 height 45
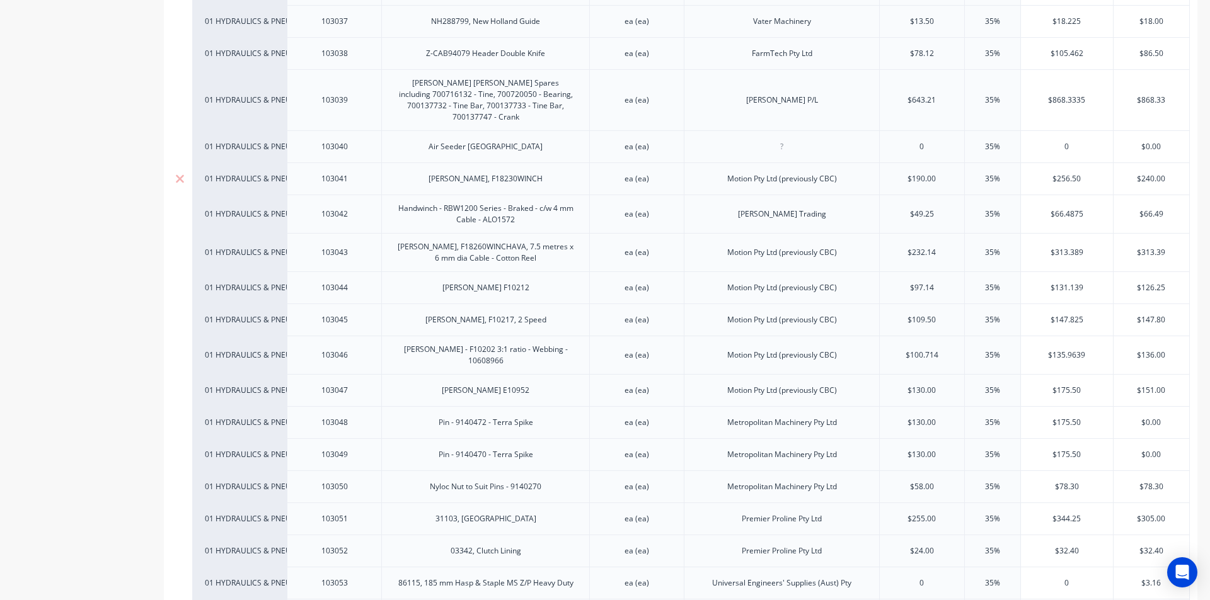
scroll to position [945, 0]
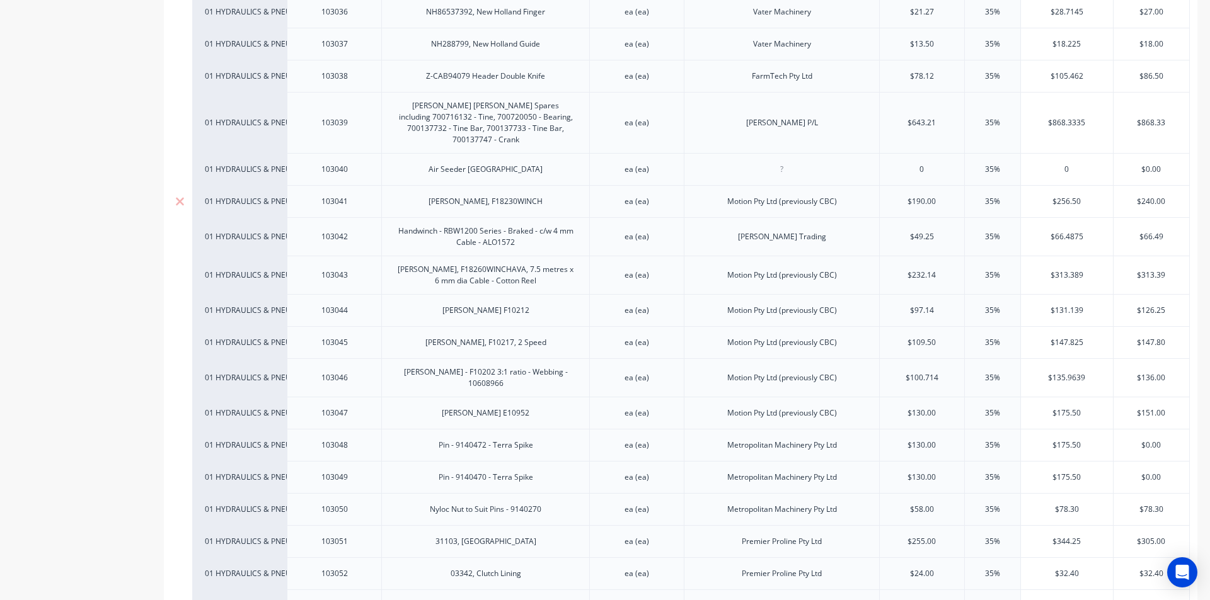
drag, startPoint x: 923, startPoint y: 189, endPoint x: 911, endPoint y: 191, distance: 12.1
click at [911, 196] on input "$190.00" at bounding box center [921, 201] width 84 height 11
type input "$"
type input "199.90"
click at [535, 193] on div "[PERSON_NAME], F18230WINCH" at bounding box center [485, 201] width 134 height 16
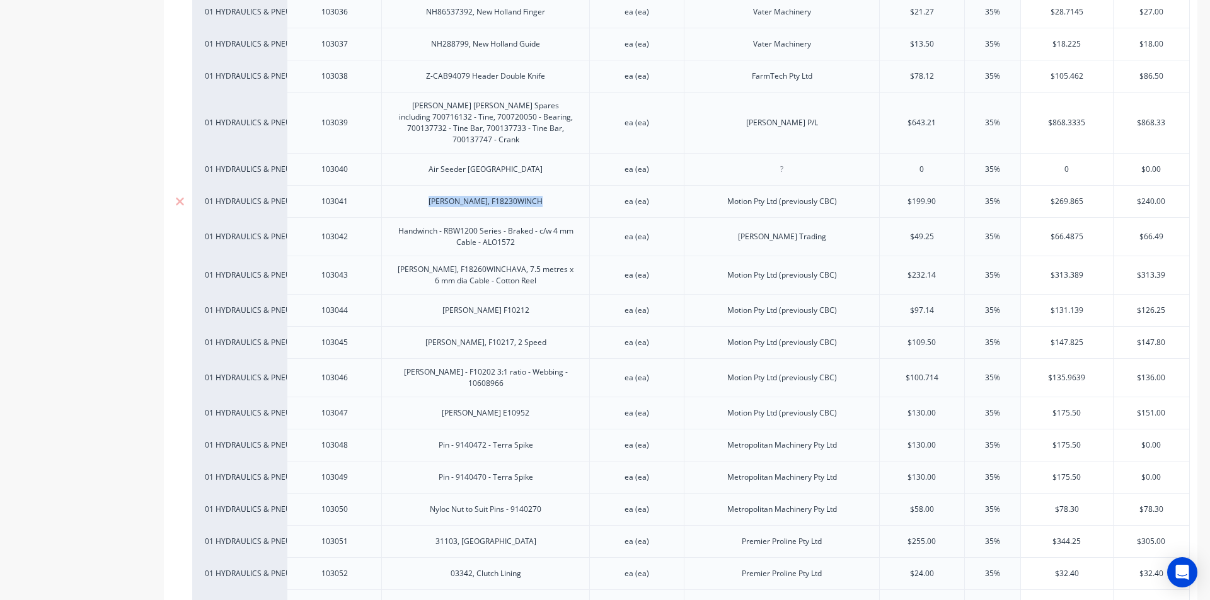
drag, startPoint x: 537, startPoint y: 191, endPoint x: 416, endPoint y: 199, distance: 121.2
click at [416, 199] on div "[PERSON_NAME], F18230WINCH" at bounding box center [485, 201] width 208 height 32
copy div "[PERSON_NAME], F18230WINCH"
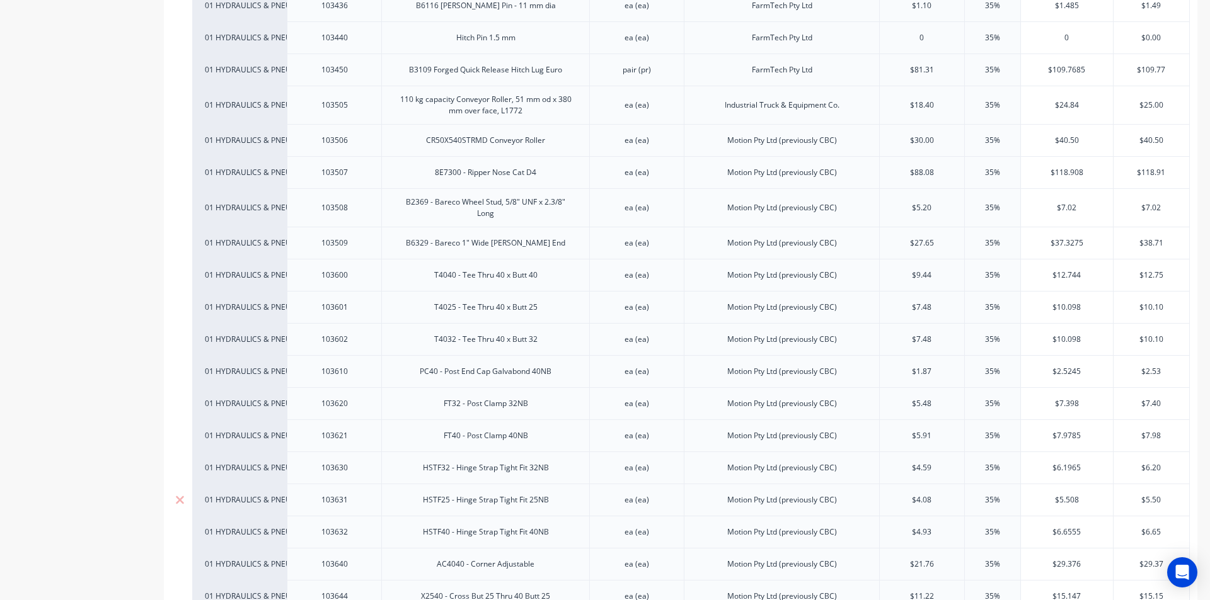
scroll to position [6443, 0]
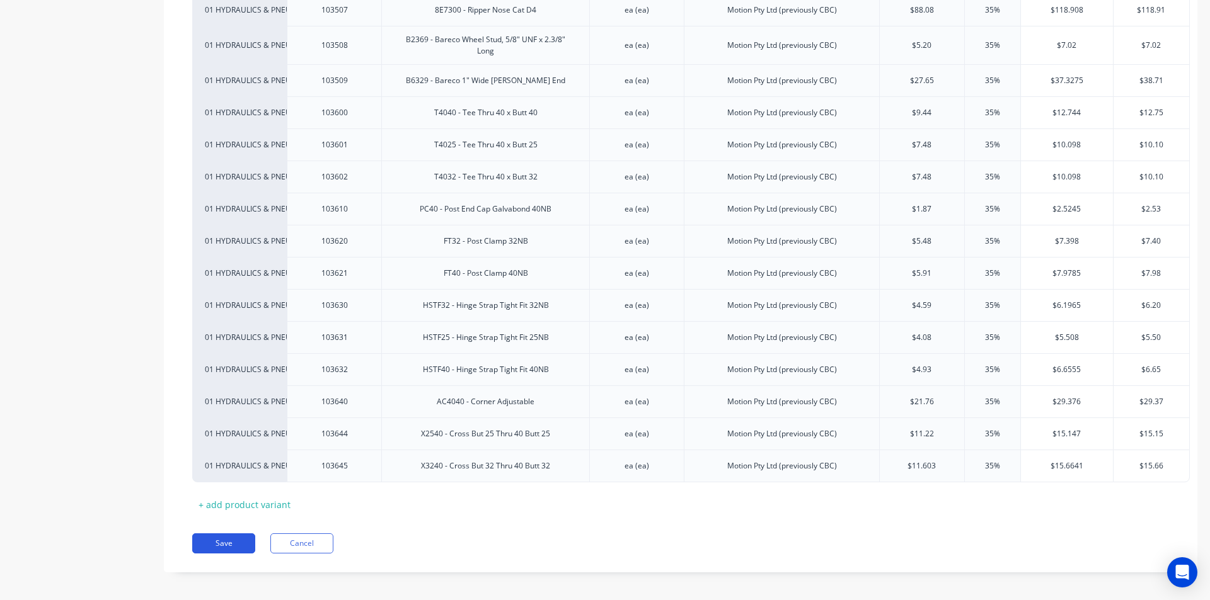
drag, startPoint x: 236, startPoint y: 515, endPoint x: 231, endPoint y: 540, distance: 25.7
click at [234, 539] on button "Save" at bounding box center [223, 544] width 63 height 20
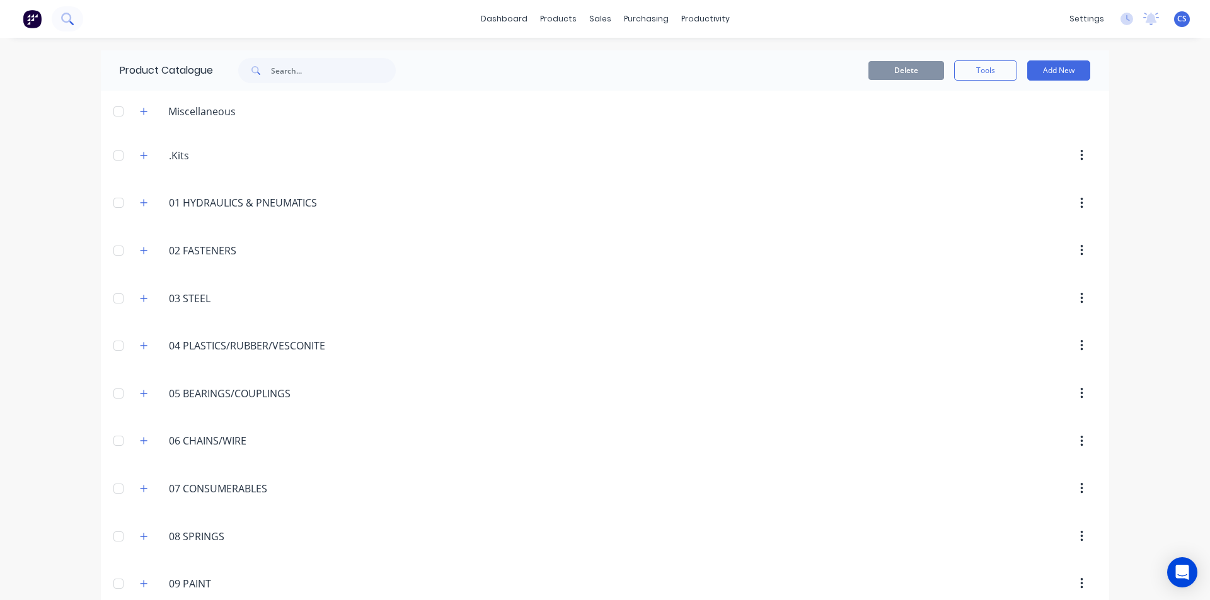
click at [71, 17] on icon at bounding box center [66, 18] width 10 height 10
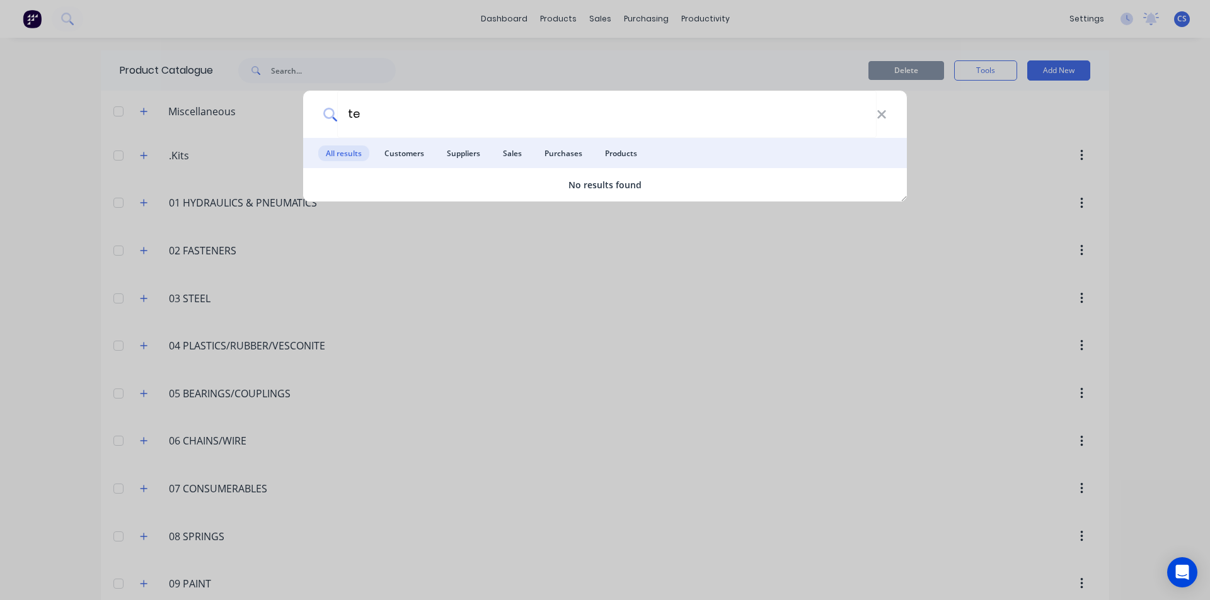
type input "t"
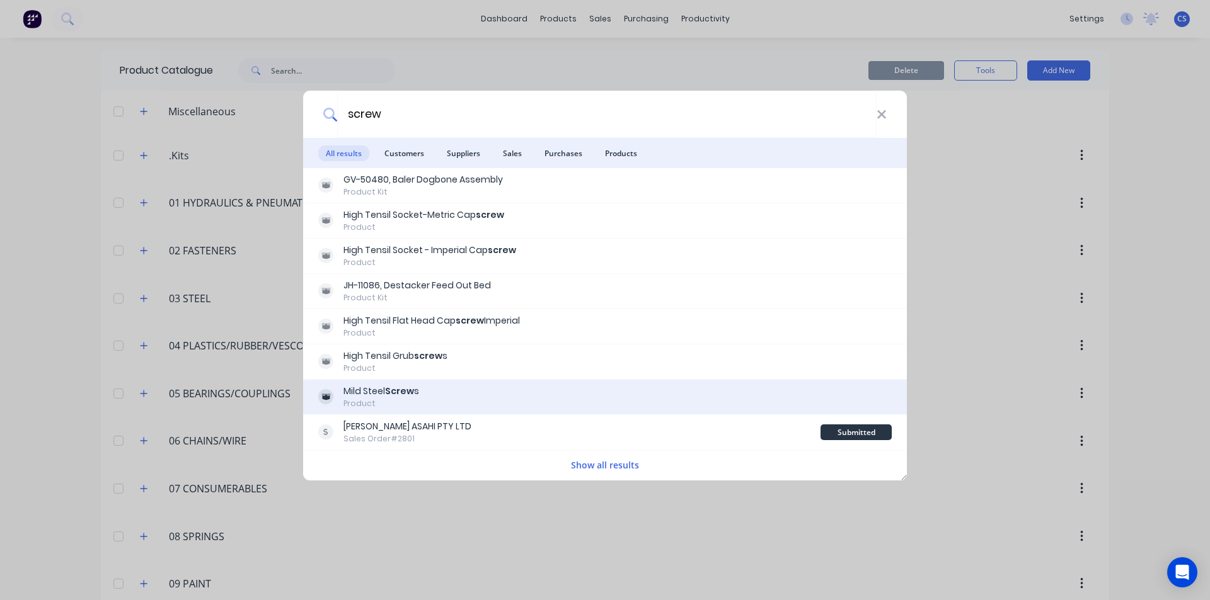
type input "screw"
click at [411, 398] on div "Product" at bounding box center [381, 403] width 76 height 11
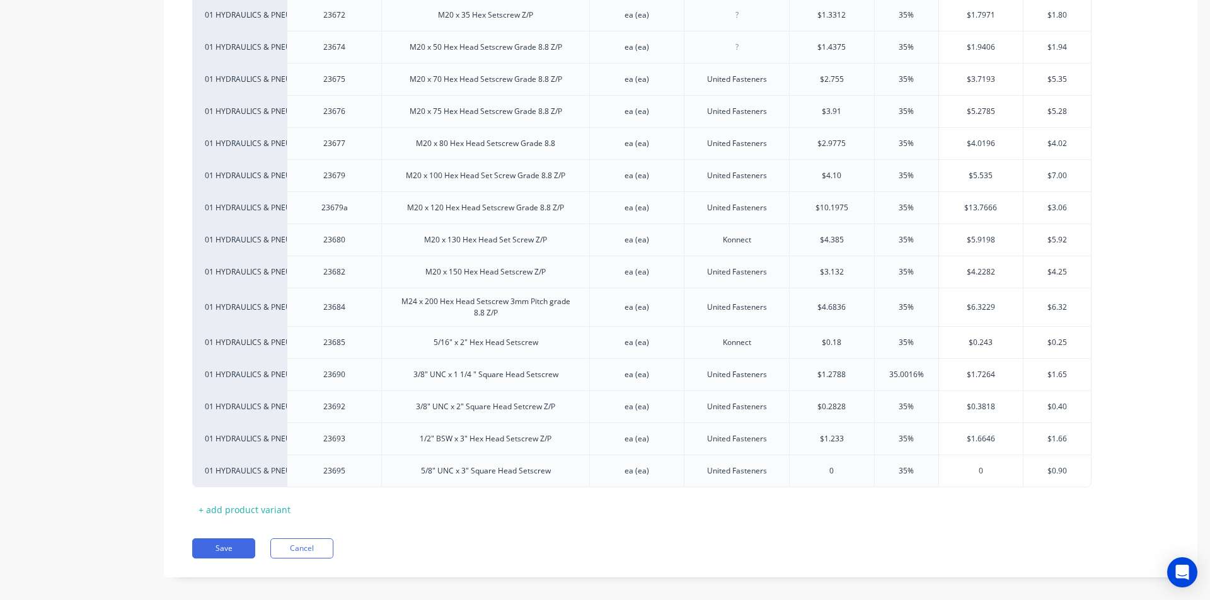
scroll to position [1475, 0]
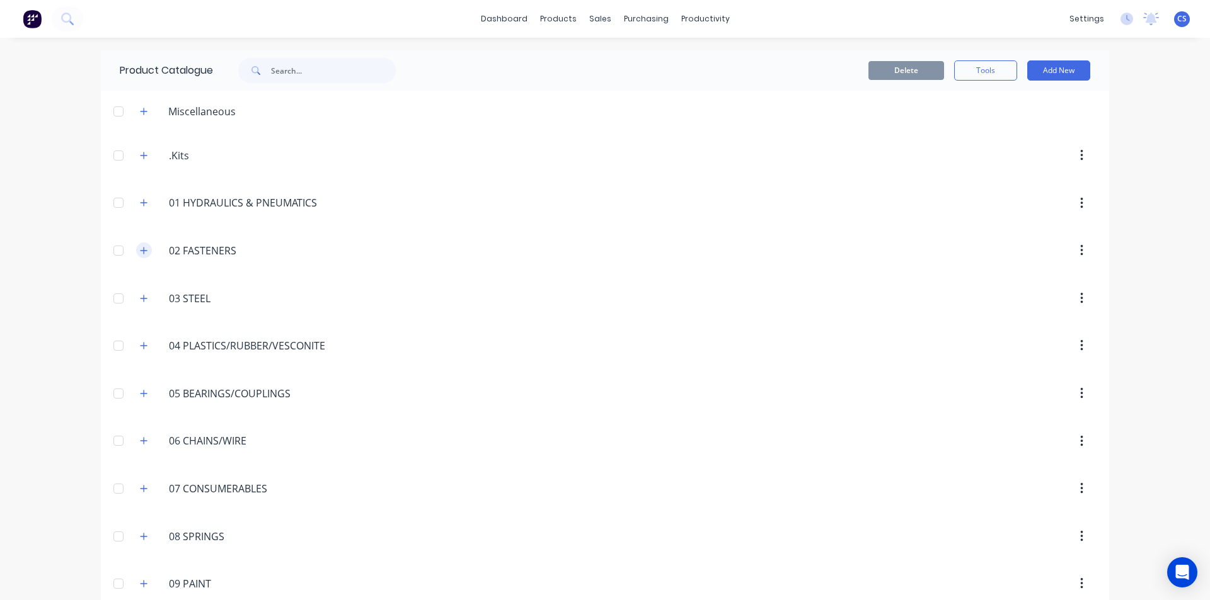
click at [140, 248] on icon "button" at bounding box center [144, 250] width 8 height 9
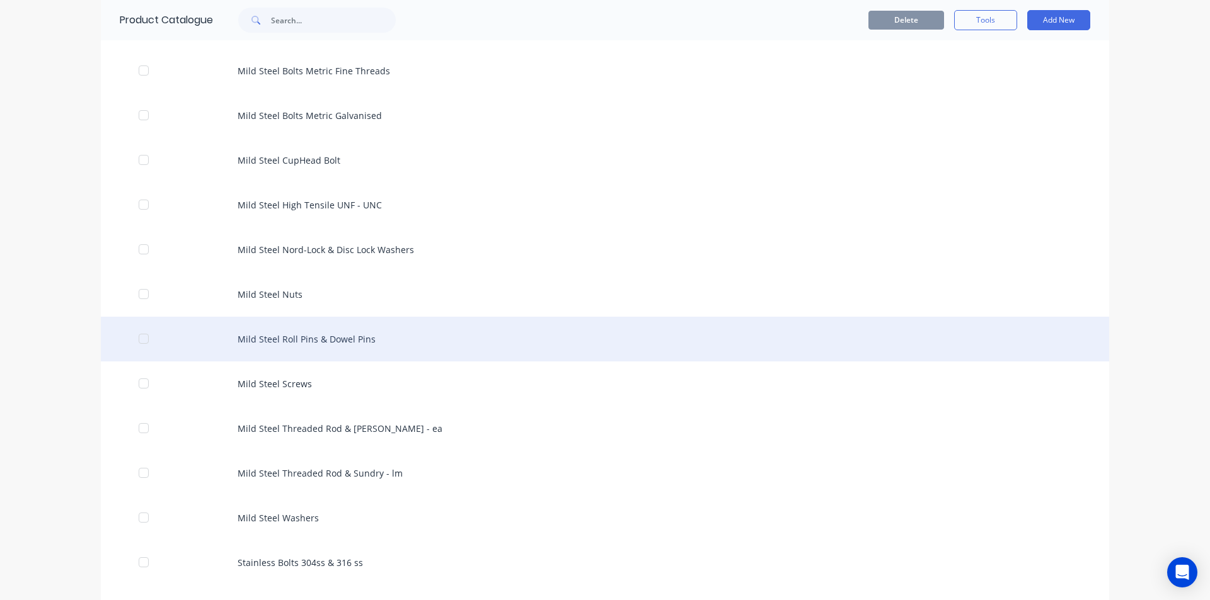
scroll to position [630, 0]
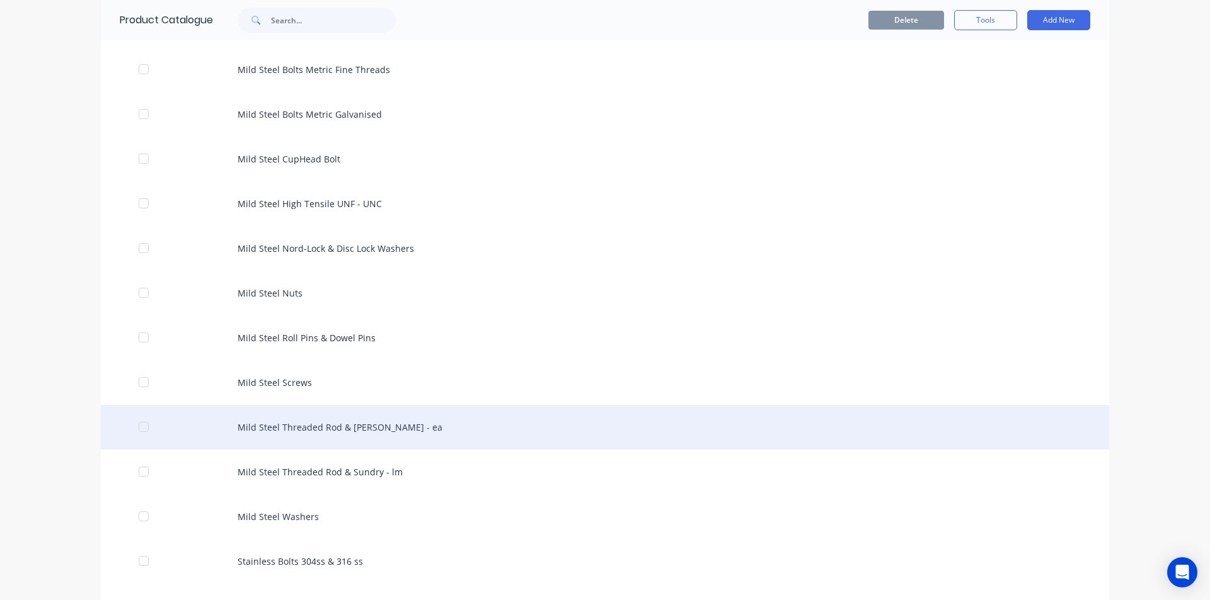
click at [365, 428] on div "Mild Steel Threaded Rod & [PERSON_NAME] - ea" at bounding box center [605, 427] width 1008 height 45
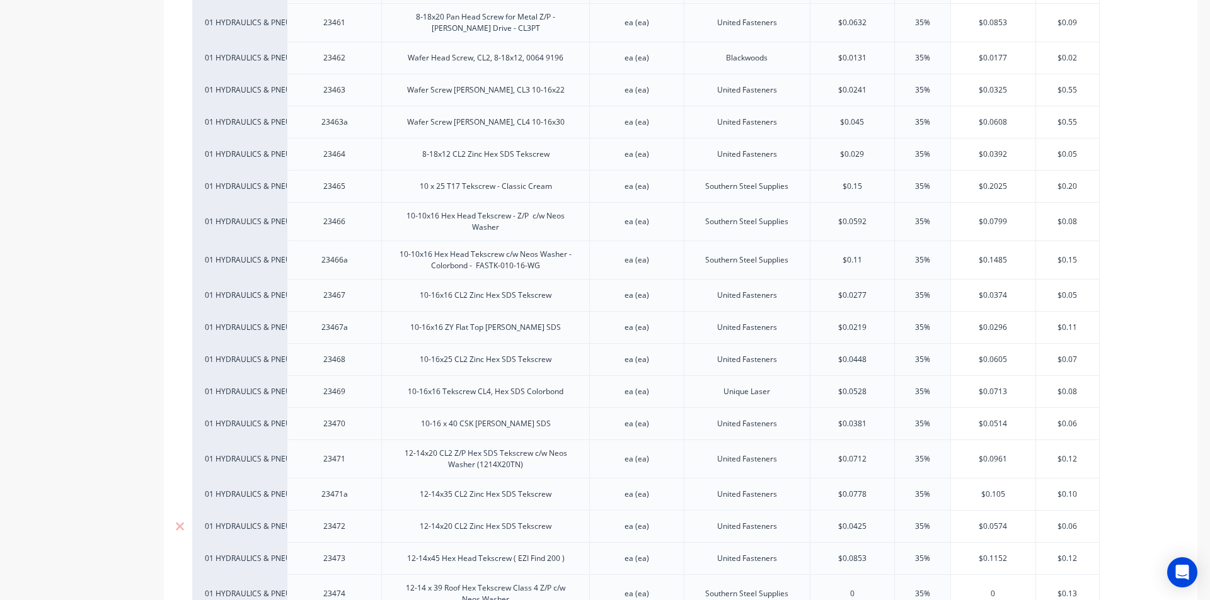
scroll to position [1134, 0]
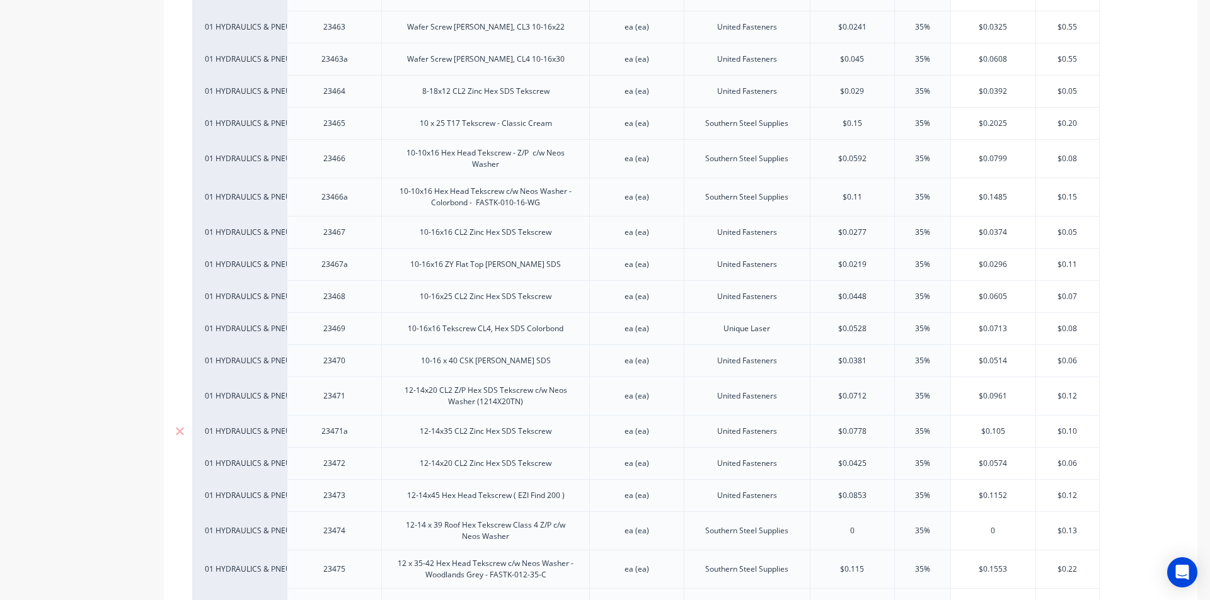
click at [544, 428] on div "12-14x35 CL2 Zinc Hex SDS Tekscrew" at bounding box center [485, 431] width 152 height 16
drag, startPoint x: 556, startPoint y: 429, endPoint x: 411, endPoint y: 442, distance: 145.5
click at [411, 442] on div "01 HYDRAULICS & PNEUMATICS 23425 1" x 6 TPI Acme Thread Hex Nut ea (ea) United …" at bounding box center [680, 528] width 976 height 2650
copy div "12-14x35 CL2 Zinc Hex SDS Tekscrew"
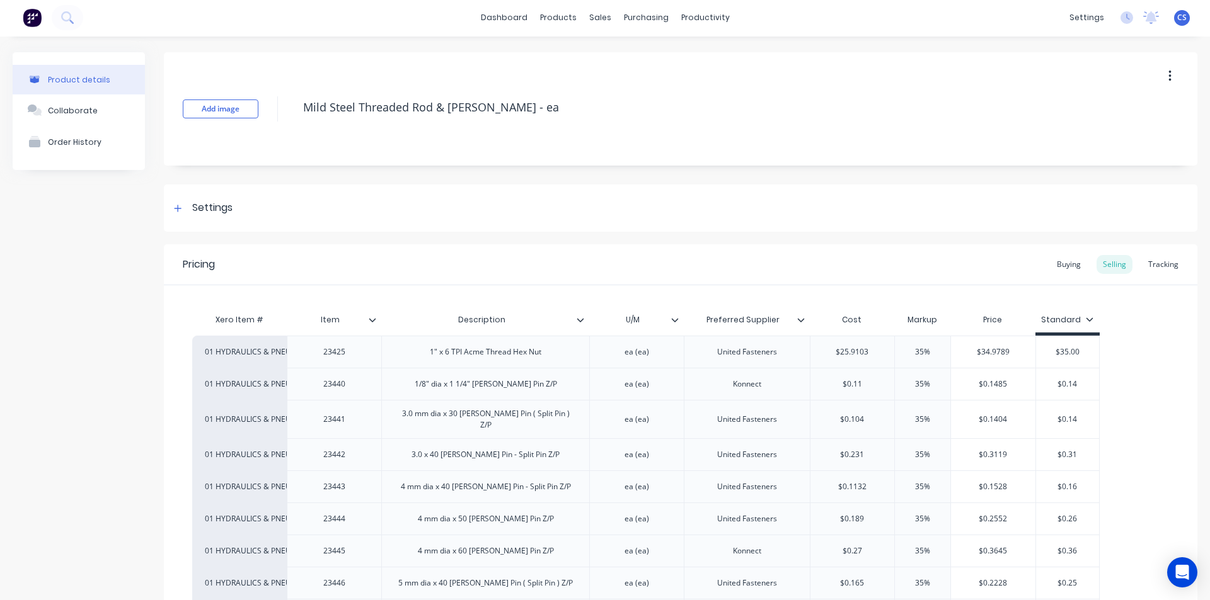
scroll to position [0, 0]
click at [61, 25] on button at bounding box center [67, 18] width 31 height 25
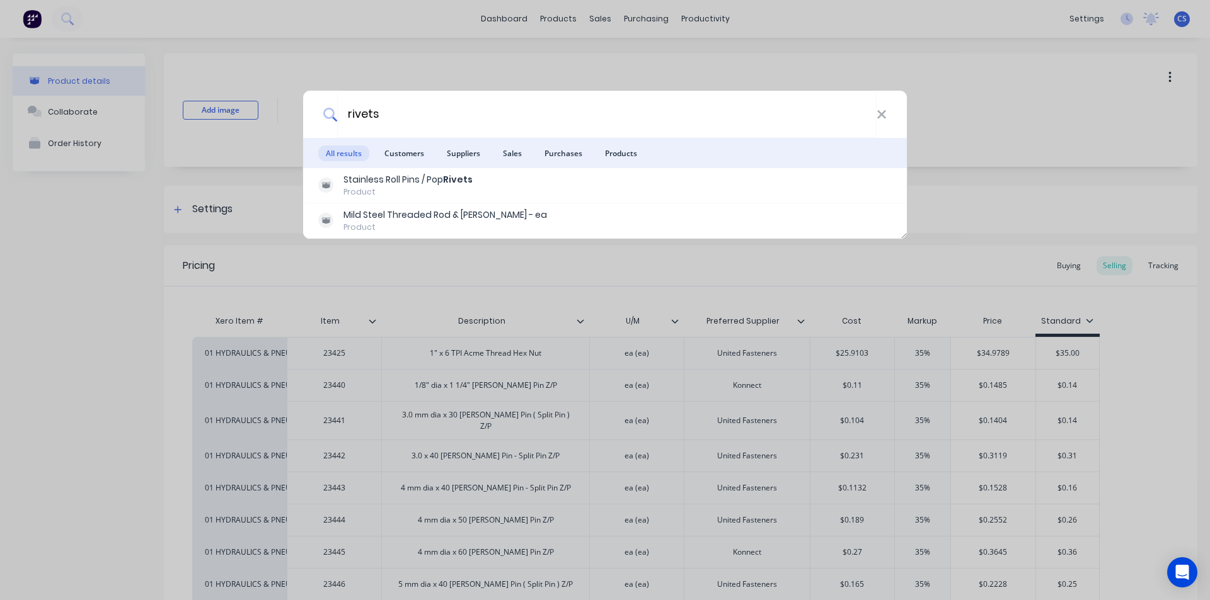
type input "rivets"
click at [884, 116] on icon at bounding box center [881, 115] width 10 height 14
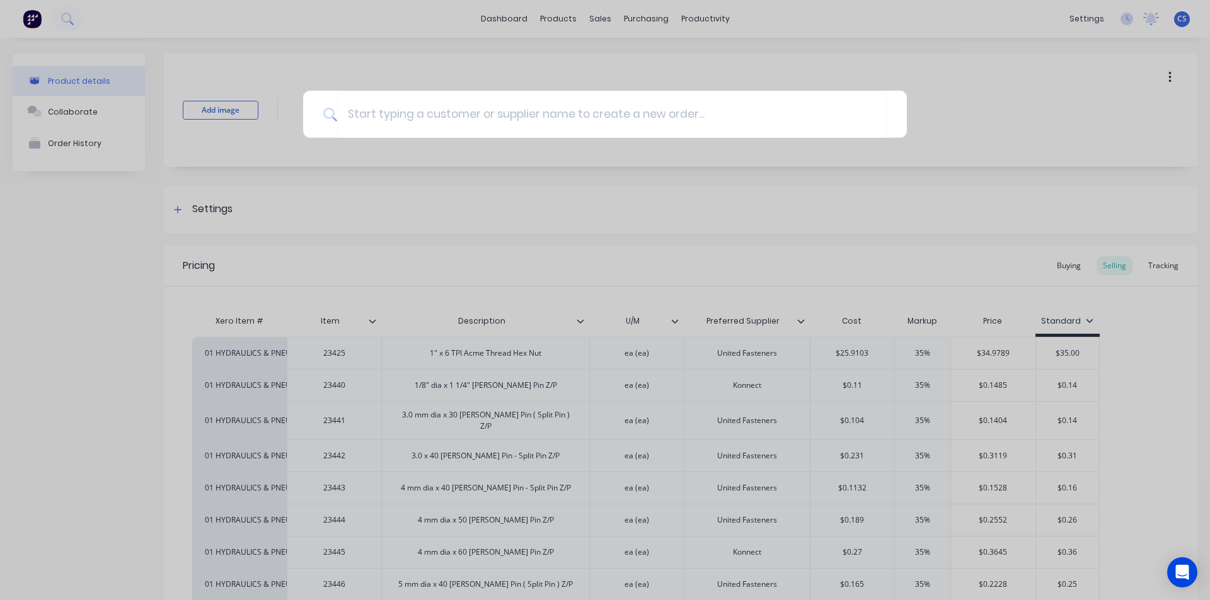
click at [554, 17] on div at bounding box center [605, 300] width 1210 height 600
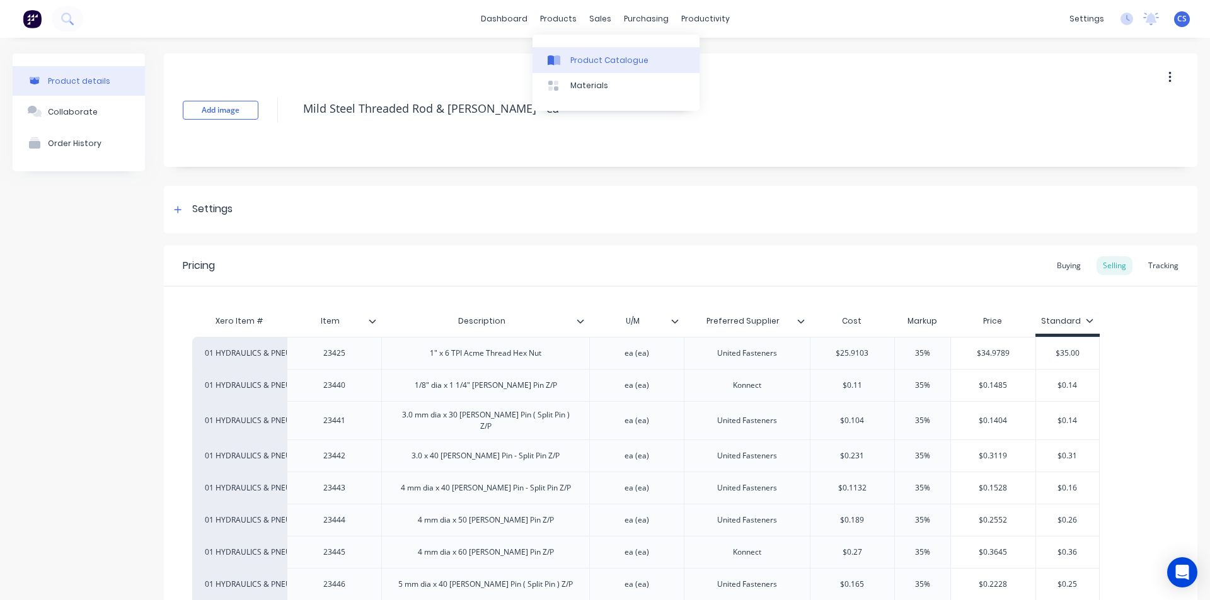
click at [564, 62] on div at bounding box center [556, 60] width 19 height 11
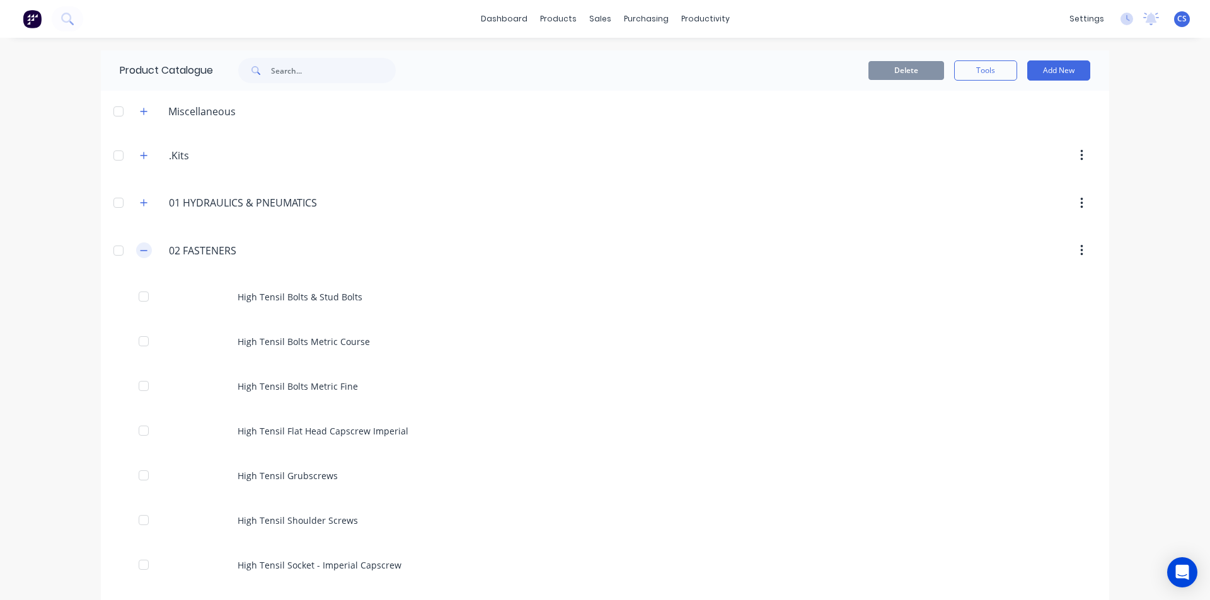
click at [144, 251] on button "button" at bounding box center [144, 251] width 16 height 16
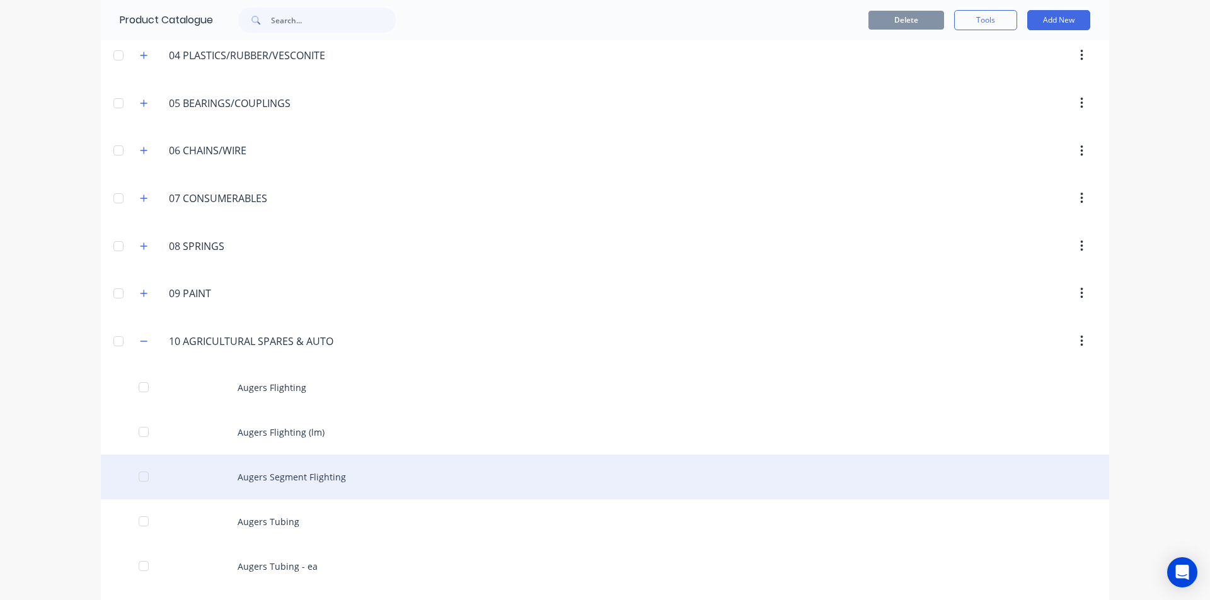
scroll to position [378, 0]
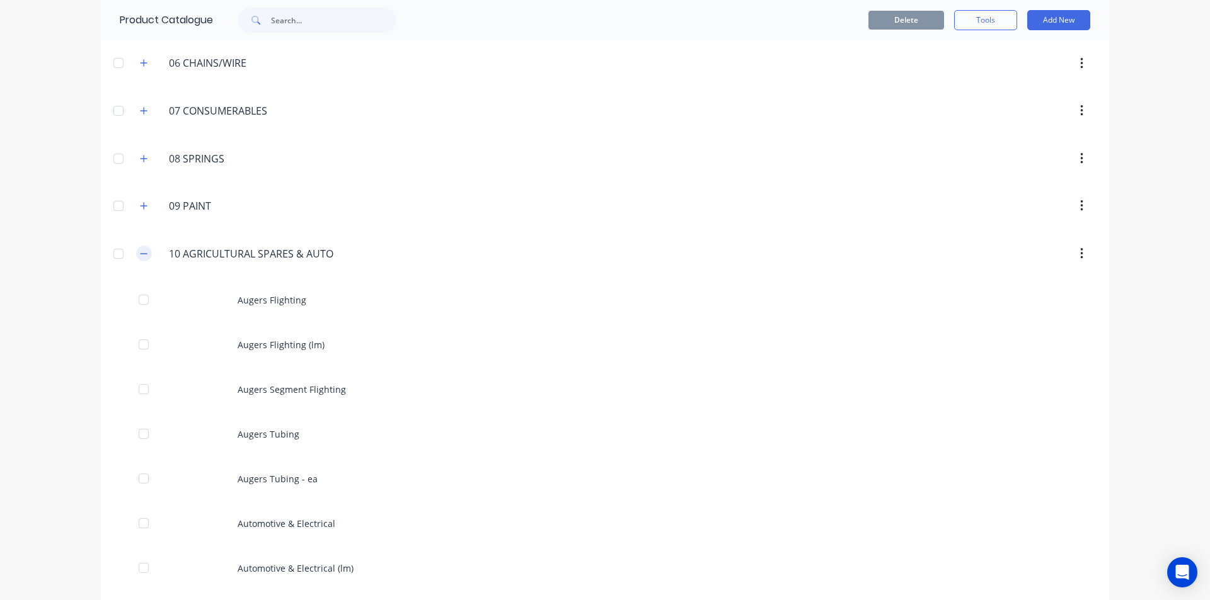
click at [142, 256] on icon "button" at bounding box center [144, 253] width 8 height 9
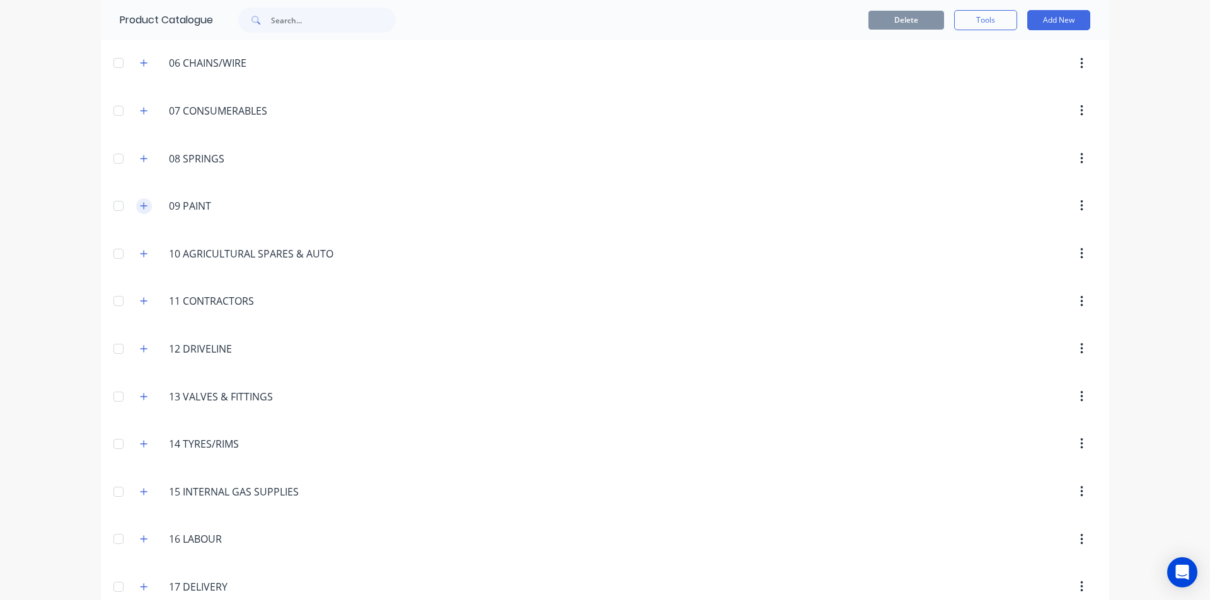
click at [141, 202] on icon "button" at bounding box center [144, 206] width 8 height 9
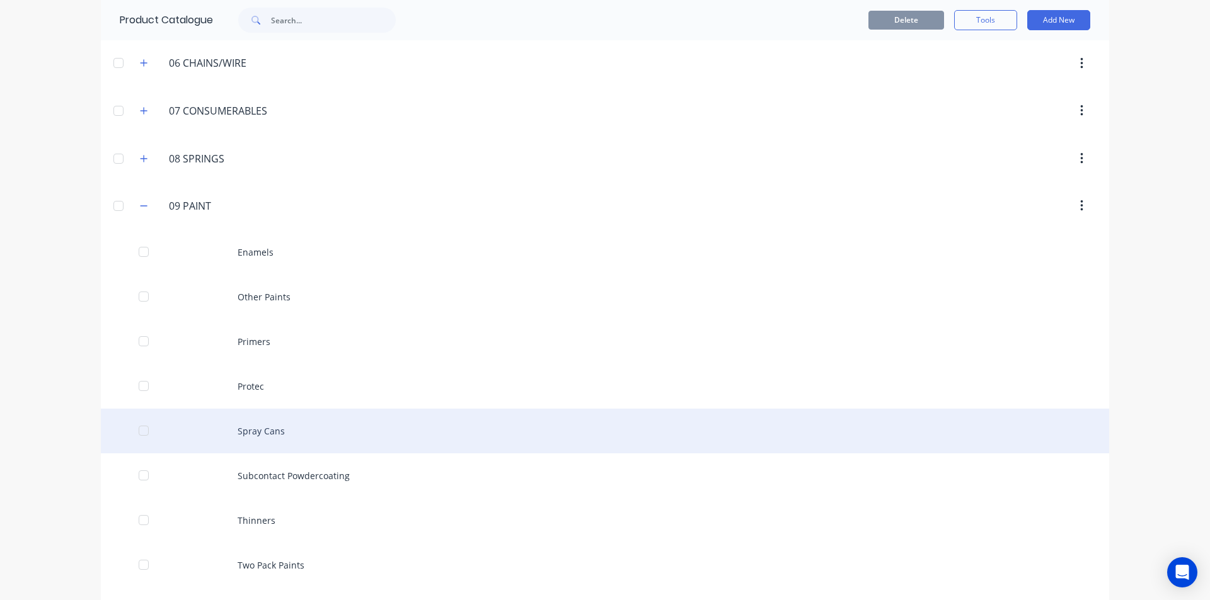
click at [299, 424] on div "Spray Cans" at bounding box center [605, 431] width 1008 height 45
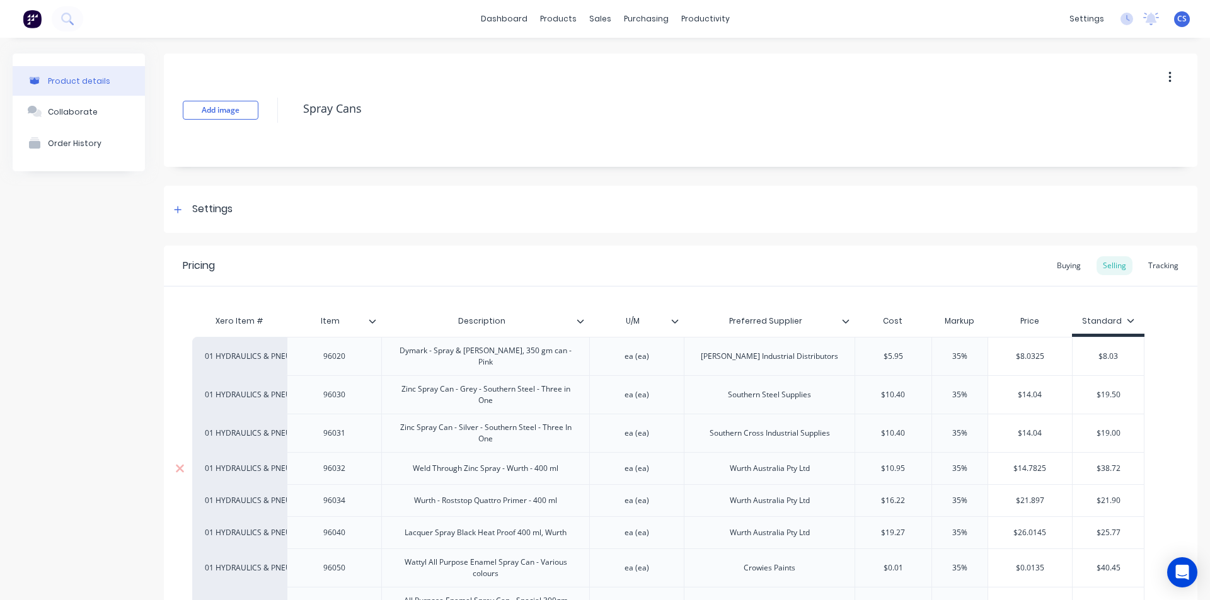
scroll to position [63, 0]
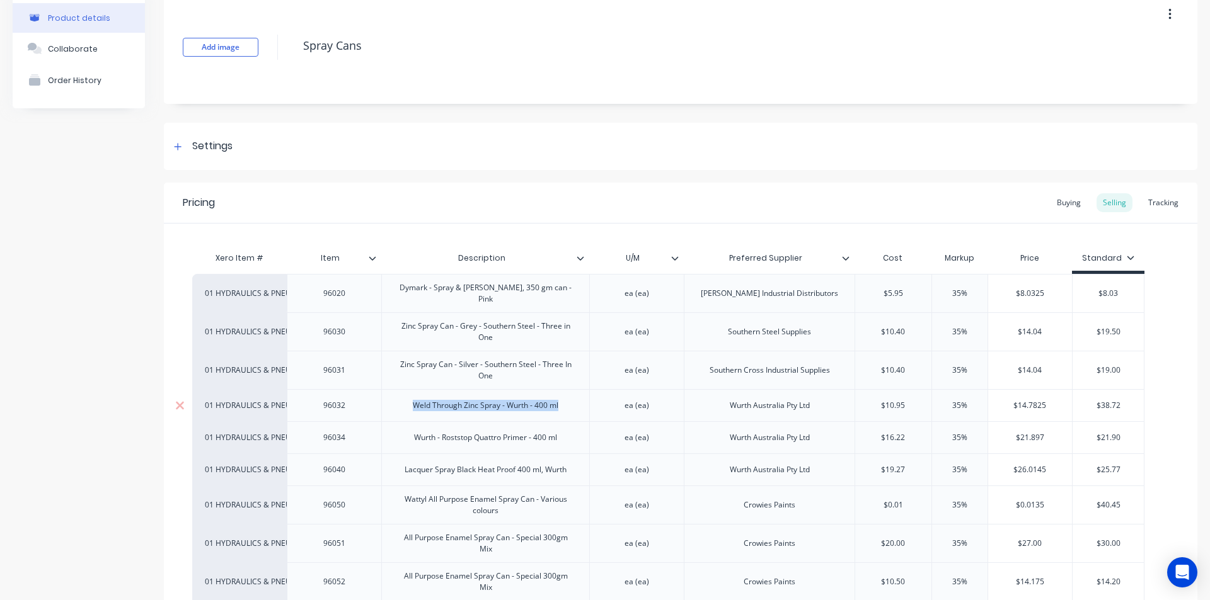
drag, startPoint x: 565, startPoint y: 401, endPoint x: 402, endPoint y: 404, distance: 163.2
click at [403, 404] on div "Weld Through Zinc Spray - Wurth - 400 ml" at bounding box center [486, 406] width 166 height 16
copy div "Weld Through Zinc Spray - Wurth - 400 ml"
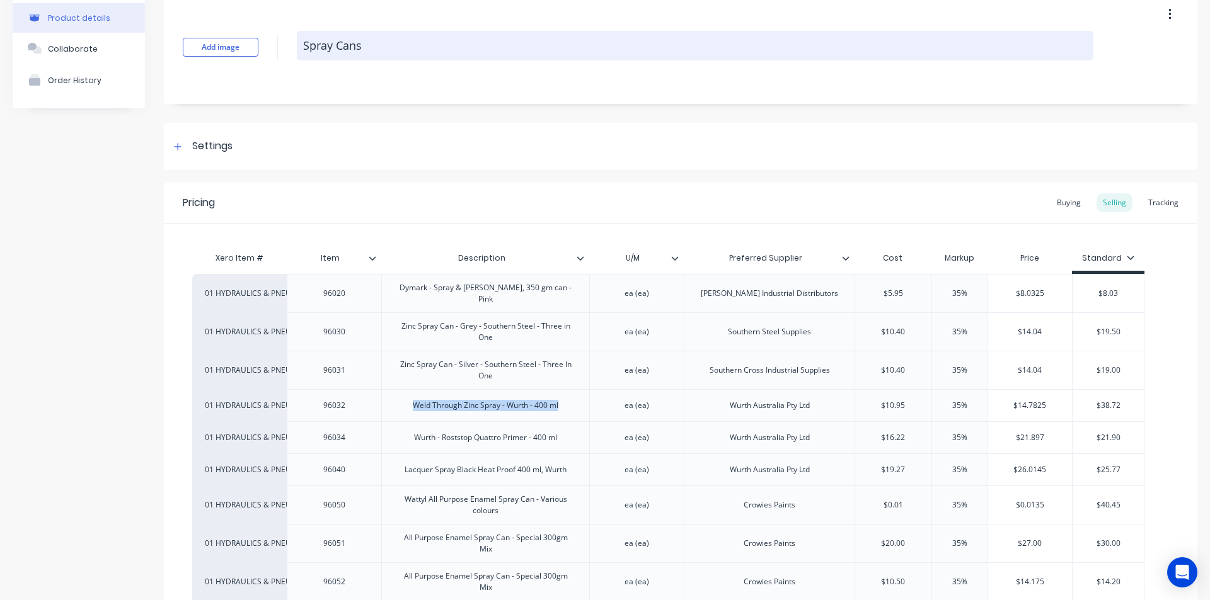
click at [365, 46] on textarea "Spray Cans" at bounding box center [695, 46] width 796 height 30
click at [369, 49] on textarea "Spray Cans" at bounding box center [695, 46] width 796 height 30
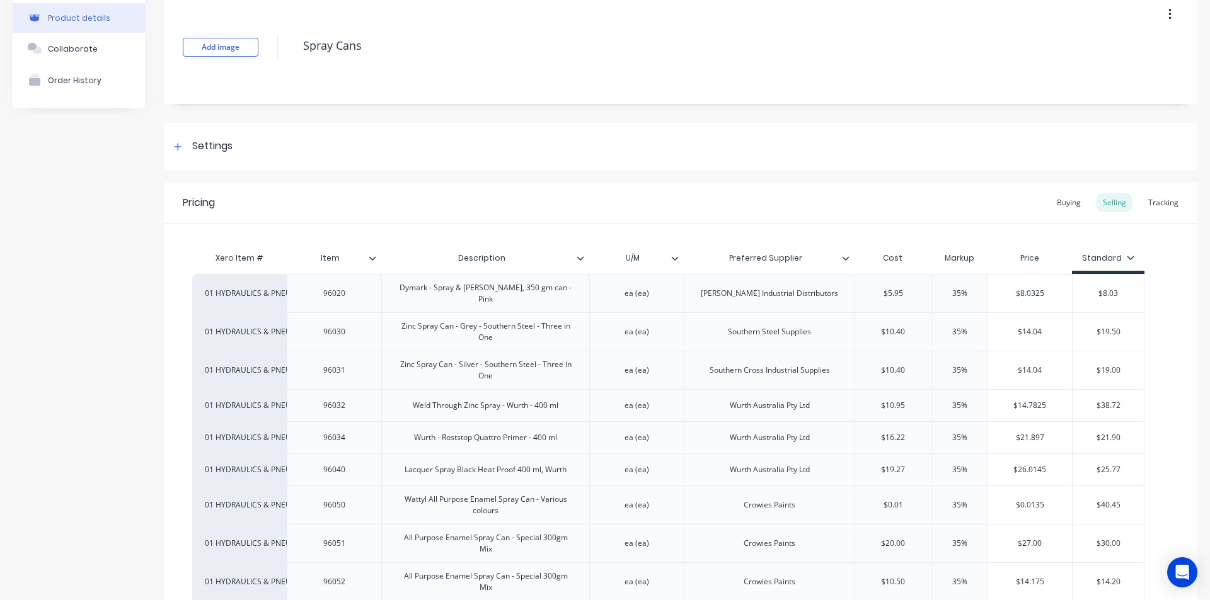
scroll to position [0, 0]
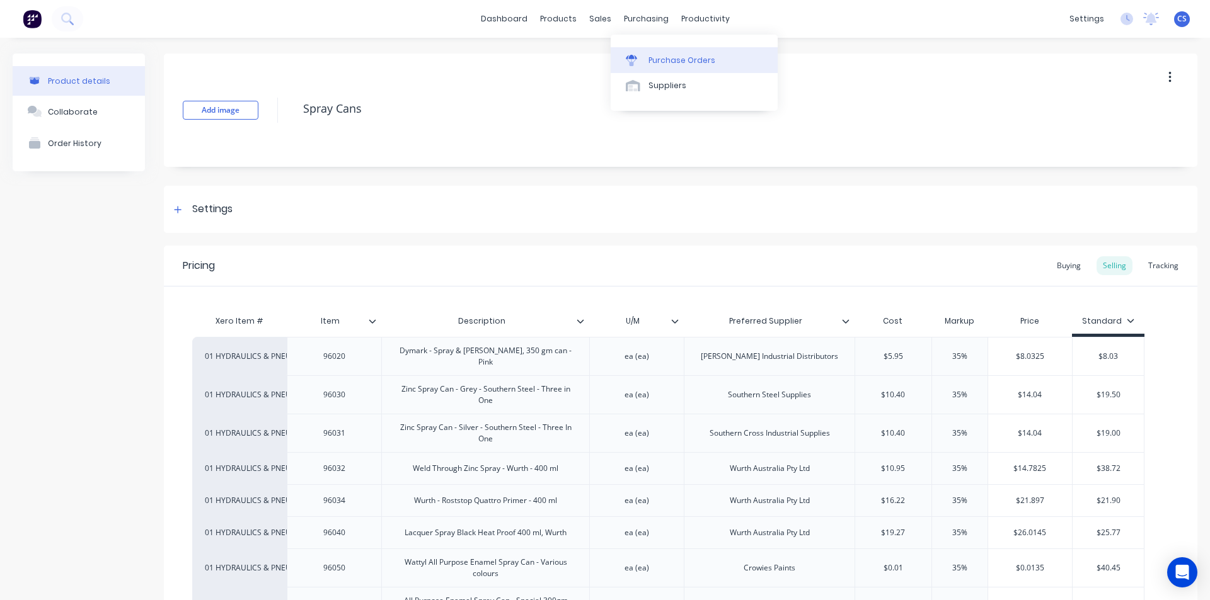
click at [645, 58] on link "Purchase Orders" at bounding box center [693, 59] width 167 height 25
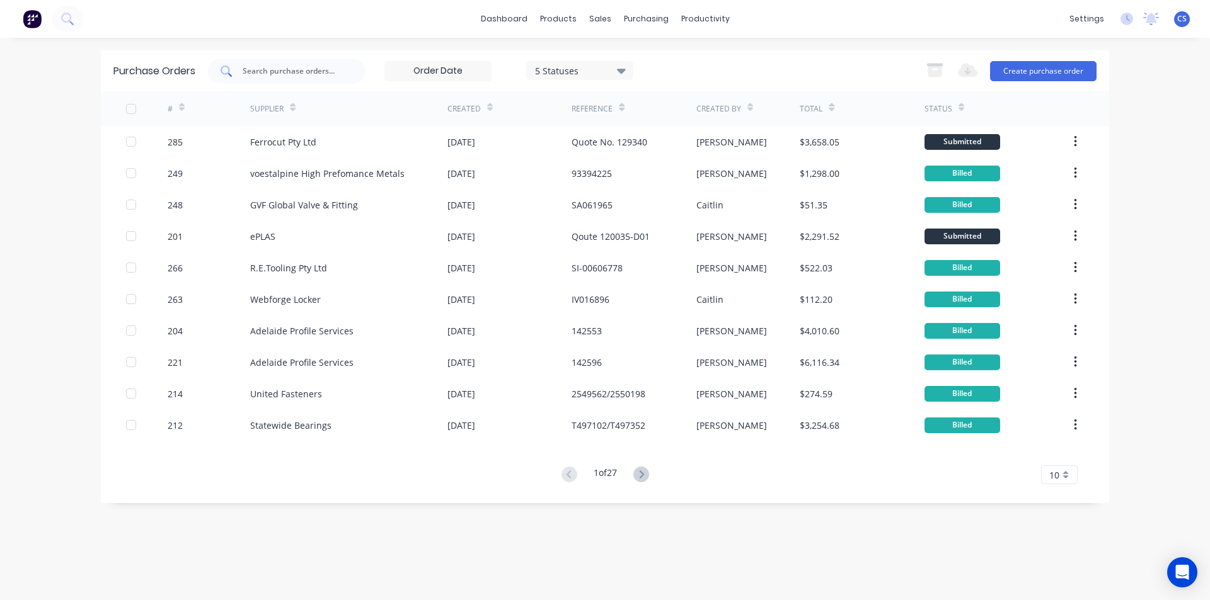
click at [280, 74] on input "text" at bounding box center [293, 71] width 105 height 13
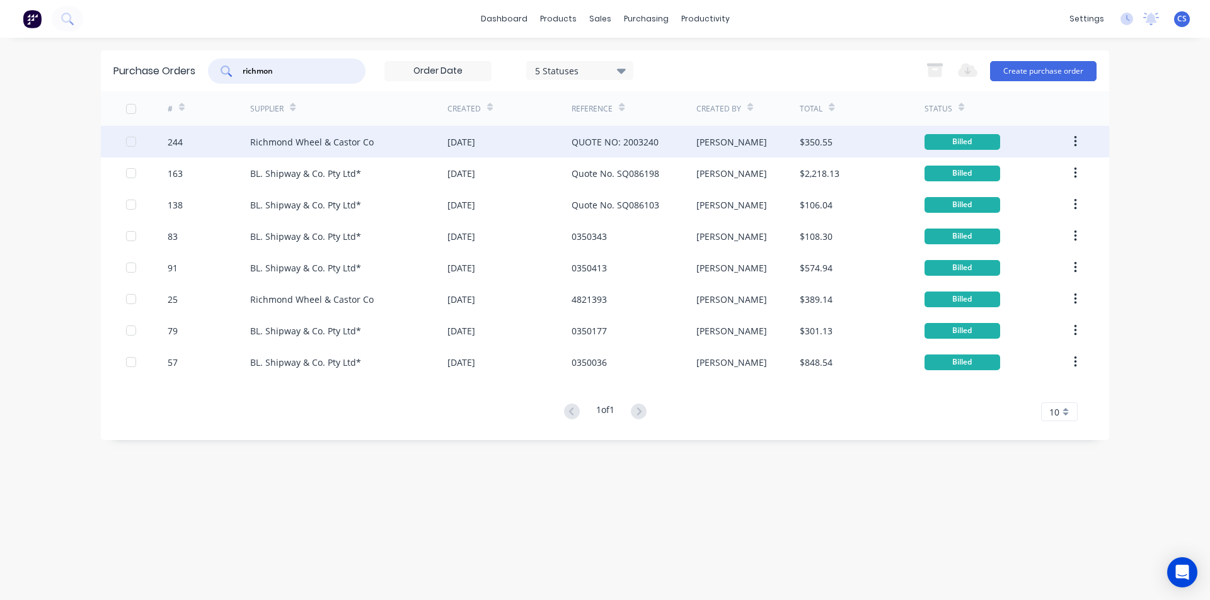
type input "richmon"
click at [341, 142] on div "Richmond Wheel & Castor Co" at bounding box center [311, 141] width 123 height 13
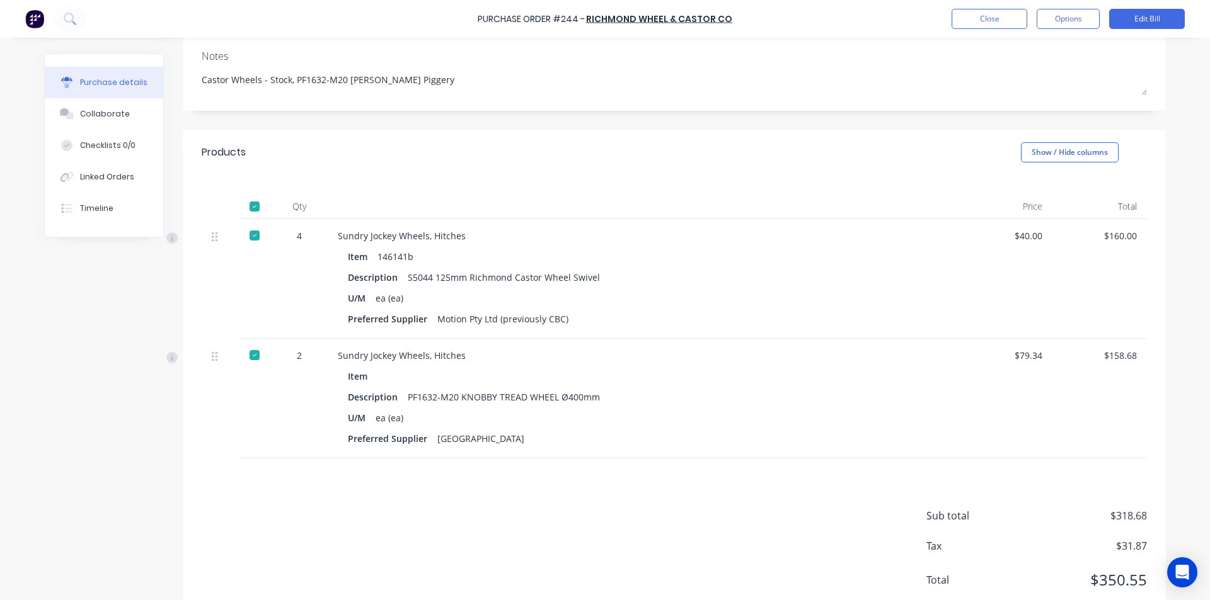
scroll to position [189, 0]
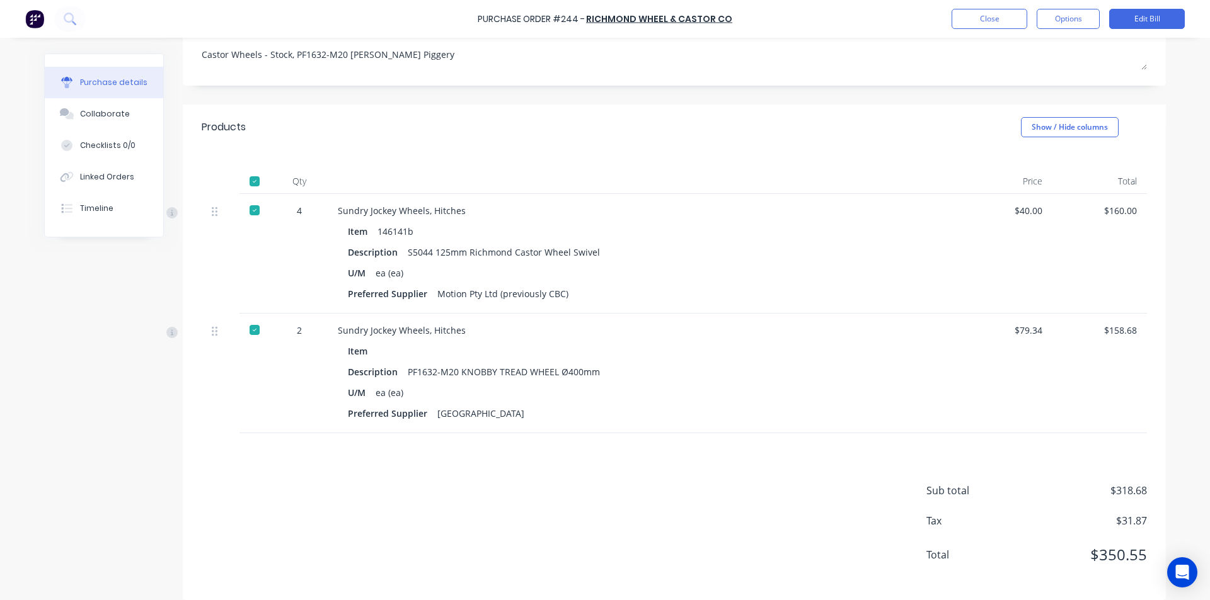
click at [592, 371] on div "PF1632-M20 KNOBBY TREAD WHEEL Ø400mm" at bounding box center [504, 372] width 192 height 18
drag, startPoint x: 592, startPoint y: 371, endPoint x: 401, endPoint y: 374, distance: 190.3
click at [401, 374] on div "Description PF1632-M20 KNOBBY TREAD WHEEL Ø400mm" at bounding box center [643, 372] width 590 height 18
copy div "PF1632-M20 KNOBBY TREAD WHEEL Ø400mm"
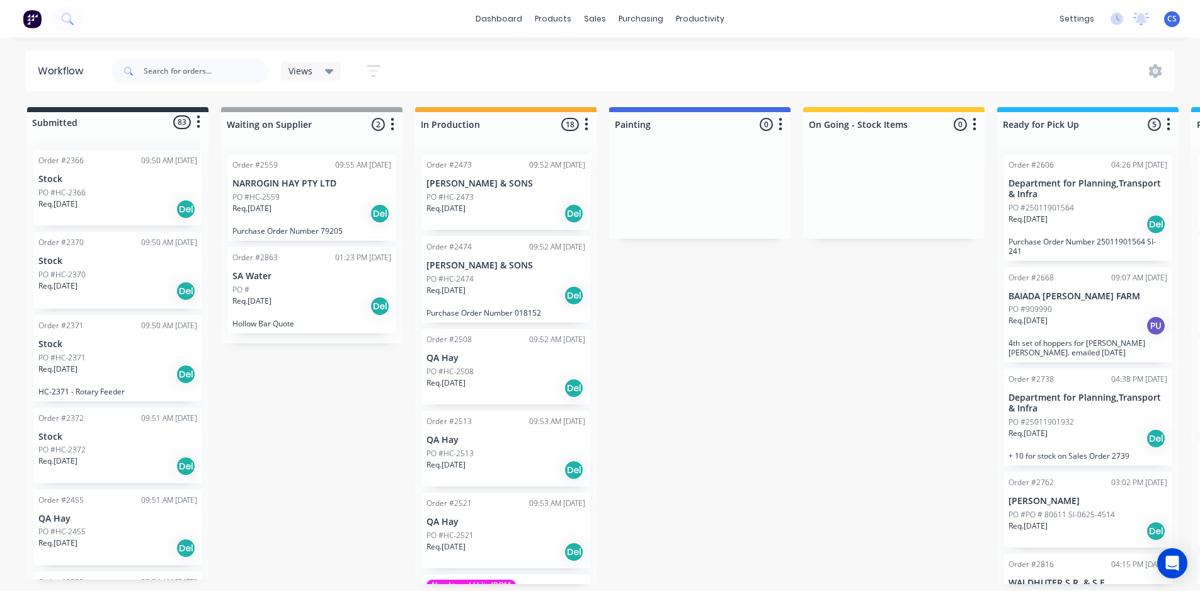
click at [101, 277] on div "PO #HC-2370" at bounding box center [117, 274] width 159 height 11
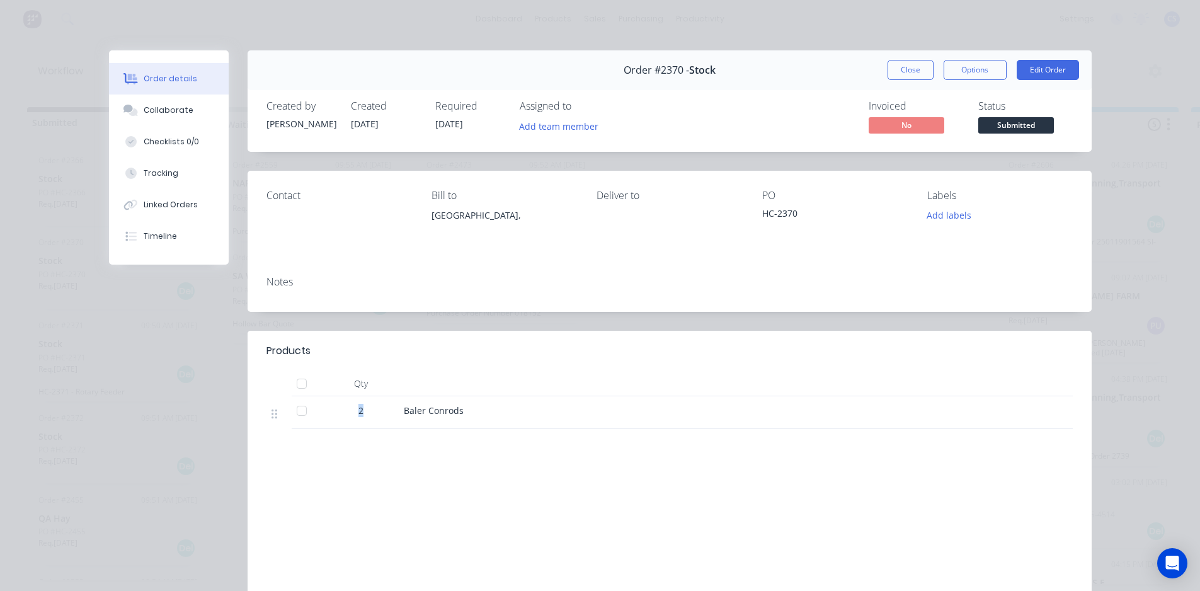
drag, startPoint x: 357, startPoint y: 409, endPoint x: 341, endPoint y: 411, distance: 15.9
click at [341, 411] on div "2" at bounding box center [361, 410] width 66 height 13
click at [939, 569] on div "Labour $0.00 Sub total $0.00 Margin $0.00 ( 0.00 %) Tax $0.00 Total $0.00" at bounding box center [962, 542] width 220 height 146
click at [912, 66] on button "Close" at bounding box center [911, 70] width 46 height 20
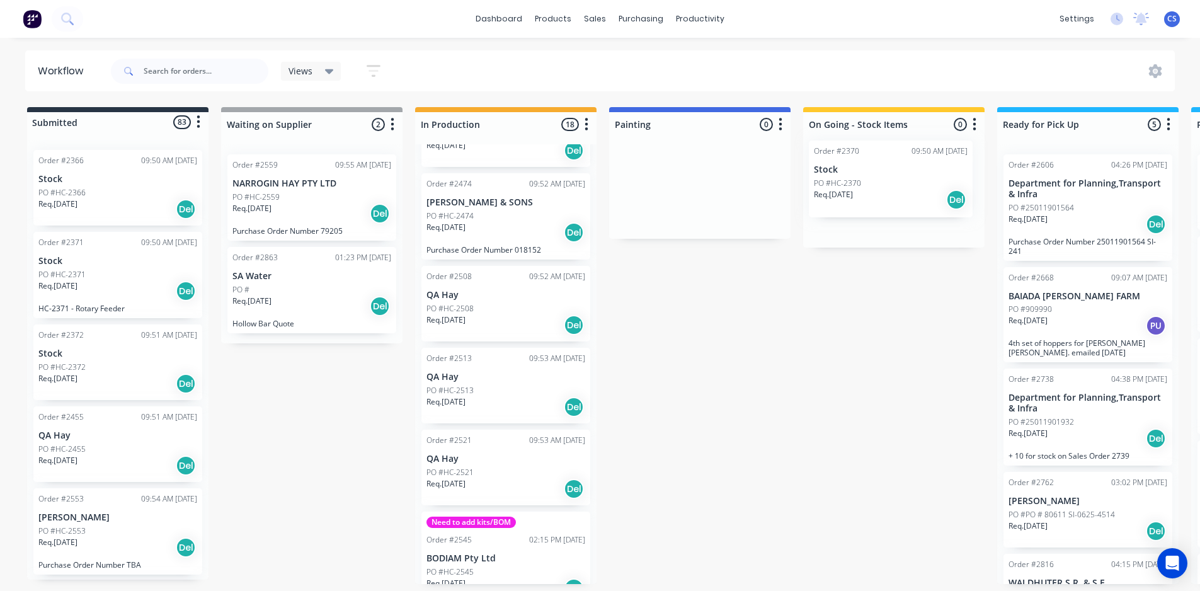
drag, startPoint x: 93, startPoint y: 292, endPoint x: 873, endPoint y: 201, distance: 784.5
click at [873, 201] on div "Submitted 83 Status colour #273444 hex #273444 Save Cancel Summaries Total orde…" at bounding box center [1133, 345] width 2284 height 477
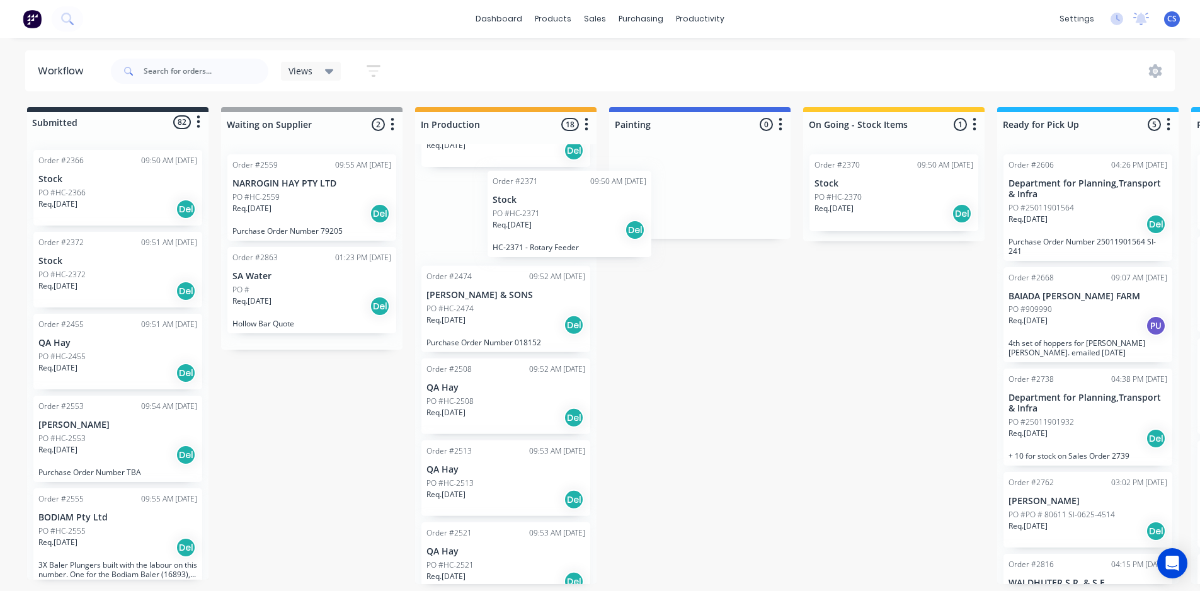
scroll to position [36, 0]
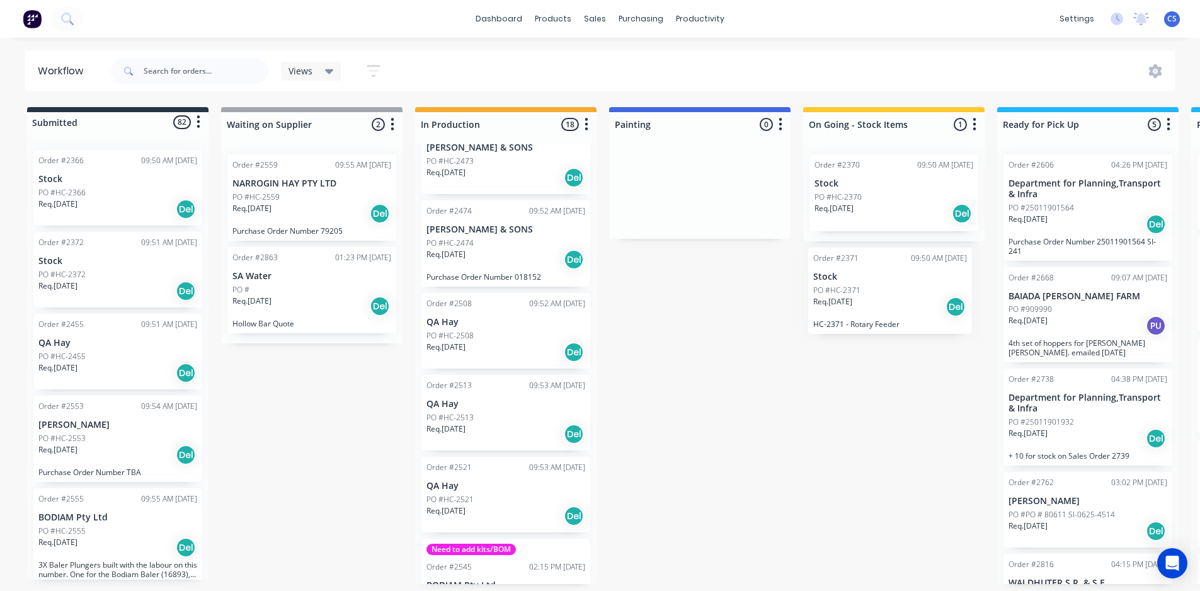
drag, startPoint x: 98, startPoint y: 278, endPoint x: 875, endPoint y: 294, distance: 776.9
click at [875, 294] on div "Submitted 82 Status colour #273444 hex #273444 Save Cancel Summaries Total orde…" at bounding box center [1133, 345] width 2284 height 477
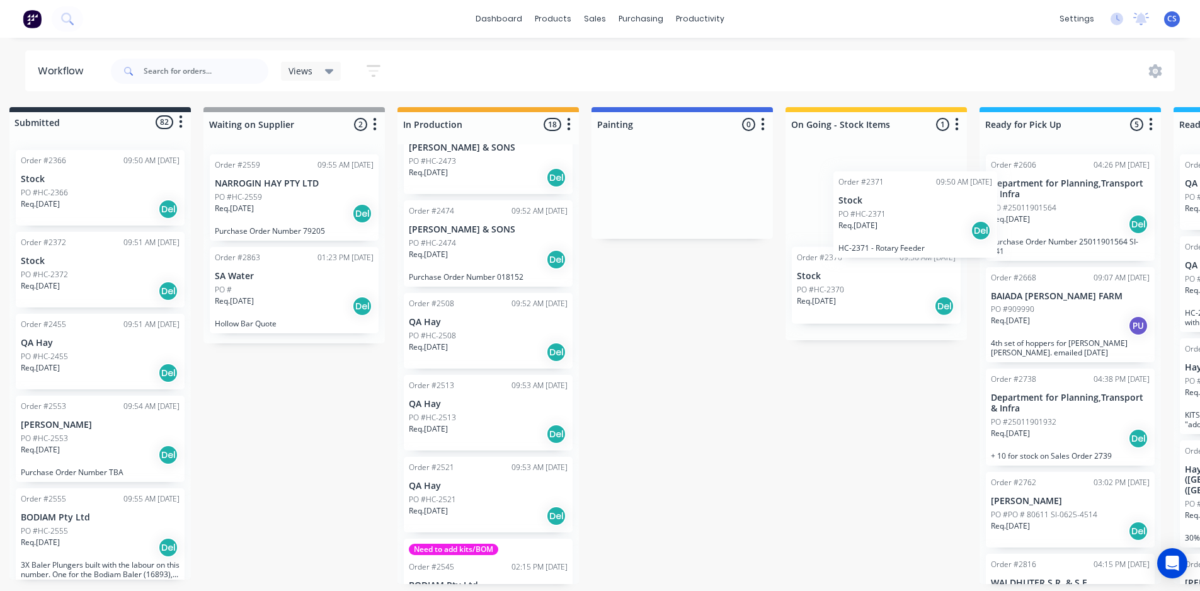
scroll to position [0, 18]
drag, startPoint x: 74, startPoint y: 280, endPoint x: 822, endPoint y: 196, distance: 753.1
click at [822, 196] on div "Submitted 82 Status colour #273444 hex #273444 Save Cancel Summaries Total orde…" at bounding box center [1114, 345] width 2284 height 477
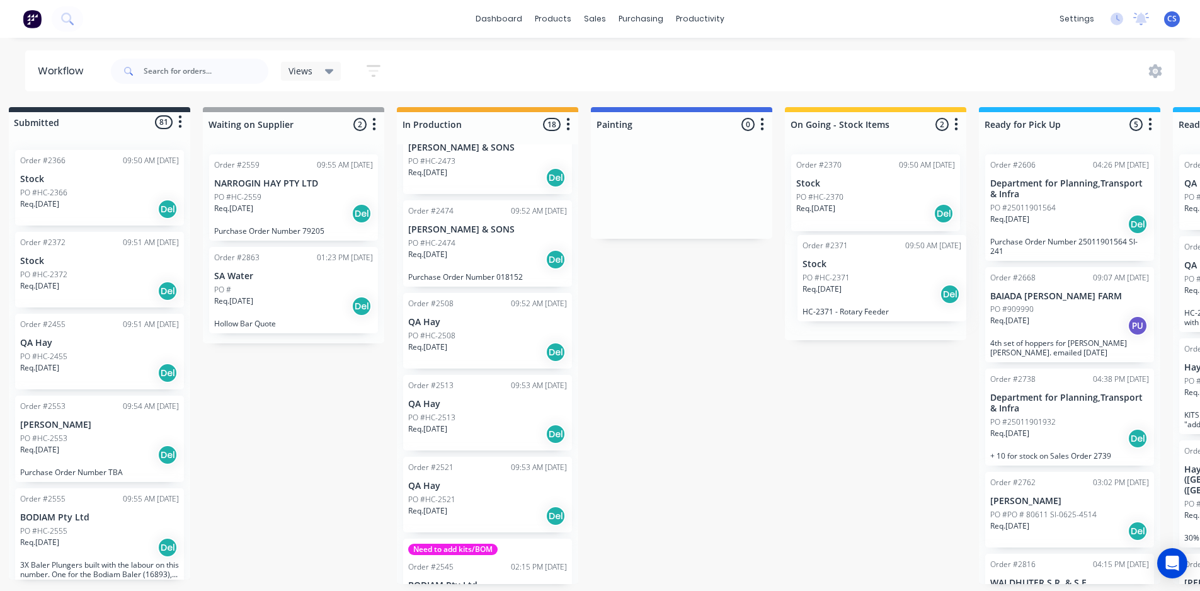
drag, startPoint x: 852, startPoint y: 188, endPoint x: 861, endPoint y: 274, distance: 86.7
click at [861, 274] on div "Order #2371 09:50 AM [DATE] Stock PO #HC-2371 Req. [DATE] Del HC-2371 - Rotary …" at bounding box center [875, 242] width 181 height 196
drag, startPoint x: 847, startPoint y: 275, endPoint x: 845, endPoint y: 181, distance: 94.5
click at [845, 181] on div "Order #2371 09:50 AM [DATE] Stock PO #HC-2371 Req. [DATE] Del HC-2371 - Rotary …" at bounding box center [875, 239] width 181 height 190
drag, startPoint x: 844, startPoint y: 202, endPoint x: 846, endPoint y: 280, distance: 78.8
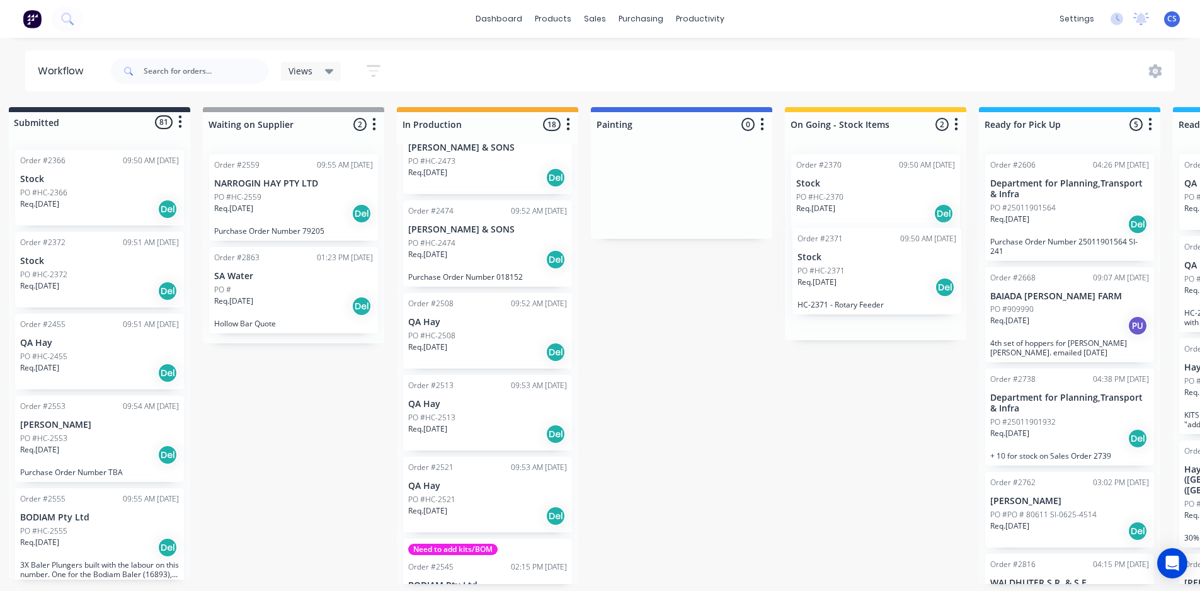
click at [846, 282] on div "Order #2371 09:50 AM [DATE] Stock PO #HC-2371 Req. [DATE] Del HC-2371 - Rotary …" at bounding box center [875, 242] width 181 height 196
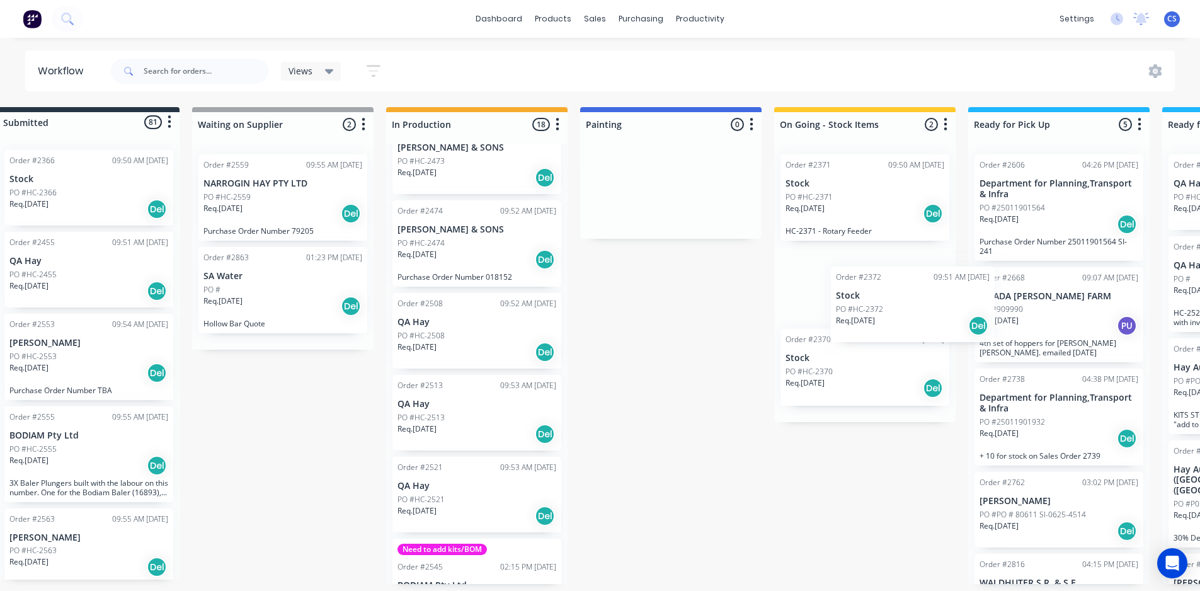
scroll to position [0, 30]
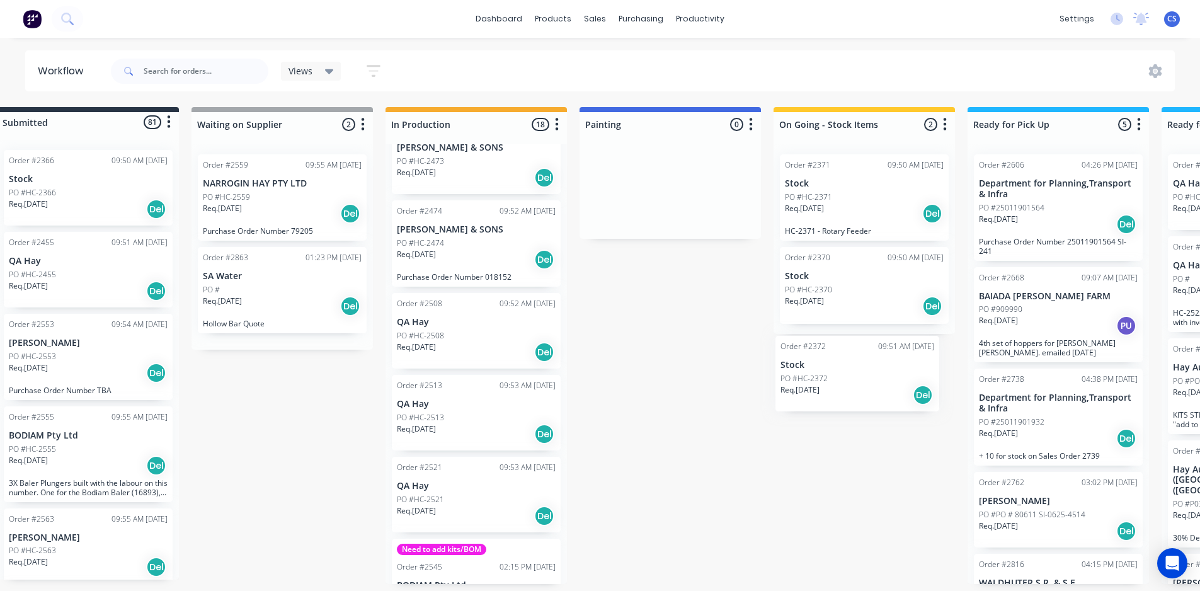
drag, startPoint x: 85, startPoint y: 283, endPoint x: 860, endPoint y: 389, distance: 782.1
click at [859, 390] on div "Submitted 81 Status colour #273444 hex #273444 Save Cancel Summaries Total orde…" at bounding box center [1103, 345] width 2284 height 477
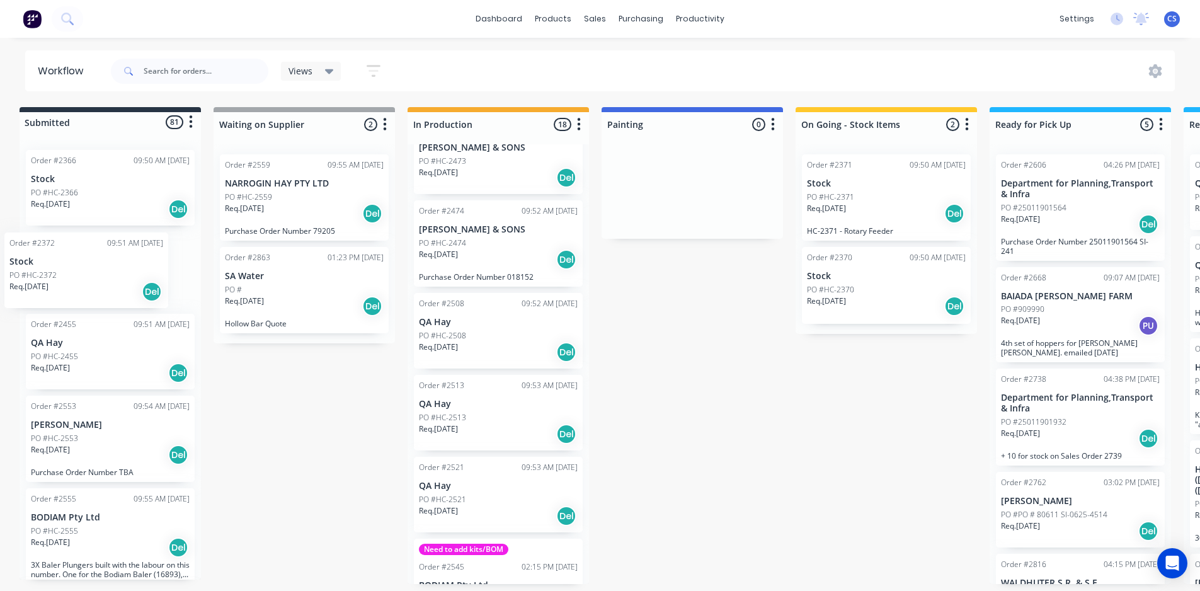
scroll to position [0, 0]
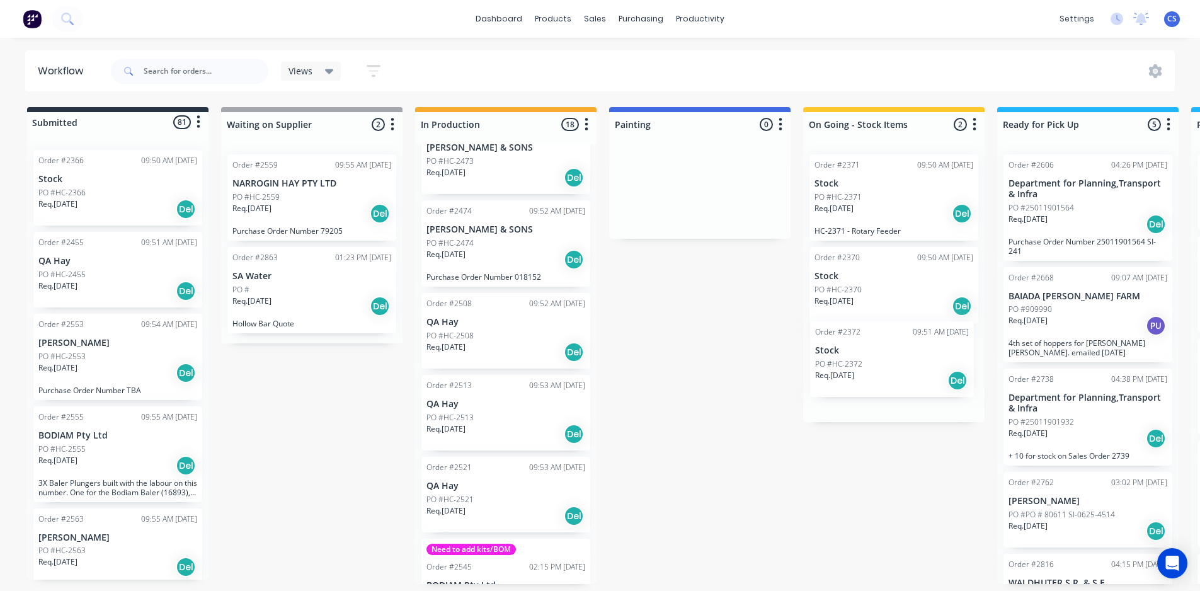
drag, startPoint x: 101, startPoint y: 278, endPoint x: 911, endPoint y: 363, distance: 814.7
click at [911, 363] on div "Submitted 81 Status colour #273444 hex #273444 Save Cancel Summaries Total orde…" at bounding box center [1133, 345] width 2284 height 477
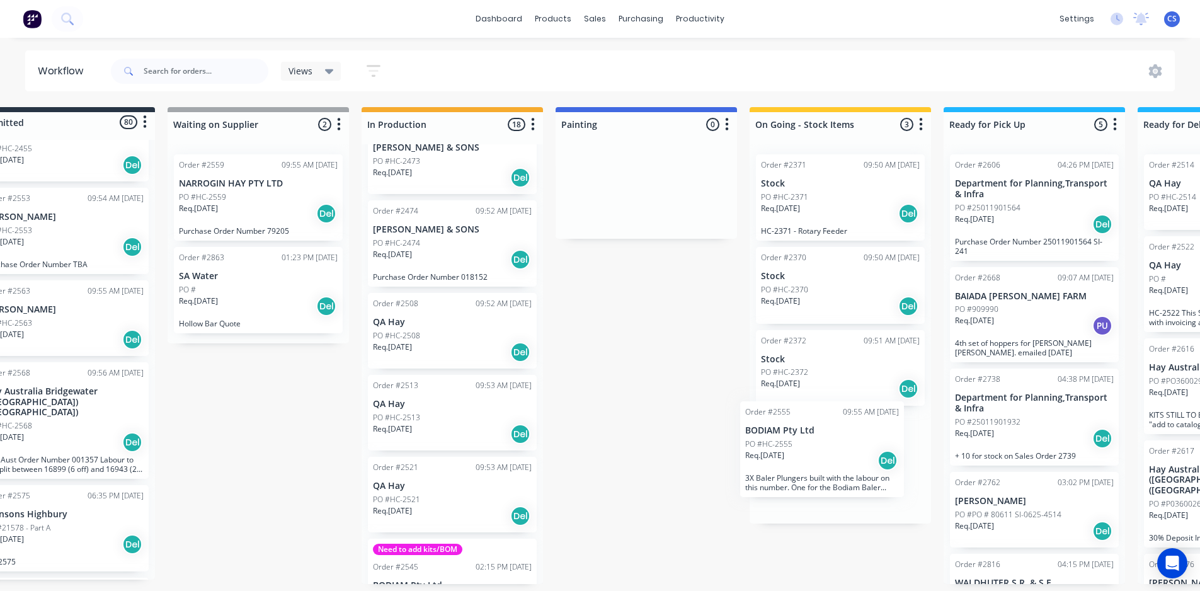
scroll to position [3, 54]
drag, startPoint x: 64, startPoint y: 330, endPoint x: 791, endPoint y: 454, distance: 737.5
click at [791, 459] on div "Submitted 80 Status colour #273444 hex #273444 Save Cancel Summaries Total orde…" at bounding box center [1079, 345] width 2284 height 477
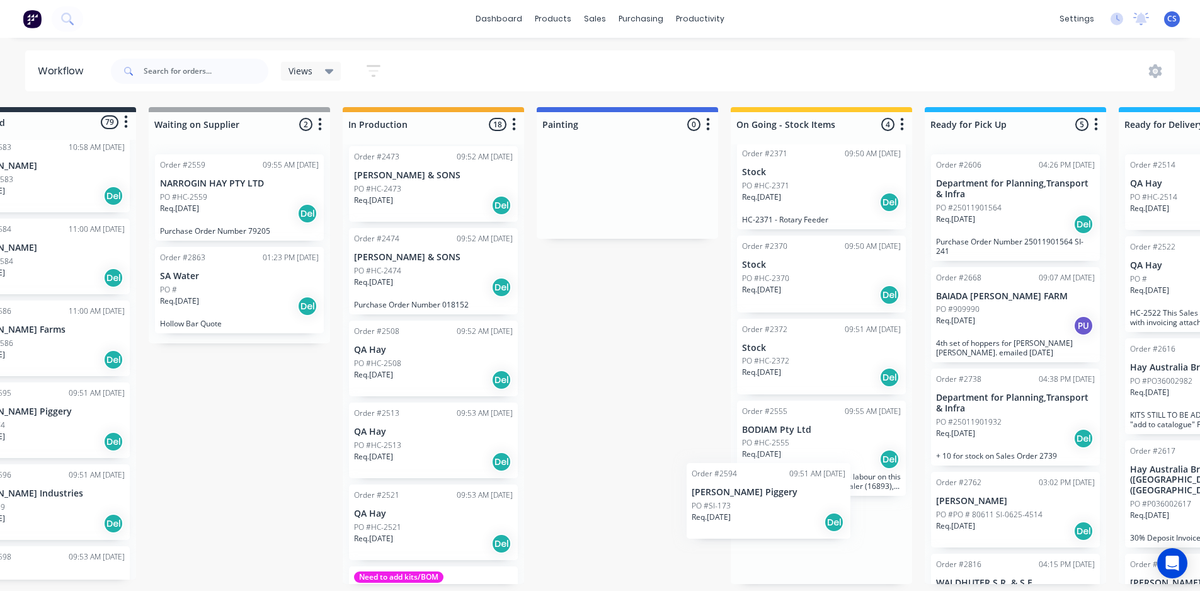
scroll to position [12, 0]
drag, startPoint x: 54, startPoint y: 421, endPoint x: 769, endPoint y: 539, distance: 724.7
click at [769, 539] on div "Submitted 79 Status colour #273444 hex #273444 Save Cancel Summaries Total orde…" at bounding box center [1060, 345] width 2284 height 477
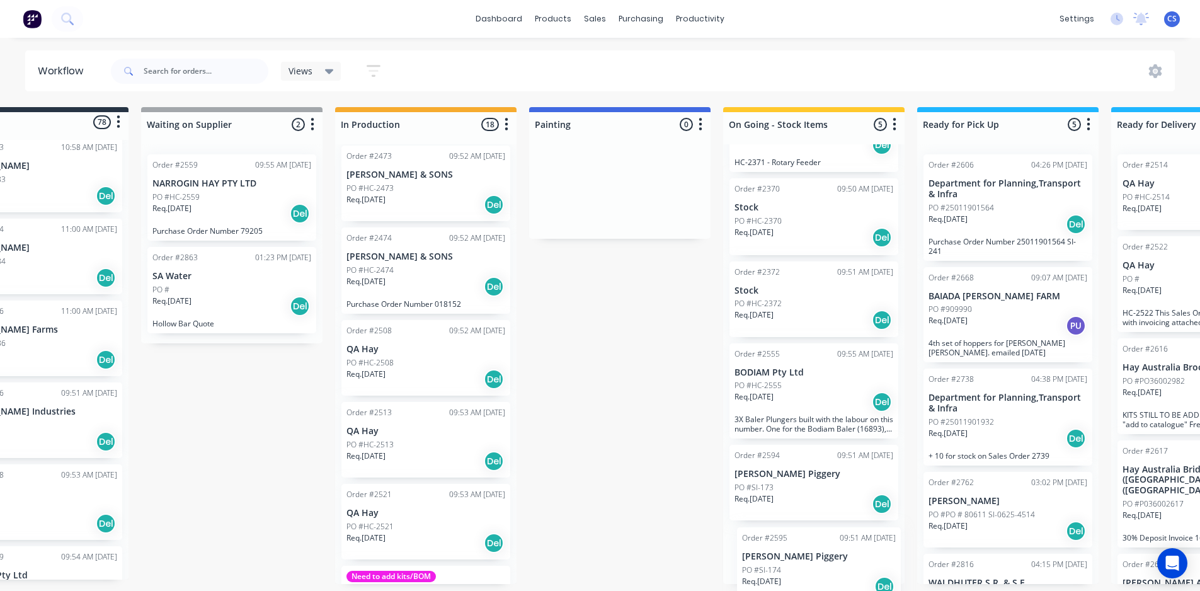
scroll to position [94, 0]
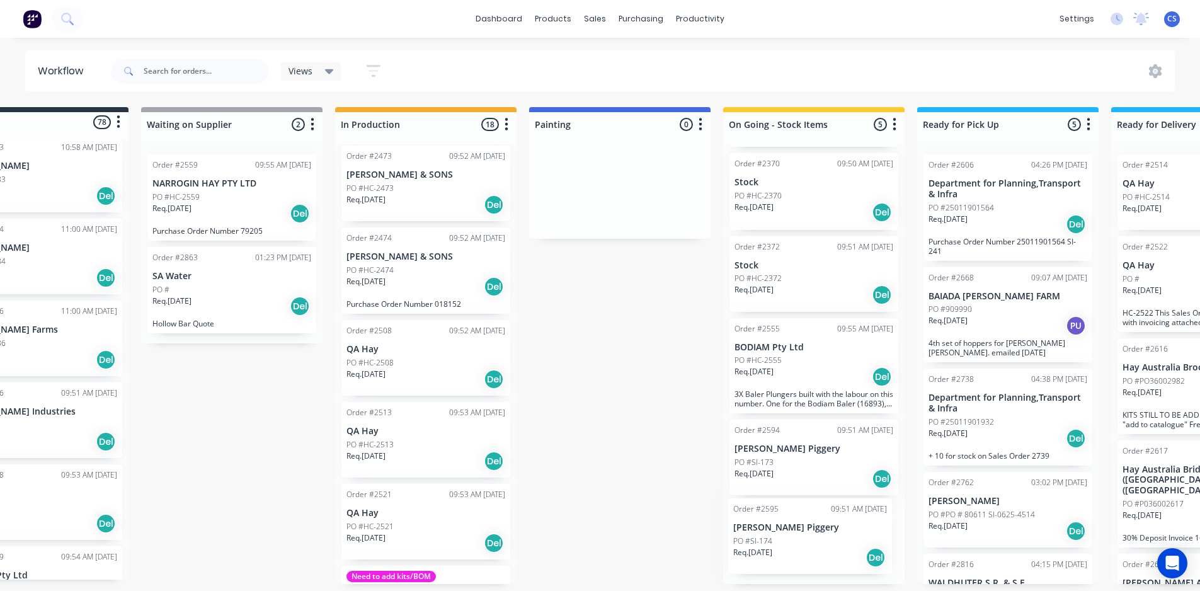
drag, startPoint x: 60, startPoint y: 417, endPoint x: 837, endPoint y: 554, distance: 788.7
click at [837, 554] on div "Submitted 78 Status colour #273444 hex #273444 Save Cancel Summaries Total orde…" at bounding box center [1053, 345] width 2284 height 477
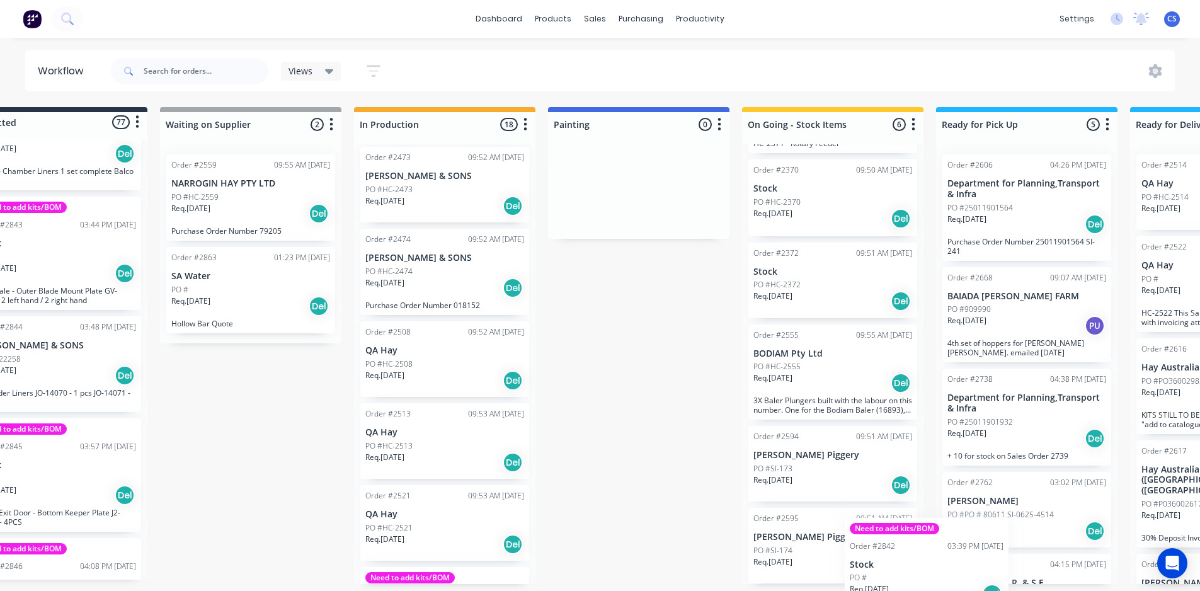
scroll to position [209, 0]
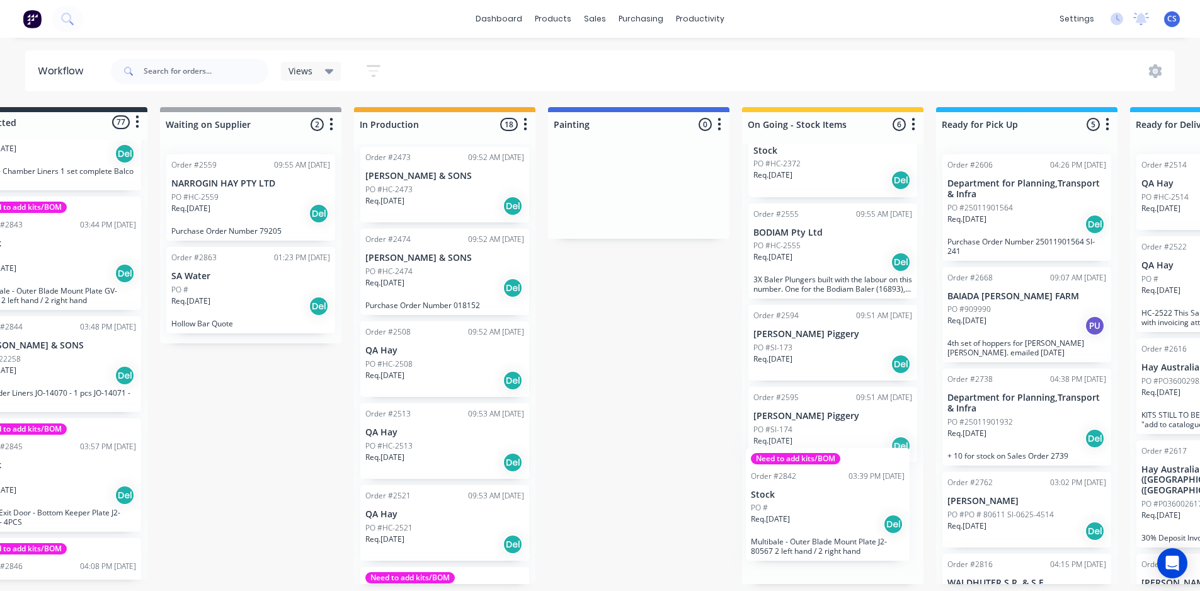
drag, startPoint x: 109, startPoint y: 236, endPoint x: 825, endPoint y: 541, distance: 778.5
click at [825, 541] on div "Submitted 77 Status colour #273444 hex #273444 Save Cancel Summaries Total orde…" at bounding box center [1071, 345] width 2284 height 477
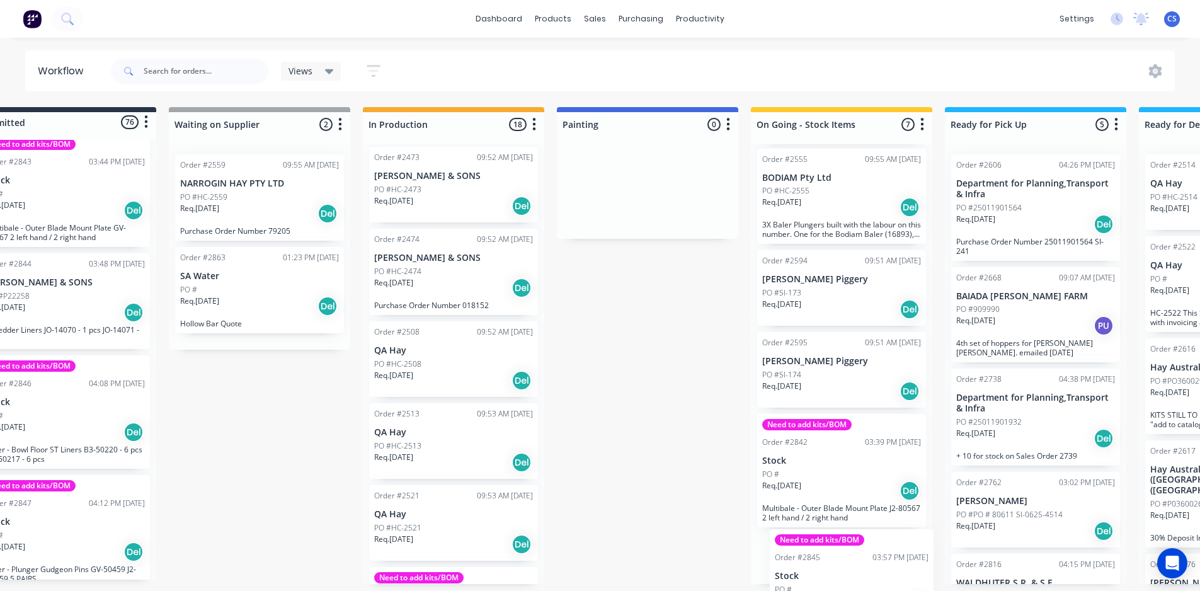
scroll to position [333, 0]
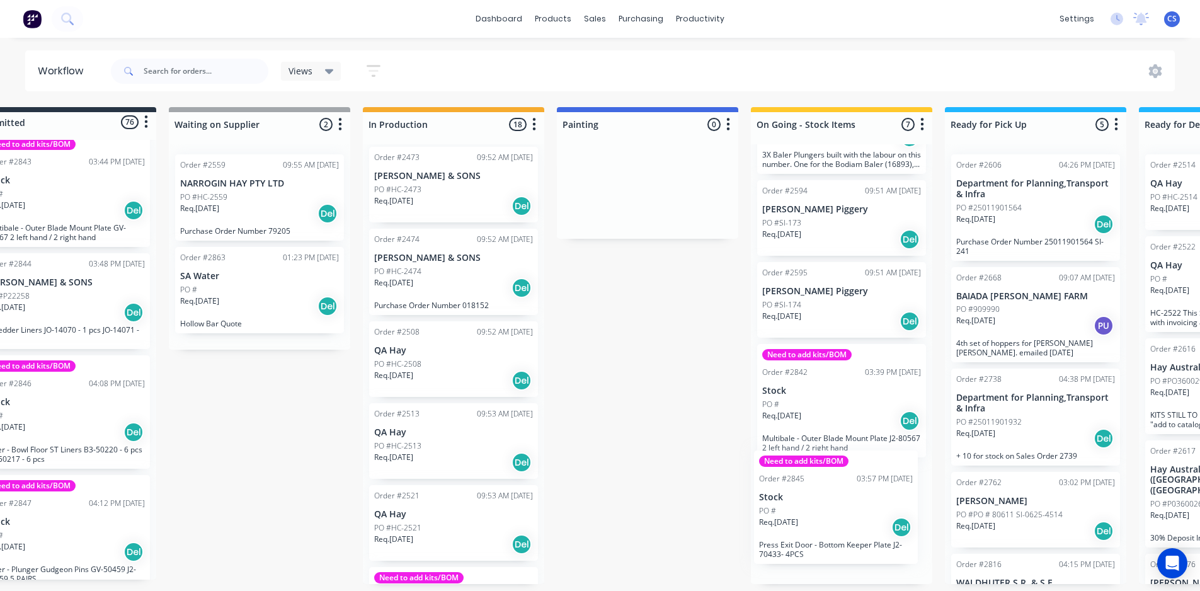
drag, startPoint x: 108, startPoint y: 393, endPoint x: 834, endPoint y: 546, distance: 741.6
click at [834, 546] on div "Submitted 76 Status colour #273444 hex #273444 Save Cancel Summaries Total orde…" at bounding box center [1080, 345] width 2284 height 477
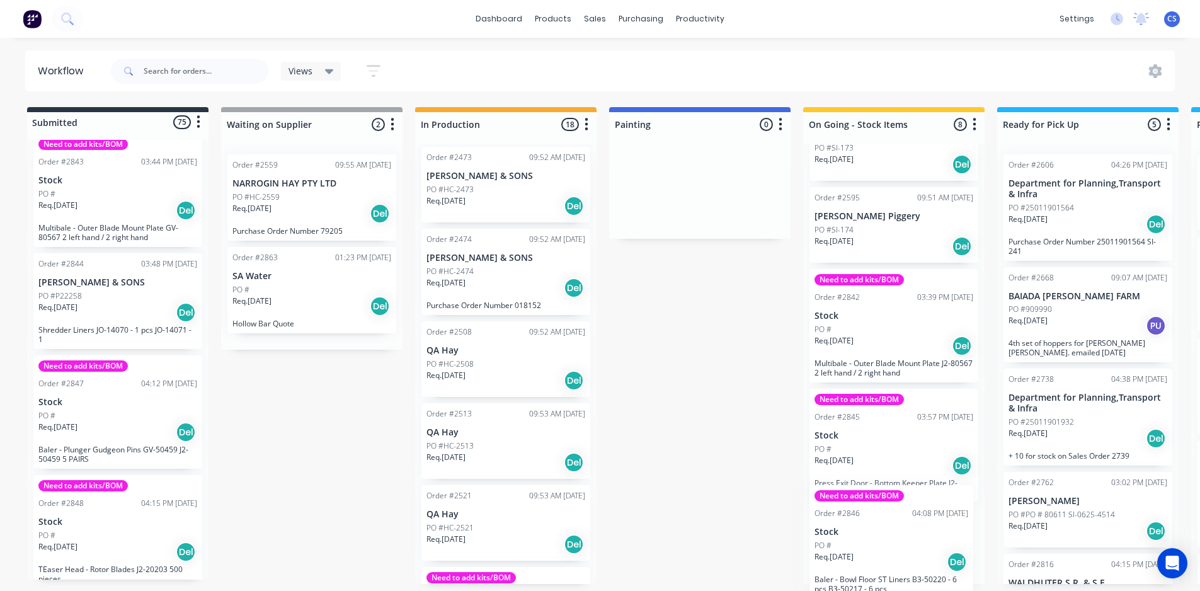
scroll to position [448, 0]
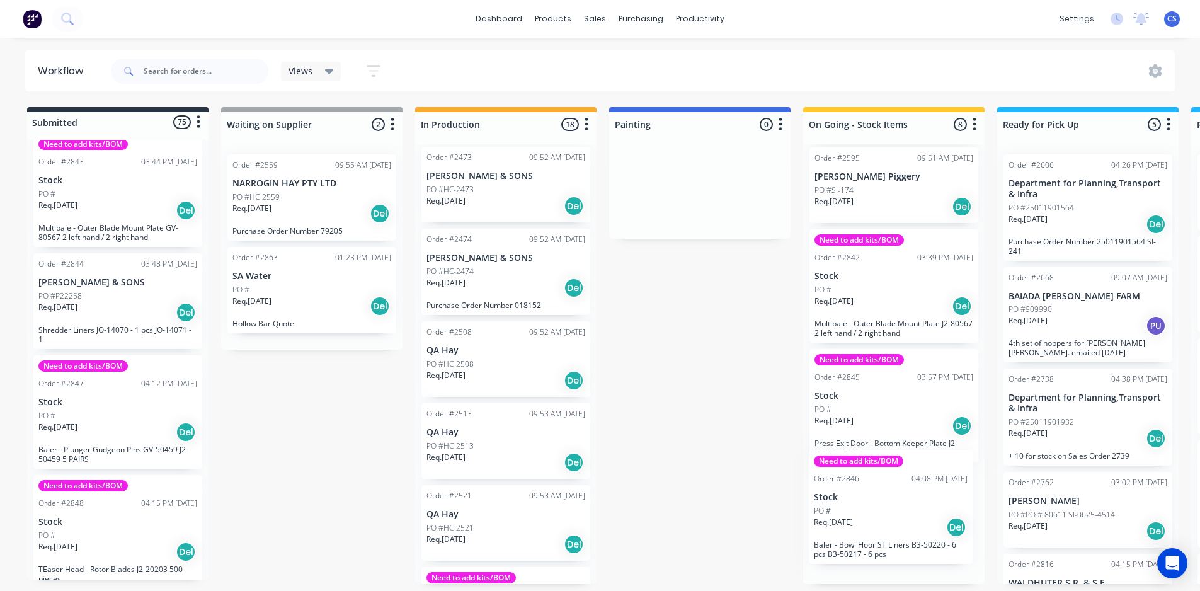
drag, startPoint x: 101, startPoint y: 392, endPoint x: 886, endPoint y: 545, distance: 799.6
click at [886, 545] on div "Submitted 75 Status colour #273444 hex #273444 Save Cancel Summaries Total orde…" at bounding box center [1133, 345] width 2284 height 477
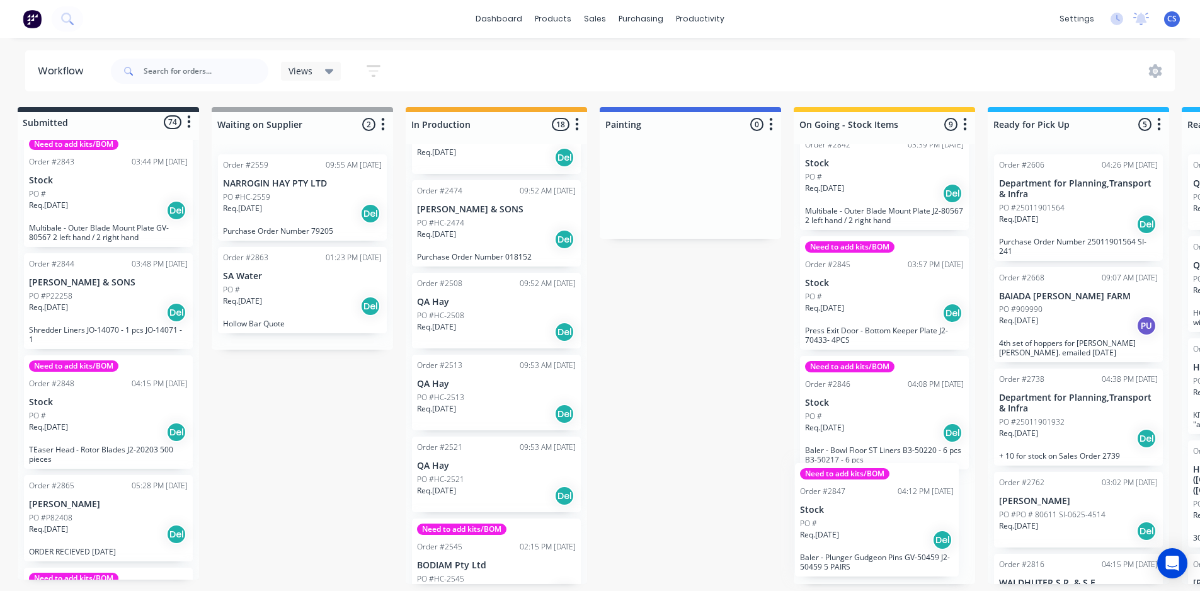
scroll to position [572, 0]
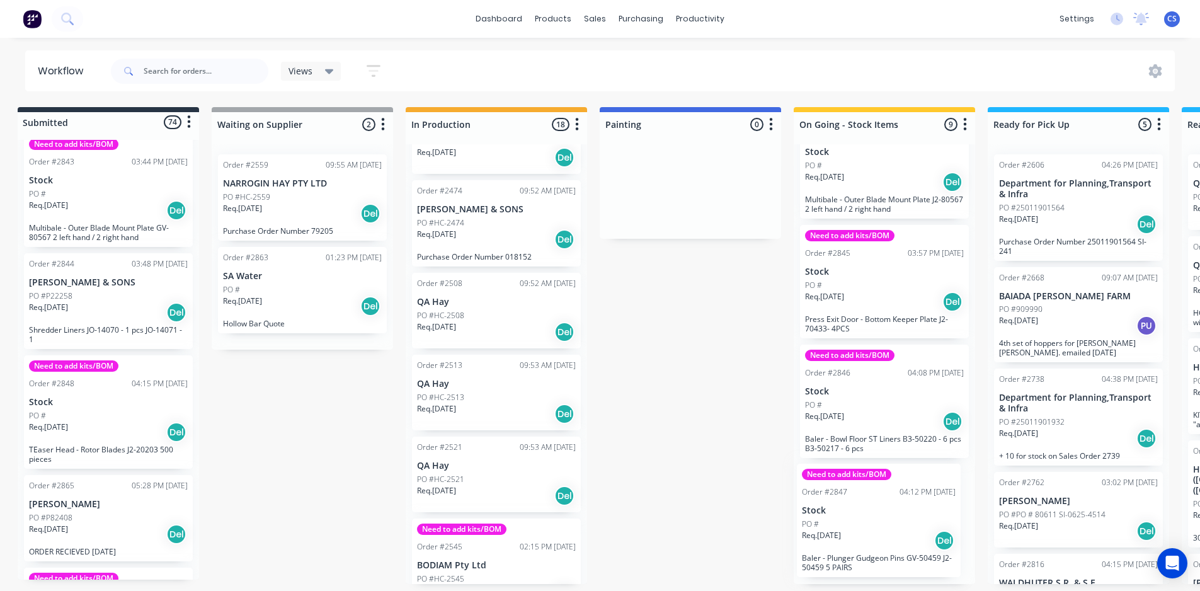
drag, startPoint x: 88, startPoint y: 402, endPoint x: 858, endPoint y: 566, distance: 787.7
click at [858, 566] on div "Submitted 74 Status colour #273444 hex #273444 Save Cancel Summaries Total orde…" at bounding box center [1123, 345] width 2284 height 477
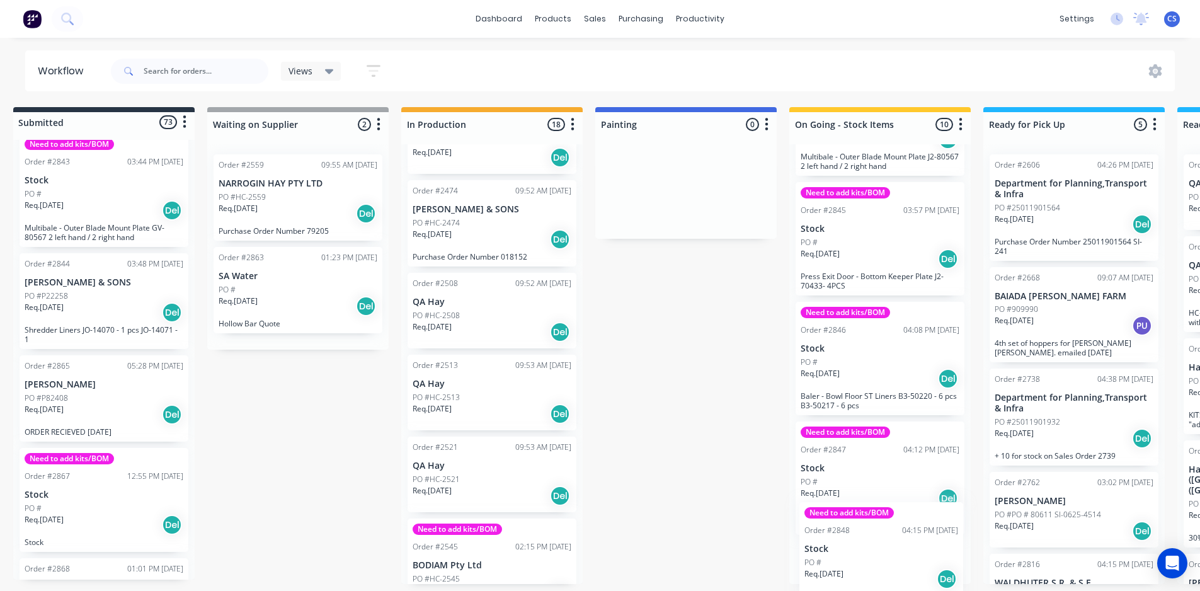
scroll to position [688, 0]
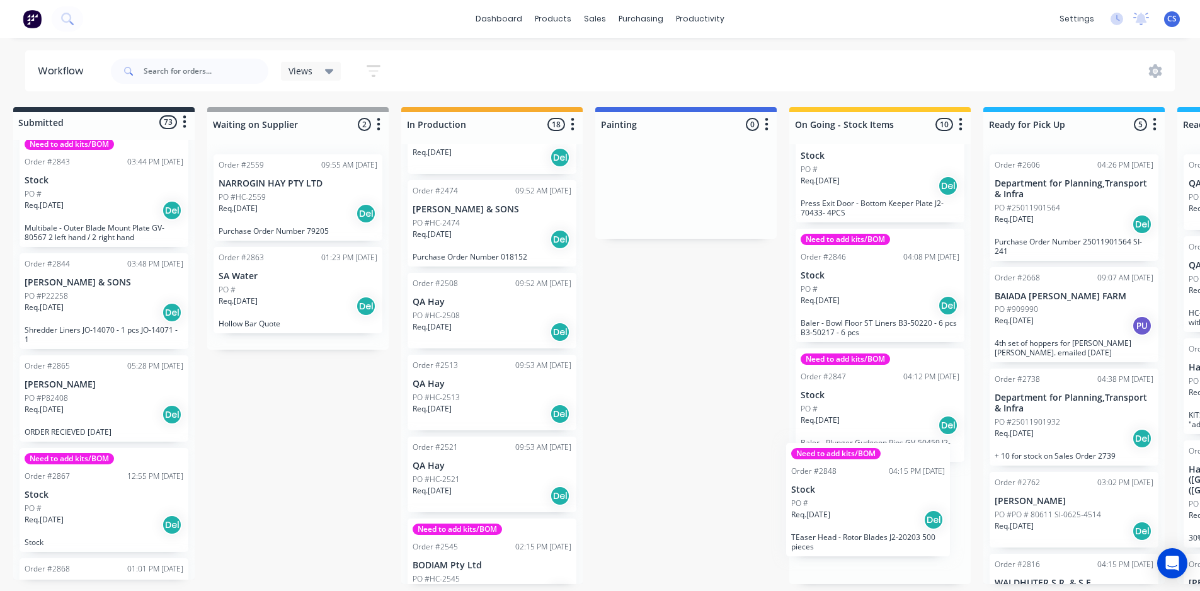
drag, startPoint x: 64, startPoint y: 374, endPoint x: 829, endPoint y: 516, distance: 778.5
click at [829, 516] on div "Submitted 73 Status colour #273444 hex #273444 Save Cancel Summaries Total orde…" at bounding box center [1119, 345] width 2284 height 477
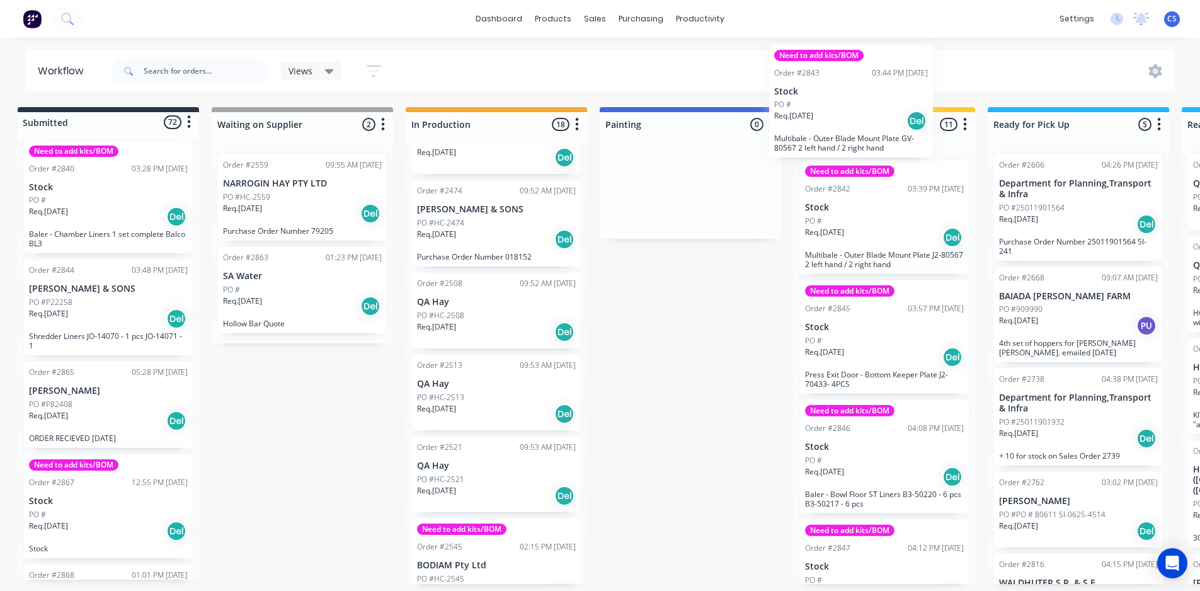
scroll to position [0, 0]
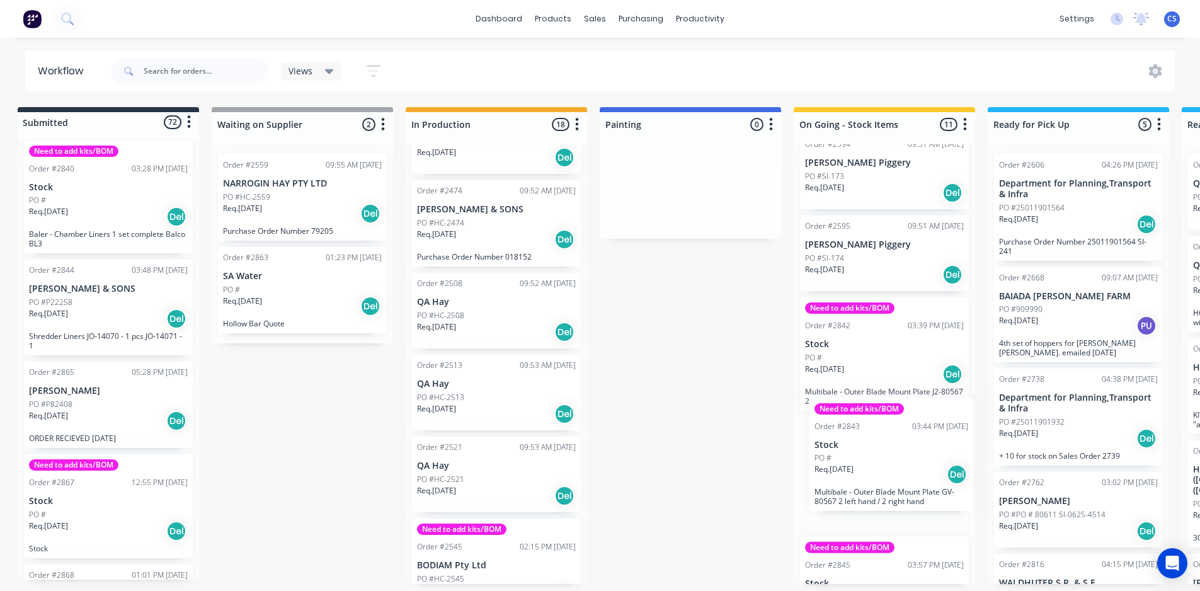
drag, startPoint x: 66, startPoint y: 280, endPoint x: 862, endPoint y: 476, distance: 820.6
click at [862, 476] on div "Submitted 72 Status colour #273444 hex #273444 Save Cancel Summaries Total orde…" at bounding box center [1123, 345] width 2284 height 477
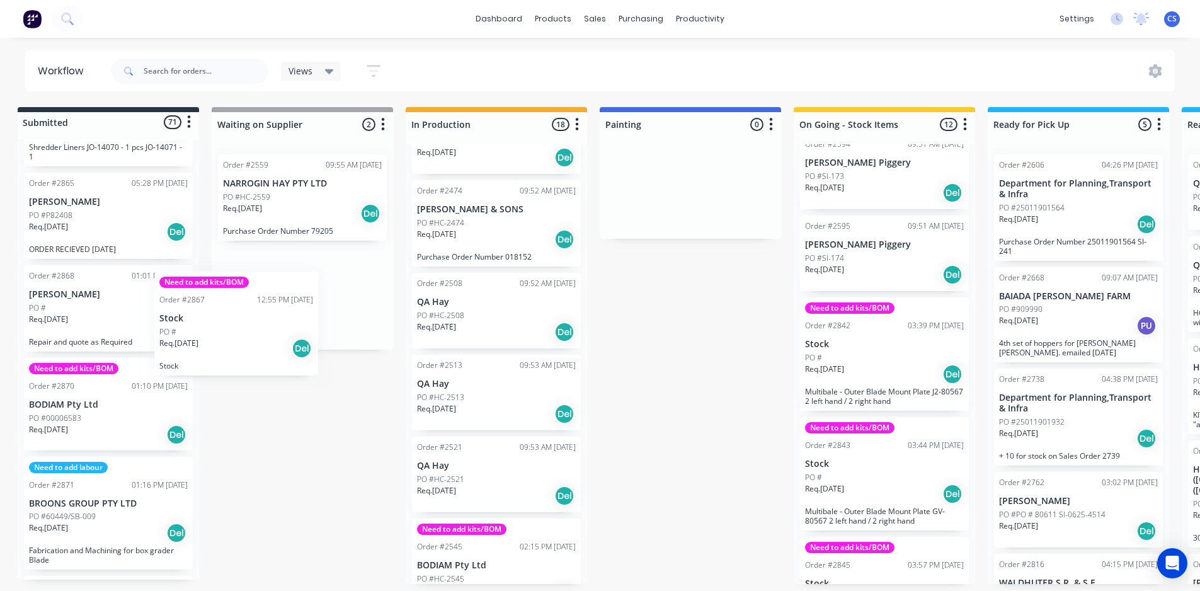
scroll to position [3, 6]
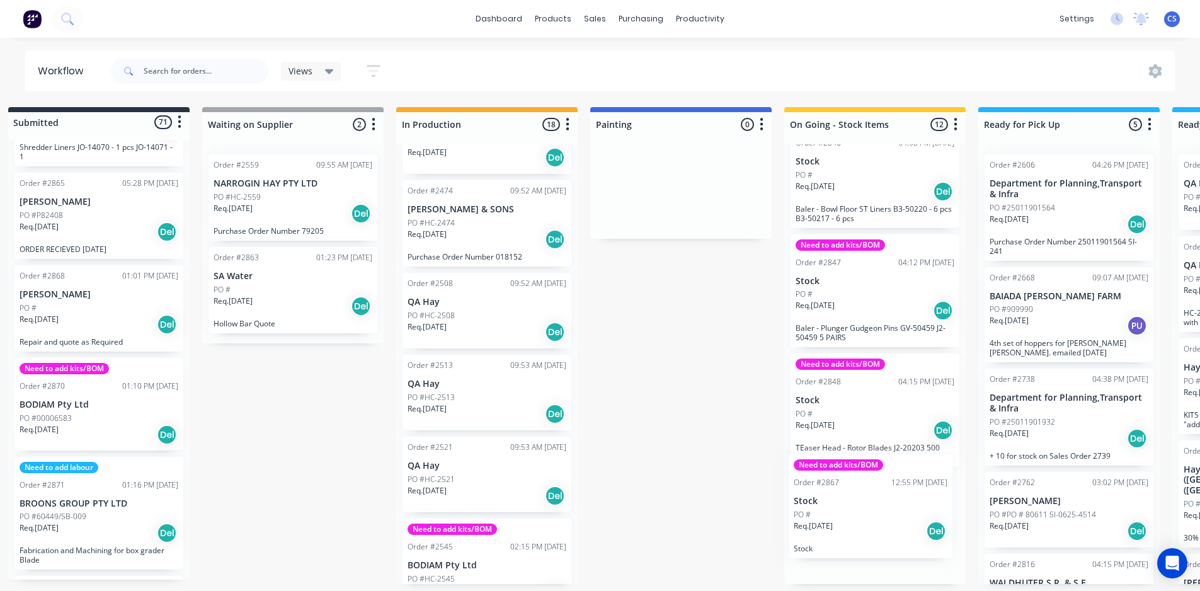
drag, startPoint x: 75, startPoint y: 256, endPoint x: 847, endPoint y: 503, distance: 810.7
click at [847, 503] on div "Submitted 71 Status colour #273444 hex #273444 Save Cancel Summaries Total orde…" at bounding box center [1114, 345] width 2284 height 477
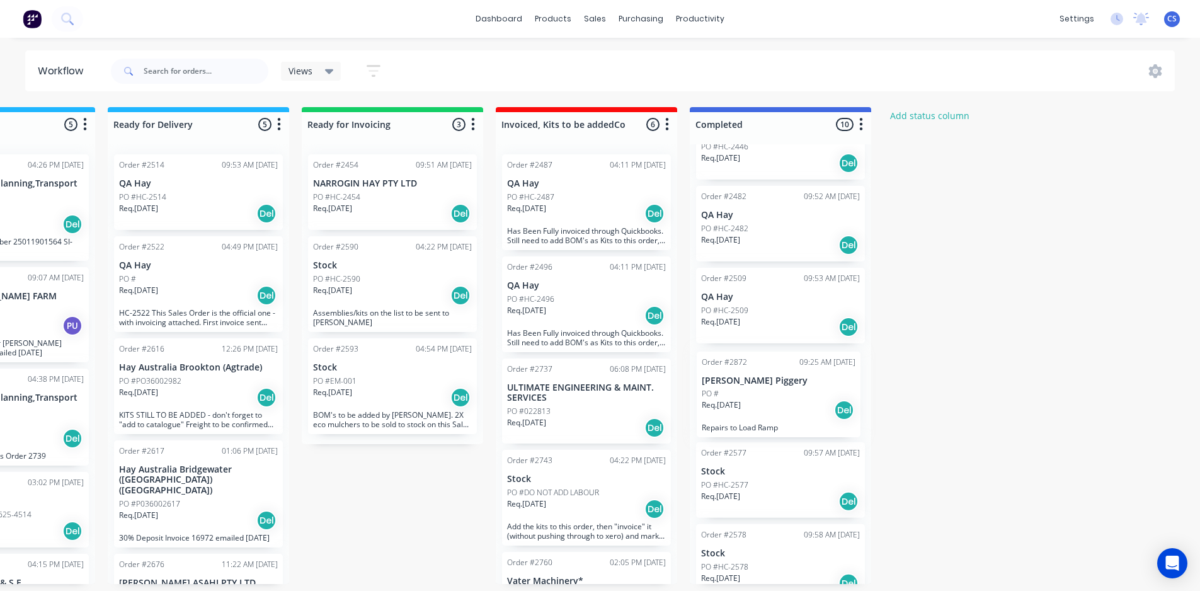
drag, startPoint x: 72, startPoint y: 431, endPoint x: 763, endPoint y: 388, distance: 691.8
click at [763, 388] on div "Submitted 70 Status colour #273444 hex #273444 Save Cancel Summaries Total orde…" at bounding box center [49, 345] width 2284 height 477
click at [932, 401] on div "Submitted 69 Status colour #273444 hex #273444 Save Cancel Summaries Total orde…" at bounding box center [49, 345] width 2284 height 477
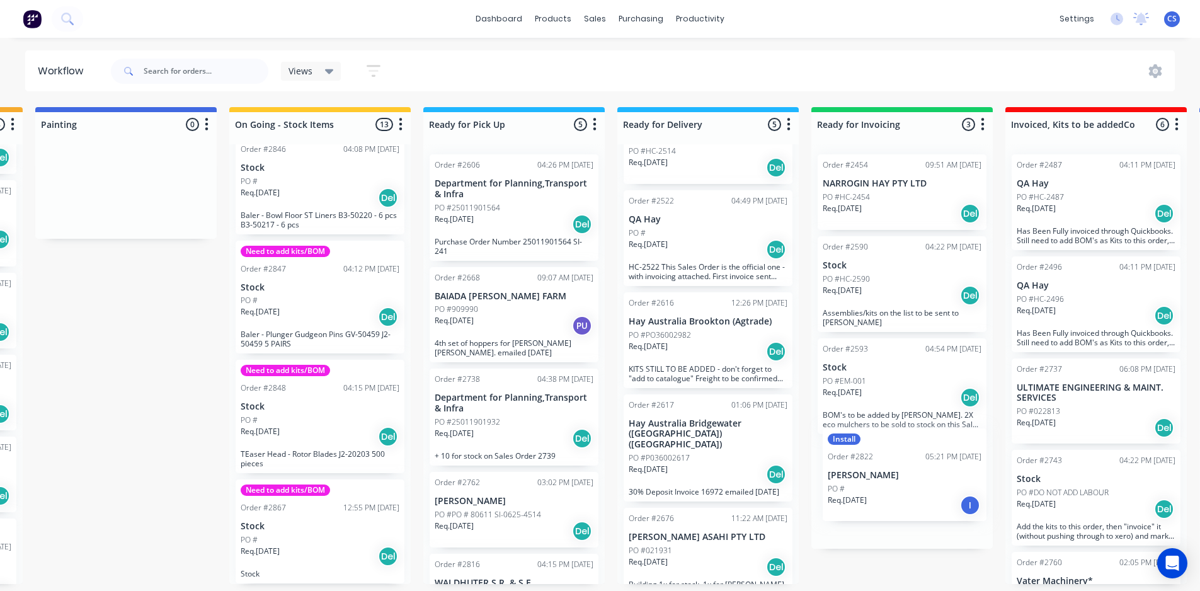
scroll to position [3, 576]
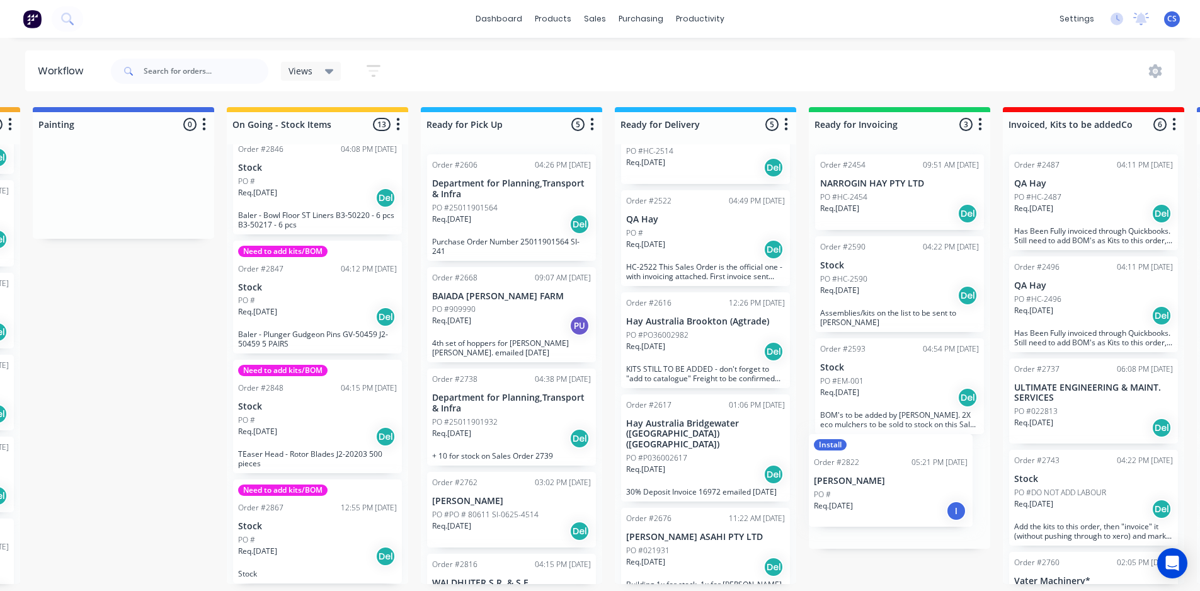
drag, startPoint x: 135, startPoint y: 287, endPoint x: 915, endPoint y: 493, distance: 806.8
click at [915, 493] on div "Submitted 69 Status colour #273444 hex #273444 Save Cancel Summaries Total orde…" at bounding box center [556, 345] width 2284 height 477
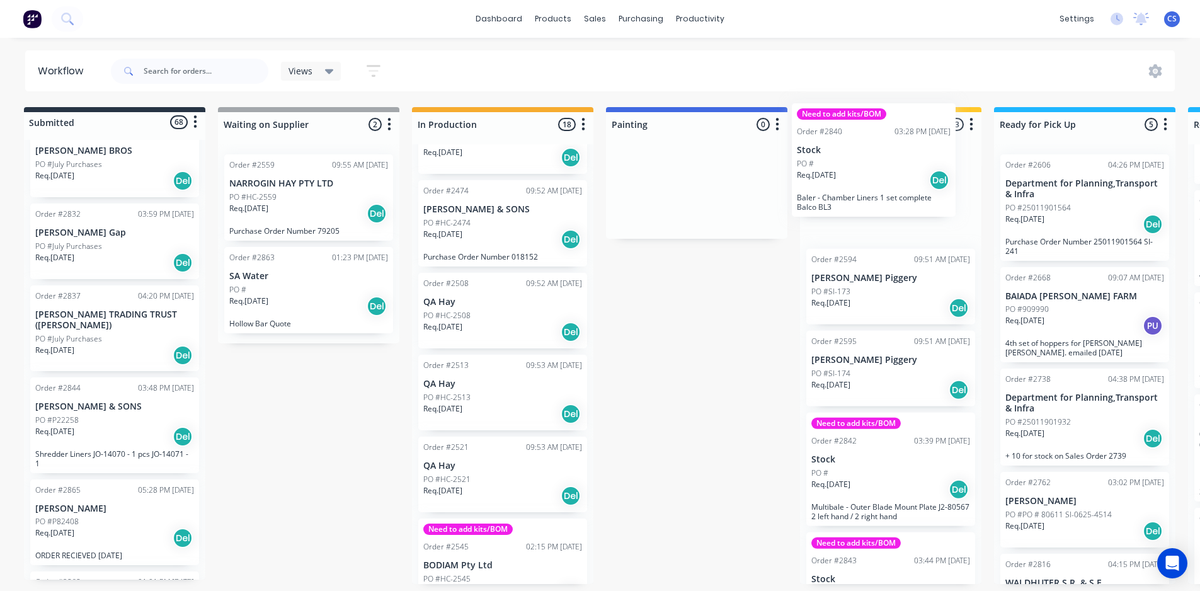
scroll to position [318, 0]
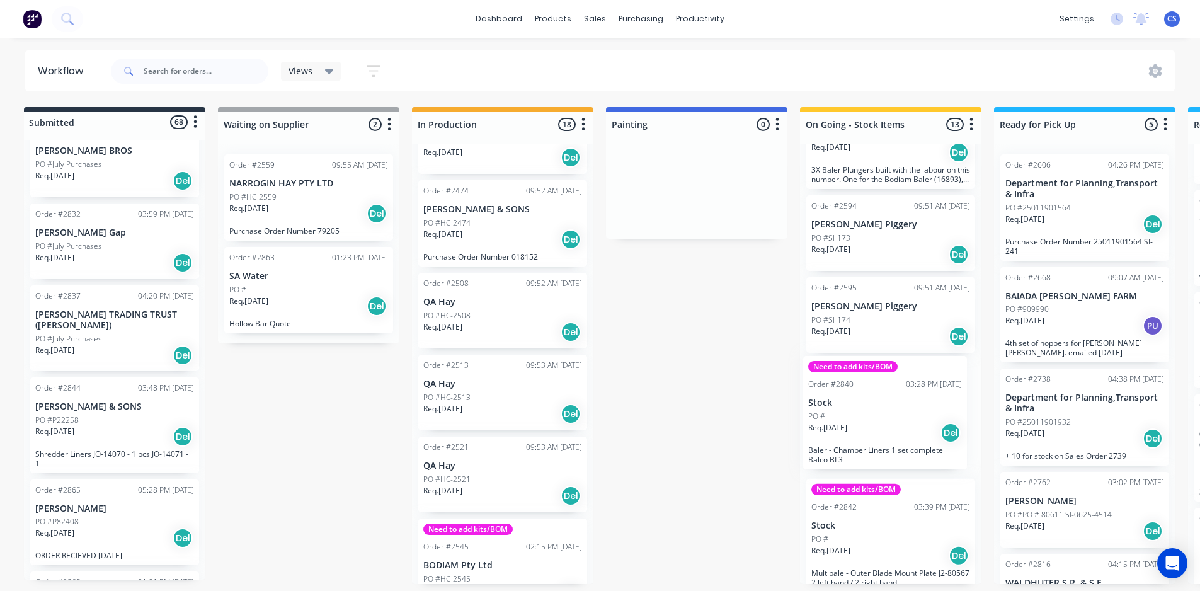
drag, startPoint x: 64, startPoint y: 398, endPoint x: 846, endPoint y: 432, distance: 782.5
click at [846, 432] on div "Submitted 68 Status colour #273444 hex #273444 Save Cancel Summaries Total orde…" at bounding box center [1129, 345] width 2284 height 477
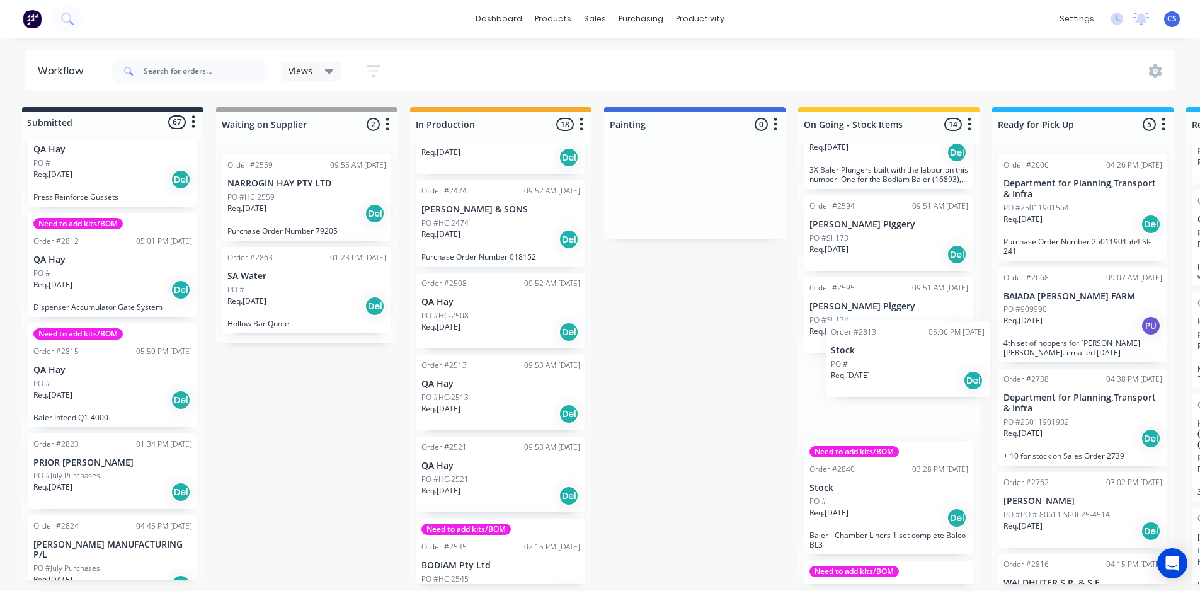
scroll to position [0, 9]
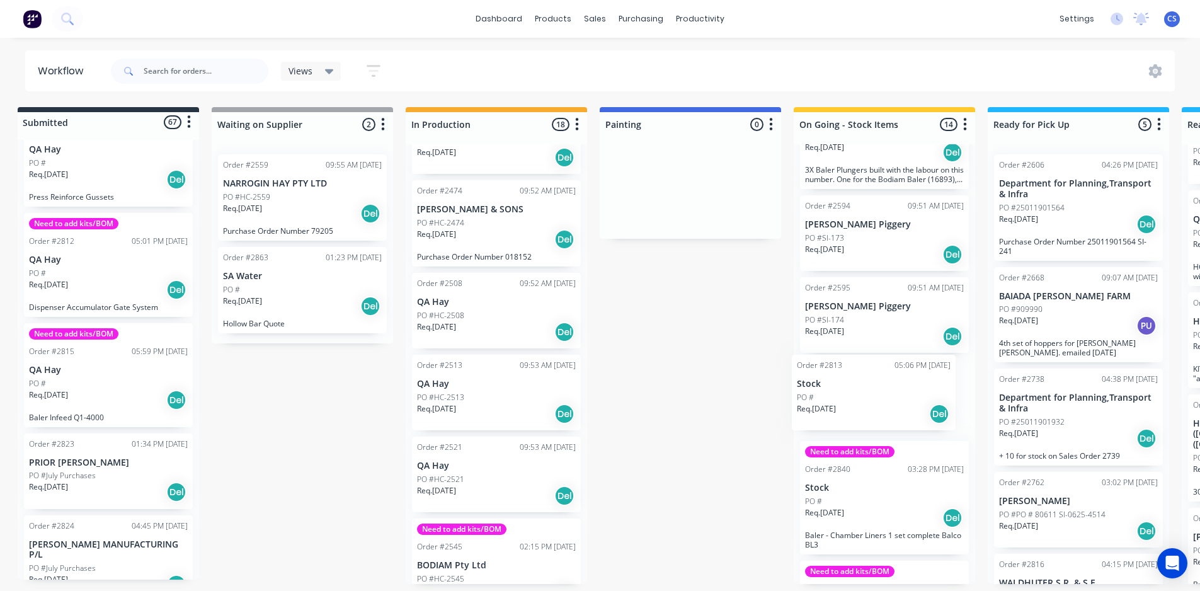
drag, startPoint x: 57, startPoint y: 325, endPoint x: 827, endPoint y: 387, distance: 772.3
click at [827, 387] on div "Submitted 67 Status colour #273444 hex #273444 Save Cancel Summaries Total orde…" at bounding box center [1123, 345] width 2284 height 477
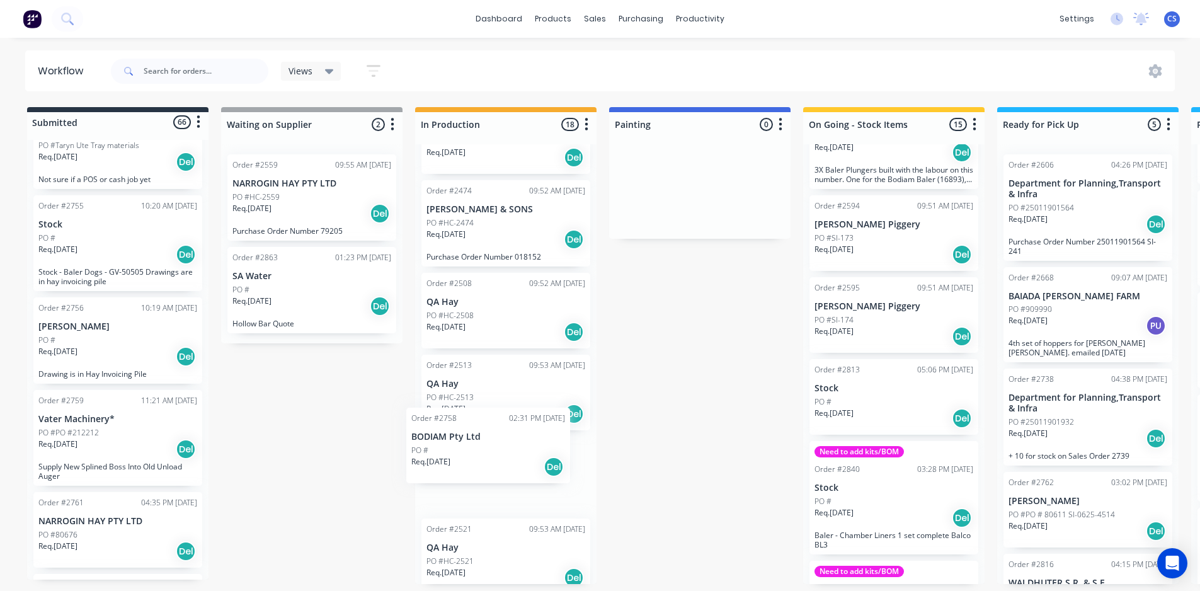
scroll to position [3, 0]
drag, startPoint x: 71, startPoint y: 408, endPoint x: 486, endPoint y: 396, distance: 415.3
click at [486, 396] on div "Submitted 66 Status colour #273444 hex #273444 Save Cancel Summaries Total orde…" at bounding box center [1133, 345] width 2284 height 477
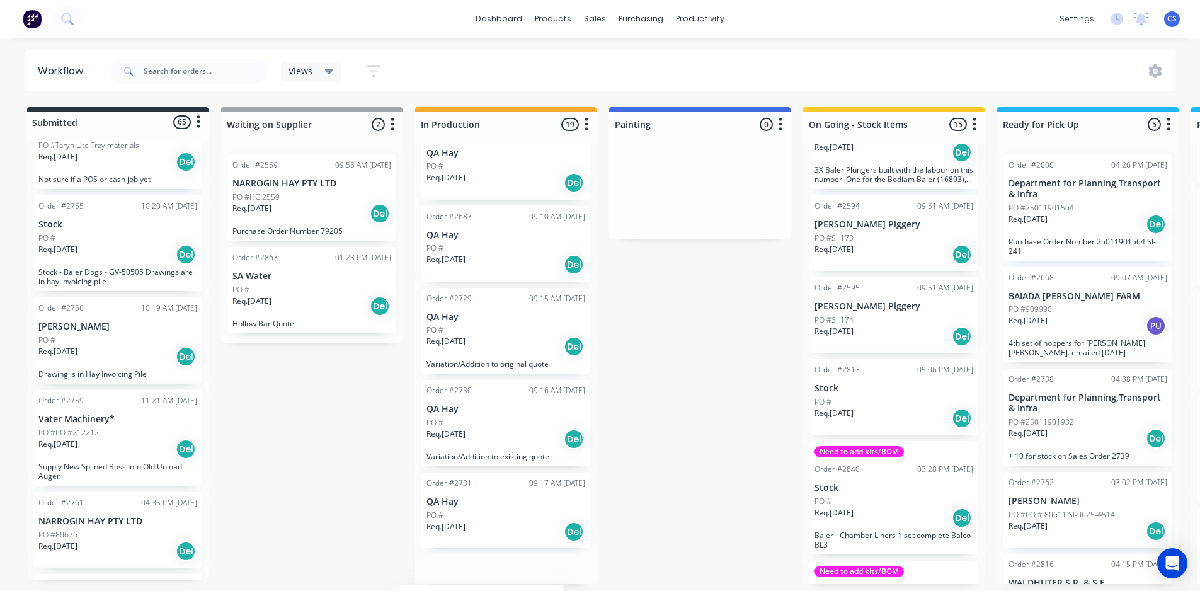
scroll to position [1187, 0]
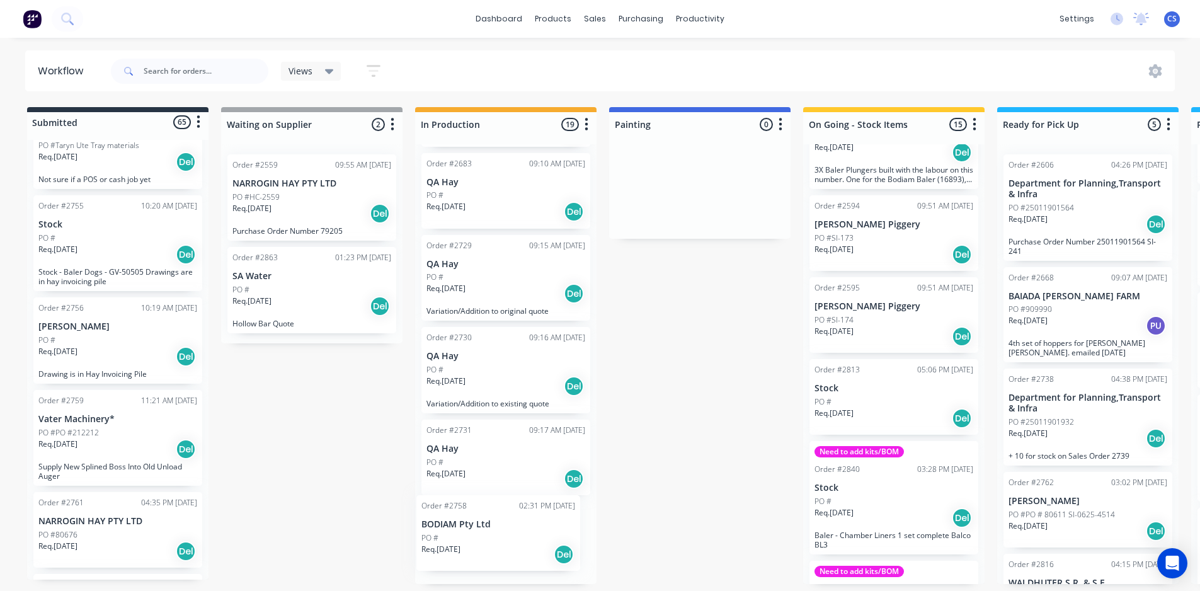
drag, startPoint x: 486, startPoint y: 220, endPoint x: 476, endPoint y: 535, distance: 315.8
click at [476, 535] on div "Order #2473 09:52 AM [DATE] [PERSON_NAME] & SONS PO #HC-2473 Req. [DATE] Del Or…" at bounding box center [505, 364] width 181 height 440
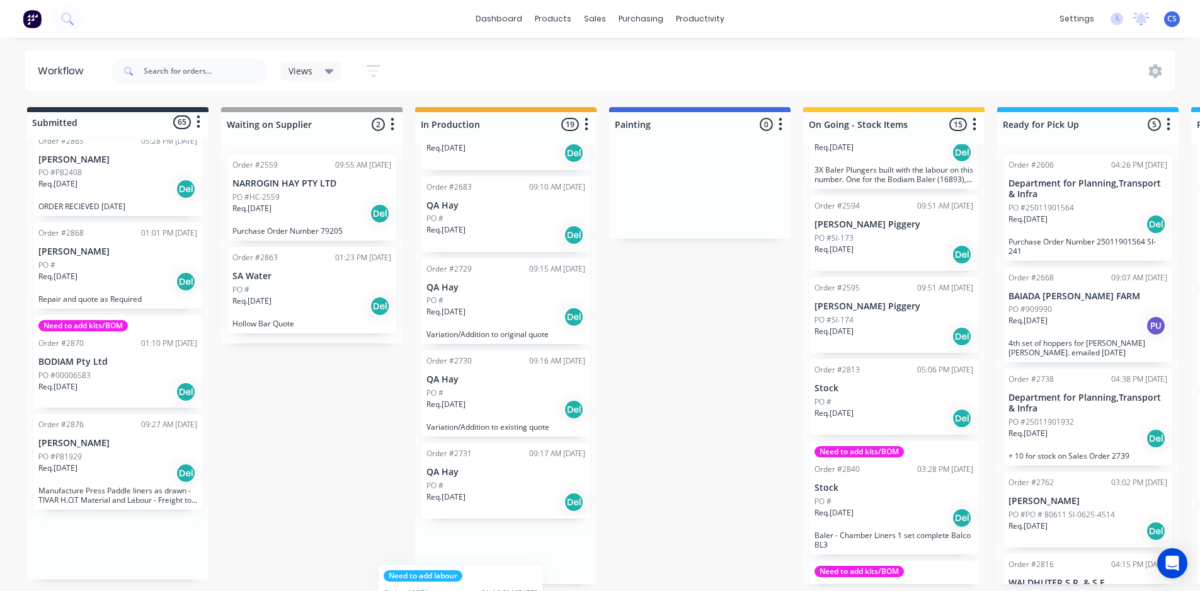
scroll to position [1307, 0]
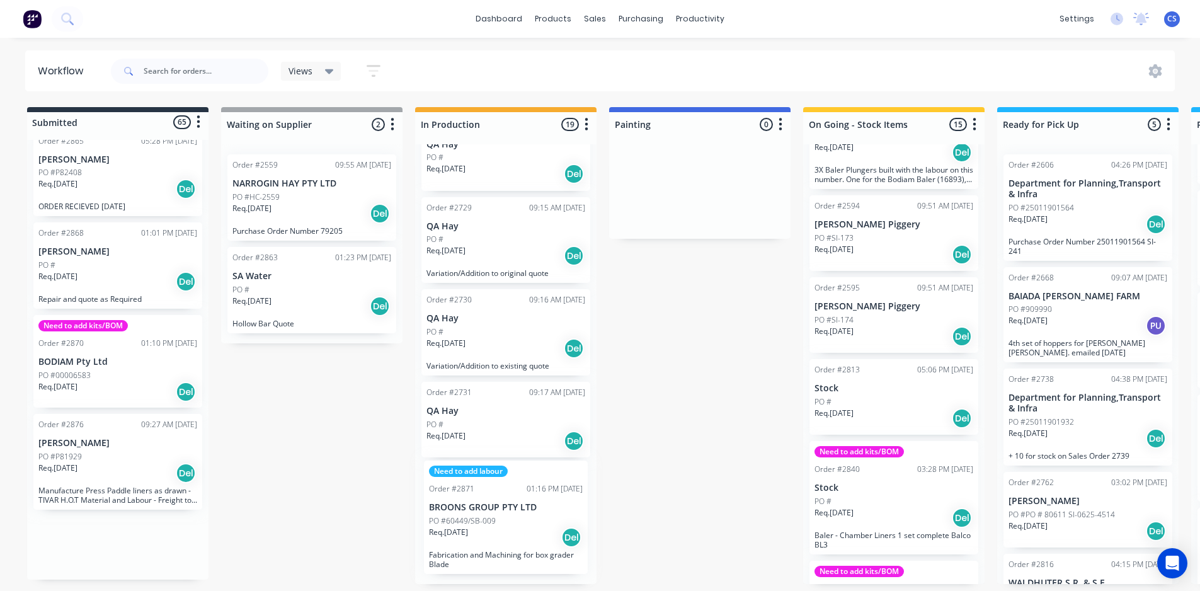
drag, startPoint x: 93, startPoint y: 416, endPoint x: 496, endPoint y: 518, distance: 416.5
click at [496, 518] on div "Submitted 65 Status colour #273444 hex #273444 Save Cancel Summaries Total orde…" at bounding box center [1133, 345] width 2284 height 477
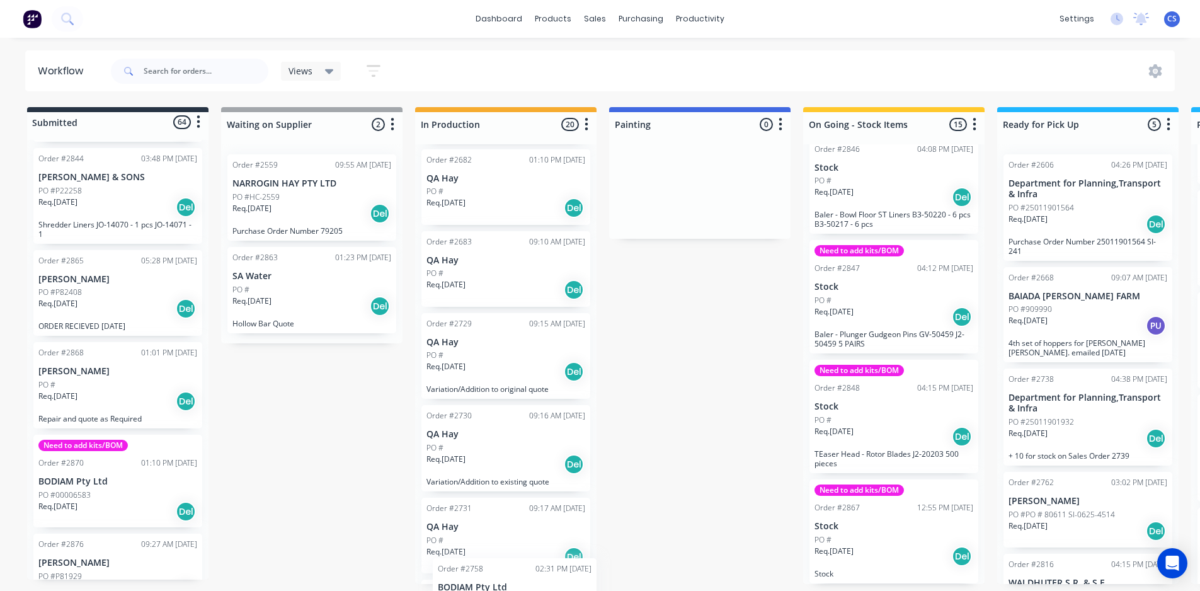
scroll to position [1303, 0]
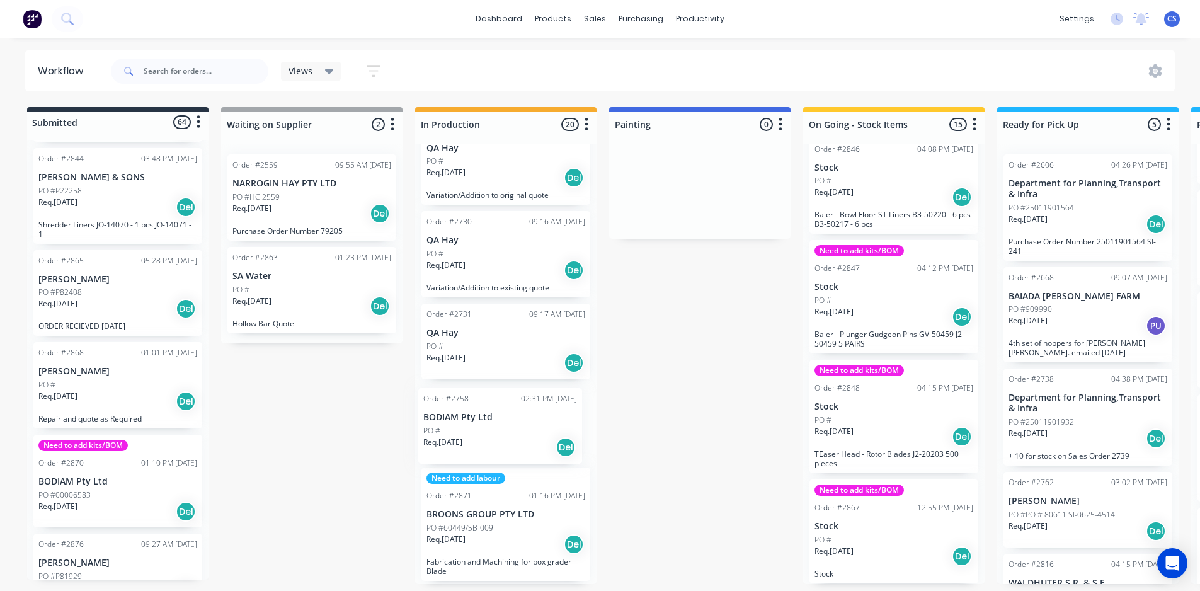
drag, startPoint x: 495, startPoint y: 412, endPoint x: 495, endPoint y: 455, distance: 42.8
click at [495, 455] on div "Order #2473 09:52 AM [DATE] [PERSON_NAME] & SONS PO #HC-2473 Req. [DATE] Del Or…" at bounding box center [505, 364] width 181 height 440
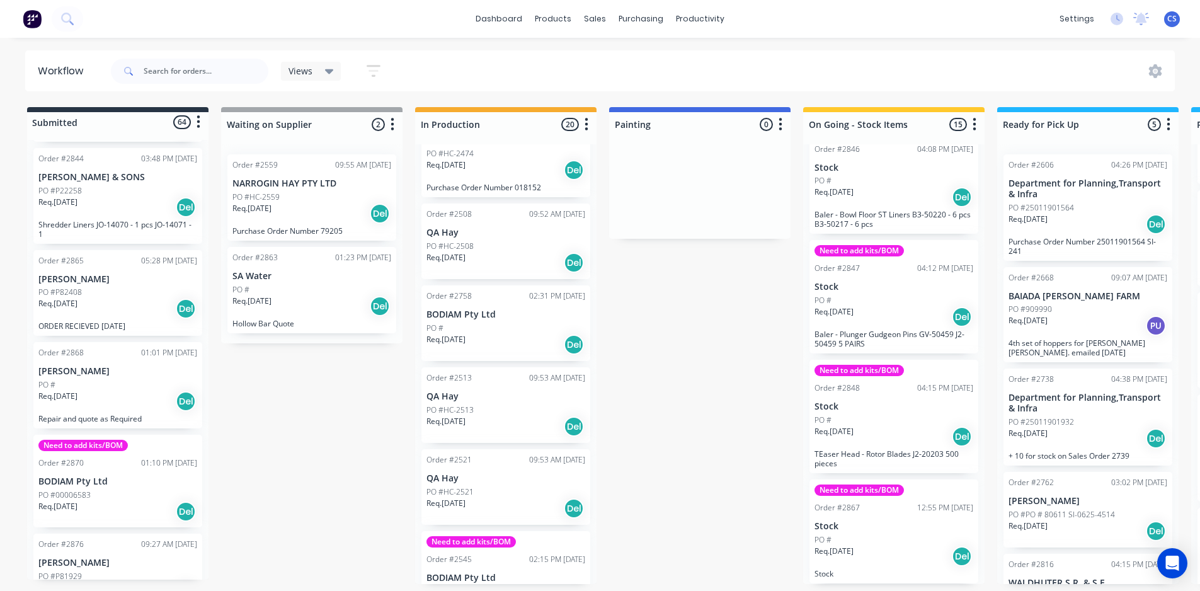
scroll to position [126, 0]
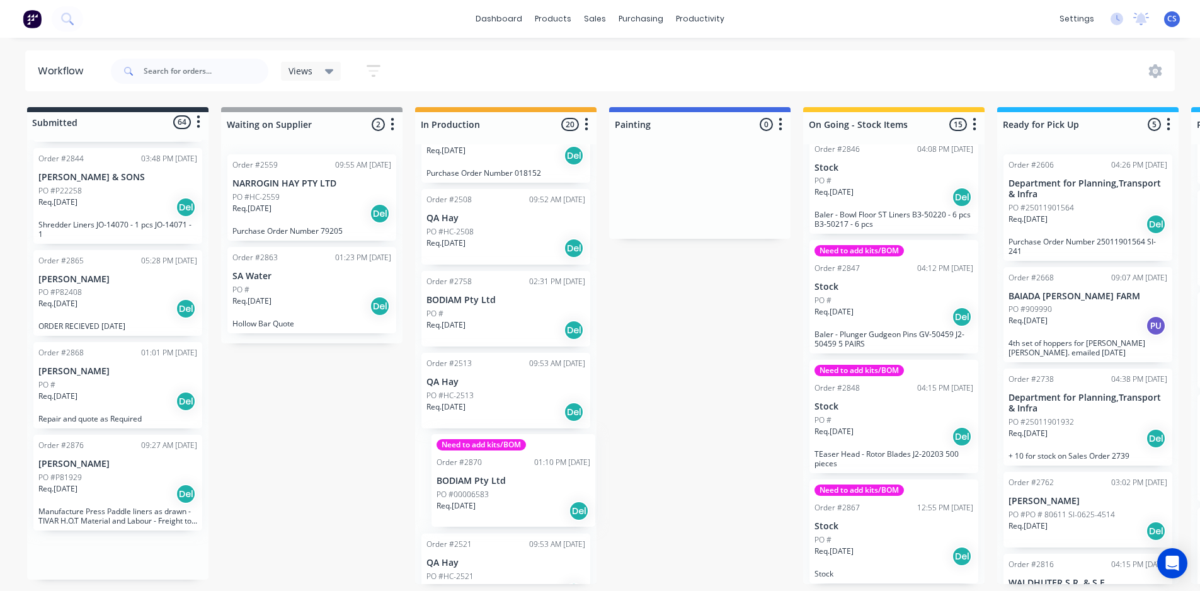
drag, startPoint x: 65, startPoint y: 443, endPoint x: 467, endPoint y: 498, distance: 405.6
click at [467, 498] on div "Submitted 64 Status colour #273444 hex #273444 Save Cancel Summaries Total orde…" at bounding box center [1133, 345] width 2284 height 477
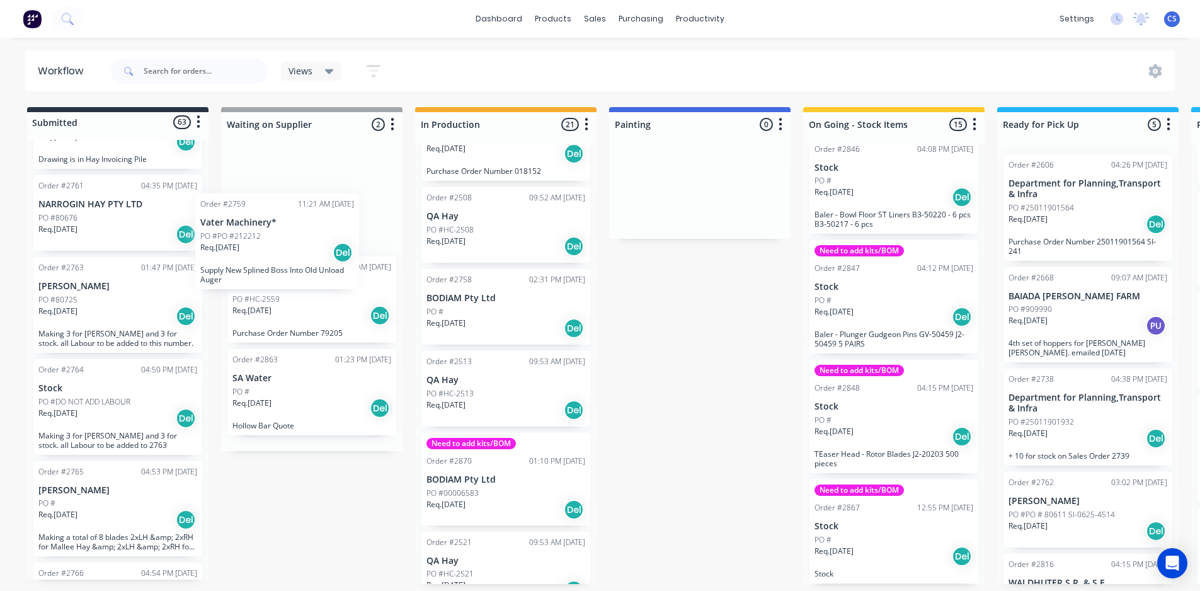
scroll to position [2964, 0]
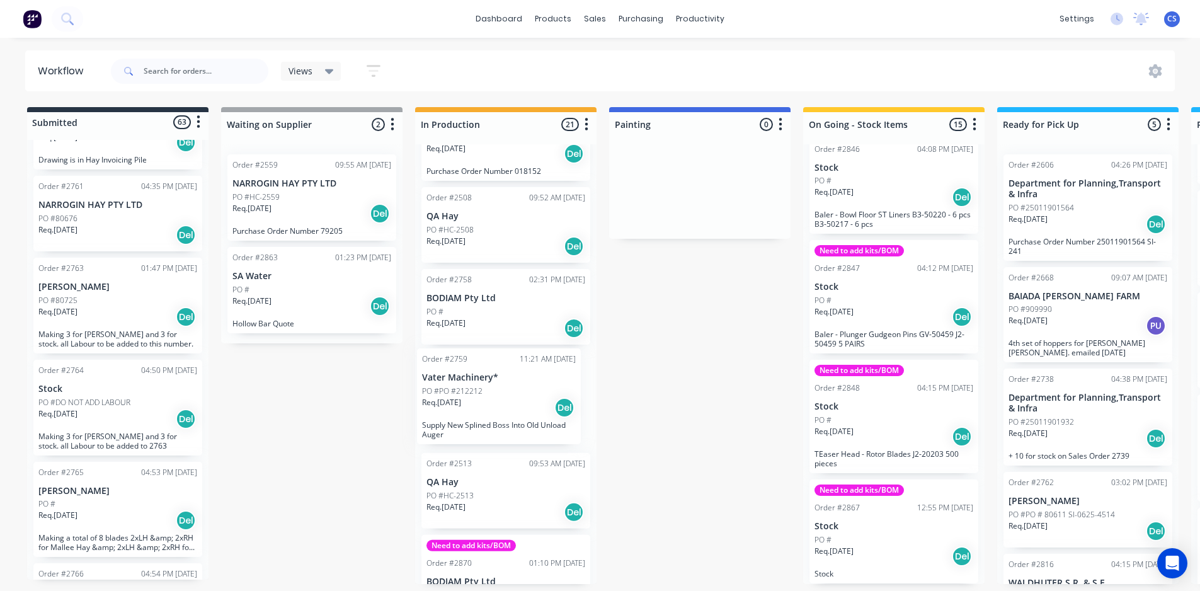
drag, startPoint x: 86, startPoint y: 217, endPoint x: 478, endPoint y: 425, distance: 443.8
click at [478, 425] on div "Submitted 63 Status colour #273444 hex #273444 Save Cancel Summaries Total orde…" at bounding box center [1133, 345] width 2284 height 477
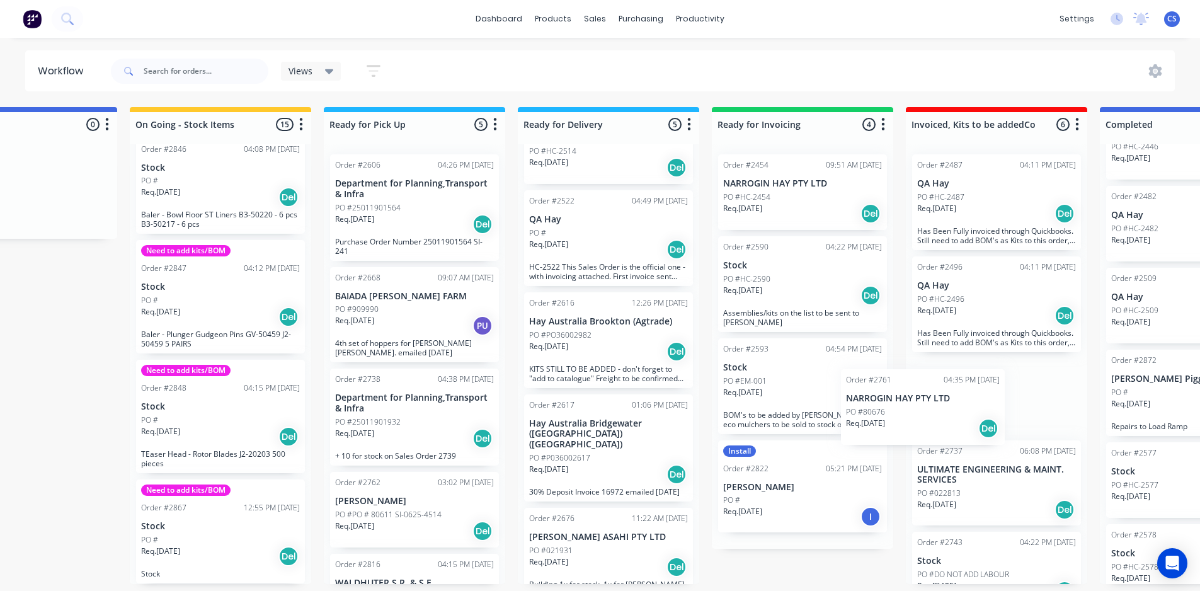
scroll to position [3, 678]
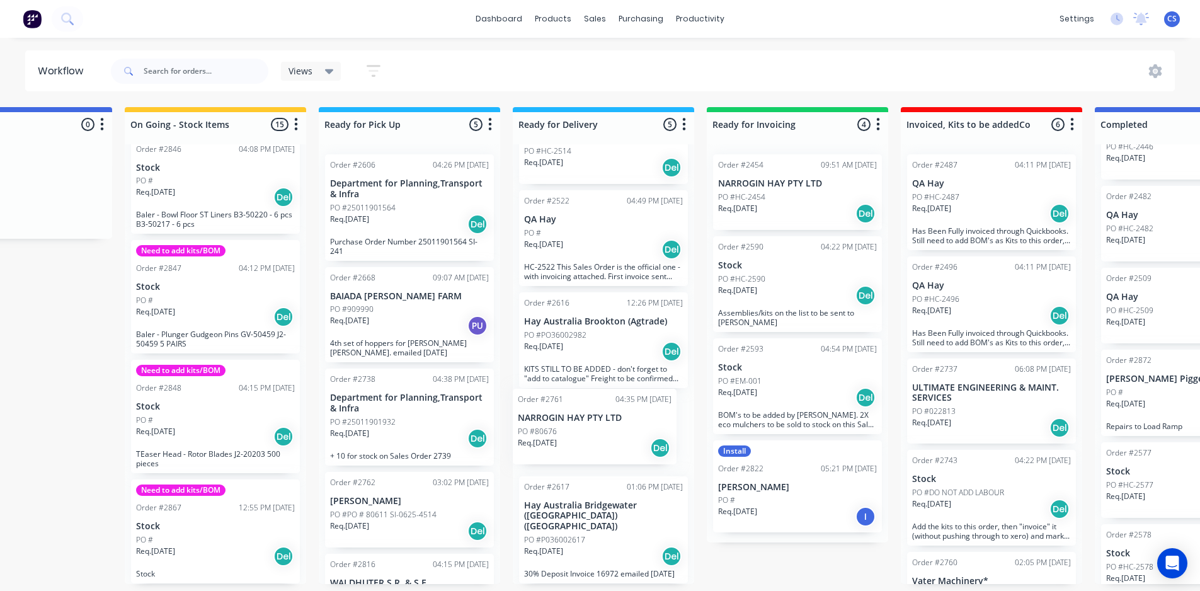
drag, startPoint x: 79, startPoint y: 260, endPoint x: 564, endPoint y: 437, distance: 516.7
click at [564, 437] on div "Submitted 62 Status colour #273444 hex #273444 Save Cancel Summaries Total orde…" at bounding box center [454, 345] width 2284 height 477
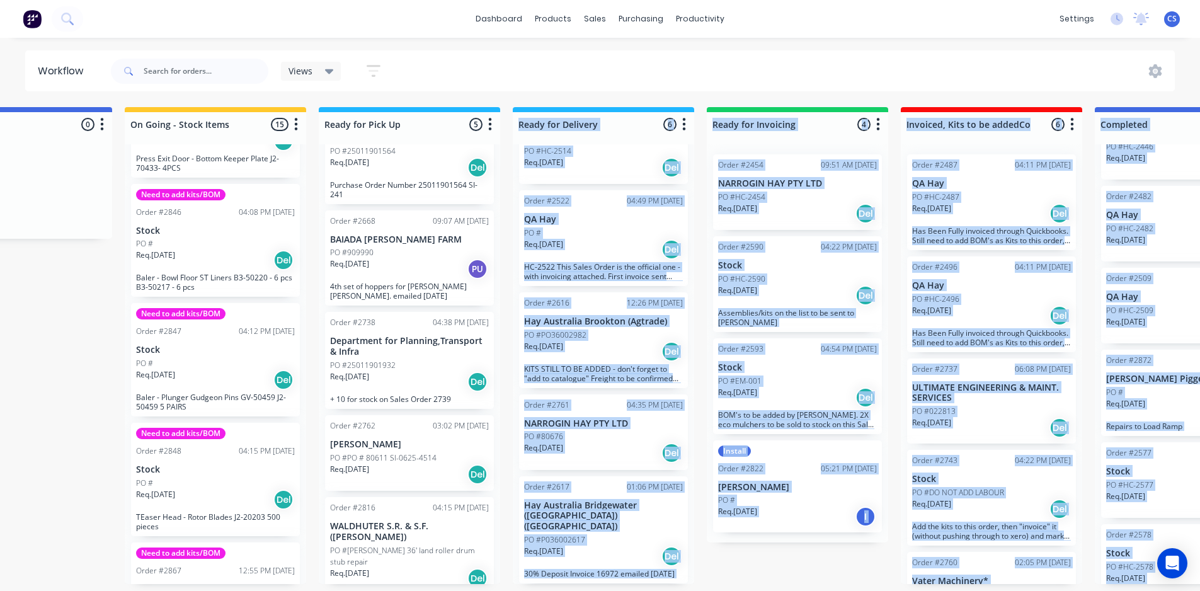
drag, startPoint x: 419, startPoint y: 588, endPoint x: 379, endPoint y: 598, distance: 40.9
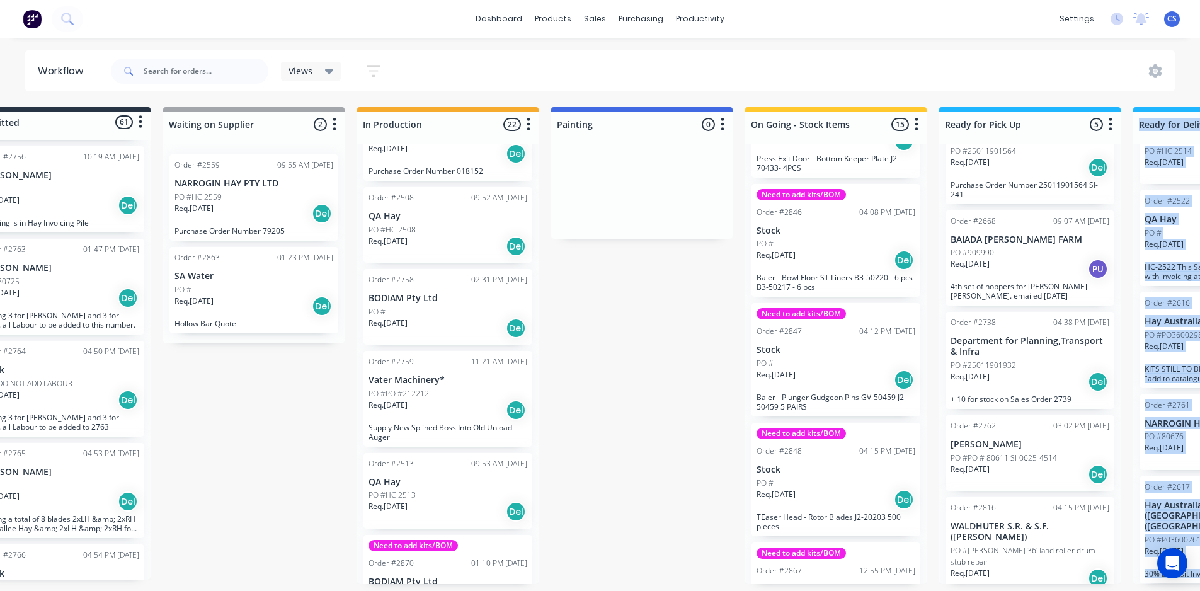
scroll to position [3, 0]
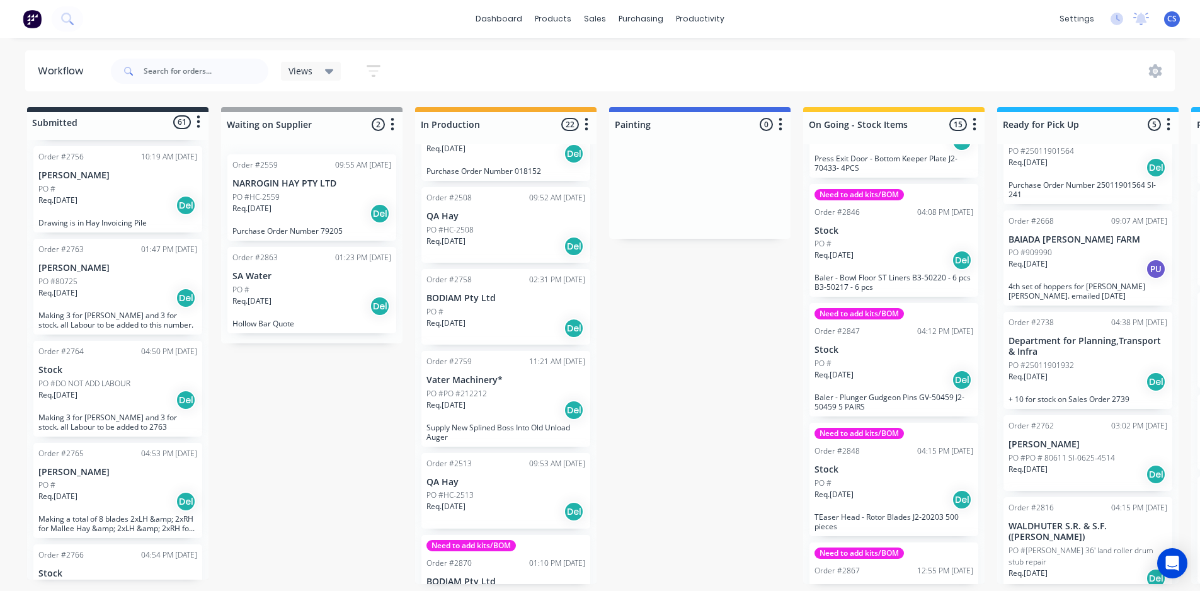
click at [329, 424] on div "Submitted 61 Status colour #273444 hex #273444 Save Cancel Summaries Total orde…" at bounding box center [1133, 345] width 2284 height 477
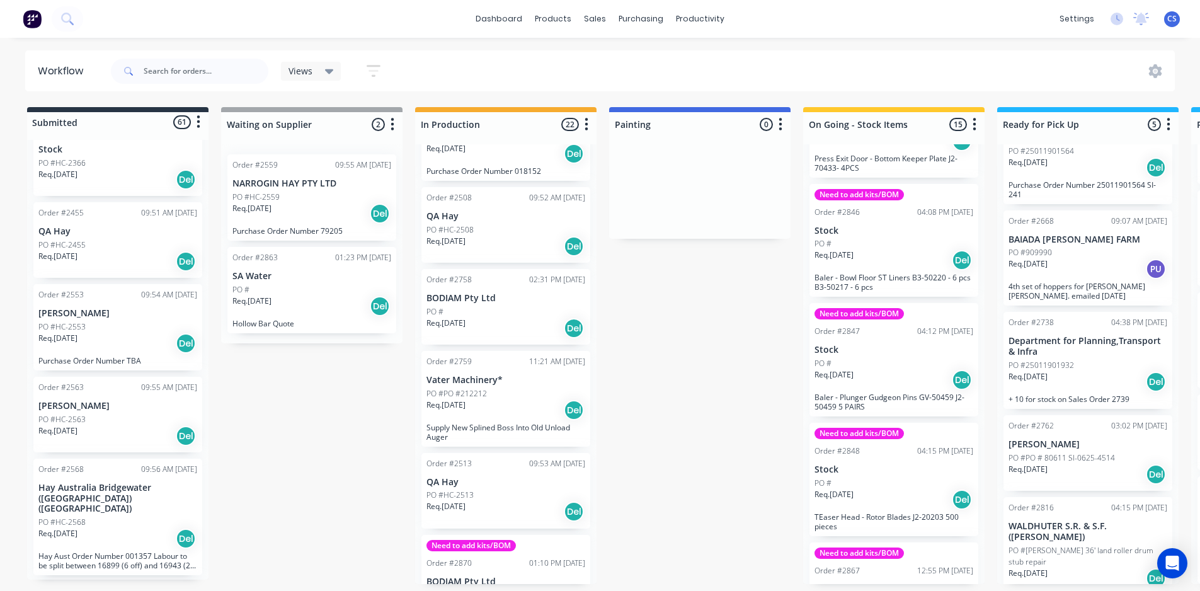
scroll to position [0, 0]
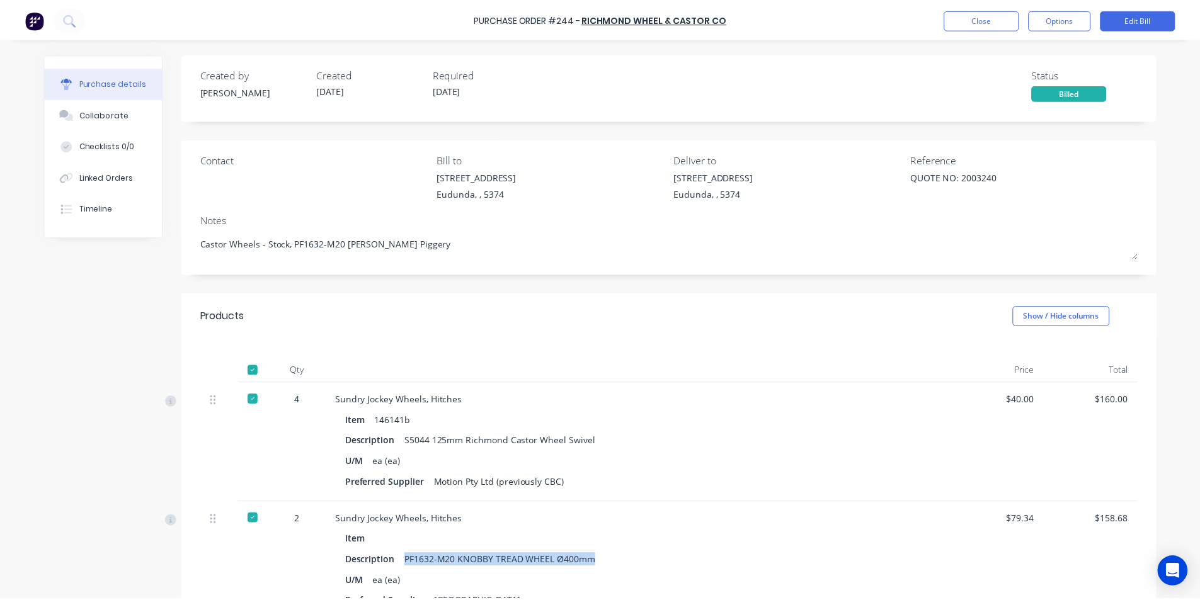
scroll to position [189, 0]
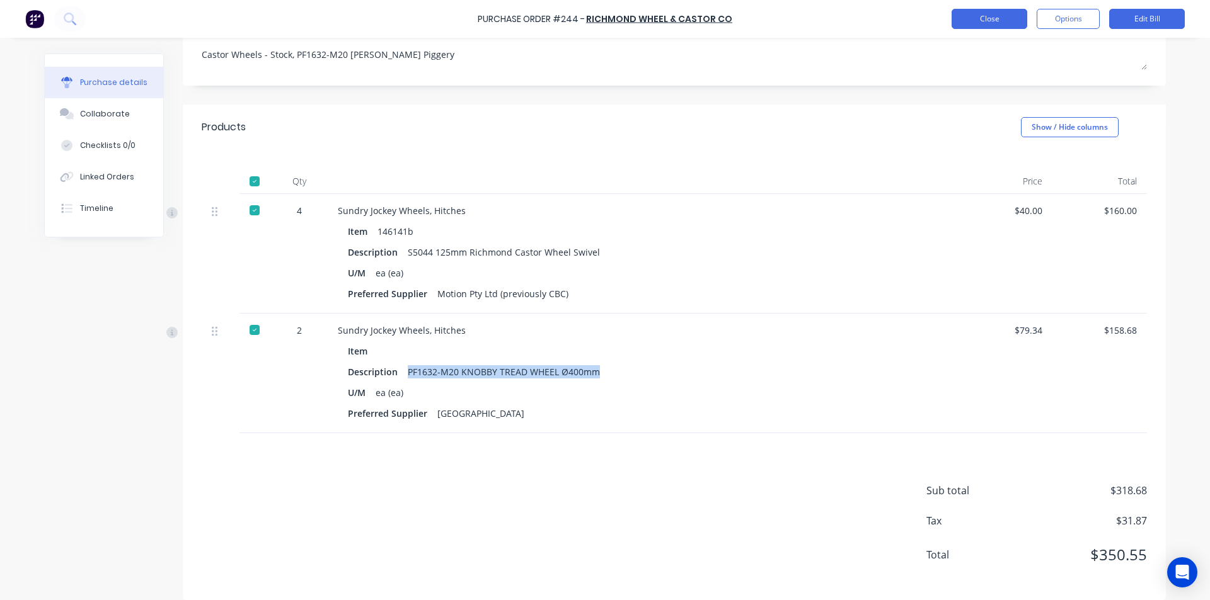
click at [999, 25] on button "Close" at bounding box center [989, 19] width 76 height 20
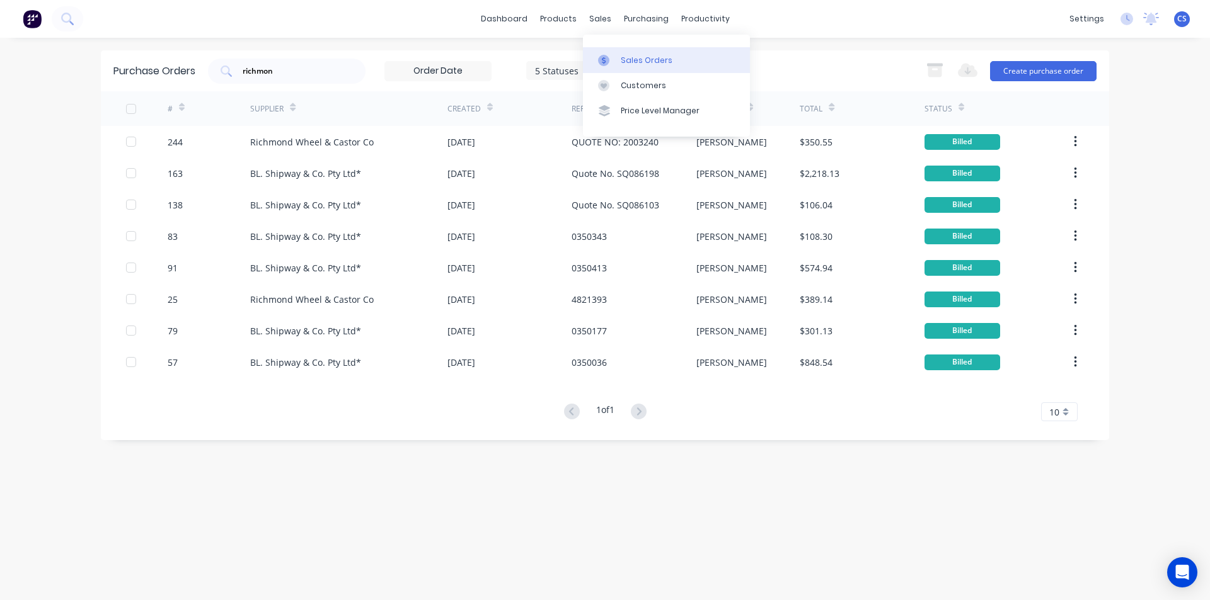
click at [645, 60] on div "Sales Orders" at bounding box center [647, 60] width 52 height 11
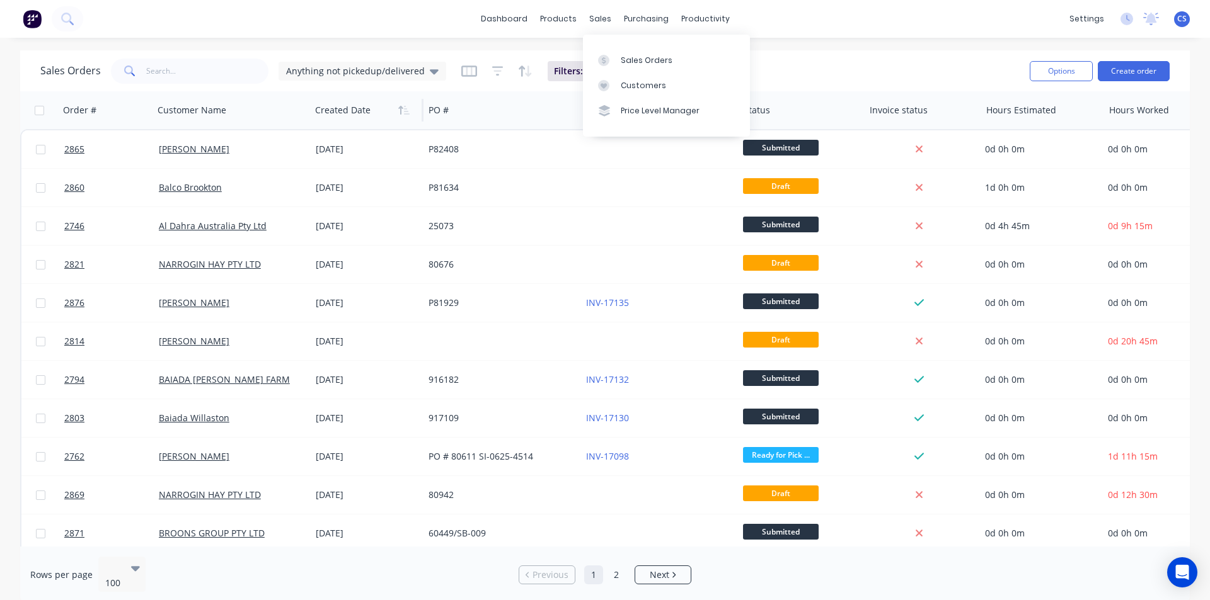
drag, startPoint x: 631, startPoint y: 60, endPoint x: 368, endPoint y: 120, distance: 269.4
click at [631, 59] on div "Sales Orders" at bounding box center [647, 60] width 52 height 11
click at [192, 81] on input "text" at bounding box center [207, 71] width 123 height 25
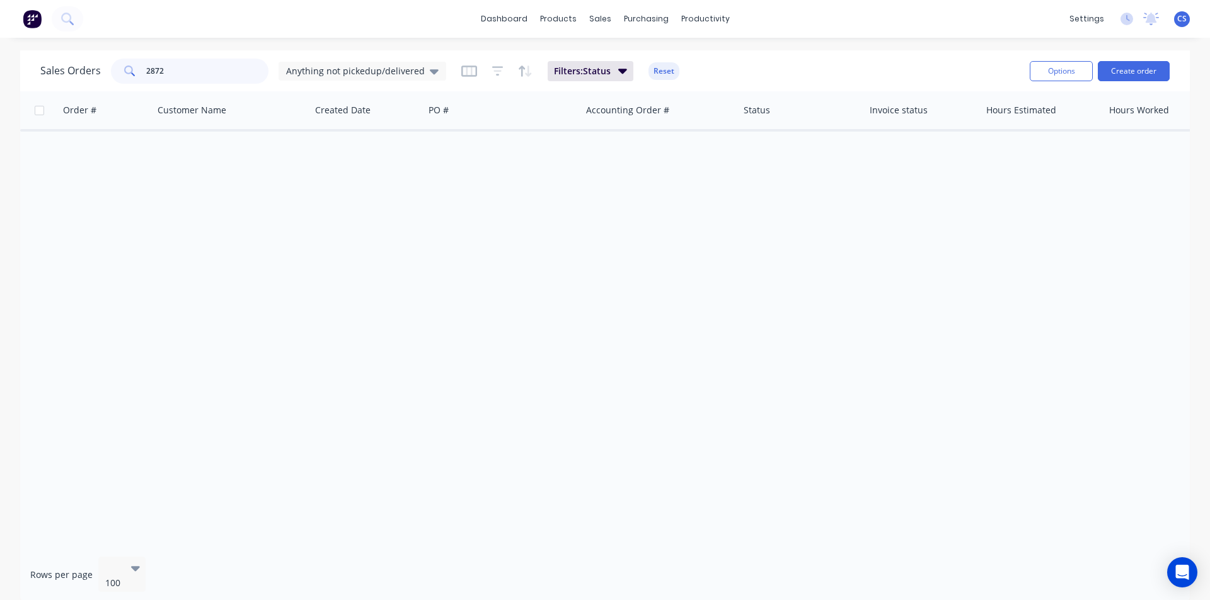
click at [163, 70] on input "2872" at bounding box center [207, 71] width 123 height 25
type input "2"
drag, startPoint x: 179, startPoint y: 67, endPoint x: 134, endPoint y: 75, distance: 46.0
click at [134, 75] on div "piggery" at bounding box center [189, 71] width 157 height 25
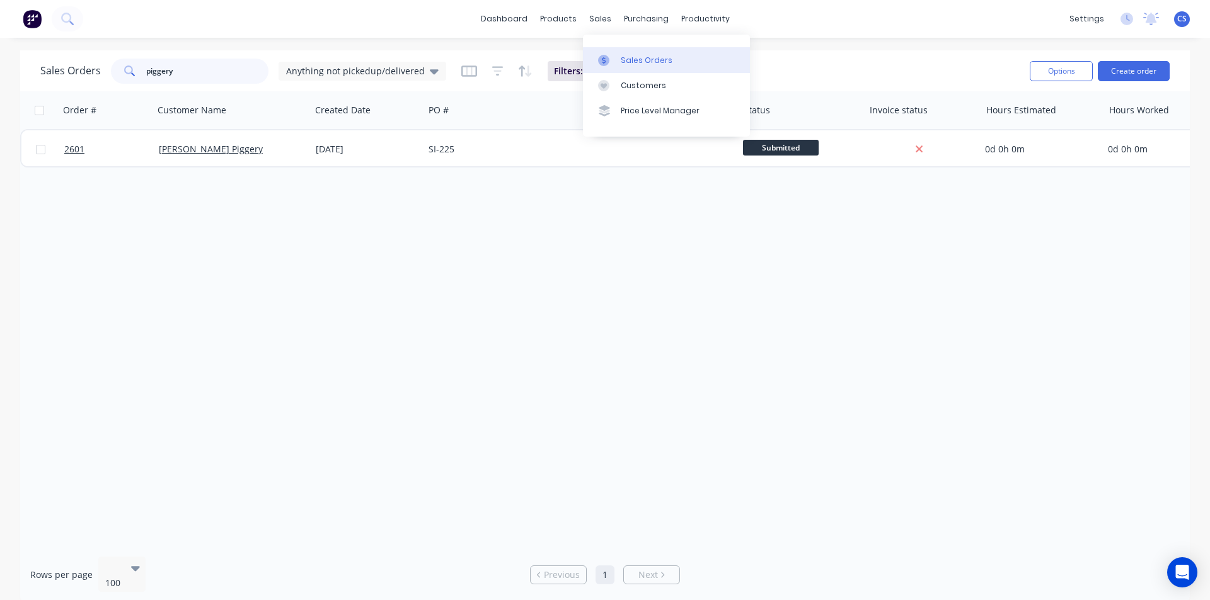
type input "piggery"
click at [631, 64] on div "Sales Orders" at bounding box center [647, 60] width 52 height 11
click at [639, 87] on div "Customers" at bounding box center [643, 85] width 45 height 11
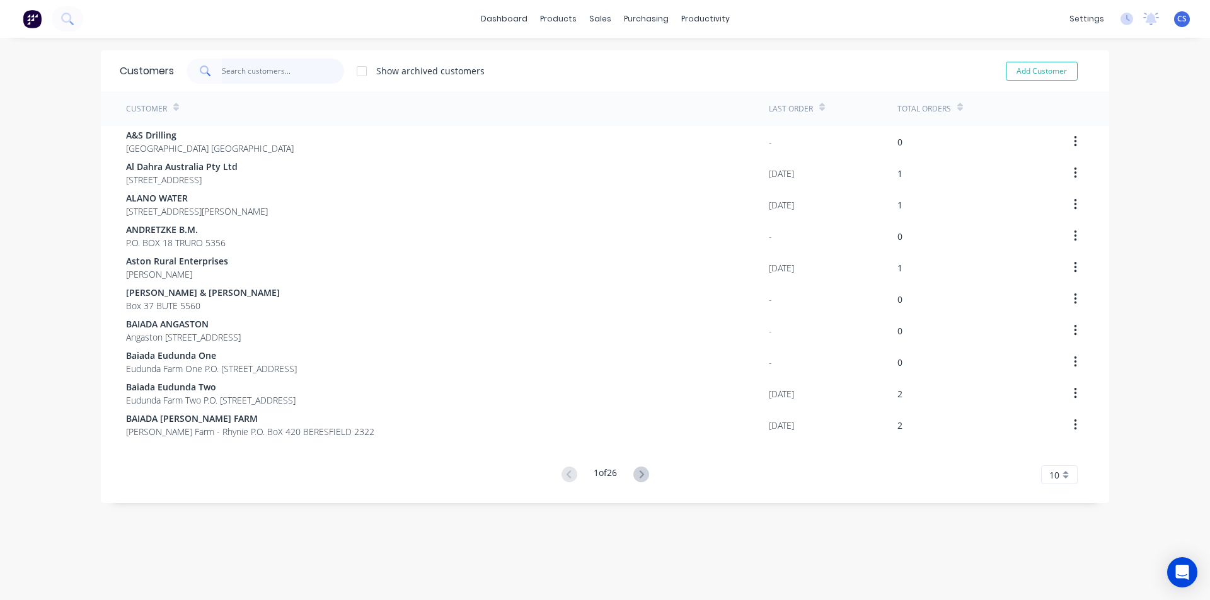
click at [245, 77] on input "text" at bounding box center [283, 71] width 123 height 25
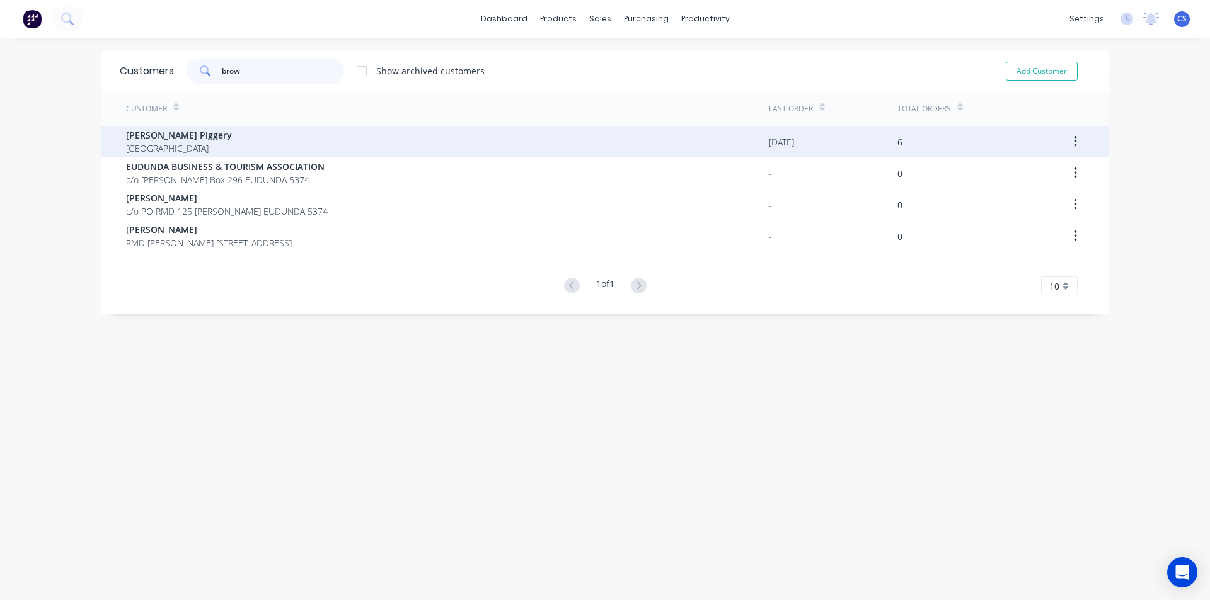
type input "brow"
click at [181, 128] on div "[PERSON_NAME] Piggery [GEOGRAPHIC_DATA]" at bounding box center [447, 141] width 643 height 31
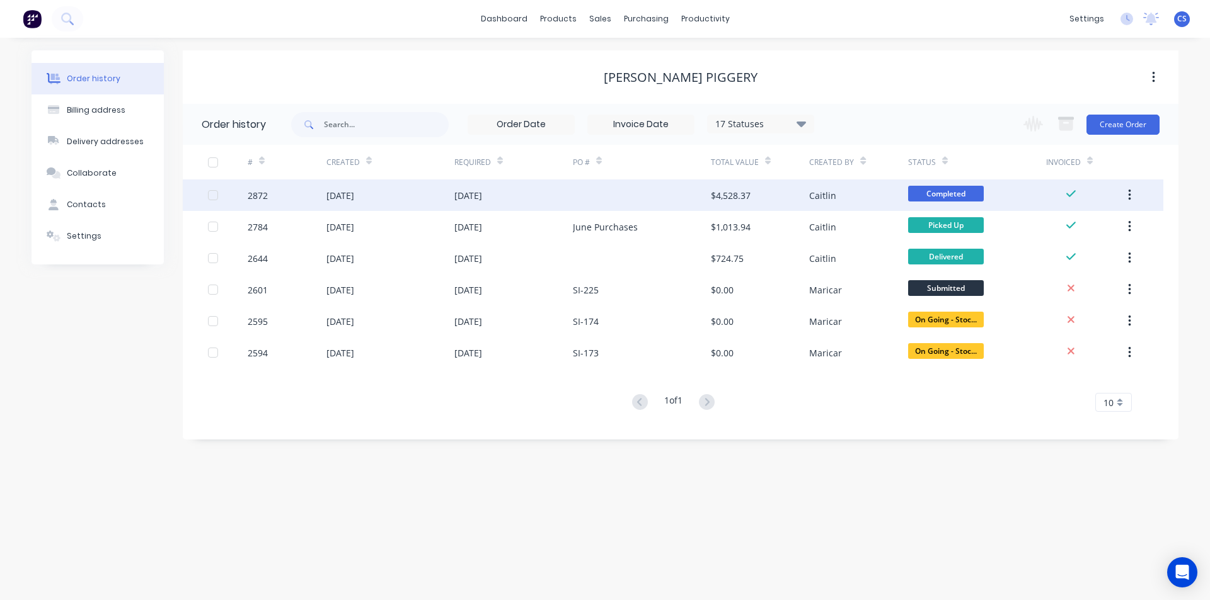
click at [728, 195] on div "$4,528.37" at bounding box center [731, 195] width 40 height 13
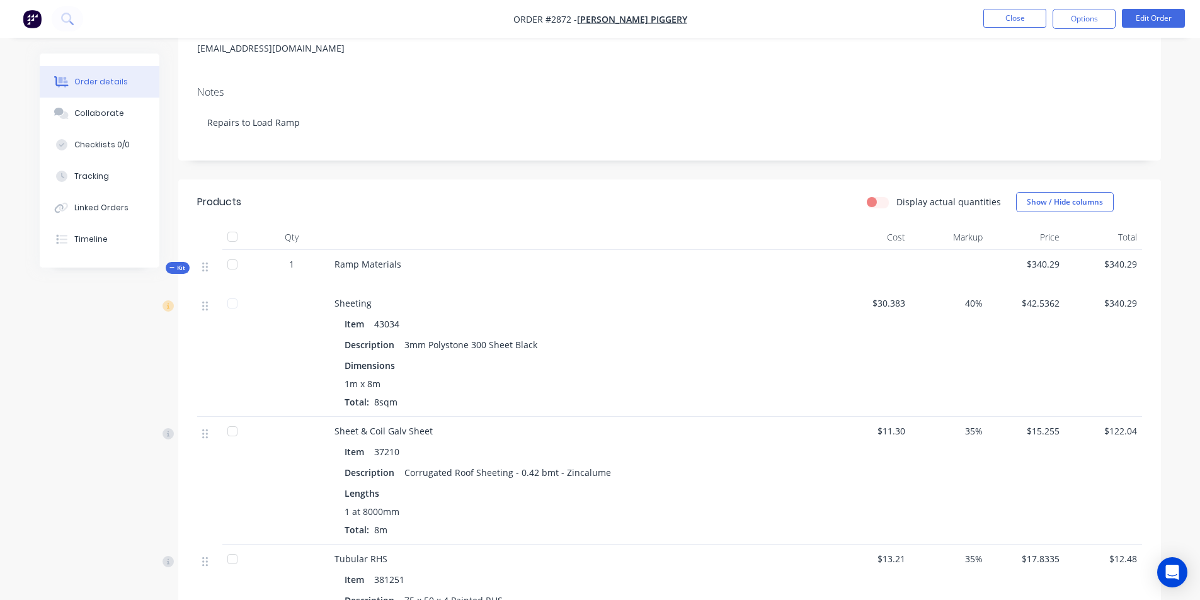
scroll to position [189, 0]
click at [178, 263] on span "Kit" at bounding box center [177, 267] width 16 height 9
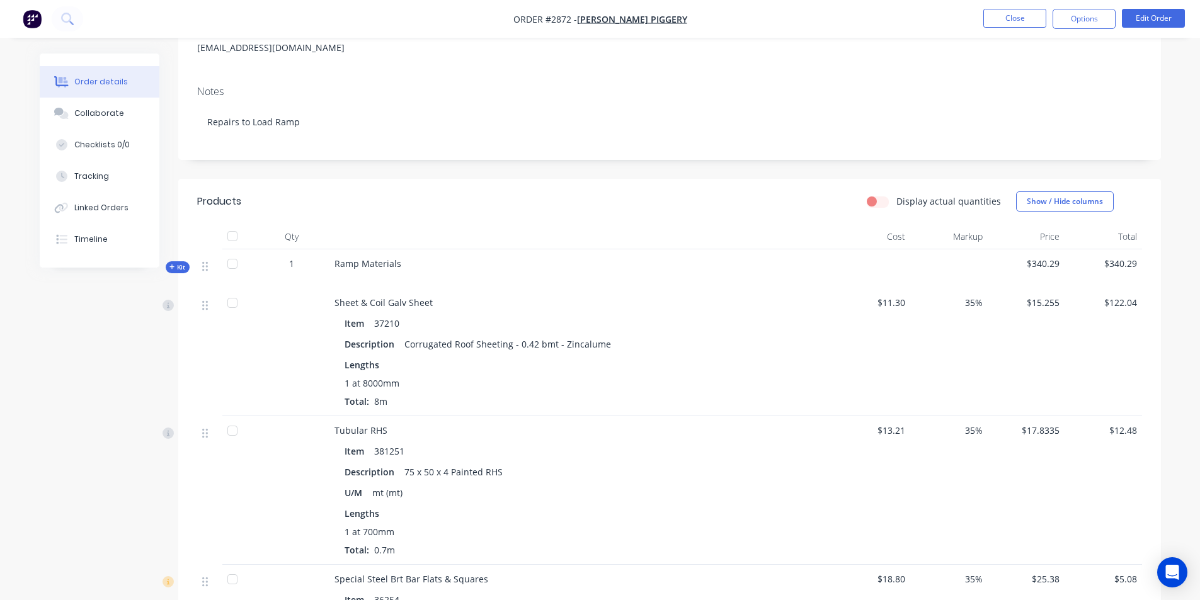
click at [178, 263] on span "Kit" at bounding box center [177, 267] width 16 height 9
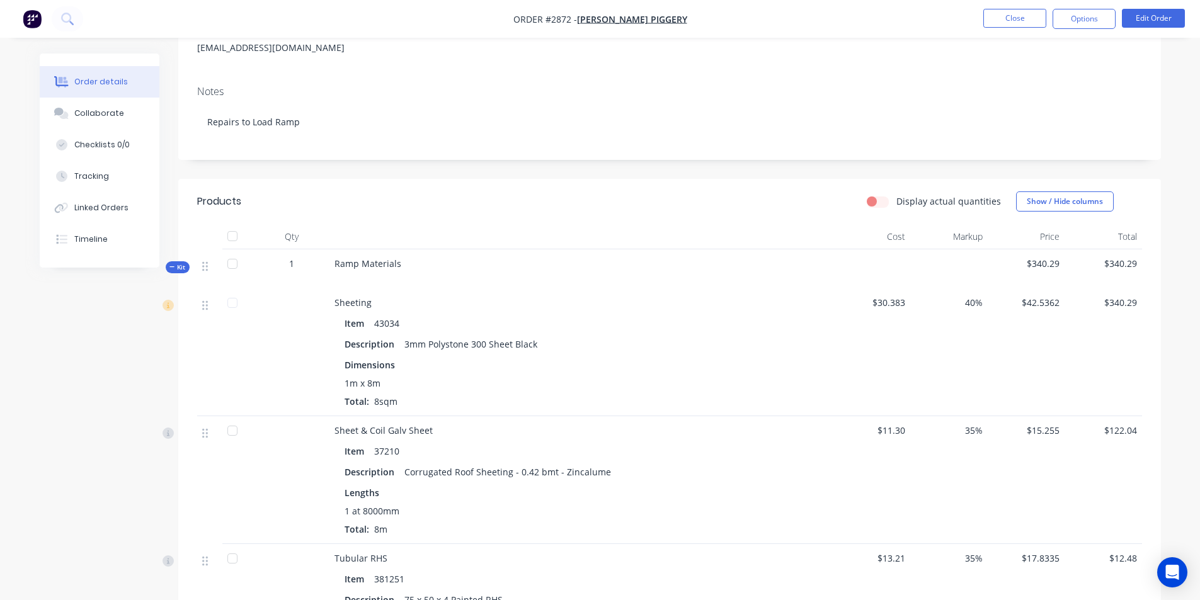
click at [178, 263] on span "Kit" at bounding box center [177, 267] width 16 height 9
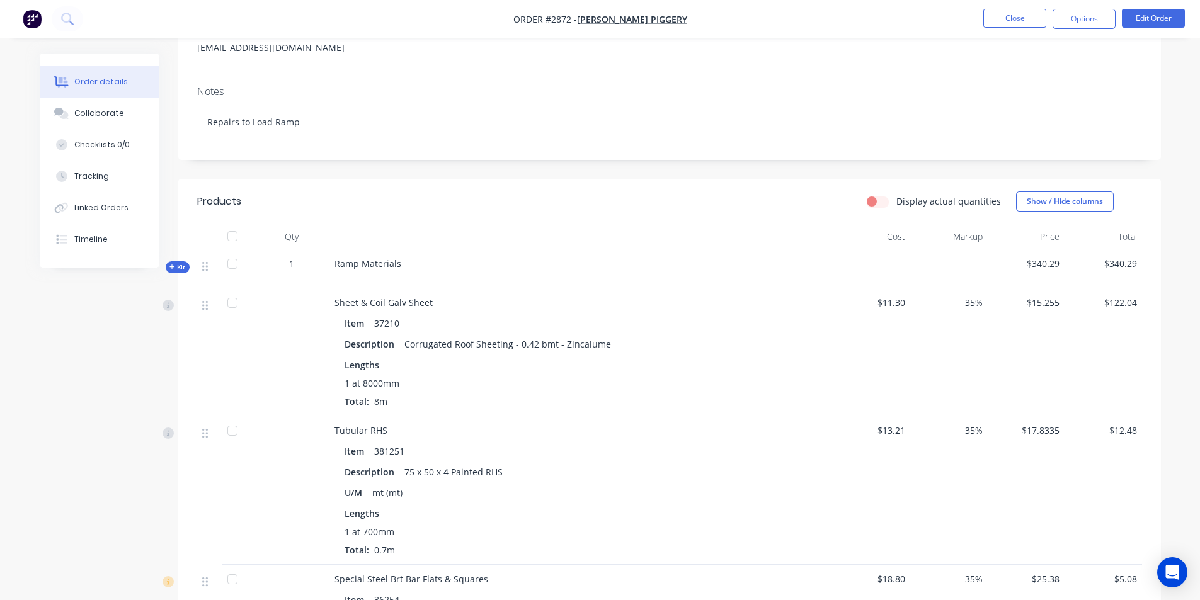
click at [178, 263] on span "Kit" at bounding box center [177, 267] width 16 height 9
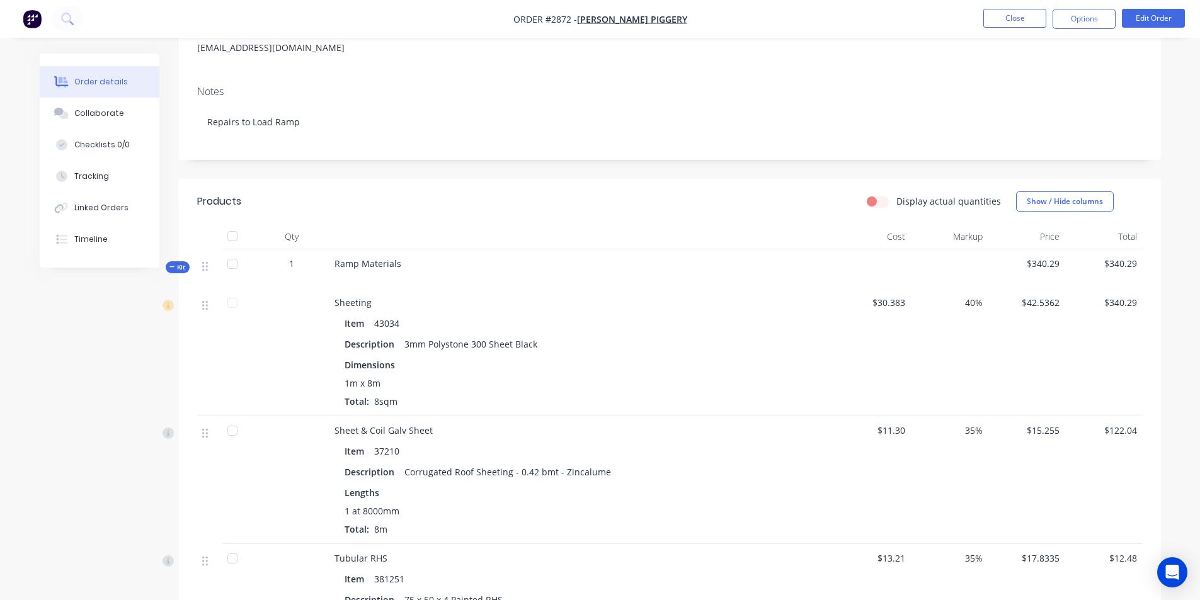
click at [178, 263] on span "Kit" at bounding box center [177, 267] width 16 height 9
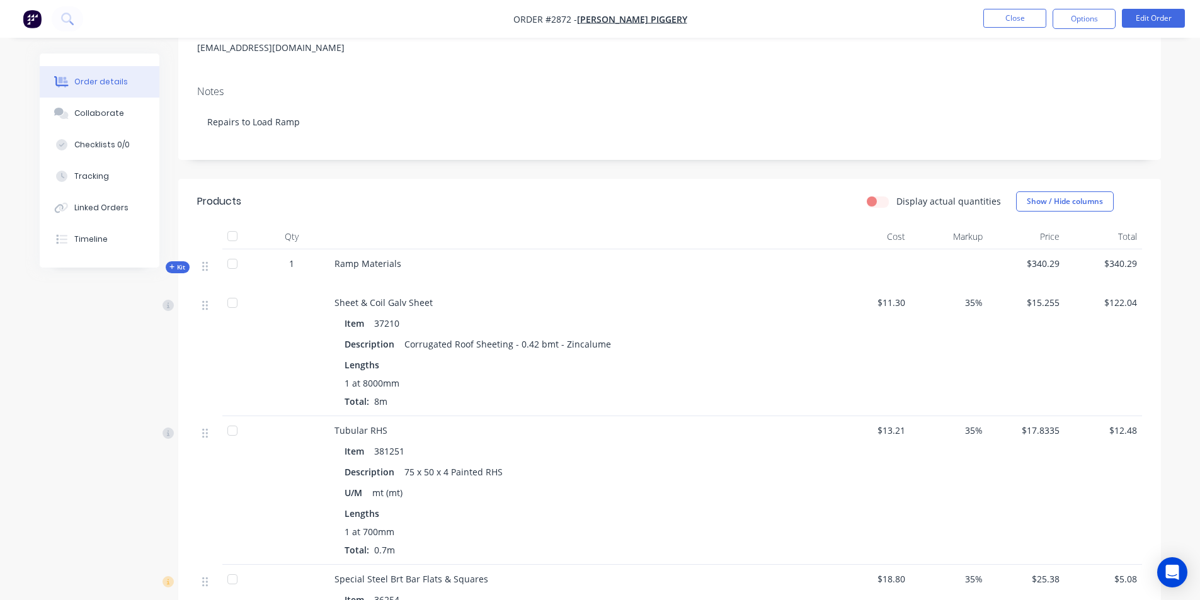
click at [233, 268] on div at bounding box center [232, 263] width 25 height 25
drag, startPoint x: 395, startPoint y: 258, endPoint x: 382, endPoint y: 262, distance: 13.8
click at [382, 262] on span "Ramp Materials" at bounding box center [368, 264] width 67 height 12
click at [391, 401] on div "1 at 8000mm Total: 8m" at bounding box center [582, 392] width 474 height 31
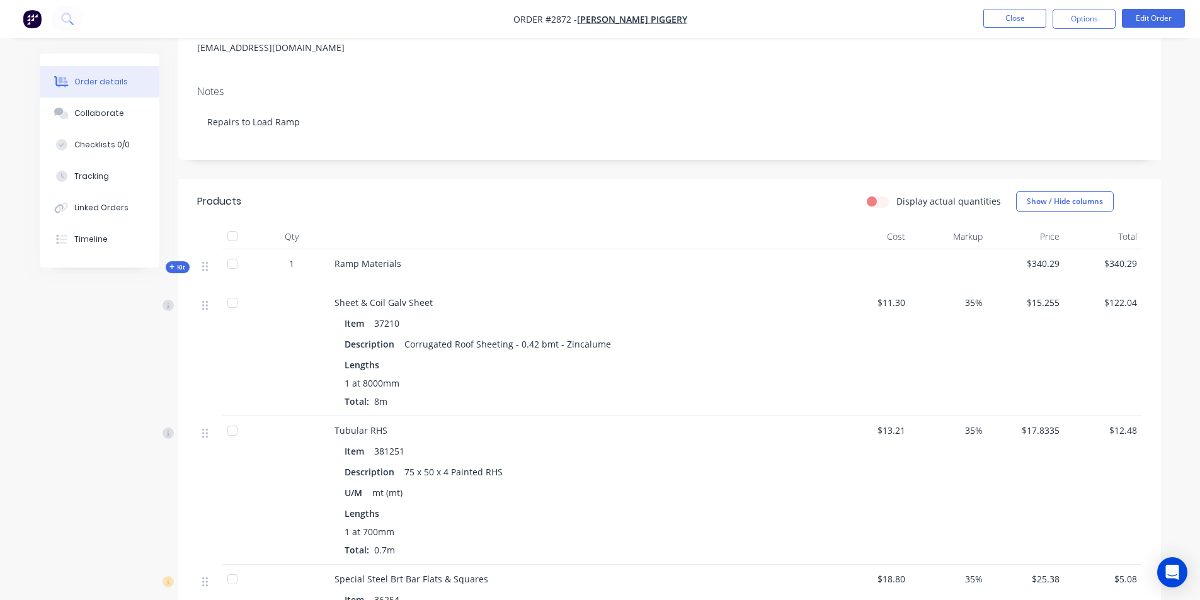
click at [178, 263] on span "Kit" at bounding box center [177, 267] width 16 height 9
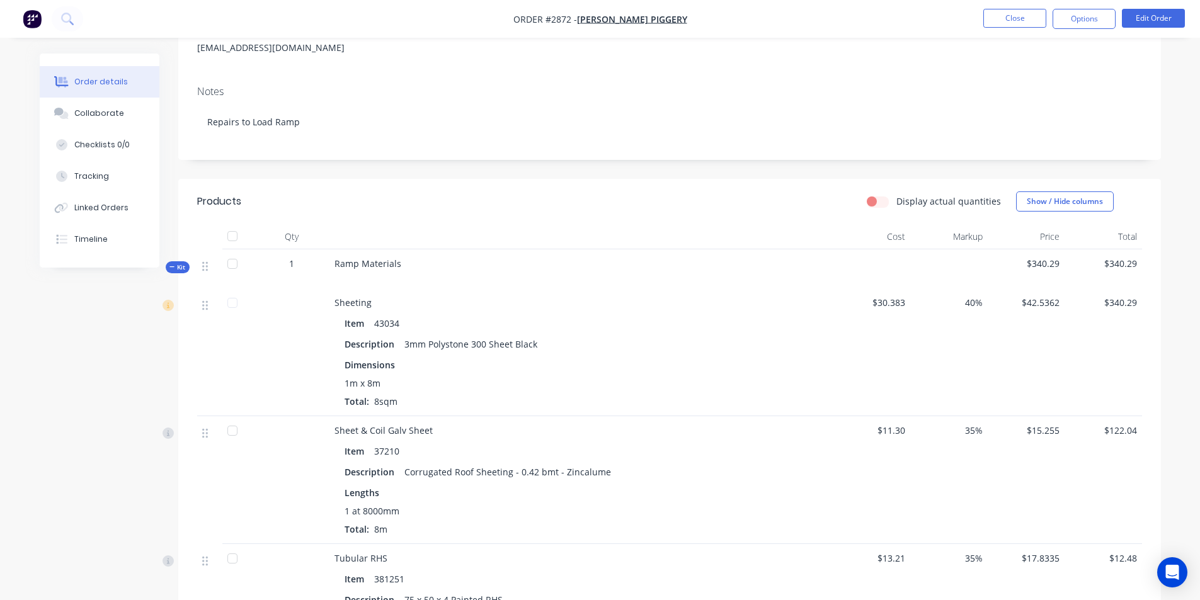
click at [178, 263] on span "Kit" at bounding box center [177, 267] width 16 height 9
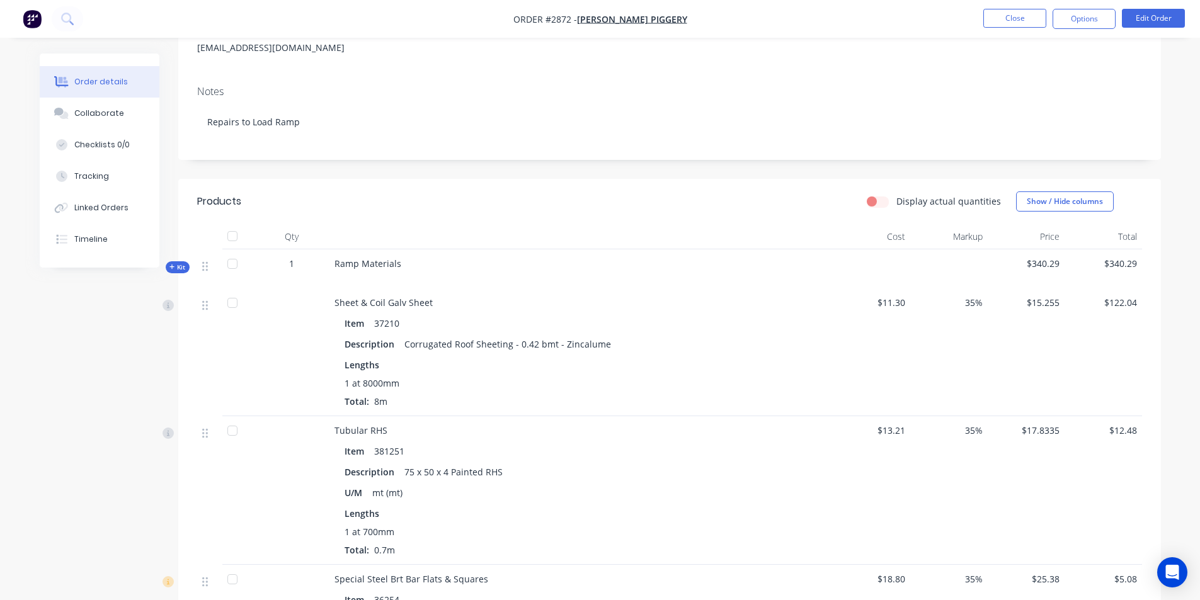
click at [178, 263] on span "Kit" at bounding box center [177, 267] width 16 height 9
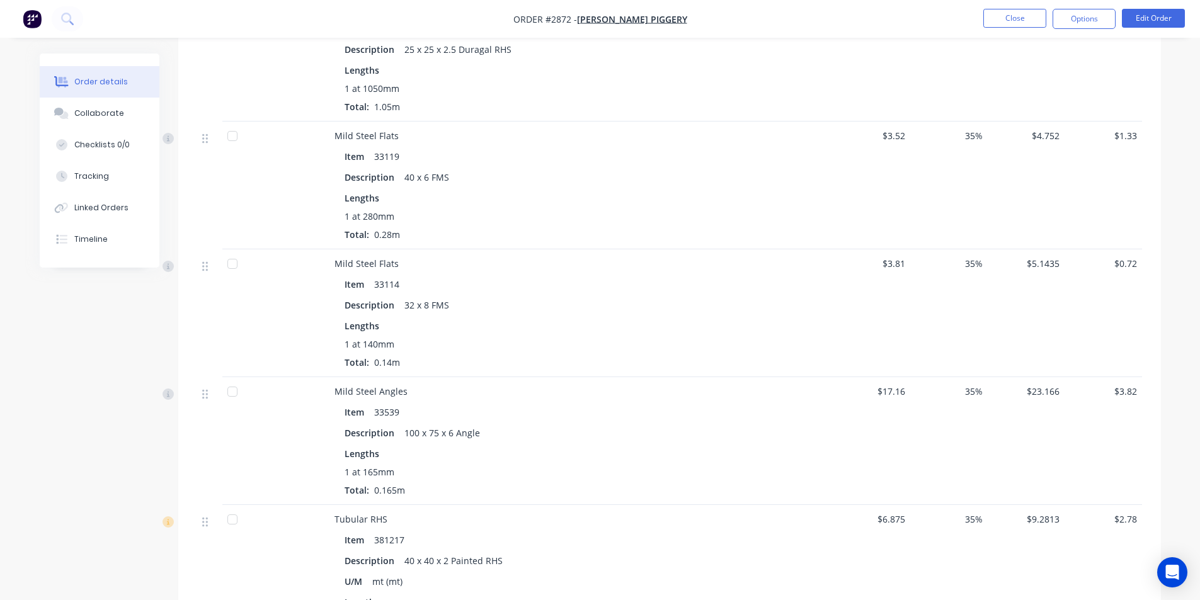
scroll to position [1134, 0]
